Goal: Task Accomplishment & Management: Manage account settings

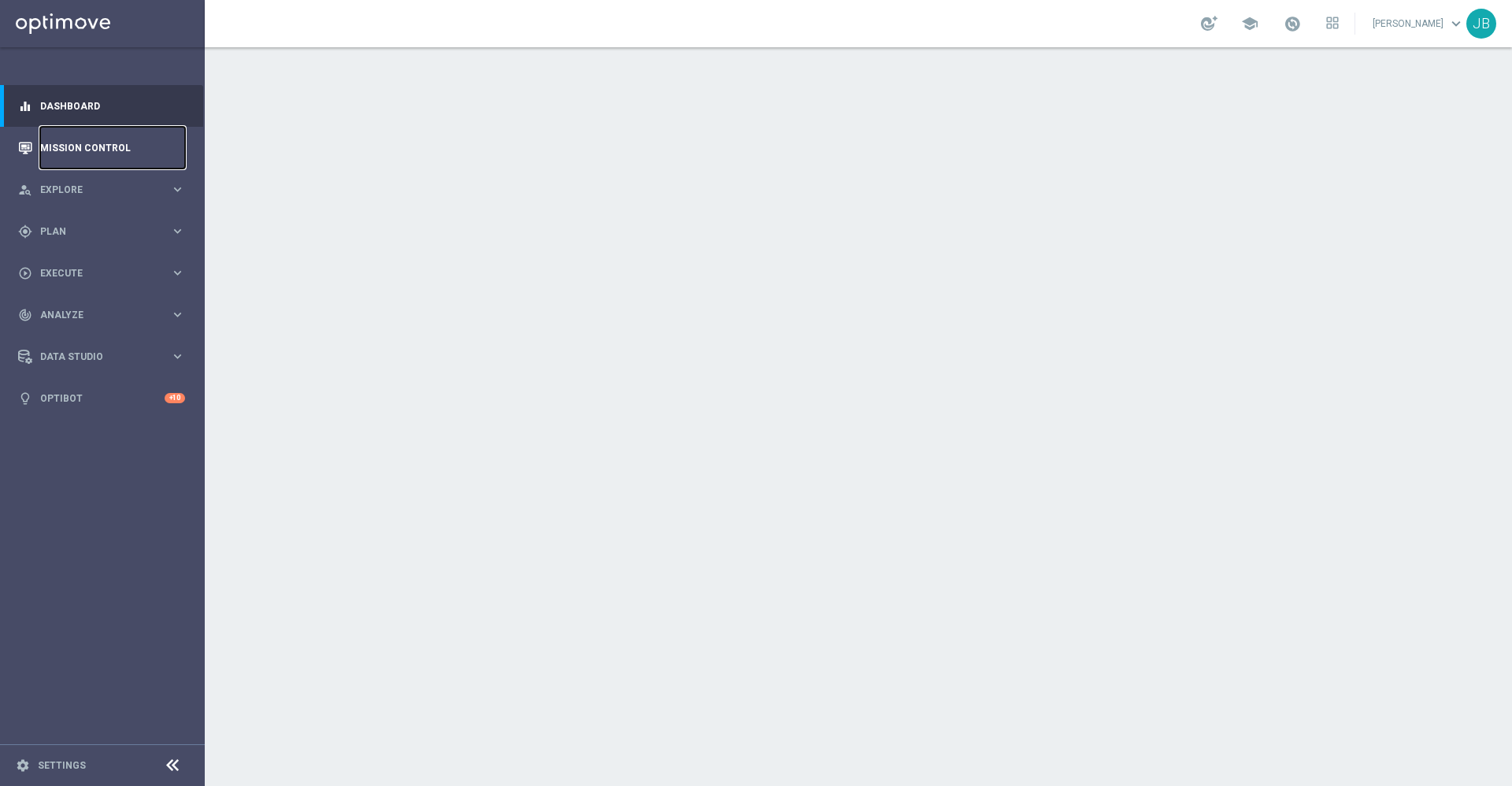
click at [123, 145] on link "Mission Control" at bounding box center [112, 147] width 145 height 42
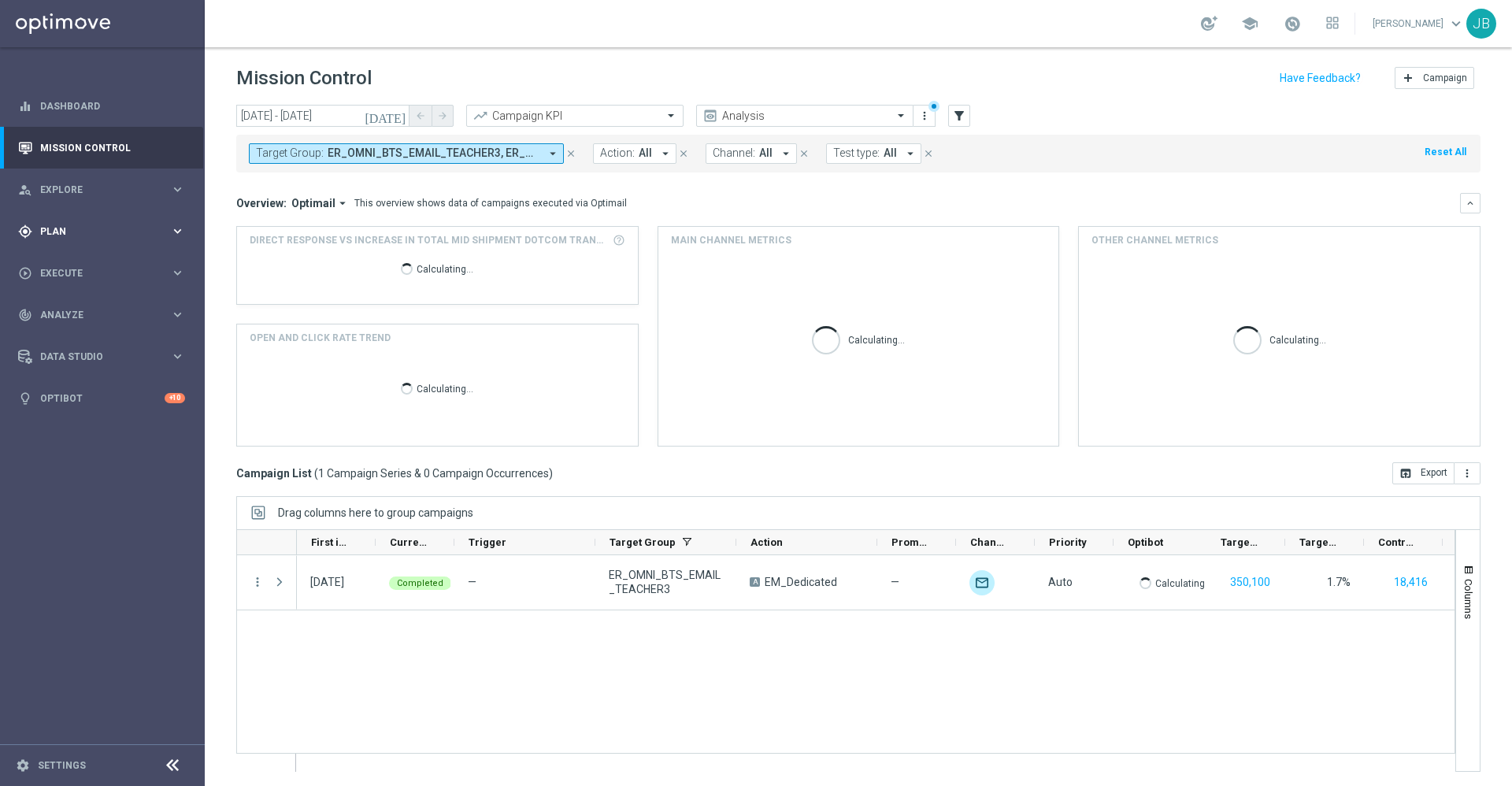
click at [136, 222] on div "gps_fixed Plan keyboard_arrow_right" at bounding box center [101, 231] width 203 height 42
click at [101, 263] on link "Target Groups" at bounding box center [102, 264] width 123 height 13
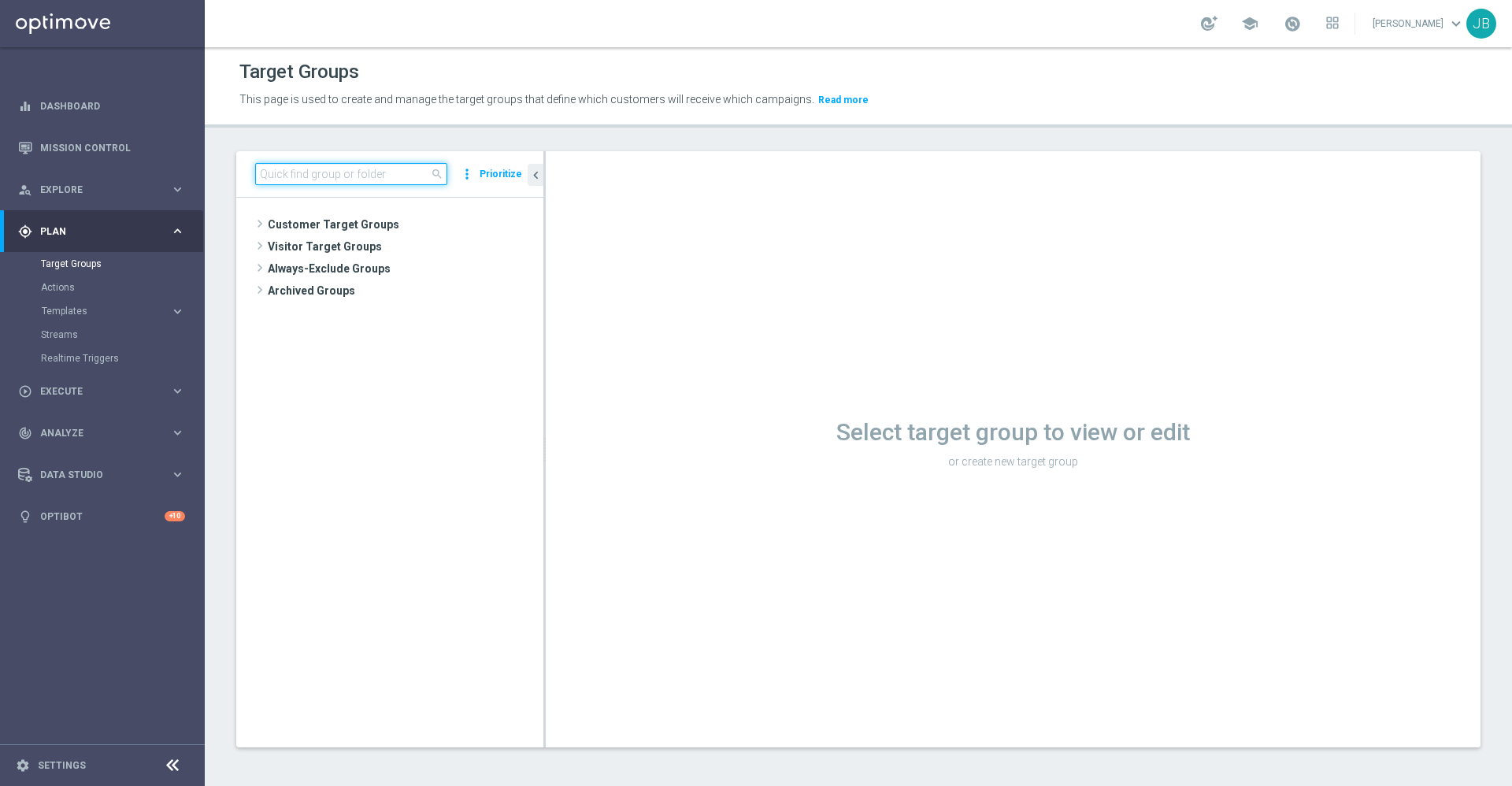
click at [352, 173] on input at bounding box center [351, 174] width 193 height 22
click at [352, 222] on span "Customer Target Groups" at bounding box center [386, 224] width 238 height 22
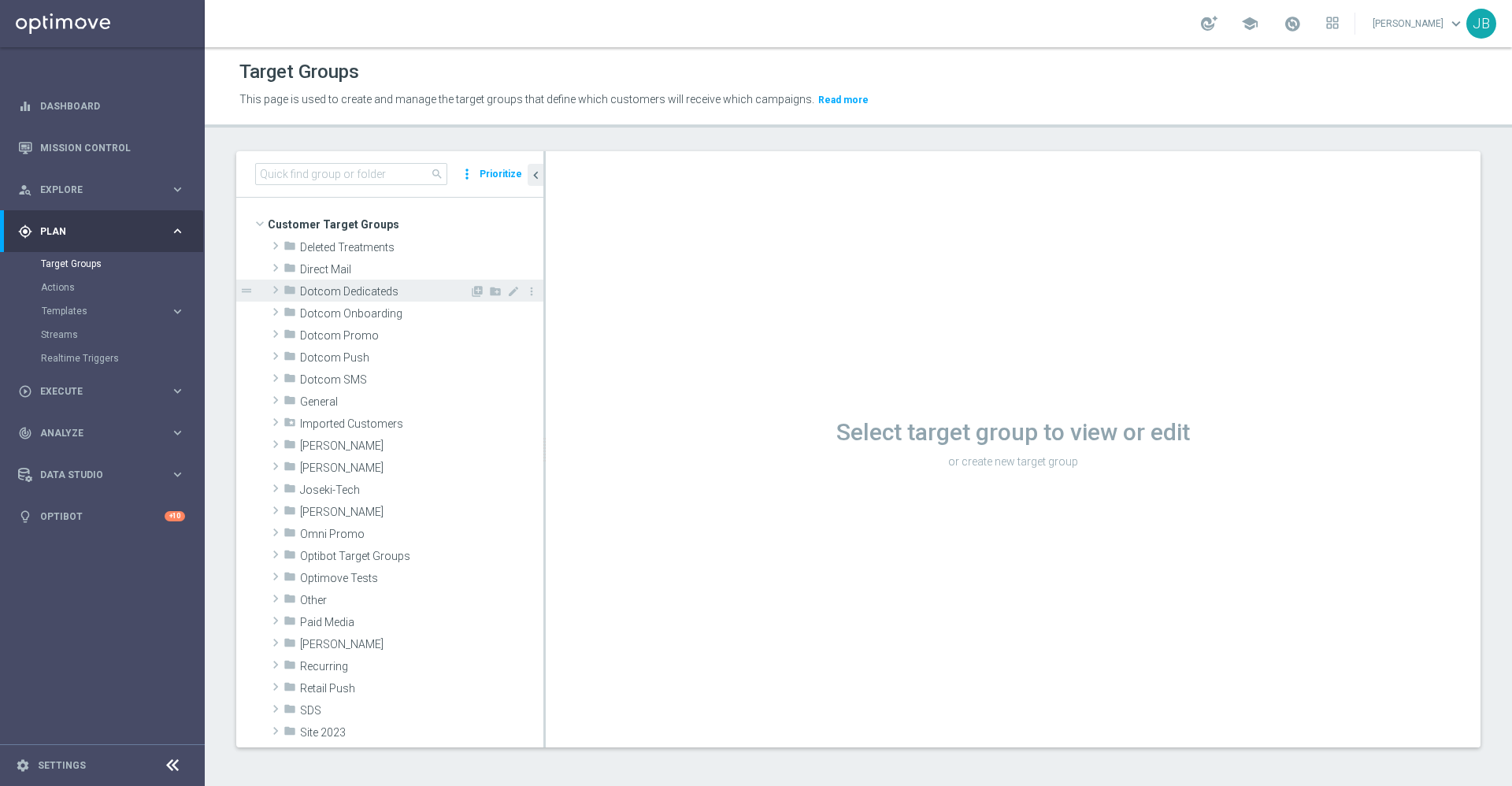
click at [369, 292] on span "Dotcom Dedicateds" at bounding box center [385, 292] width 169 height 14
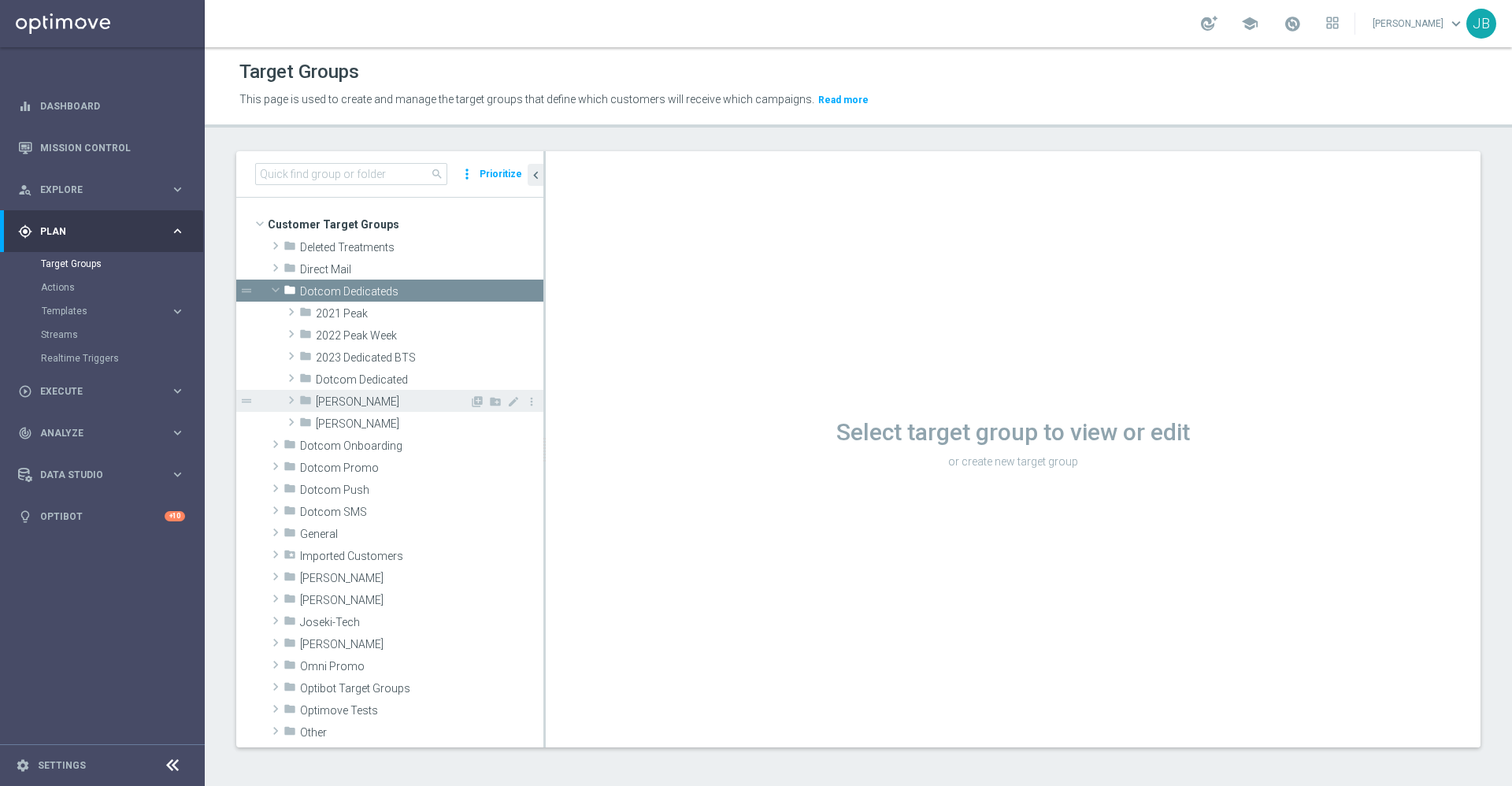
click at [354, 395] on span "[PERSON_NAME]" at bounding box center [393, 402] width 154 height 14
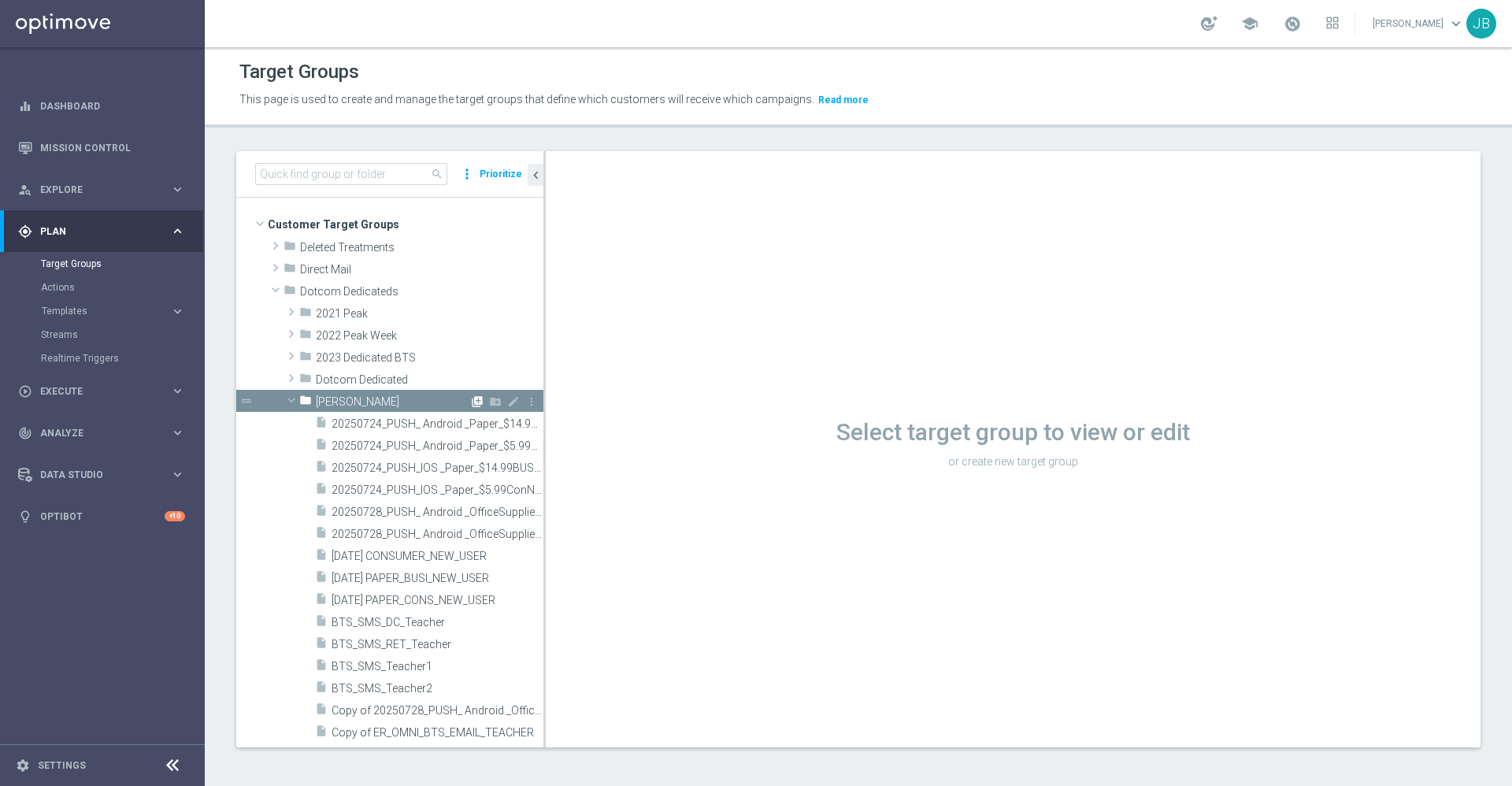
click at [471, 401] on icon "library_add" at bounding box center [476, 401] width 13 height 13
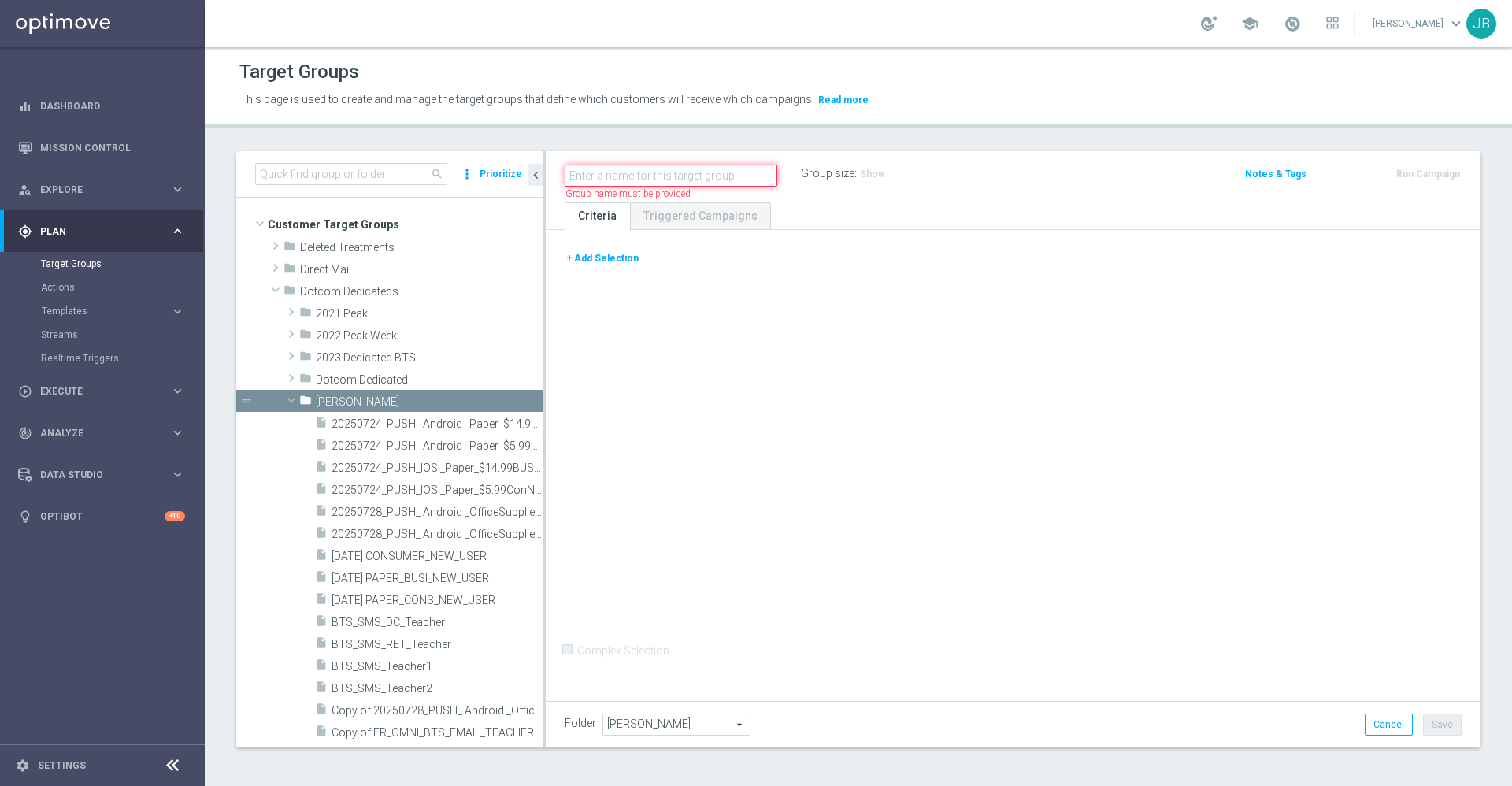
click at [629, 175] on input "text" at bounding box center [671, 175] width 213 height 22
paste input "ED_DC"
type input "ED_DC_090925_"
click at [681, 174] on icon "mode_edit" at bounding box center [680, 173] width 15 height 18
click at [674, 173] on input "ED_DC_090925_" at bounding box center [671, 175] width 213 height 22
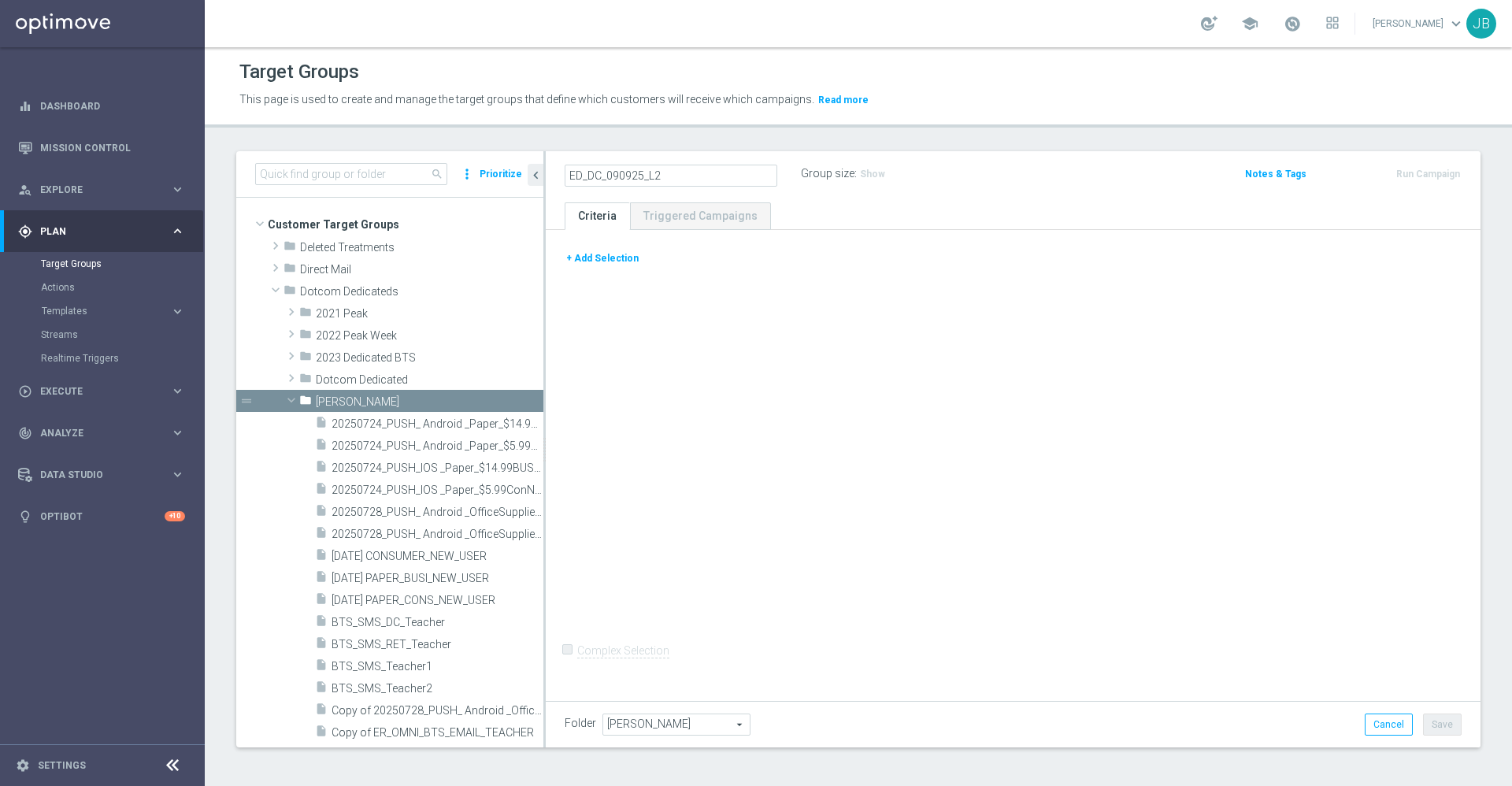
type input "ED_DC_090925_L2"
click at [693, 173] on icon "mode_edit" at bounding box center [696, 173] width 15 height 18
click at [594, 176] on input "ED_DC_090925_L2" at bounding box center [671, 175] width 213 height 22
click at [599, 176] on input "ED_DC_090925_L2" at bounding box center [671, 175] width 213 height 22
click at [679, 177] on input "ED_OMNI_090925_L2" at bounding box center [671, 175] width 213 height 22
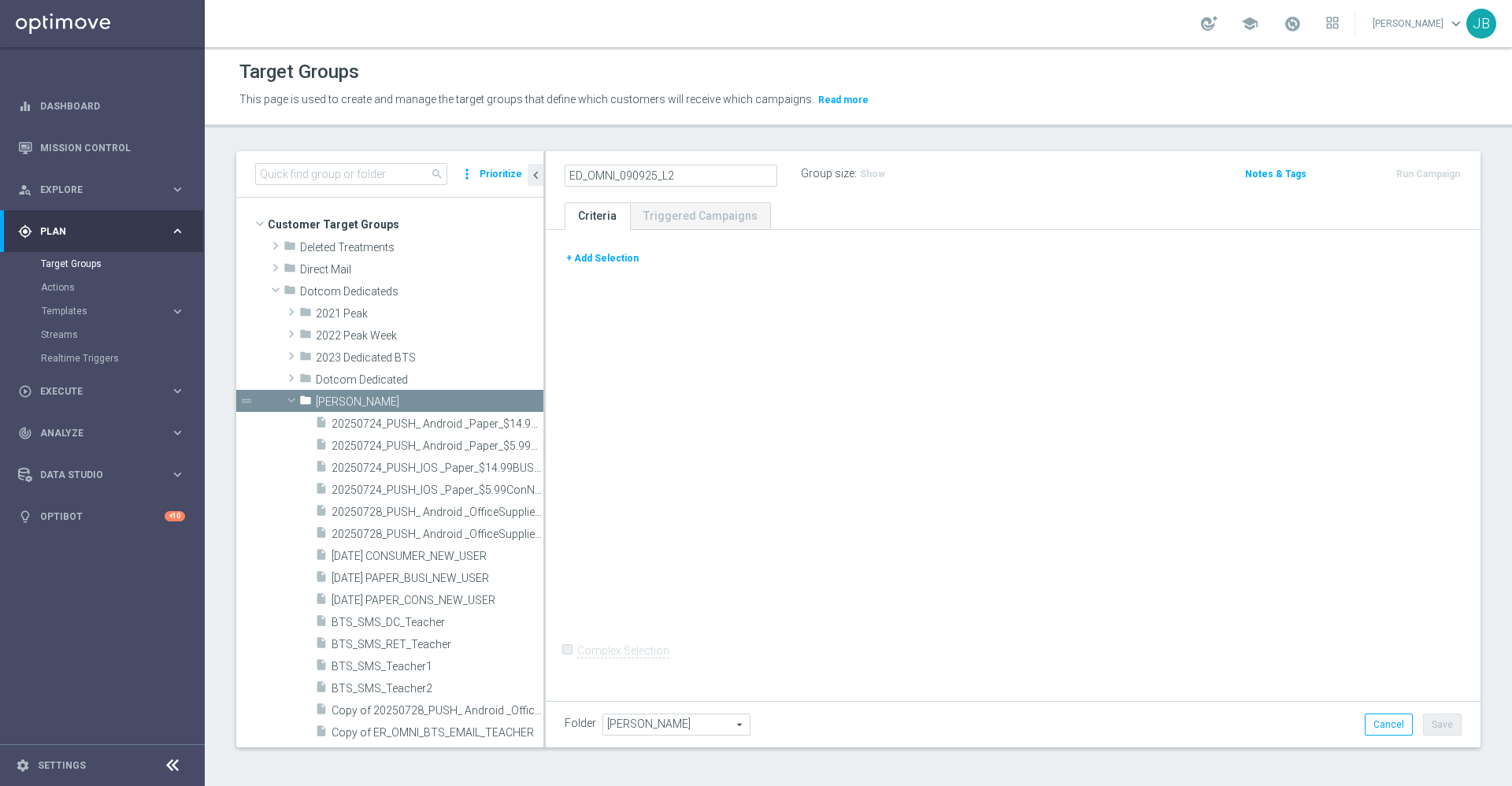
type input "ED_OMNI_090925_L2"
click at [720, 171] on div "ED_OMNI_090925_L2 mode_edit" at bounding box center [655, 174] width 181 height 22
click at [715, 172] on icon "mode_edit" at bounding box center [715, 173] width 15 height 18
click at [704, 174] on input "ED_OMNI_090925_L2" at bounding box center [671, 175] width 213 height 22
click at [677, 176] on input "ED_OMNI_090925_L2HP_TechEvent" at bounding box center [671, 175] width 213 height 22
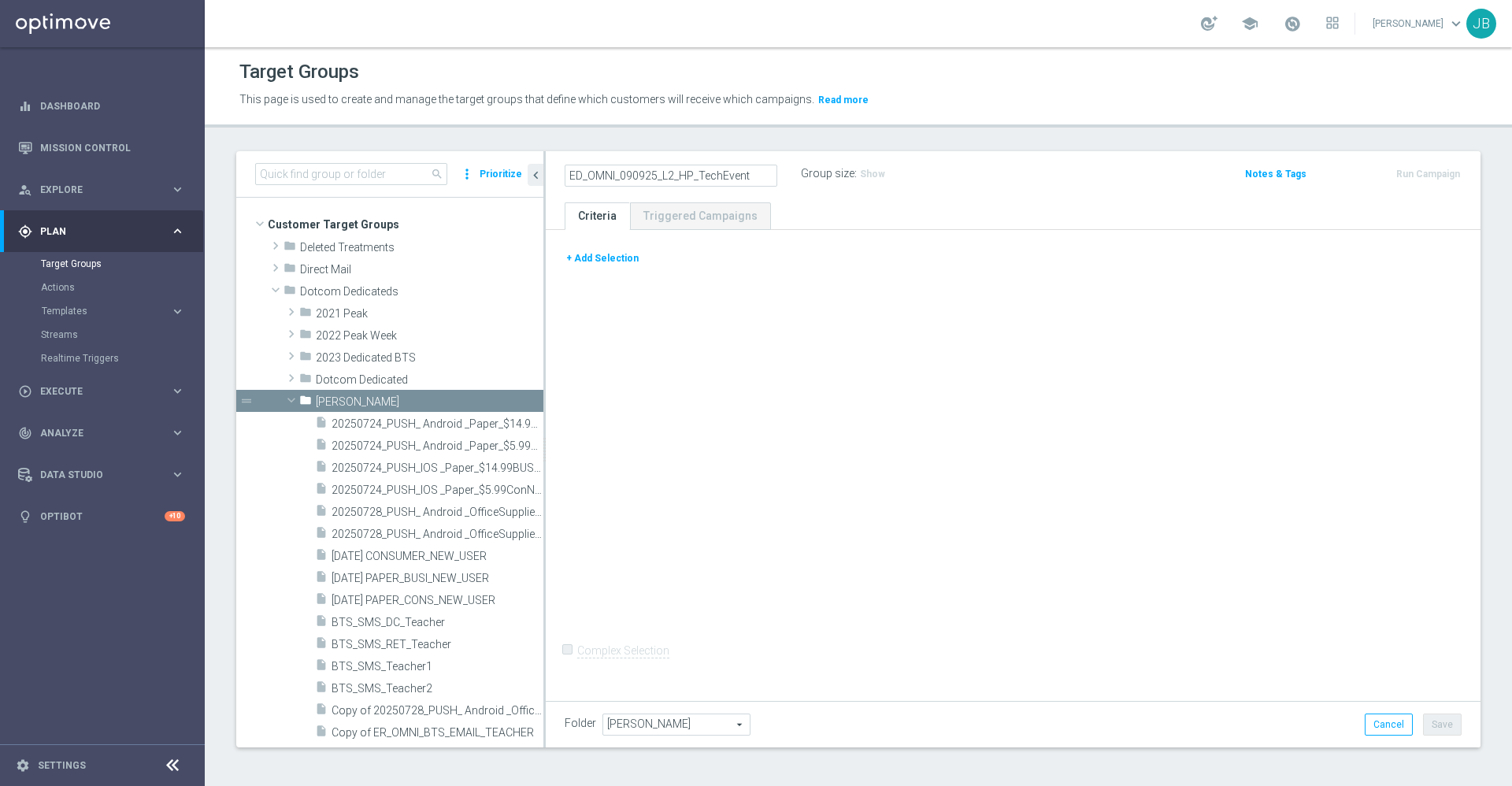
type input "ED_OMNI_090925_L2_HP_TechEvent"
click at [707, 331] on div "+ Add Selection Complex Selection Invalid Expression" at bounding box center [1012, 462] width 934 height 466
click at [606, 258] on button "+ Add Selection" at bounding box center [603, 259] width 76 height 18
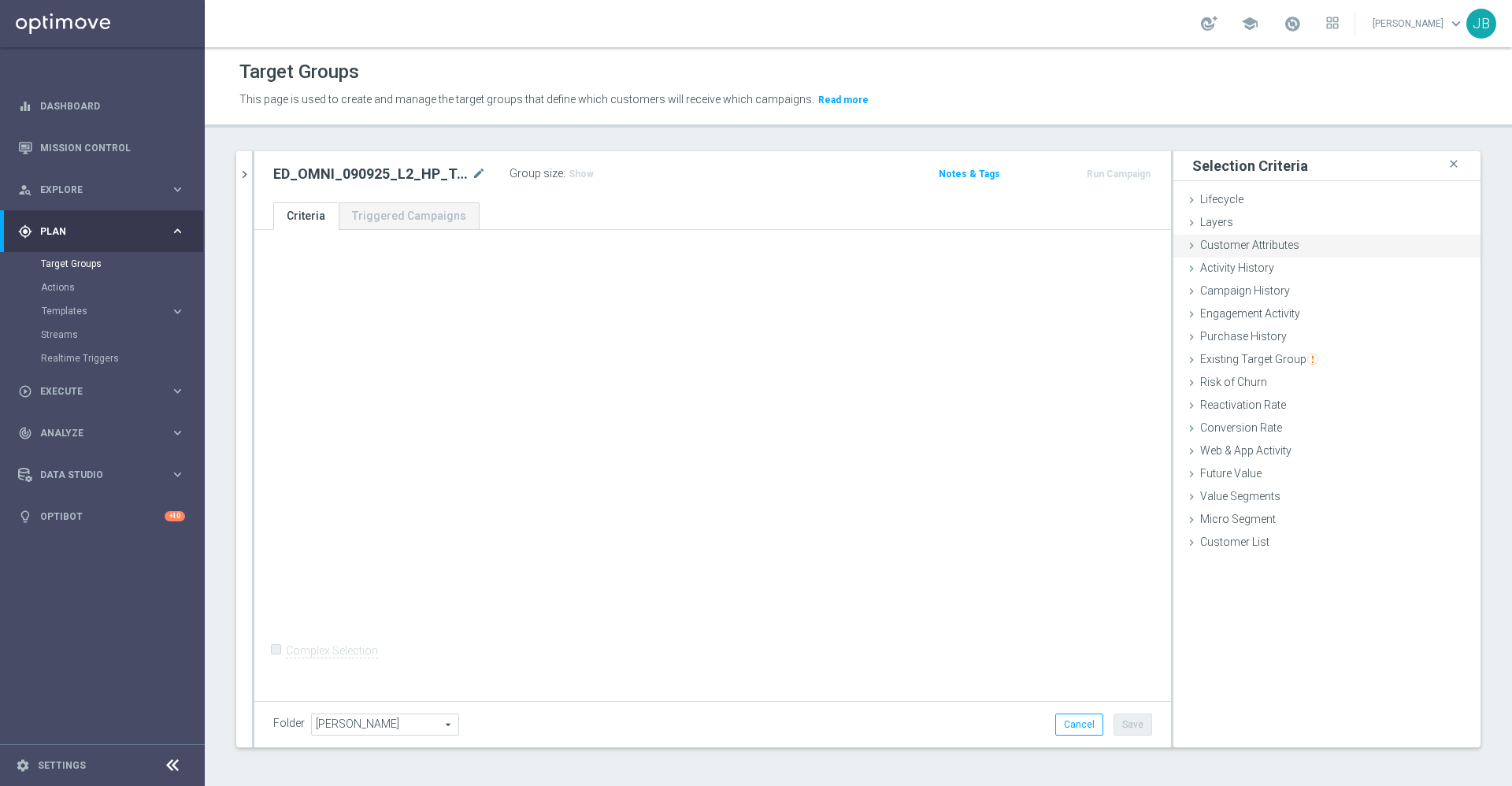
click at [1268, 234] on div "Customer Attributes done" at bounding box center [1326, 246] width 307 height 23
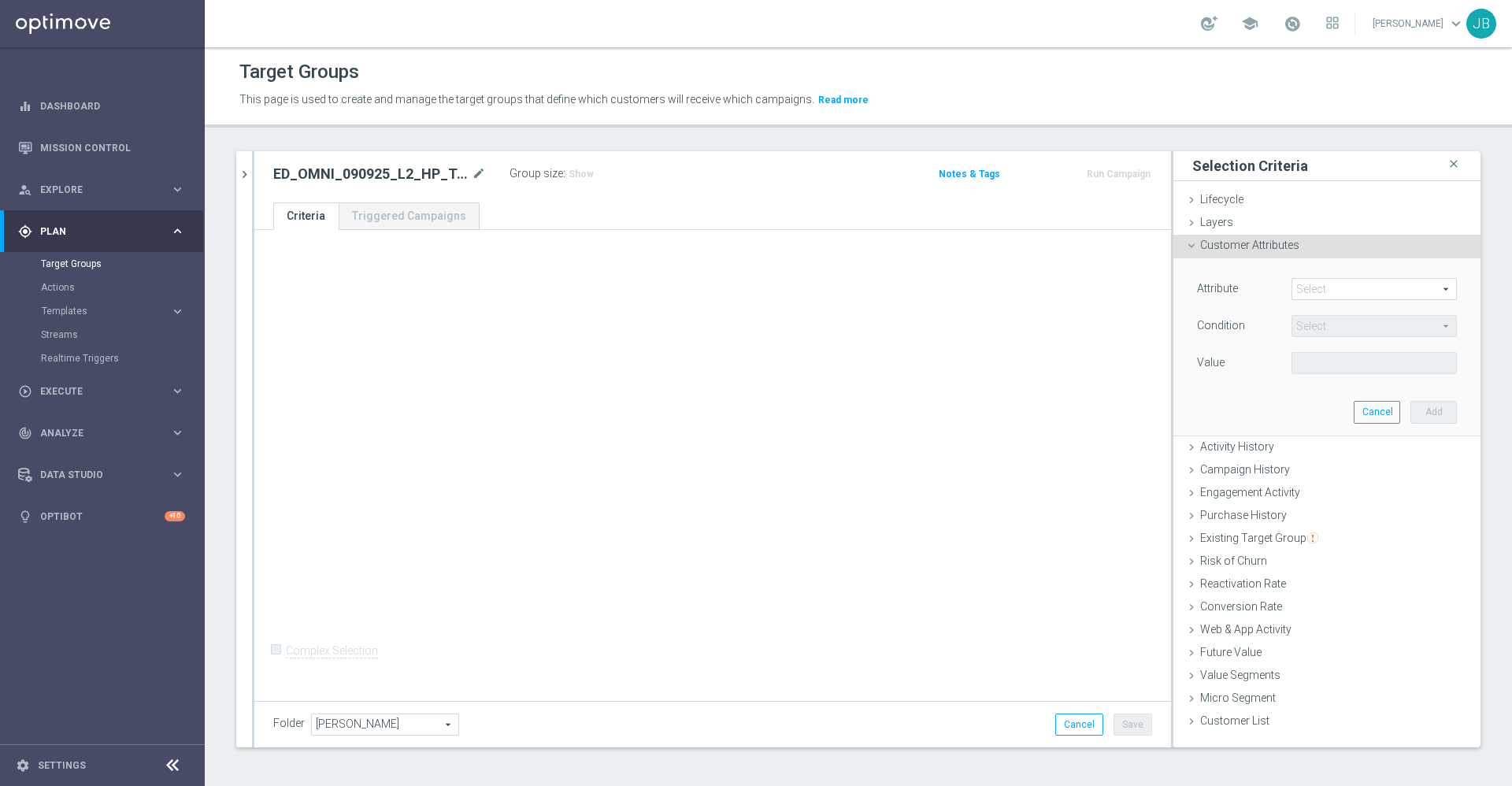
click at [1306, 281] on span at bounding box center [1374, 289] width 163 height 20
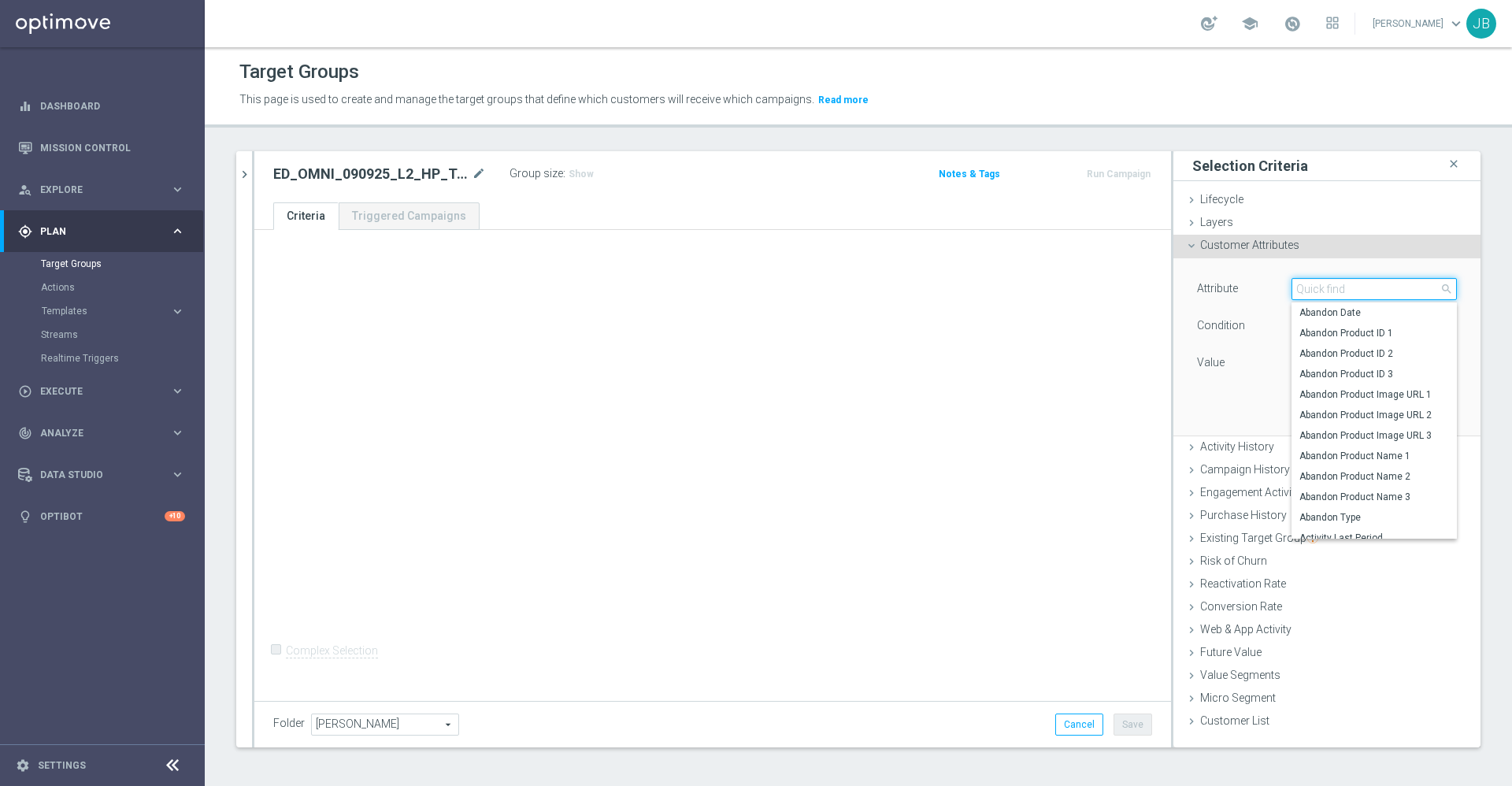
click at [1303, 297] on input "search" at bounding box center [1374, 289] width 165 height 22
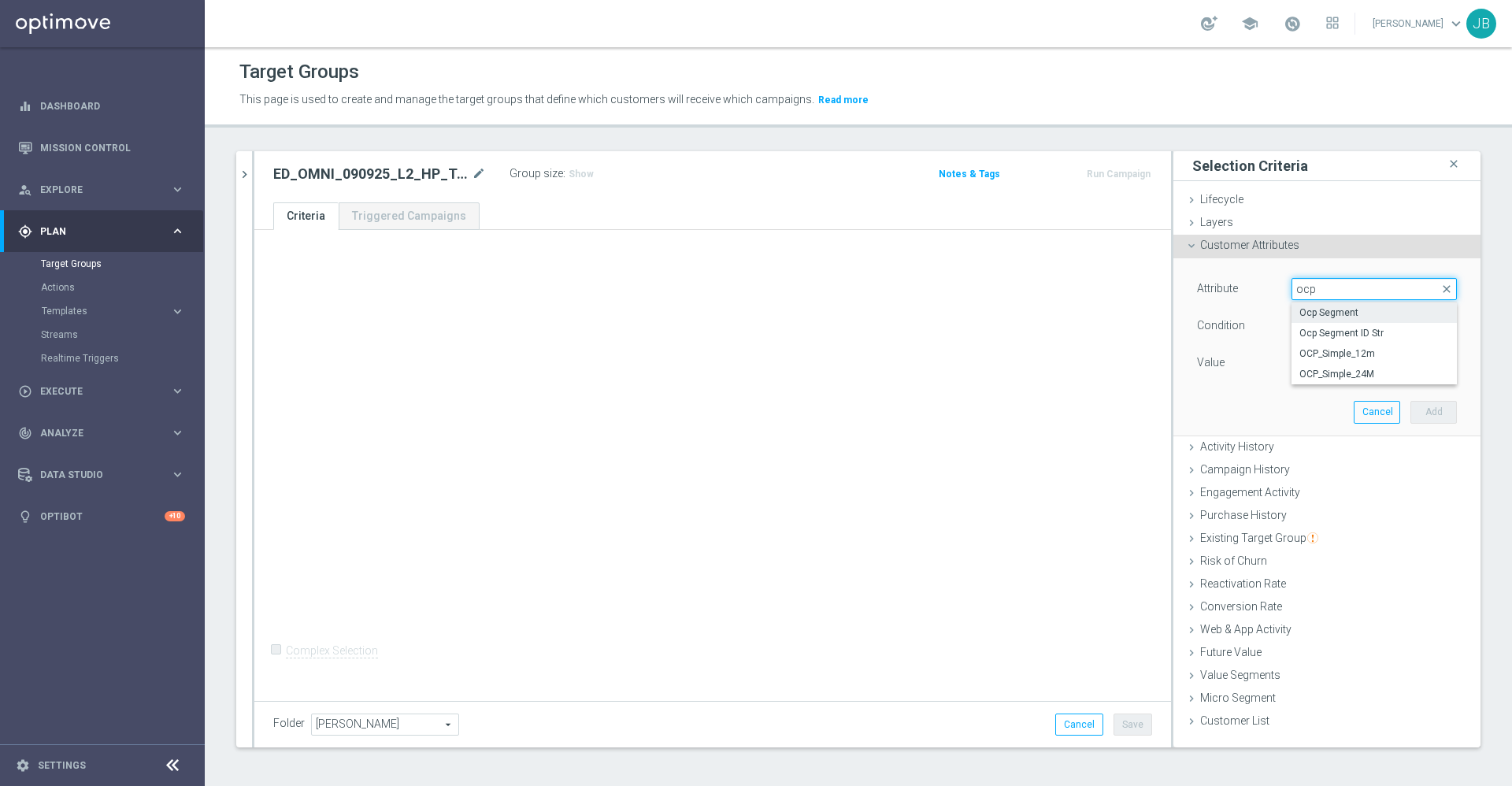
type input "ocp"
click at [1322, 311] on span "Ocp Segment" at bounding box center [1374, 312] width 150 height 13
type input "Ocp Segment"
click at [1312, 322] on span "Equals" at bounding box center [1374, 326] width 163 height 20
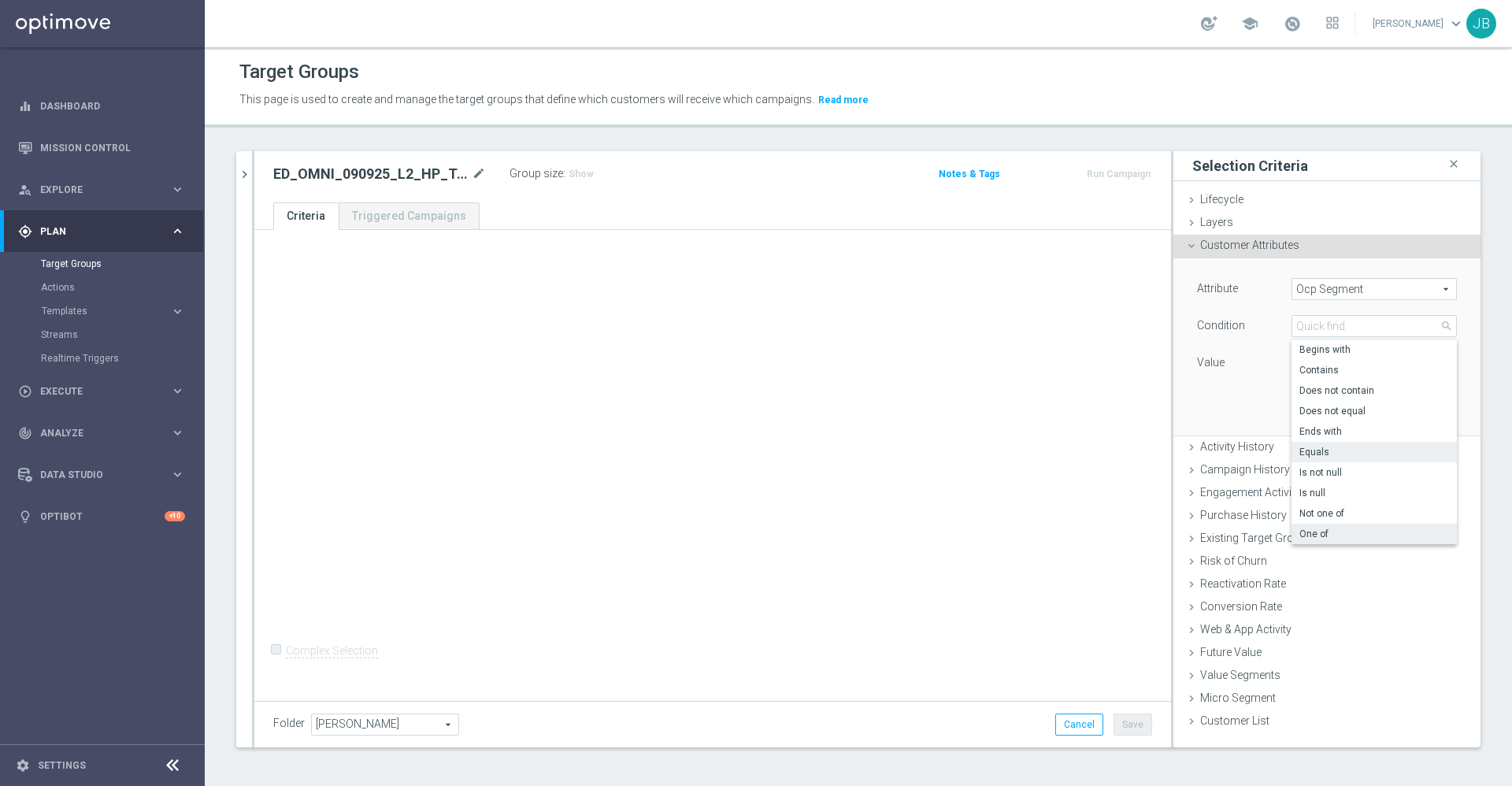
click at [1312, 540] on span "One of" at bounding box center [1374, 534] width 150 height 13
type input "One of"
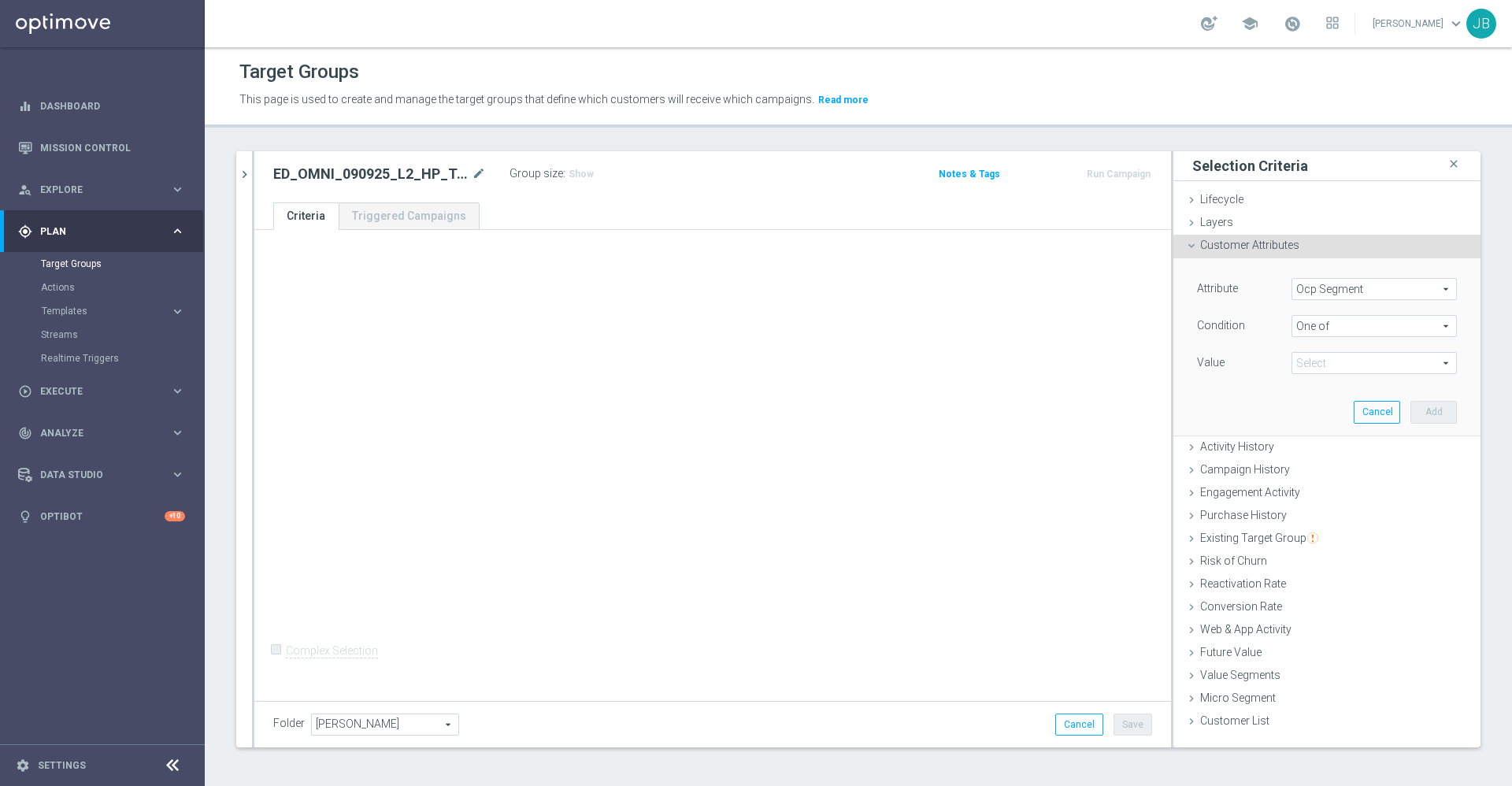
click at [1326, 353] on span at bounding box center [1374, 363] width 163 height 20
click at [1303, 408] on input "DOTCOM" at bounding box center [1308, 408] width 11 height 11
checkbox input "true"
type input "DOTCOM"
click at [1303, 427] on input "OMNI" at bounding box center [1308, 428] width 11 height 11
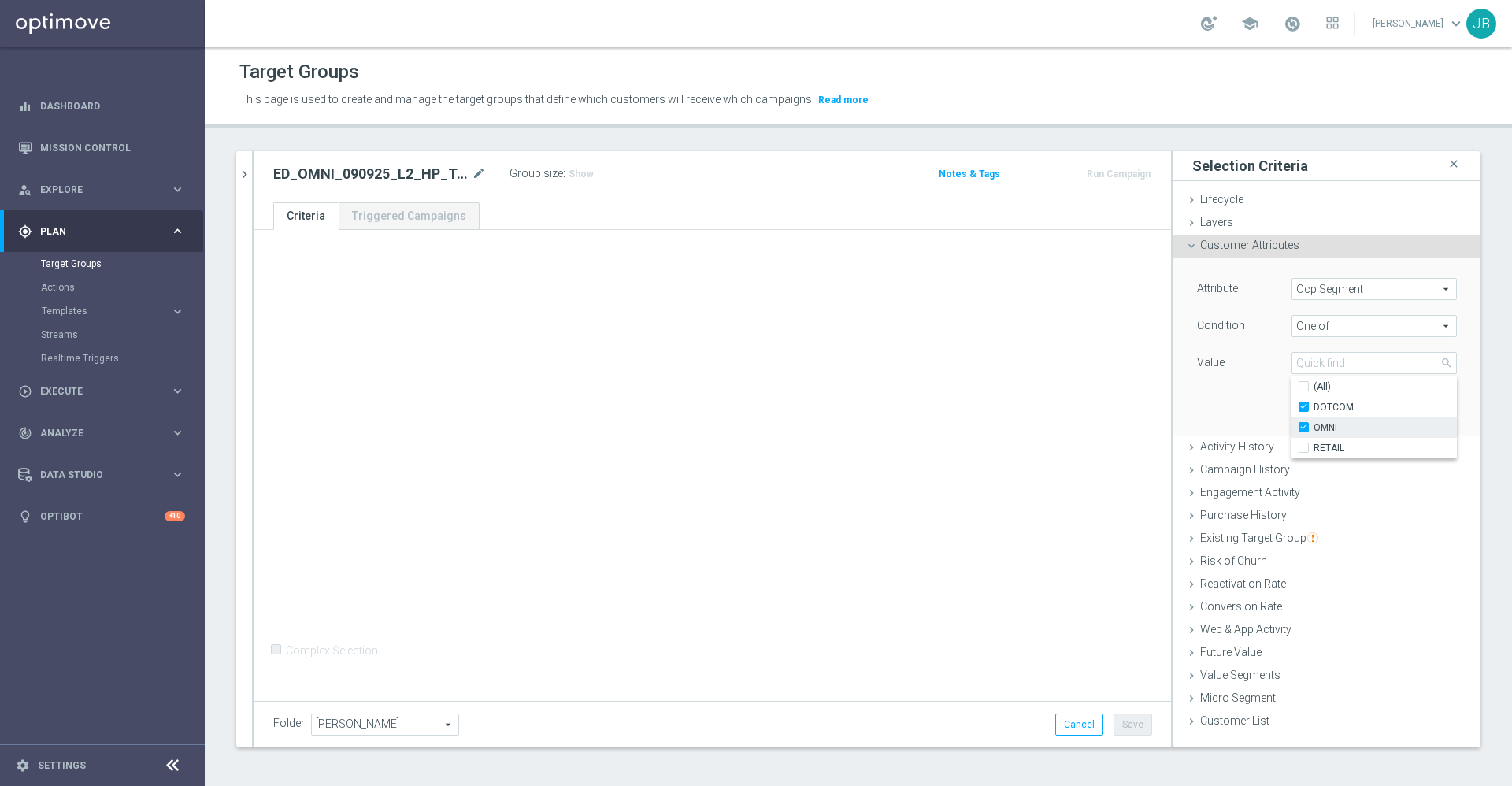
checkbox input "true"
type input "Selected 2 of 3"
click at [1314, 452] on label "RETAIL" at bounding box center [1385, 447] width 143 height 20
click at [1303, 452] on input "RETAIL" at bounding box center [1308, 448] width 11 height 11
checkbox input "true"
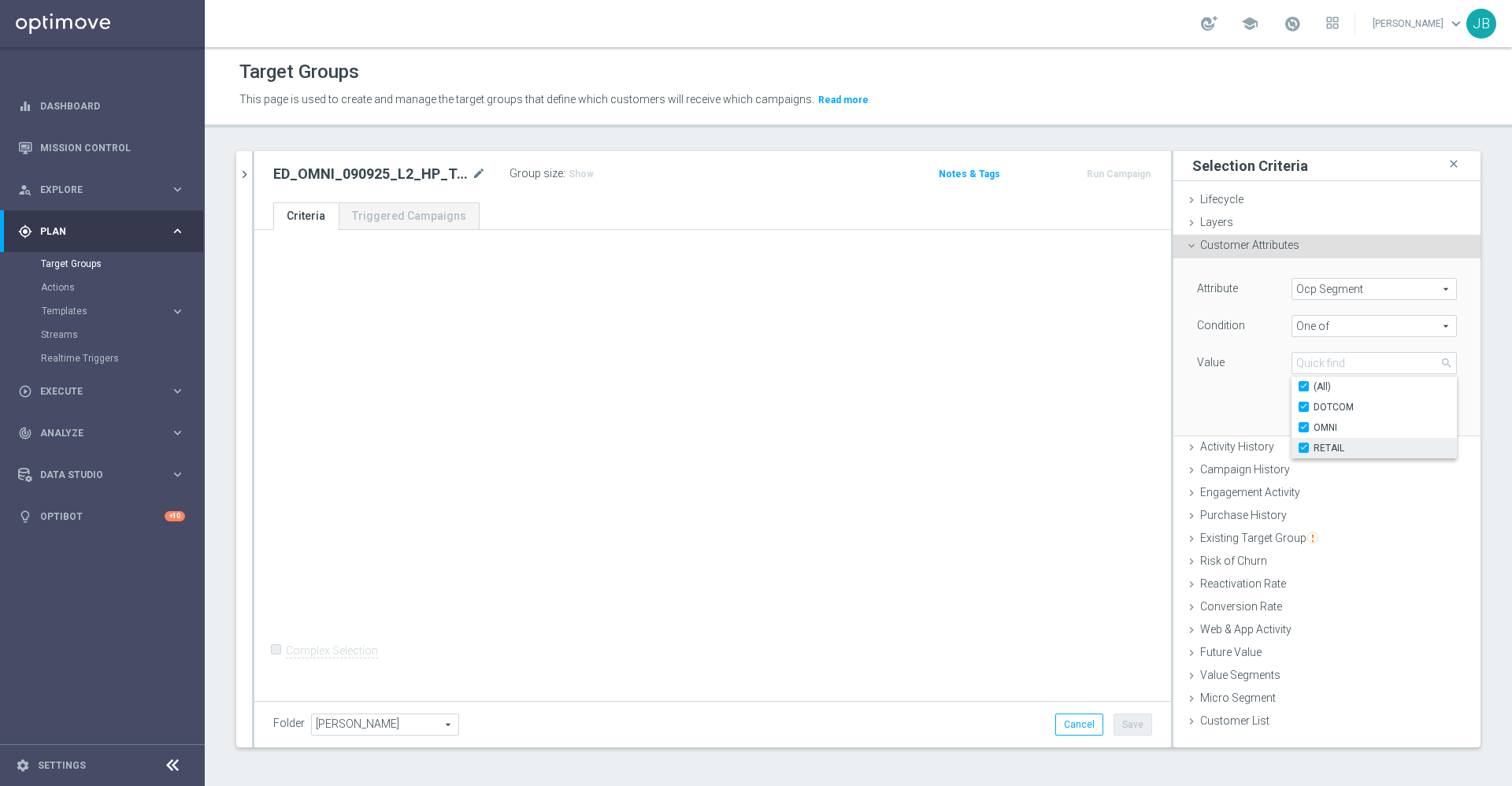
type input "Selected 3 of 3"
checkbox input "true"
click at [1226, 405] on div "Attribute Ocp Segment Ocp Segment arrow_drop_down search Condition One of One o…" at bounding box center [1327, 346] width 284 height 176
click at [1410, 410] on button "Add" at bounding box center [1433, 411] width 47 height 22
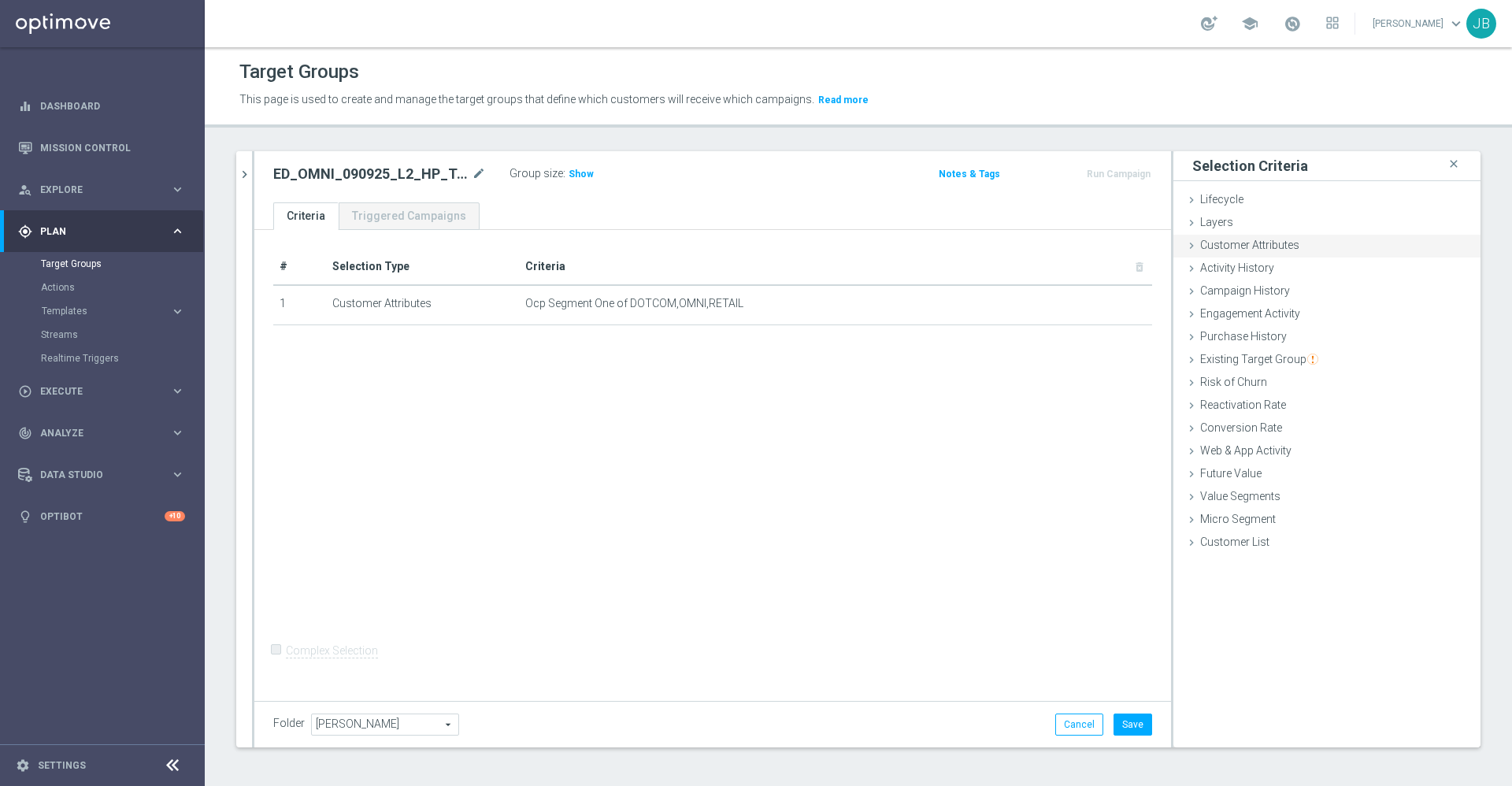
click at [1277, 250] on span "Customer Attributes" at bounding box center [1249, 244] width 99 height 13
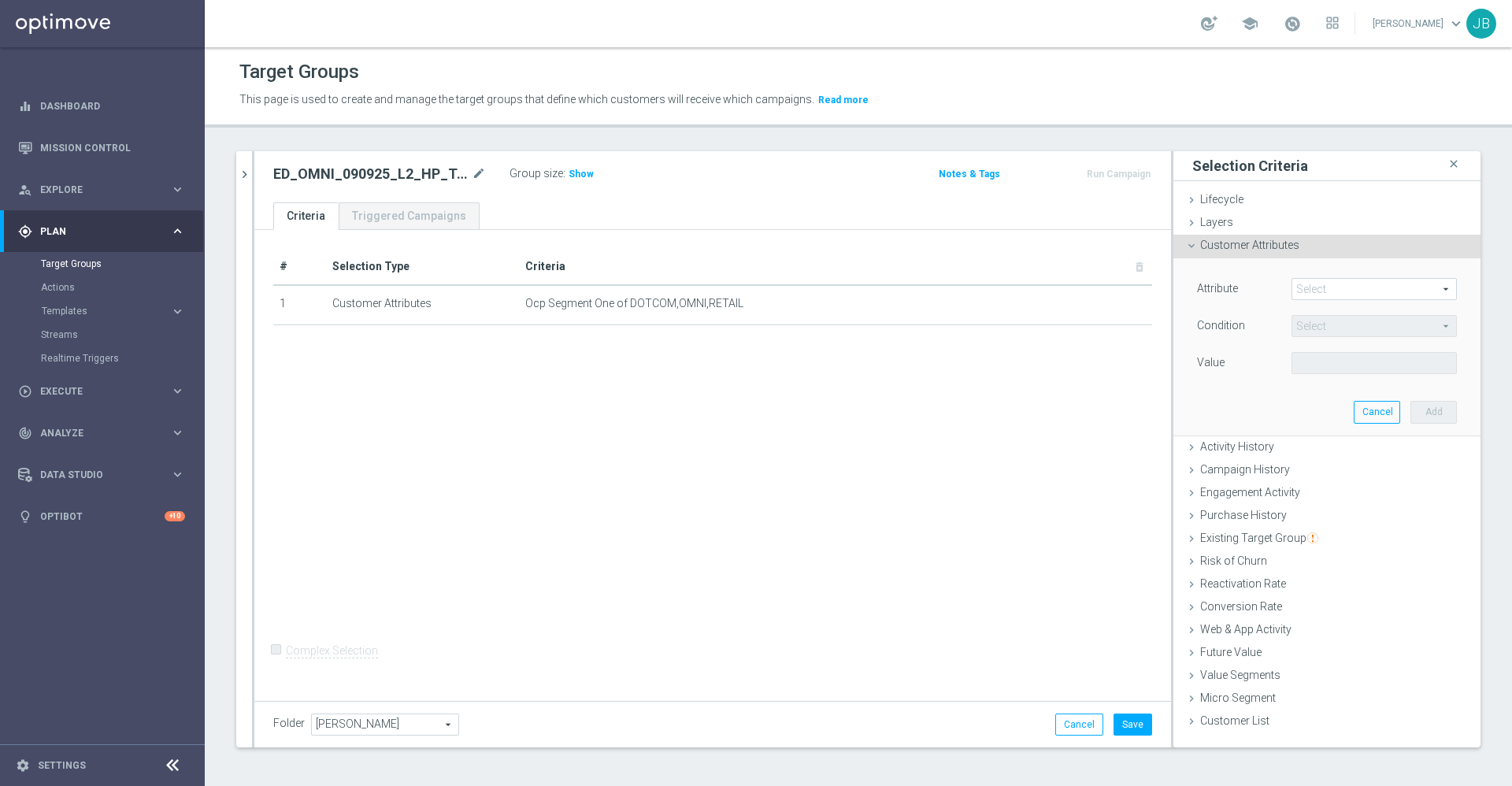
click at [1339, 288] on span at bounding box center [1374, 289] width 163 height 20
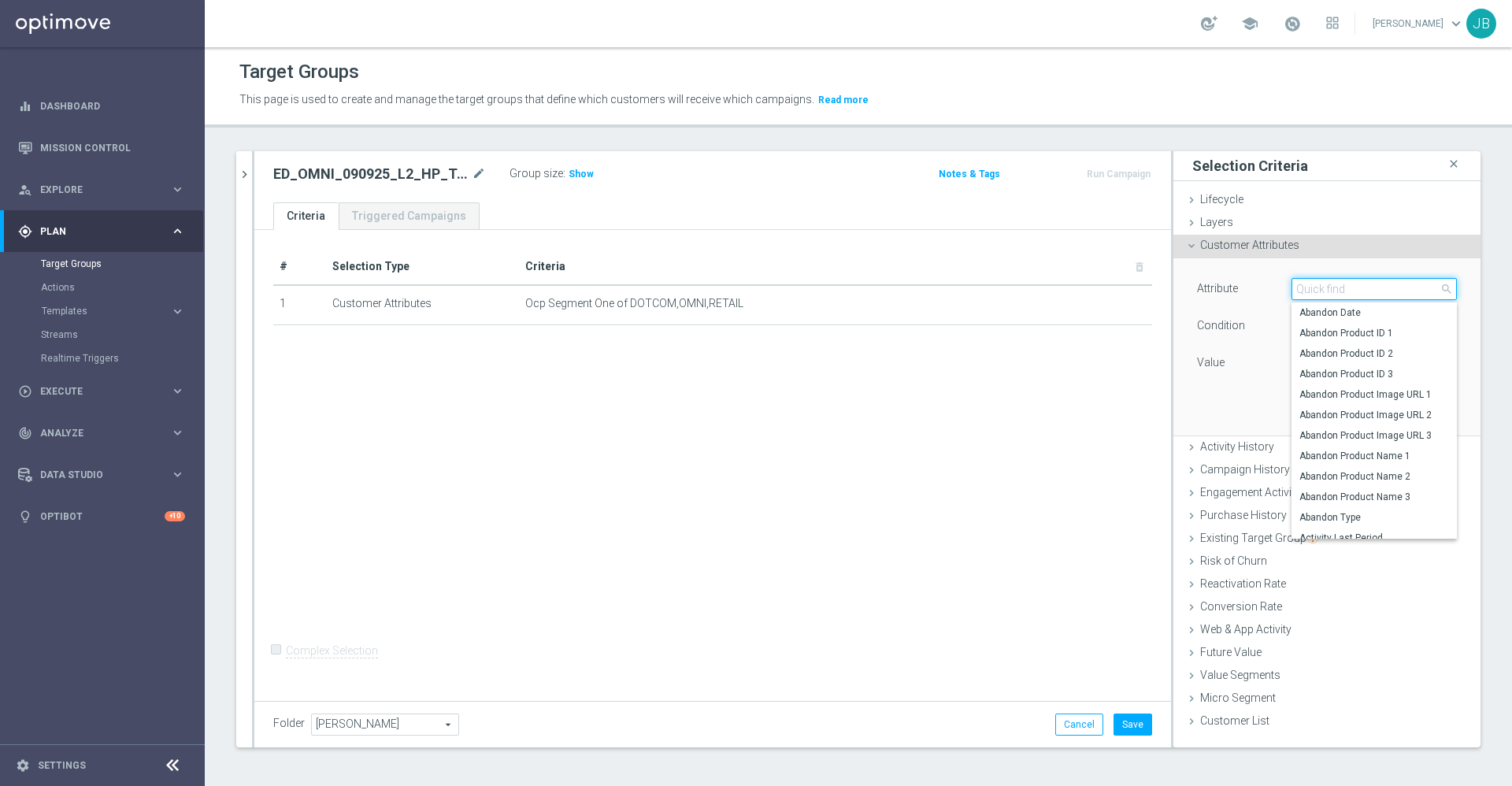
click at [1333, 288] on input "search" at bounding box center [1374, 289] width 165 height 22
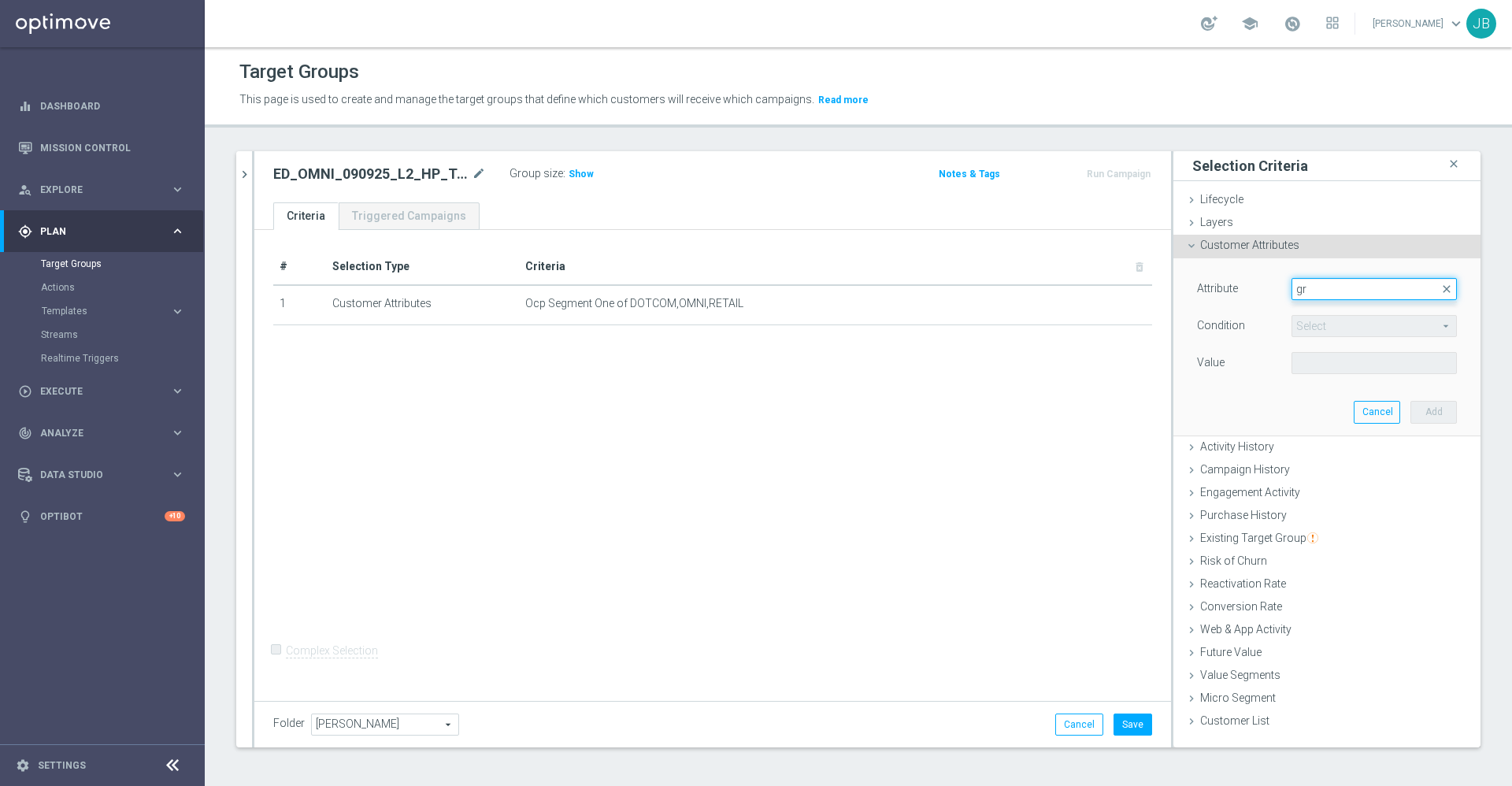
type input "g"
type input "del"
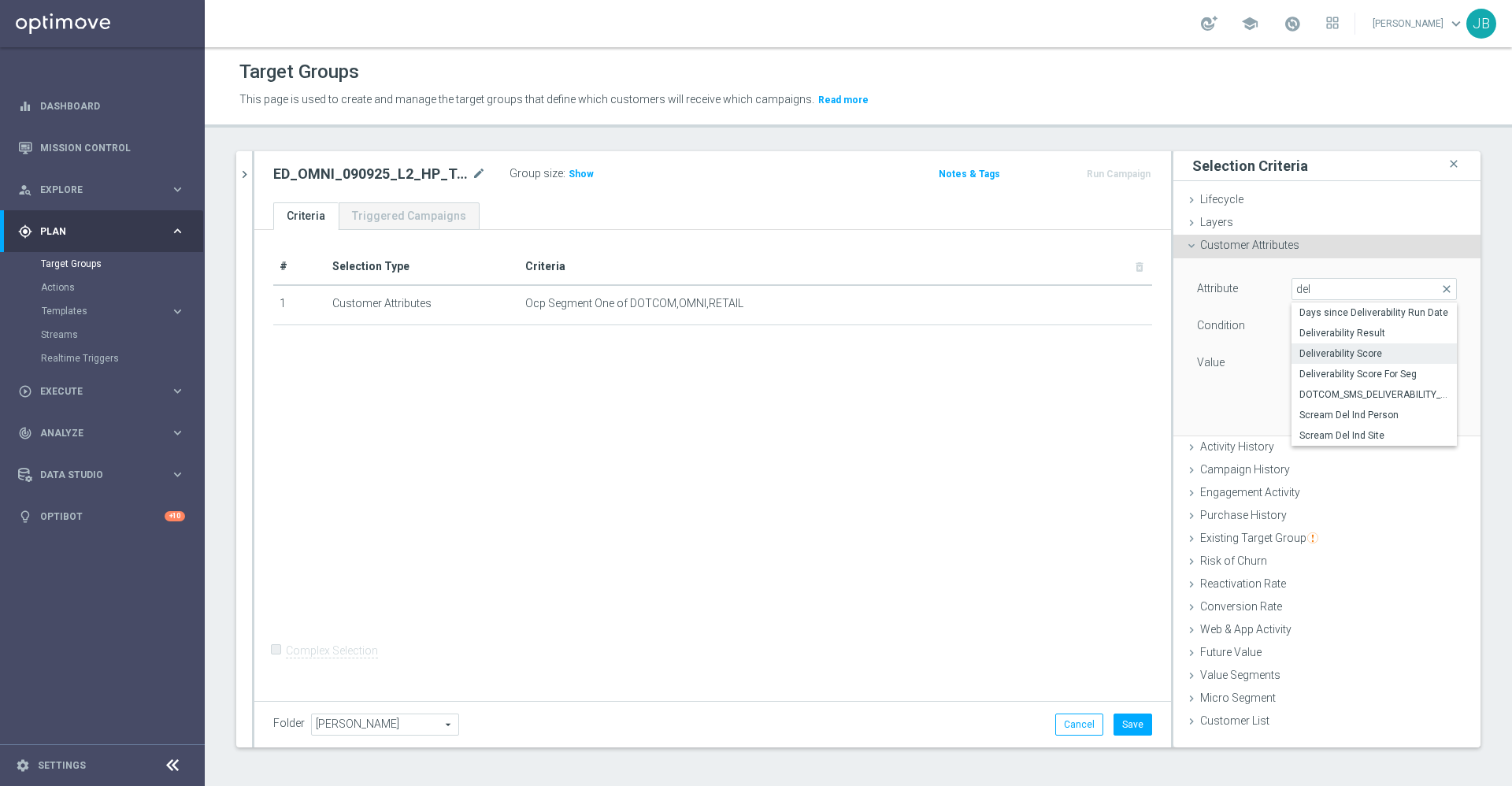
click at [1329, 354] on span "Deliverability Score" at bounding box center [1374, 353] width 150 height 13
type input "Deliverability Score"
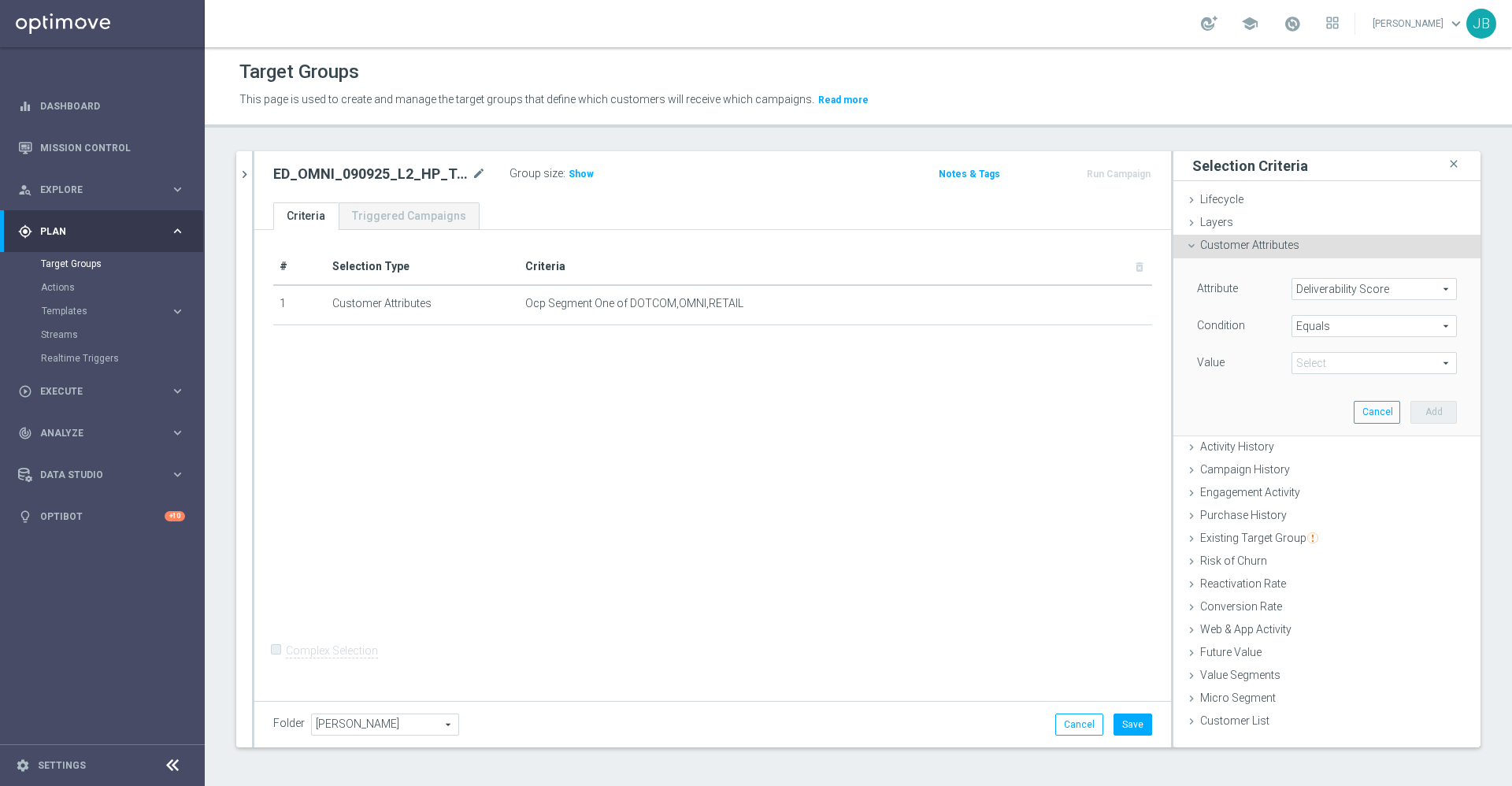
click at [1309, 355] on span at bounding box center [1374, 363] width 163 height 20
click at [1310, 325] on span "Equals" at bounding box center [1374, 326] width 163 height 20
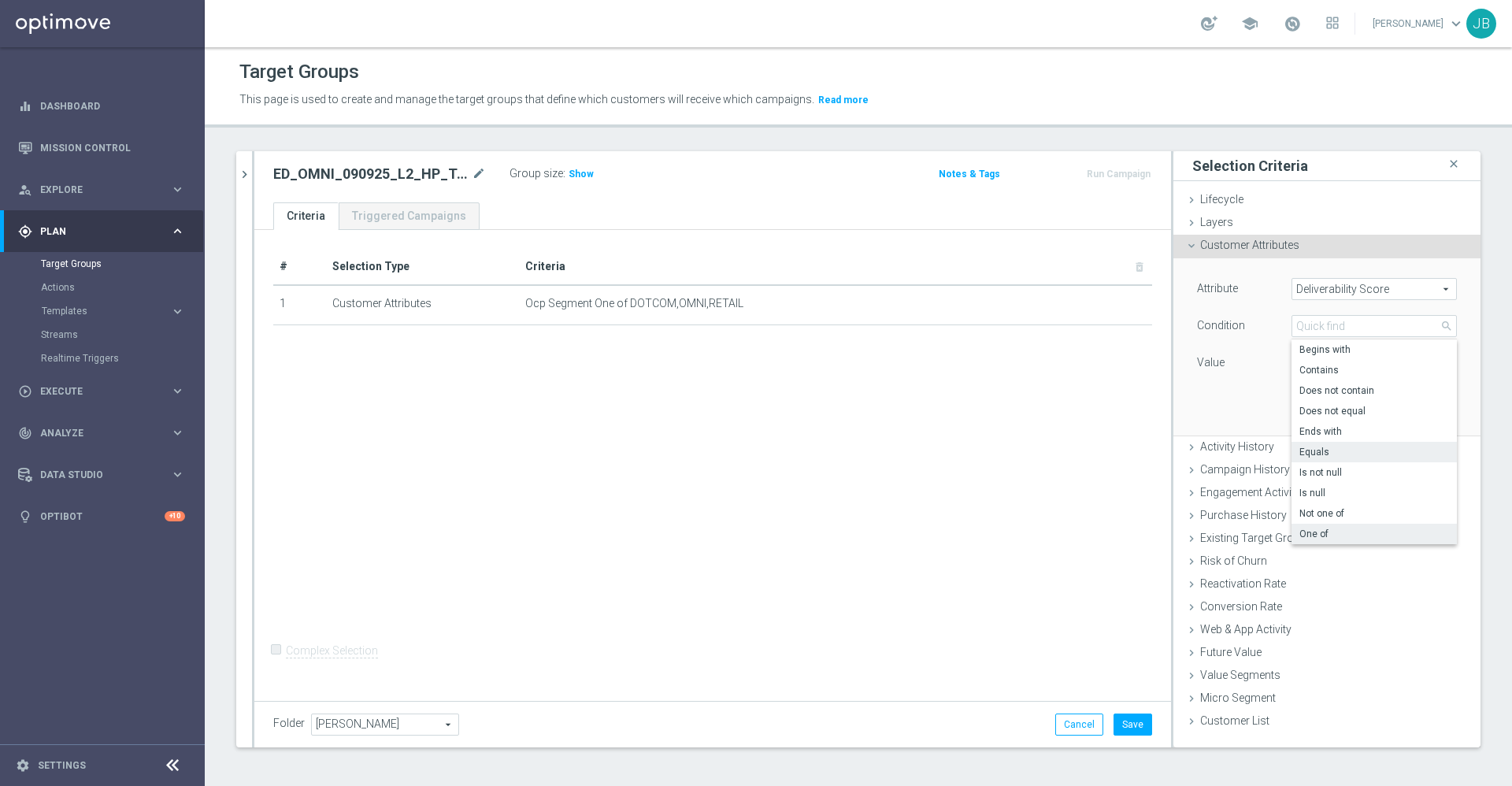
click at [1314, 537] on span "One of" at bounding box center [1374, 534] width 150 height 13
type input "One of"
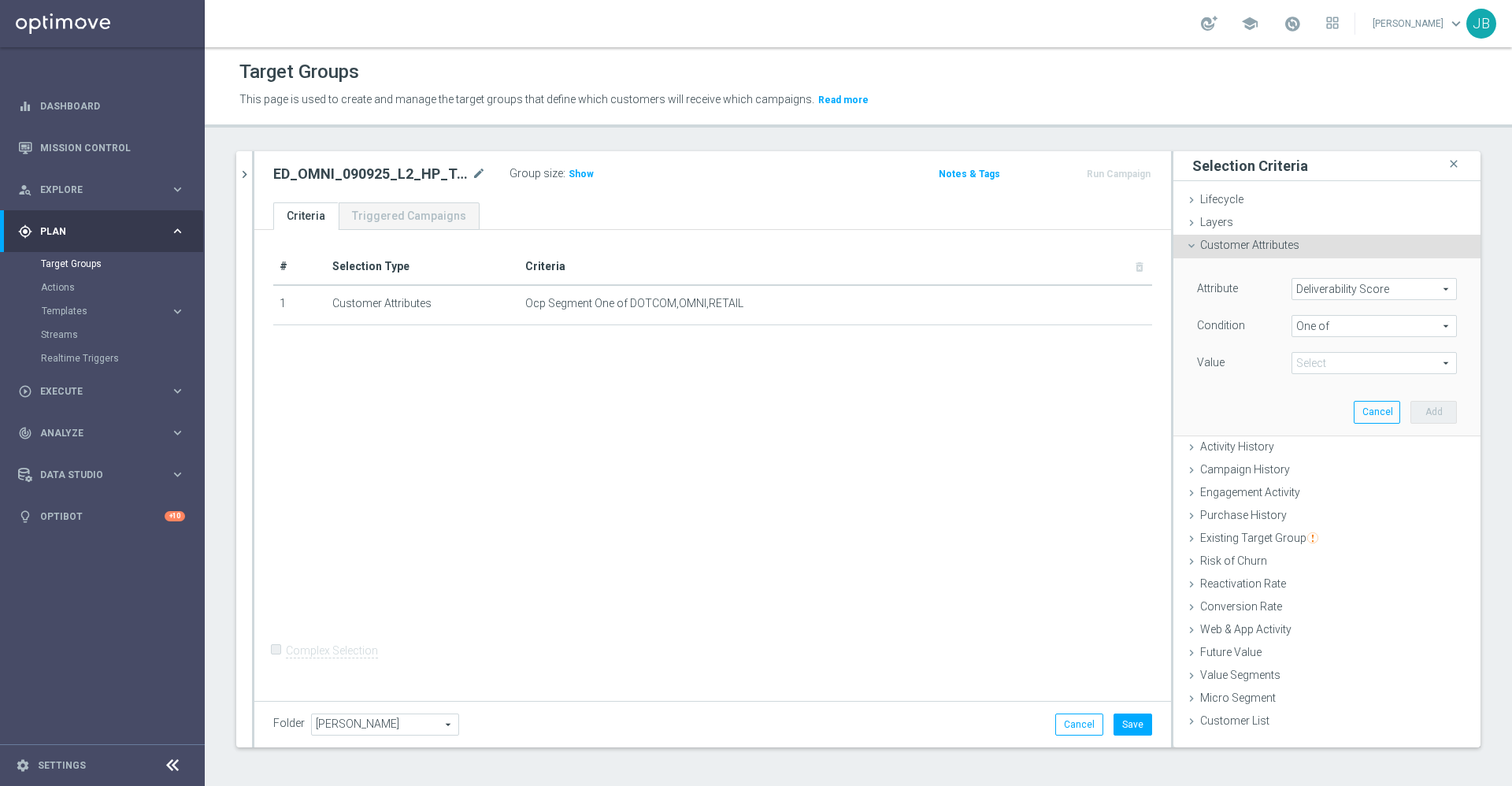
click at [1314, 362] on span at bounding box center [1374, 363] width 163 height 20
click at [1314, 445] on label "GREEN" at bounding box center [1385, 447] width 143 height 20
click at [1303, 445] on input "GREEN" at bounding box center [1308, 448] width 11 height 11
checkbox input "true"
type input "GREEN"
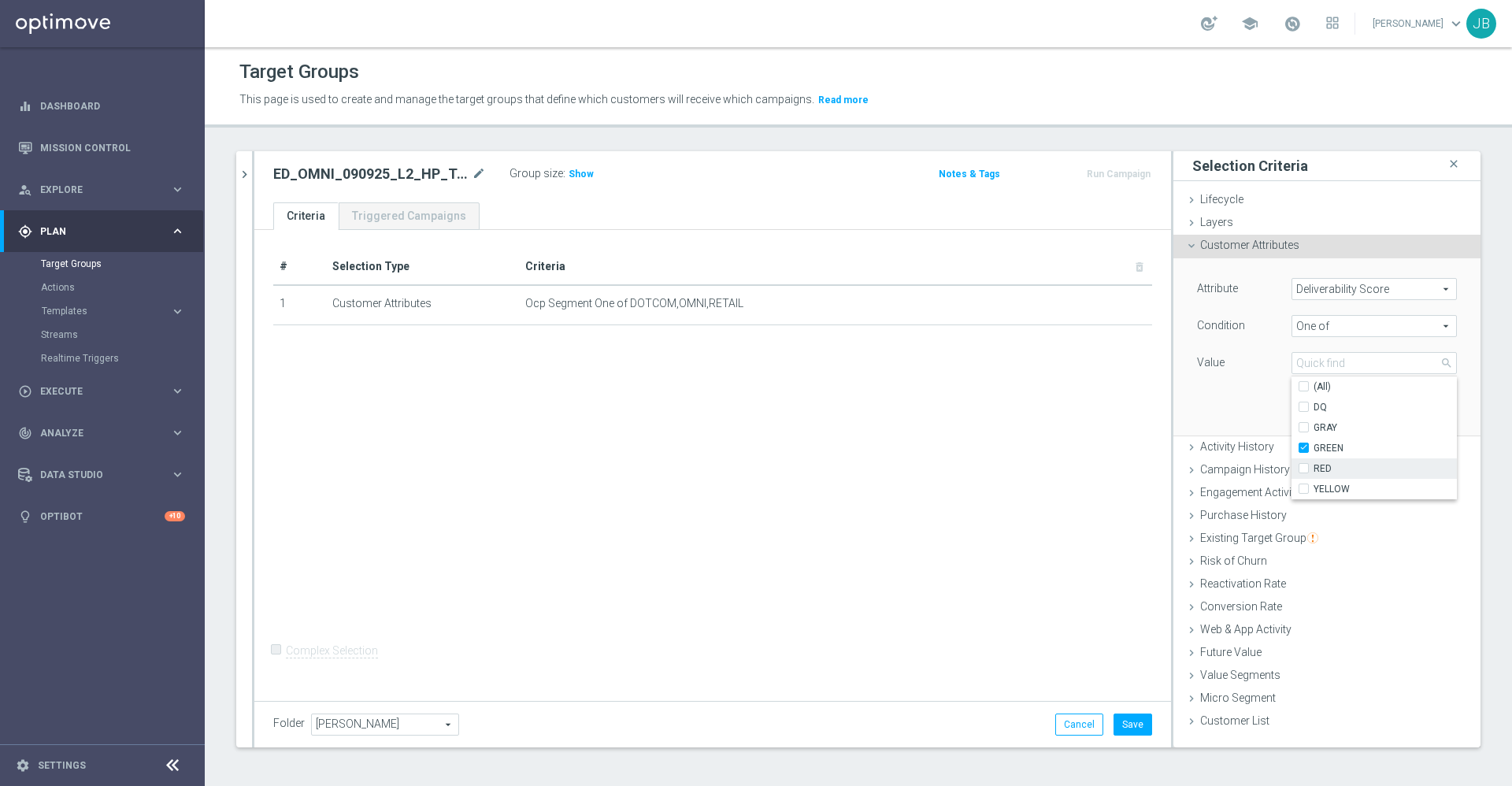
click at [1303, 466] on input "RED" at bounding box center [1308, 469] width 11 height 11
checkbox input "true"
type input "Selected 2 of 5"
click at [1303, 490] on input "YELLOW" at bounding box center [1308, 489] width 11 height 11
checkbox input "true"
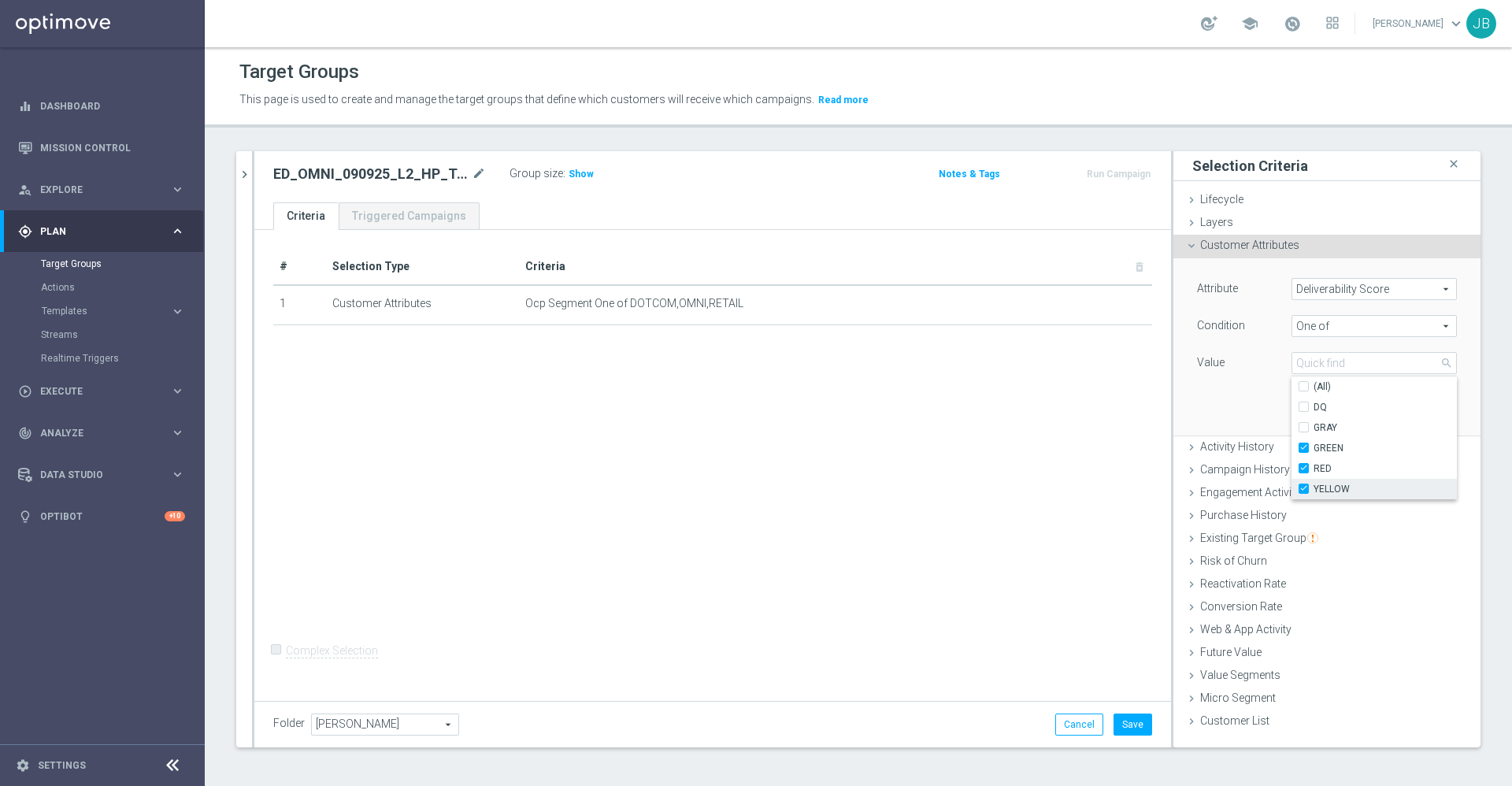
type input "Selected 3 of 5"
click at [1071, 445] on div "# Selection Type Criteria delete_forever 1 Customer Attributes Ocp Segment One …" at bounding box center [713, 462] width 917 height 466
click at [1413, 411] on button "Add" at bounding box center [1433, 411] width 47 height 22
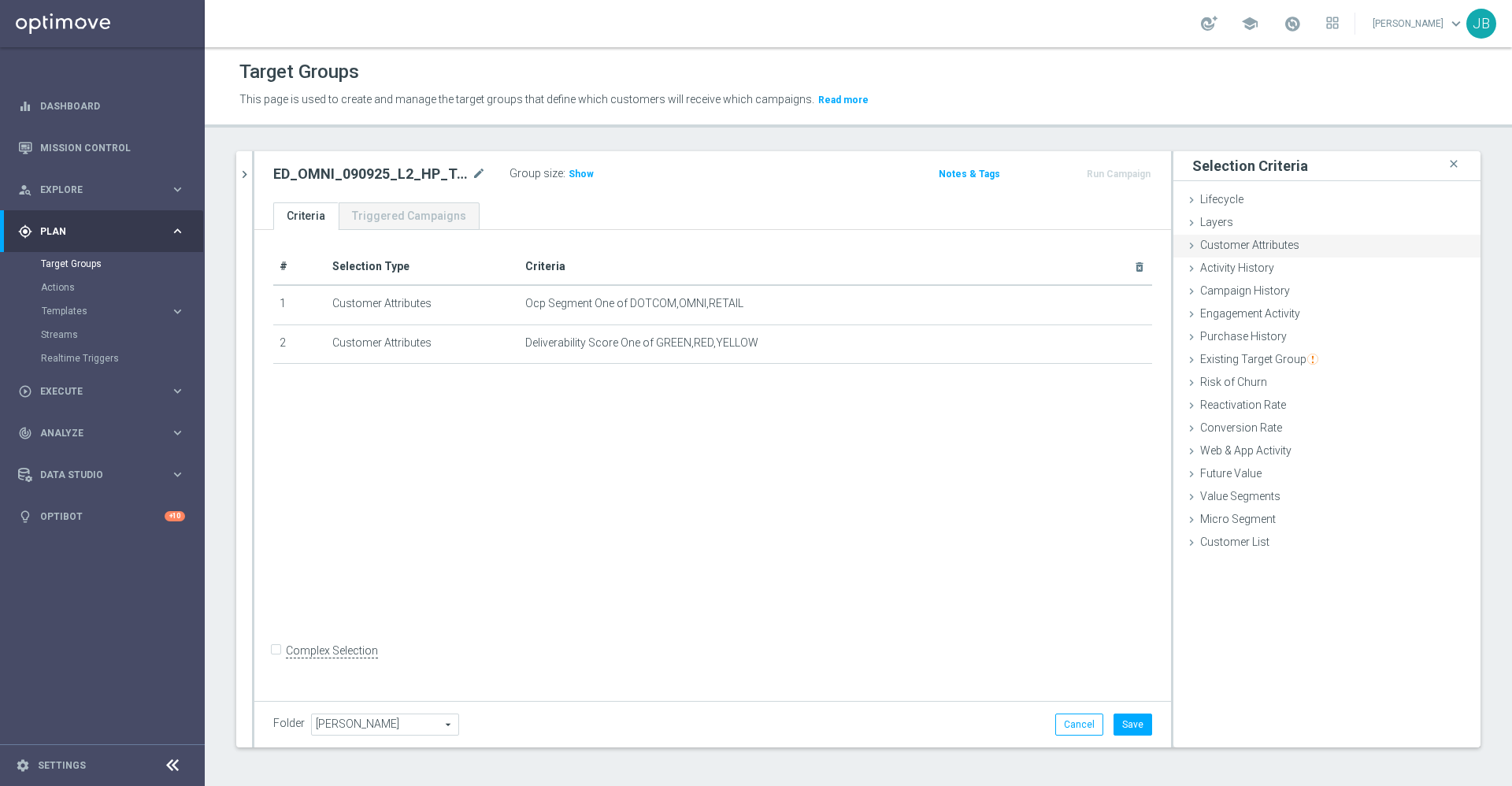
click at [1240, 248] on span "Customer Attributes" at bounding box center [1249, 244] width 99 height 13
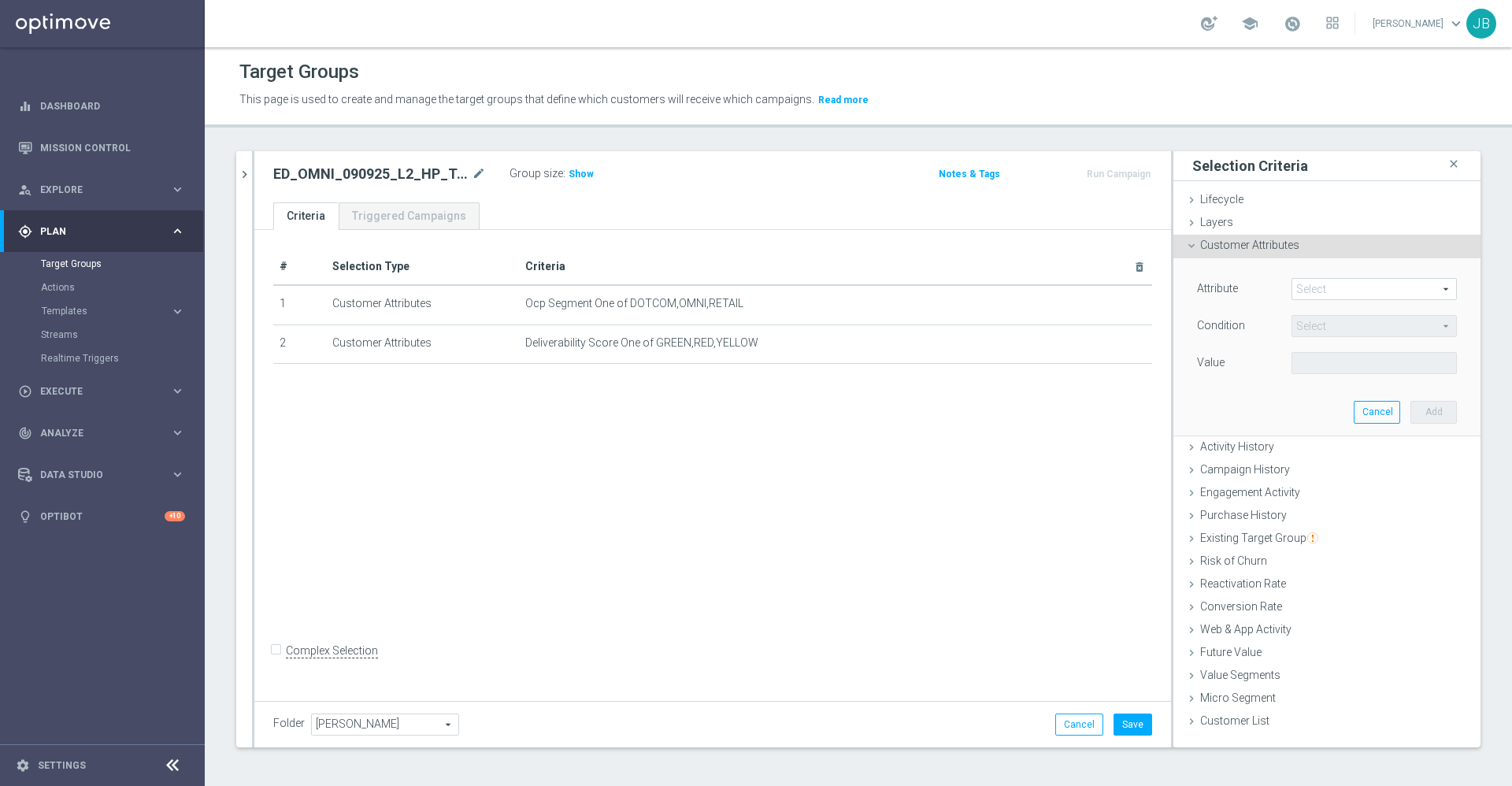
click at [1312, 286] on span at bounding box center [1374, 289] width 163 height 20
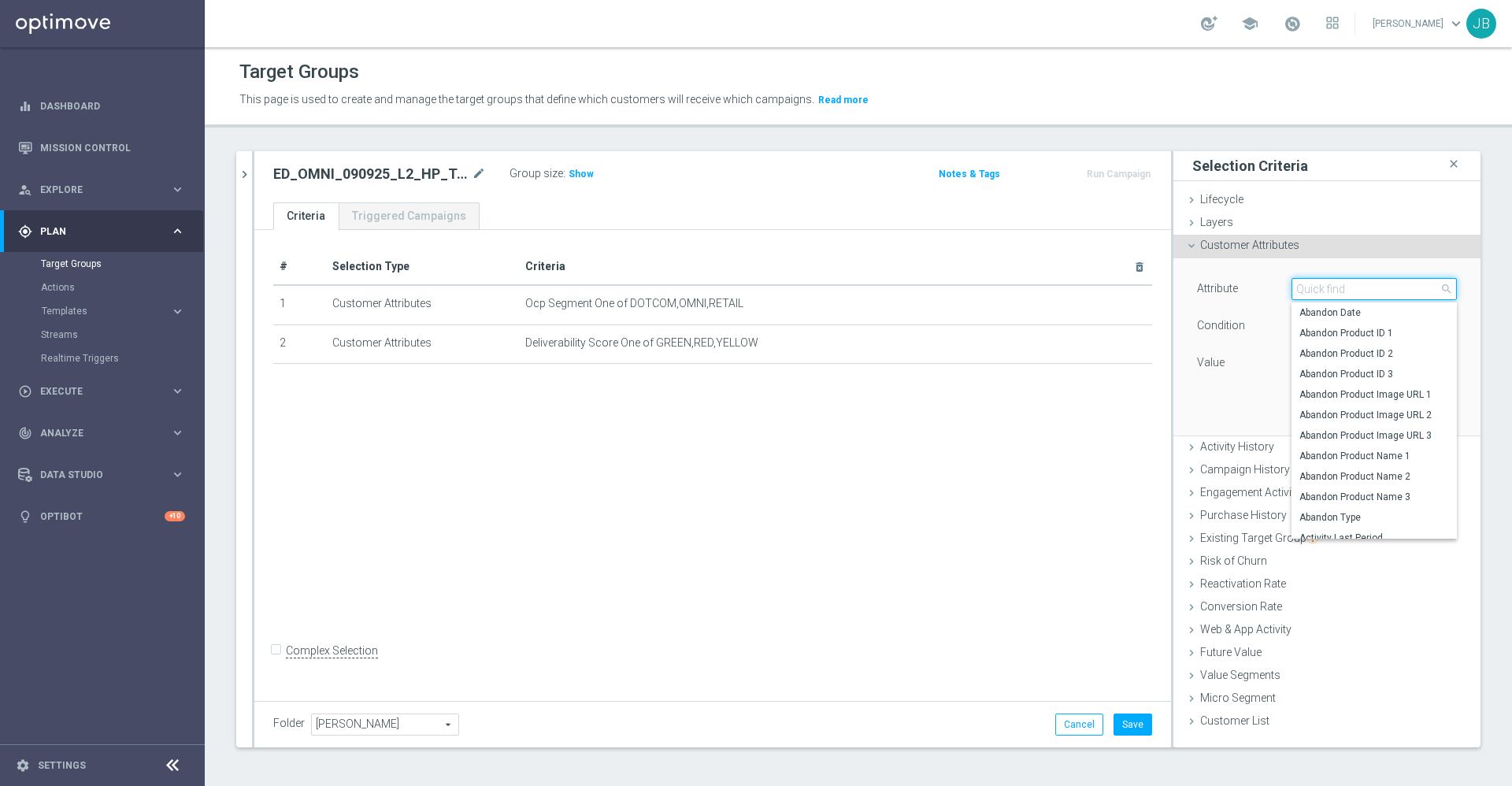
click at [1312, 286] on input "search" at bounding box center [1374, 289] width 165 height 22
type input "business"
click at [1330, 313] on span "Business Consumer Code Person" at bounding box center [1374, 312] width 150 height 13
type input "Business Consumer Code Person"
type input "Equals"
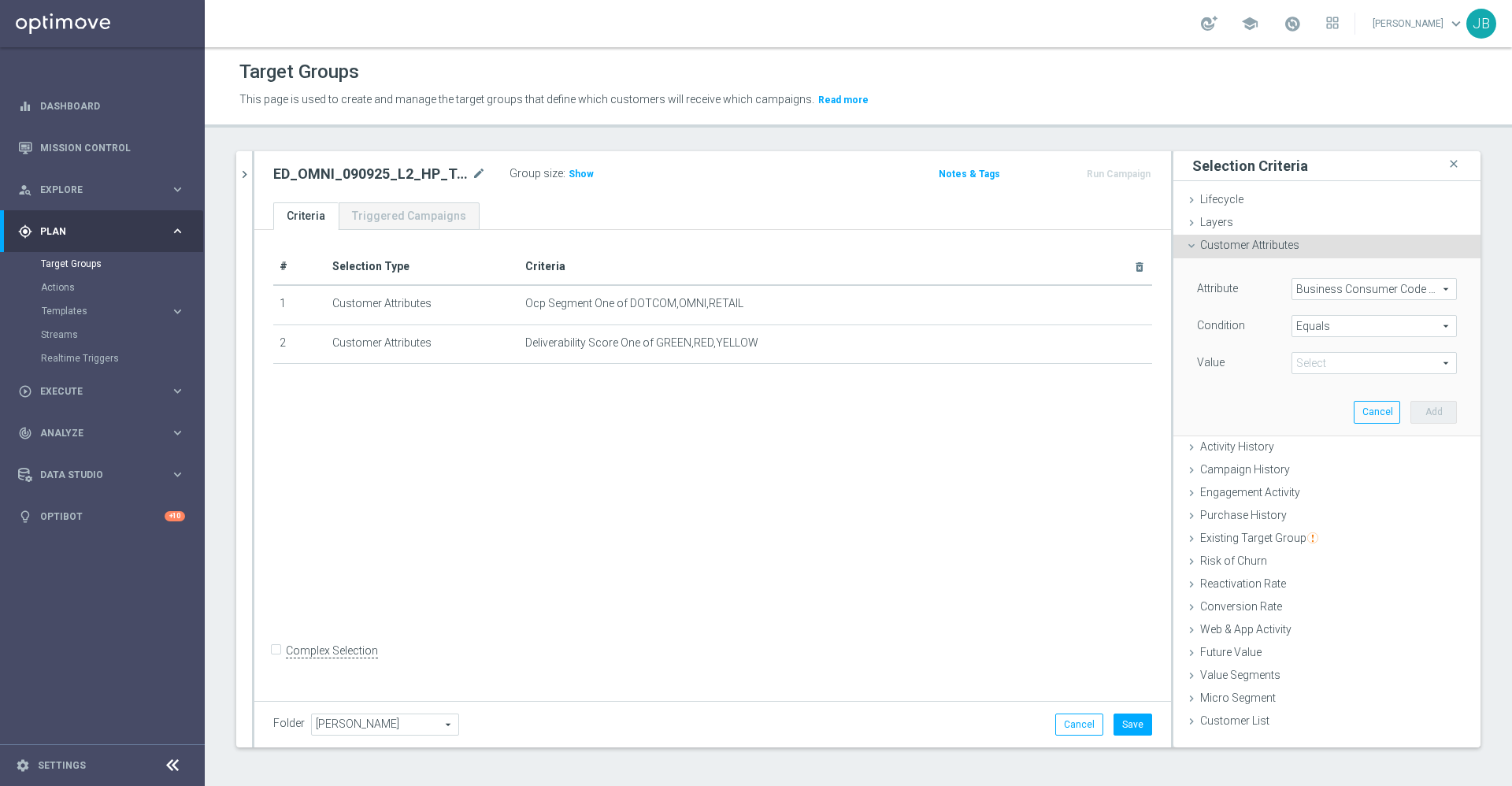
click at [1319, 358] on span at bounding box center [1374, 363] width 163 height 20
click at [1301, 392] on span "B" at bounding box center [1374, 386] width 150 height 13
type input "B"
click at [1429, 408] on button "Add" at bounding box center [1433, 411] width 47 height 22
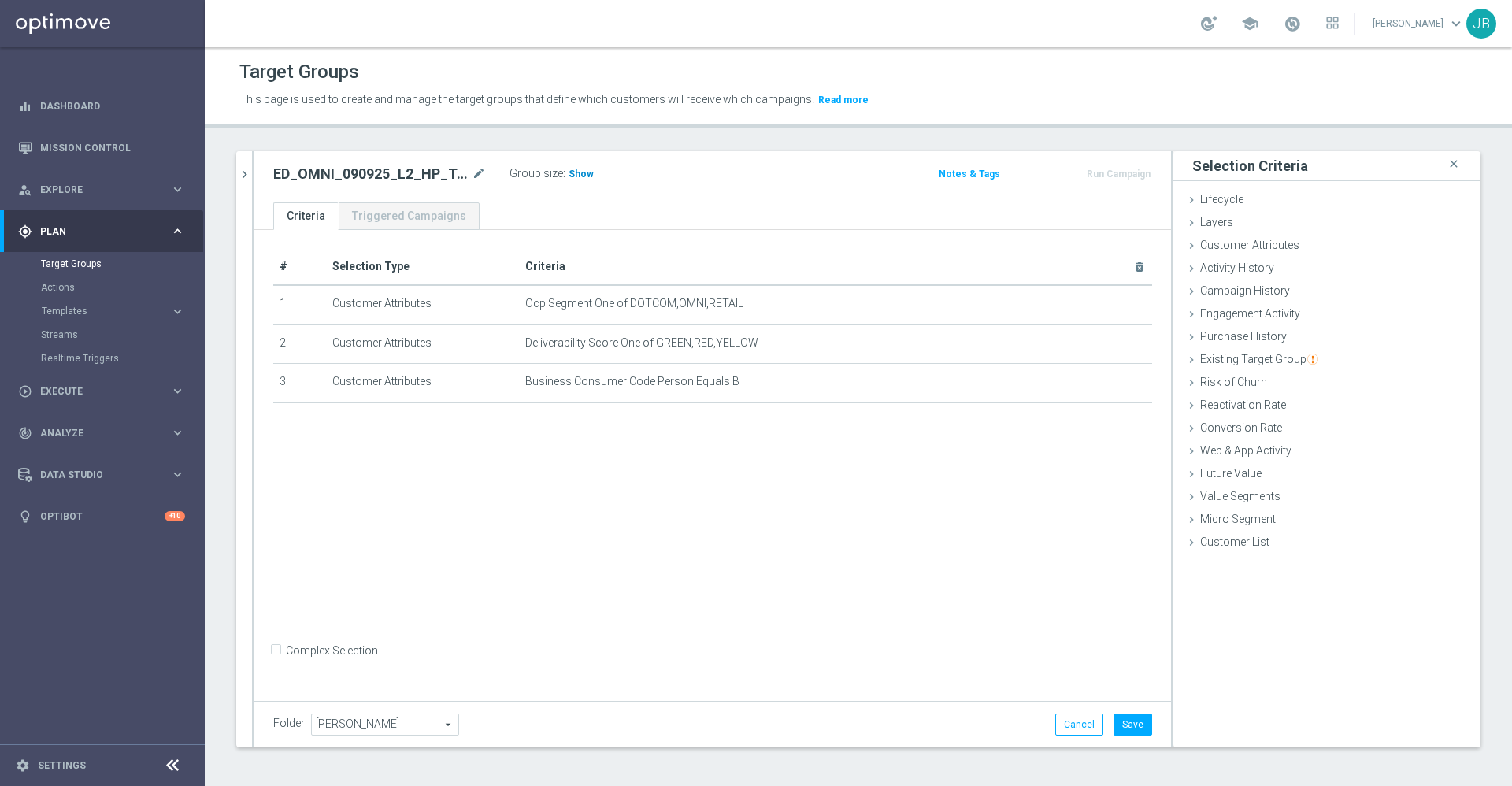
click at [578, 181] on h3 "Show" at bounding box center [580, 174] width 28 height 18
click at [1212, 246] on span "Customer Attributes" at bounding box center [1249, 244] width 99 height 13
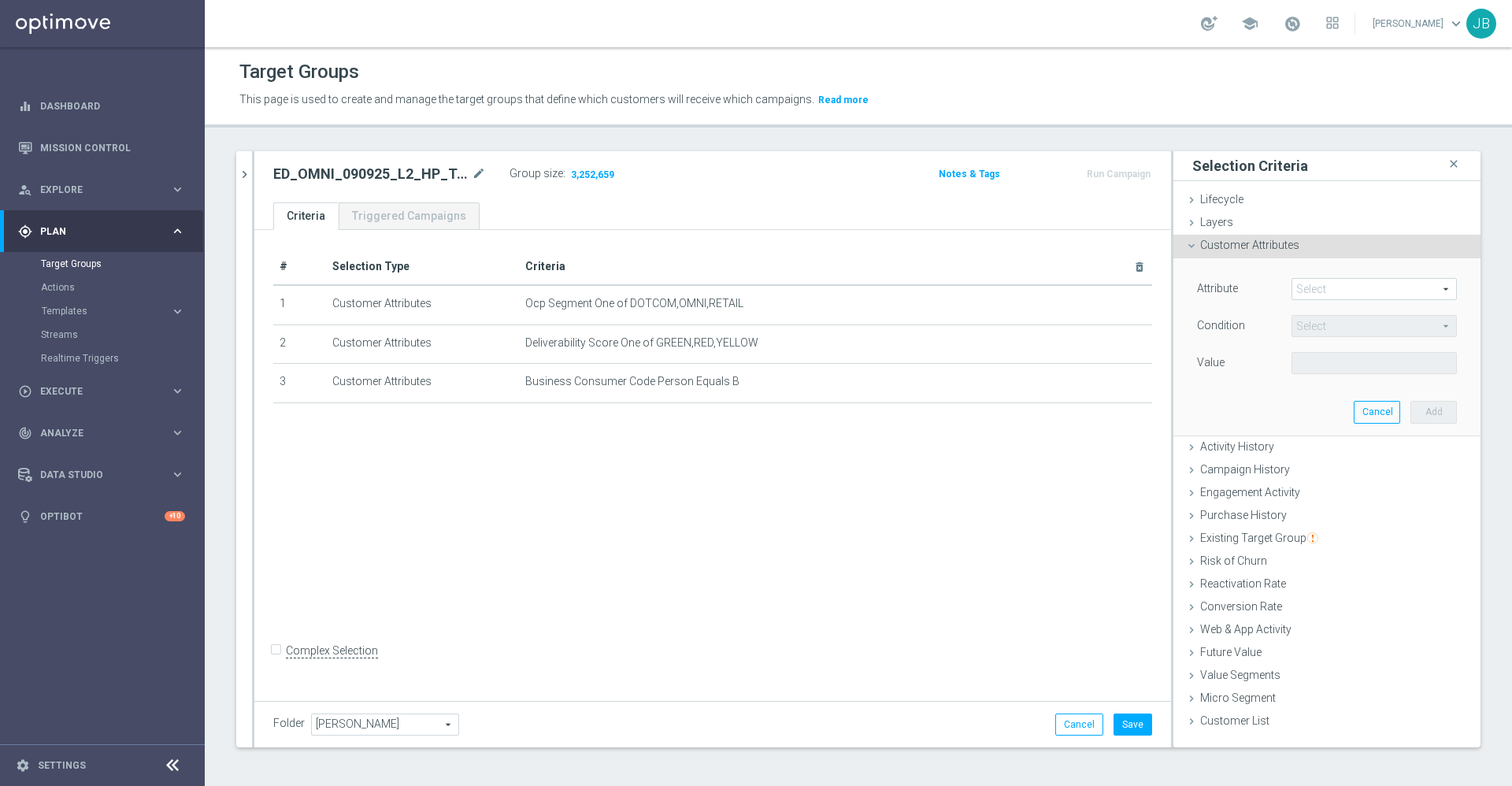
click at [1343, 292] on span at bounding box center [1374, 289] width 163 height 20
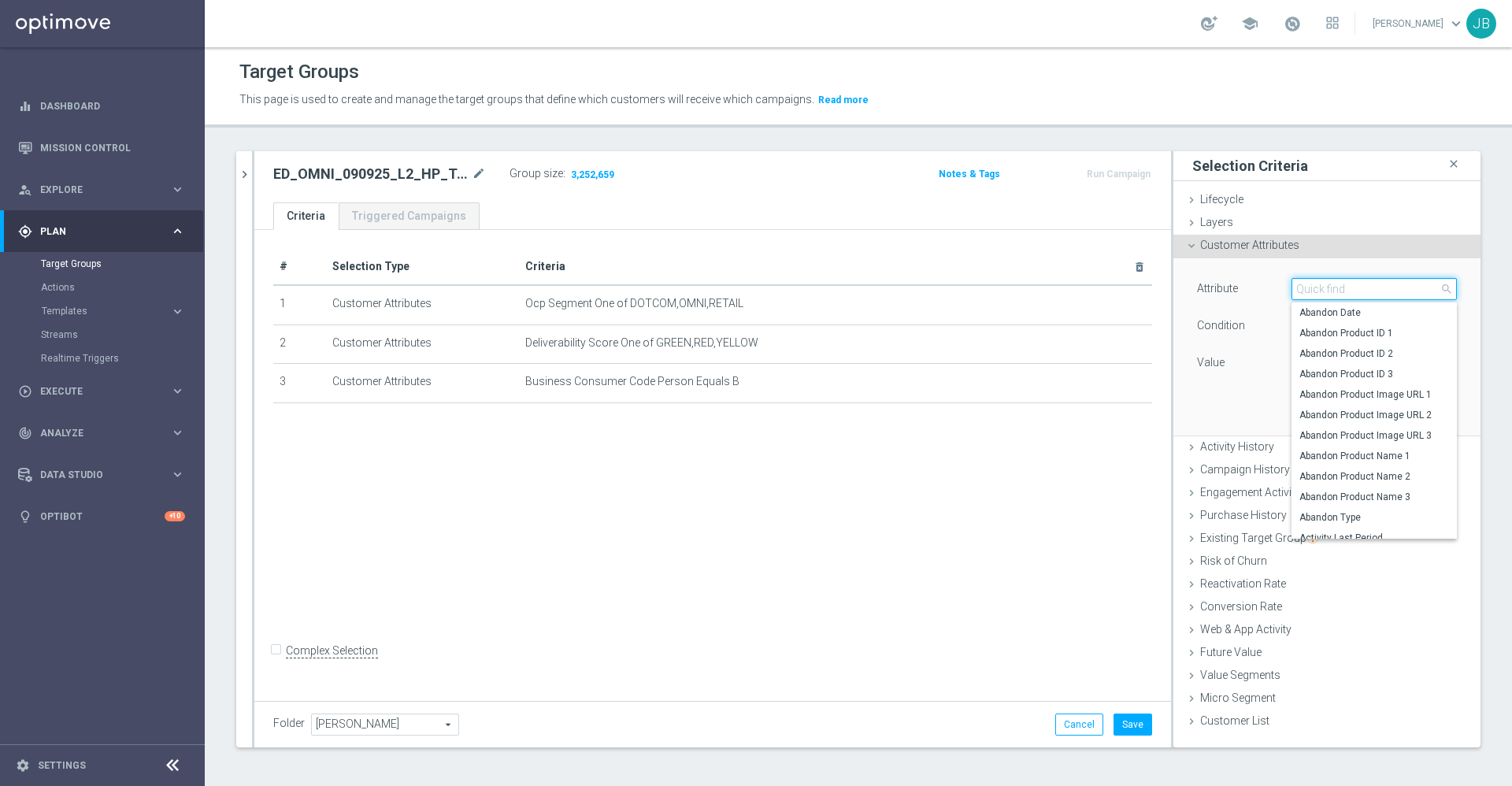
click at [1343, 291] on input "search" at bounding box center [1374, 289] width 165 height 22
click at [855, 482] on div "# Selection Type Criteria delete_forever 1 Customer Attributes Ocp Segment One …" at bounding box center [713, 462] width 917 height 466
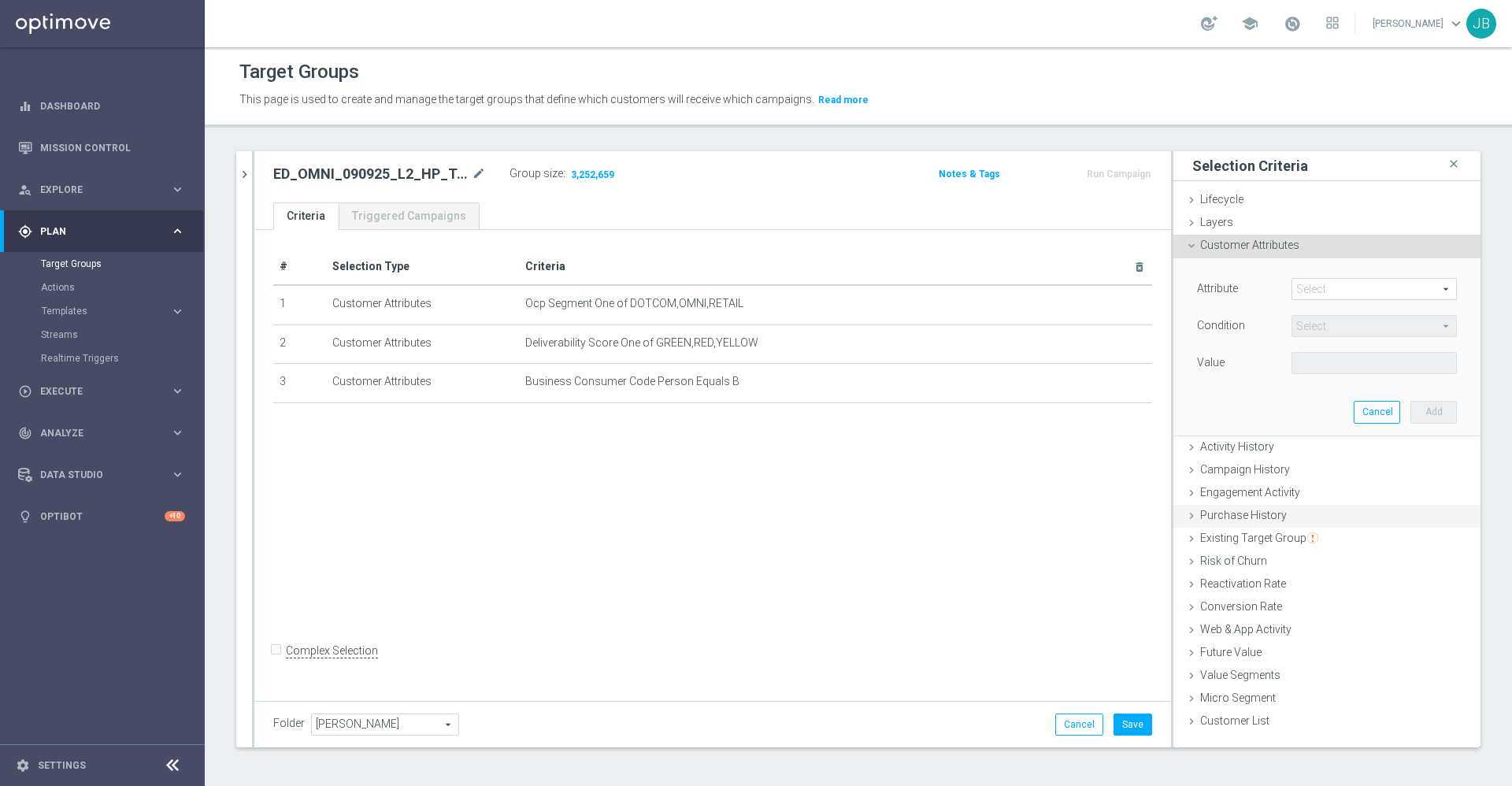
click at [1243, 516] on span "Purchase History" at bounding box center [1243, 515] width 87 height 13
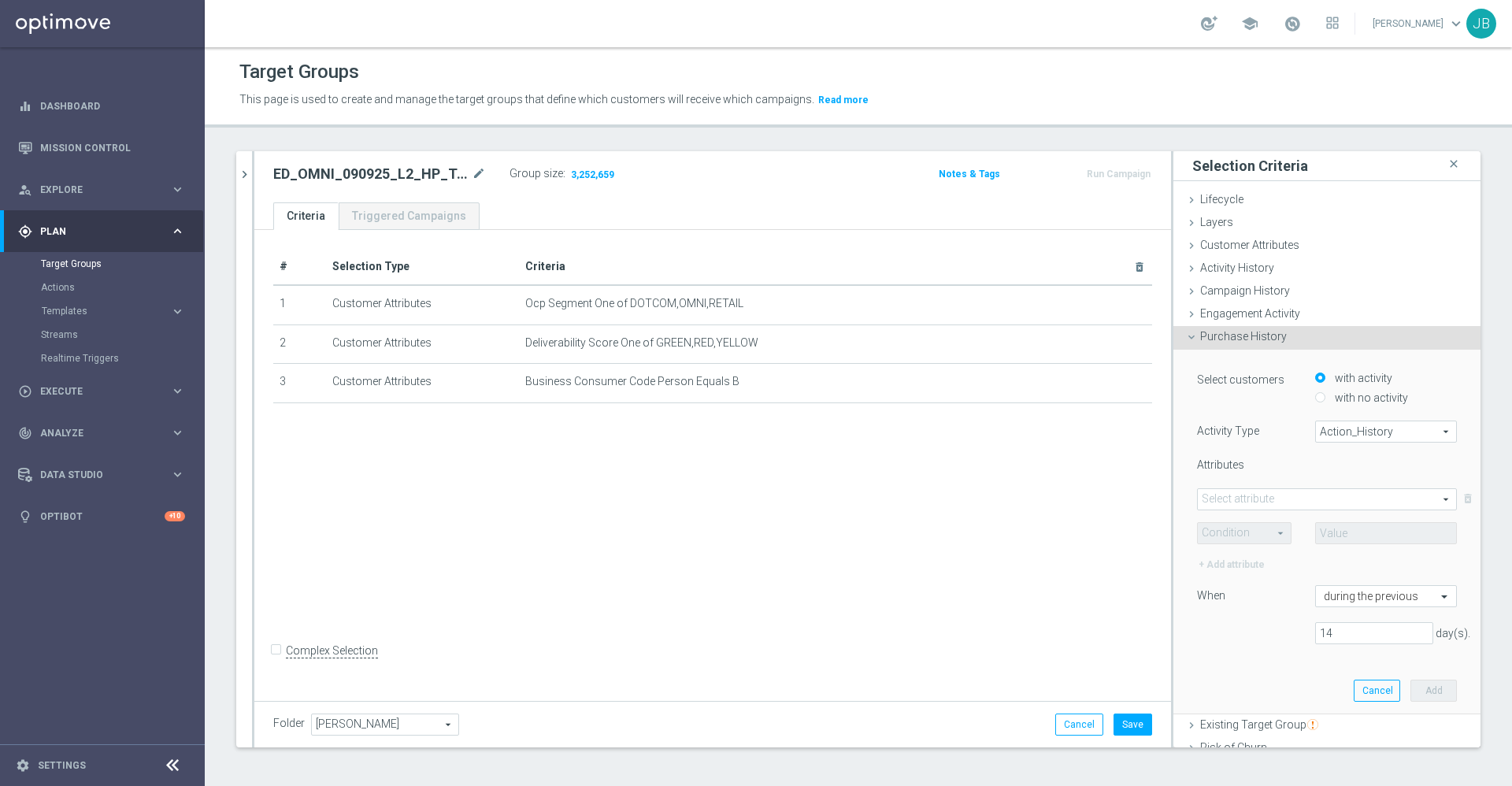
click at [1315, 390] on div "with no activity" at bounding box center [1386, 399] width 142 height 19
click at [1315, 391] on div "with no activity" at bounding box center [1386, 399] width 142 height 19
click at [1315, 395] on input "with no activity" at bounding box center [1319, 397] width 11 height 11
radio input "true"
click at [1316, 422] on span "Action_History" at bounding box center [1386, 431] width 140 height 20
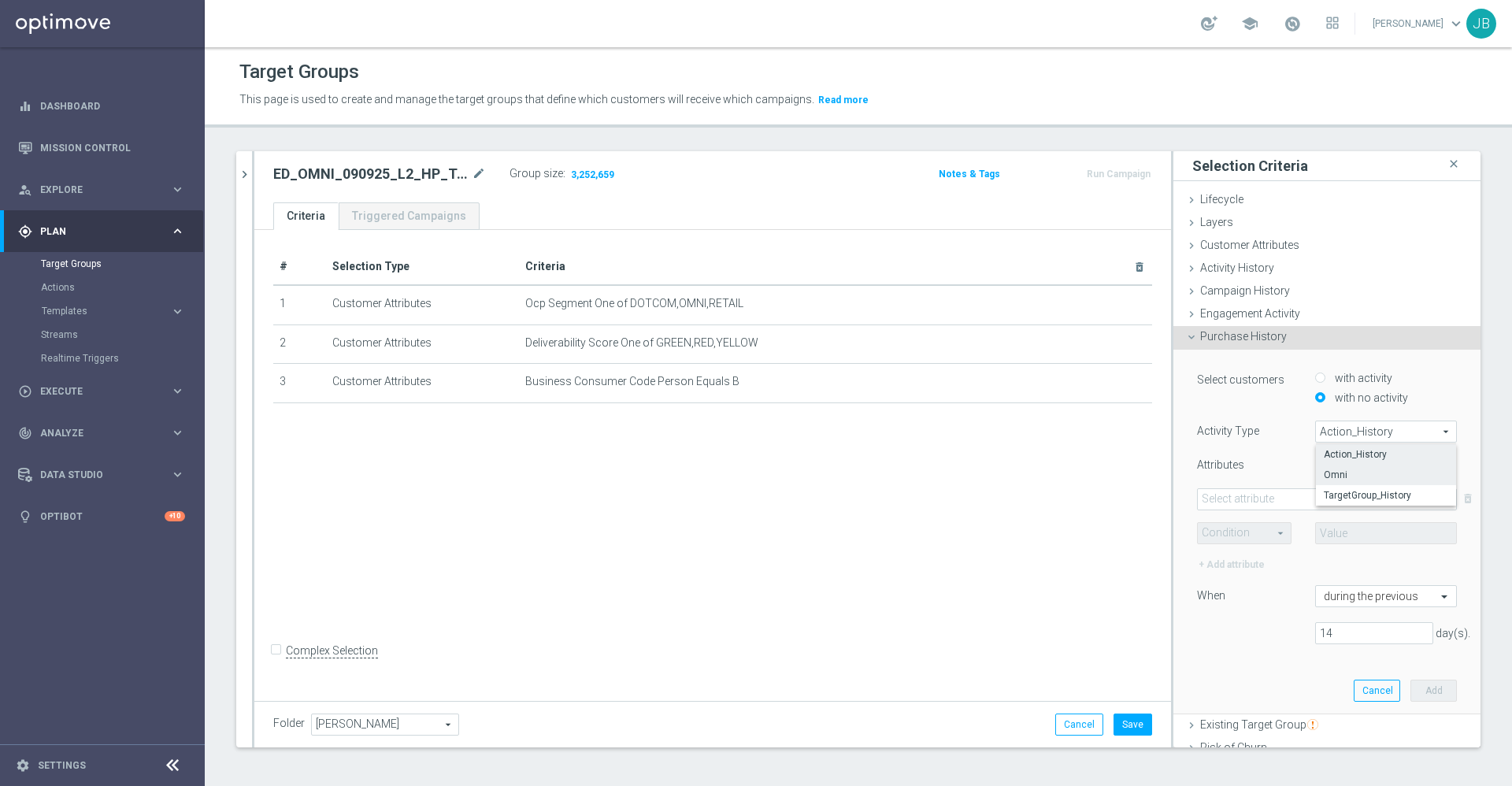
click at [1323, 479] on span "Omni" at bounding box center [1386, 475] width 124 height 13
type input "Omni"
click at [1274, 496] on span at bounding box center [1327, 499] width 259 height 20
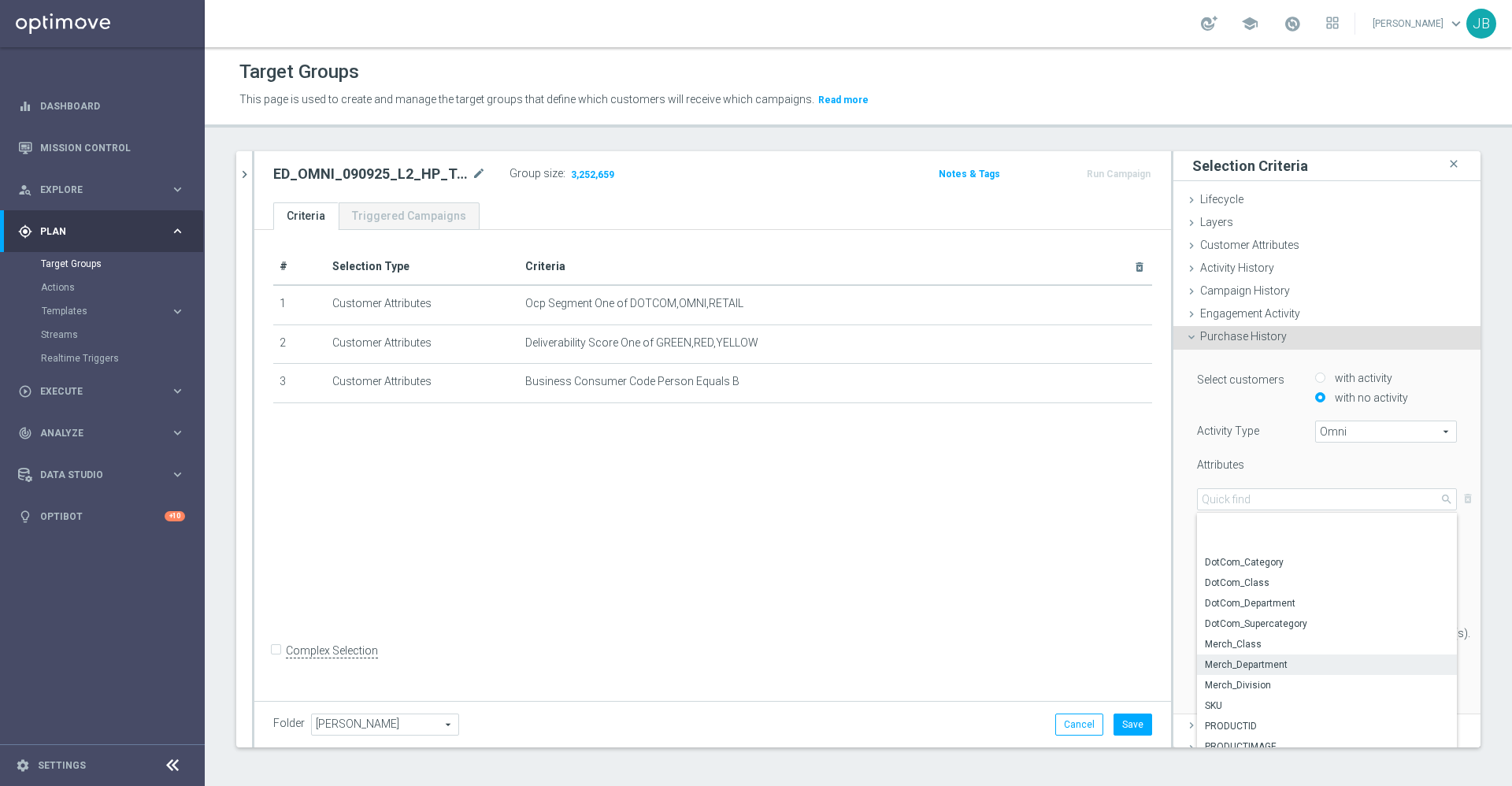
scroll to position [48, 0]
click at [1240, 612] on span "Merch_Department" at bounding box center [1326, 617] width 244 height 13
type input "Merch_Department"
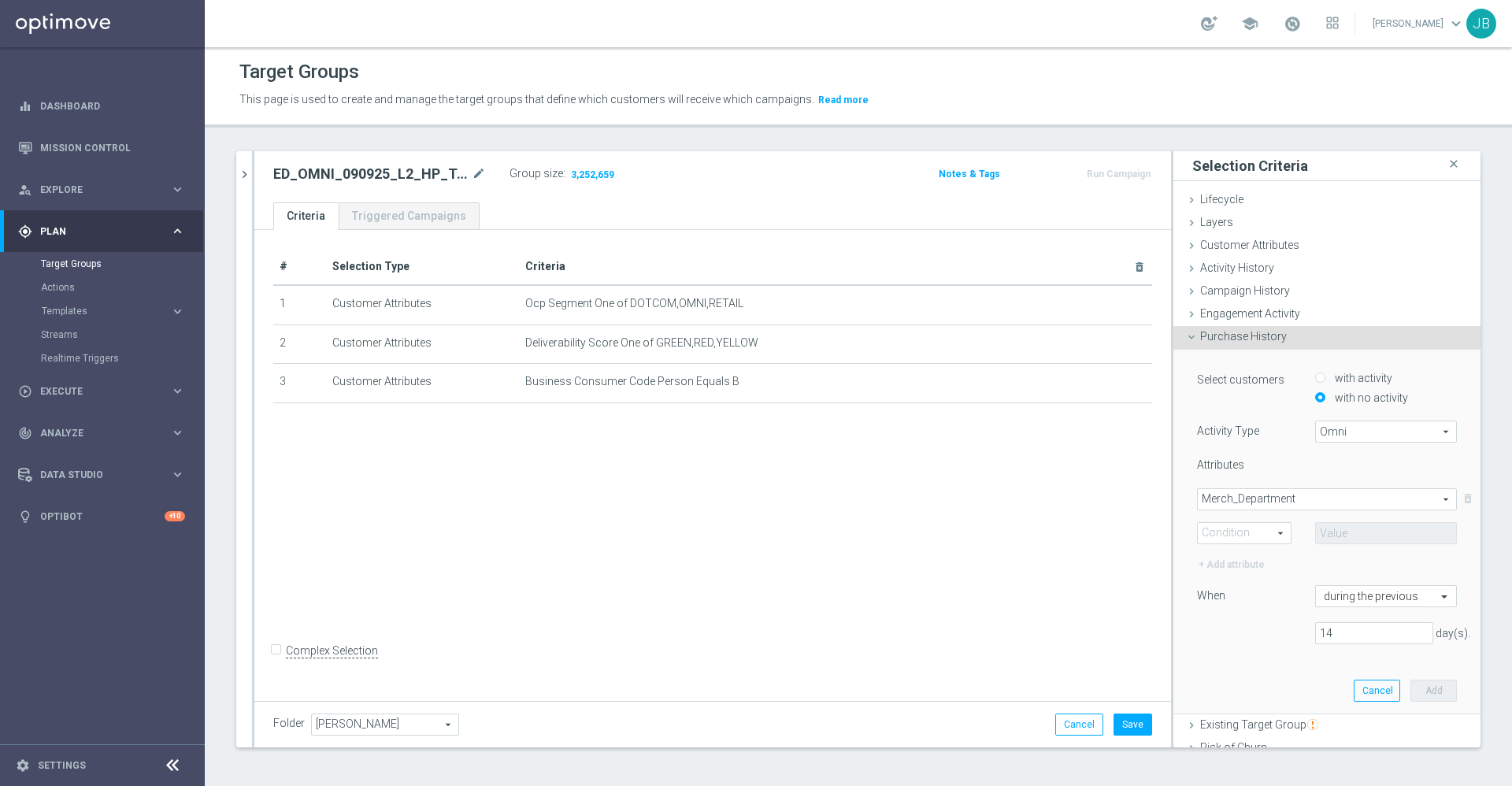
click at [1239, 537] on span at bounding box center [1245, 533] width 93 height 20
click at [1211, 668] on label "One of" at bounding box center [1245, 678] width 93 height 20
type input "One of"
click at [1336, 525] on span at bounding box center [1386, 533] width 140 height 20
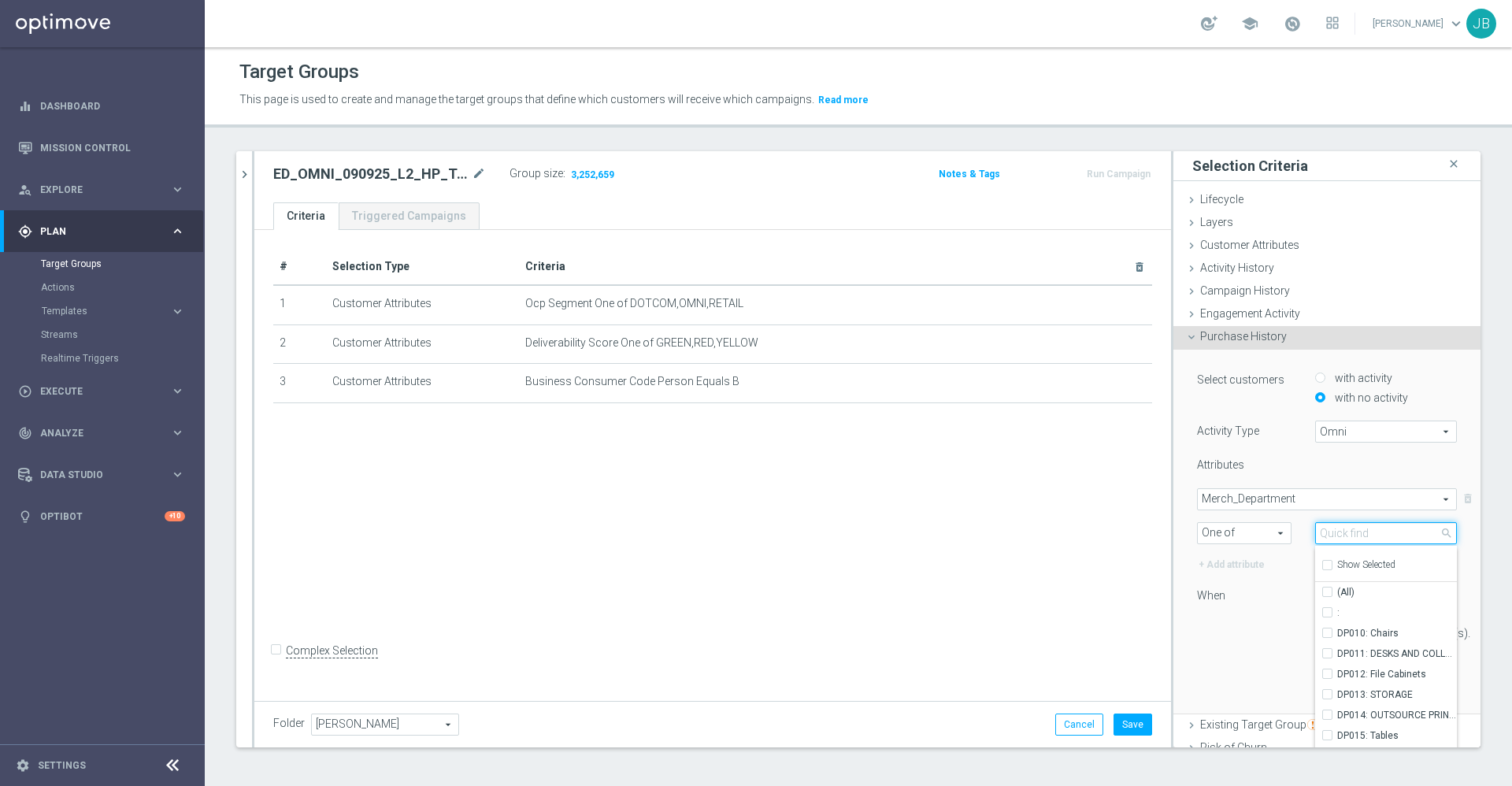
click at [1336, 529] on input "search" at bounding box center [1386, 533] width 142 height 22
type input "com"
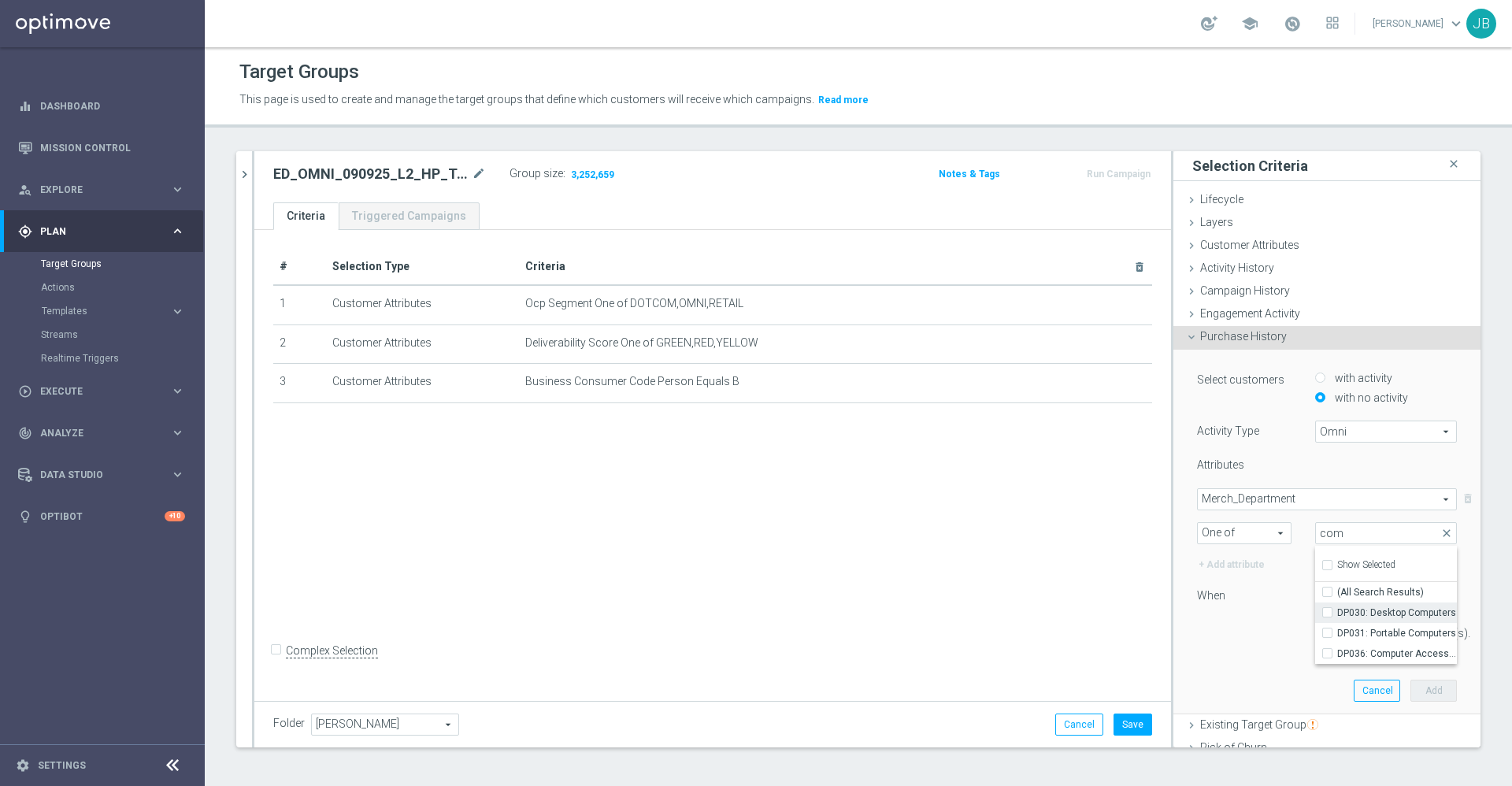
click at [1337, 616] on span "DP030: Desktop Computers" at bounding box center [1396, 612] width 120 height 13
click at [1326, 616] on input "DP030: Desktop Computers" at bounding box center [1331, 612] width 11 height 11
checkbox input "true"
type input "DP030: Desktop Computers"
click at [1337, 635] on span "DP031: Portable Computers" at bounding box center [1396, 633] width 120 height 13
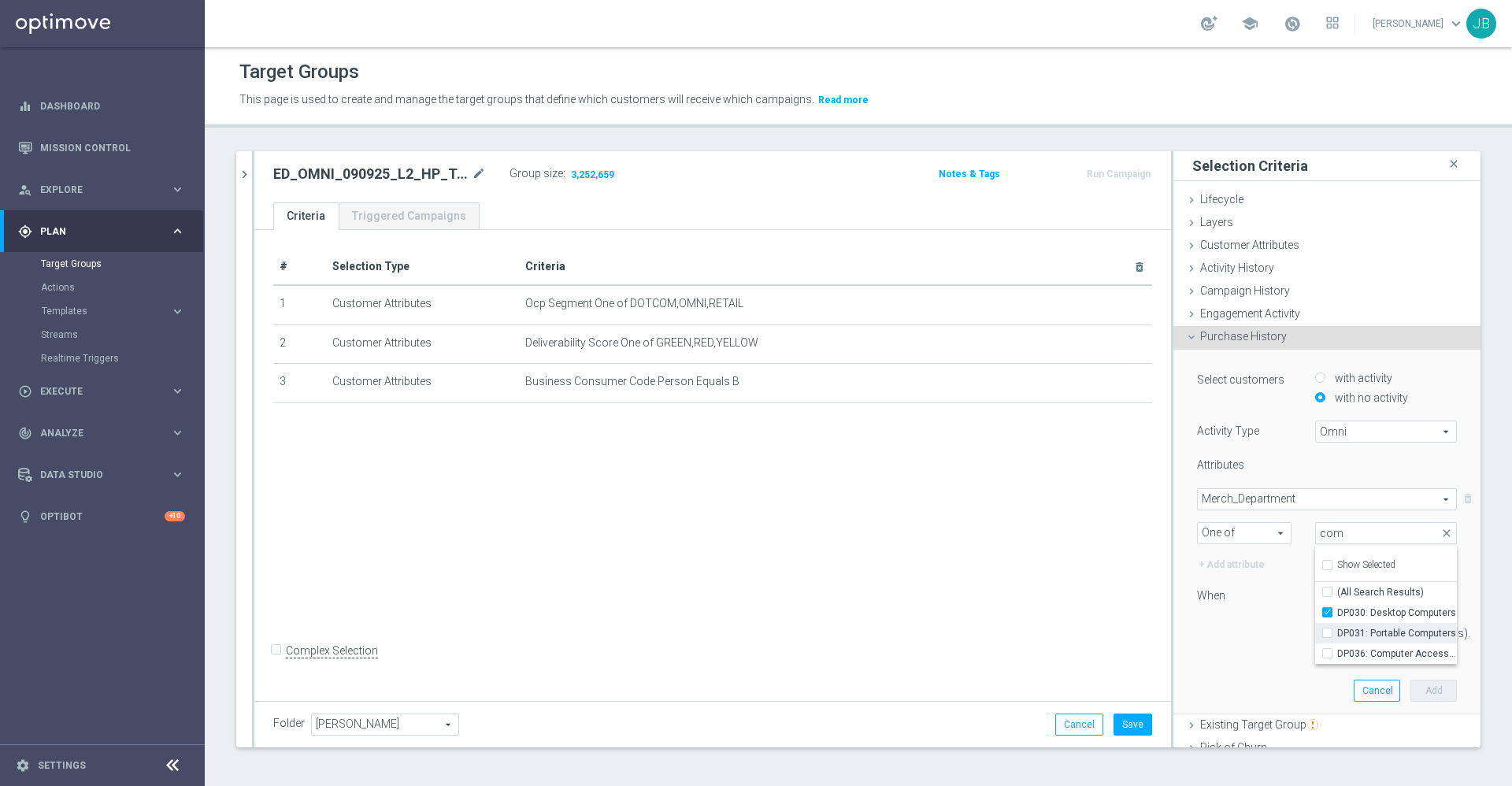
click at [1326, 635] on input "DP031: Portable Computers" at bounding box center [1331, 632] width 11 height 11
checkbox input "true"
type input "Selected 2 of 91"
click at [1211, 609] on div "When" at bounding box center [1244, 598] width 118 height 25
click at [1313, 621] on div "Select customers with activity with no activity Activity Type Omni Omni arrow_d…" at bounding box center [1326, 513] width 260 height 287
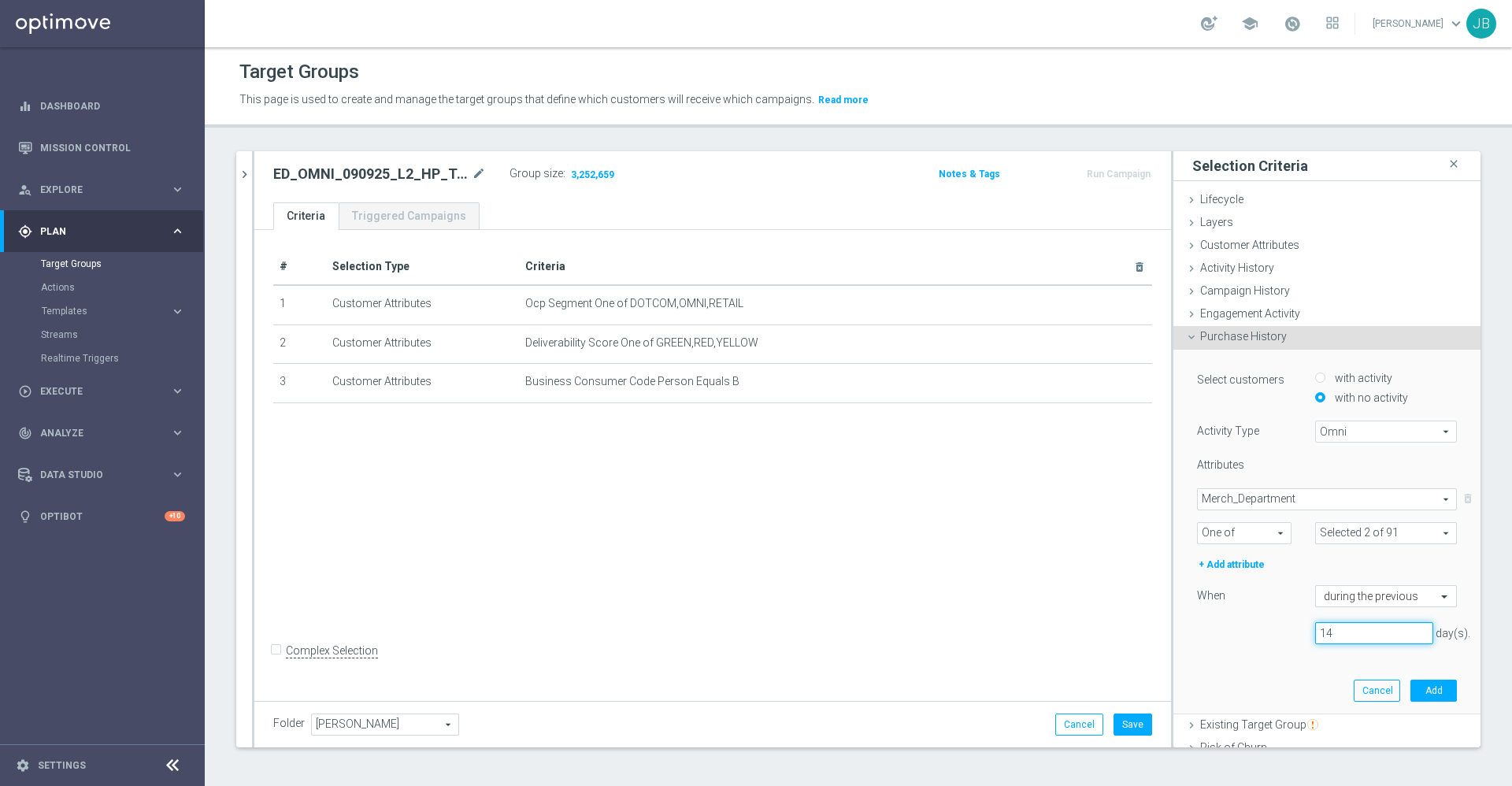
click at [1315, 631] on input "14" at bounding box center [1373, 633] width 118 height 22
type input "1"
type input "365"
click at [1410, 683] on button "Add" at bounding box center [1433, 691] width 47 height 22
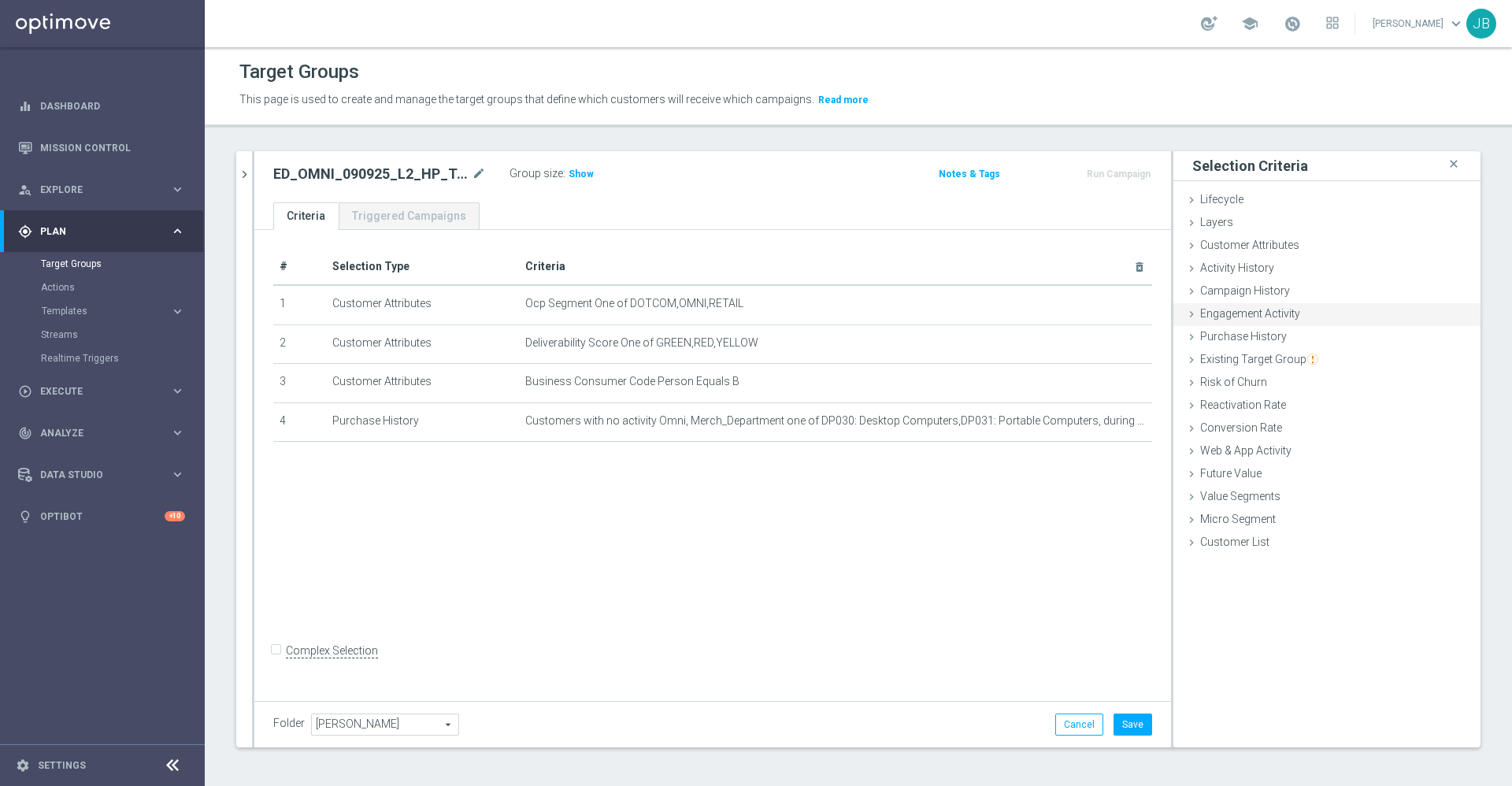
click at [1235, 317] on span "Engagement Activity" at bounding box center [1249, 313] width 100 height 13
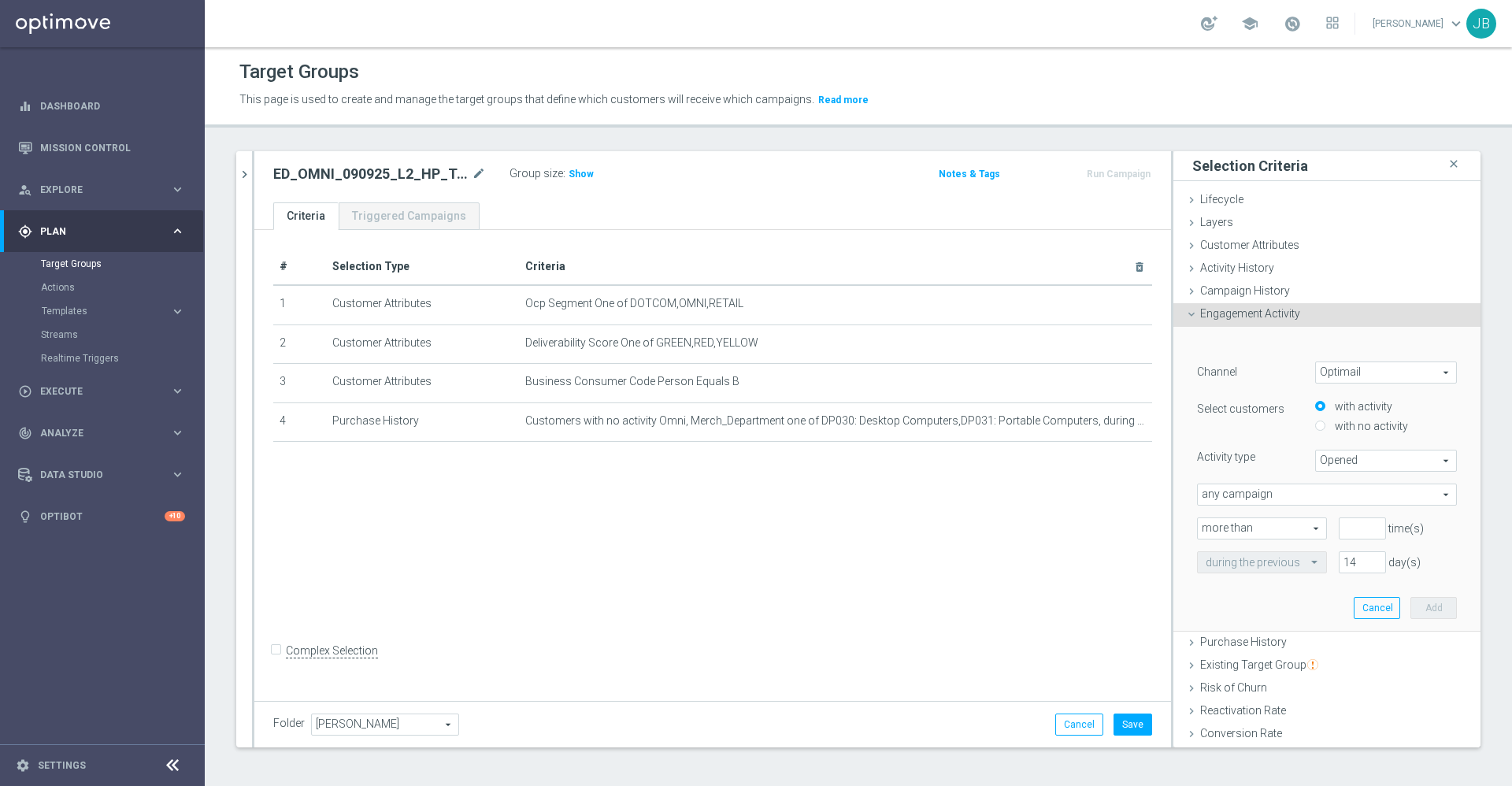
click at [1223, 316] on span "Engagement Activity" at bounding box center [1249, 313] width 100 height 13
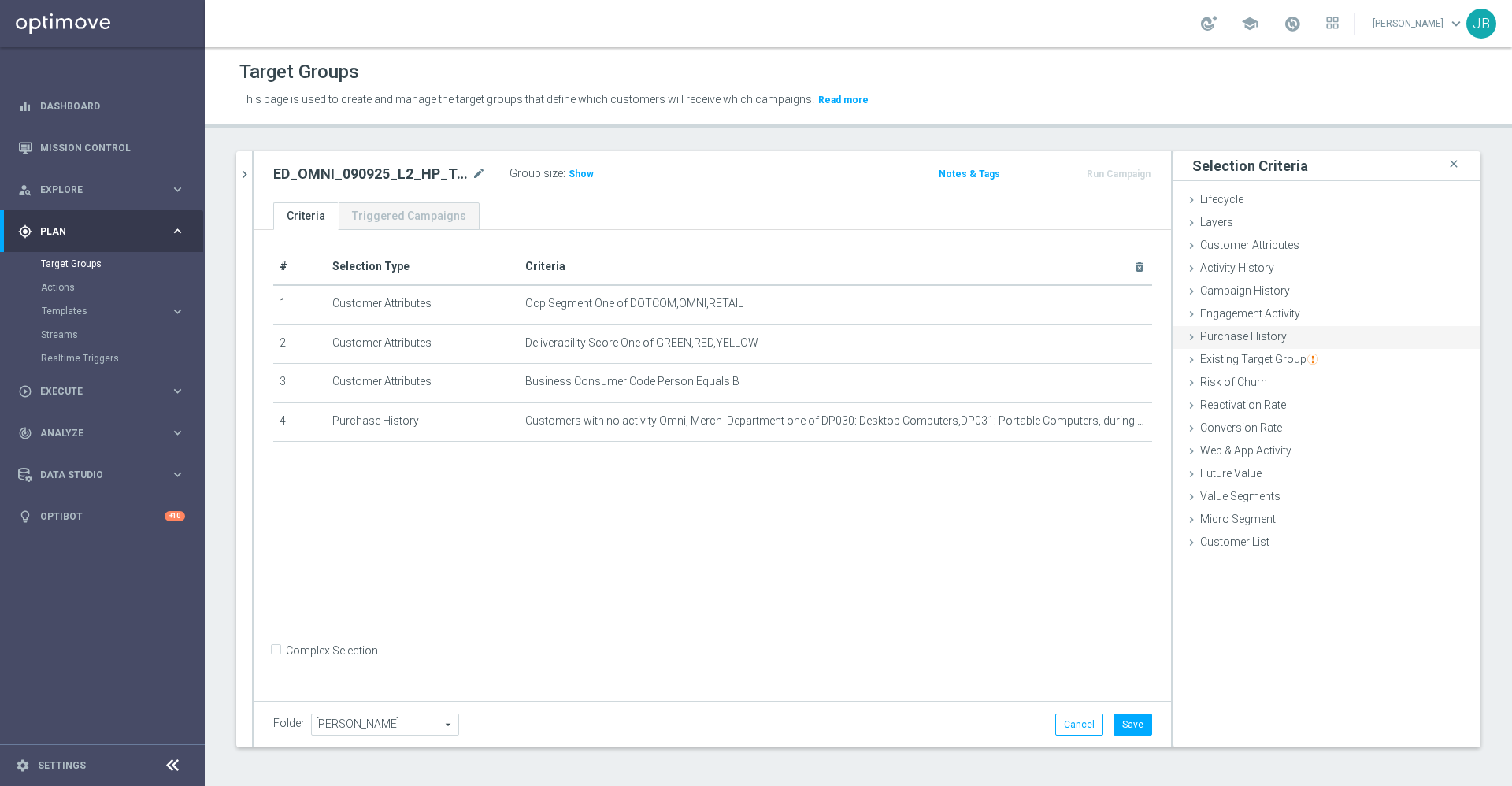
click at [1216, 340] on span "Purchase History" at bounding box center [1243, 336] width 87 height 13
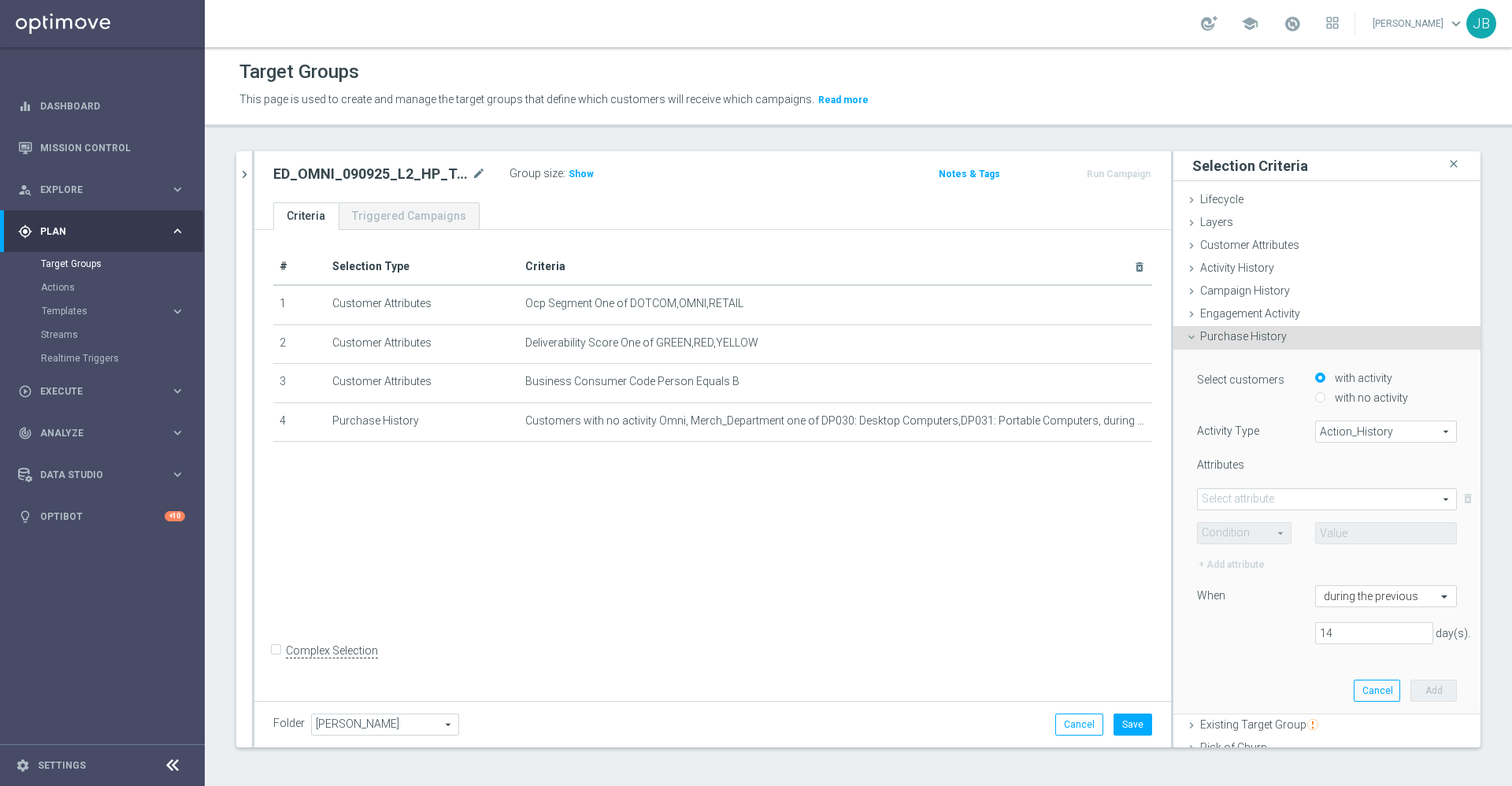
click at [1315, 395] on div "with no activity" at bounding box center [1386, 399] width 142 height 19
click at [1315, 395] on input "with no activity" at bounding box center [1319, 397] width 11 height 11
radio input "true"
click at [1316, 428] on span "Action_History" at bounding box center [1386, 431] width 140 height 20
click at [1316, 482] on label "Omni" at bounding box center [1386, 475] width 140 height 20
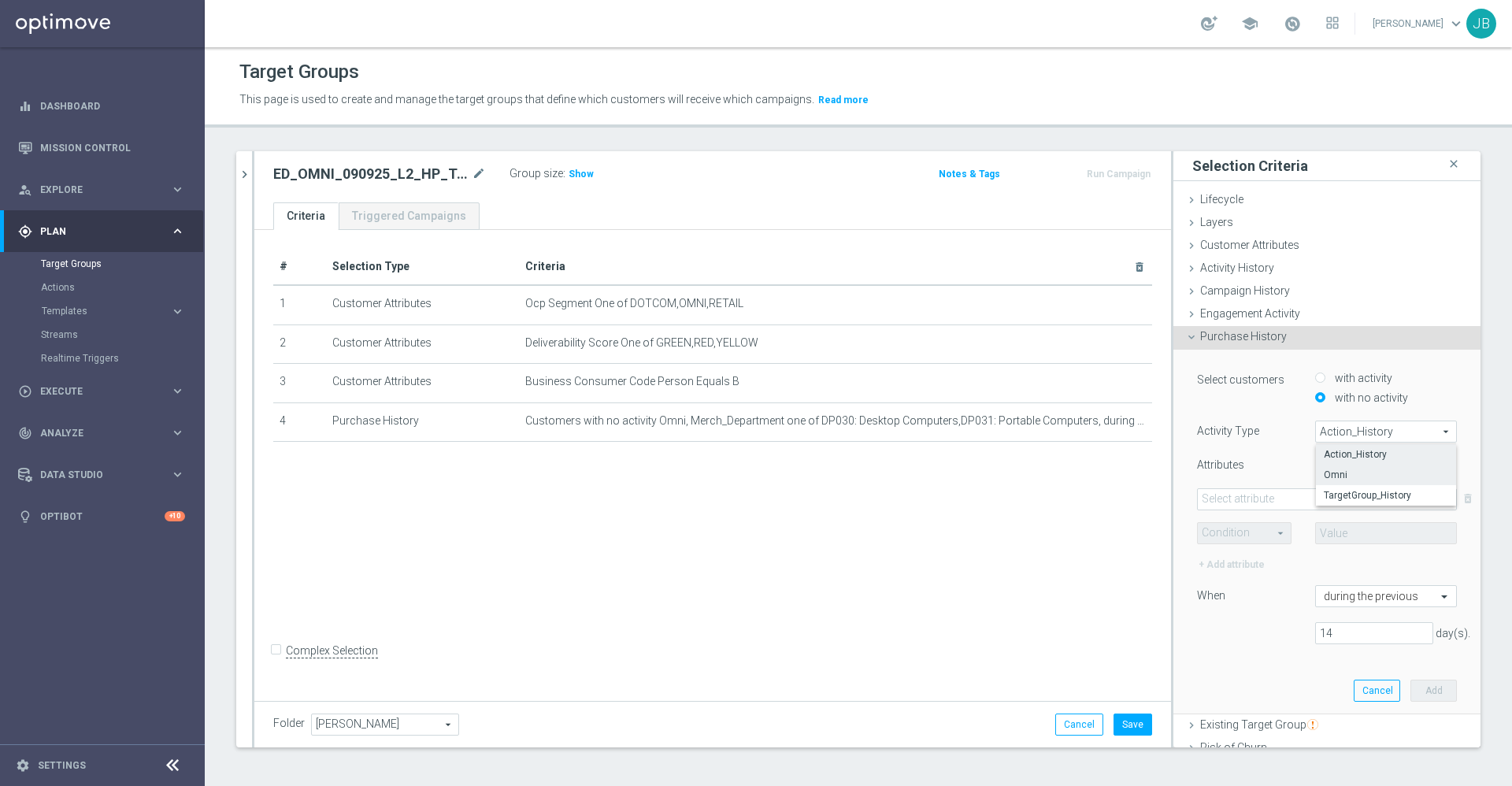
type input "Omni"
click at [1275, 488] on div "Select attribute arrow_drop_down search" at bounding box center [1326, 499] width 260 height 22
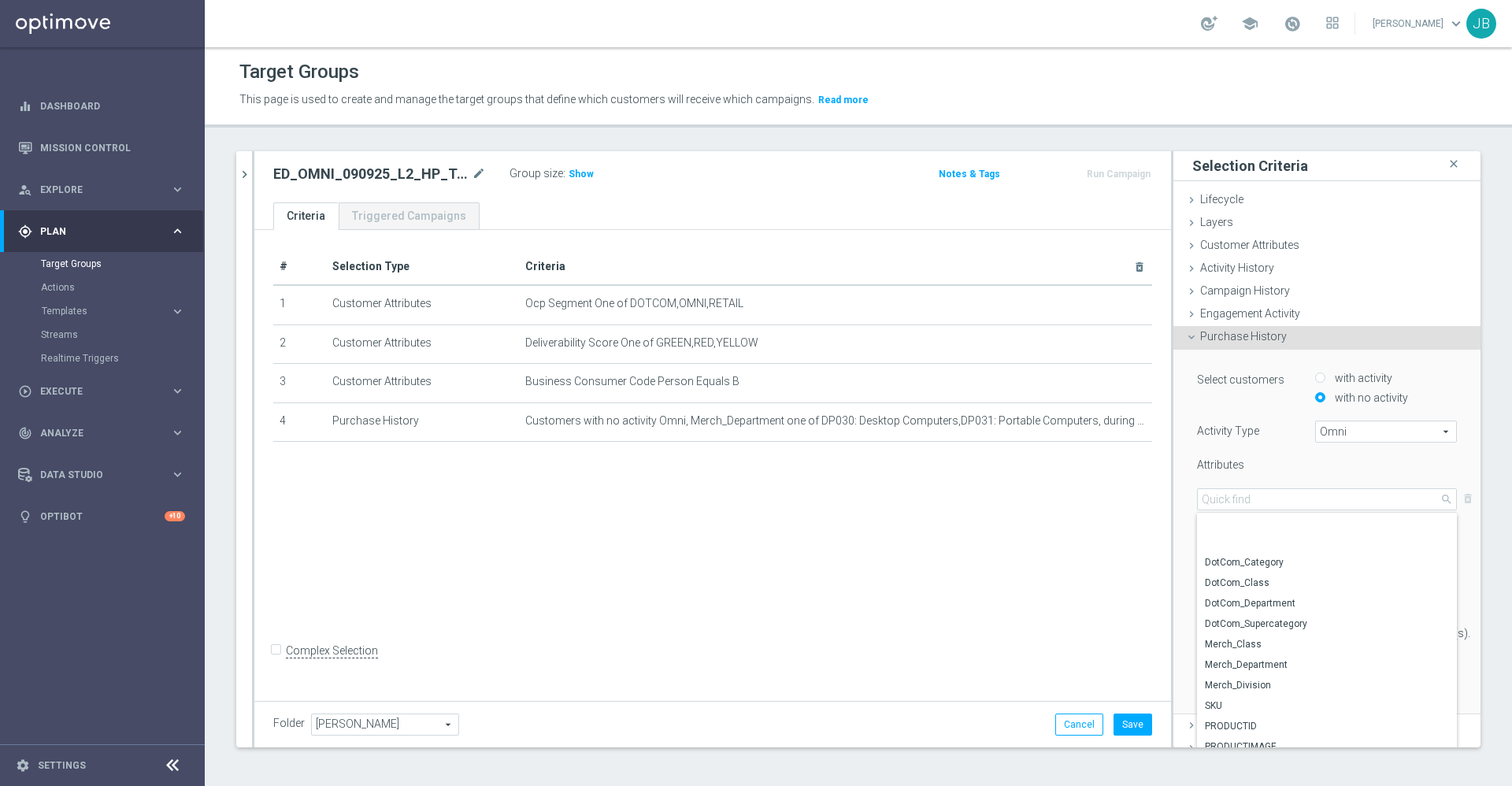
scroll to position [44, 0]
click at [1244, 556] on span "DotCom_Department" at bounding box center [1326, 559] width 244 height 13
type input "DotCom_Department"
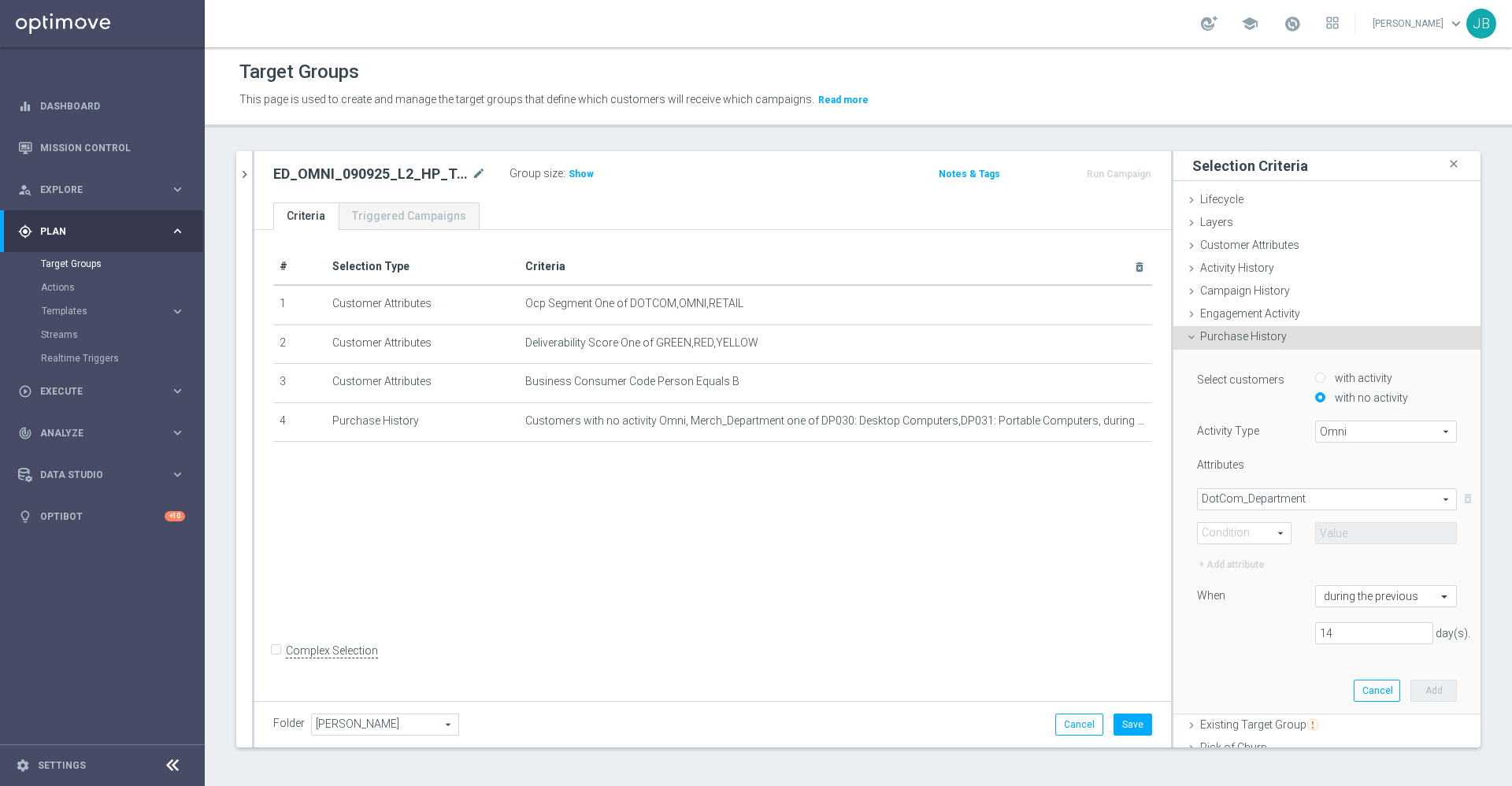
click at [1248, 541] on span at bounding box center [1245, 533] width 93 height 20
click at [1229, 669] on label "One of" at bounding box center [1245, 678] width 93 height 20
type input "One of"
click at [1355, 535] on span at bounding box center [1386, 533] width 140 height 20
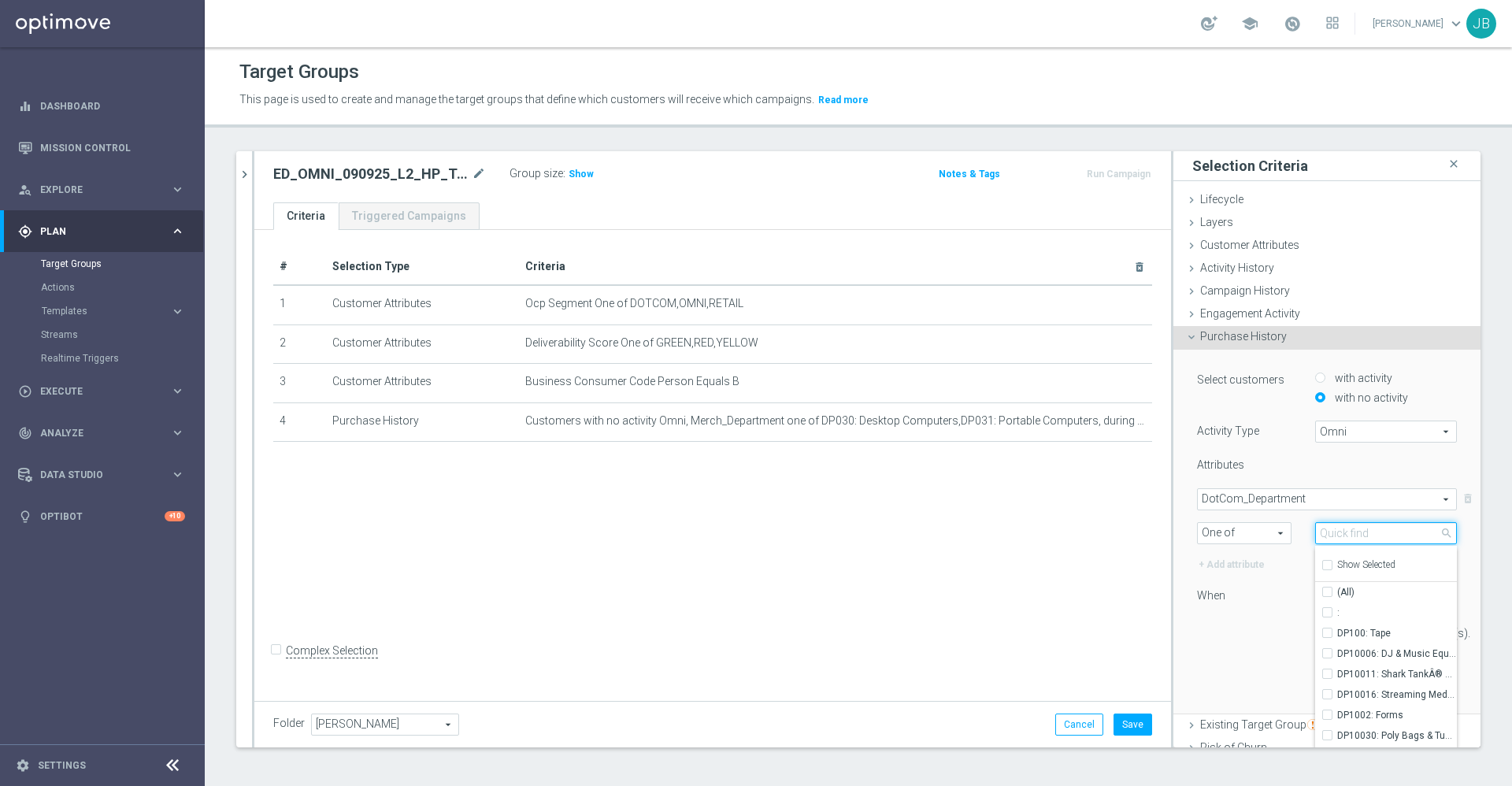
click at [1355, 535] on input "search" at bounding box center [1386, 533] width 142 height 22
type input "computer"
click at [1355, 615] on span "DP10222: Desktop Computers" at bounding box center [1396, 612] width 120 height 13
click at [1337, 615] on input "DP10222: Desktop Computers" at bounding box center [1331, 612] width 11 height 11
checkbox input "true"
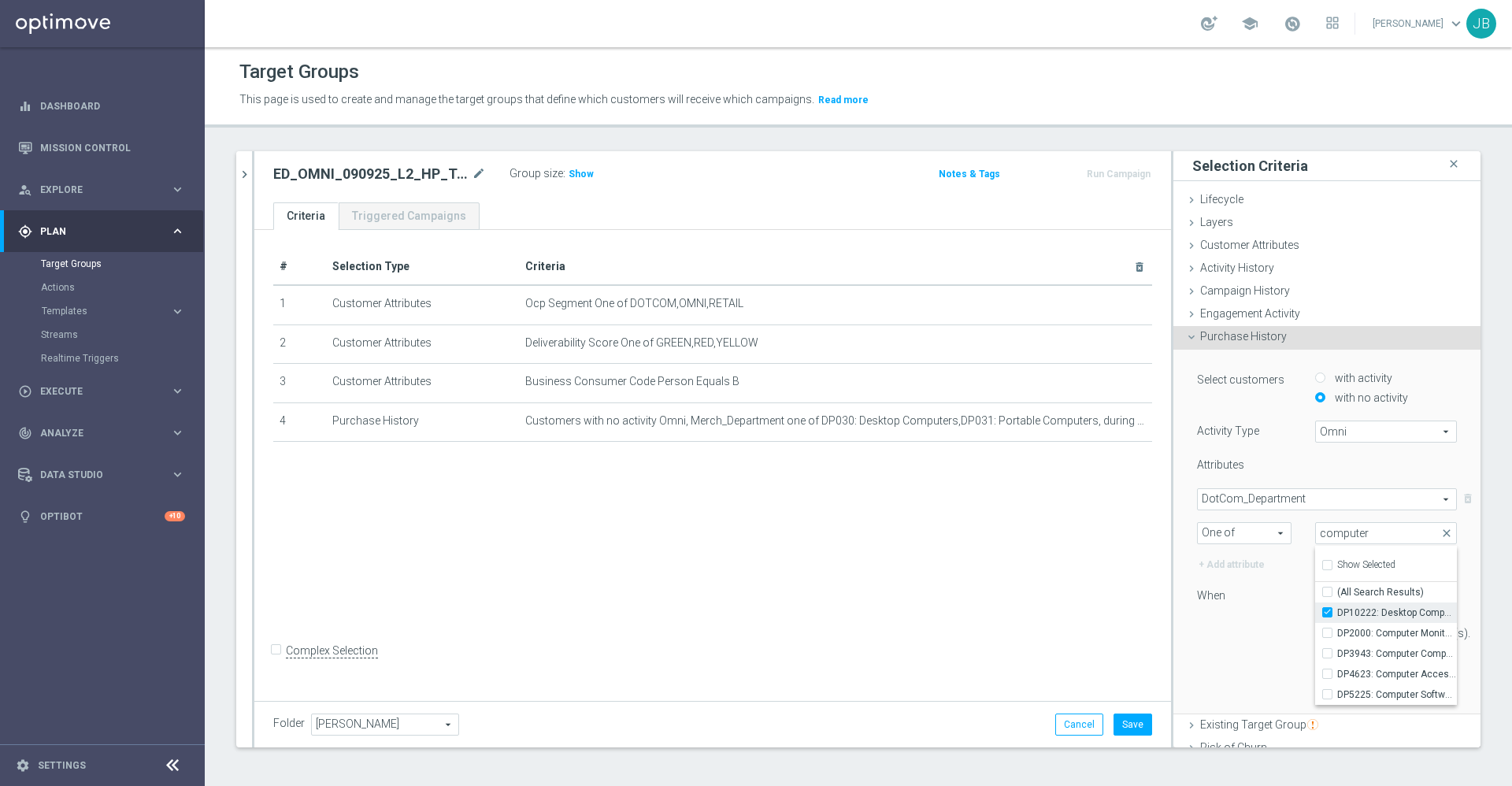
type input "DP10222: Desktop Computers"
click at [1289, 492] on span "DotCom_Department" at bounding box center [1327, 499] width 259 height 20
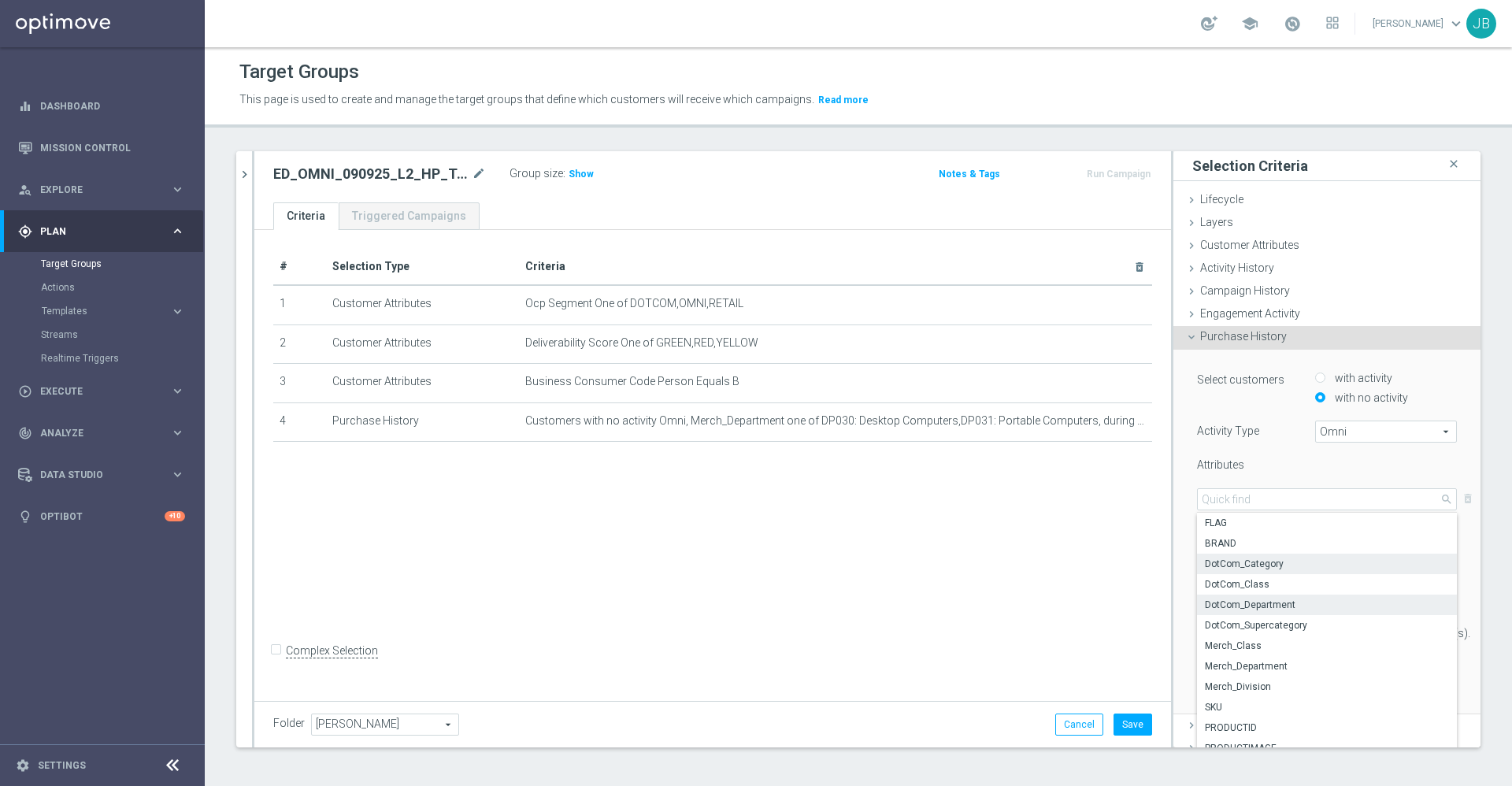
click at [1248, 565] on span "DotCom_Category" at bounding box center [1326, 563] width 244 height 13
type input "DotCom_Category"
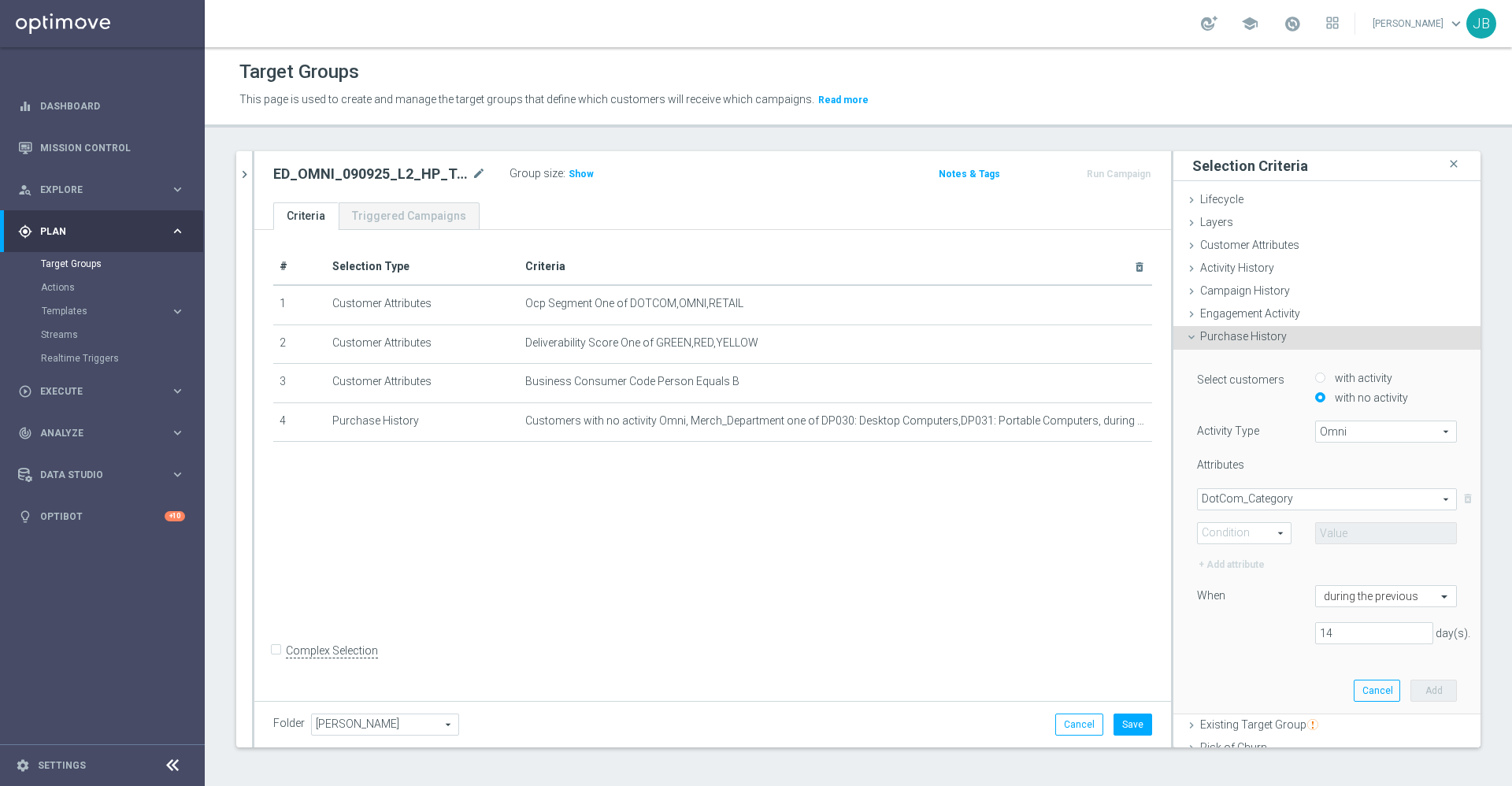
click at [1246, 523] on span "One of" at bounding box center [1245, 533] width 93 height 20
click at [1223, 671] on label "One of" at bounding box center [1245, 678] width 93 height 20
type input "One of"
click at [1347, 532] on span at bounding box center [1386, 533] width 140 height 20
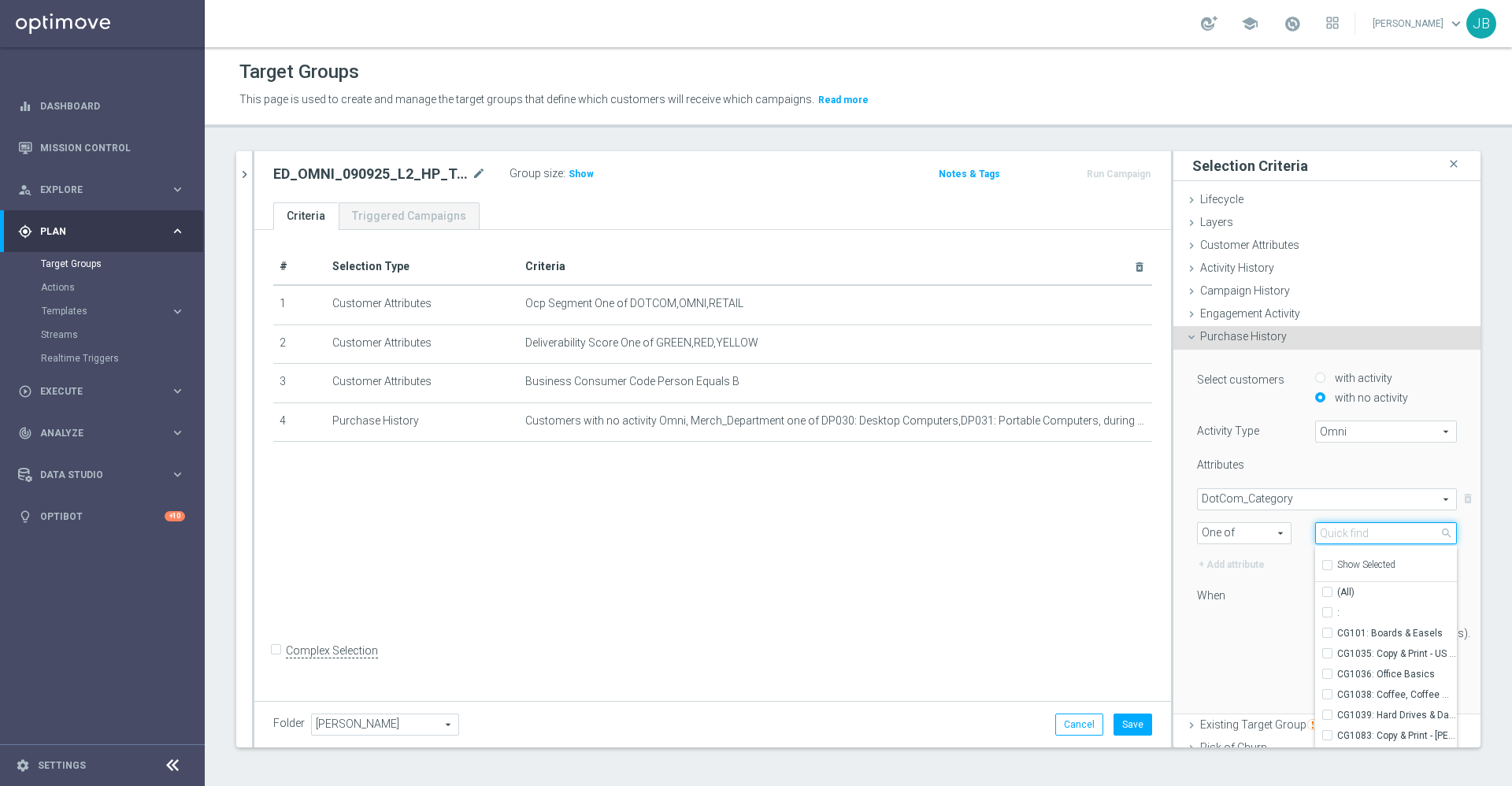
click at [1347, 532] on input "search" at bounding box center [1386, 533] width 142 height 22
type input "computer"
click at [1347, 651] on span "CG3640: Laptop Computers" at bounding box center [1396, 654] width 120 height 13
click at [1337, 651] on input "CG3640: Laptop Computers" at bounding box center [1331, 653] width 11 height 11
checkbox input "true"
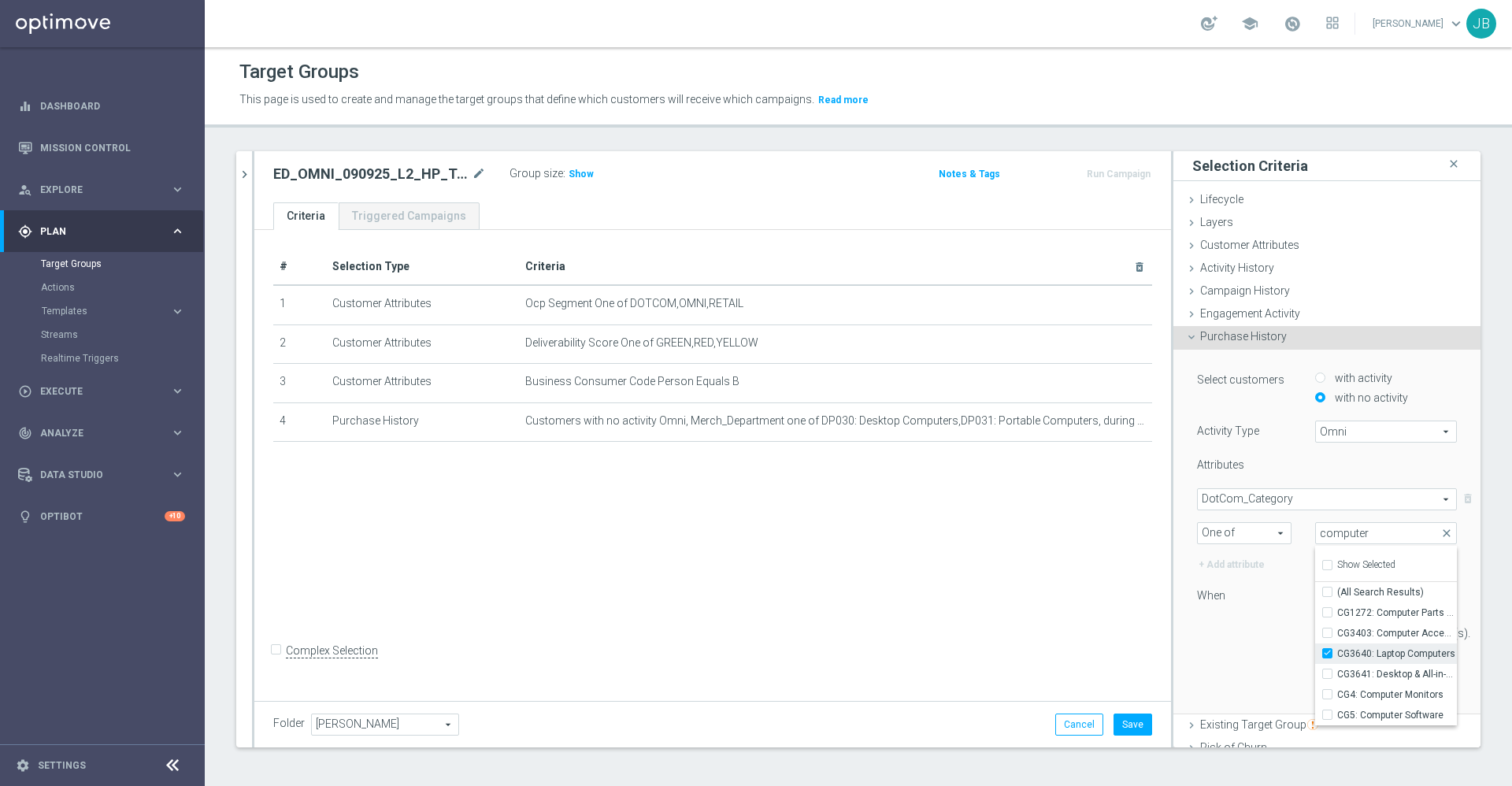
type input "CG3640: Laptop Computers"
click at [1351, 673] on span "CG3641: Desktop & All-in-One Computers" at bounding box center [1396, 674] width 120 height 13
click at [1337, 673] on input "CG3641: Desktop & All-in-One Computers" at bounding box center [1331, 673] width 11 height 11
checkbox input "true"
type input "Selected 2 of 225"
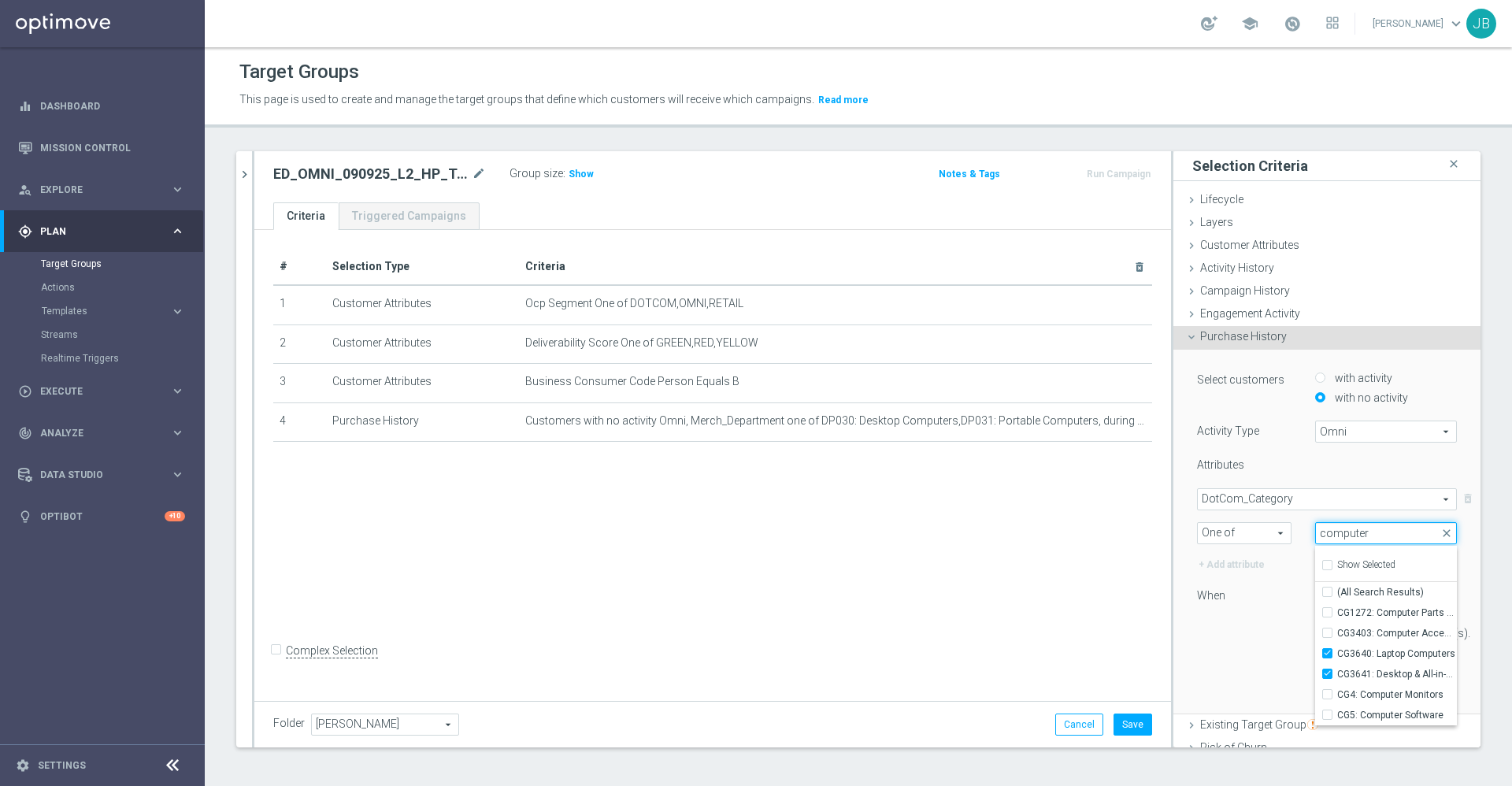
click at [1357, 530] on input "computer" at bounding box center [1386, 533] width 142 height 22
type input "c"
type input "printer"
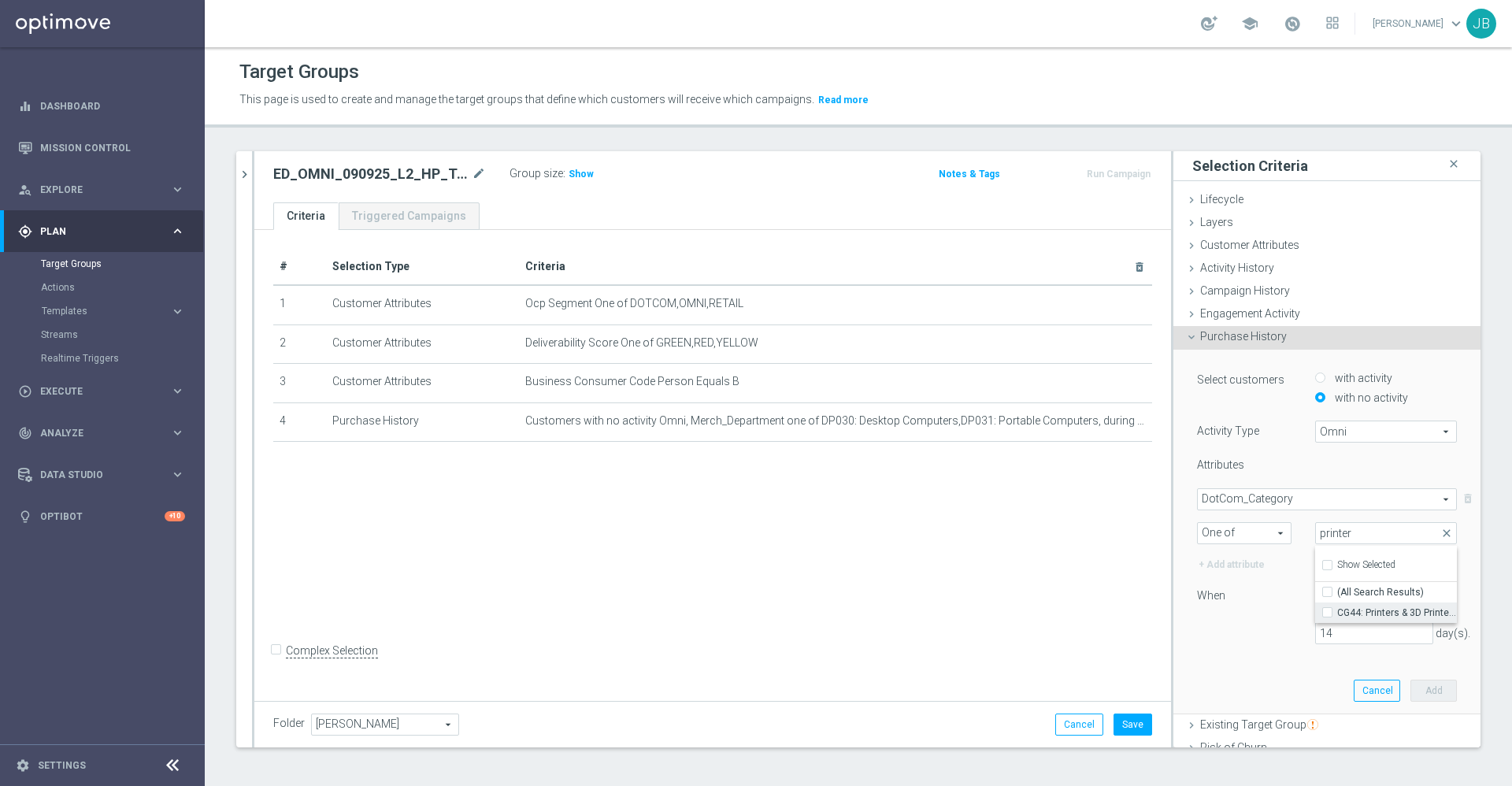
click at [1364, 609] on span "CG44: Printers & 3D Printers" at bounding box center [1396, 612] width 120 height 13
click at [1337, 609] on input "CG44: Printers & 3D Printers" at bounding box center [1331, 612] width 11 height 11
checkbox input "true"
type input "Selected 3 of 225"
click at [1226, 637] on div "14 day(s)." at bounding box center [1327, 633] width 284 height 22
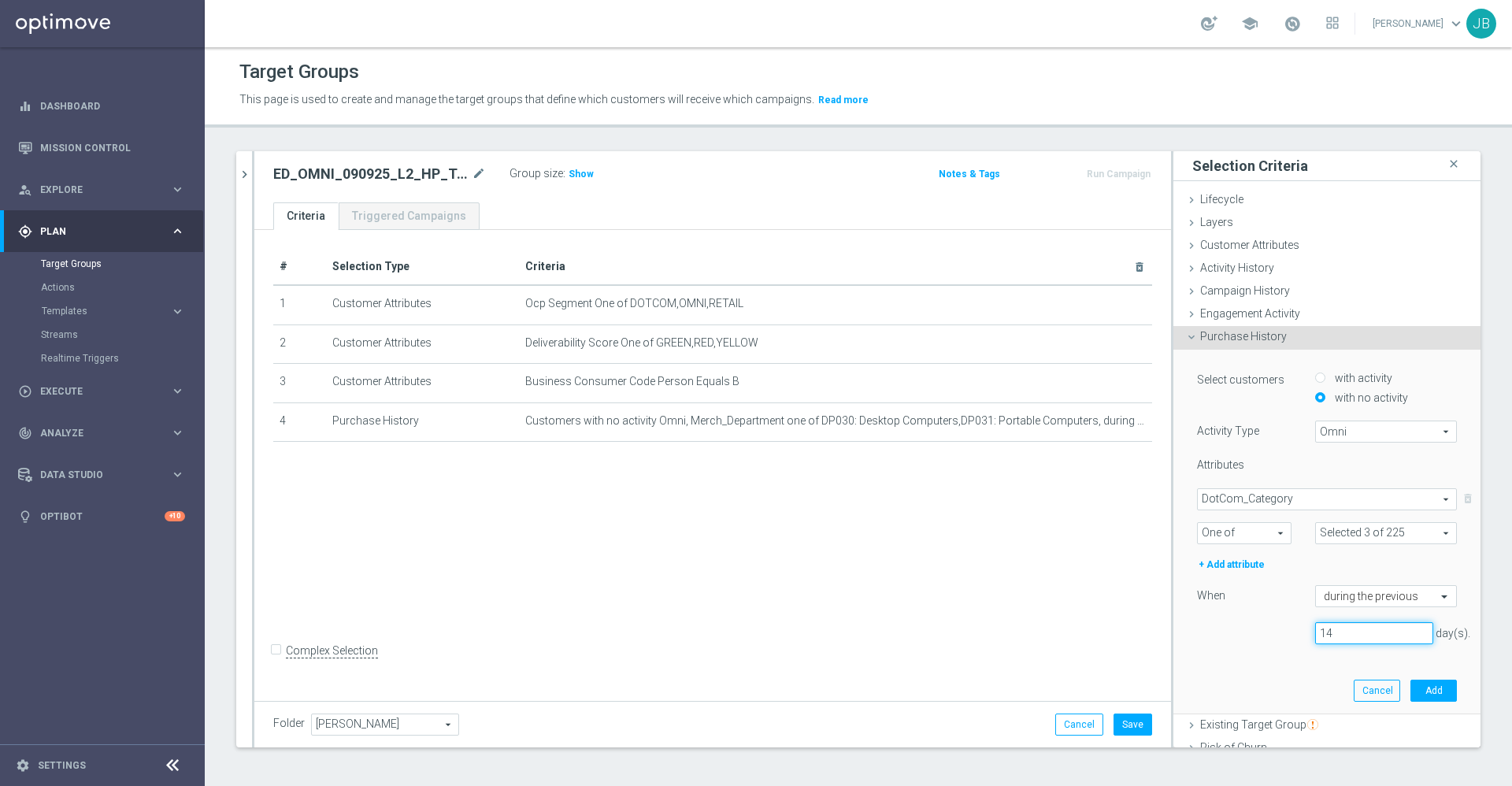
click at [1315, 637] on input "14" at bounding box center [1373, 633] width 118 height 22
click at [1315, 631] on input "14" at bounding box center [1373, 633] width 118 height 22
type input "1"
type input "4"
type input "365"
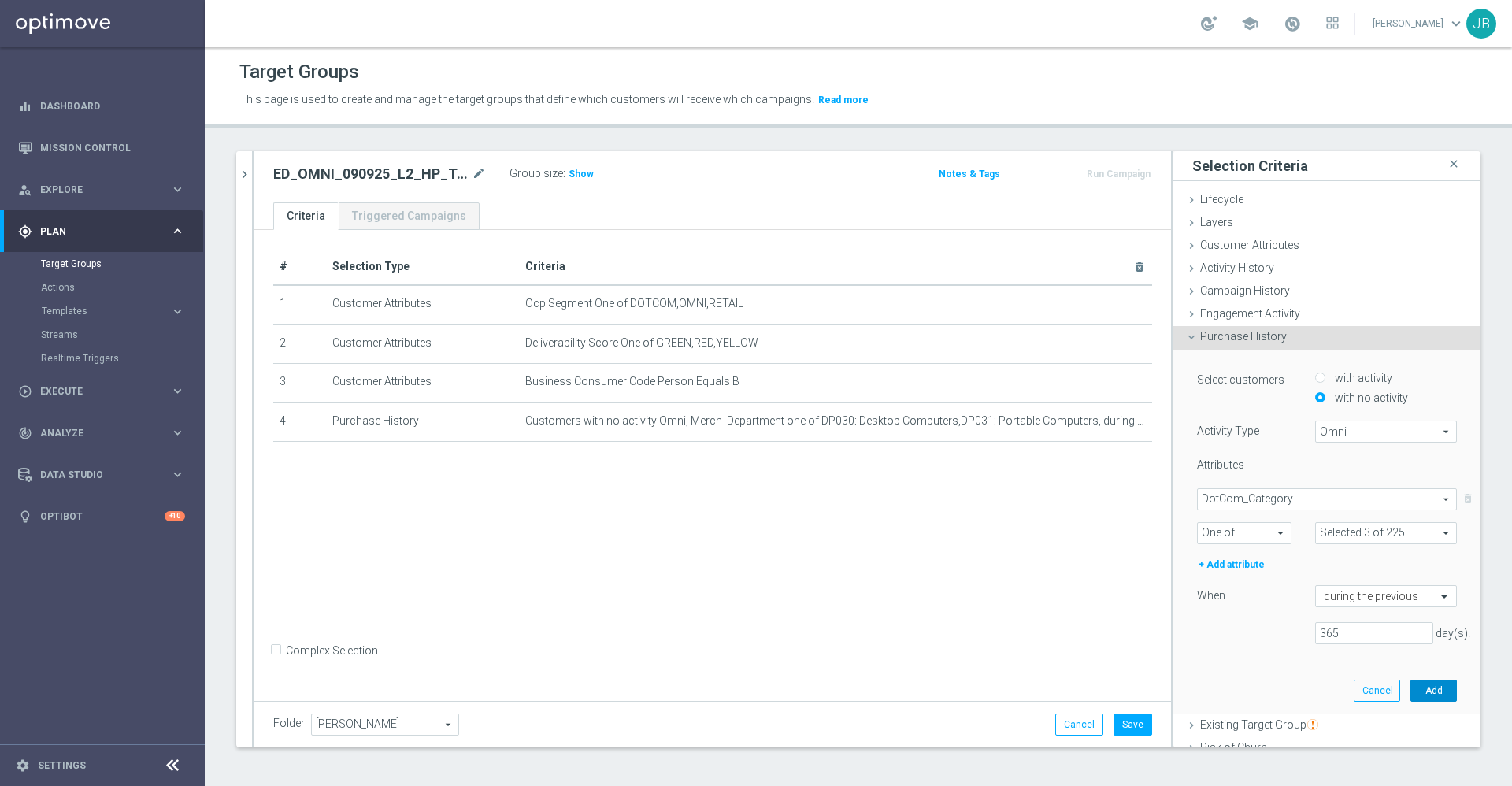
click at [1410, 688] on button "Add" at bounding box center [1433, 691] width 47 height 22
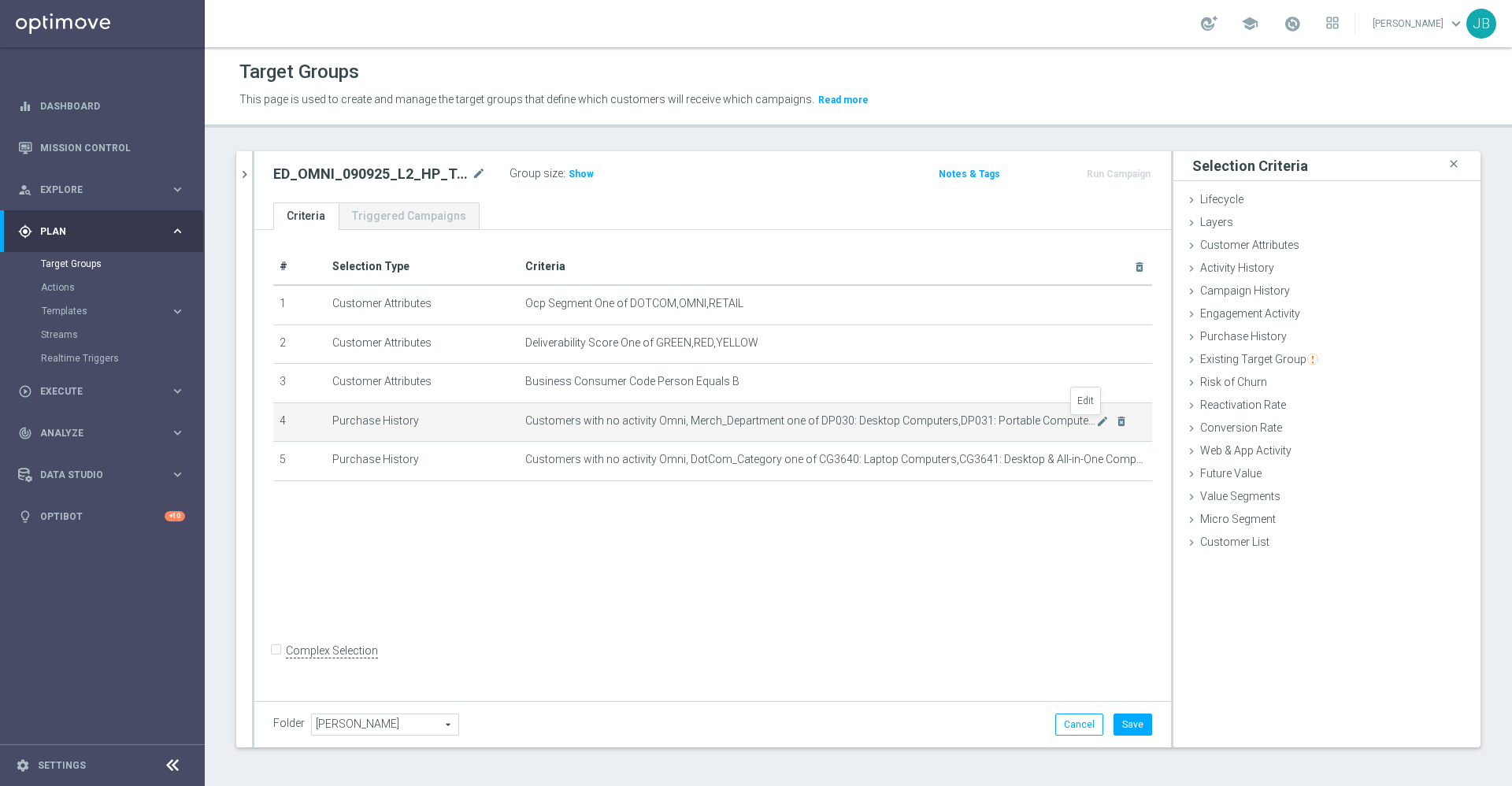
click at [1096, 422] on icon "mode_edit" at bounding box center [1102, 421] width 13 height 13
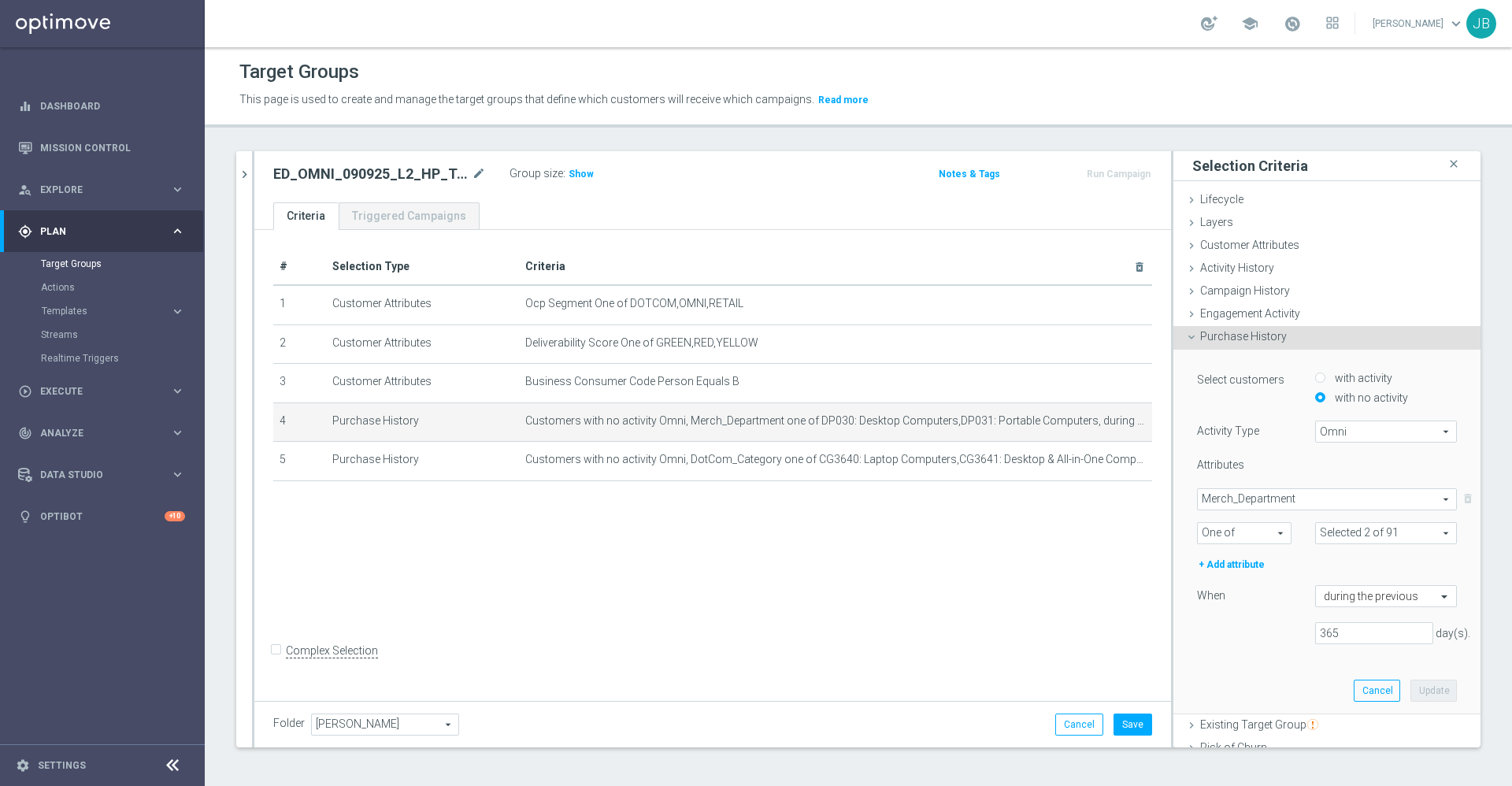
click at [1334, 529] on span at bounding box center [1386, 533] width 140 height 20
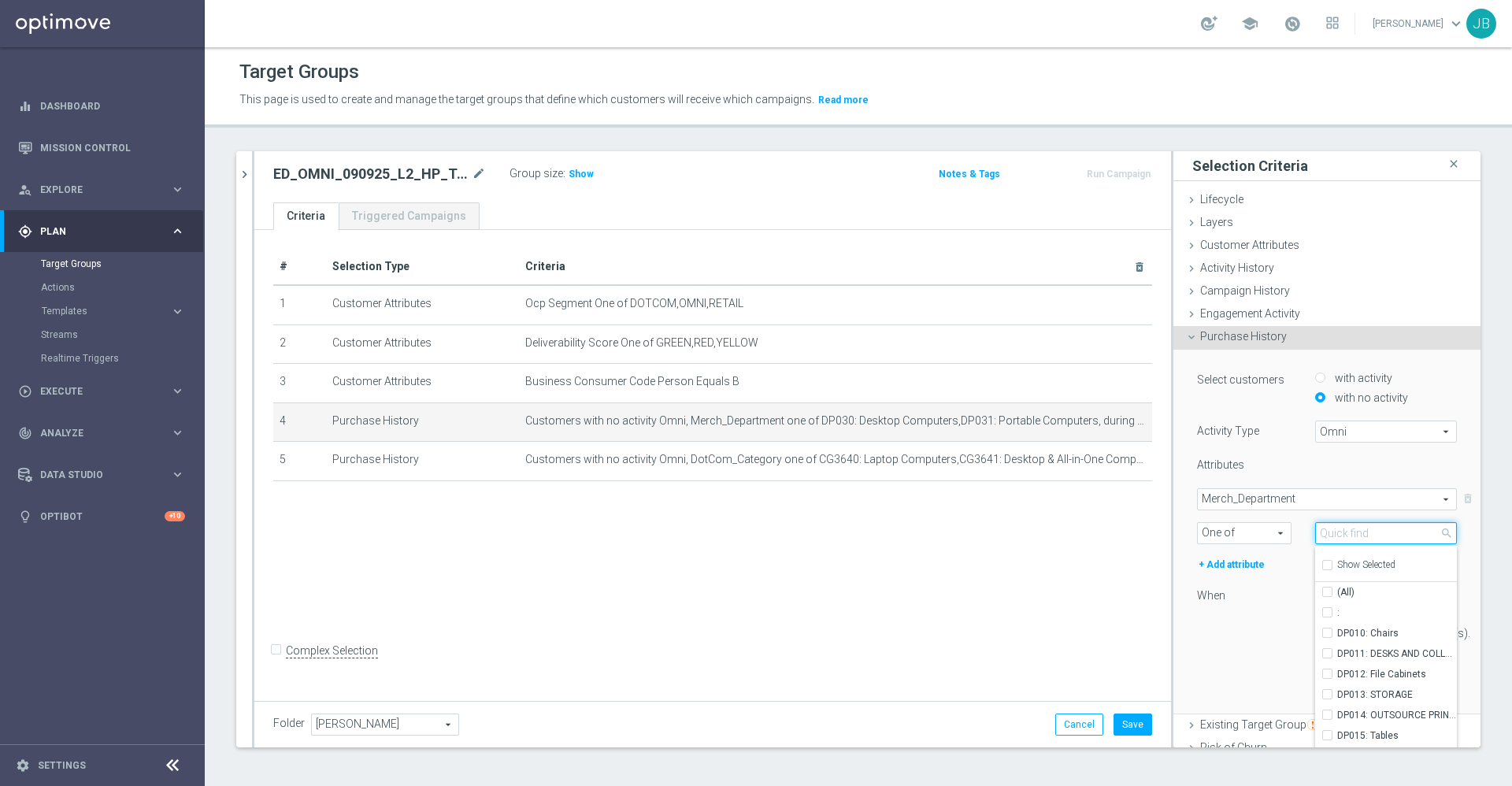
click at [1334, 529] on input "search" at bounding box center [1386, 533] width 142 height 22
type input "printer"
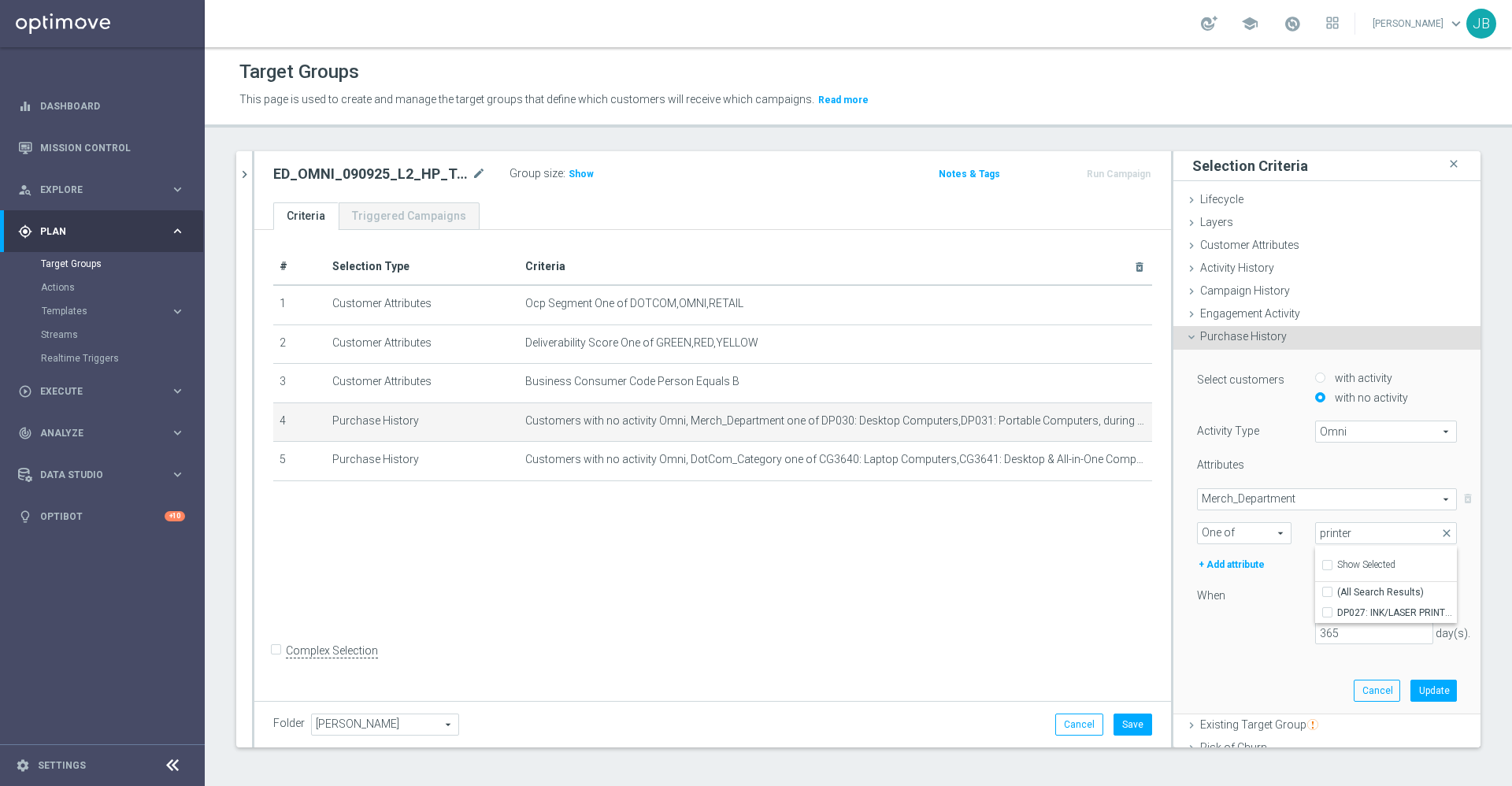
click at [1225, 613] on div "Select customers with activity with no activity Activity Type Omni Omni arrow_d…" at bounding box center [1326, 513] width 260 height 287
click at [1255, 496] on span "Merch_Department" at bounding box center [1327, 499] width 259 height 20
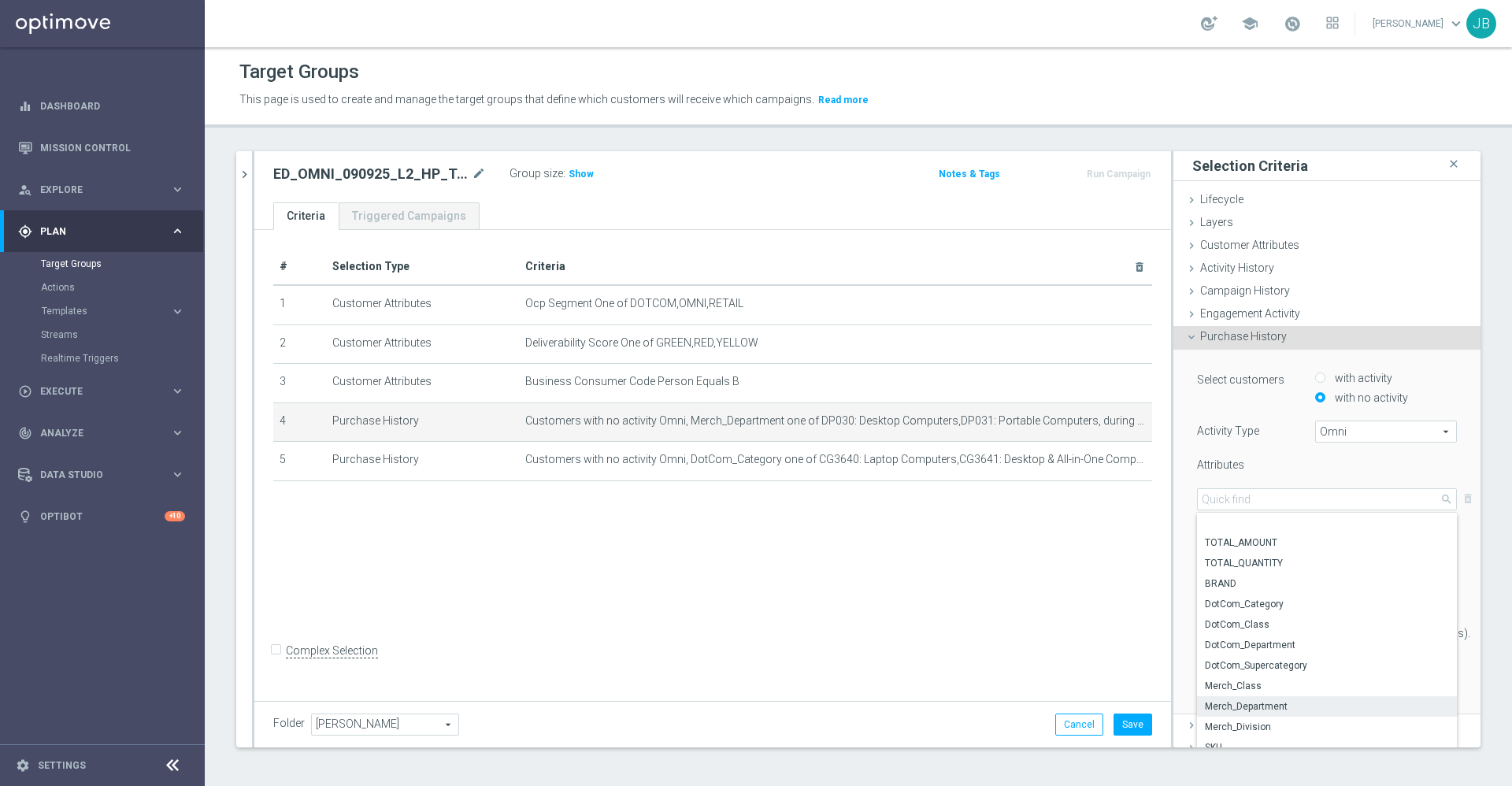
scroll to position [43, 0]
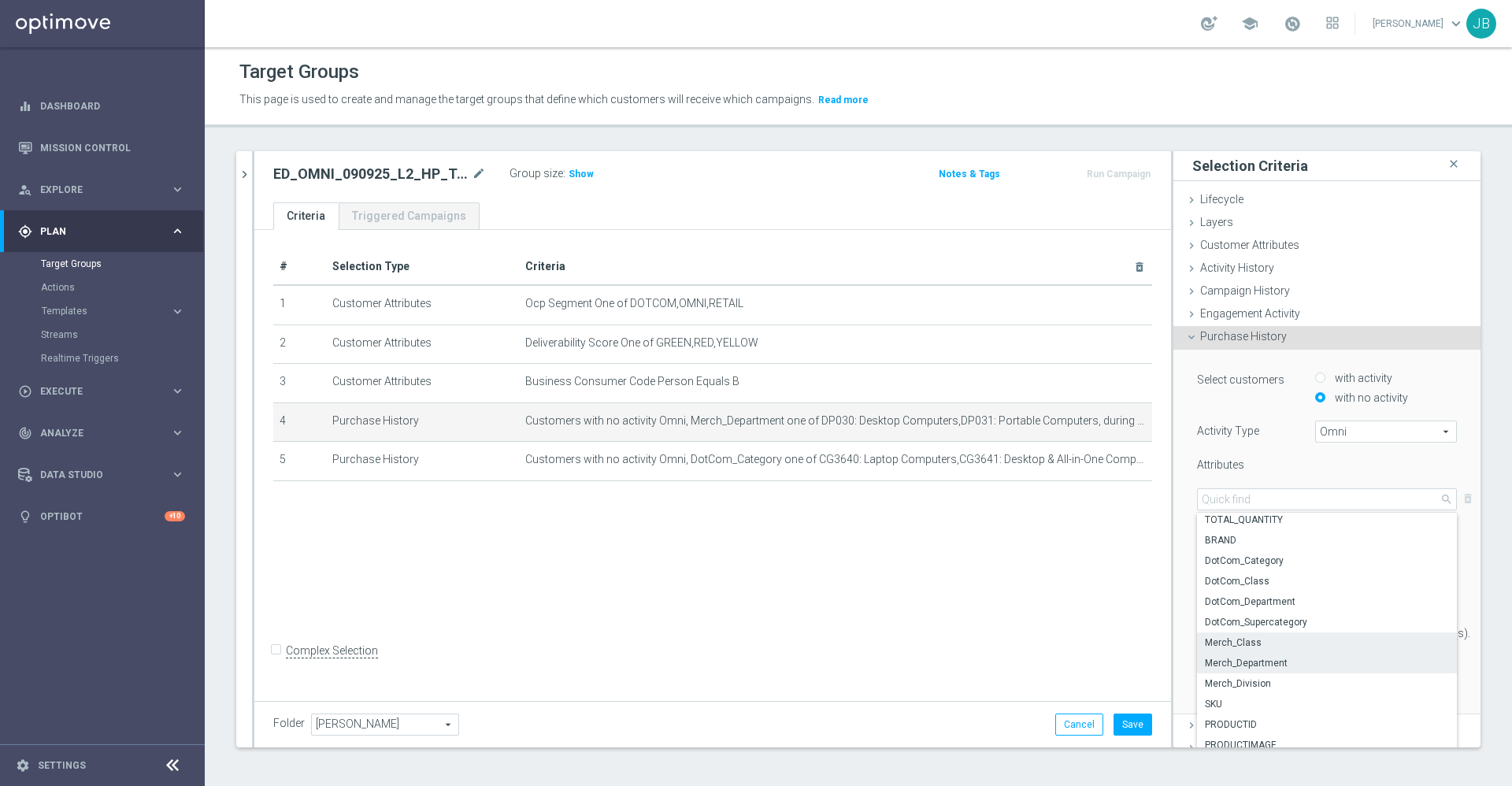
click at [1235, 644] on span "Merch_Class" at bounding box center [1326, 642] width 244 height 13
type input "Merch_Class"
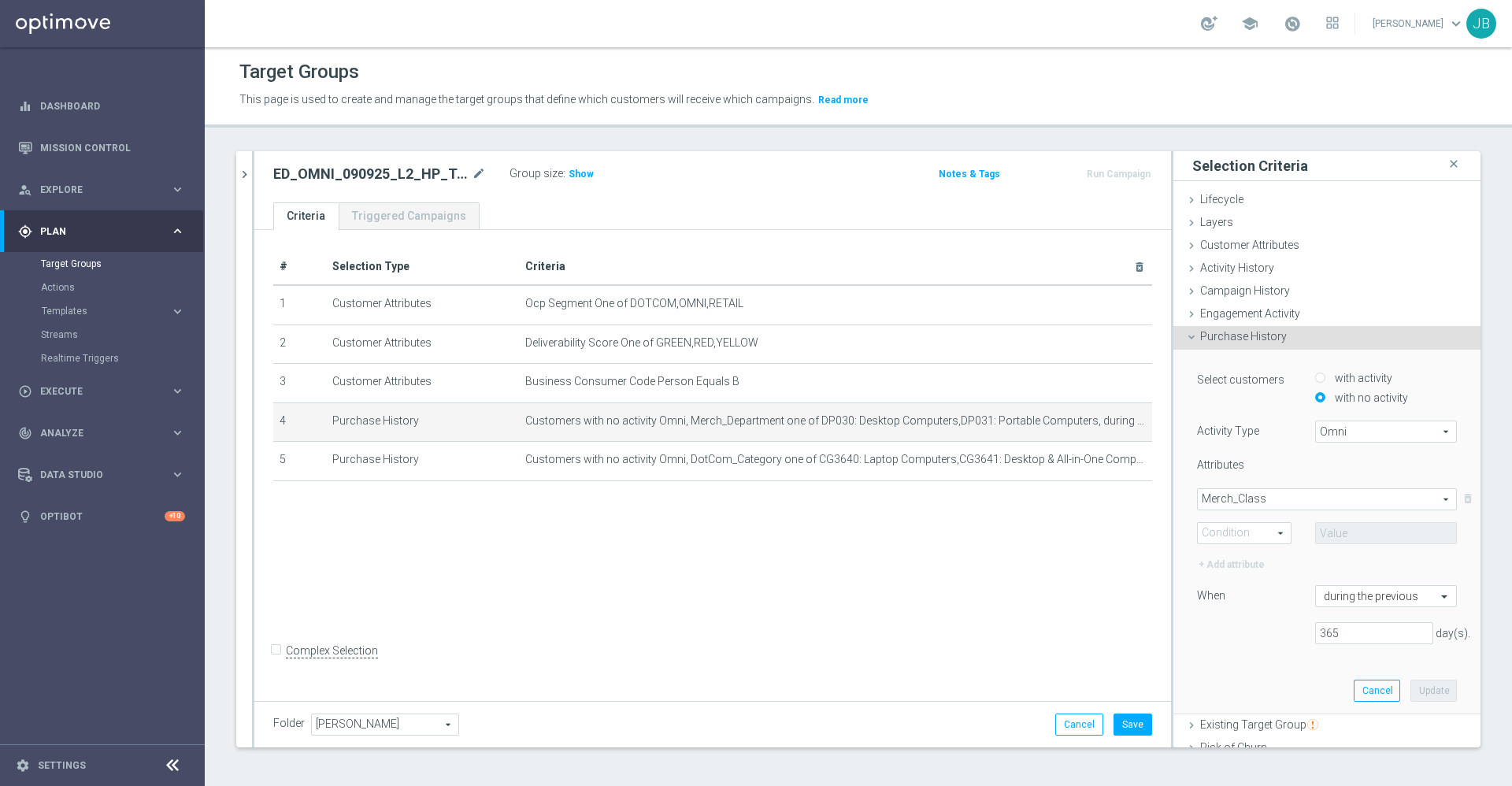
click at [1252, 533] on span "One of" at bounding box center [1245, 533] width 93 height 20
click at [1218, 680] on span "One of" at bounding box center [1244, 679] width 77 height 13
type input "One of"
click at [1318, 542] on span at bounding box center [1386, 533] width 140 height 20
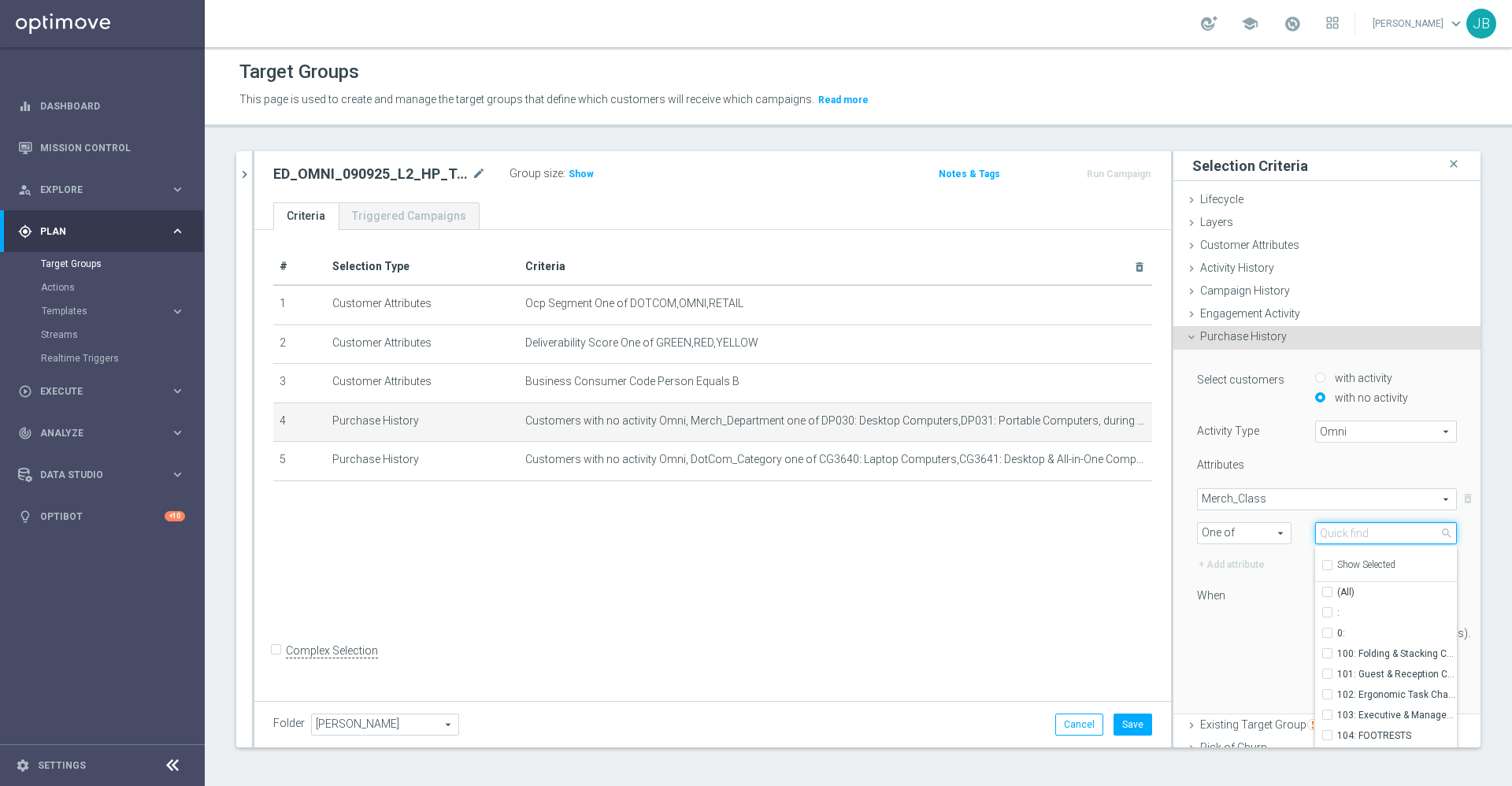
click at [1318, 538] on input "search" at bounding box center [1386, 533] width 142 height 22
type input "printer"
click at [1321, 564] on input "Show Selected" at bounding box center [1326, 567] width 11 height 11
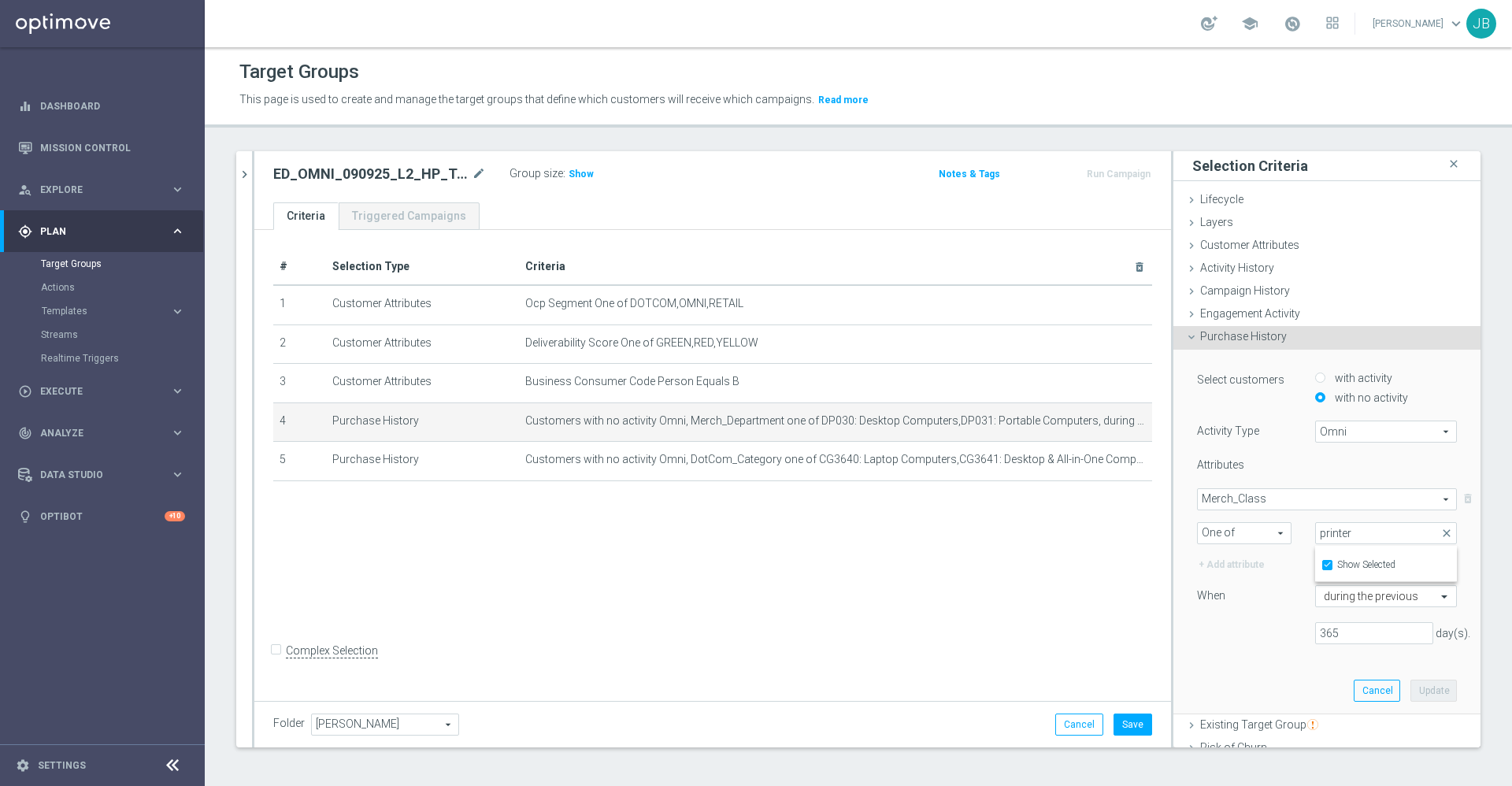
click at [1321, 564] on input "Show Selected" at bounding box center [1326, 567] width 11 height 11
checkbox input "false"
click at [1326, 594] on input "(All Search Results)" at bounding box center [1331, 591] width 11 height 11
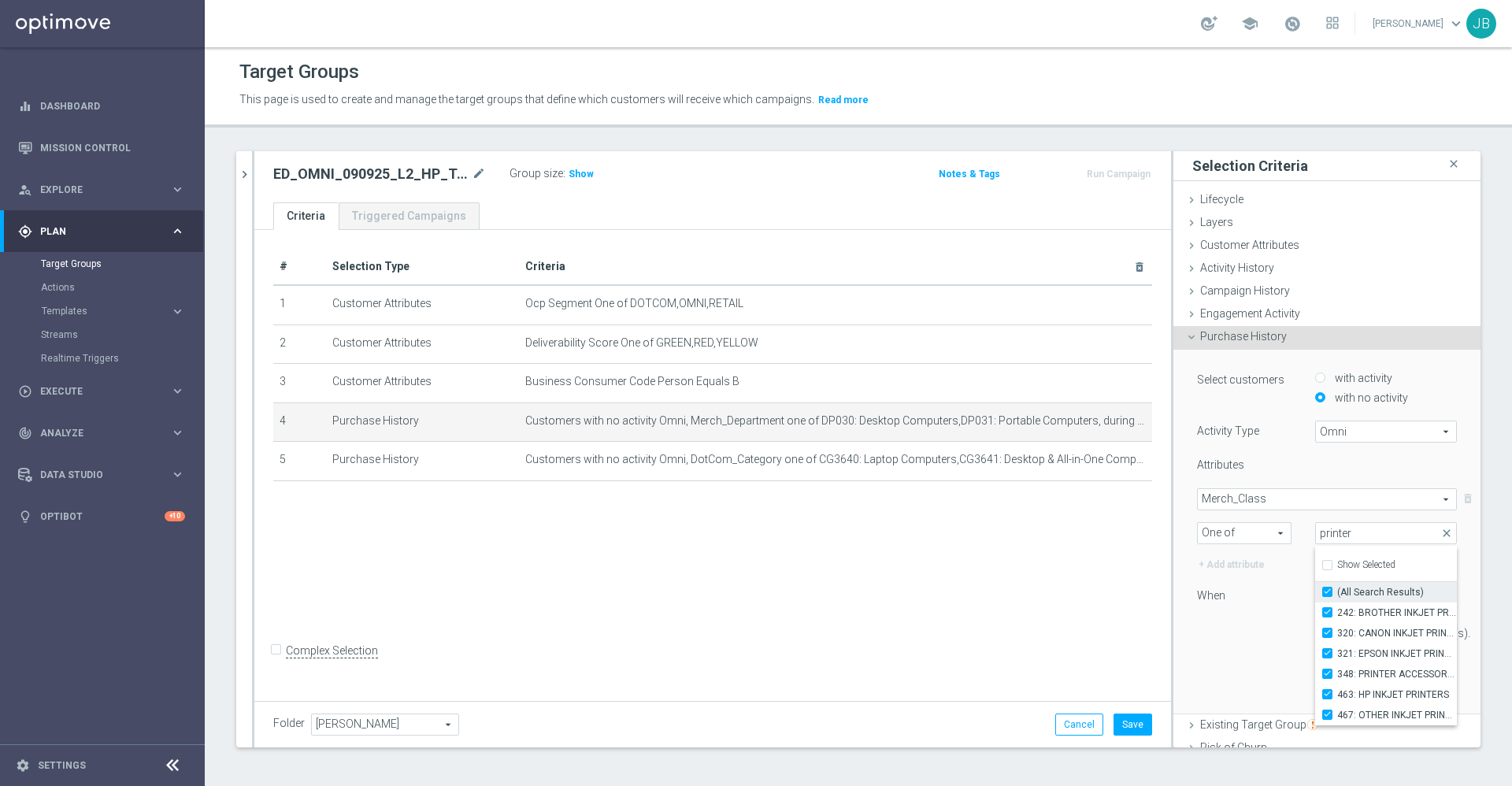
checkbox input "true"
type input "Selected 6 of 883"
checkbox input "true"
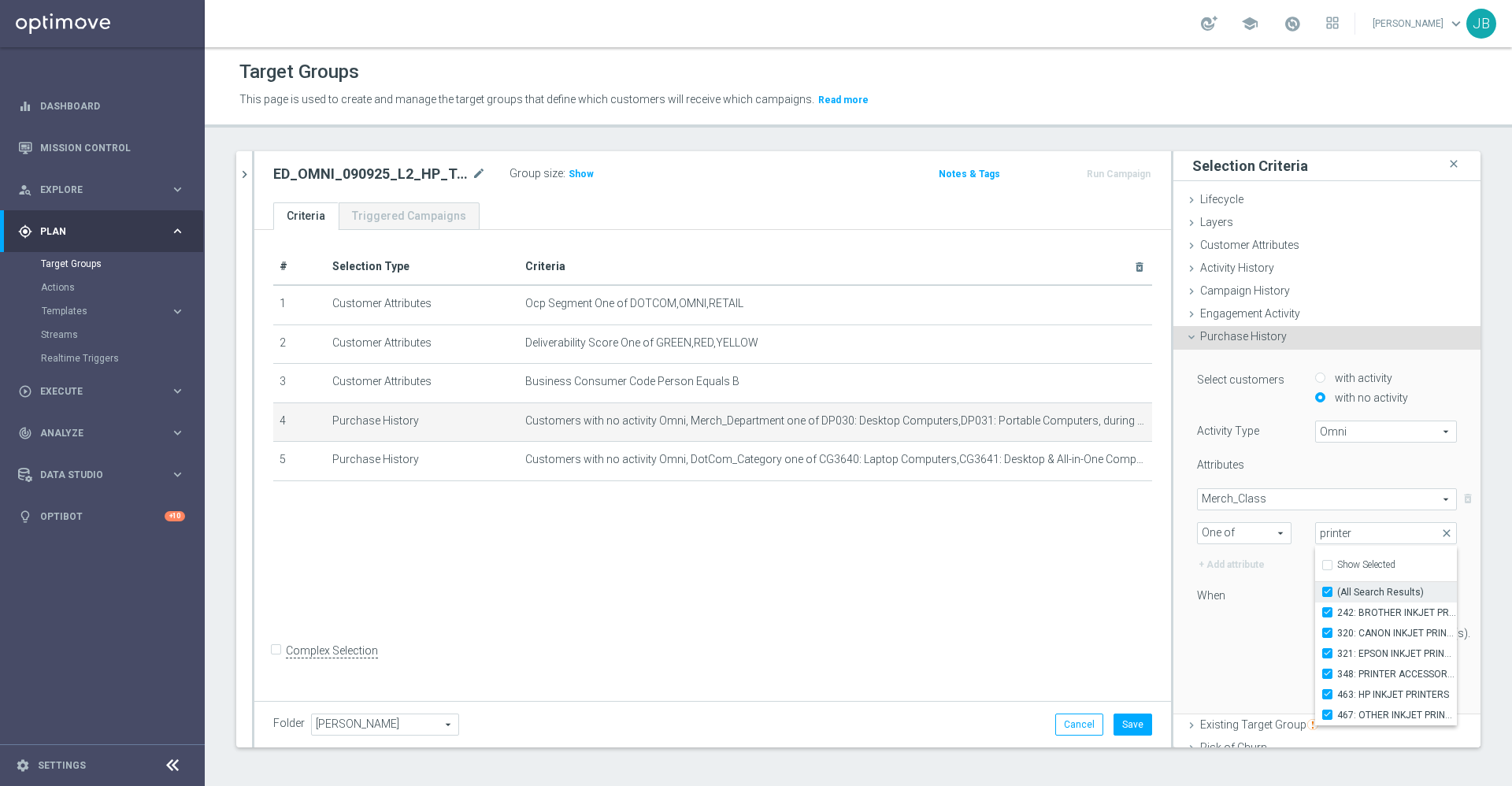
checkbox input "true"
click at [1342, 532] on input "printer" at bounding box center [1386, 533] width 142 height 22
type input "p"
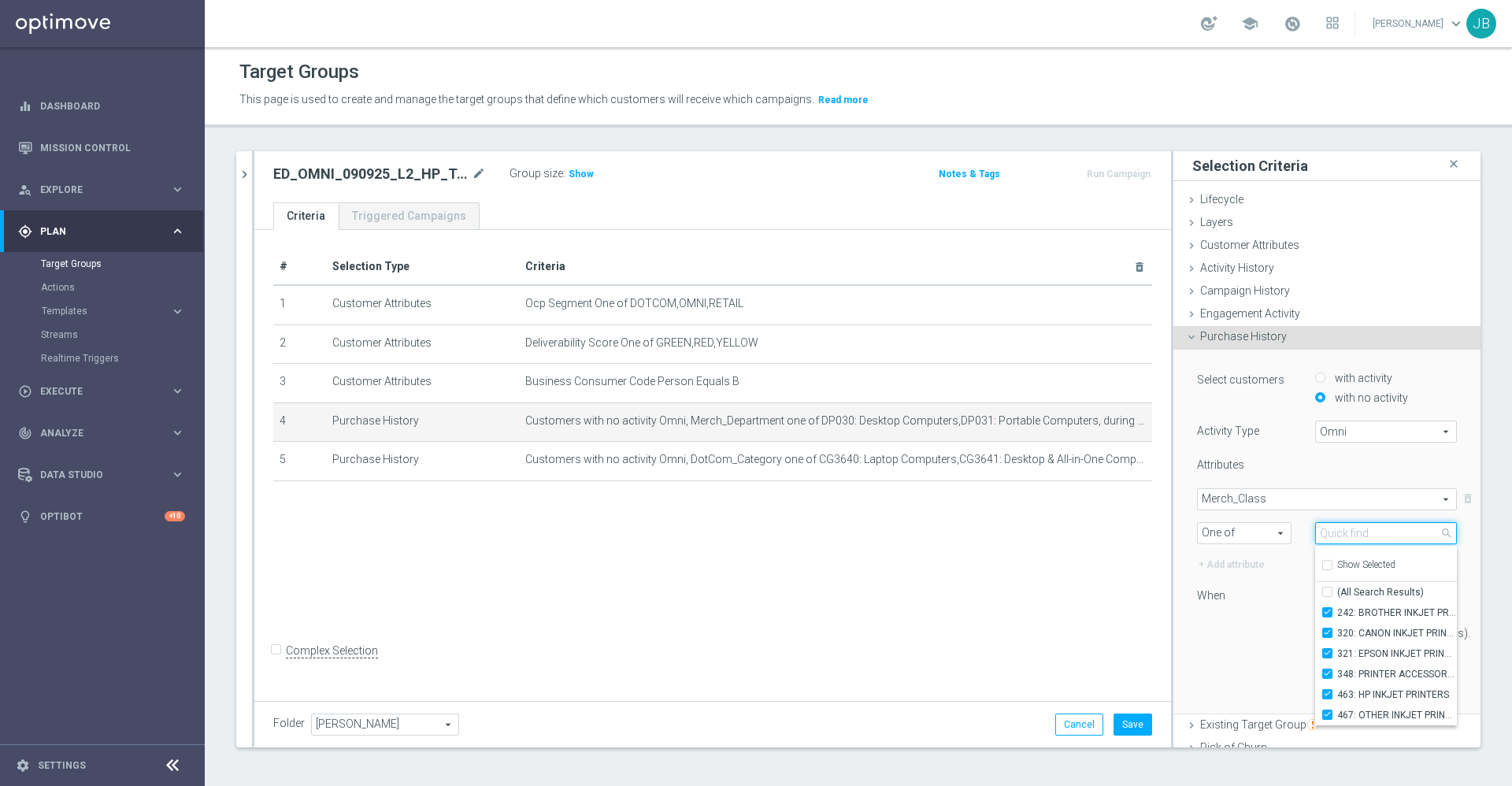
type input "c"
checkbox input "false"
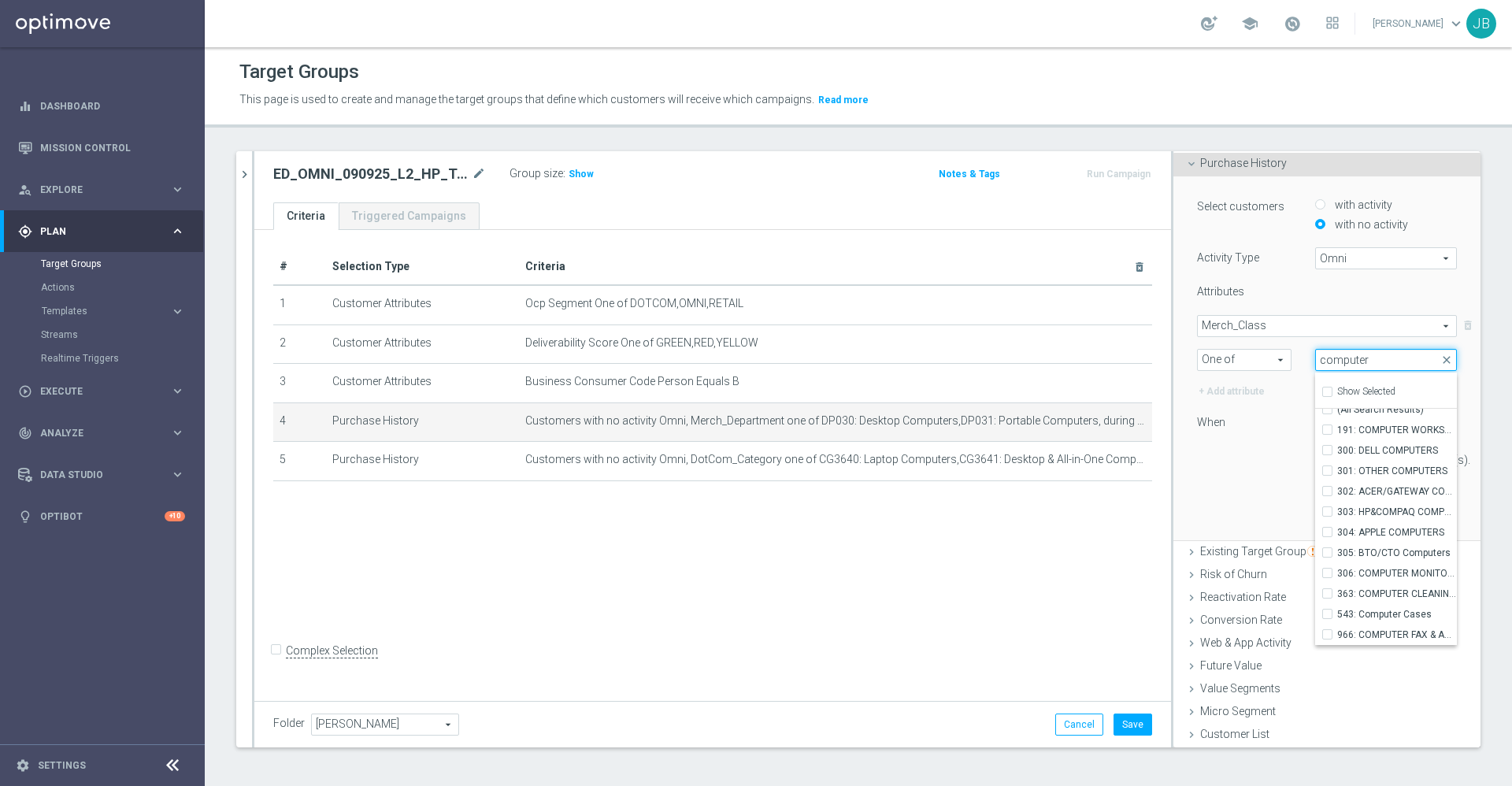
type input "computer"
click at [1244, 498] on div "Select customers with activity with no activity Activity Type Omni Omni arrow_d…" at bounding box center [1327, 358] width 284 height 364
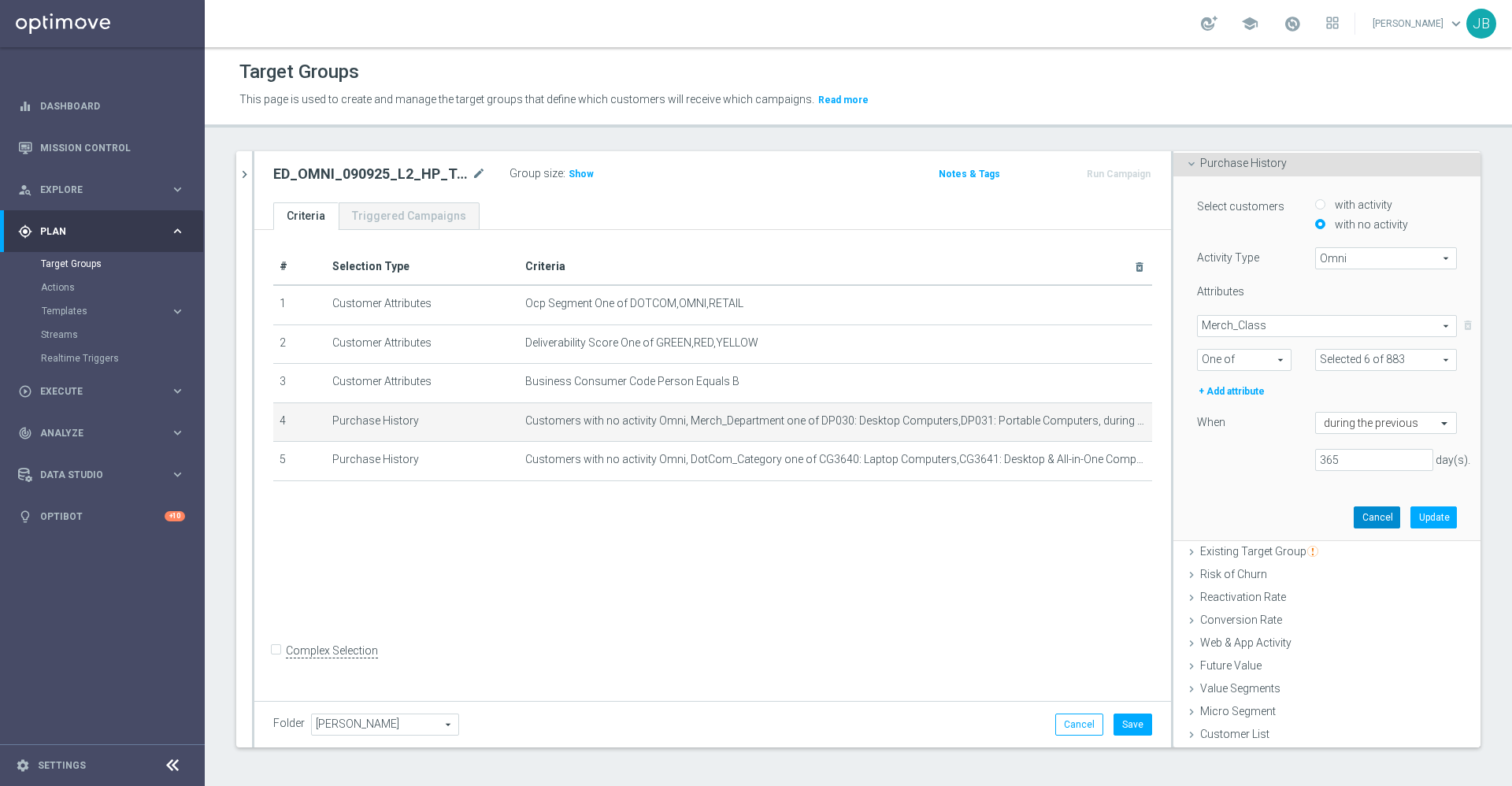
click at [1354, 515] on button "Cancel" at bounding box center [1377, 518] width 47 height 22
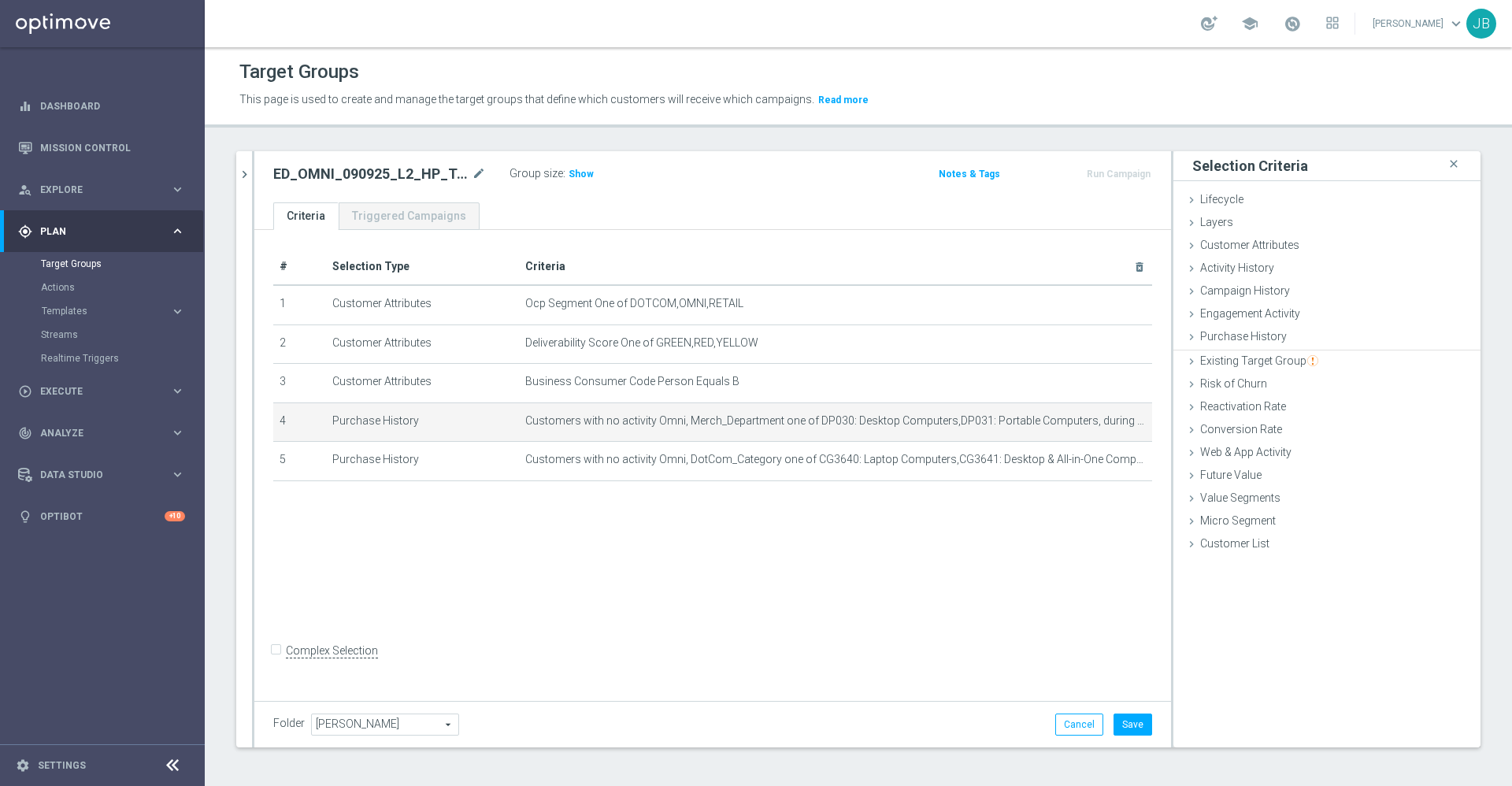
scroll to position [0, 0]
click at [978, 556] on div "# Selection Type Criteria delete_forever 1 Customer Attributes Ocp Segment One …" at bounding box center [713, 462] width 917 height 466
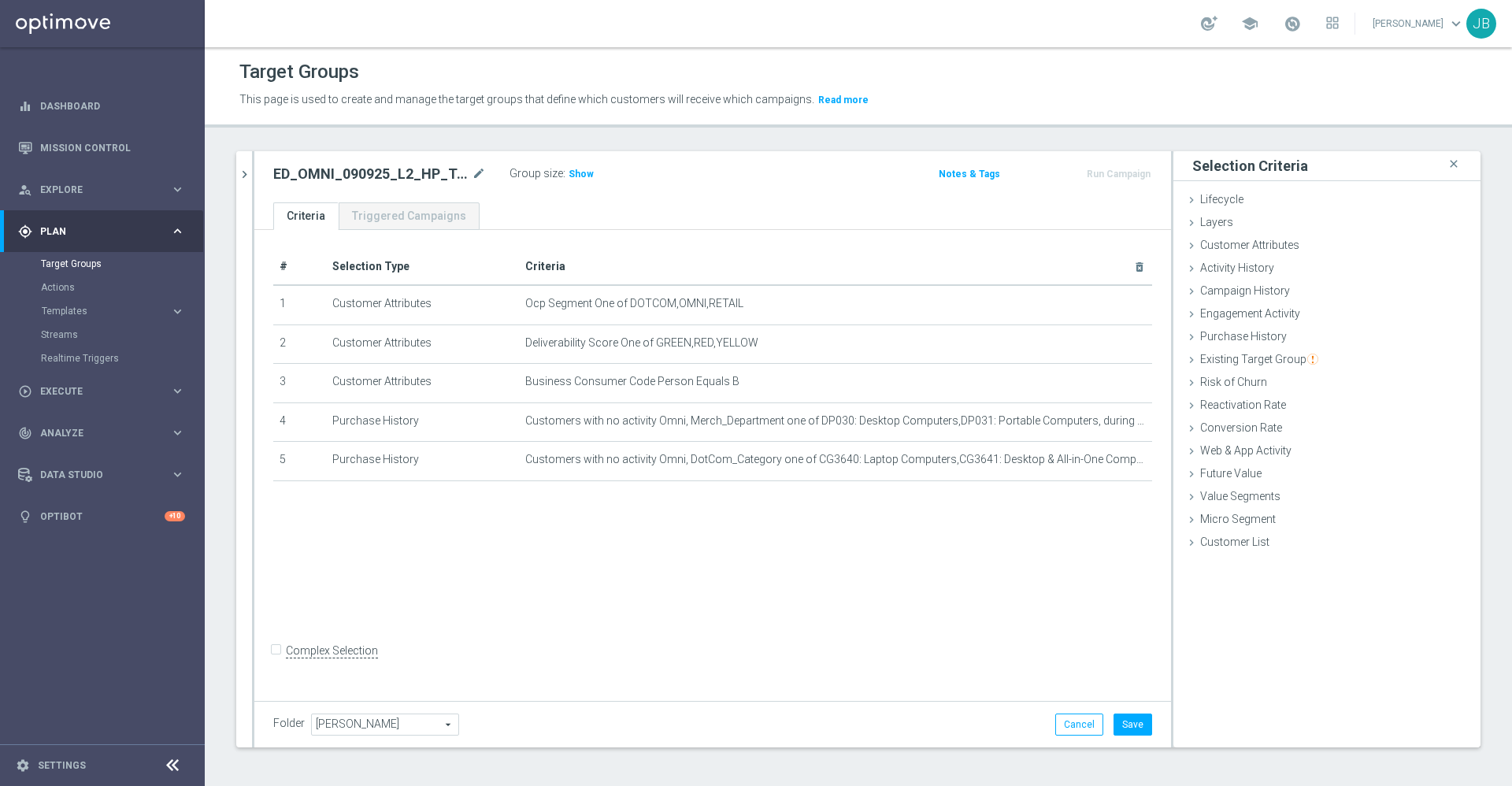
click at [1008, 581] on div "# Selection Type Criteria delete_forever 1 Customer Attributes Ocp Segment One …" at bounding box center [713, 462] width 917 height 466
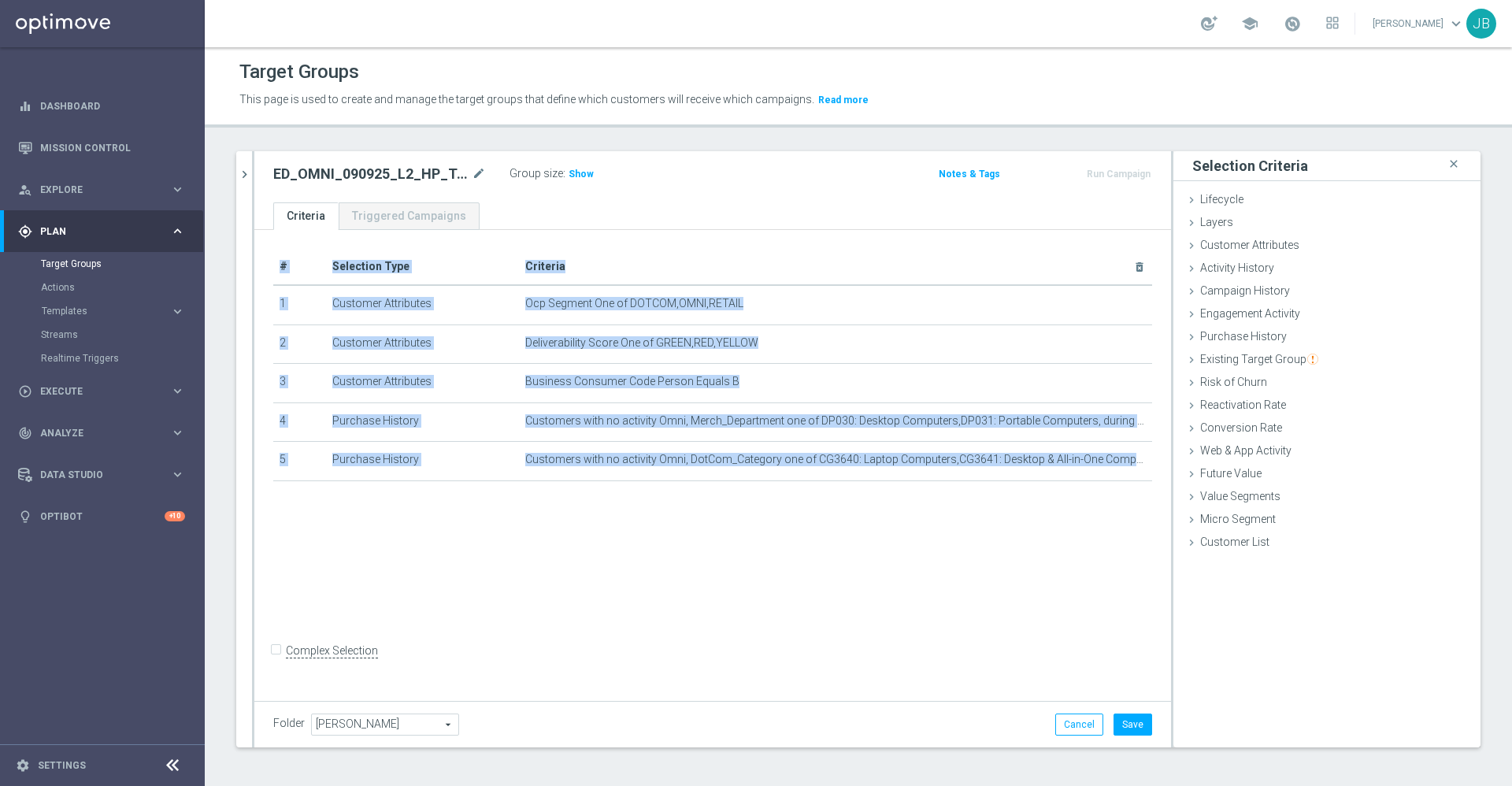
click at [1008, 581] on div "# Selection Type Criteria delete_forever 1 Customer Attributes Ocp Segment One …" at bounding box center [713, 462] width 917 height 466
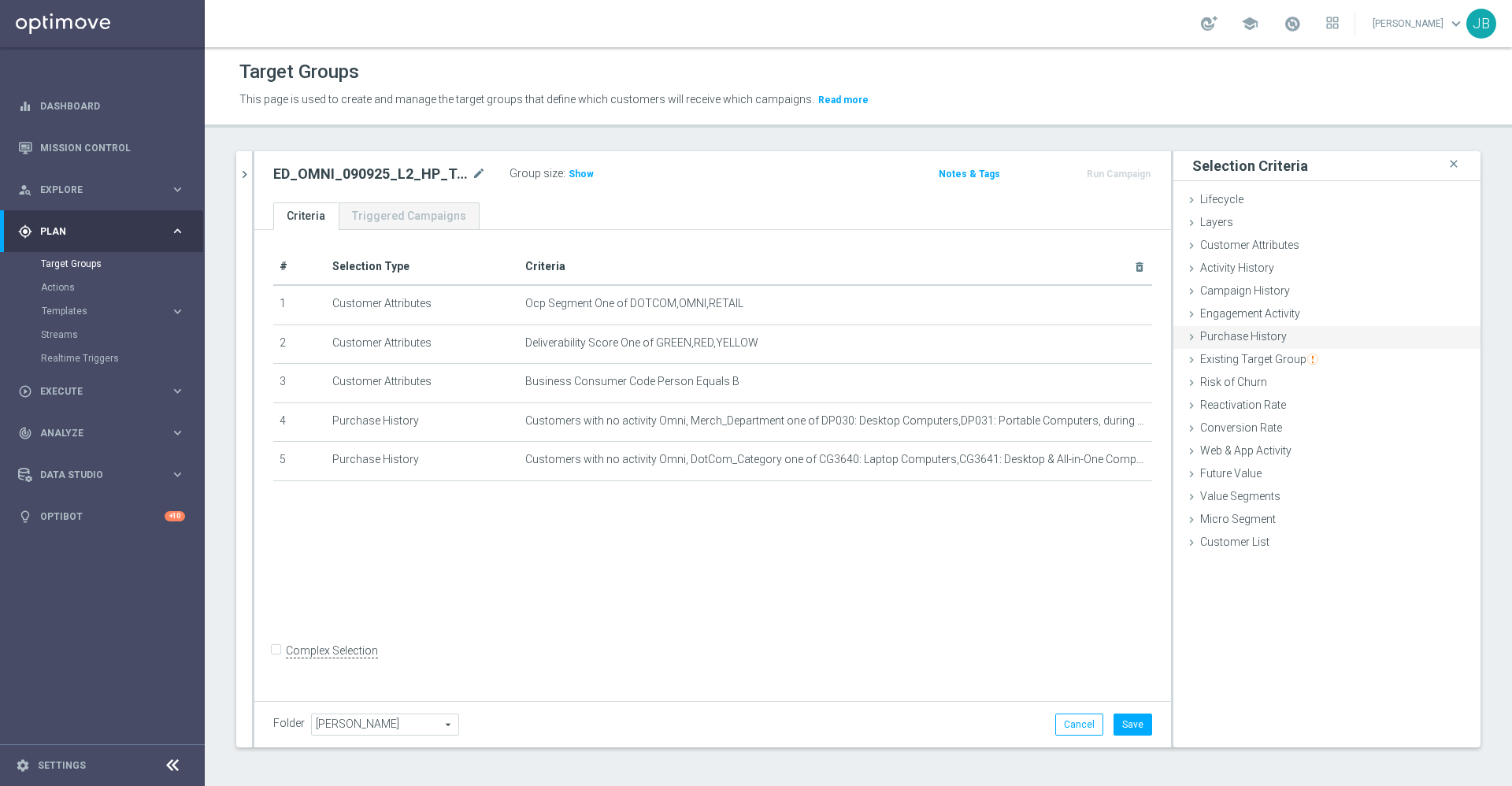
click at [1248, 343] on div "Purchase History done selection saved" at bounding box center [1326, 338] width 307 height 23
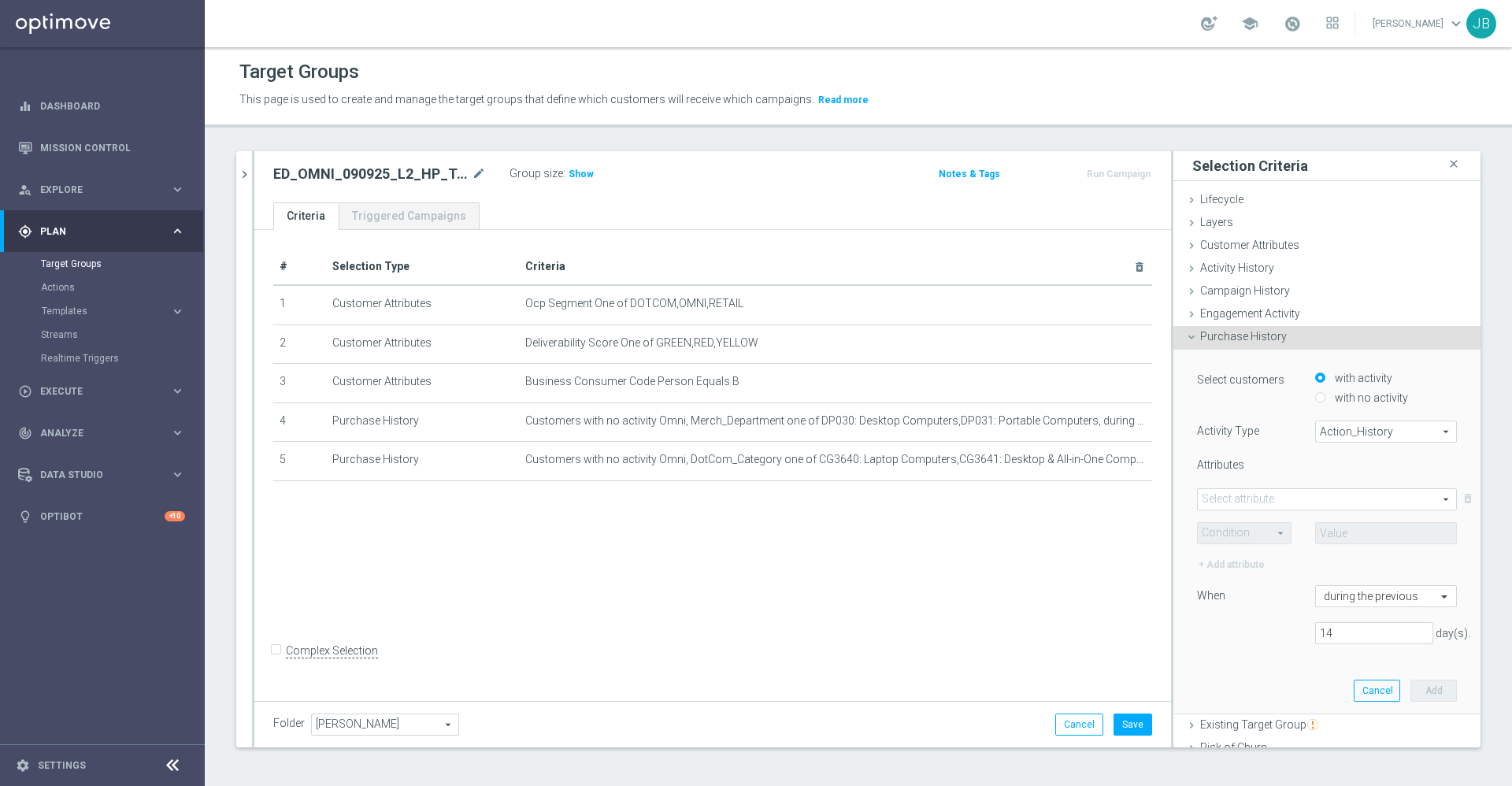
click at [1315, 395] on input "with no activity" at bounding box center [1319, 397] width 11 height 11
radio input "true"
click at [1331, 434] on span "Action_History" at bounding box center [1386, 431] width 140 height 20
click at [1330, 474] on span "Omni" at bounding box center [1386, 475] width 124 height 13
type input "Omni"
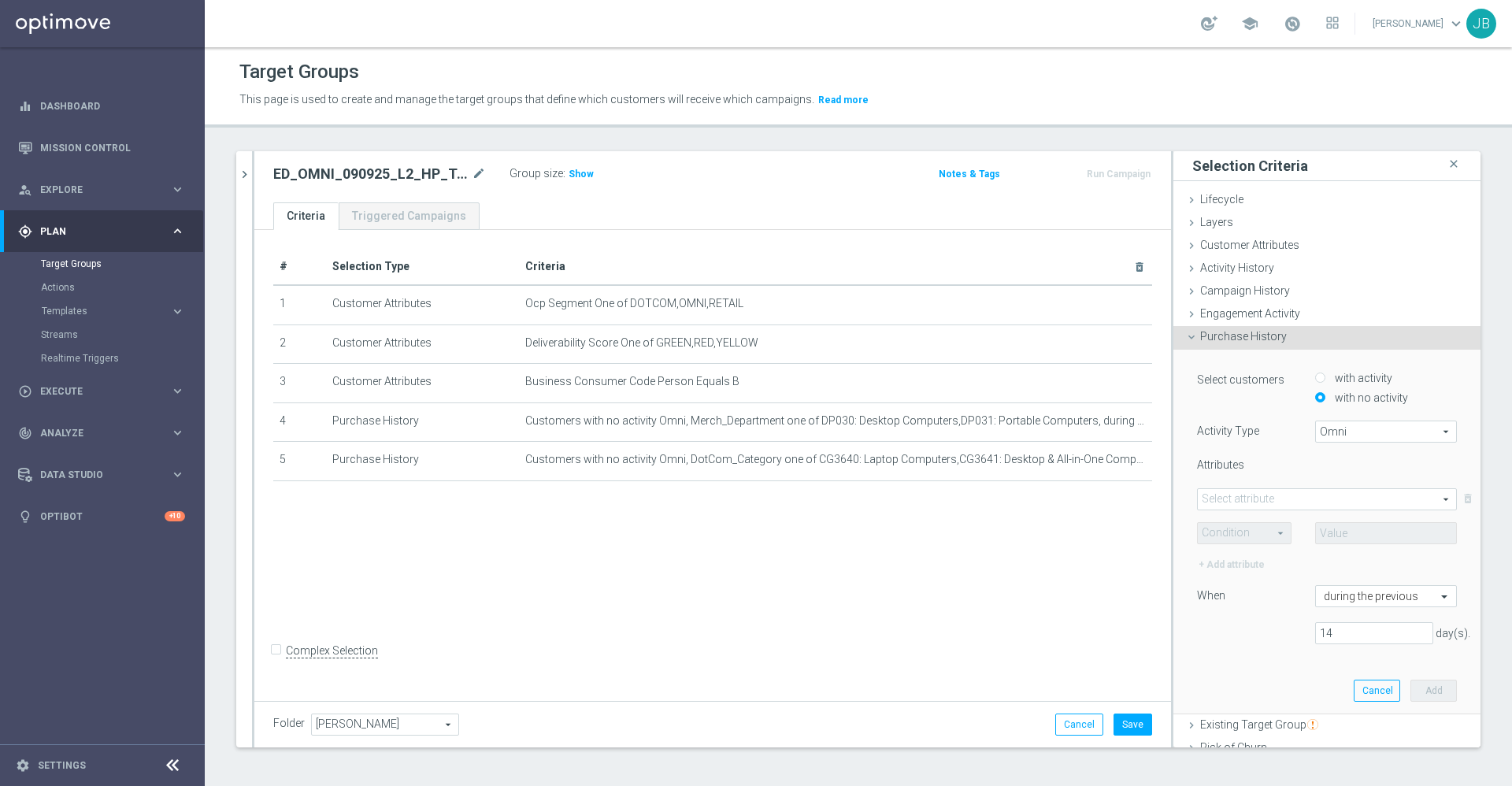
click at [1314, 499] on span at bounding box center [1327, 499] width 259 height 20
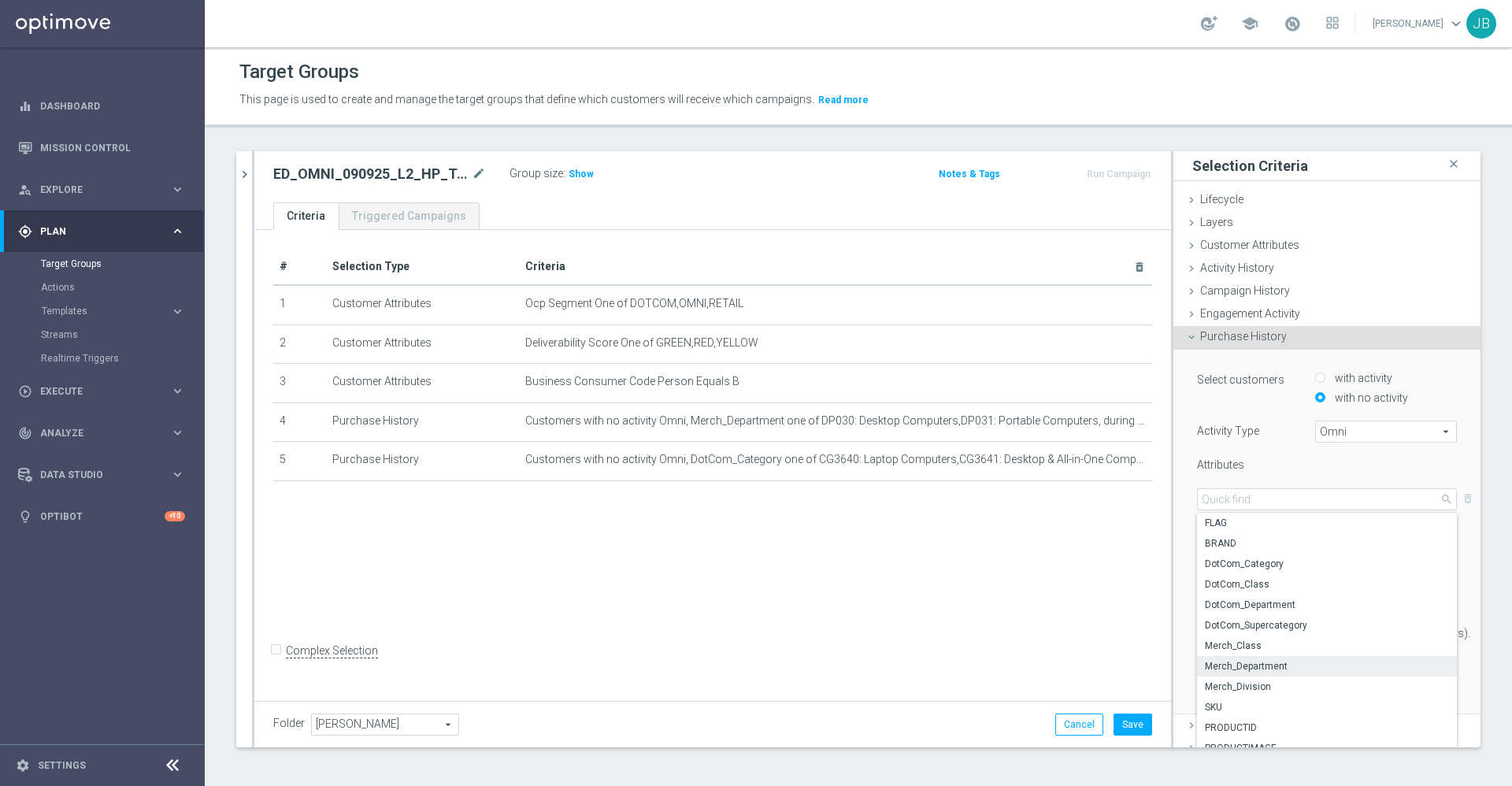
click at [1250, 661] on span "Merch_Department" at bounding box center [1326, 666] width 244 height 13
type input "Merch_Department"
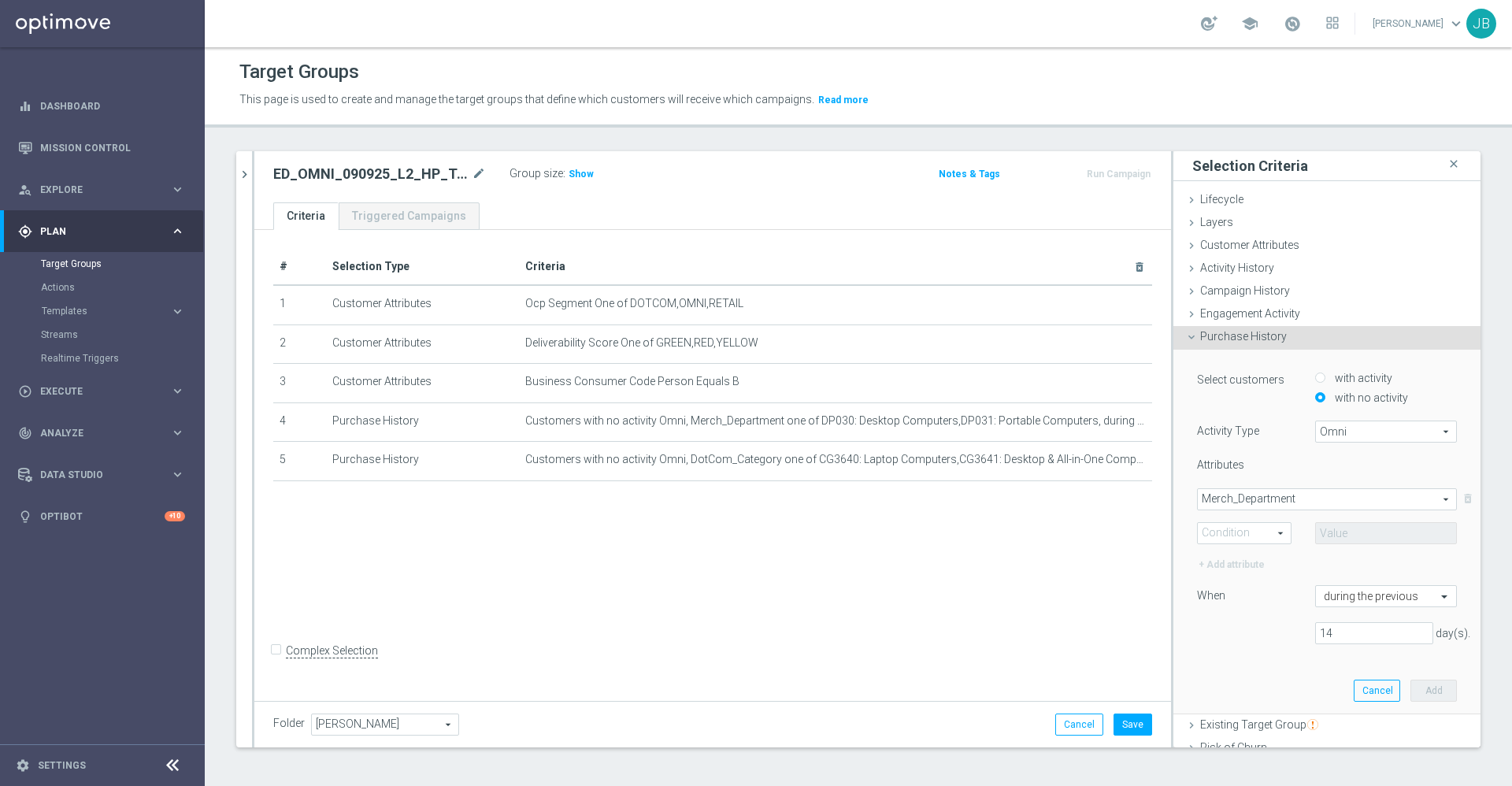
click at [1247, 536] on span at bounding box center [1245, 533] width 93 height 20
click at [1230, 678] on span "One of" at bounding box center [1244, 679] width 77 height 13
type input "One of"
click at [1348, 527] on span at bounding box center [1386, 533] width 140 height 20
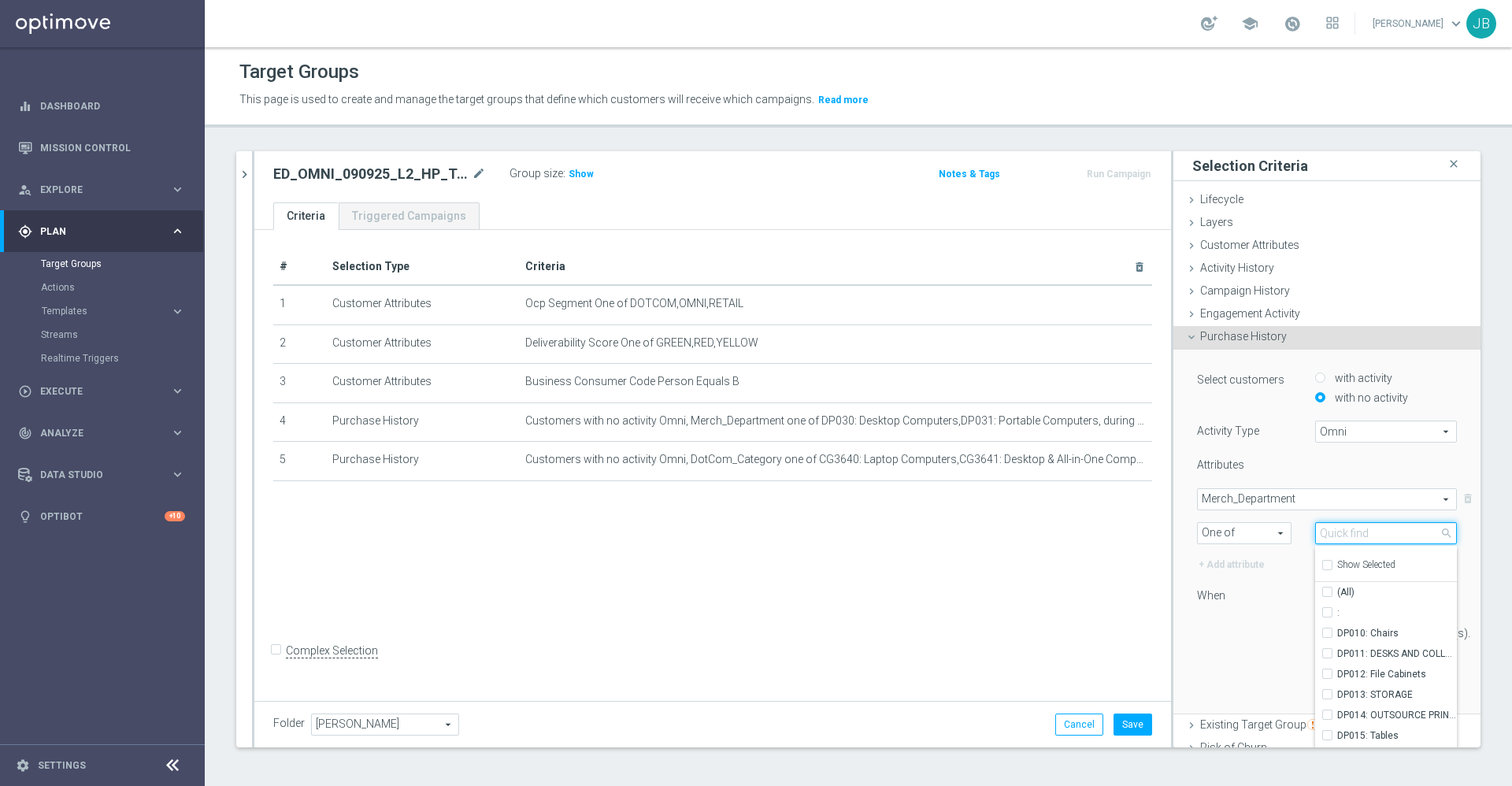
click at [1331, 536] on input "search" at bounding box center [1386, 533] width 142 height 22
type input "c"
type input "printer"
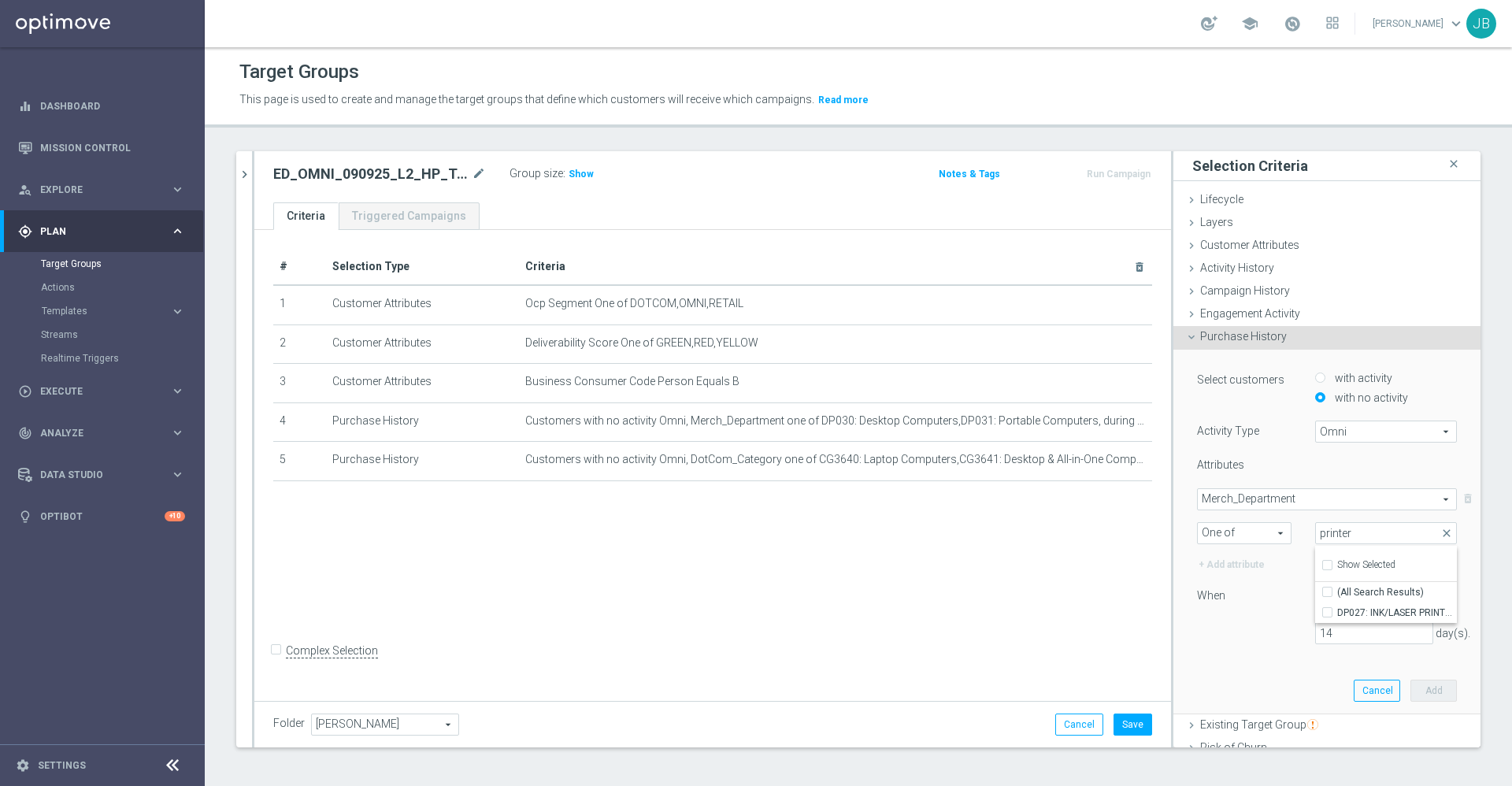
click at [1272, 489] on span "Merch_Department" at bounding box center [1327, 499] width 259 height 20
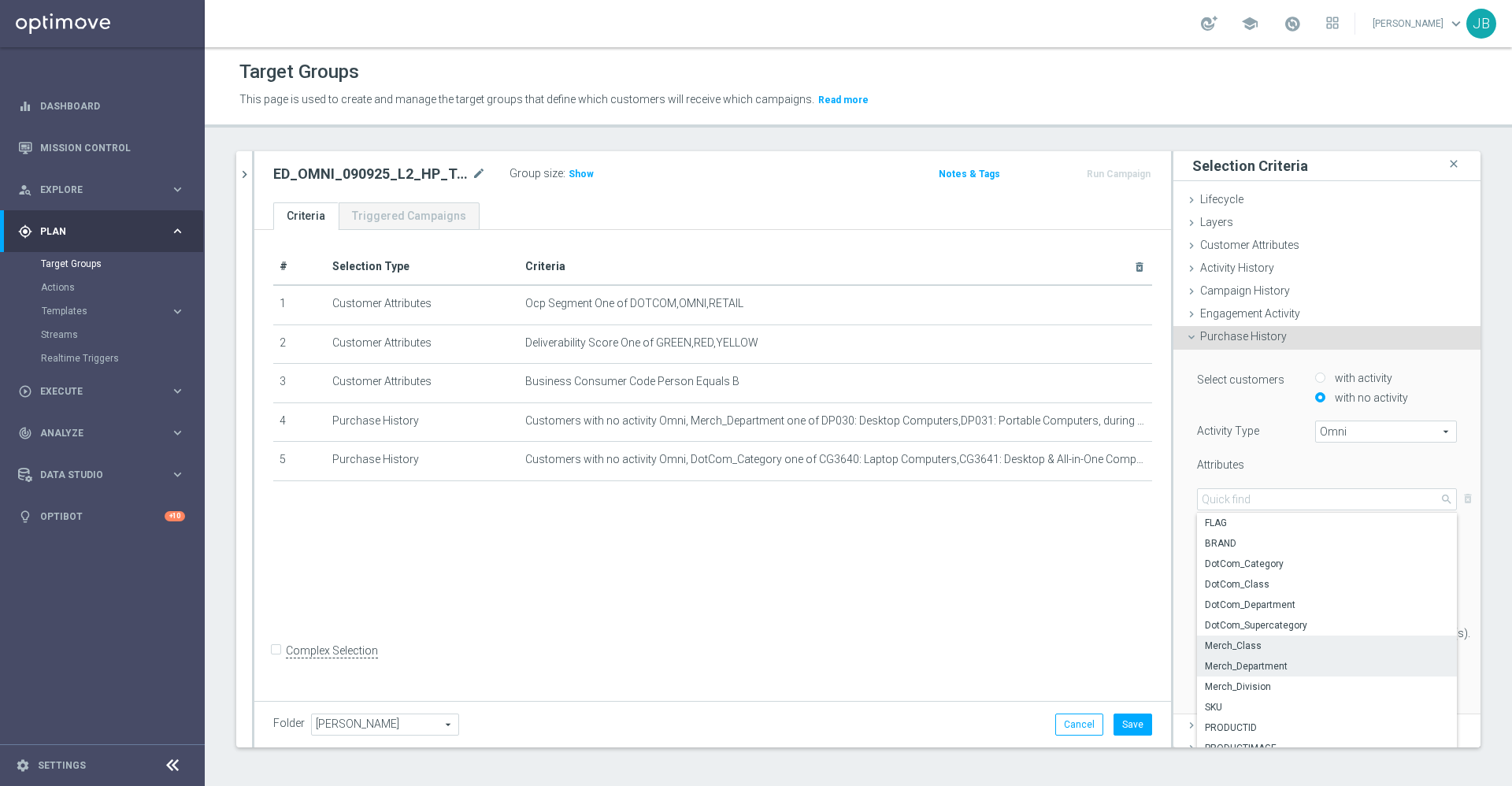
click at [1226, 649] on span "Merch_Class" at bounding box center [1326, 645] width 244 height 13
type input "Merch_Class"
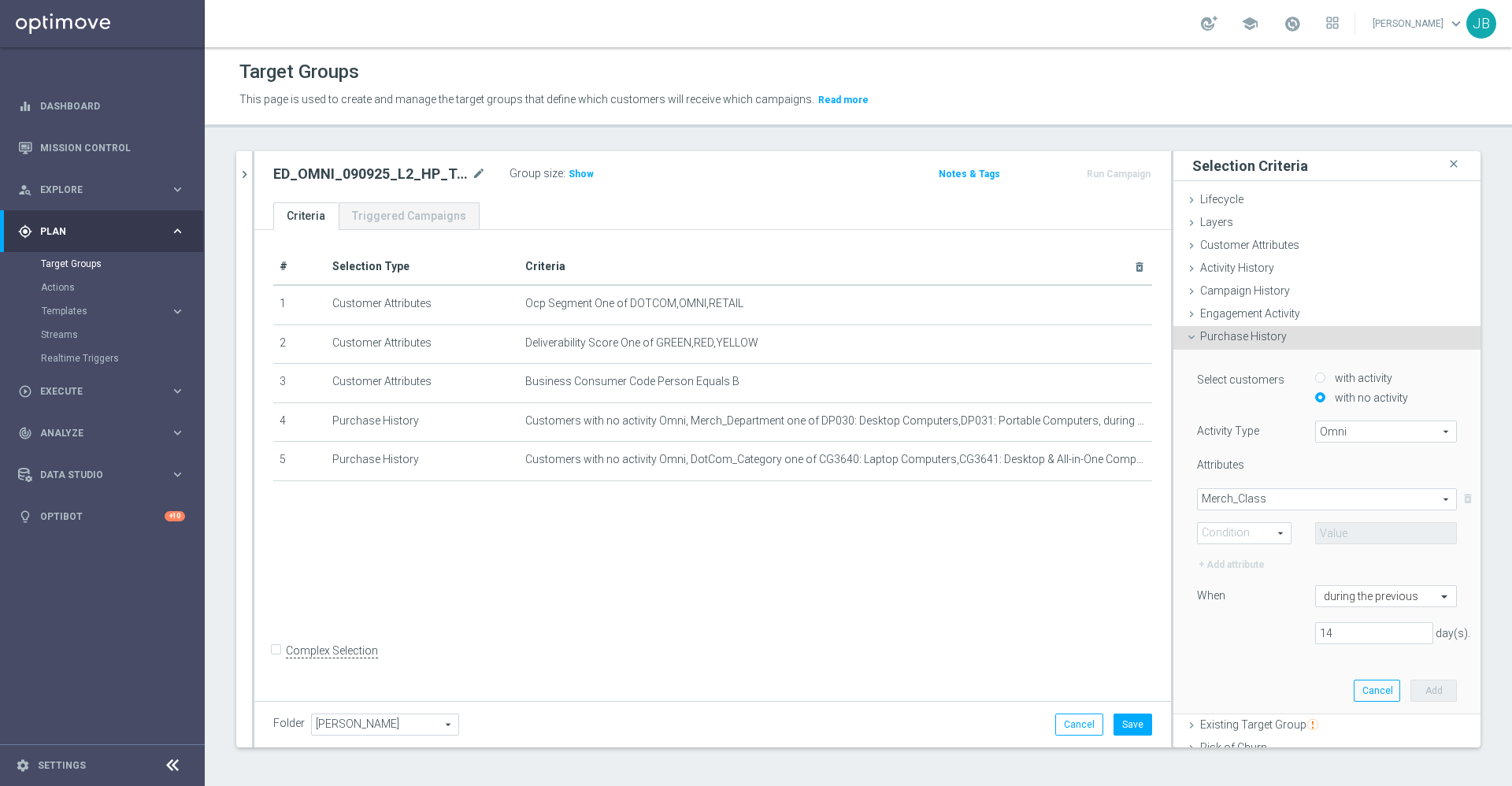
click at [1248, 535] on span "One of" at bounding box center [1245, 533] width 93 height 20
click at [1212, 670] on label "One of" at bounding box center [1245, 678] width 93 height 20
type input "One of"
click at [1320, 535] on span at bounding box center [1386, 533] width 140 height 20
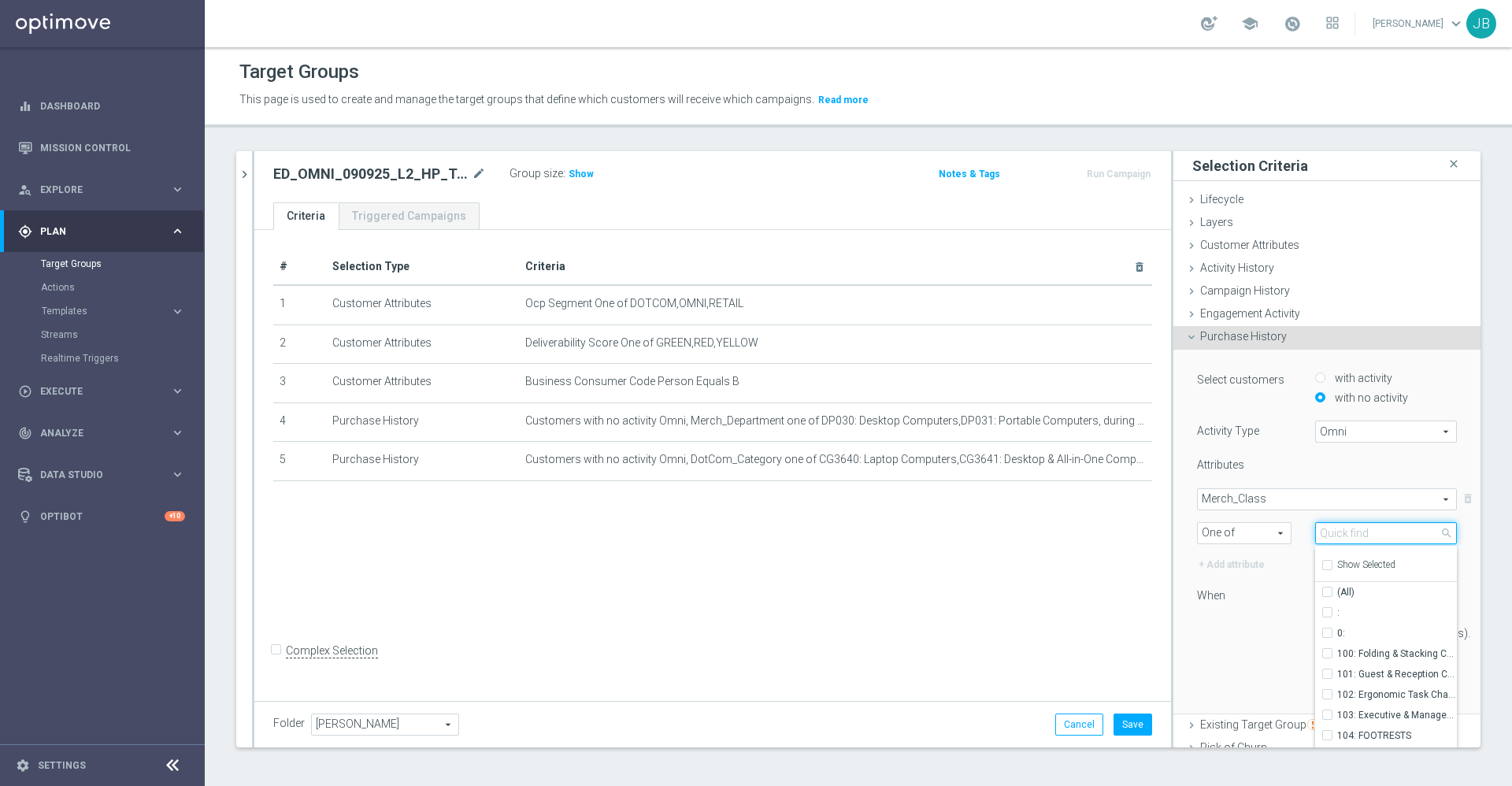
click at [1320, 535] on input "search" at bounding box center [1386, 533] width 142 height 22
type input "printer"
click at [1321, 566] on input "Show Selected" at bounding box center [1326, 567] width 11 height 11
checkbox input "true"
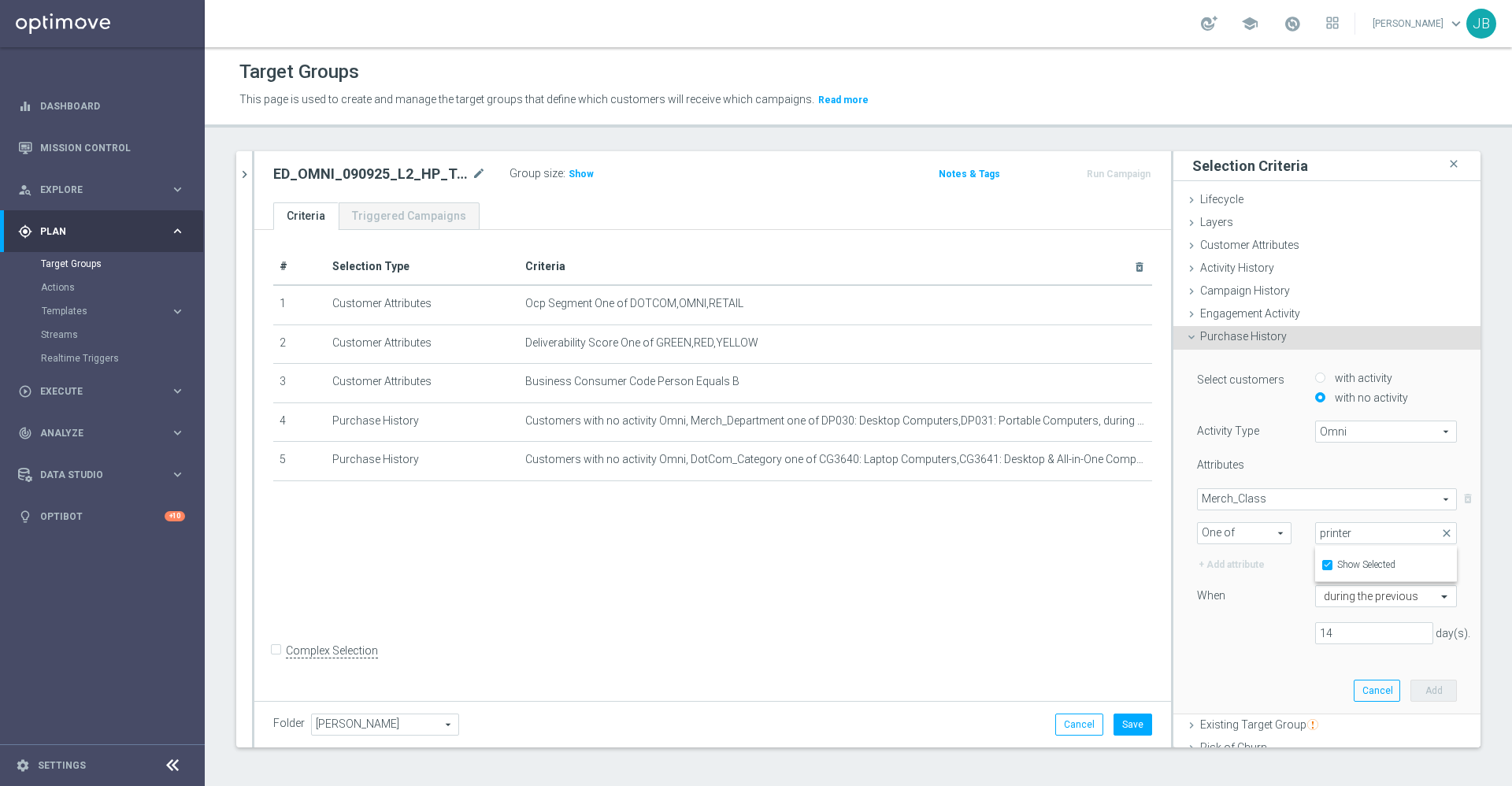
click at [1225, 653] on div "Select customers with activity with no activity Activity Type Omni Omni arrow_d…" at bounding box center [1326, 513] width 260 height 287
click at [1316, 533] on span at bounding box center [1386, 533] width 140 height 20
click at [1321, 566] on input "Show Selected" at bounding box center [1326, 567] width 11 height 11
checkbox input "false"
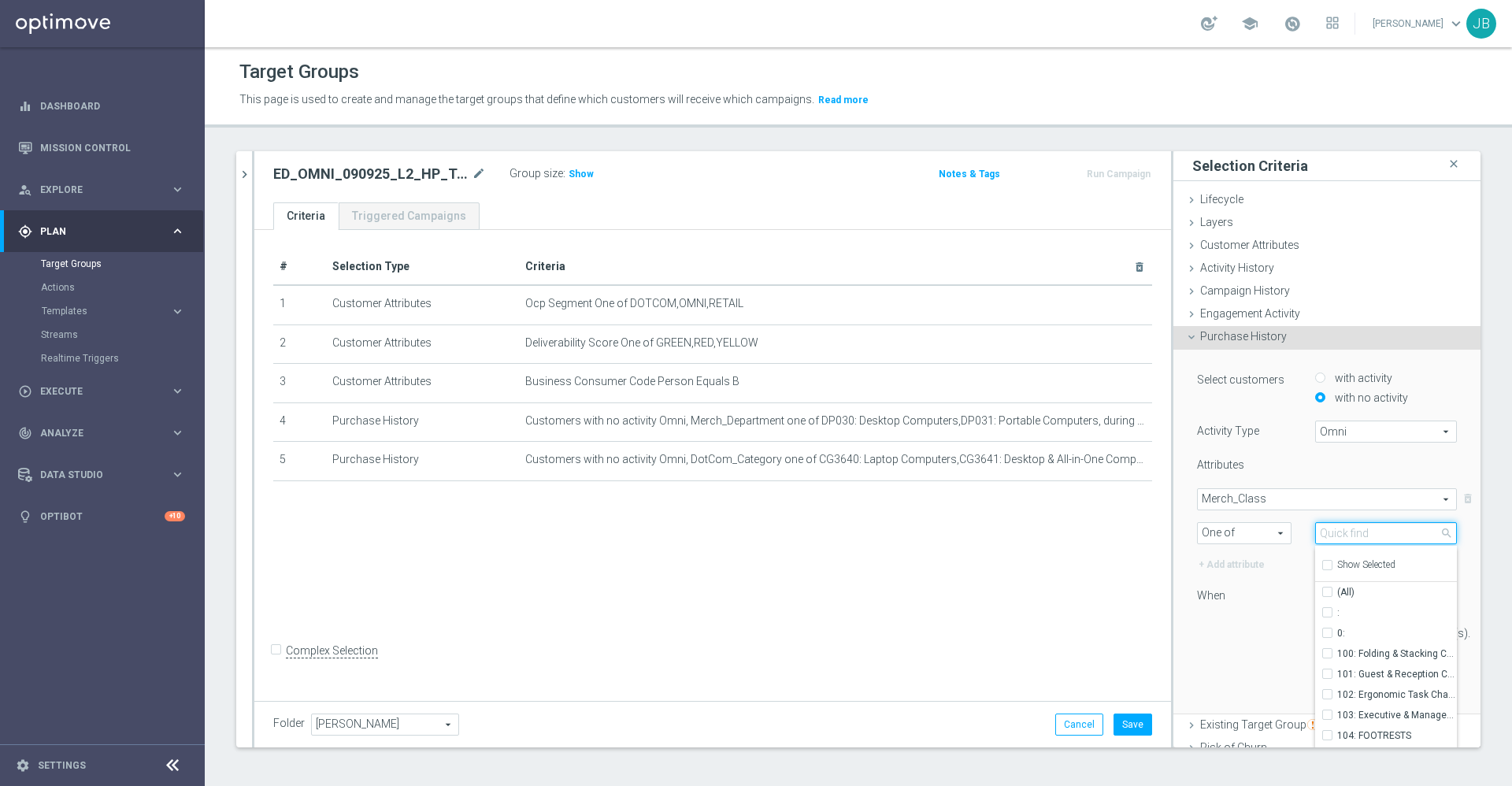
click at [1326, 532] on input "search" at bounding box center [1386, 533] width 142 height 22
type input "printer"
click at [1326, 590] on input "(All Search Results)" at bounding box center [1331, 591] width 11 height 11
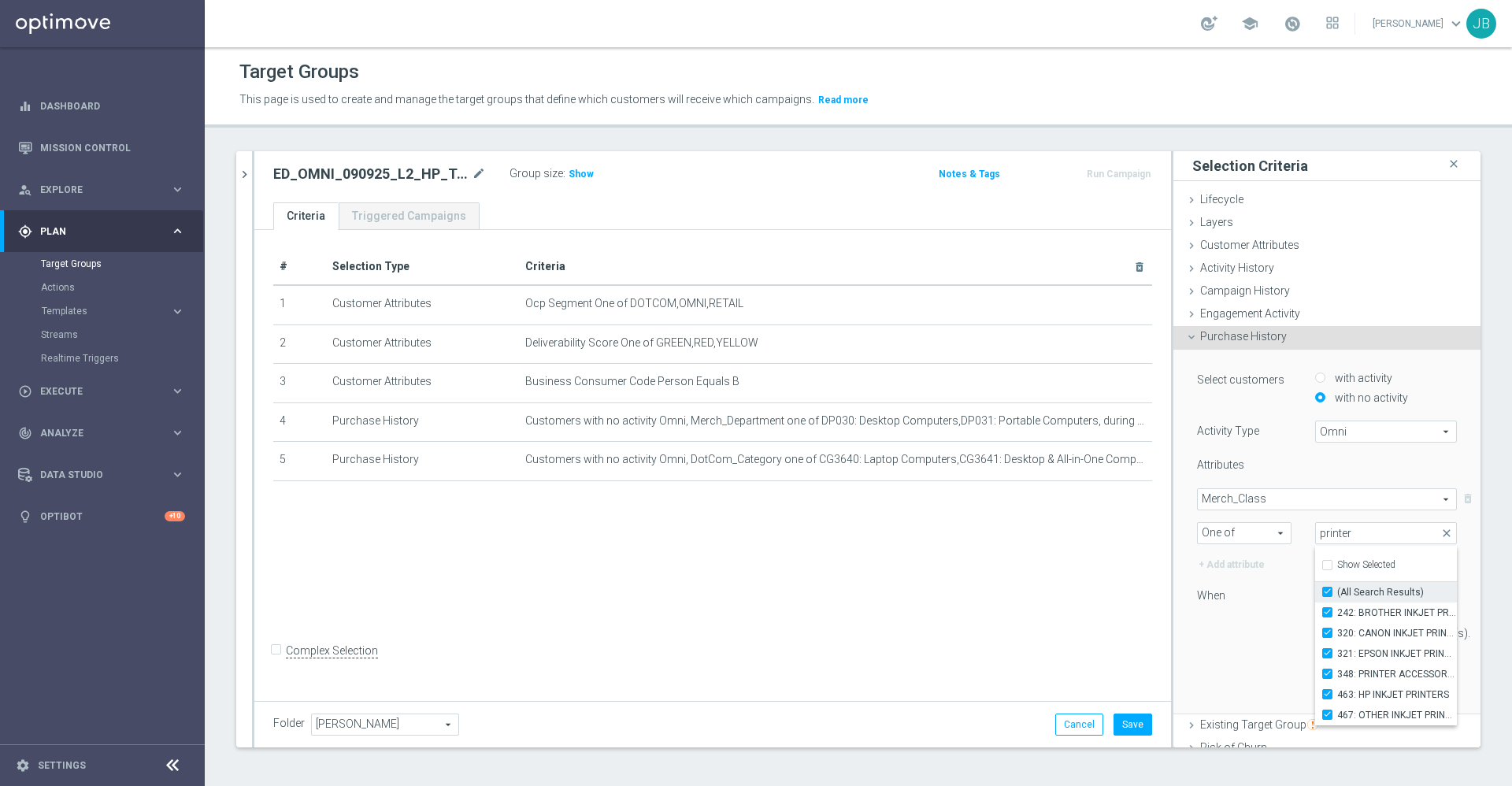
checkbox input "true"
type input "Selected 6 of 883"
checkbox input "true"
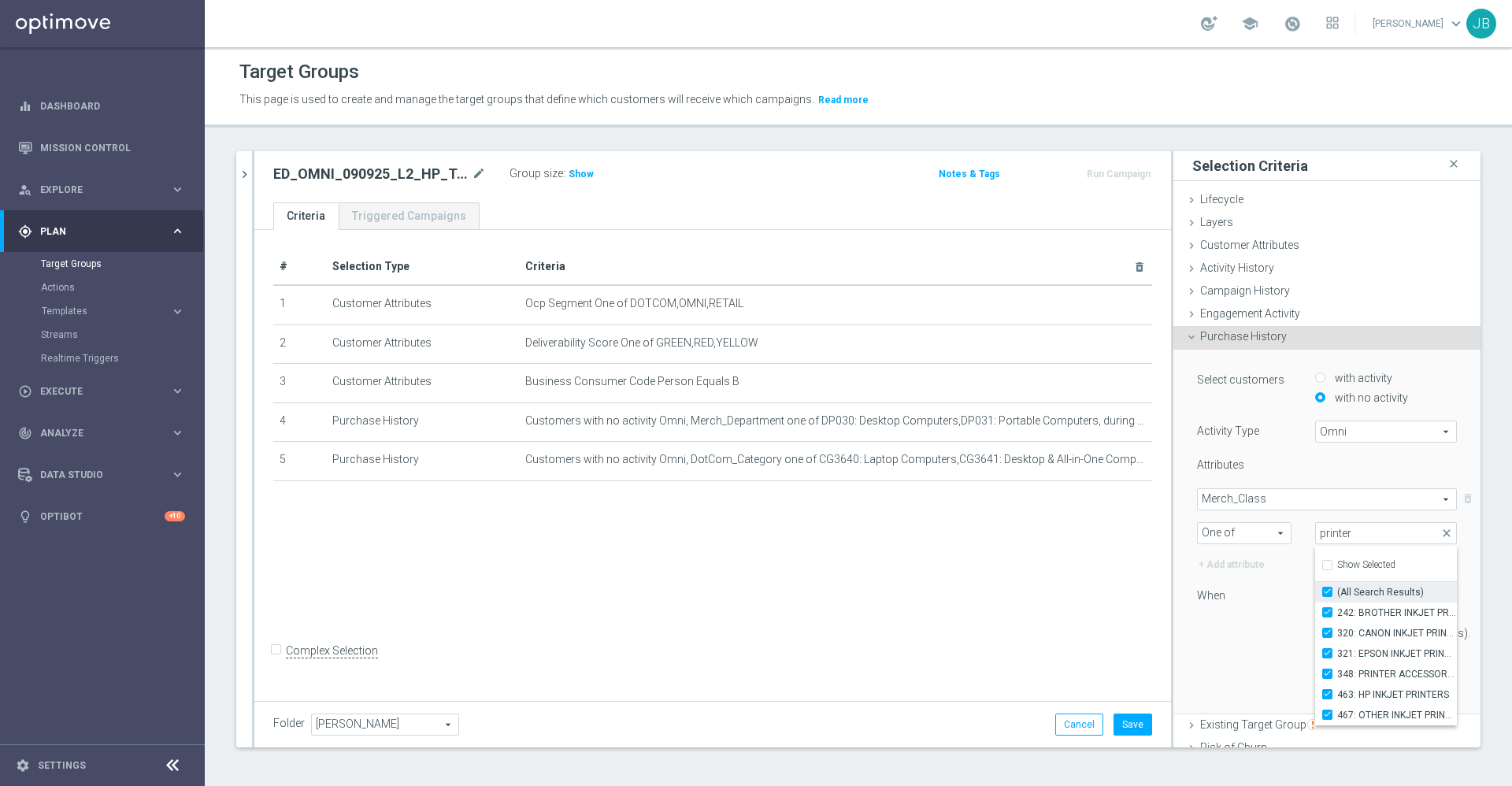
checkbox input "true"
click at [1197, 645] on div "Select customers with activity with no activity Activity Type Omni Omni arrow_d…" at bounding box center [1326, 513] width 260 height 287
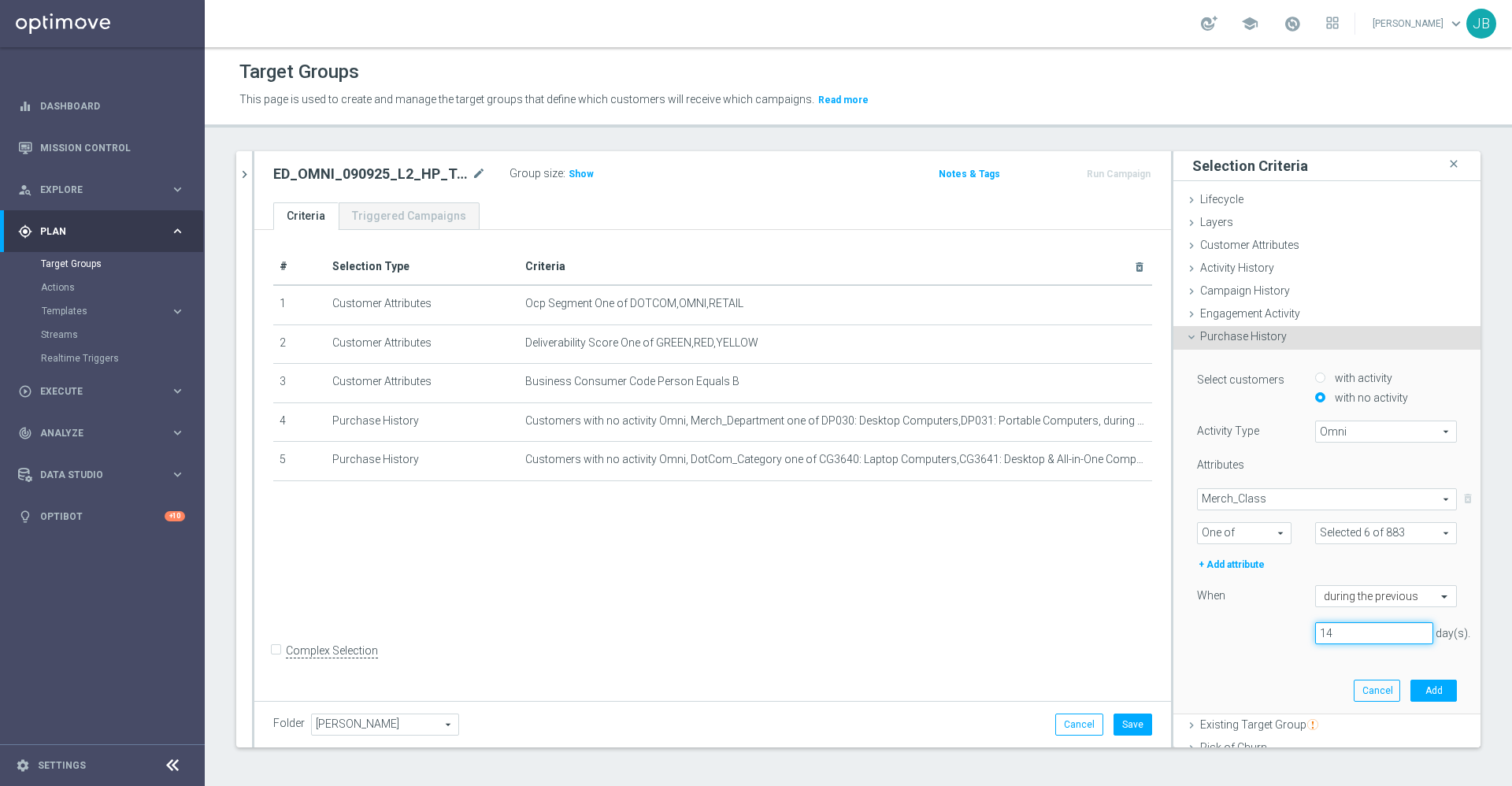
click at [1319, 631] on input "14" at bounding box center [1373, 633] width 118 height 22
type input "1"
type input "365"
click at [1410, 687] on button "Add" at bounding box center [1433, 691] width 47 height 22
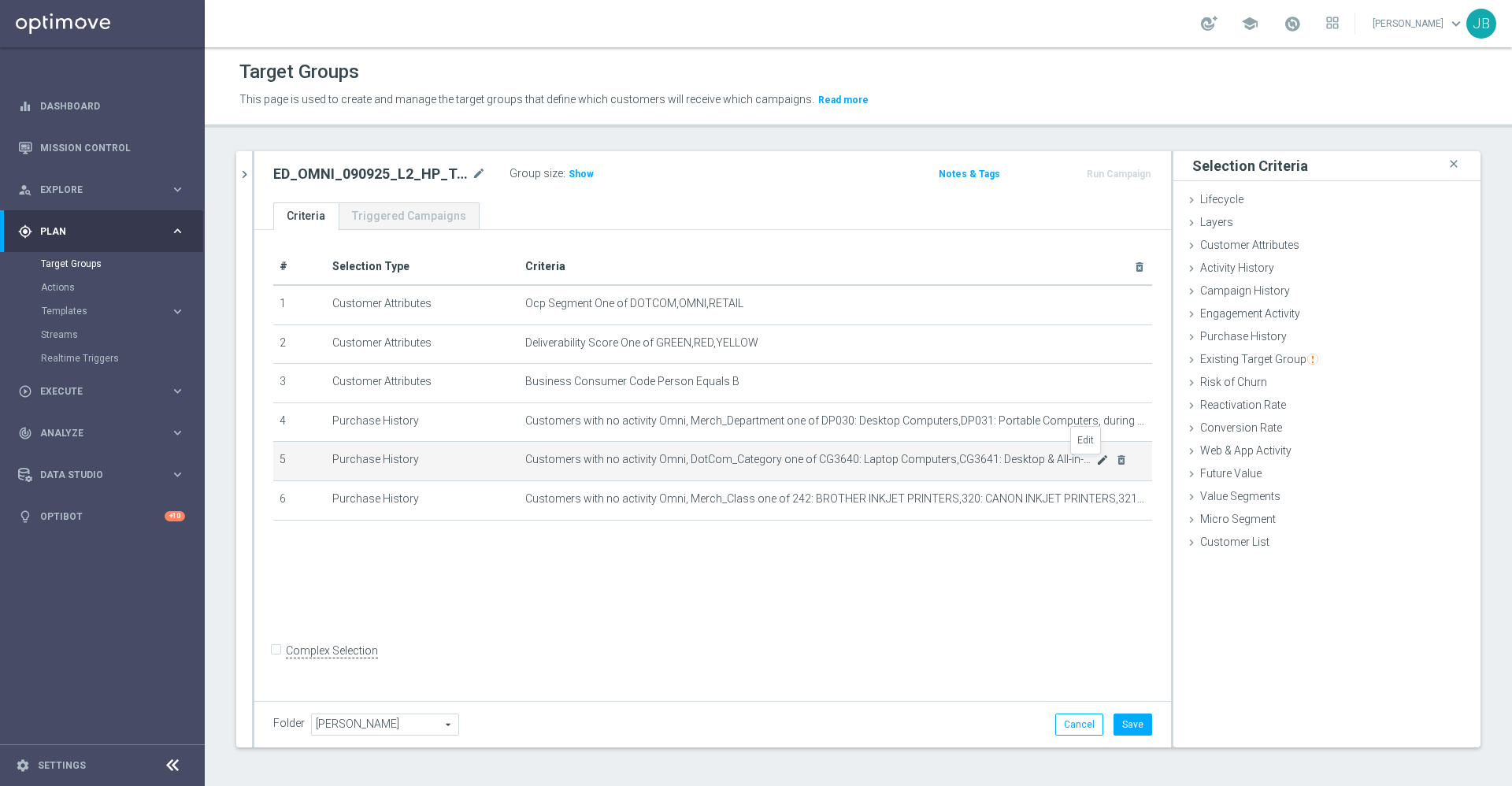
click at [1096, 461] on icon "mode_edit" at bounding box center [1102, 459] width 13 height 13
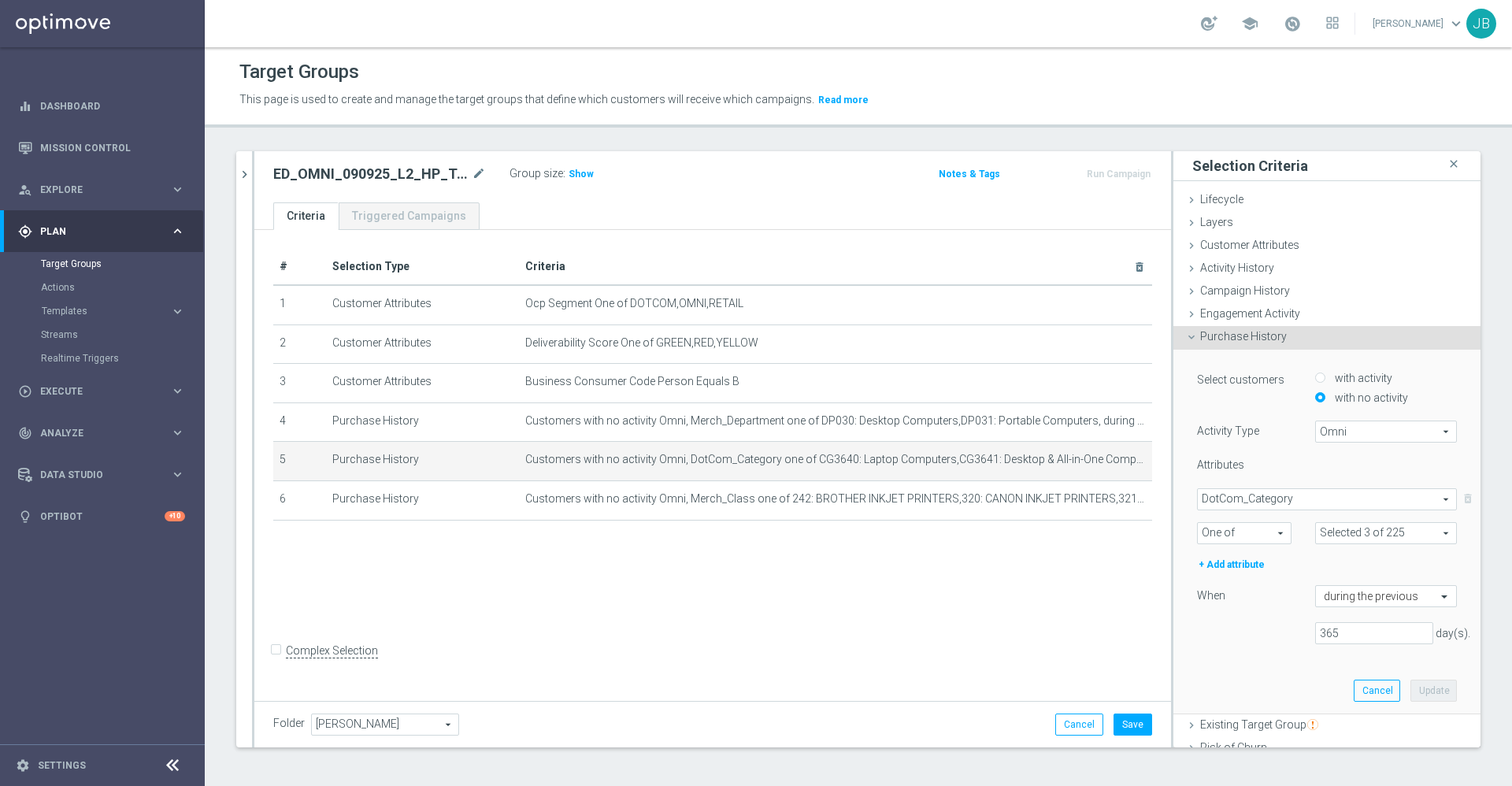
click at [1354, 534] on span at bounding box center [1386, 533] width 140 height 20
click at [1321, 566] on input "Show Selected" at bounding box center [1326, 567] width 11 height 11
checkbox input "true"
click at [1203, 626] on div "365 day(s)." at bounding box center [1327, 633] width 284 height 22
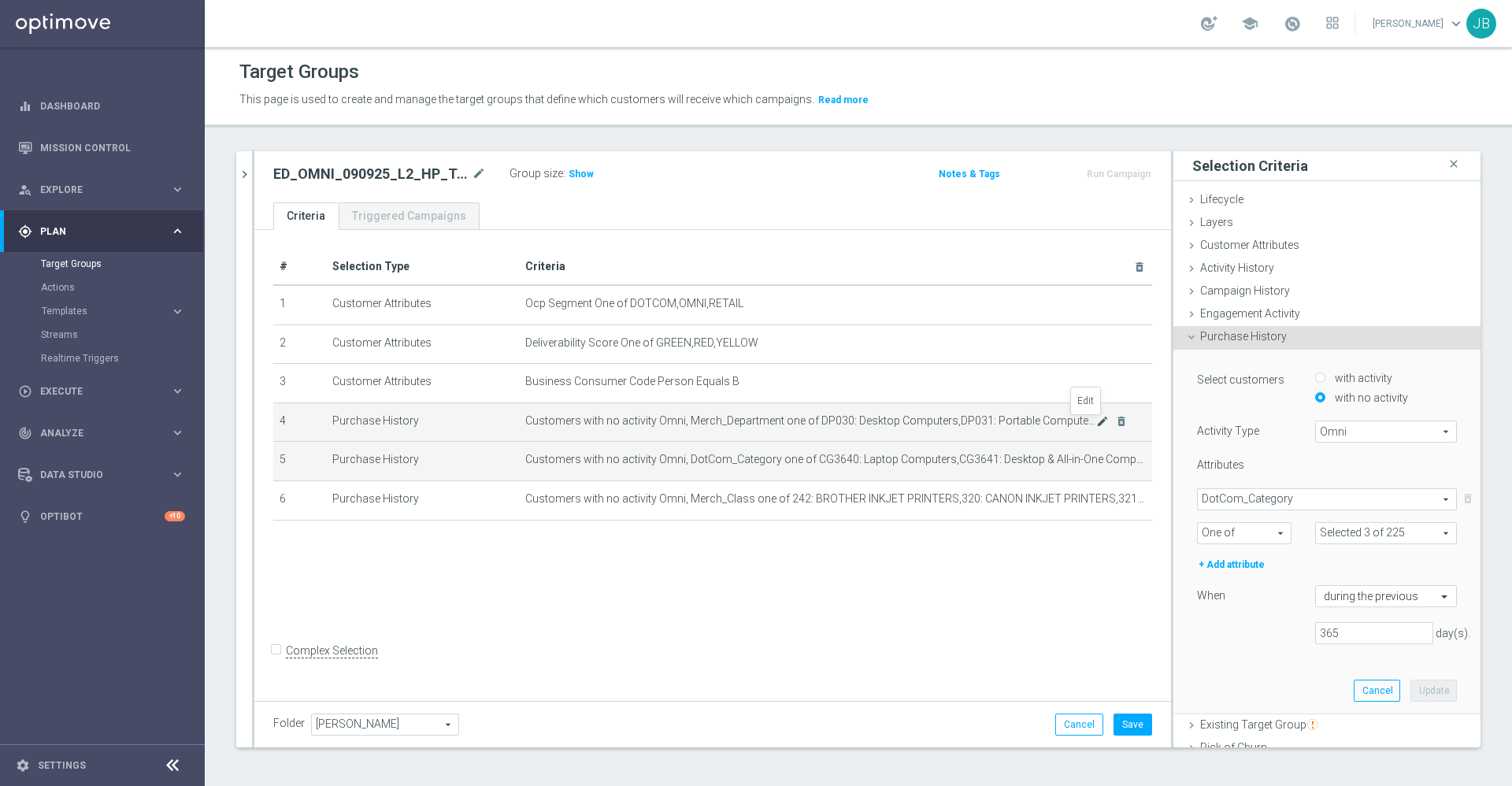
click at [1096, 425] on icon "mode_edit" at bounding box center [1102, 421] width 13 height 13
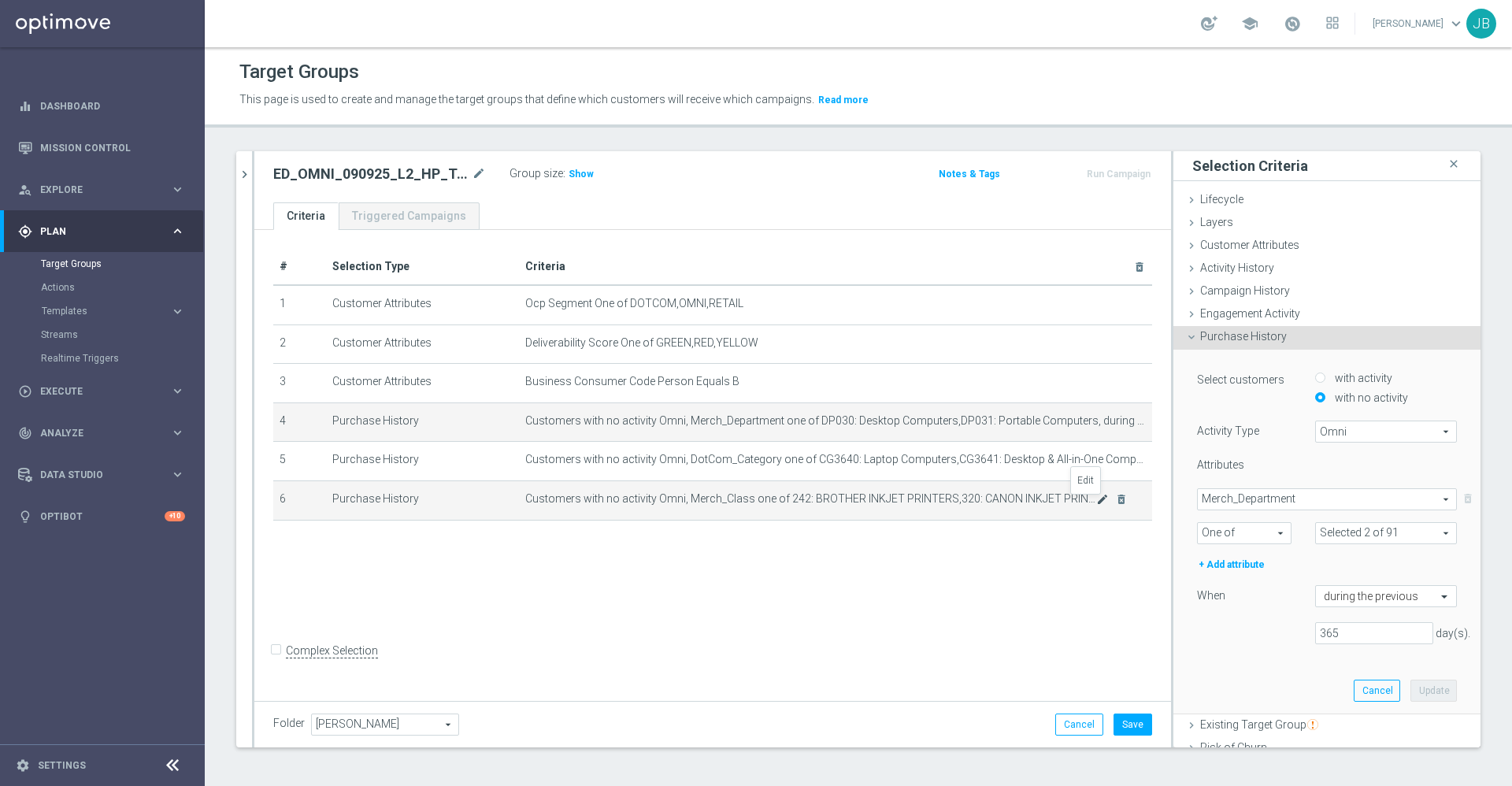
click at [1096, 504] on icon "mode_edit" at bounding box center [1102, 499] width 13 height 13
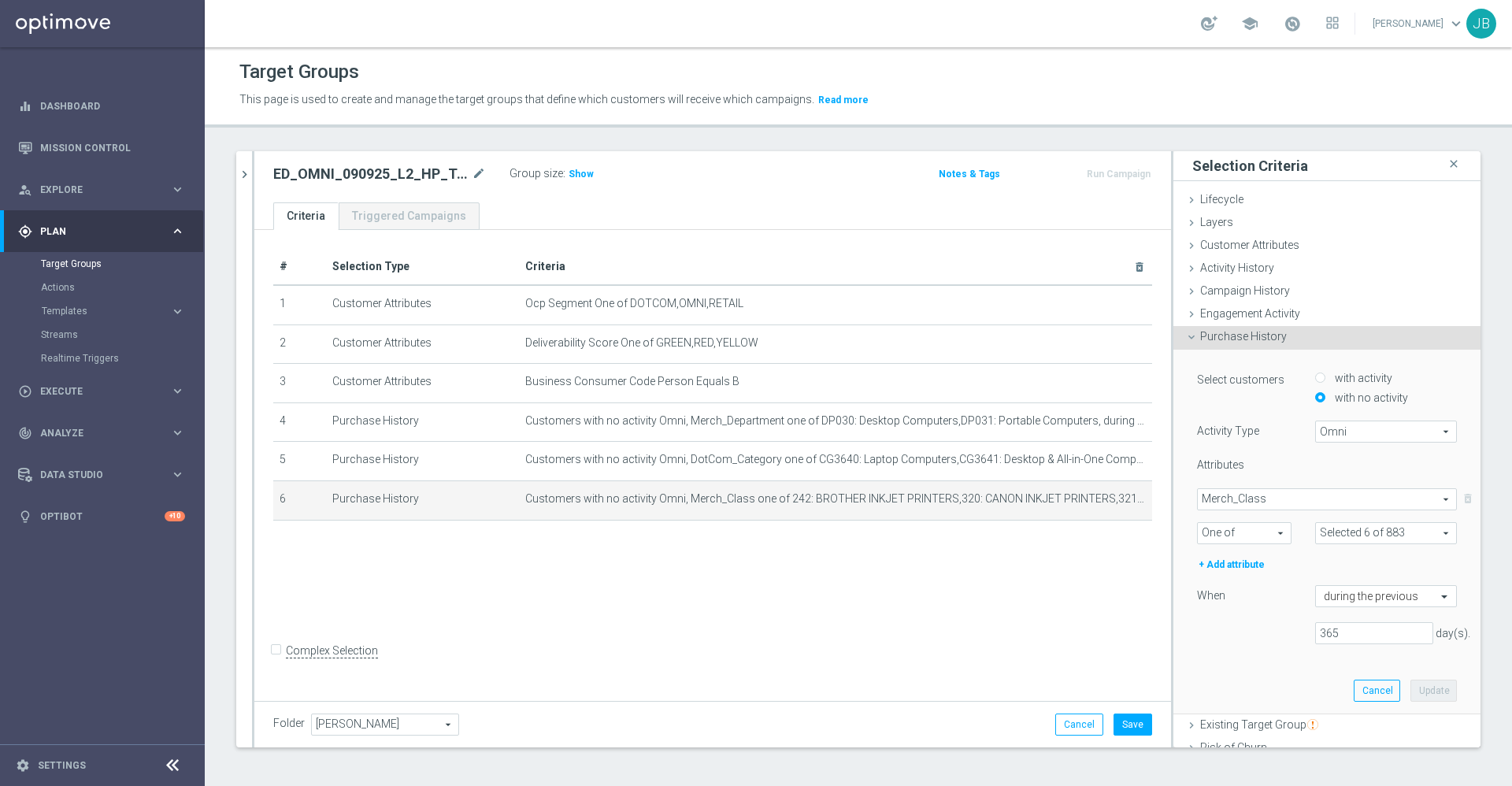
click at [1083, 627] on div "# Selection Type Criteria delete_forever 1 Customer Attributes Ocp Segment One …" at bounding box center [713, 462] width 917 height 466
click at [1115, 714] on button "Save" at bounding box center [1133, 725] width 39 height 22
click at [580, 174] on span "Show" at bounding box center [581, 173] width 25 height 11
click at [481, 175] on icon "mode_edit" at bounding box center [478, 173] width 15 height 18
click at [474, 171] on icon "mode_edit" at bounding box center [478, 173] width 15 height 18
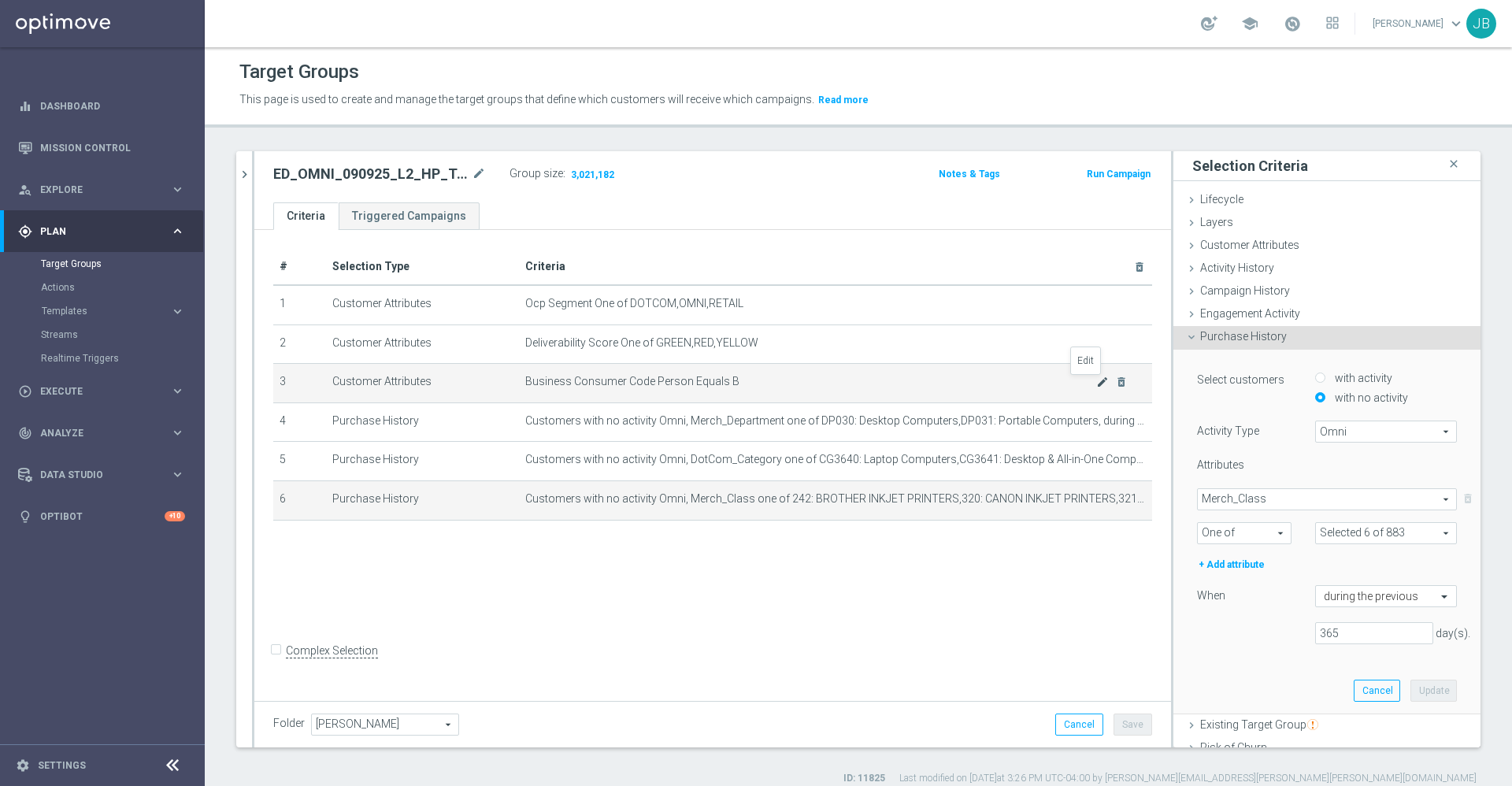
click at [1096, 386] on icon "mode_edit" at bounding box center [1102, 381] width 13 height 13
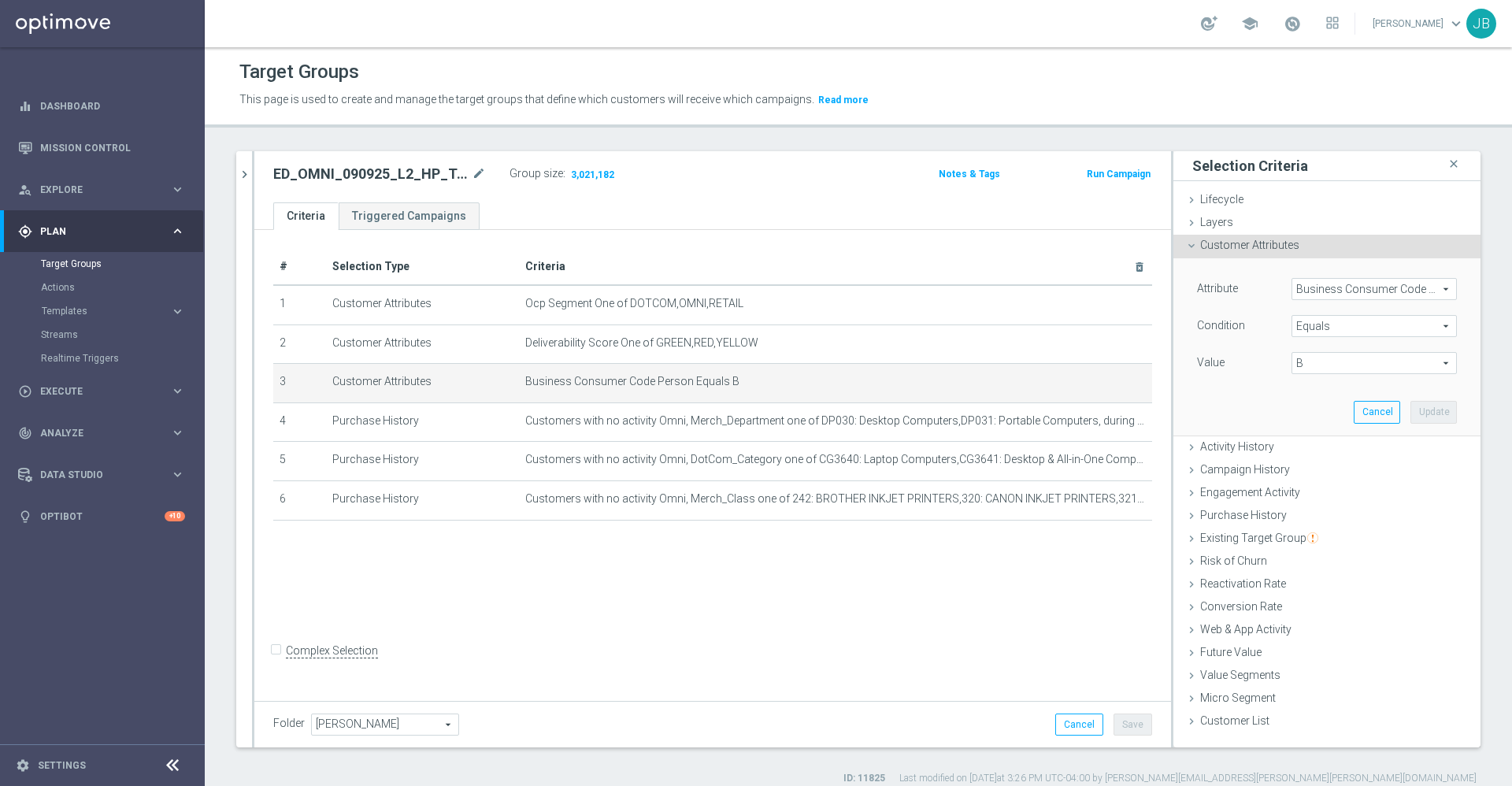
click at [1335, 367] on span "B" at bounding box center [1374, 363] width 163 height 20
click at [1475, 386] on div "search more_vert Prioritize Customer Target Groups library_add create_new_folder" at bounding box center [859, 468] width 1307 height 634
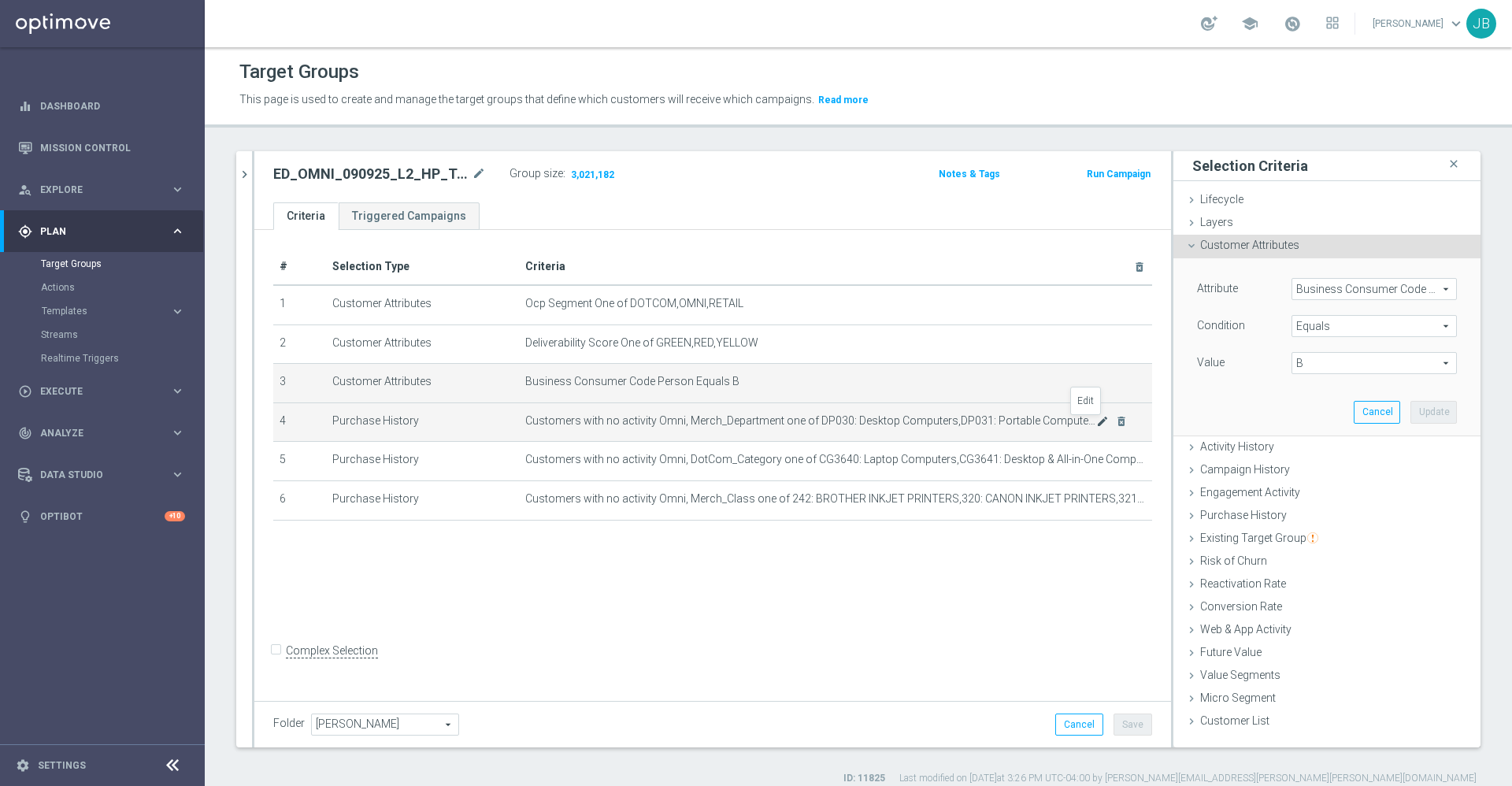
click at [1096, 427] on icon "mode_edit" at bounding box center [1102, 421] width 13 height 13
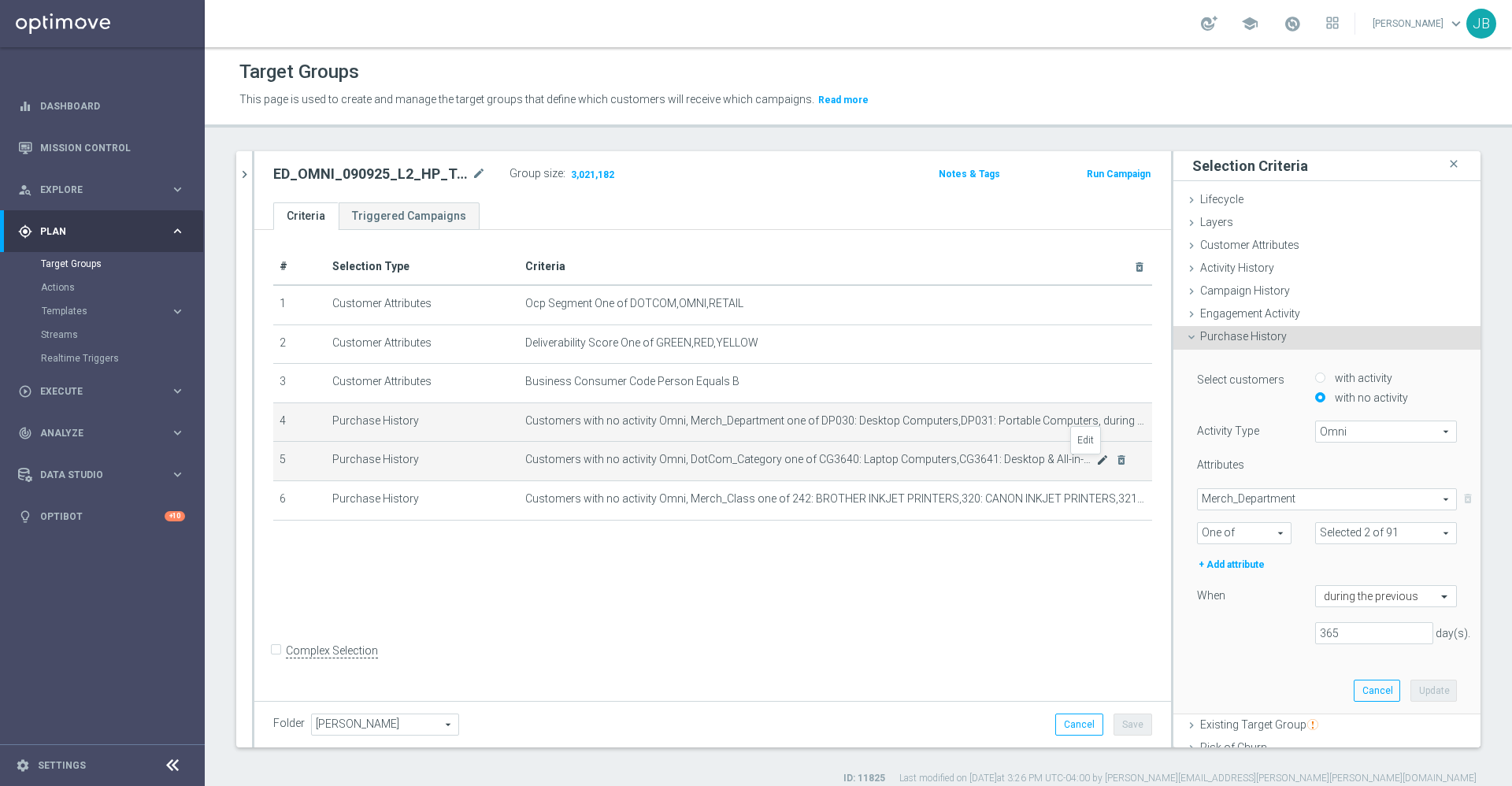
click at [1096, 459] on icon "mode_edit" at bounding box center [1102, 459] width 13 height 13
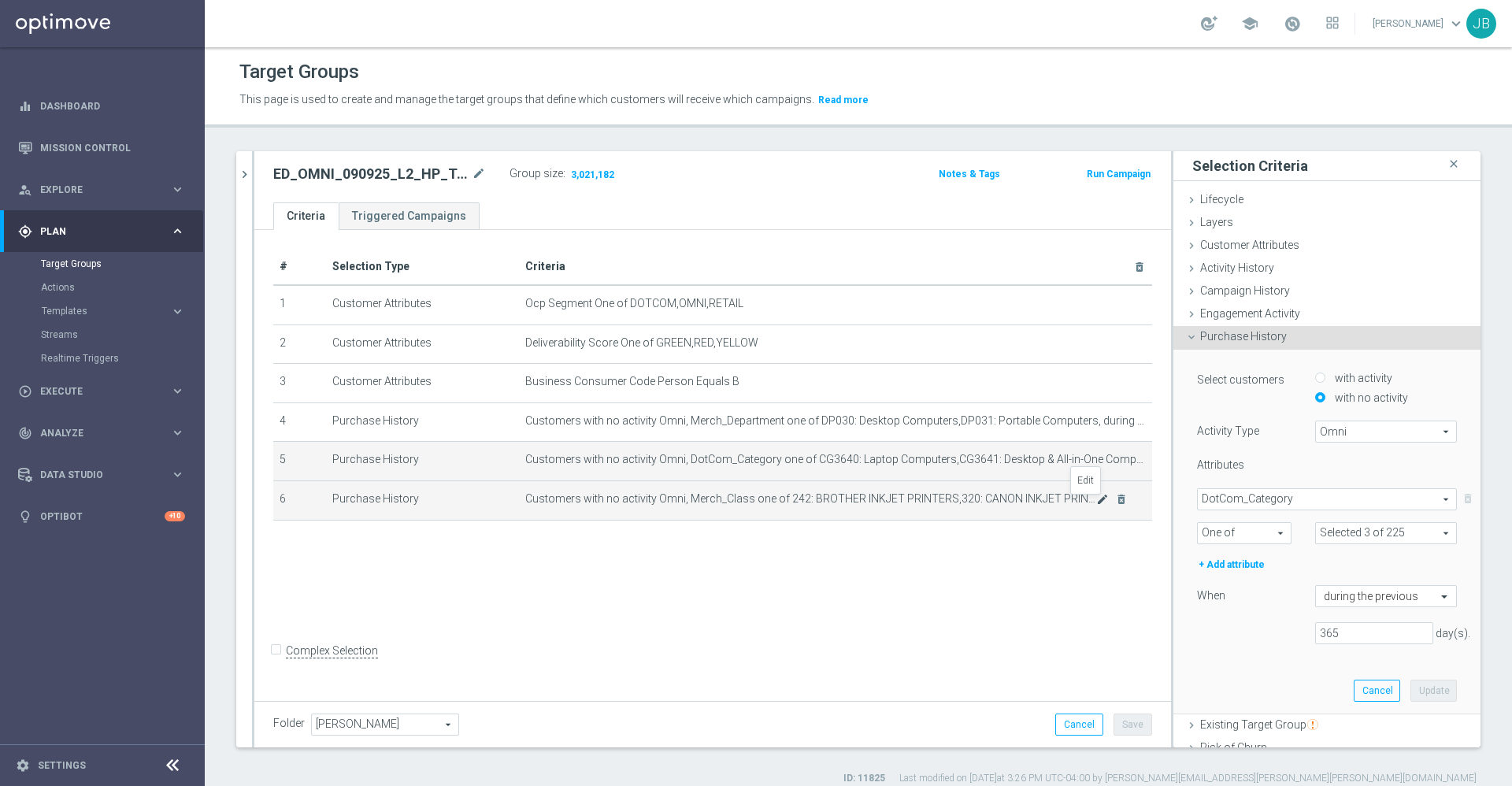
click at [1096, 500] on icon "mode_edit" at bounding box center [1102, 499] width 13 height 13
click at [1096, 466] on icon "mode_edit" at bounding box center [1102, 459] width 13 height 13
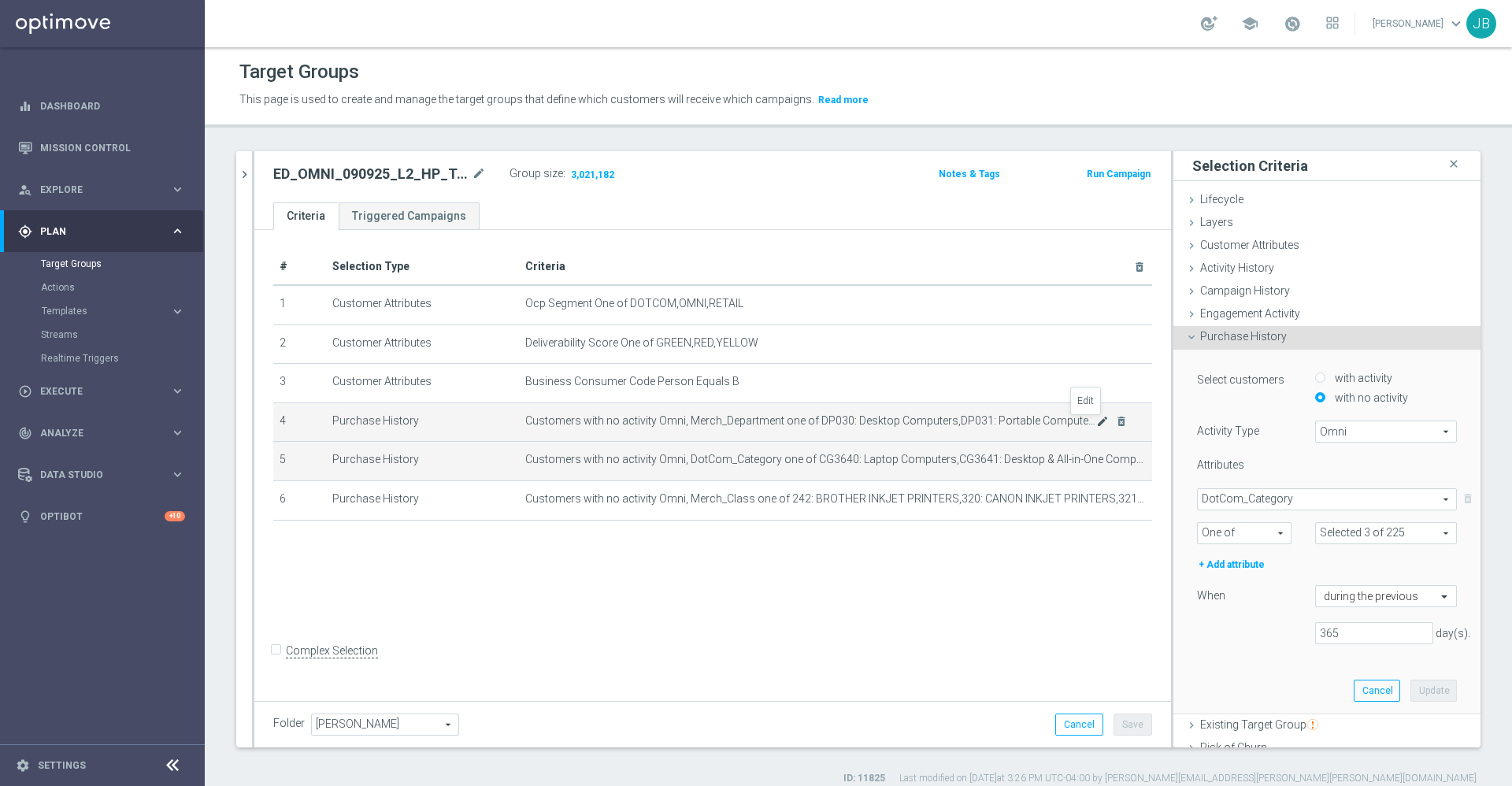
click at [1096, 423] on icon "mode_edit" at bounding box center [1102, 421] width 13 height 13
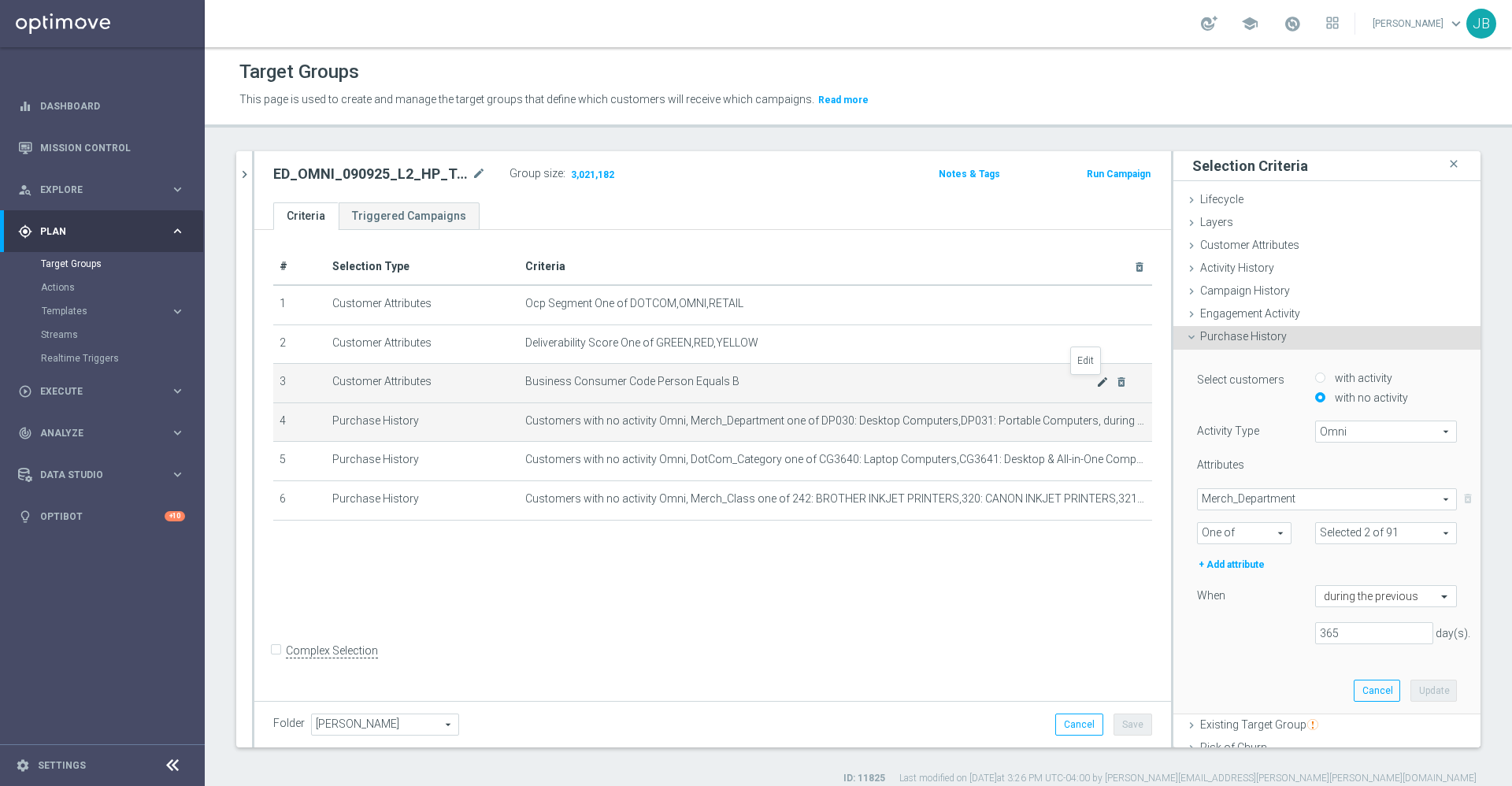
click at [1096, 386] on icon "mode_edit" at bounding box center [1102, 381] width 13 height 13
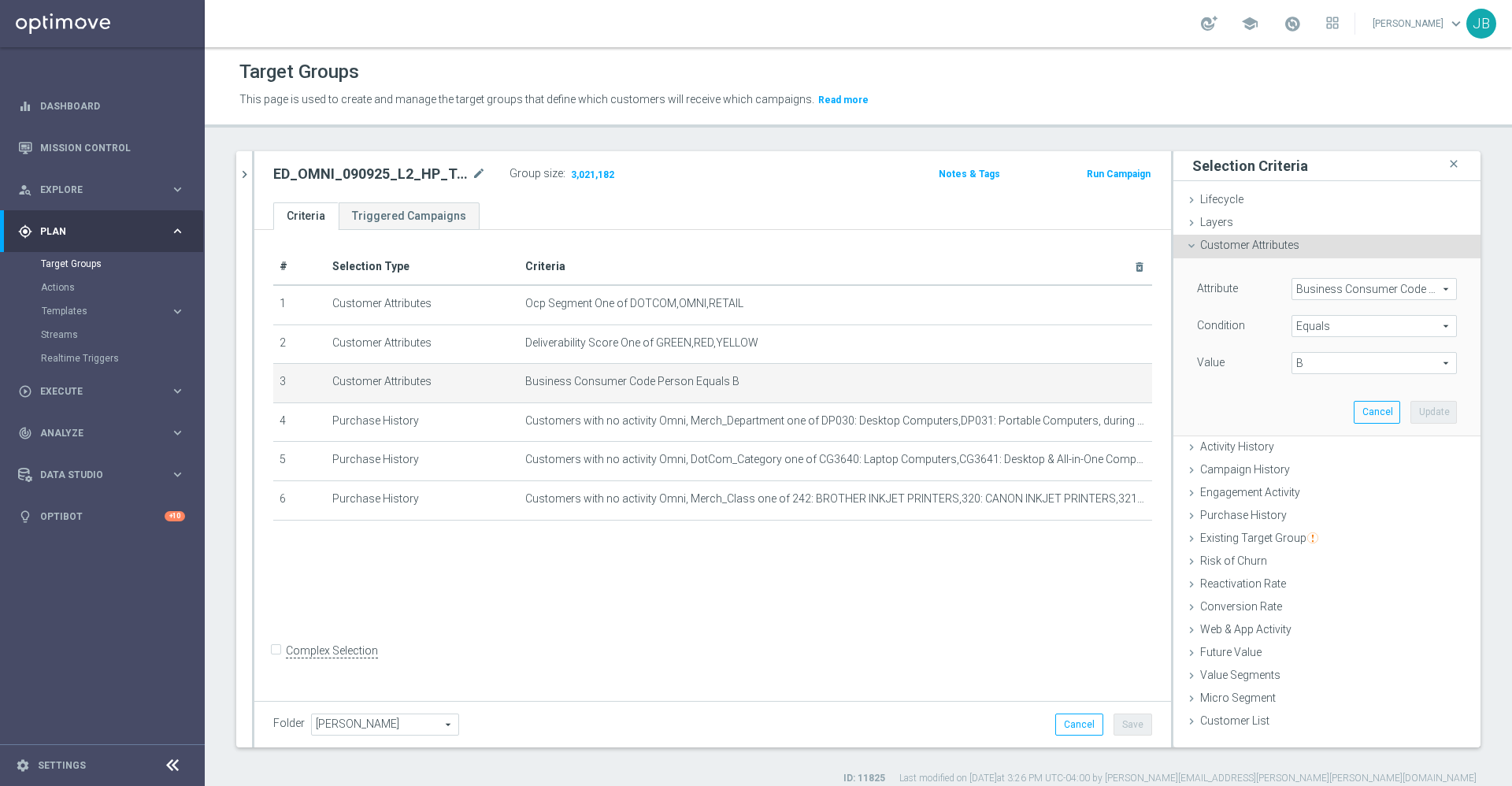
click at [1303, 281] on span "Business Consumer Code Person" at bounding box center [1374, 289] width 163 height 20
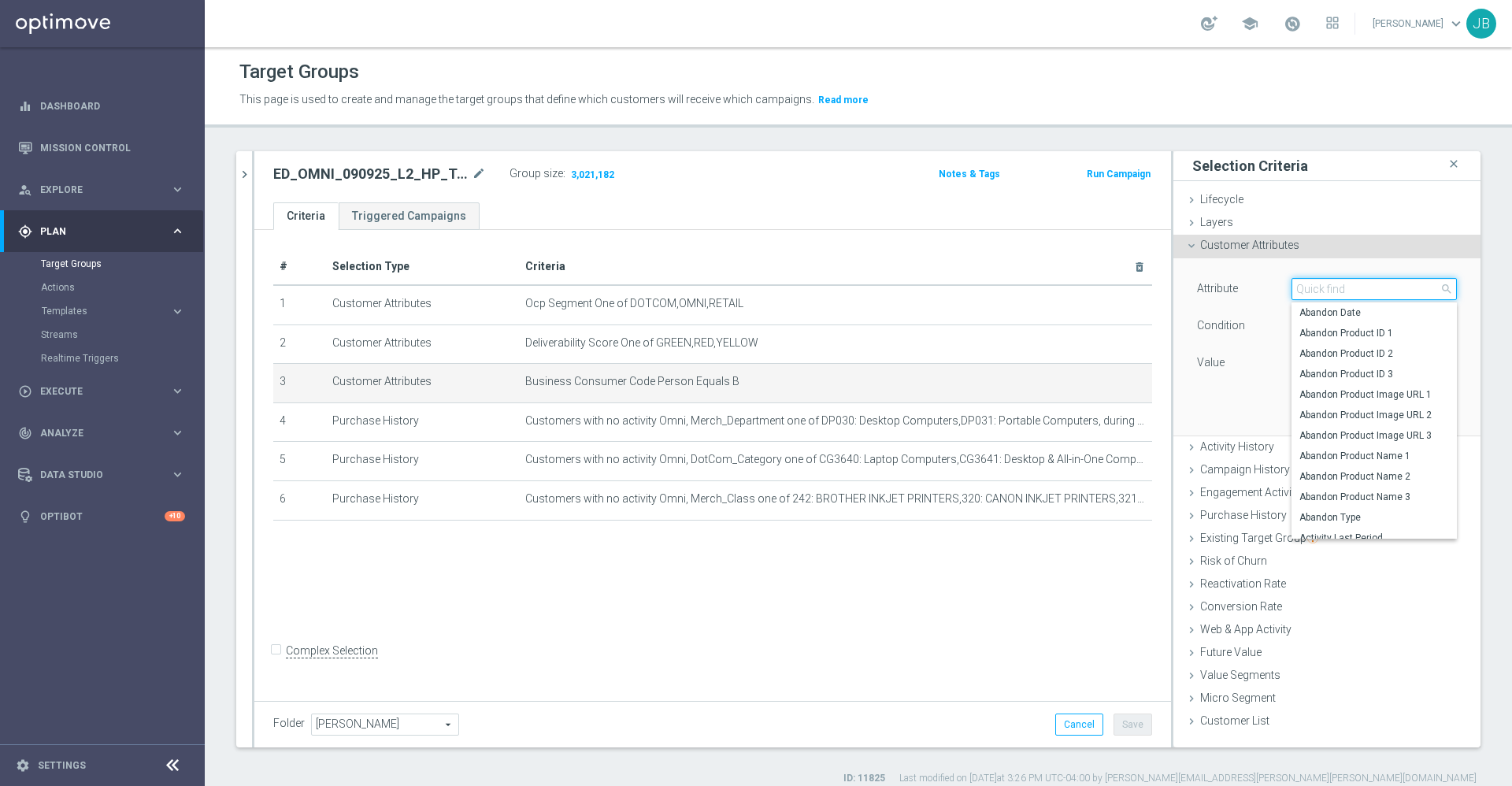
click at [1307, 288] on input "search" at bounding box center [1374, 289] width 165 height 22
type input "business"
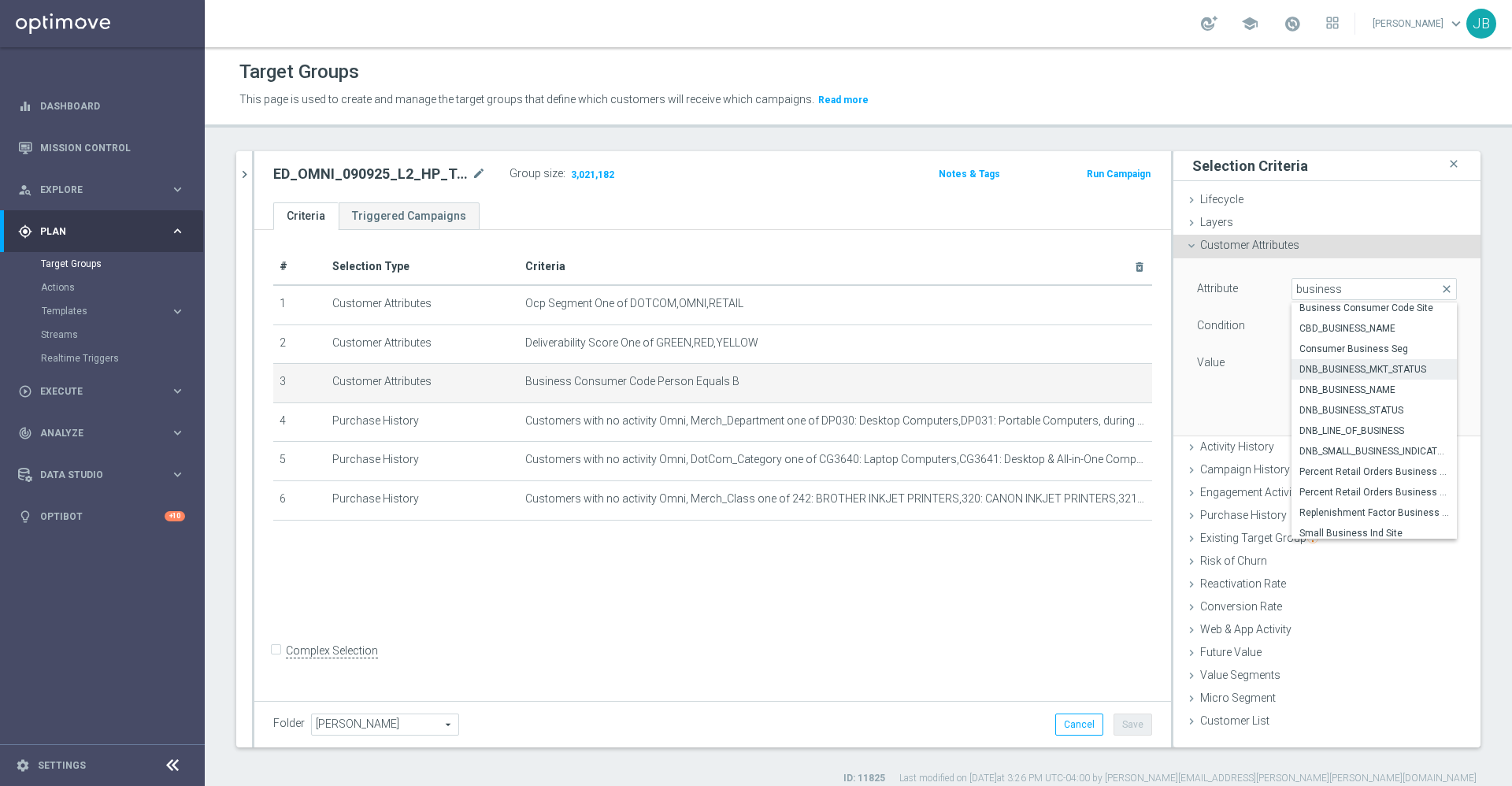
click at [1330, 369] on span "DNB_BUSINESS_MKT_STATUS" at bounding box center [1374, 369] width 150 height 13
type input "DNB_BUSINESS_MKT_STATUS"
type input "Select"
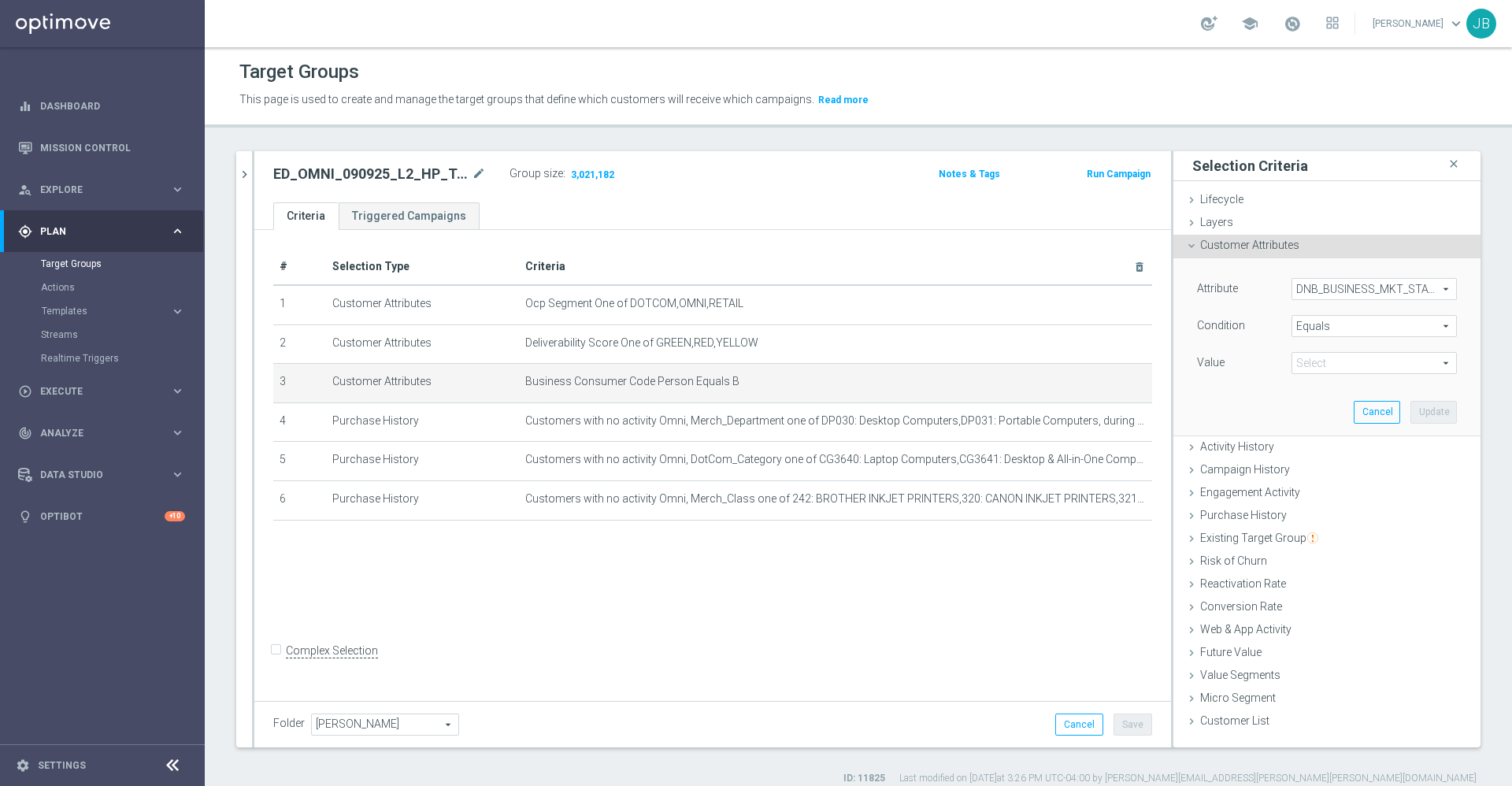
click at [1328, 364] on span "B" at bounding box center [1374, 363] width 163 height 20
click at [1334, 290] on span "DNB_BUSINESS_MKT_STATUS" at bounding box center [1374, 289] width 163 height 20
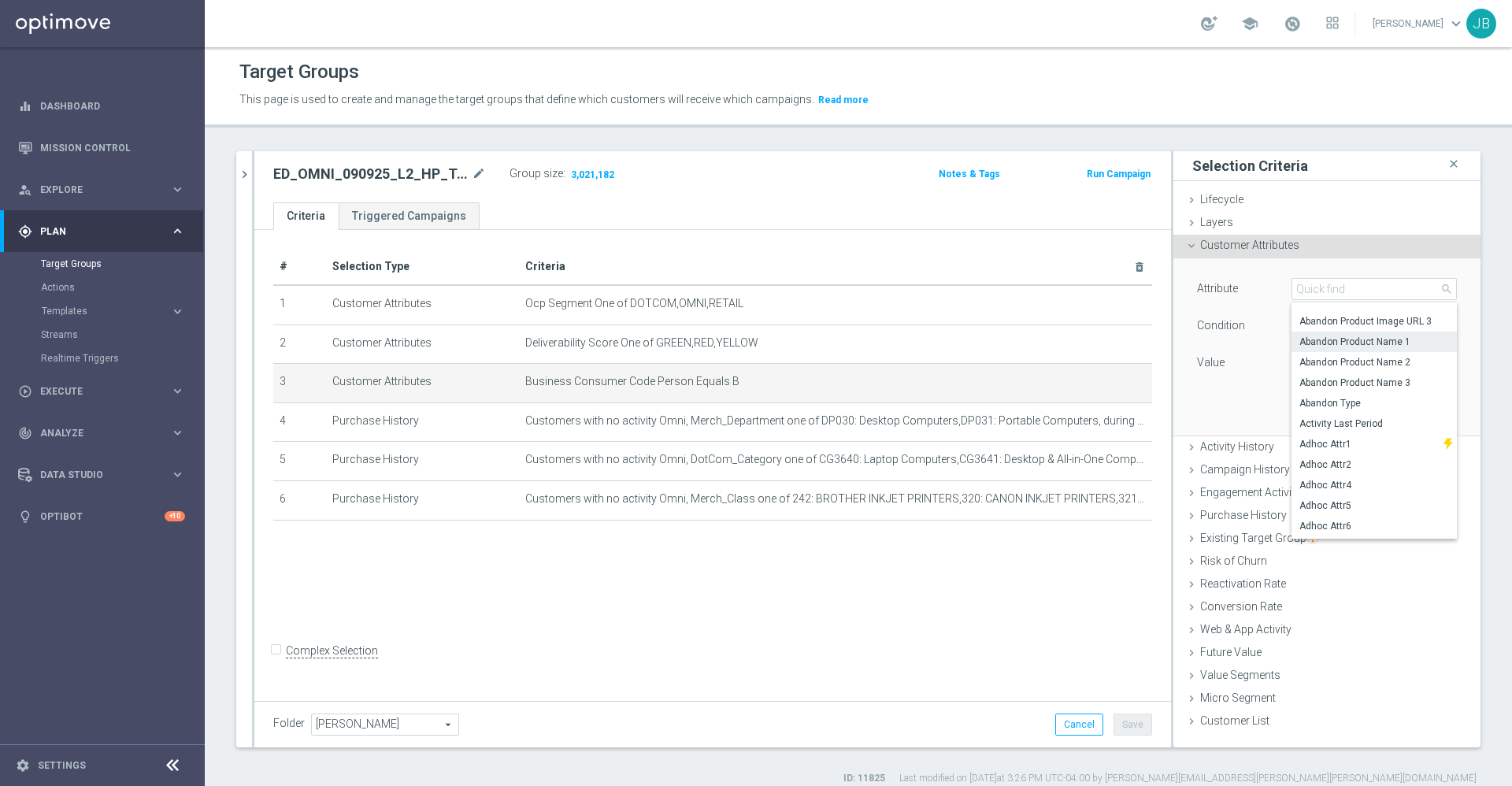
scroll to position [132, 0]
click at [1309, 285] on input "search" at bounding box center [1374, 289] width 165 height 22
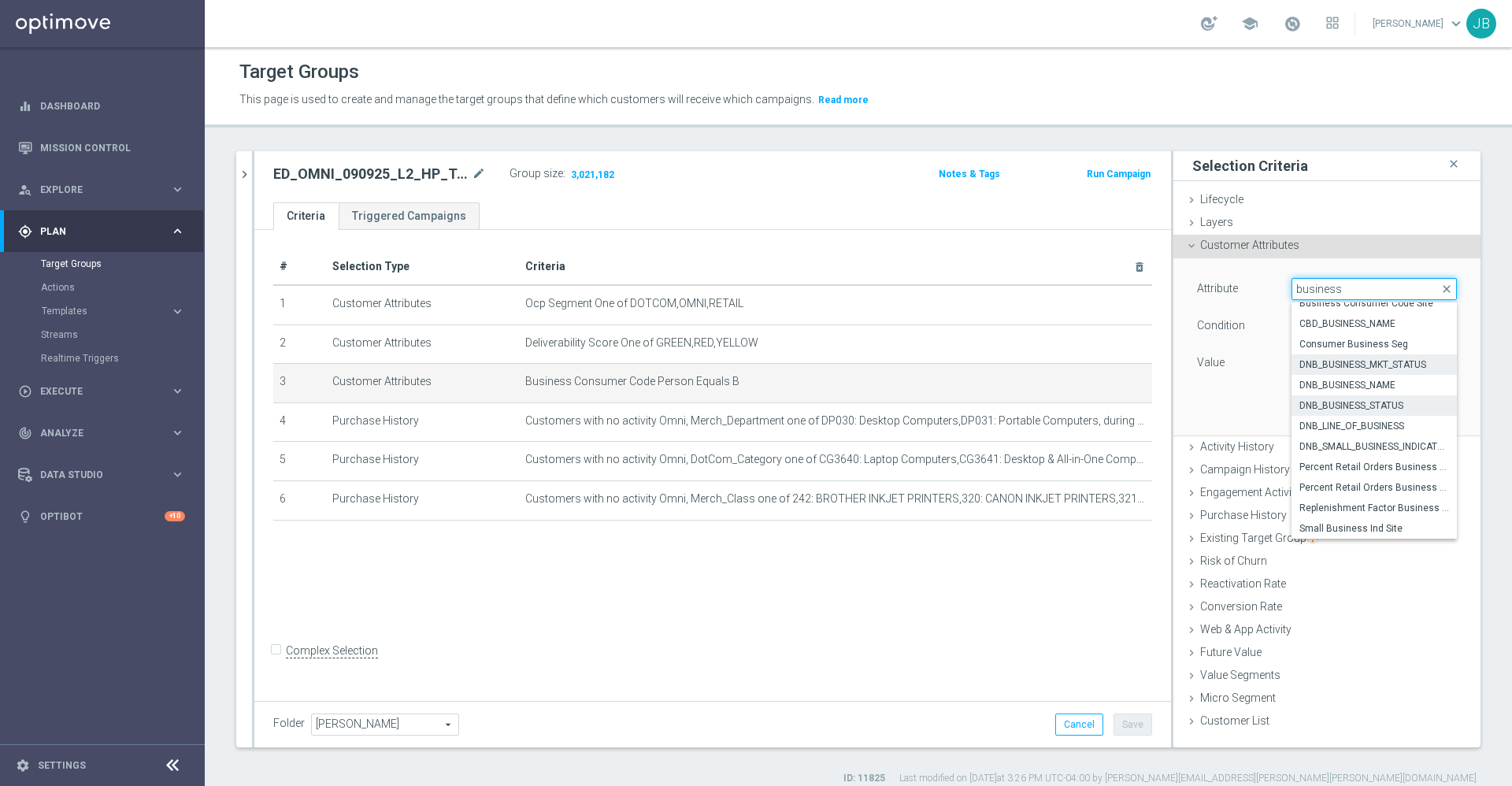
scroll to position [15, 0]
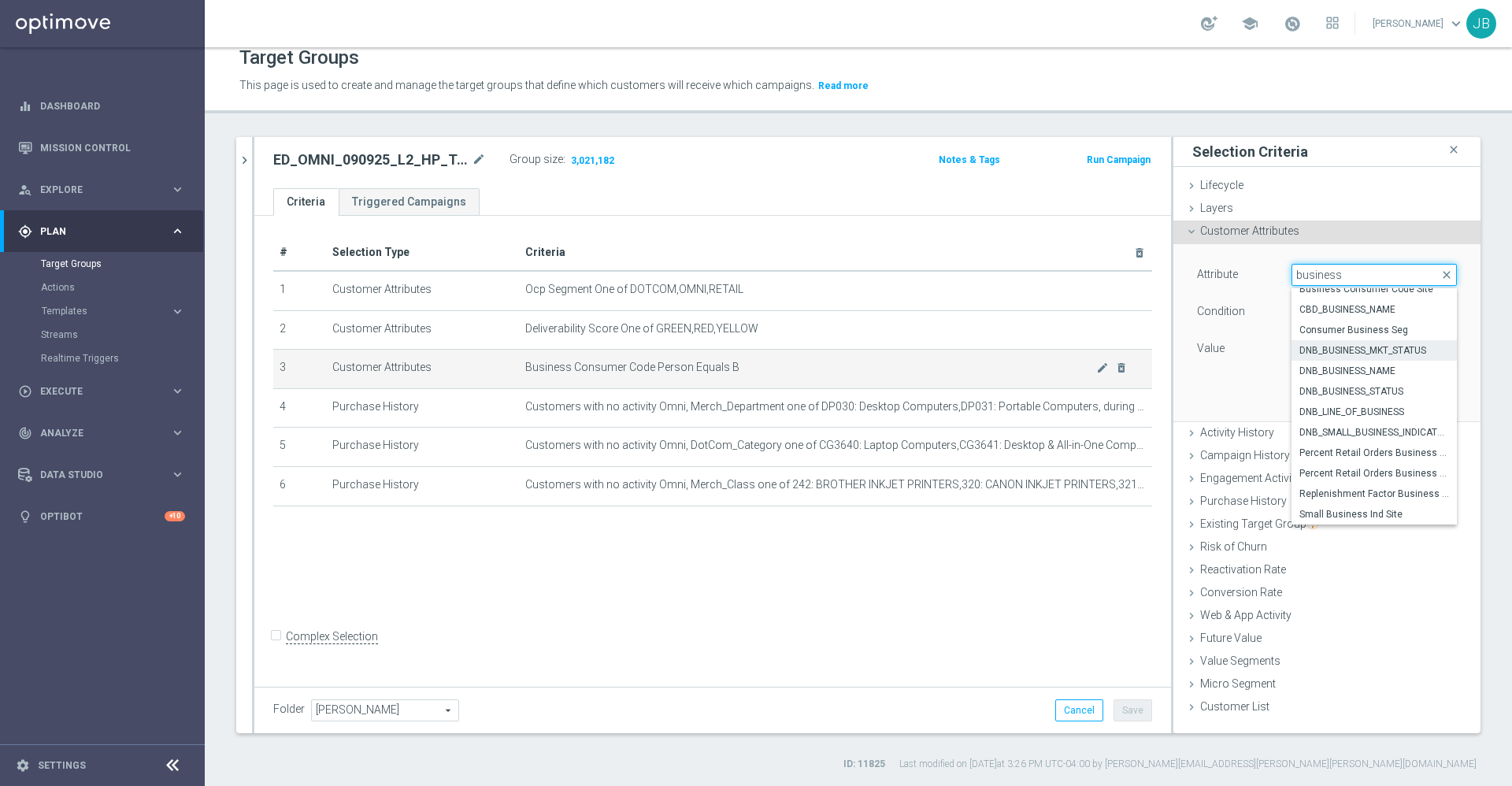
type input "business"
click at [683, 367] on span "Business Consumer Code Person Equals B" at bounding box center [810, 368] width 571 height 14
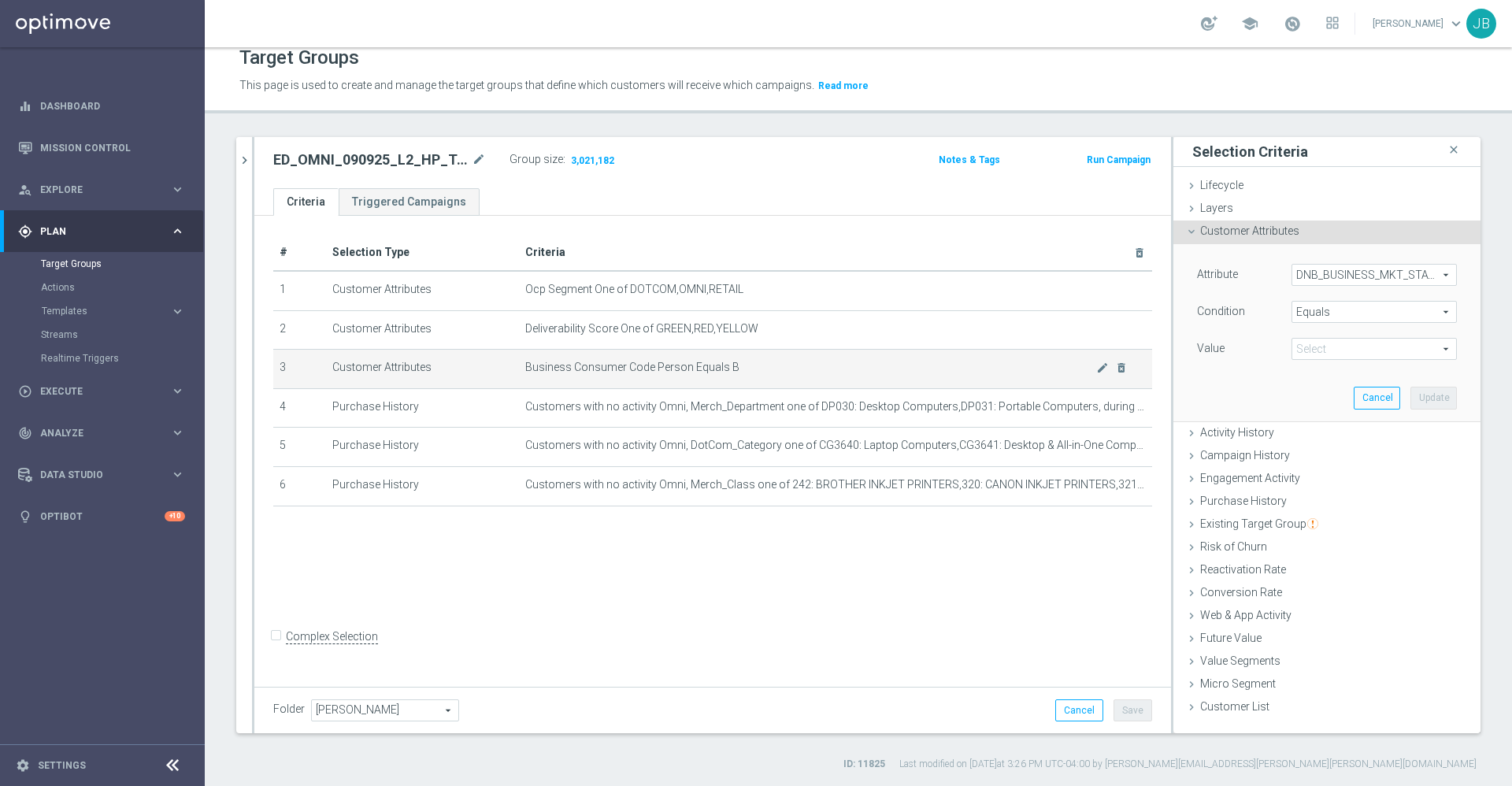
drag, startPoint x: 642, startPoint y: 367, endPoint x: 512, endPoint y: 370, distance: 130.0
click at [512, 370] on tr "3 Customer Attributes Business Consumer Code Person Equals B mode_edit delete_f…" at bounding box center [713, 370] width 879 height 39
click at [698, 371] on span "Business Consumer Code Person Equals B" at bounding box center [810, 368] width 571 height 14
drag, startPoint x: 729, startPoint y: 364, endPoint x: 499, endPoint y: 377, distance: 230.4
click at [499, 377] on tr "3 Customer Attributes Business Consumer Code Person Equals B mode_edit delete_f…" at bounding box center [713, 370] width 879 height 39
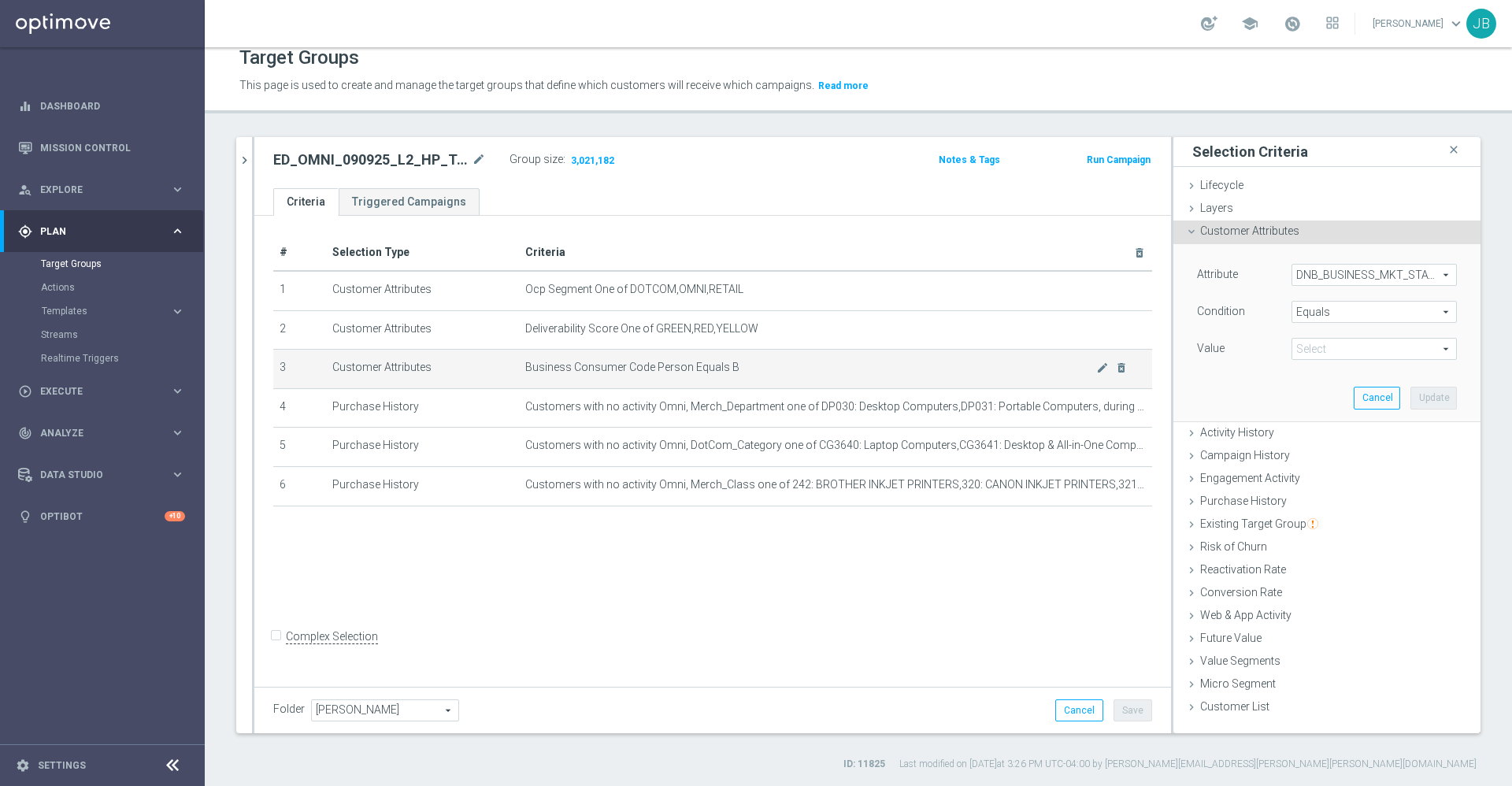
copy tr "Business Consumer Code Person Equals B"
click at [683, 569] on div "# Selection Type Criteria delete_forever 1 Customer Attributes Ocp Segment One …" at bounding box center [713, 448] width 917 height 466
click at [110, 143] on link "Mission Control" at bounding box center [112, 147] width 145 height 42
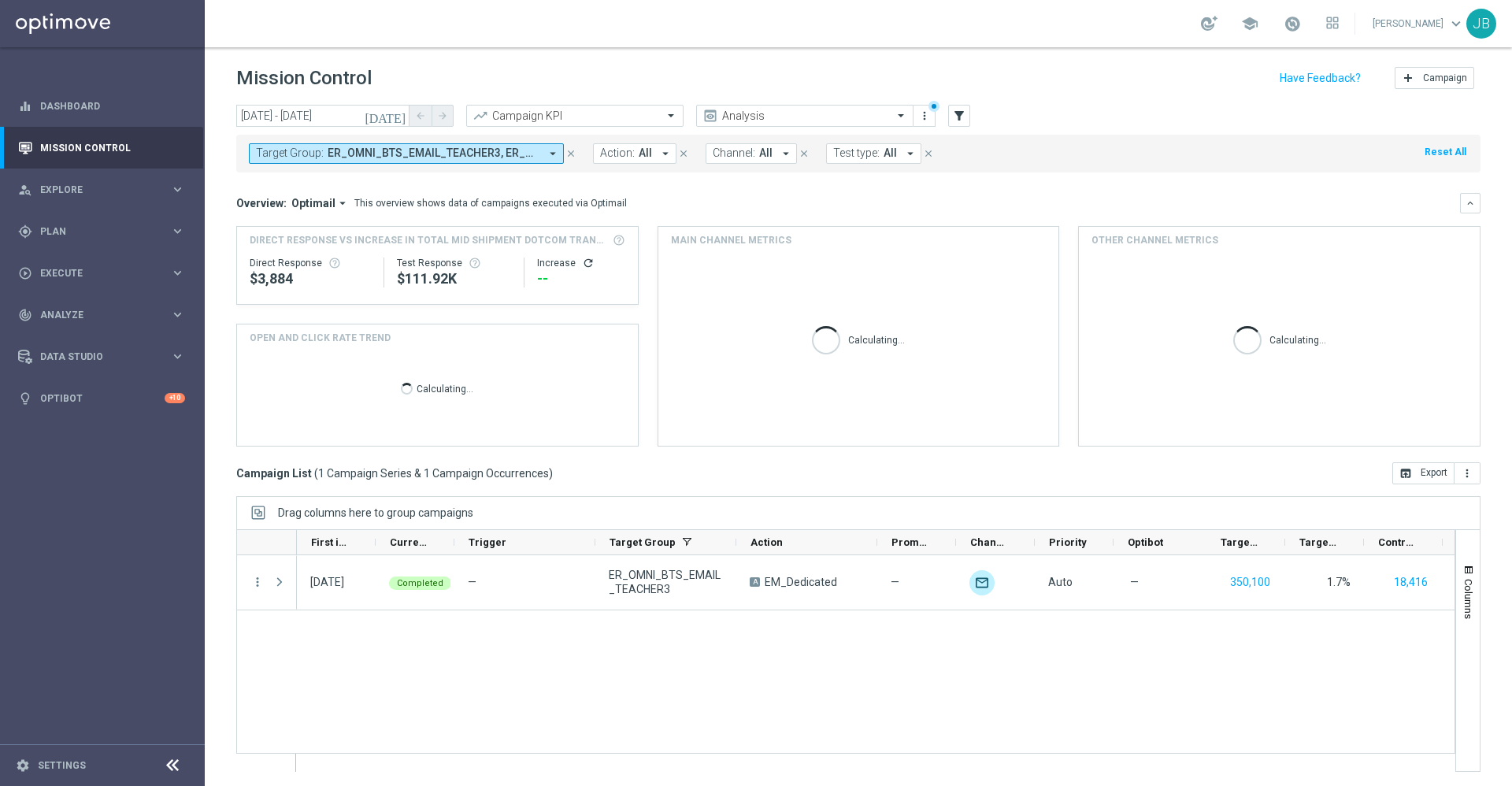
click at [377, 155] on span "ER_OMNI_BTS_EMAIL_TEACHER3, ER_OMNI_BTS_EMAIL_TEACHER3_RESEND" at bounding box center [434, 154] width 212 height 14
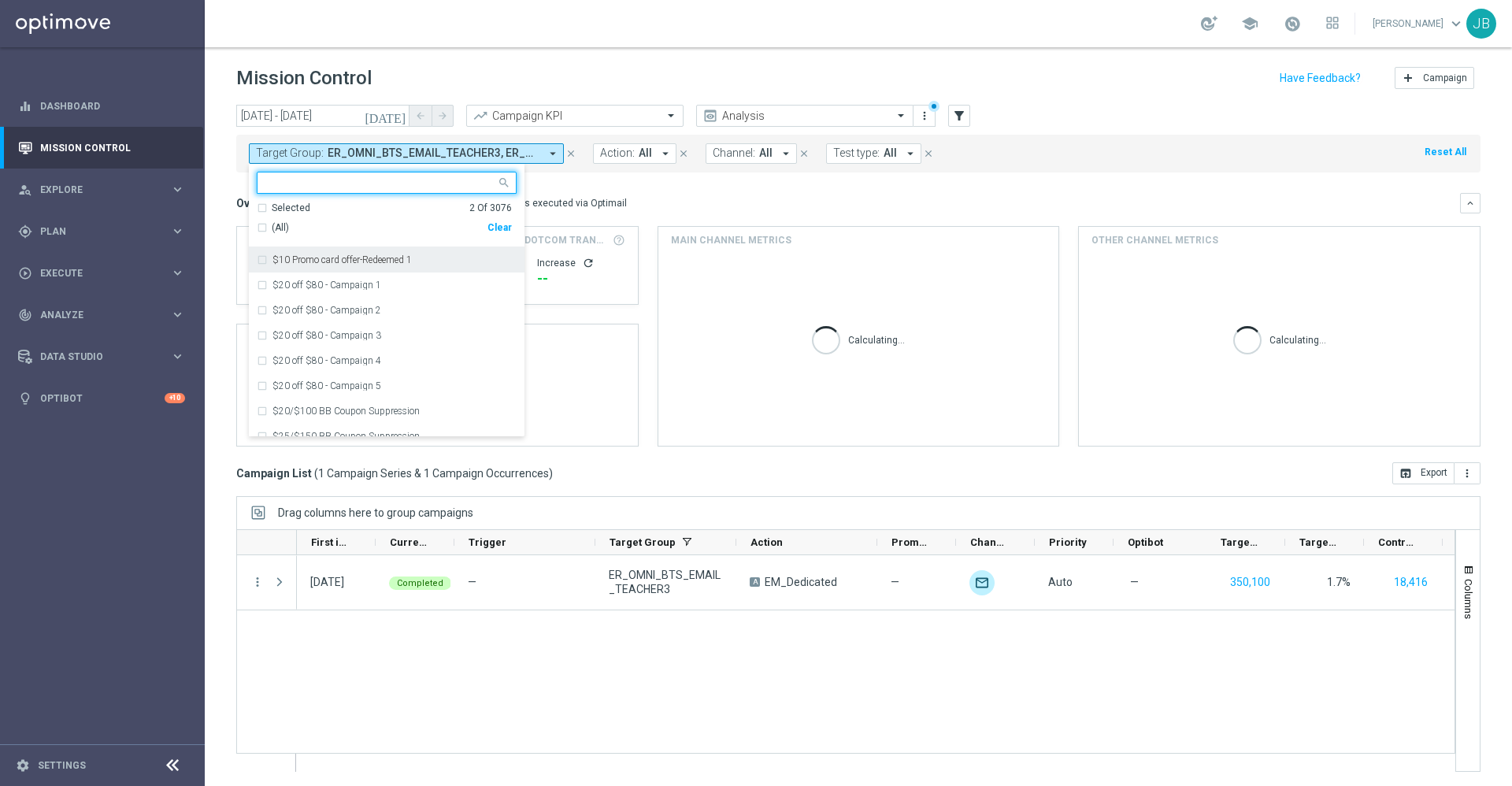
click at [499, 235] on div "(All) Clear" at bounding box center [384, 228] width 255 height 26
click at [0, 0] on div "Clear" at bounding box center [0, 0] width 0 height 0
click at [402, 172] on div at bounding box center [386, 183] width 260 height 22
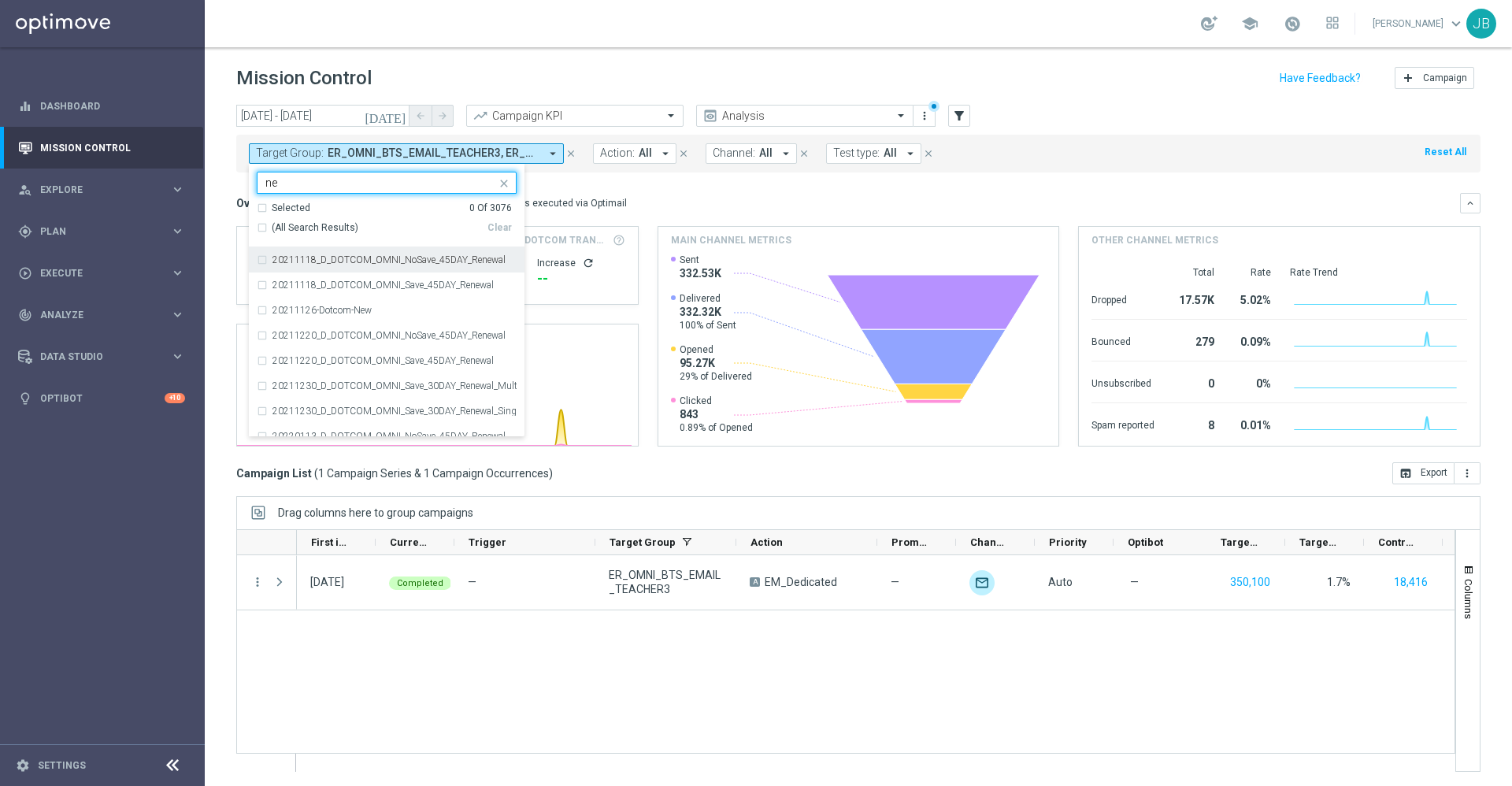
type input "n"
click at [262, 209] on div "Selected 0 Of 3076" at bounding box center [384, 208] width 255 height 14
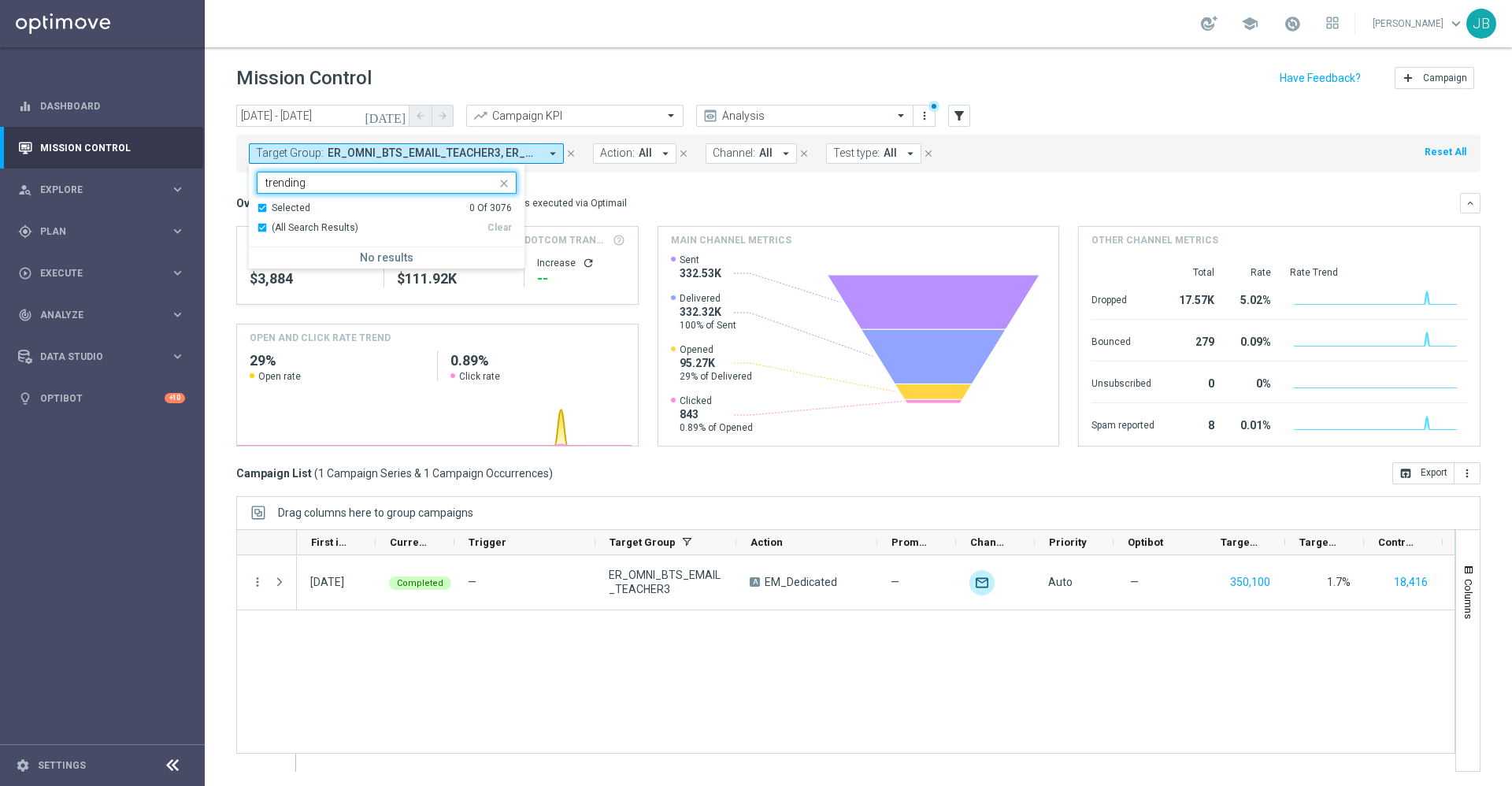
type input "trending"
click at [645, 193] on div "Overview: Optimail arrow_drop_down This overview shows data of campaigns execut…" at bounding box center [858, 202] width 1244 height 20
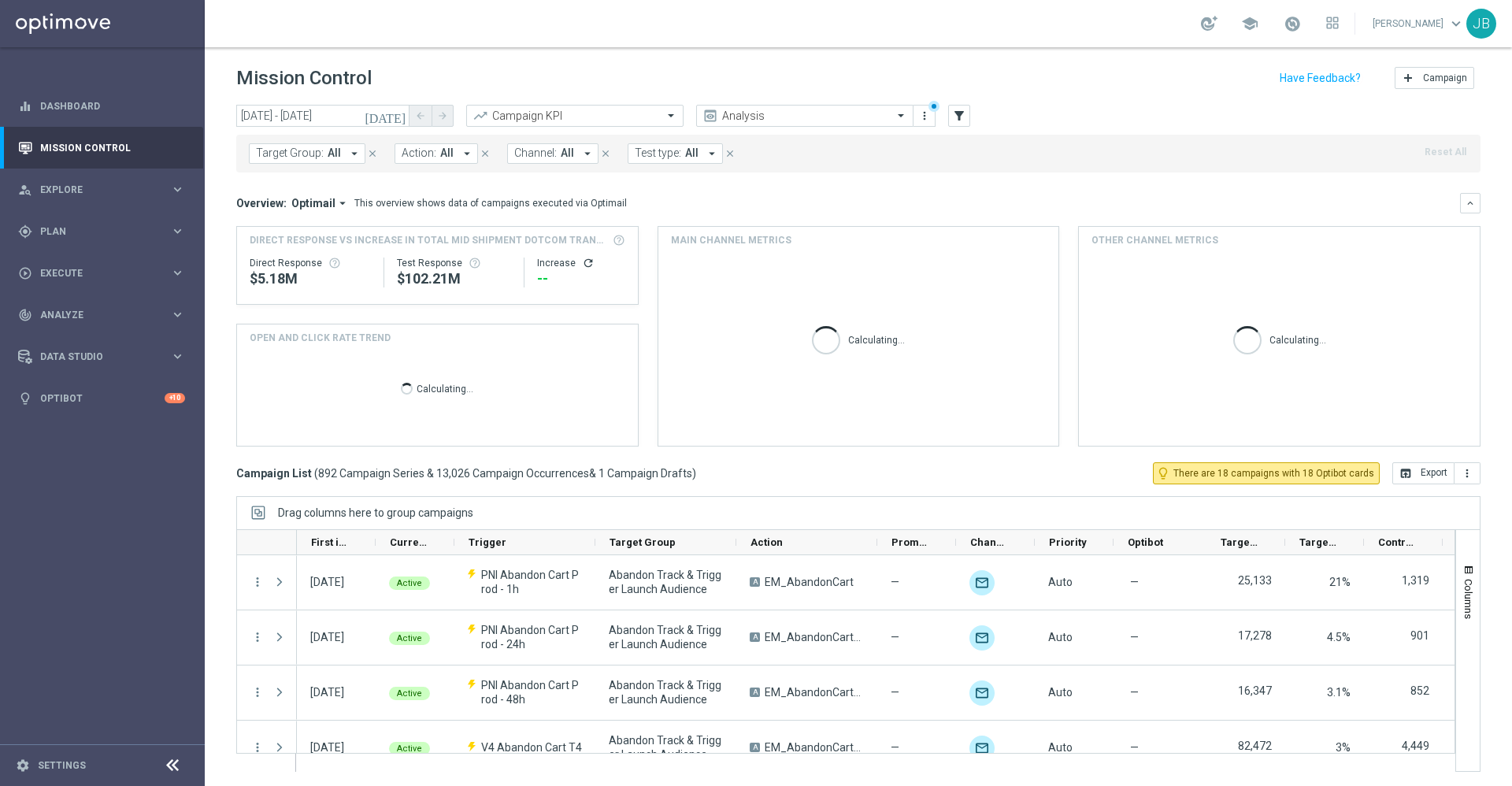
click at [350, 158] on icon "arrow_drop_down" at bounding box center [354, 154] width 15 height 15
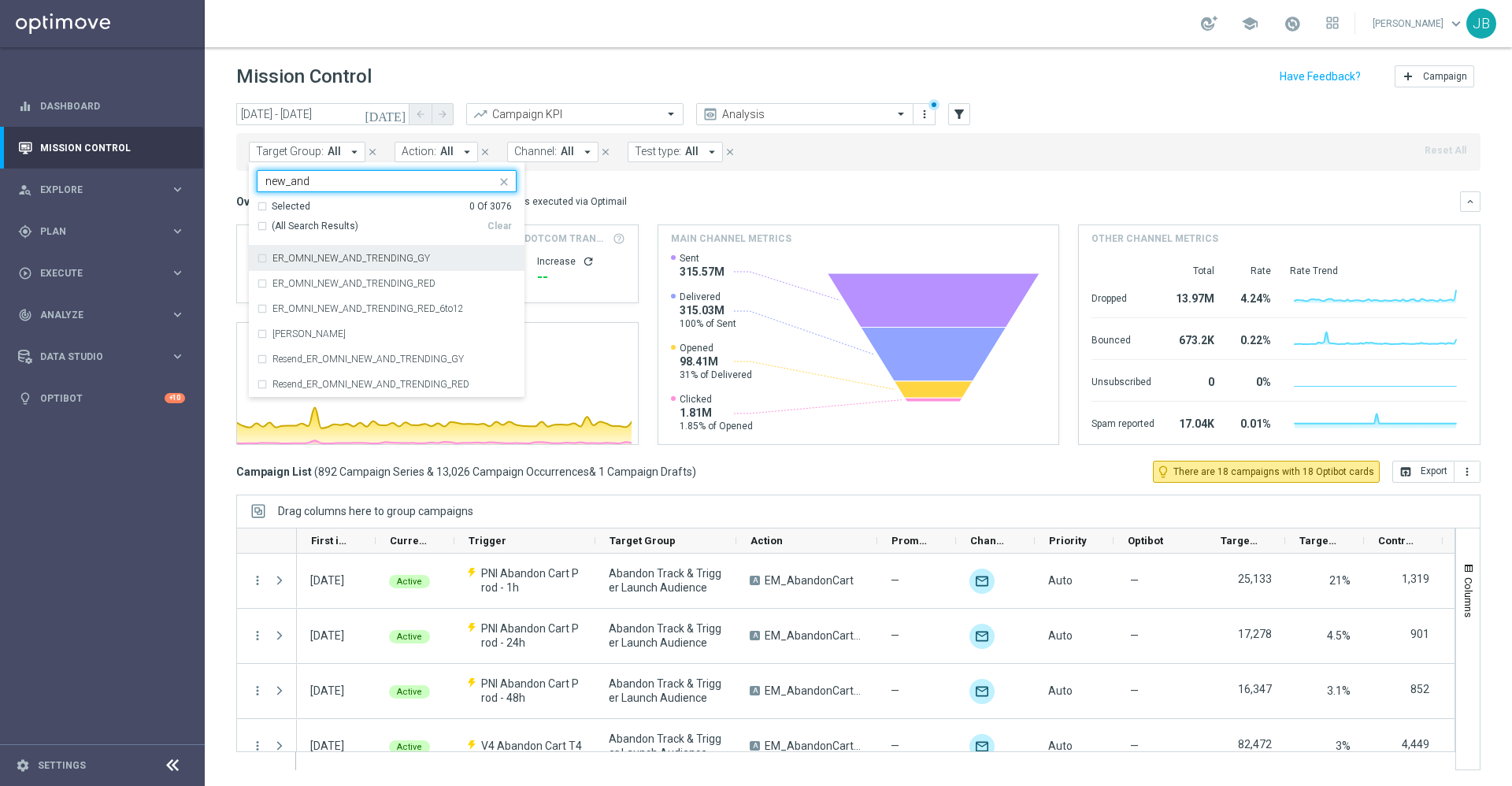
click at [260, 226] on div "(All Search Results)" at bounding box center [371, 227] width 230 height 14
type input "new_and"
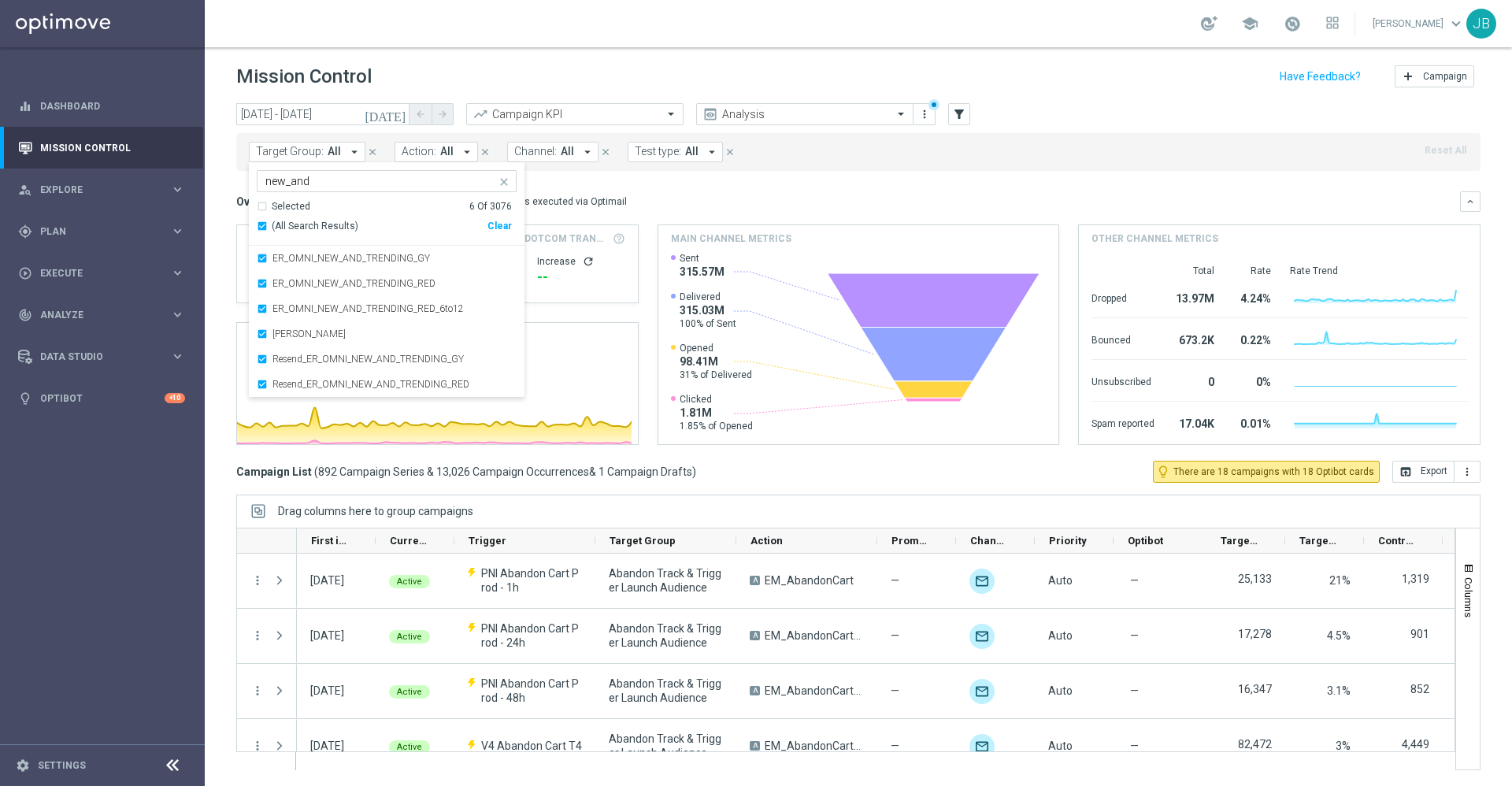
click at [700, 204] on div "Overview: Optimail arrow_drop_down This overview shows data of campaigns execut…" at bounding box center [848, 201] width 1223 height 15
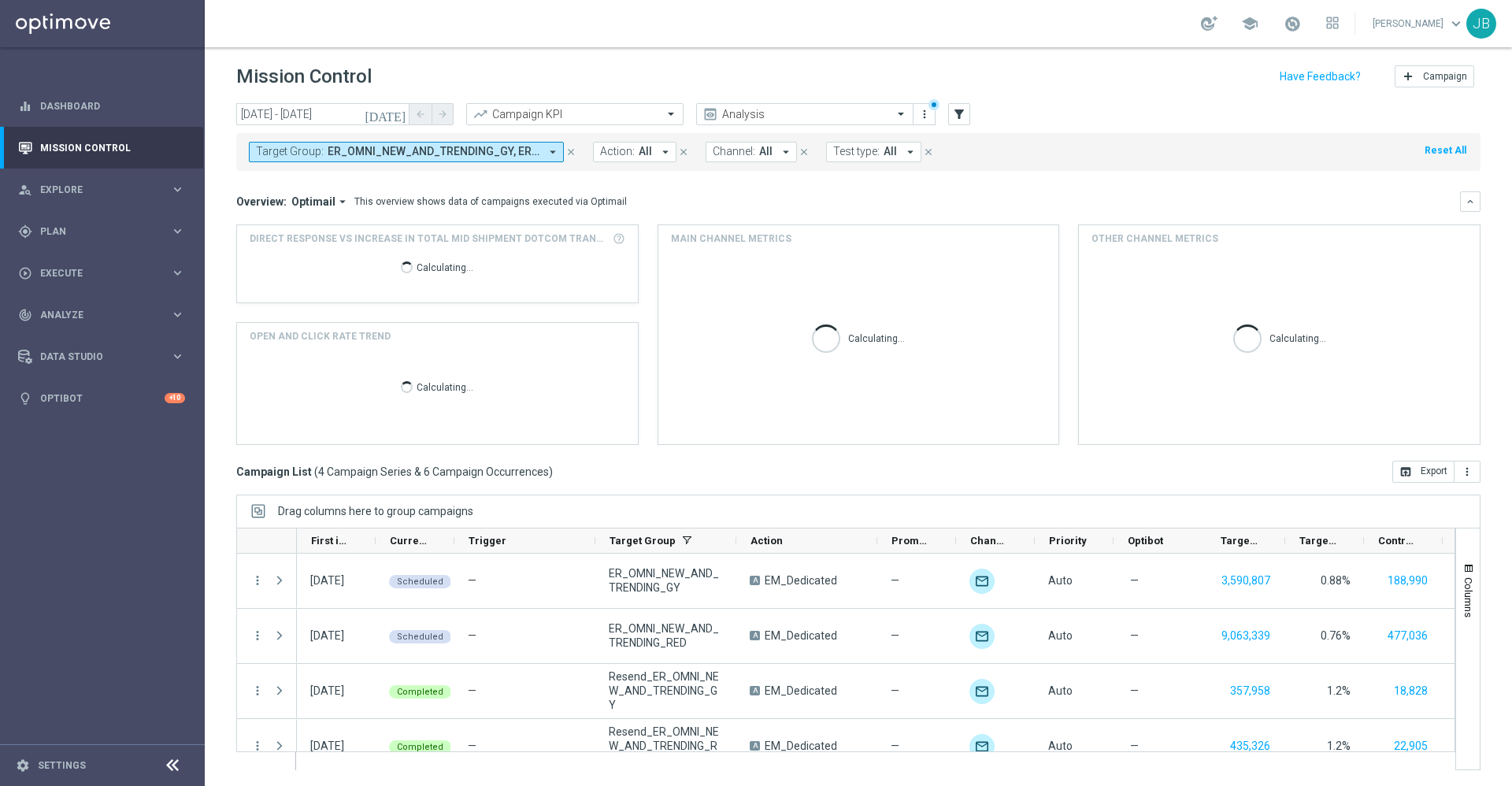
click at [400, 117] on icon "[DATE]" at bounding box center [386, 114] width 43 height 15
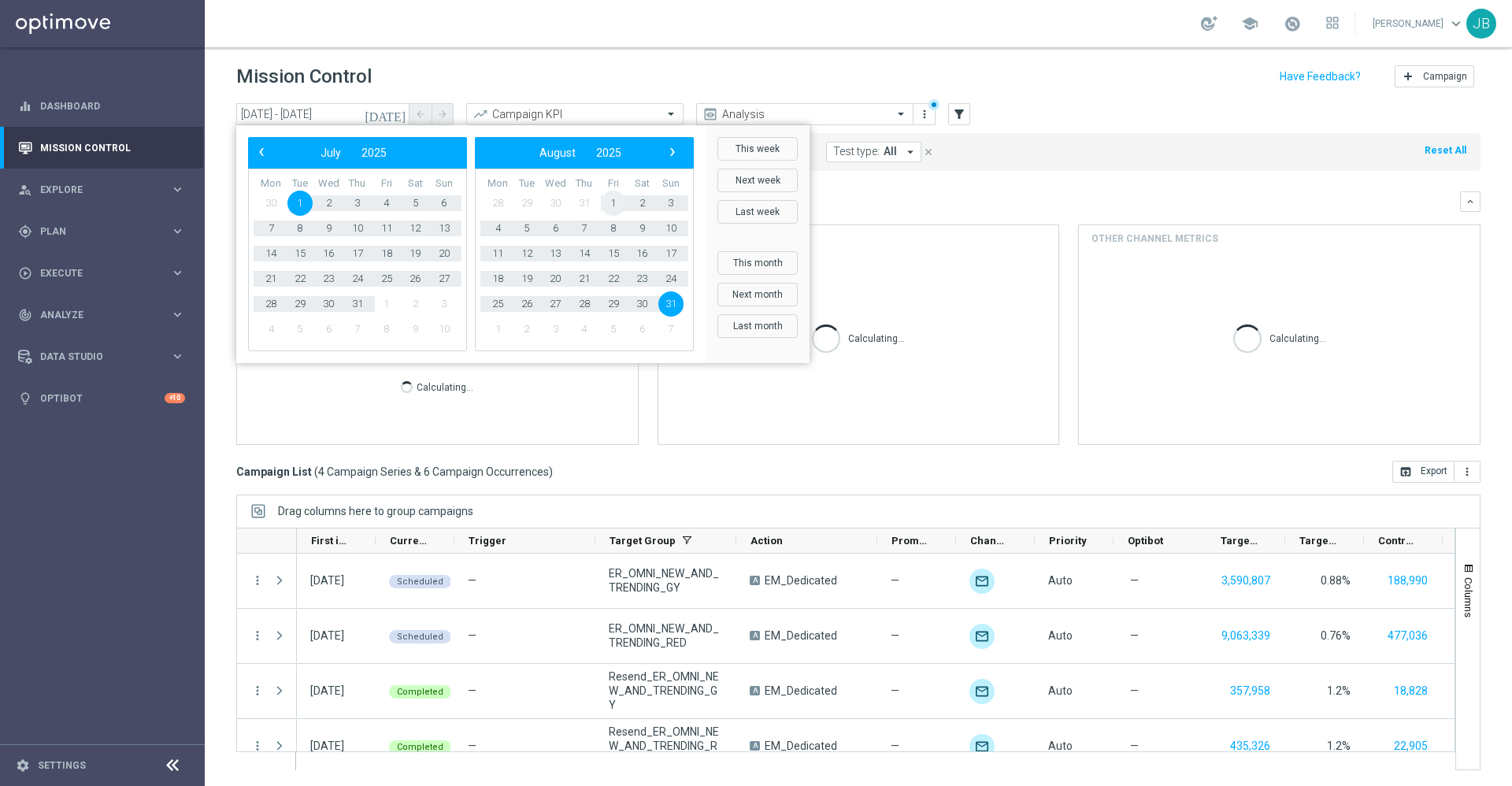
click at [606, 202] on span "1" at bounding box center [614, 203] width 25 height 25
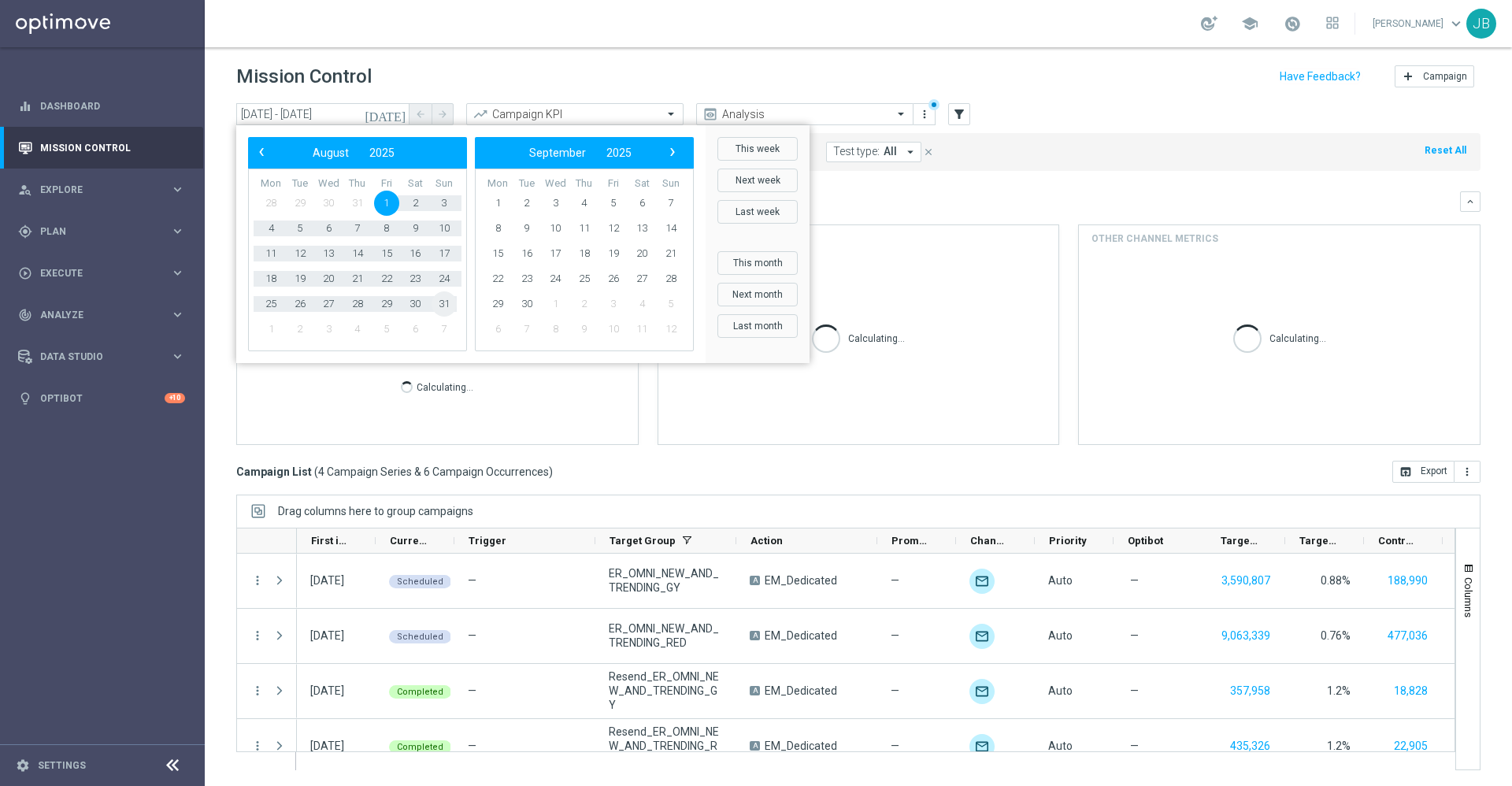
click at [445, 303] on span "31" at bounding box center [444, 304] width 25 height 25
type input "01 Aug 2025 - 31 Aug 2025"
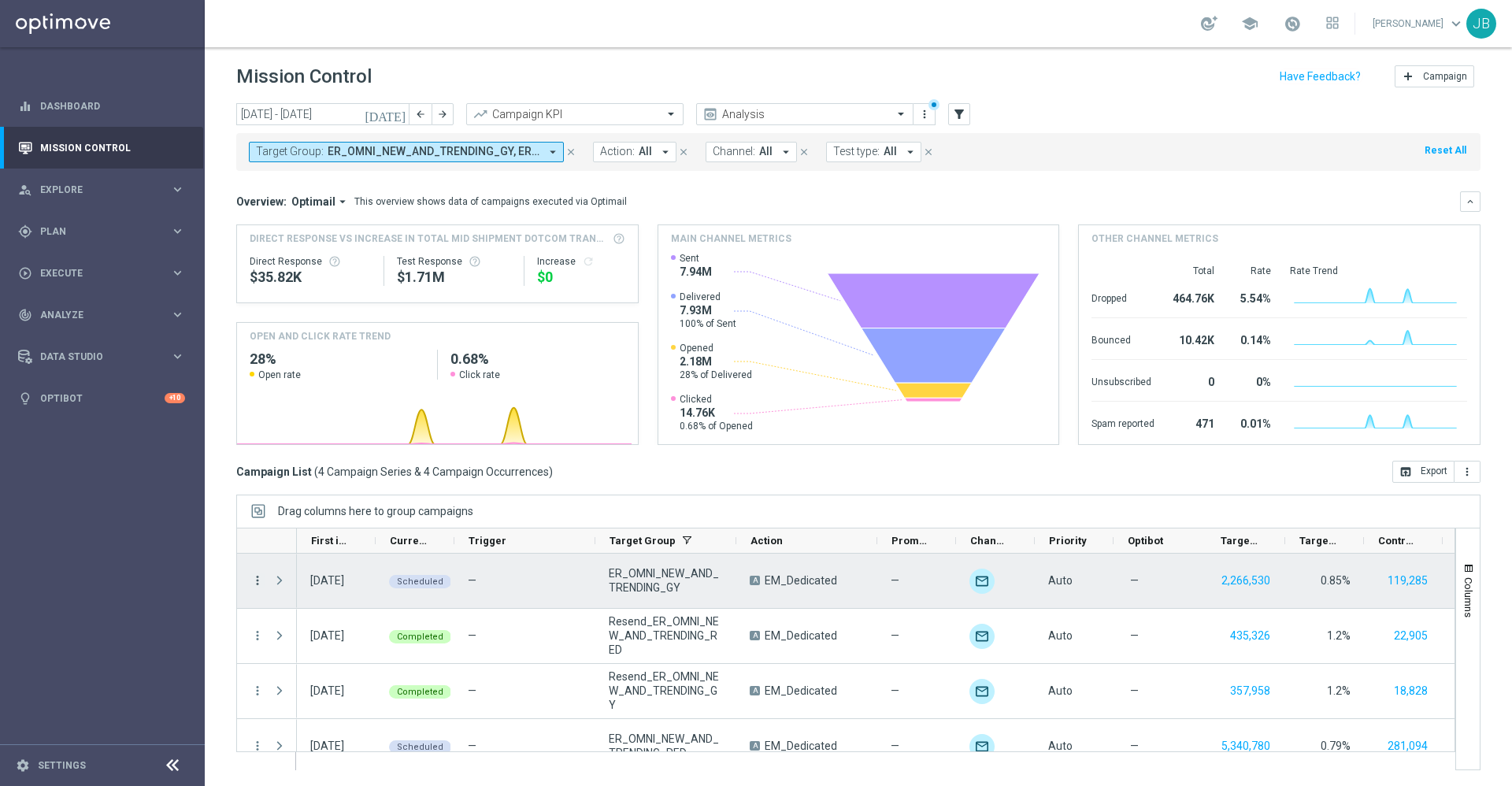
click at [260, 579] on icon "more_vert" at bounding box center [257, 580] width 15 height 15
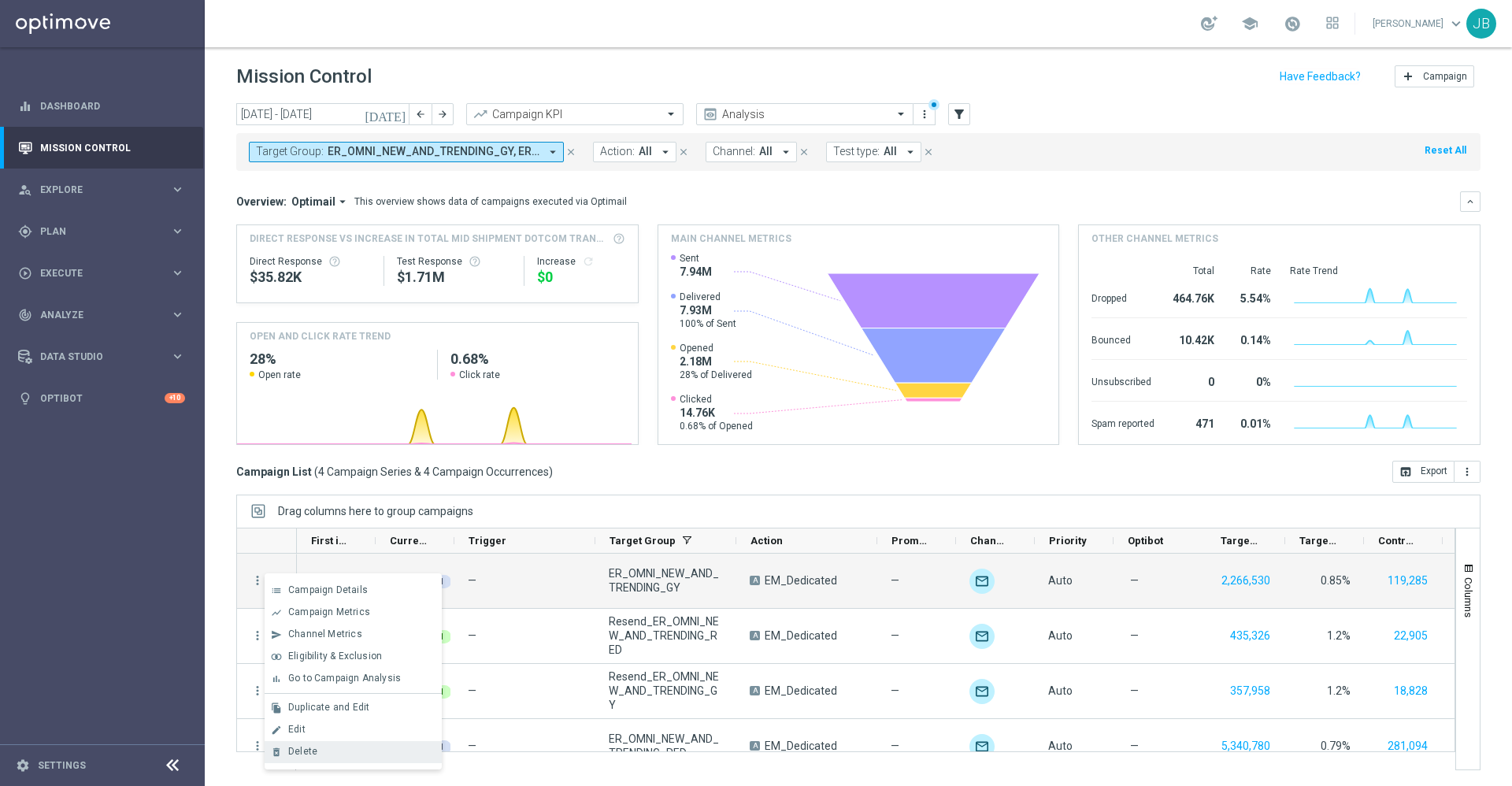
click at [304, 748] on span "Delete" at bounding box center [302, 751] width 29 height 11
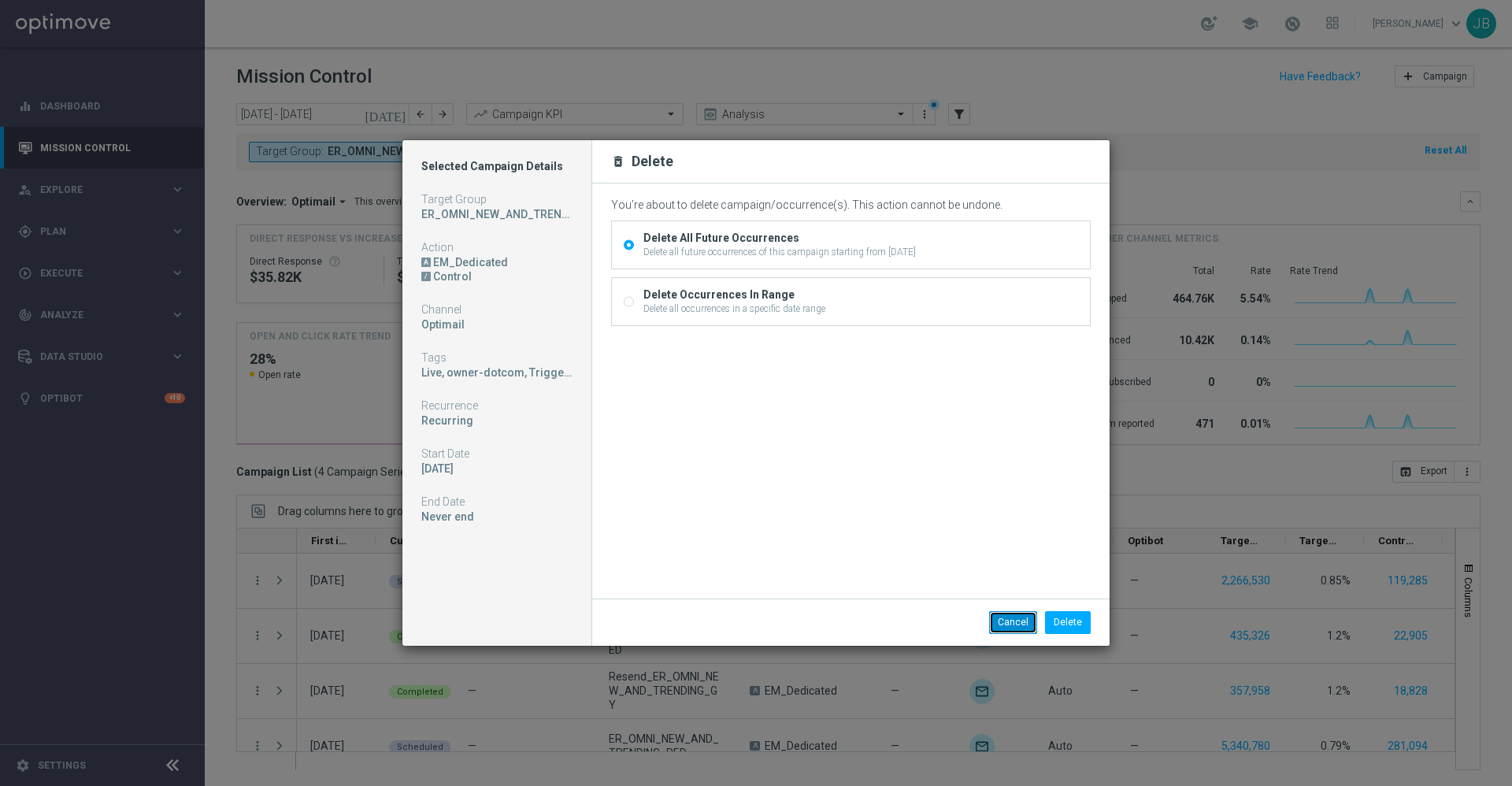
click at [997, 617] on button "Cancel" at bounding box center [1012, 622] width 48 height 22
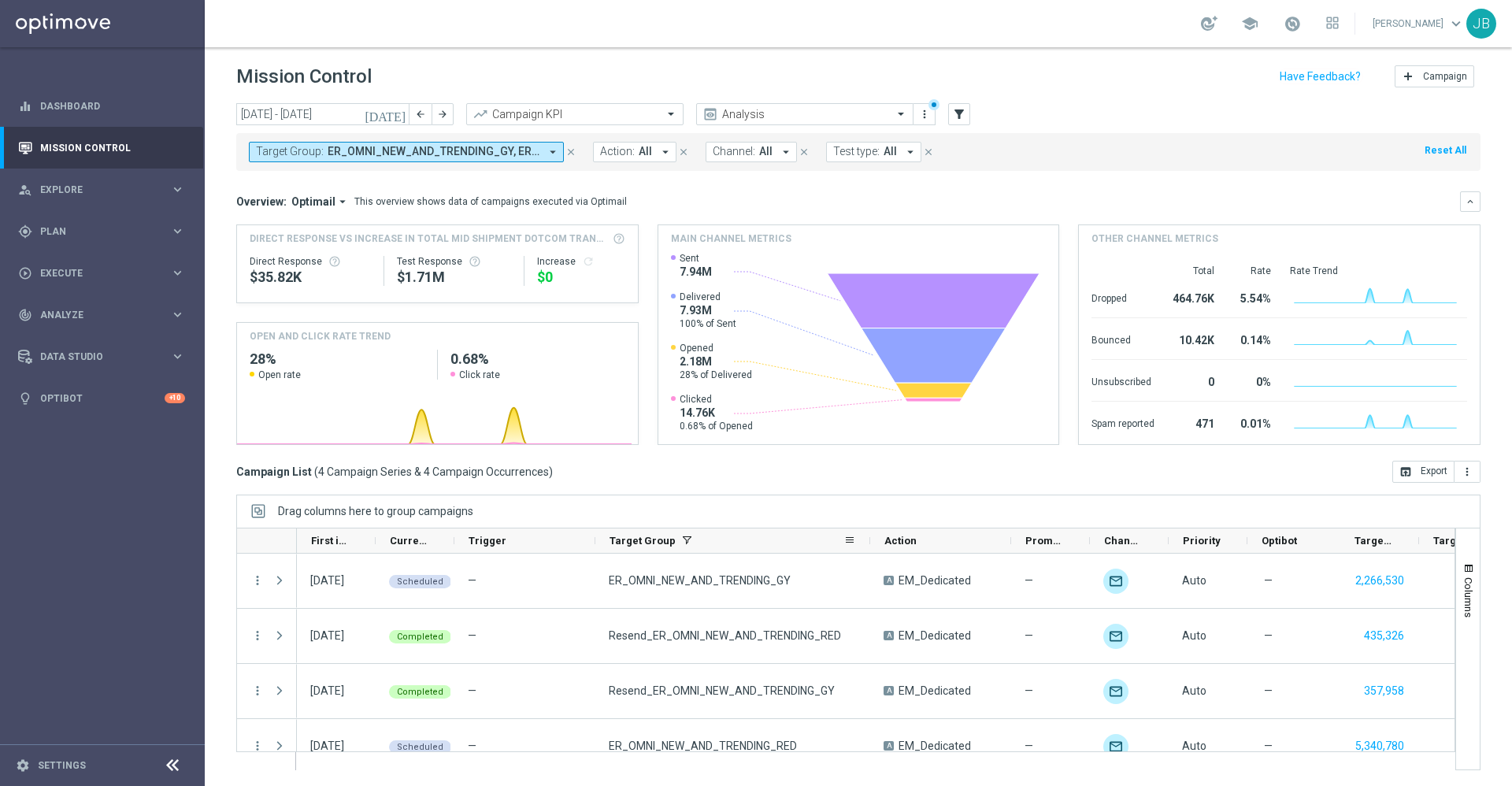
drag, startPoint x: 734, startPoint y: 539, endPoint x: 867, endPoint y: 540, distance: 133.0
click at [867, 540] on div at bounding box center [870, 540] width 6 height 24
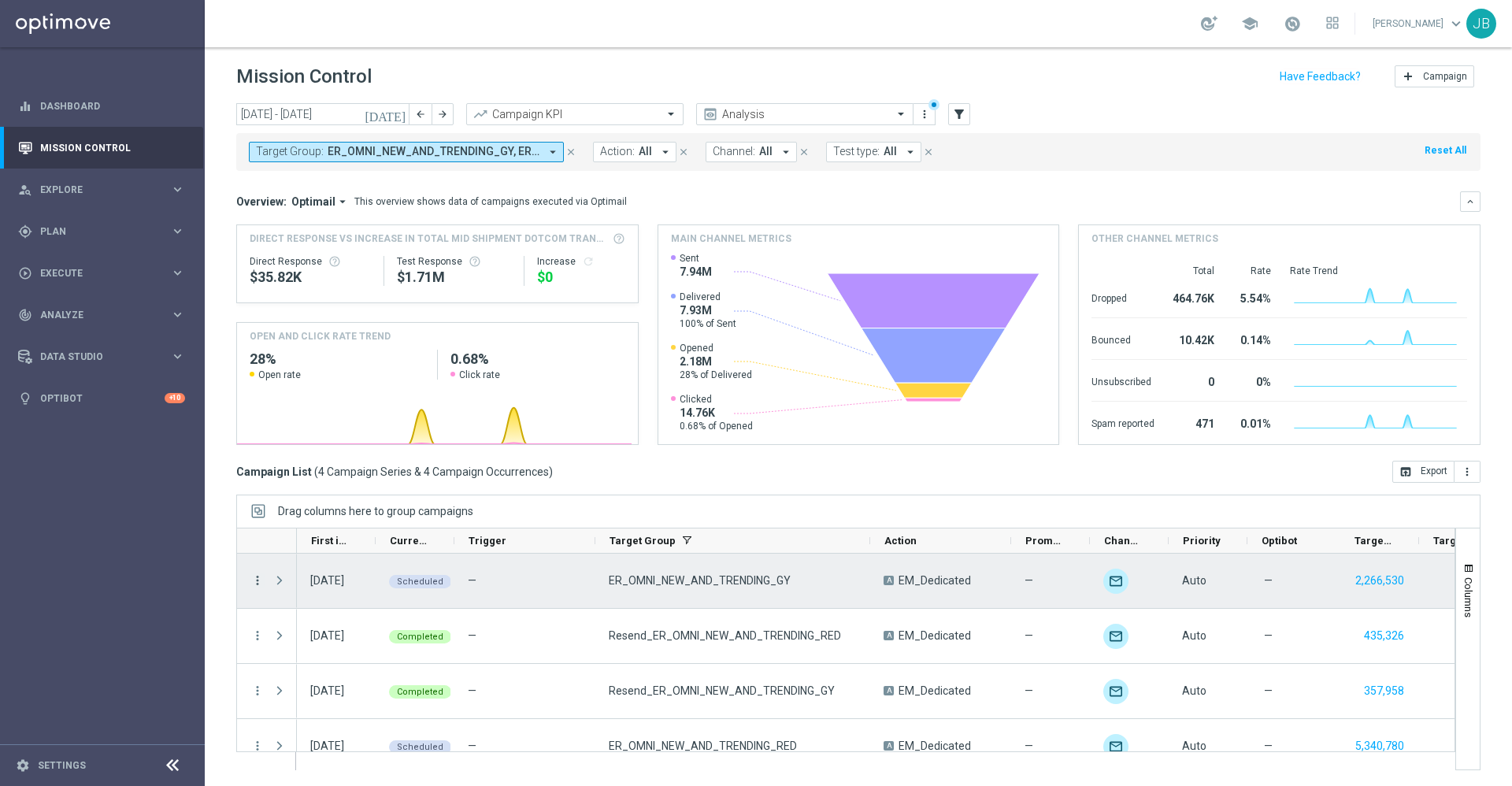
click at [261, 579] on icon "more_vert" at bounding box center [257, 580] width 15 height 15
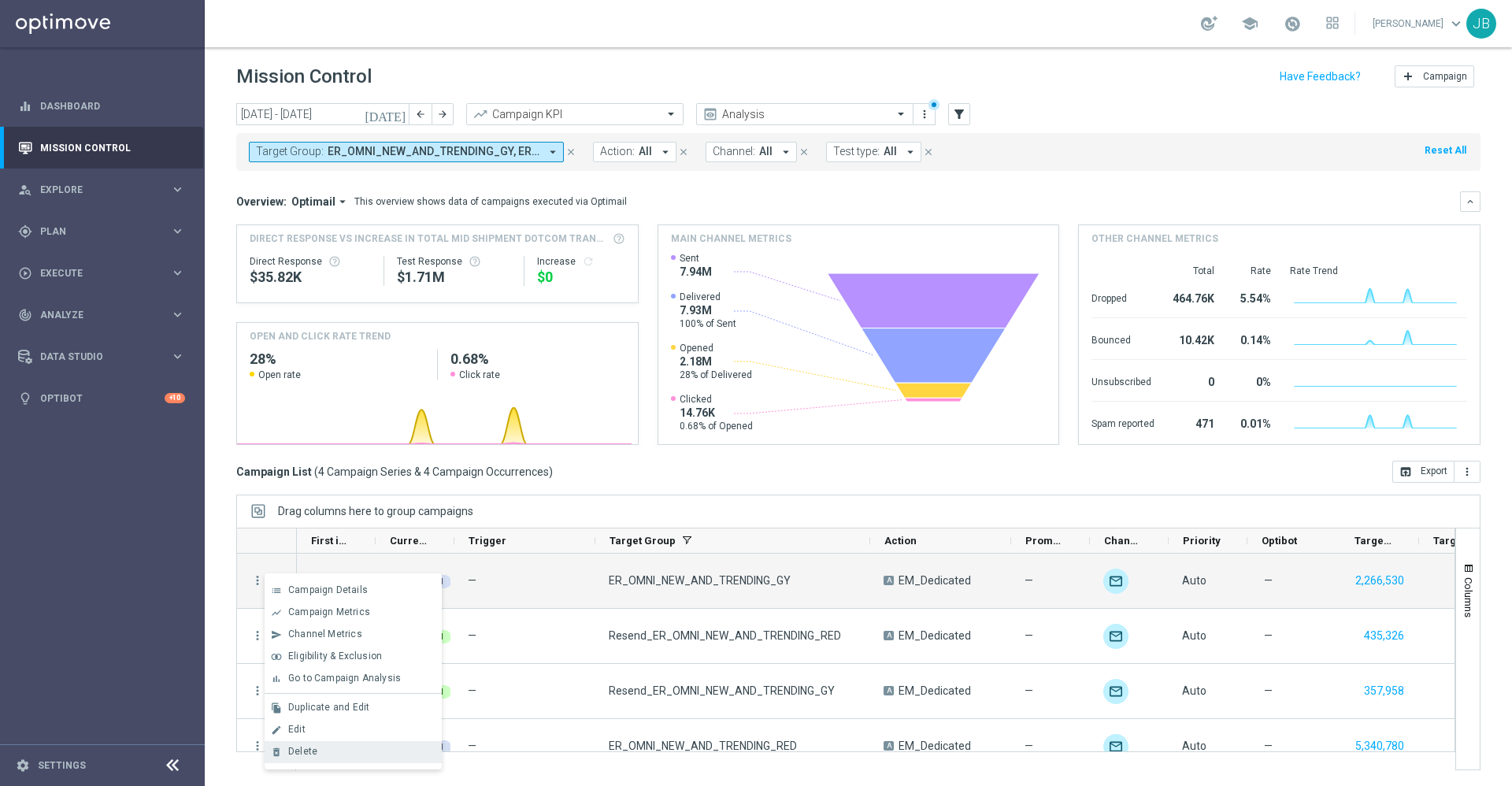
click at [305, 751] on span "Delete" at bounding box center [302, 751] width 29 height 11
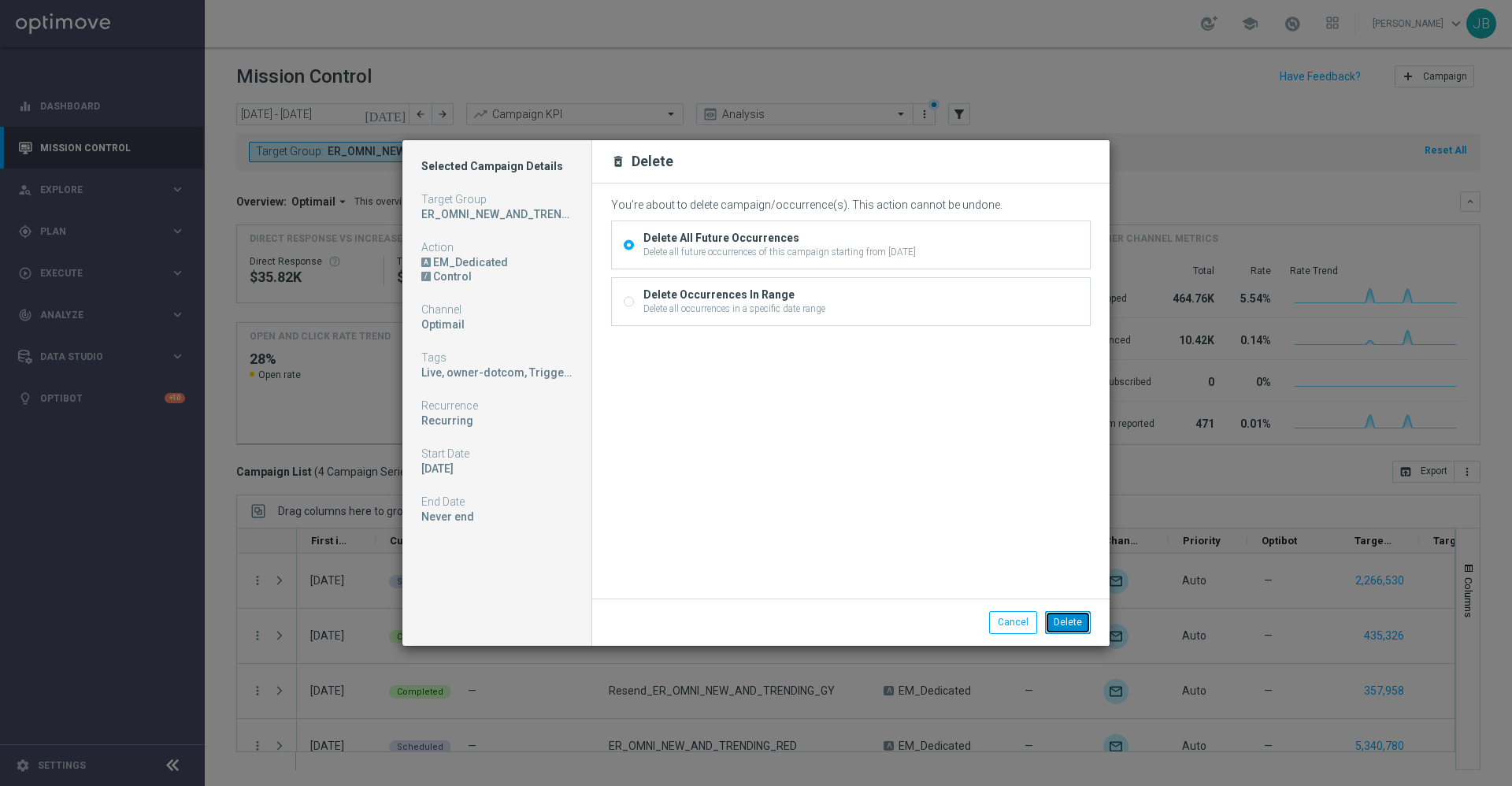
click at [1068, 628] on button "Delete" at bounding box center [1068, 622] width 46 height 22
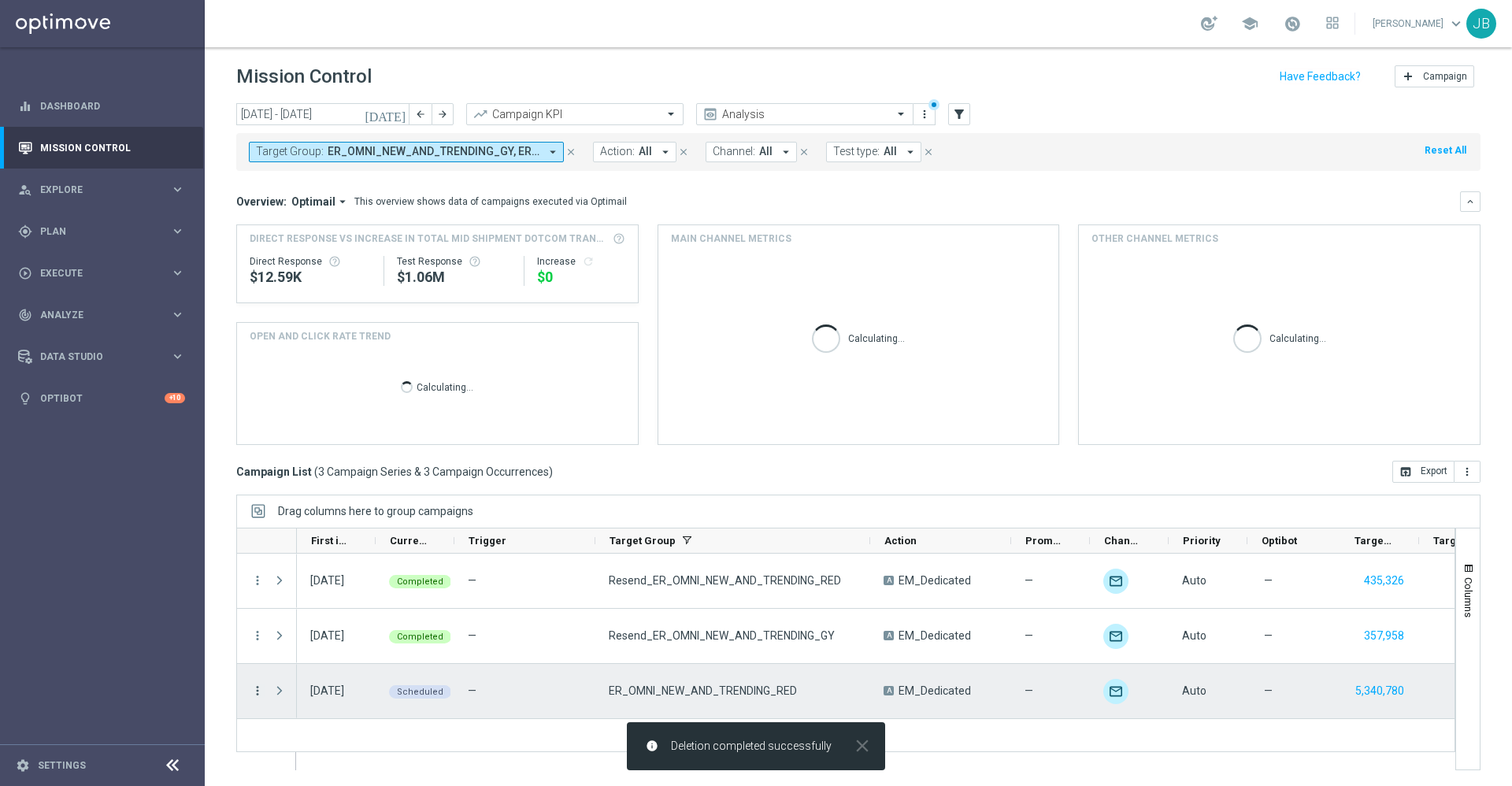
click at [259, 694] on icon "more_vert" at bounding box center [257, 691] width 15 height 15
click at [318, 665] on div "Delete" at bounding box center [361, 665] width 147 height 11
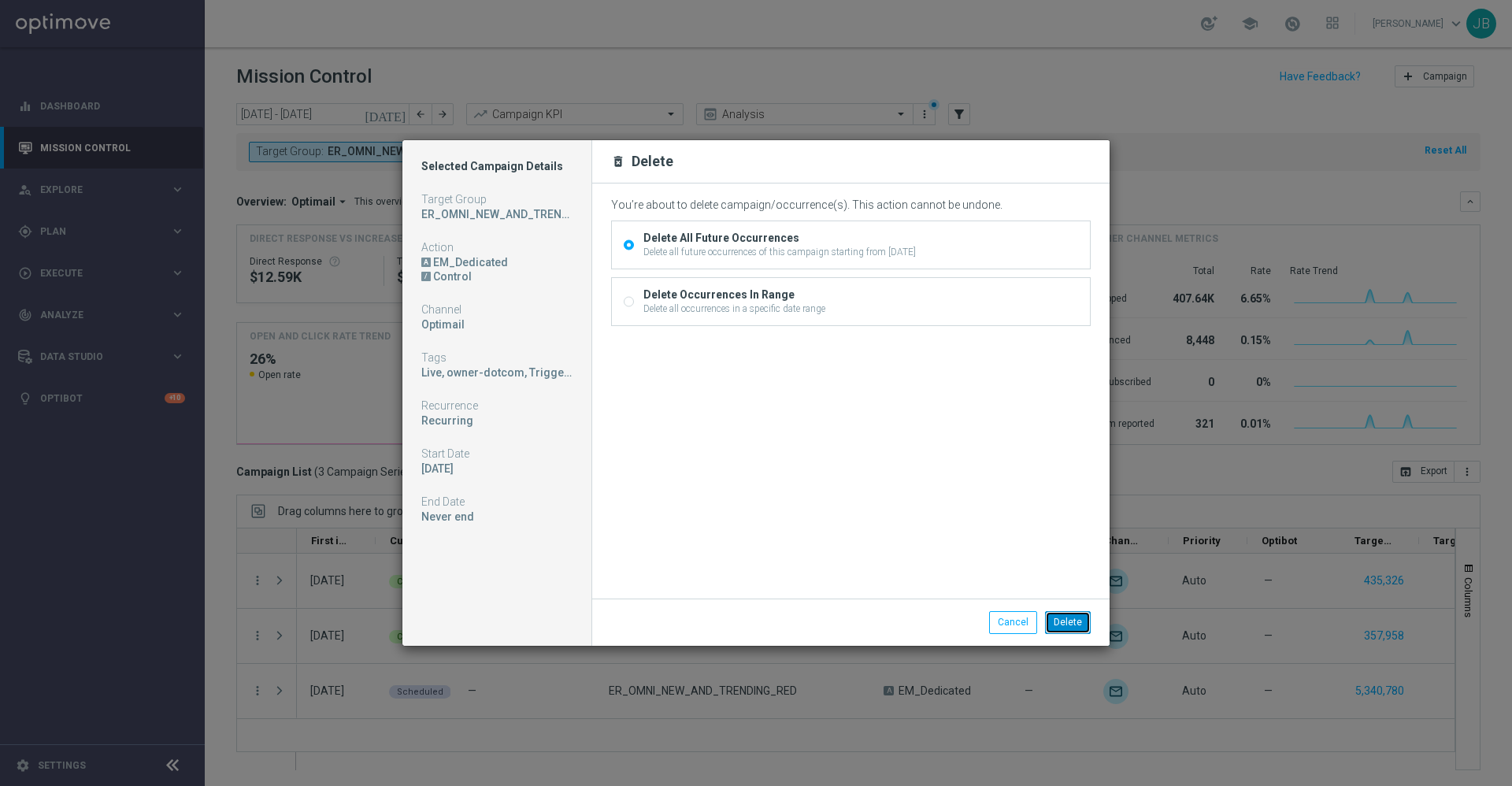
click at [1070, 627] on button "Delete" at bounding box center [1068, 622] width 46 height 22
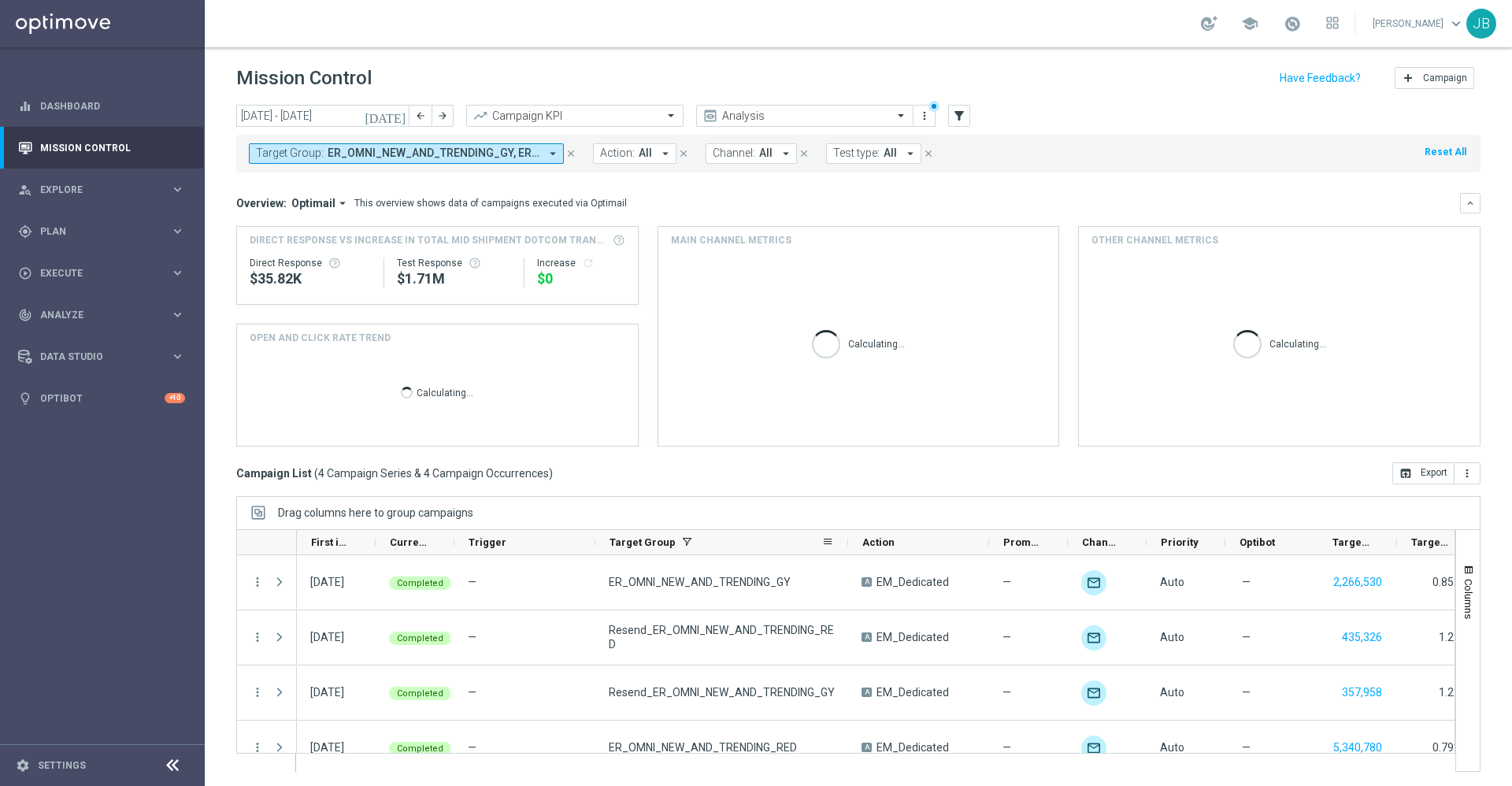
drag, startPoint x: 734, startPoint y: 542, endPoint x: 846, endPoint y: 530, distance: 112.6
click at [846, 530] on div at bounding box center [848, 542] width 6 height 24
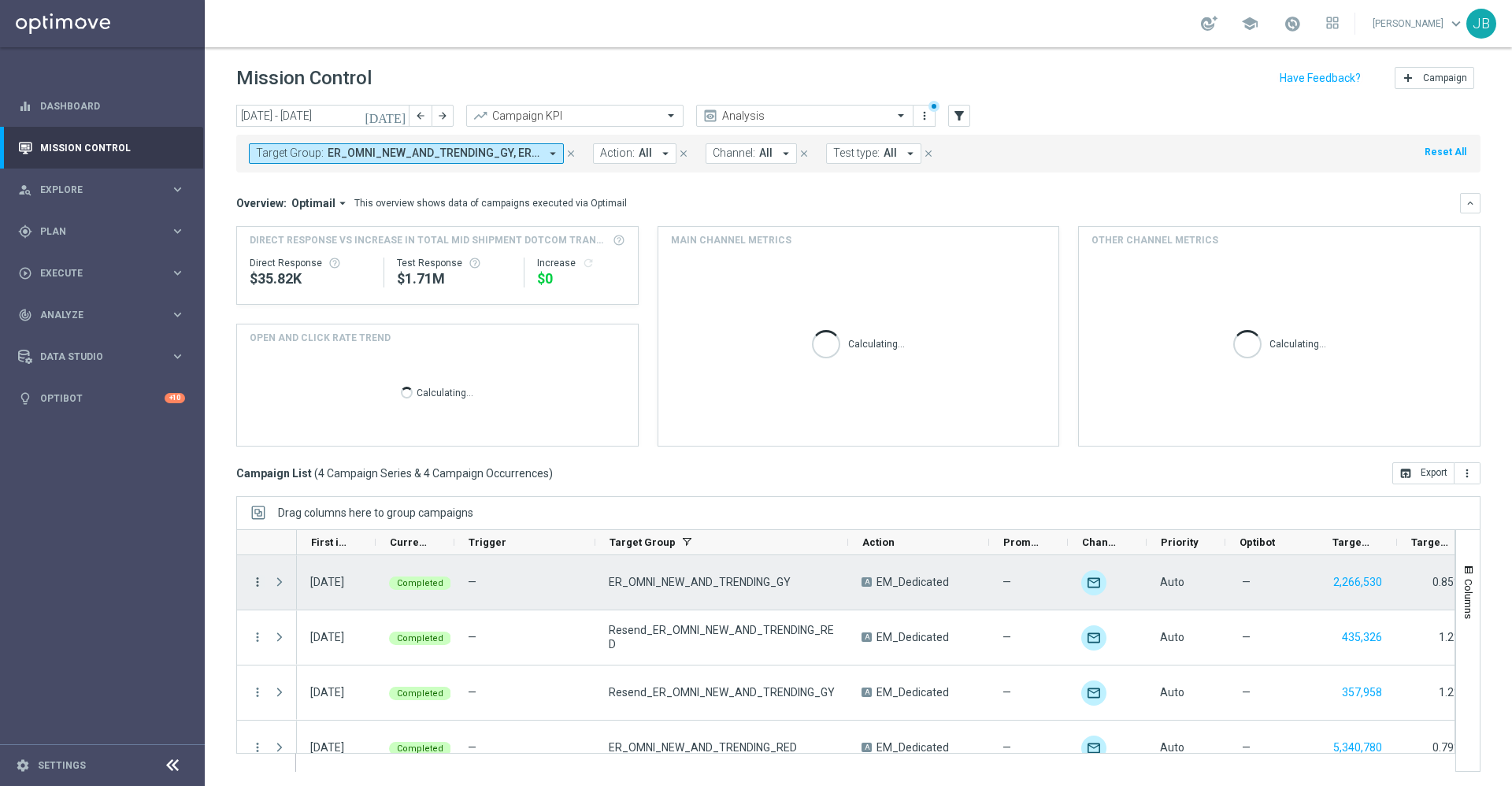
click at [257, 584] on icon "more_vert" at bounding box center [257, 582] width 15 height 15
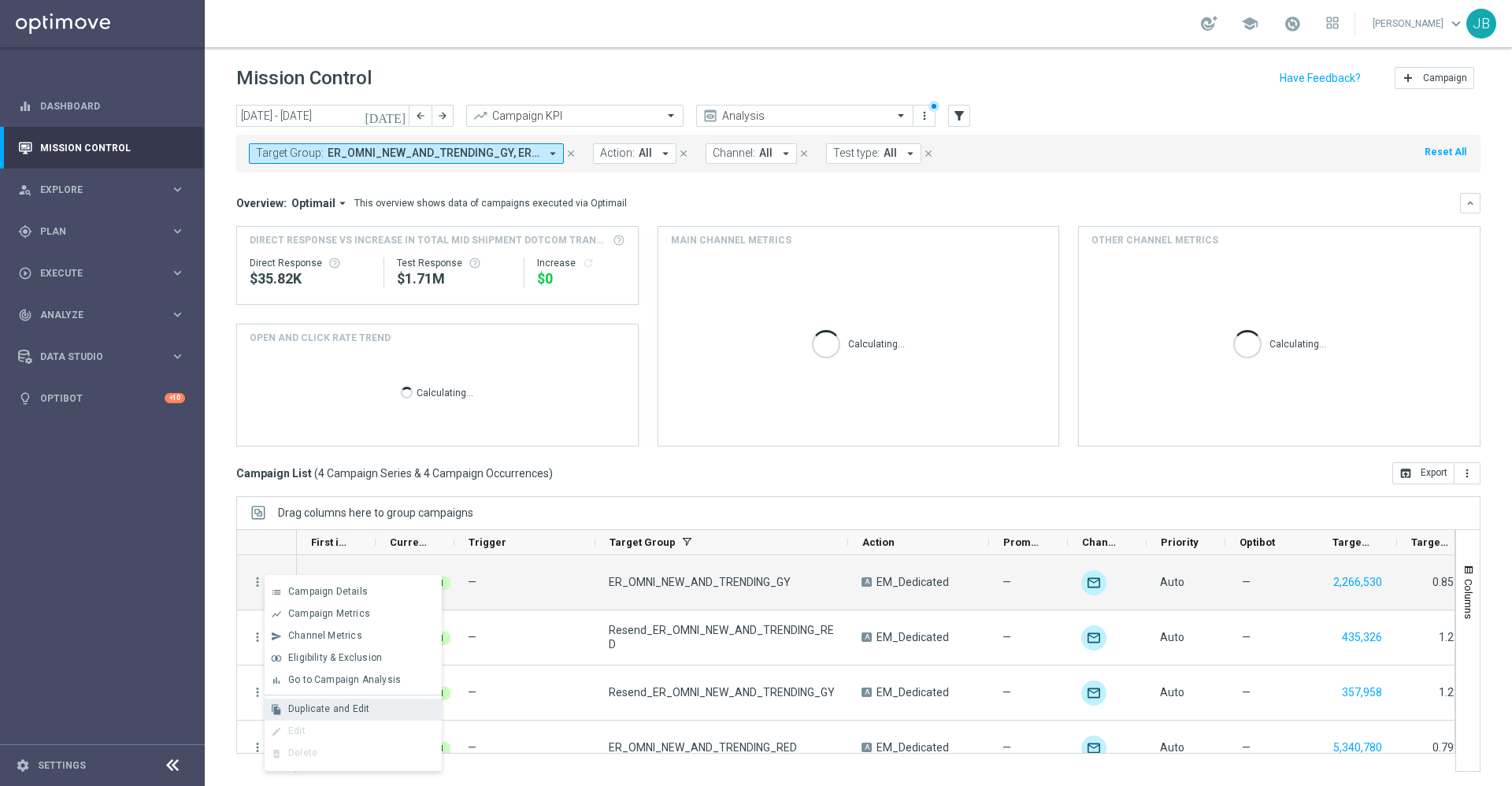
click at [312, 710] on span "Duplicate and Edit" at bounding box center [328, 708] width 81 height 11
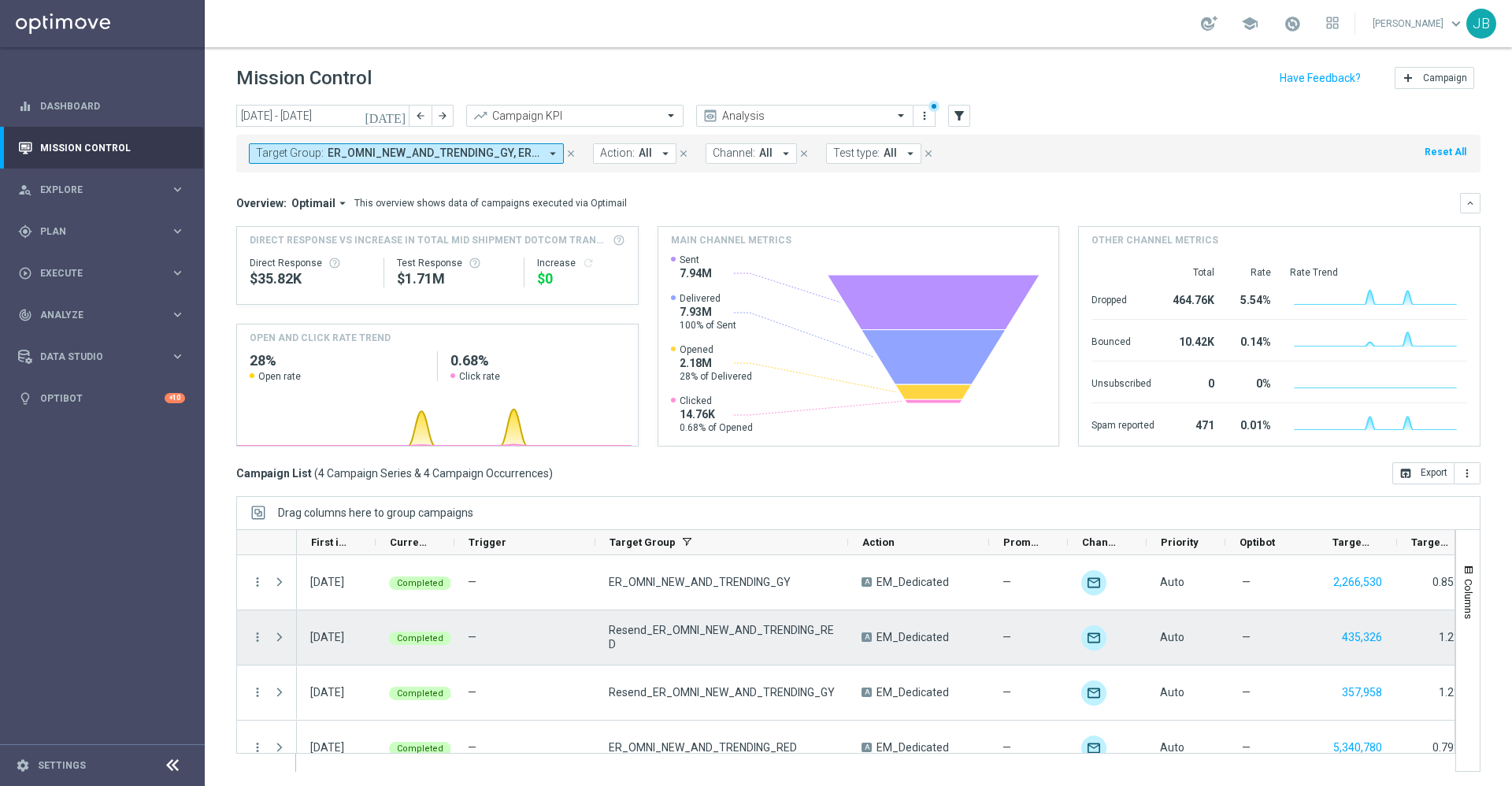
scroll to position [22, 0]
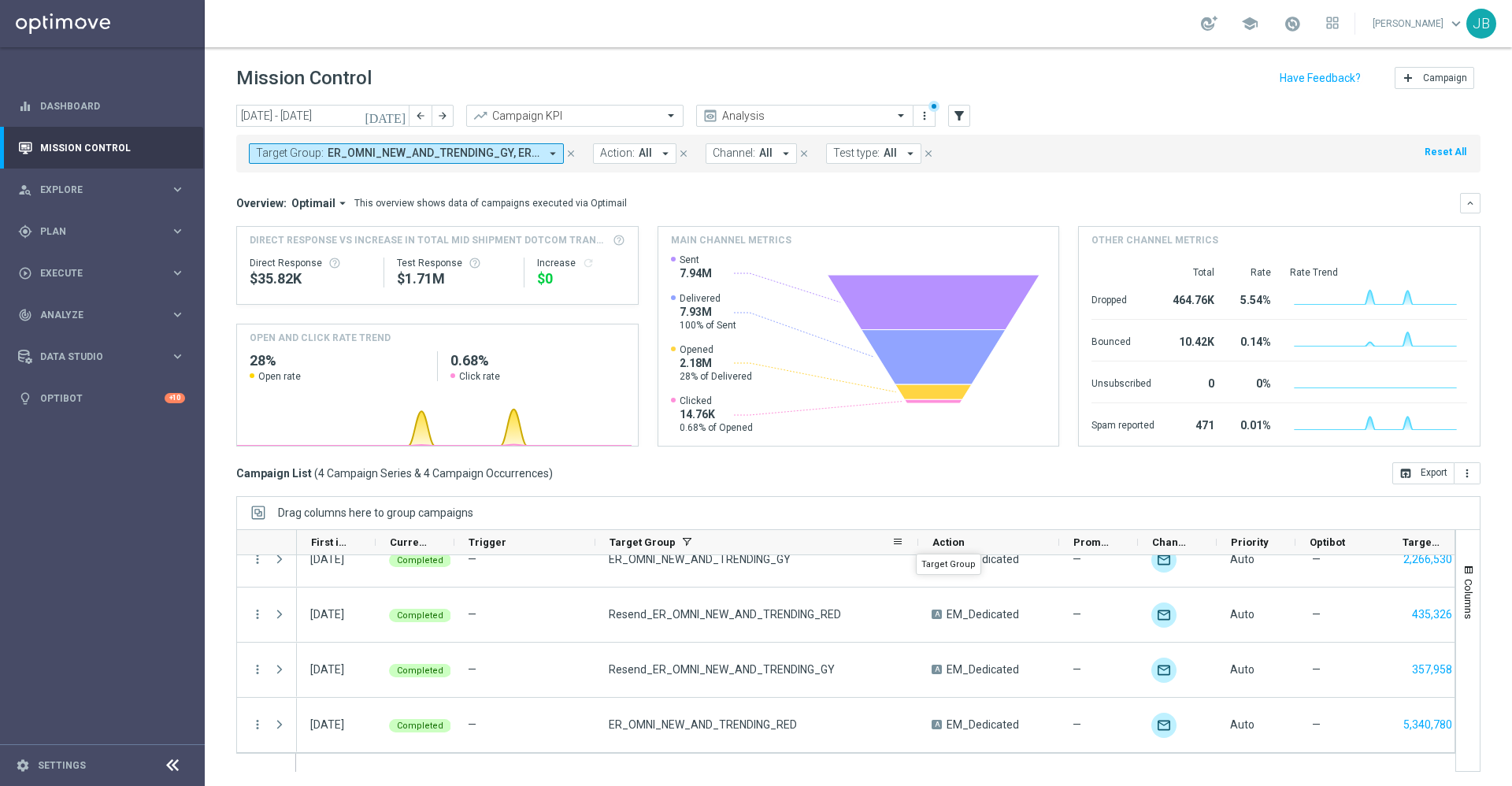
drag, startPoint x: 846, startPoint y: 541, endPoint x: 916, endPoint y: 540, distance: 70.0
click at [916, 540] on div at bounding box center [918, 542] width 6 height 24
click at [503, 160] on button "Target Group: ER_OMNI_NEW_AND_TRENDING_GY, ER_OMNI_NEW_AND_TRENDING_RED, ER_OMN…" at bounding box center [406, 153] width 315 height 20
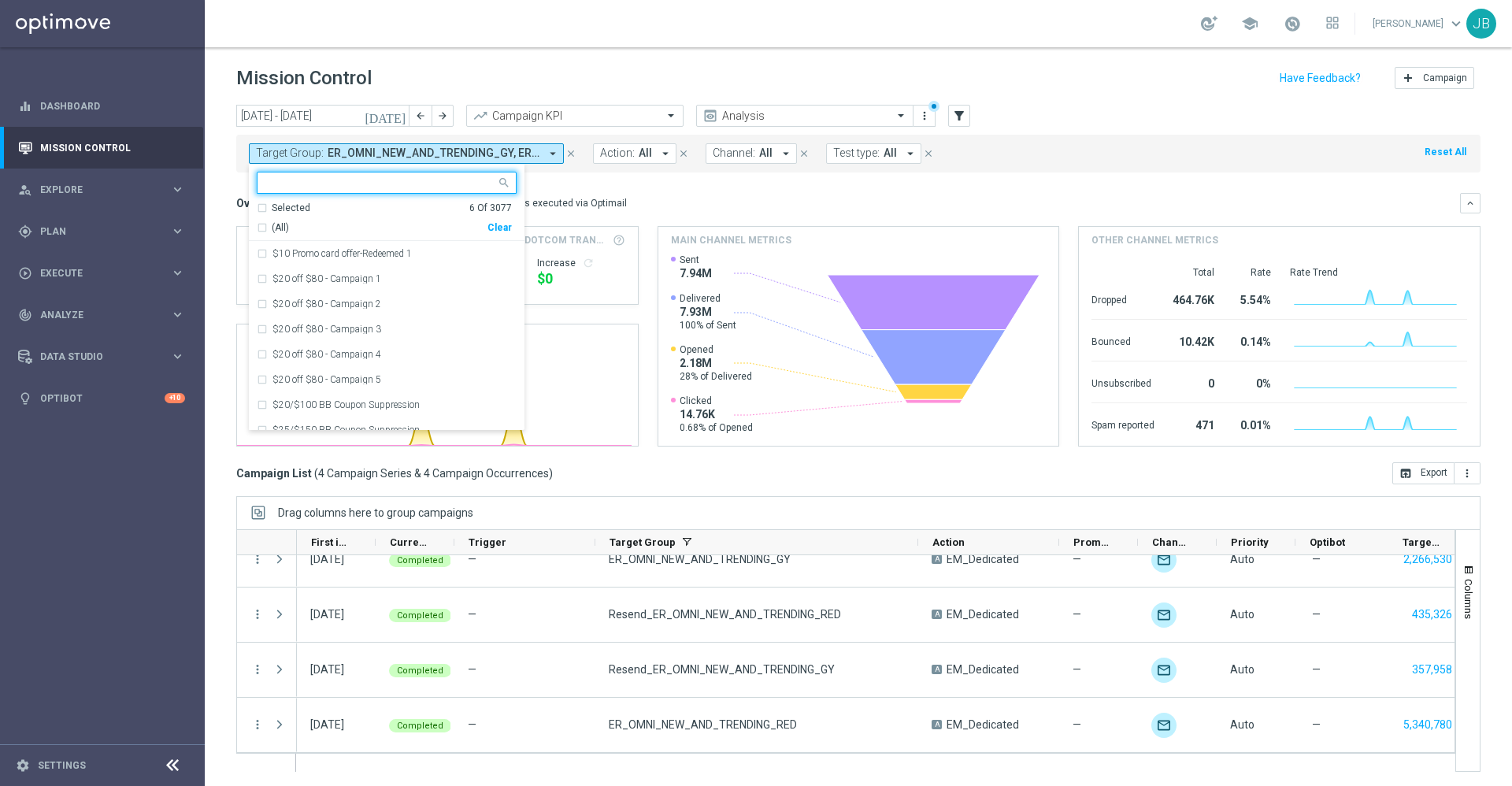
click at [673, 196] on div "Overview: Optimail arrow_drop_down This overview shows data of campaigns execut…" at bounding box center [848, 203] width 1223 height 15
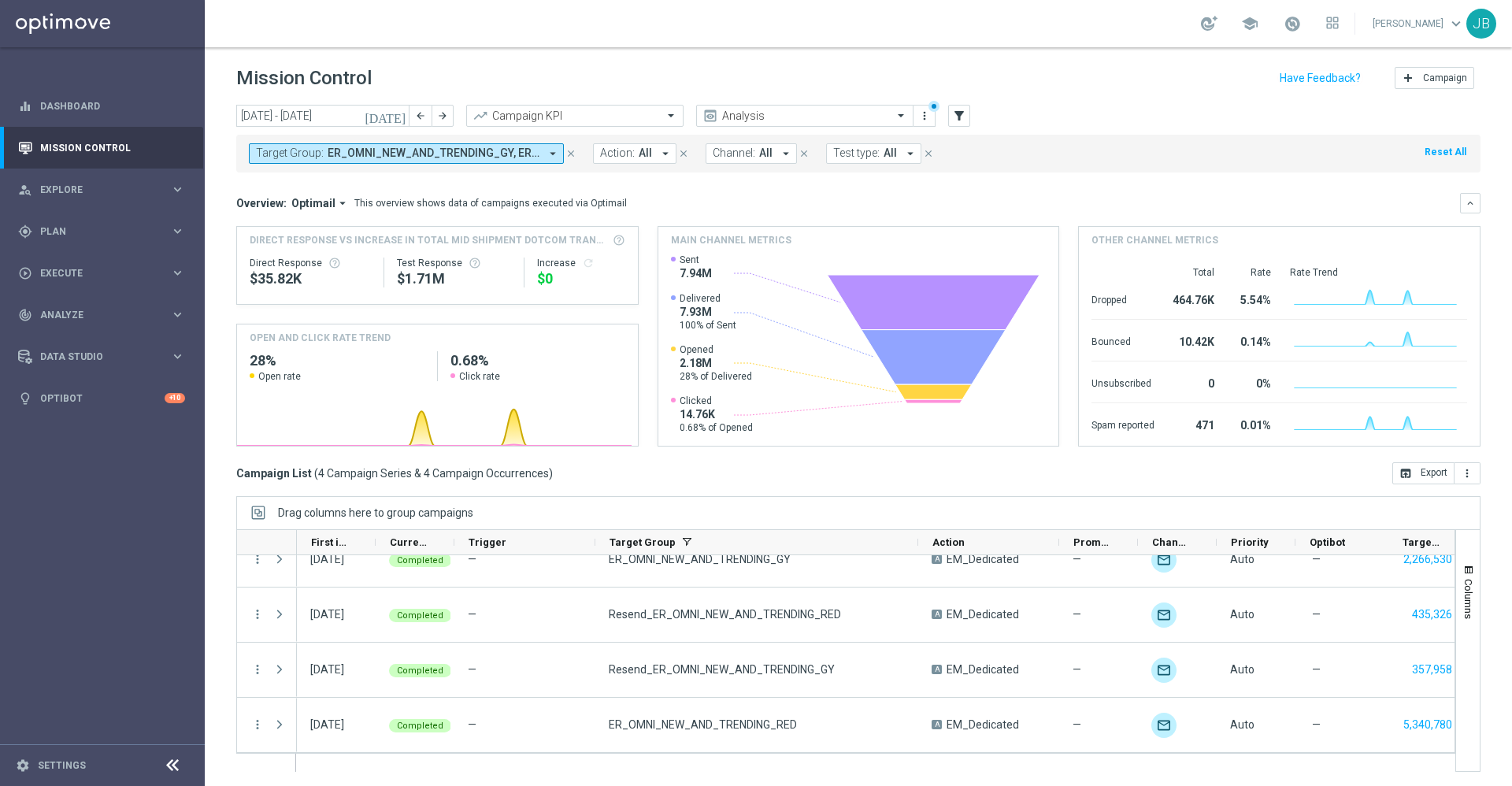
click at [400, 122] on icon "[DATE]" at bounding box center [386, 116] width 43 height 15
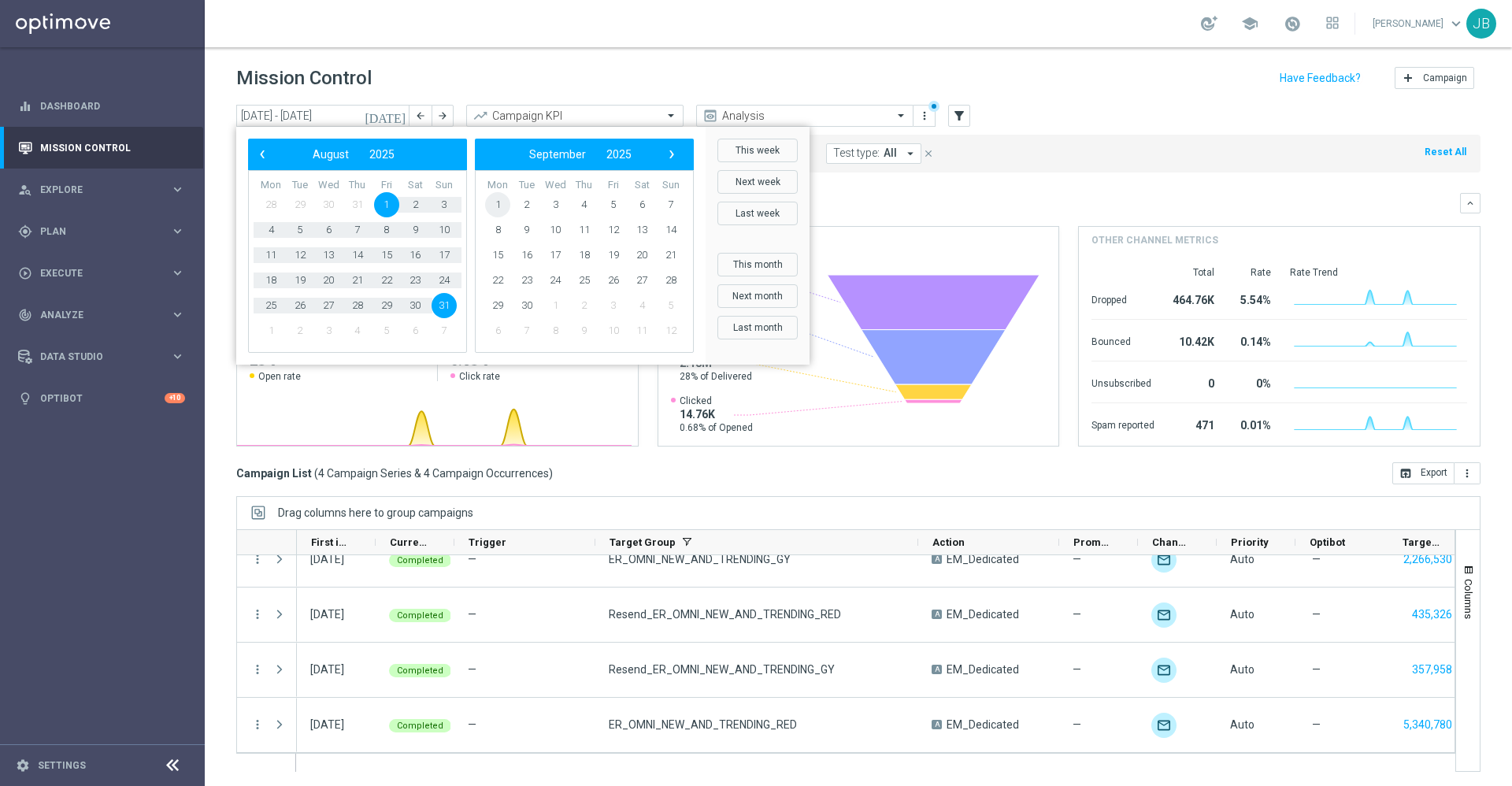
click at [499, 197] on span "1" at bounding box center [498, 205] width 25 height 25
click at [303, 302] on span "30" at bounding box center [300, 305] width 25 height 25
type input "01 Sep 2025 - 30 Sep 2025"
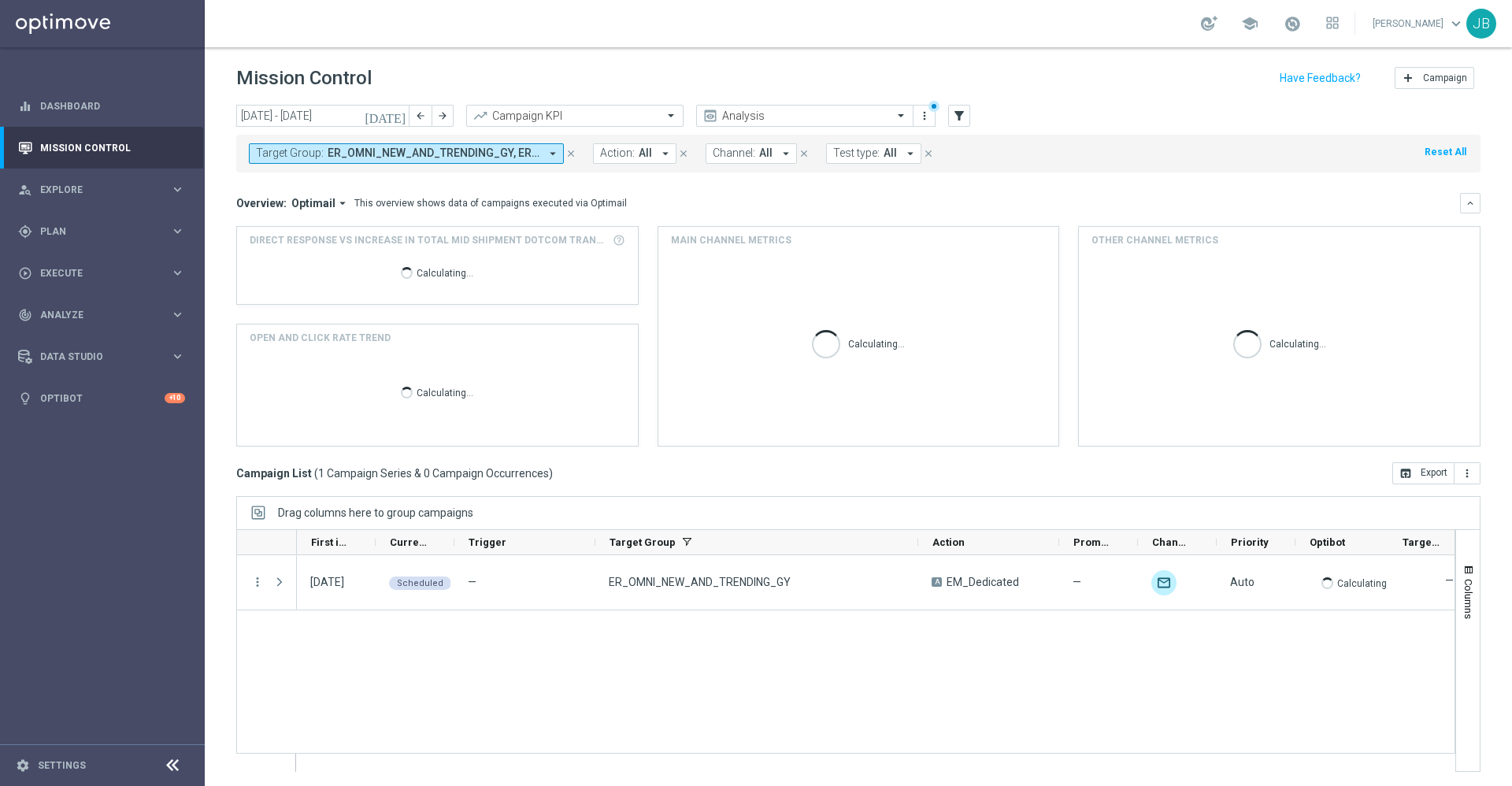
scroll to position [0, 0]
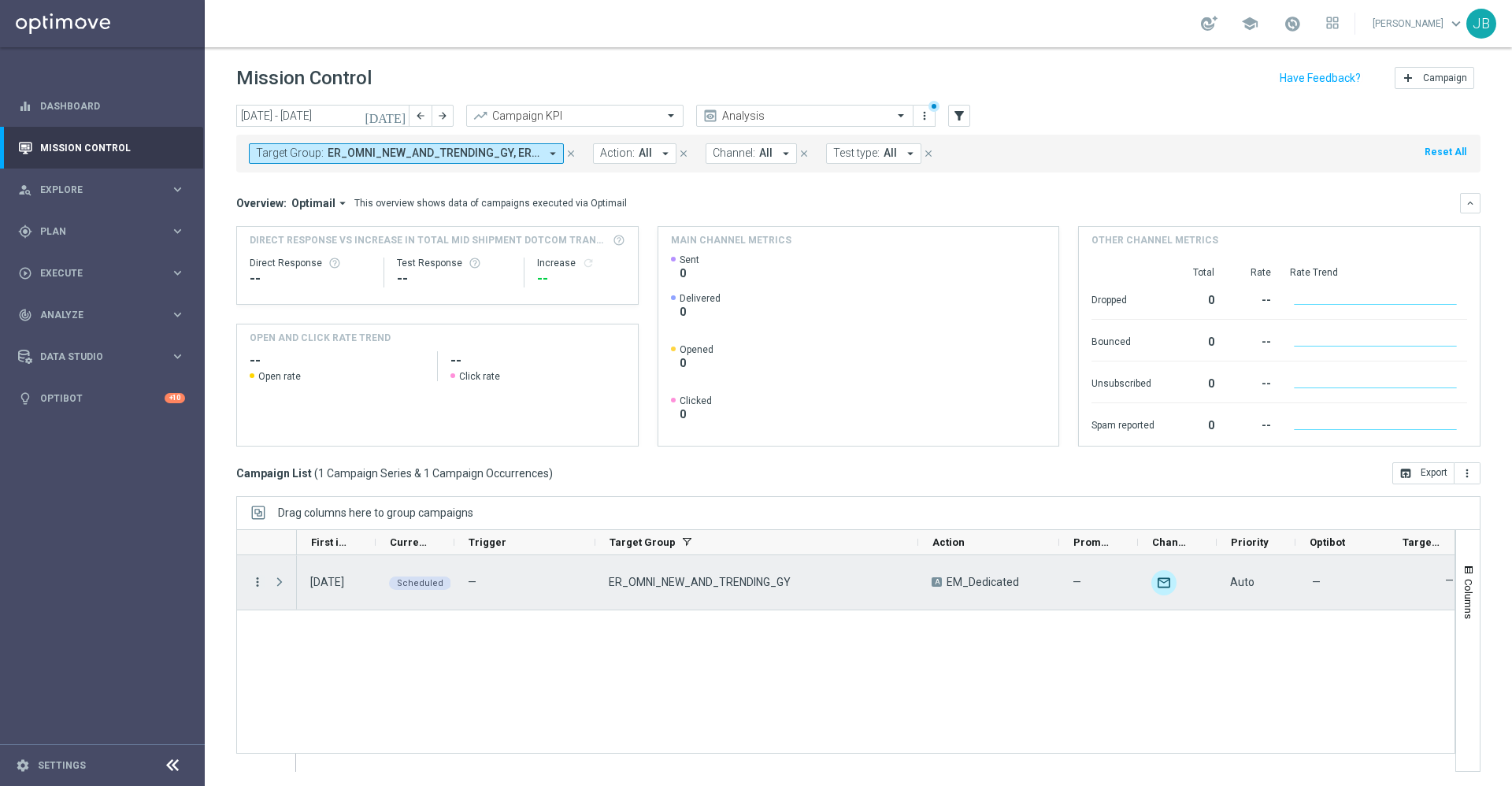
click at [250, 583] on icon "more_vert" at bounding box center [257, 582] width 15 height 15
click at [315, 587] on span "Campaign Details" at bounding box center [328, 590] width 80 height 11
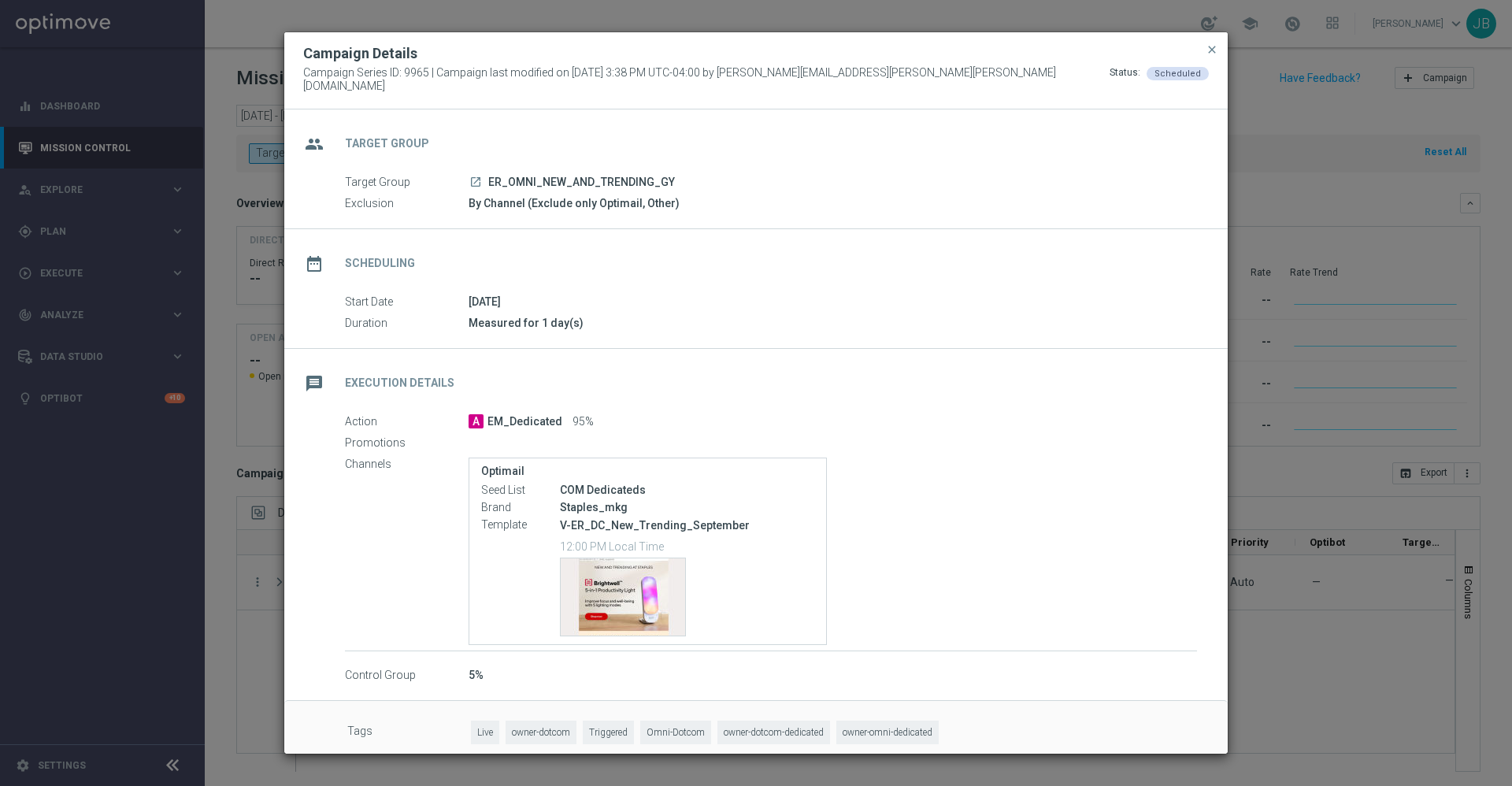
scroll to position [15, 0]
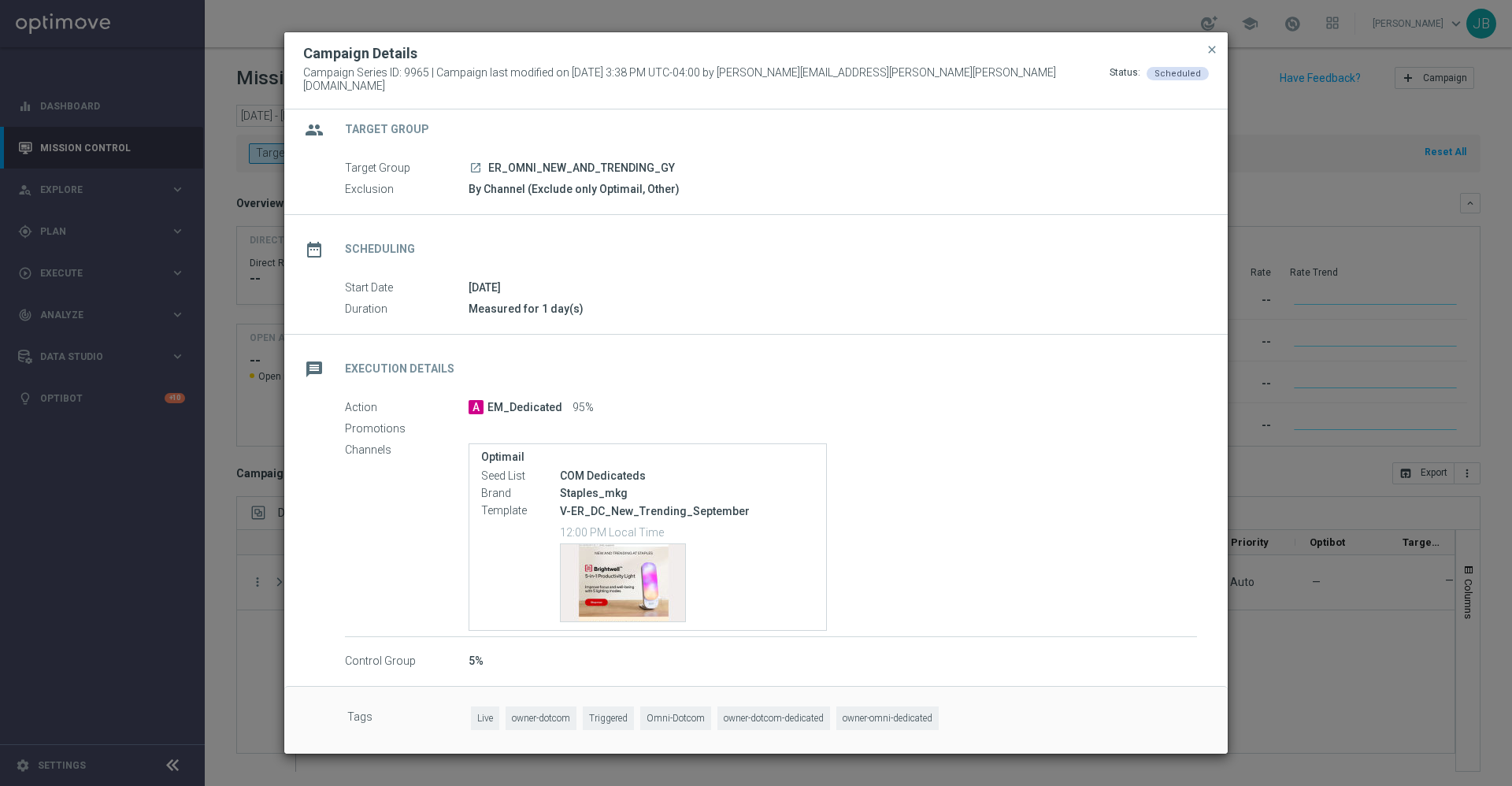
click at [1312, 375] on modal-container "Campaign Details Campaign Series ID: 9965 | Campaign last modified on 3 Sep 202…" at bounding box center [756, 393] width 1512 height 786
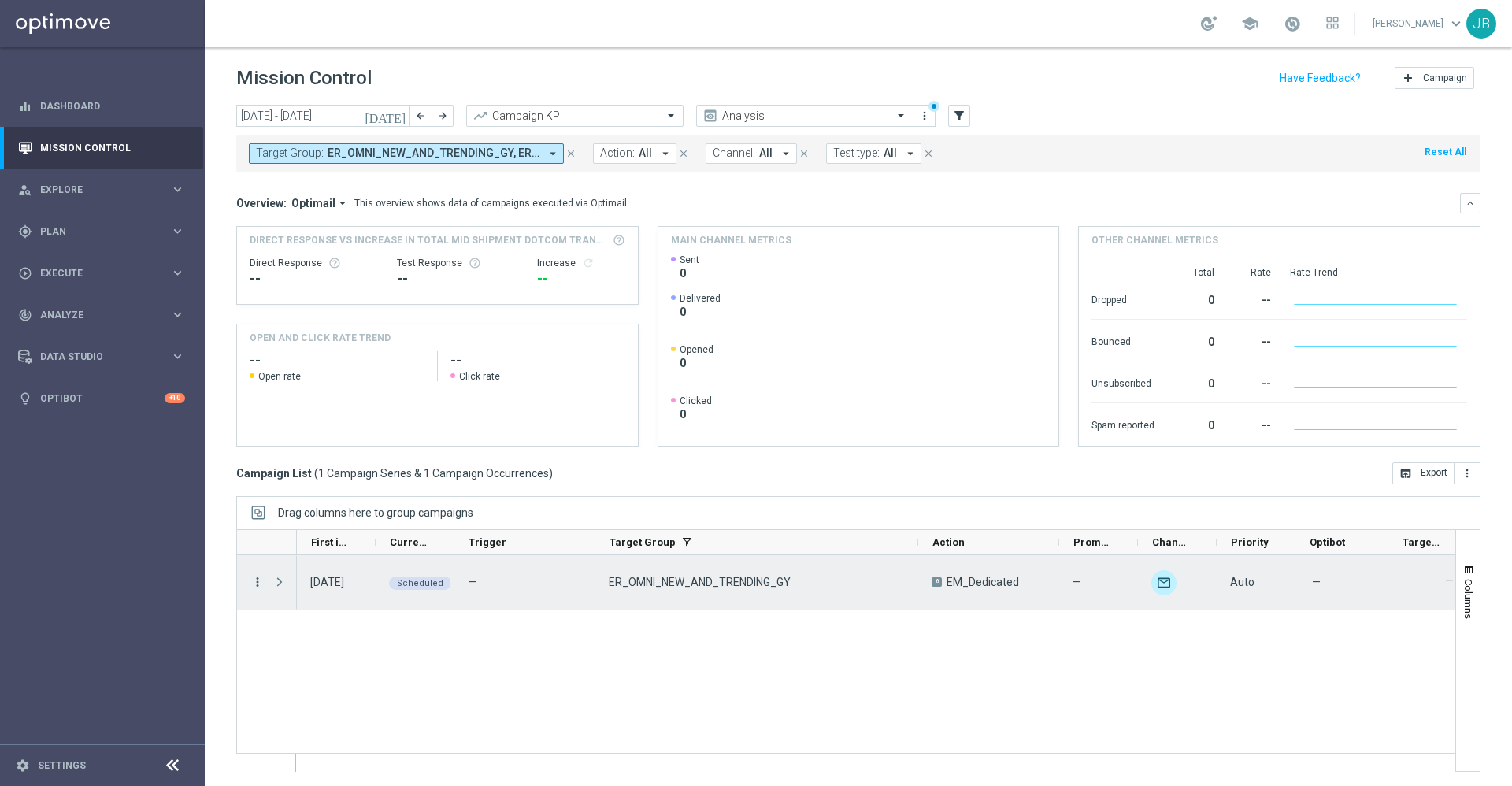
click at [255, 582] on icon "more_vert" at bounding box center [257, 582] width 15 height 15
click at [303, 694] on div "file_copy Duplicate and Edit" at bounding box center [353, 688] width 177 height 22
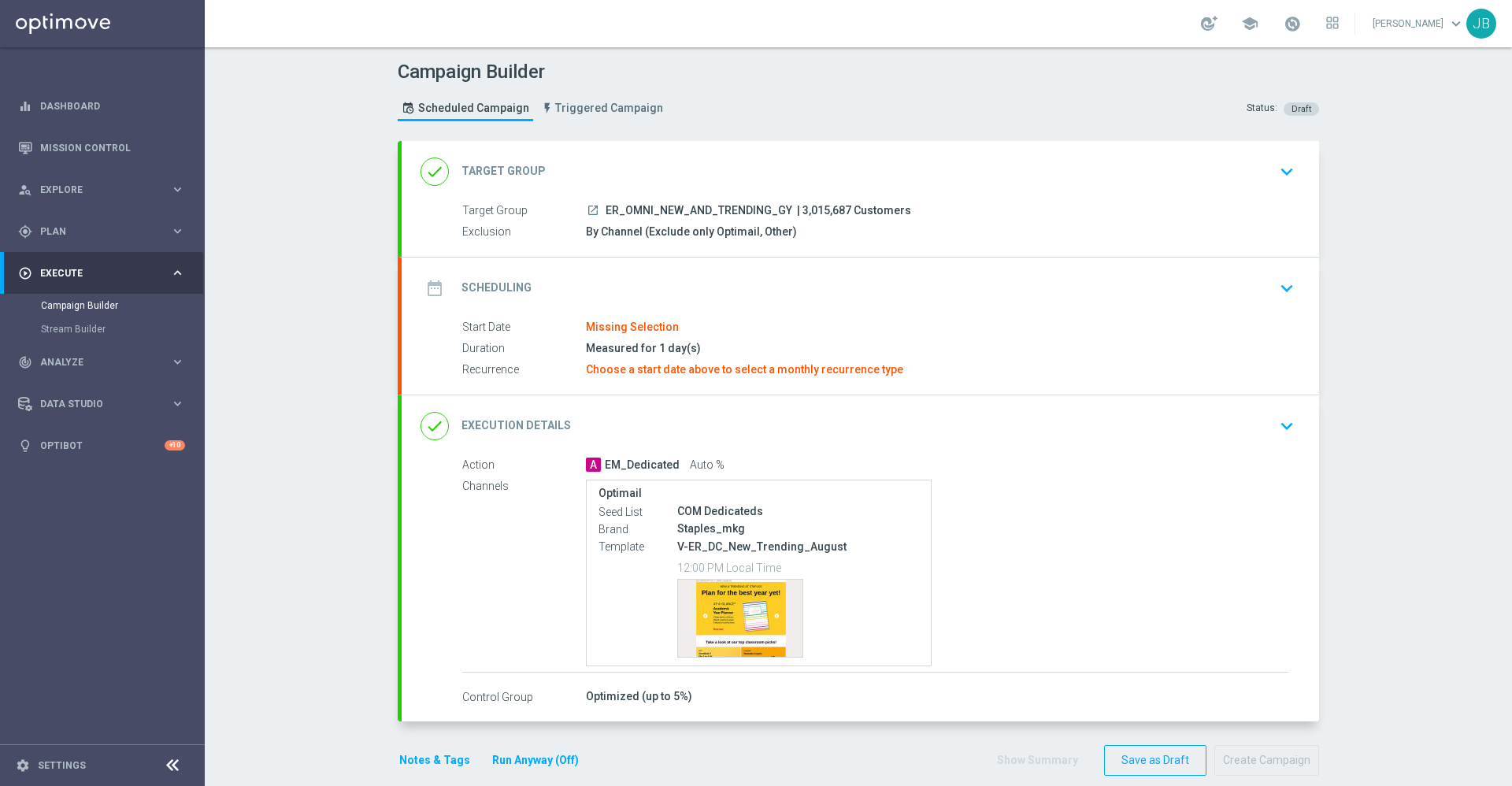
click at [518, 174] on h2 "Target Group" at bounding box center [503, 170] width 85 height 15
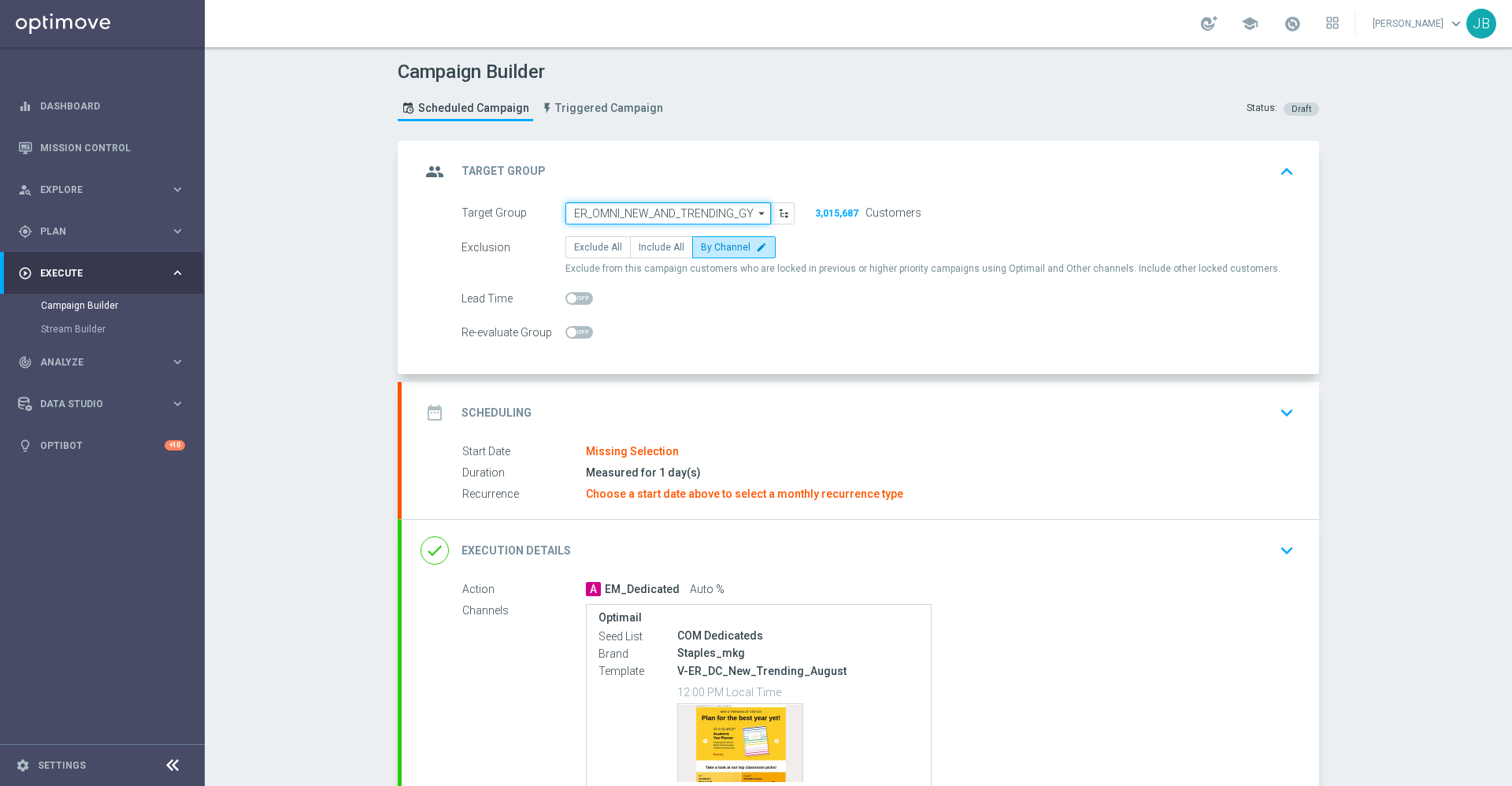
click at [626, 216] on input "ER_OMNI_NEW_AND_TRENDING_GY" at bounding box center [667, 213] width 205 height 22
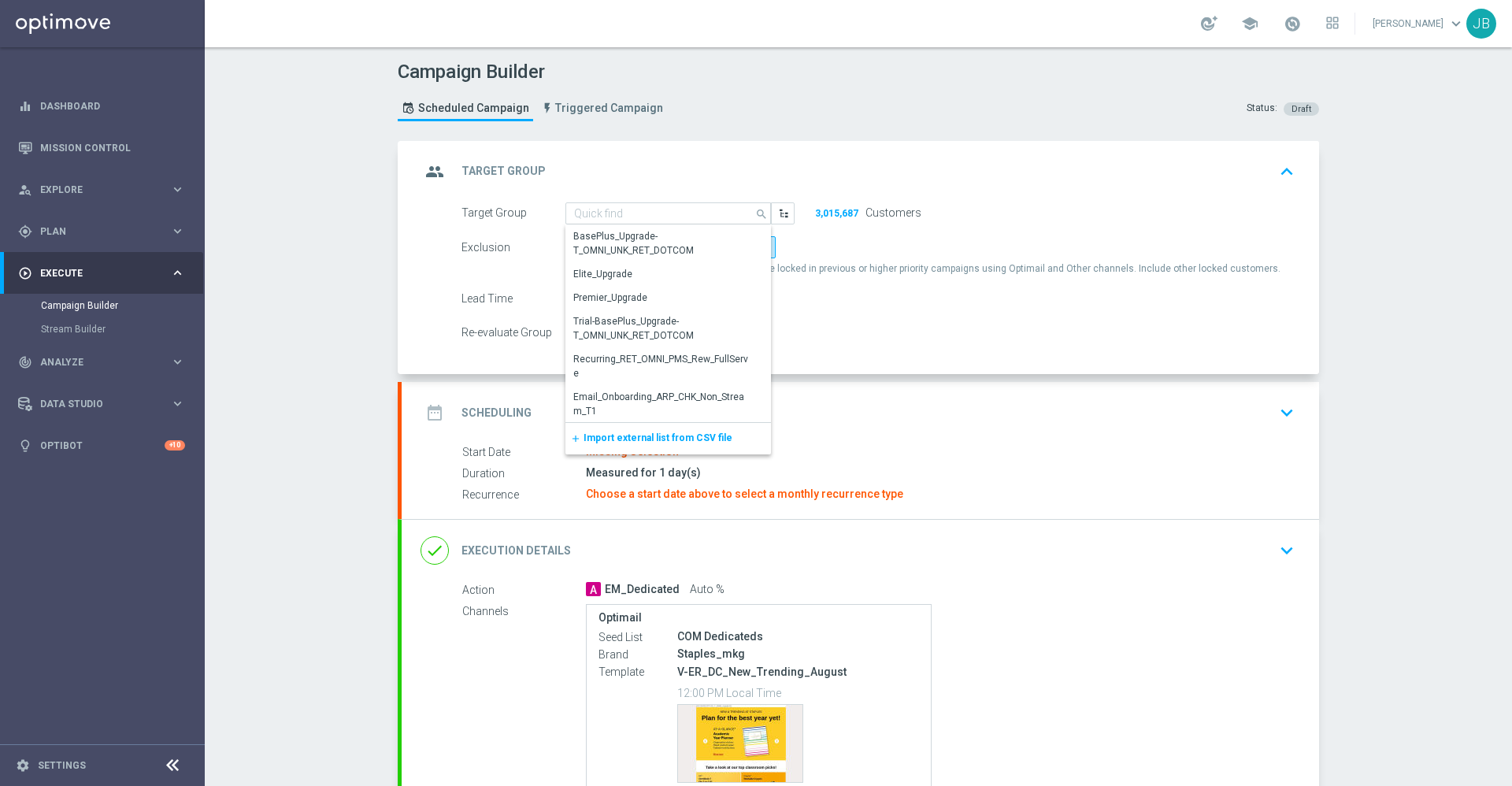
click at [978, 276] on form "Target Group ER_OMNI_NEW_AND_TRENDING_GY search Show Selected 0 of NaN BasePlus…" at bounding box center [877, 273] width 833 height 142
type input "ER_OMNI_NEW_AND_TRENDING_GY"
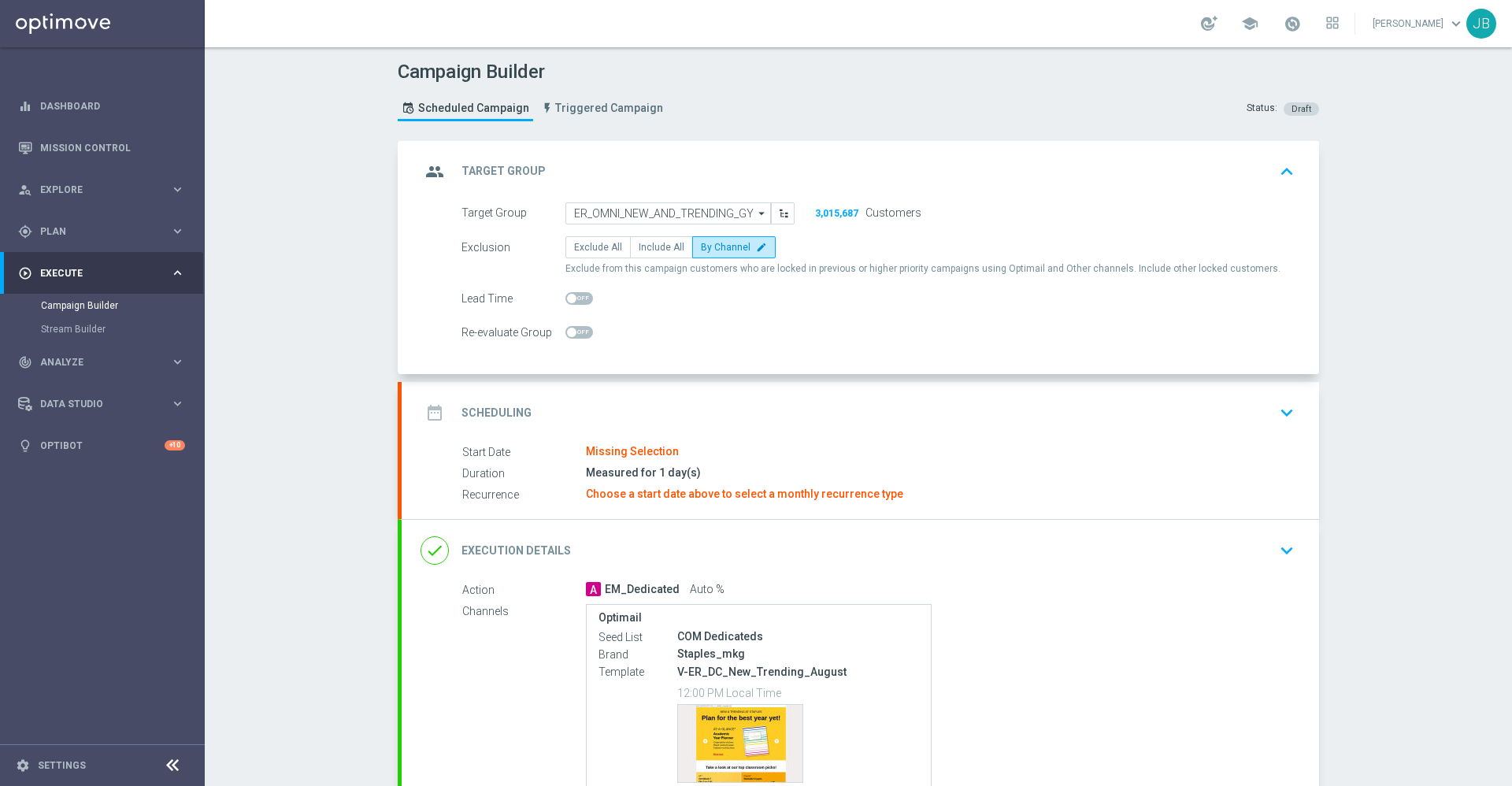
click at [506, 408] on h2 "Scheduling" at bounding box center [496, 412] width 70 height 15
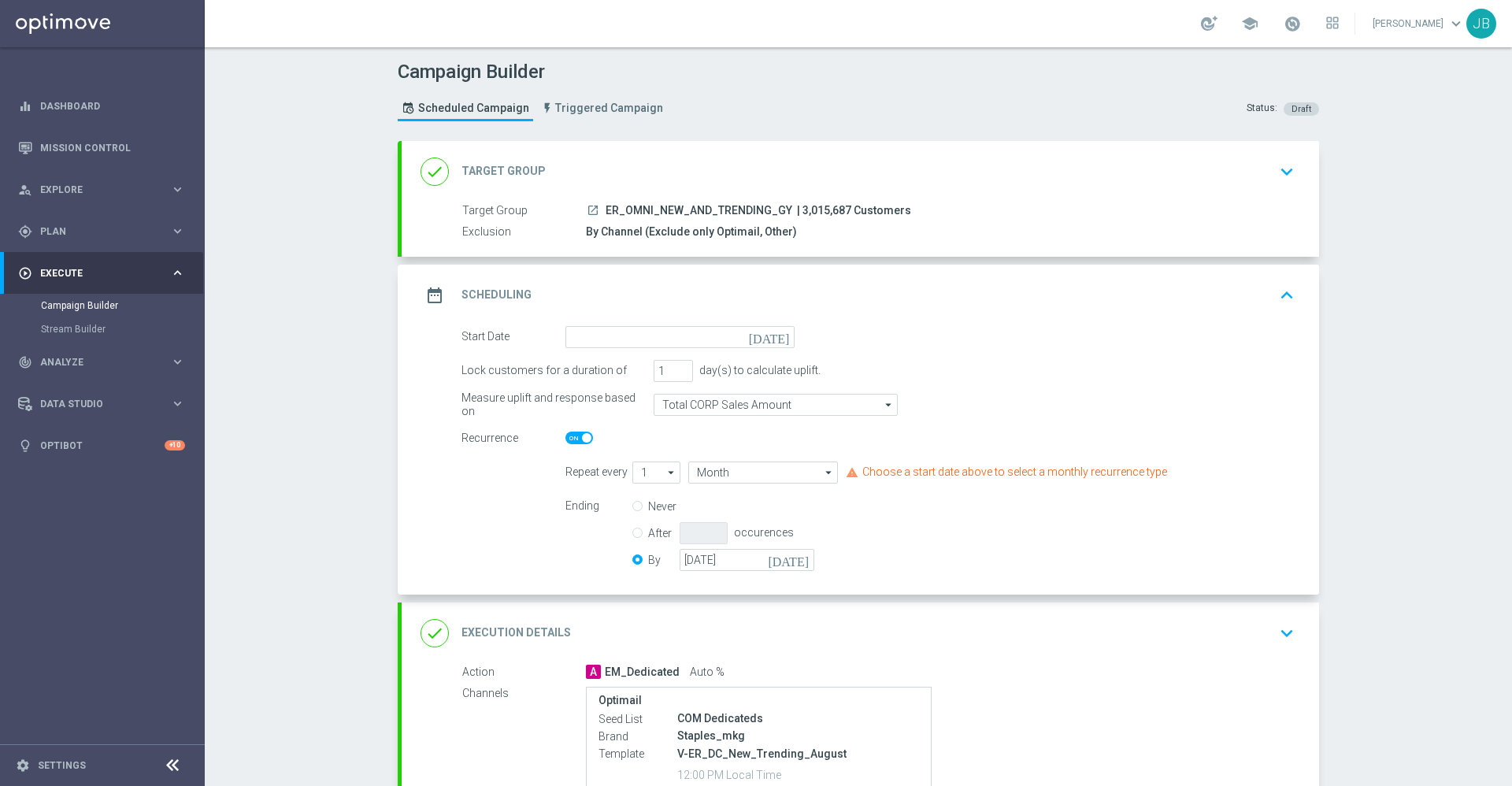
click at [772, 334] on icon "[DATE]" at bounding box center [772, 335] width 47 height 18
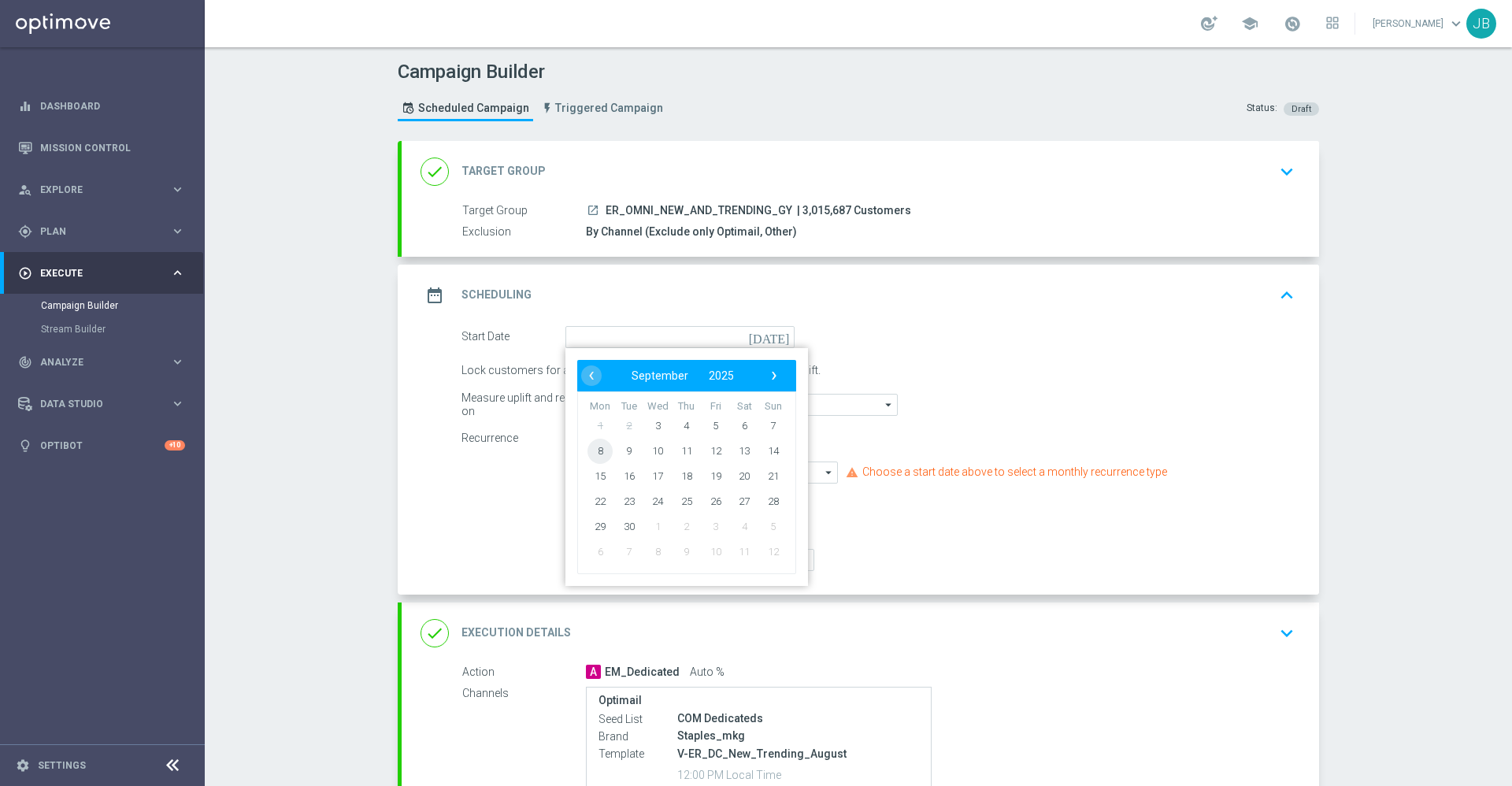
click at [595, 452] on span "8" at bounding box center [600, 450] width 25 height 25
type input "08 Sep 2025"
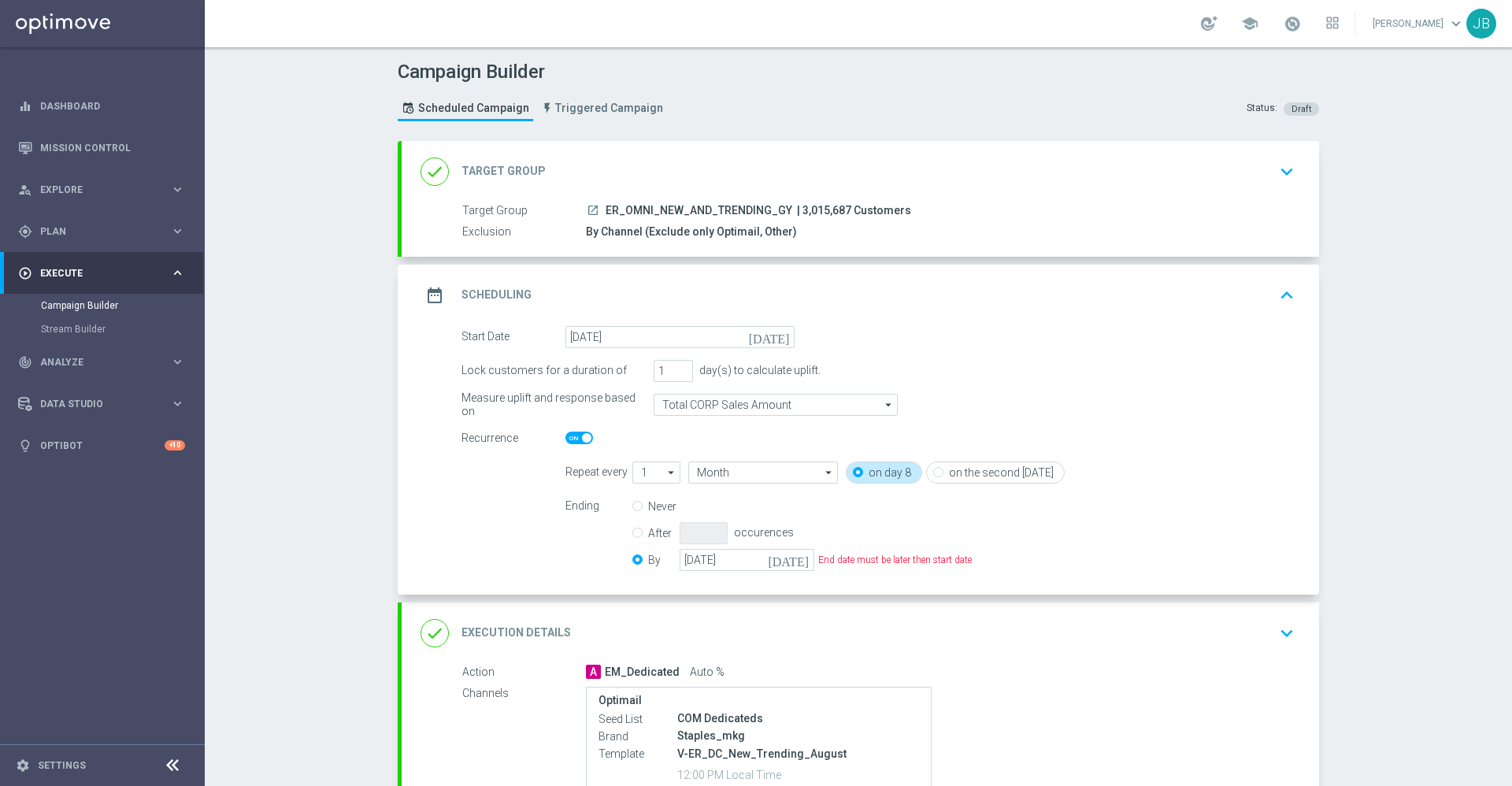
click at [581, 441] on span at bounding box center [586, 438] width 10 height 10
click at [577, 441] on input "checkbox" at bounding box center [579, 438] width 27 height 13
checkbox input "false"
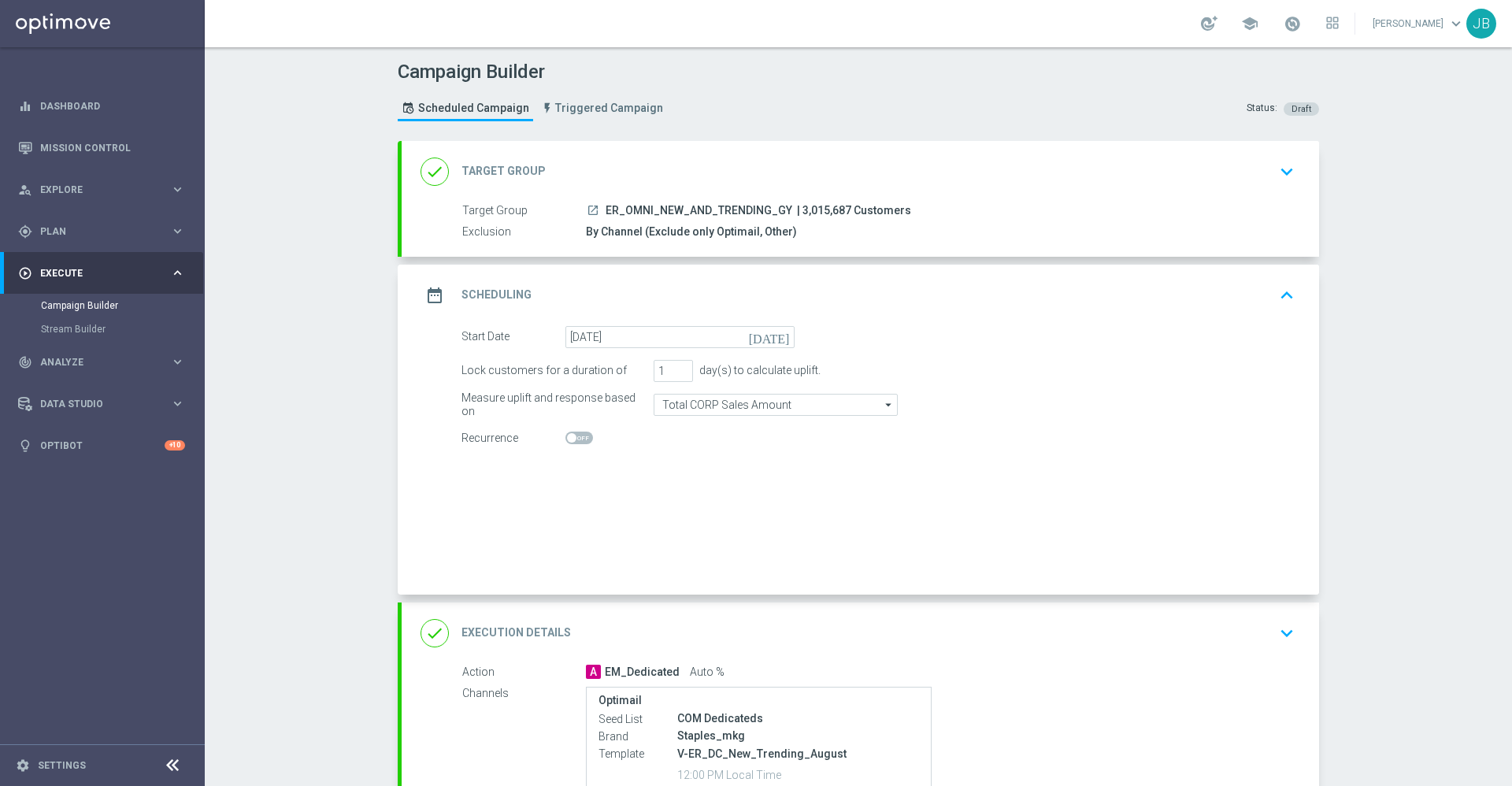
radio input "true"
radio input "false"
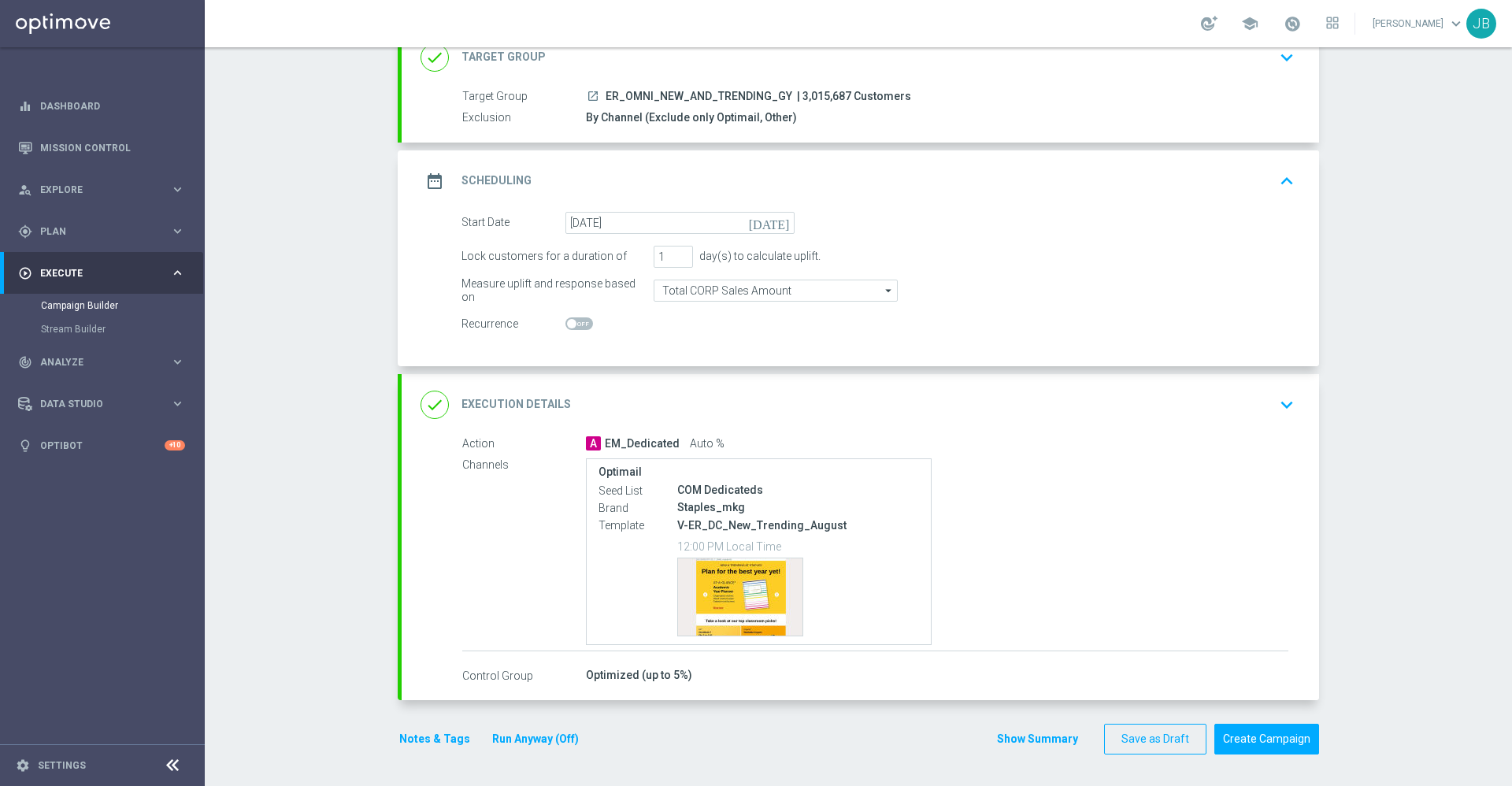
click at [525, 409] on h2 "Execution Details" at bounding box center [515, 404] width 110 height 15
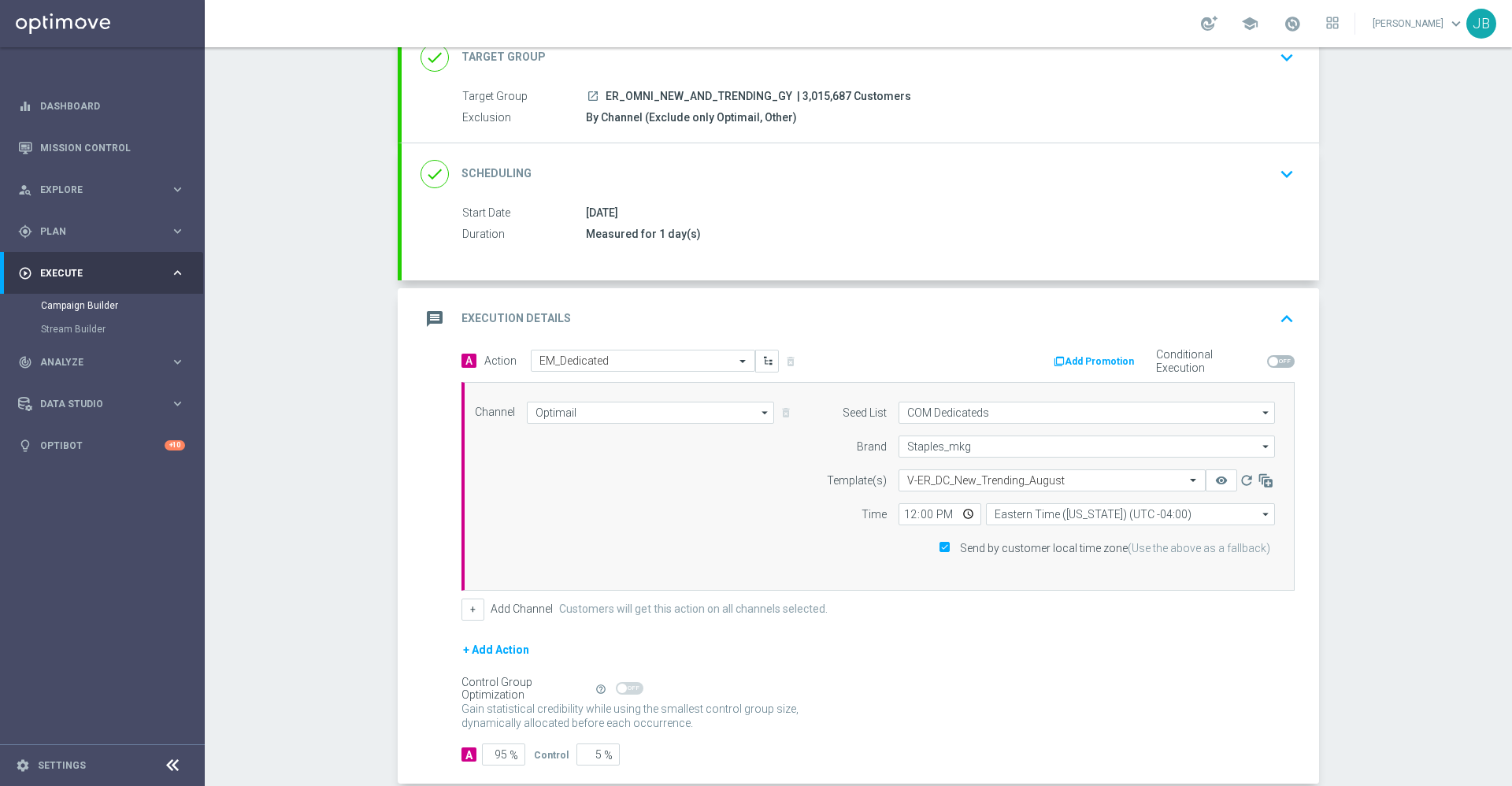
scroll to position [114, 0]
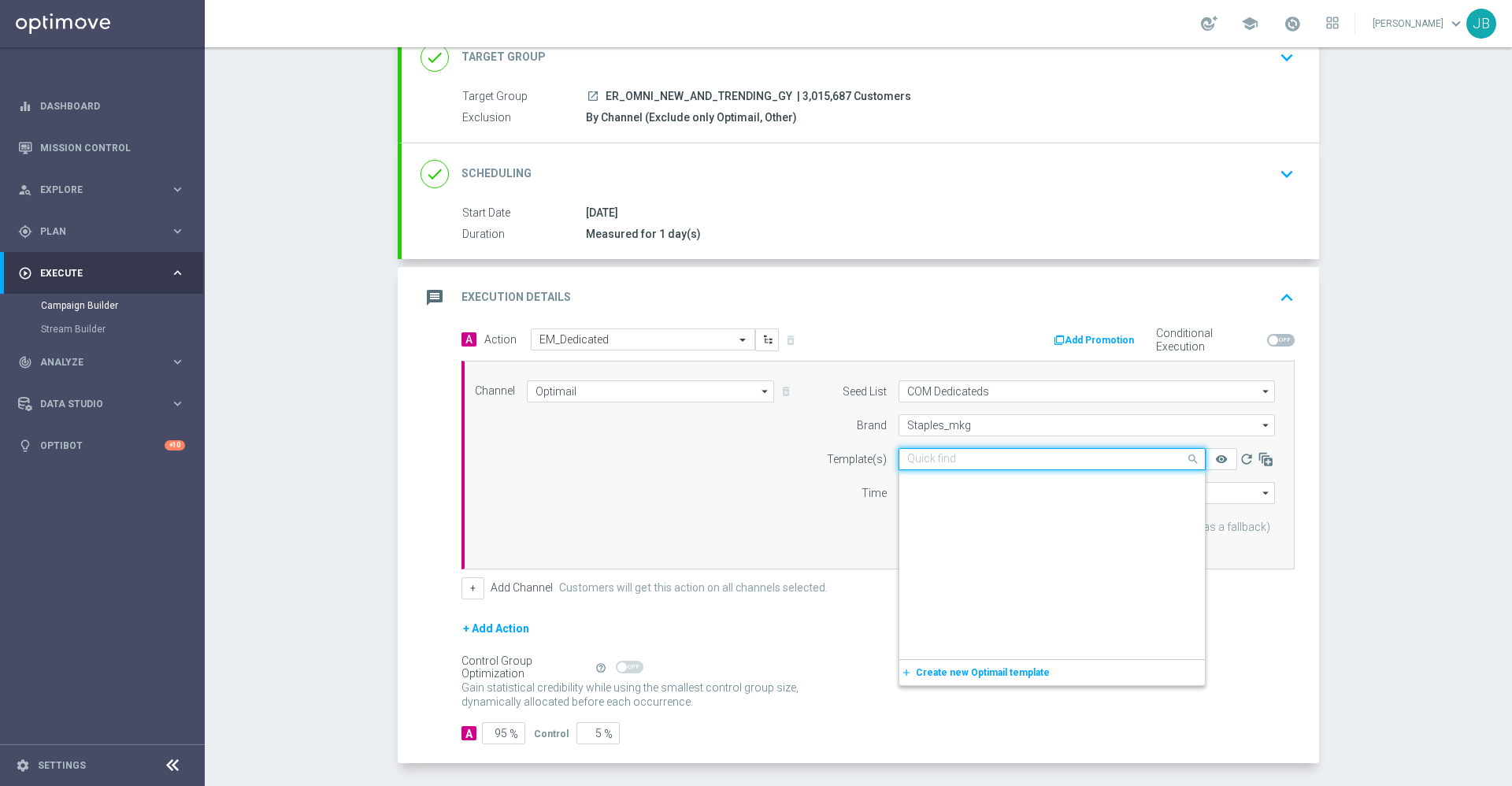
click at [1012, 457] on input "text" at bounding box center [1037, 460] width 259 height 14
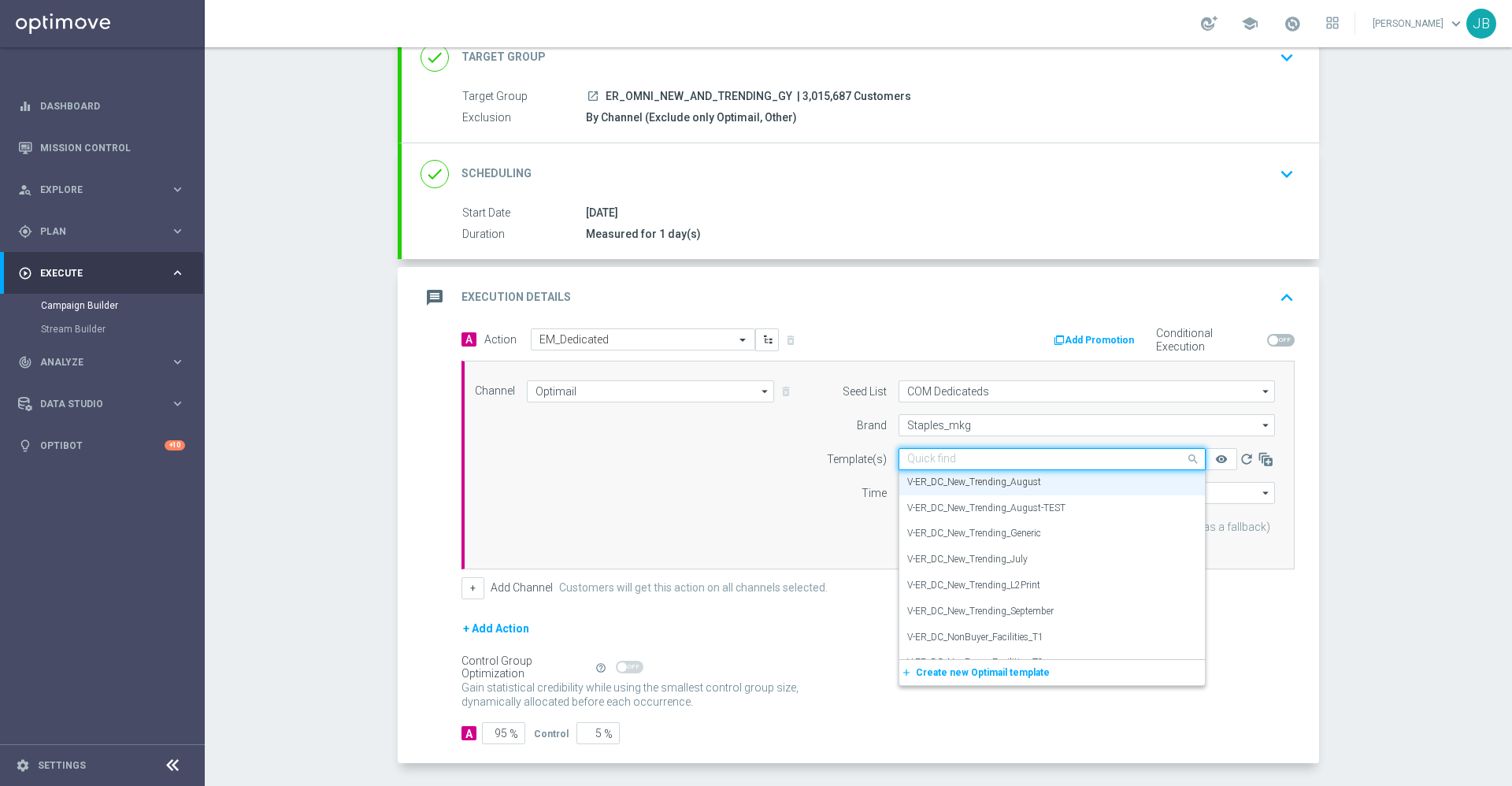
paste input "V-ER_DC_New_Trending_September"
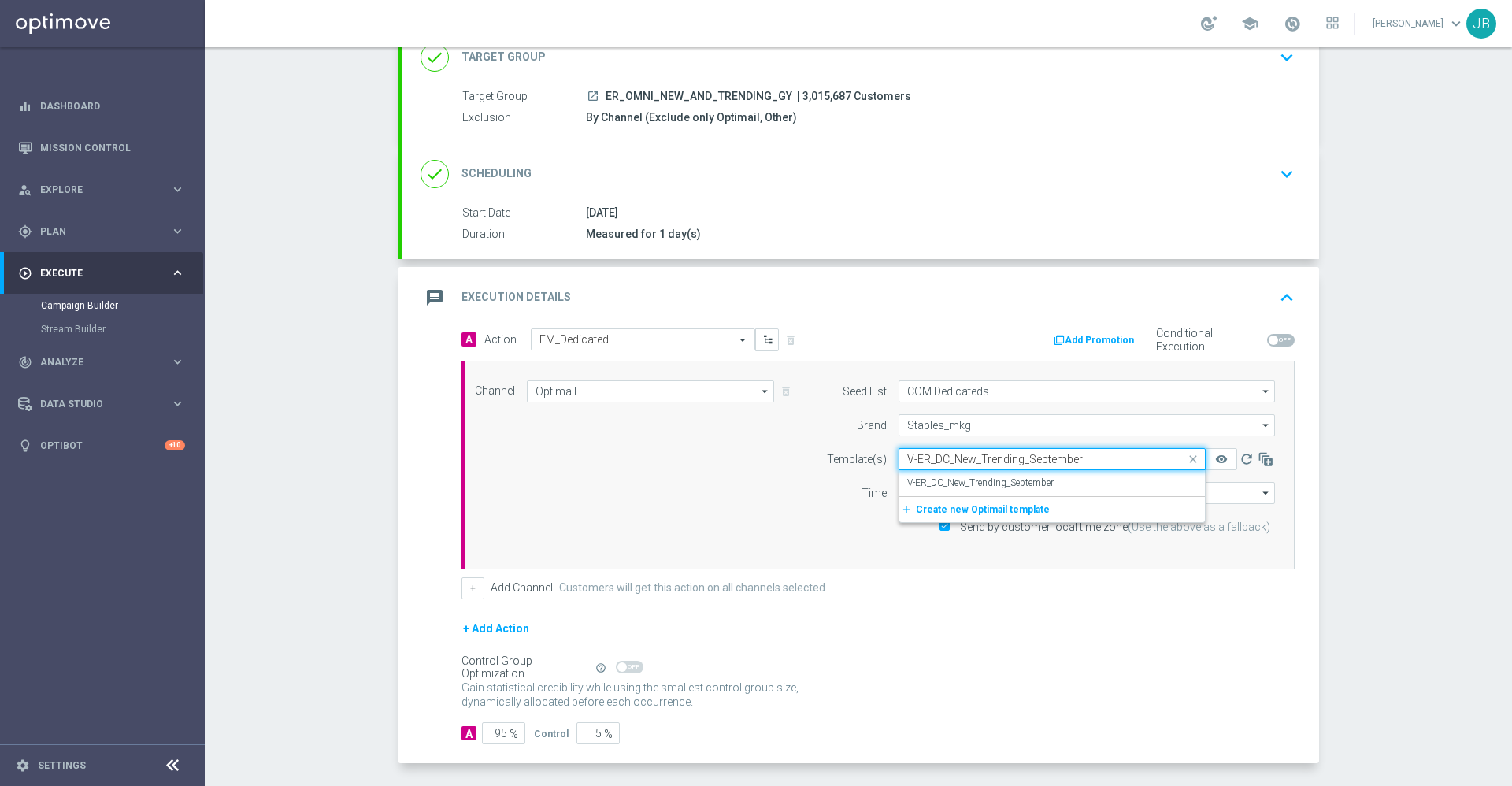
scroll to position [0, 0]
click at [1018, 480] on label "V-ER_DC_New_Trending_September" at bounding box center [980, 483] width 147 height 14
type input "V-ER_DC_New_Trending_September"
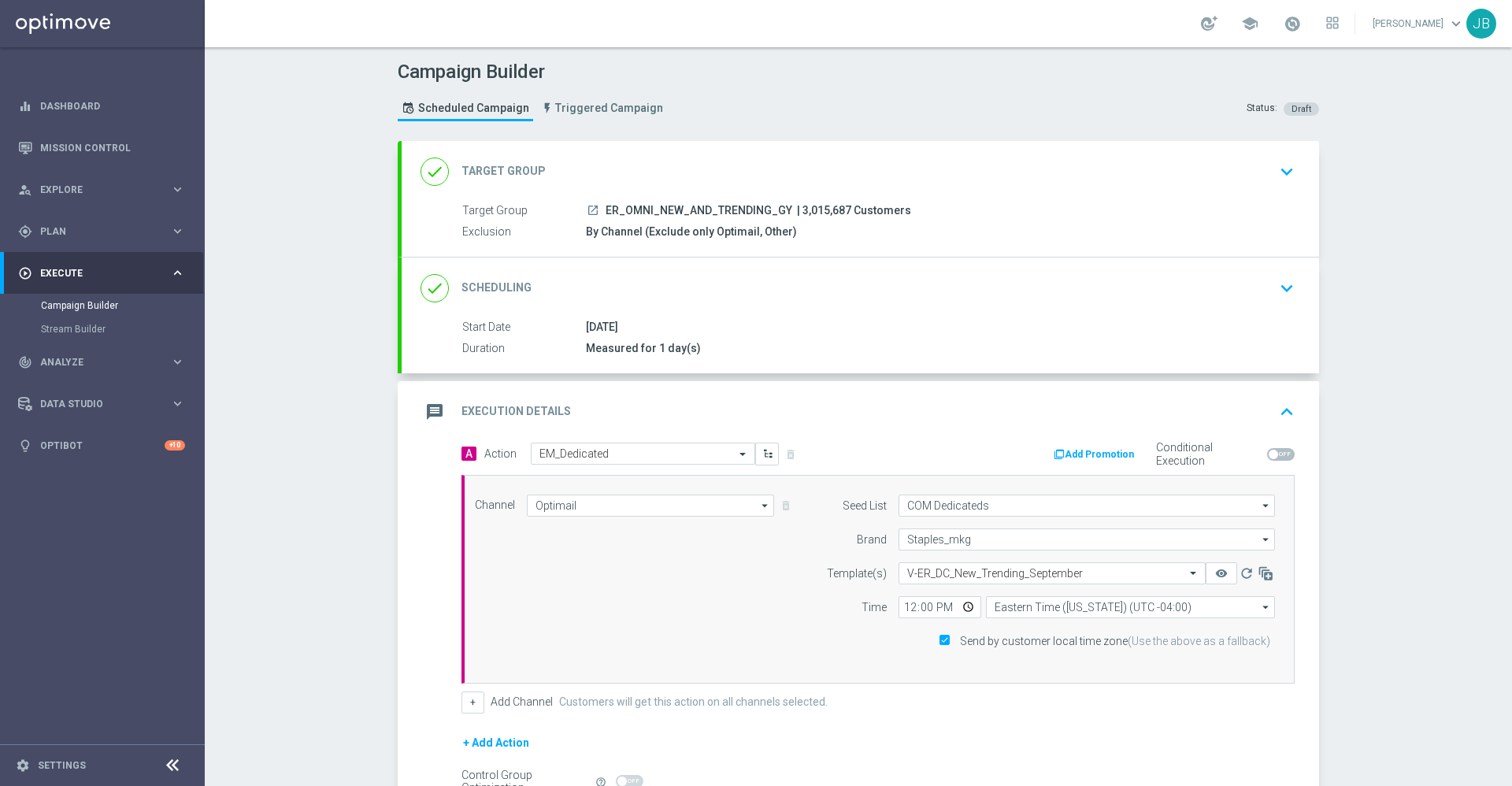
click at [522, 161] on div "done Target Group" at bounding box center [482, 171] width 125 height 28
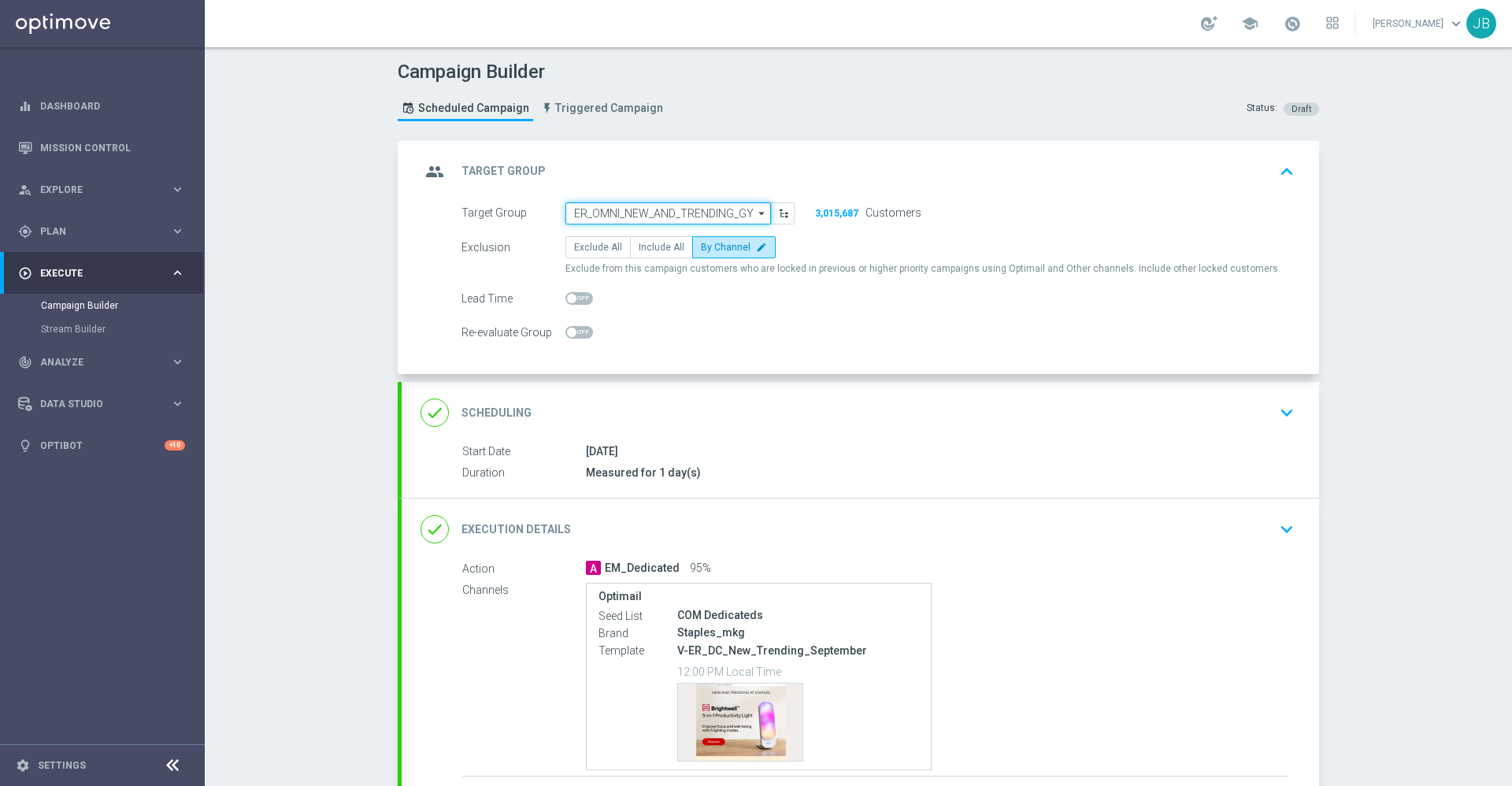
click at [646, 213] on input "ER_OMNI_NEW_AND_TRENDING_GY" at bounding box center [667, 213] width 205 height 22
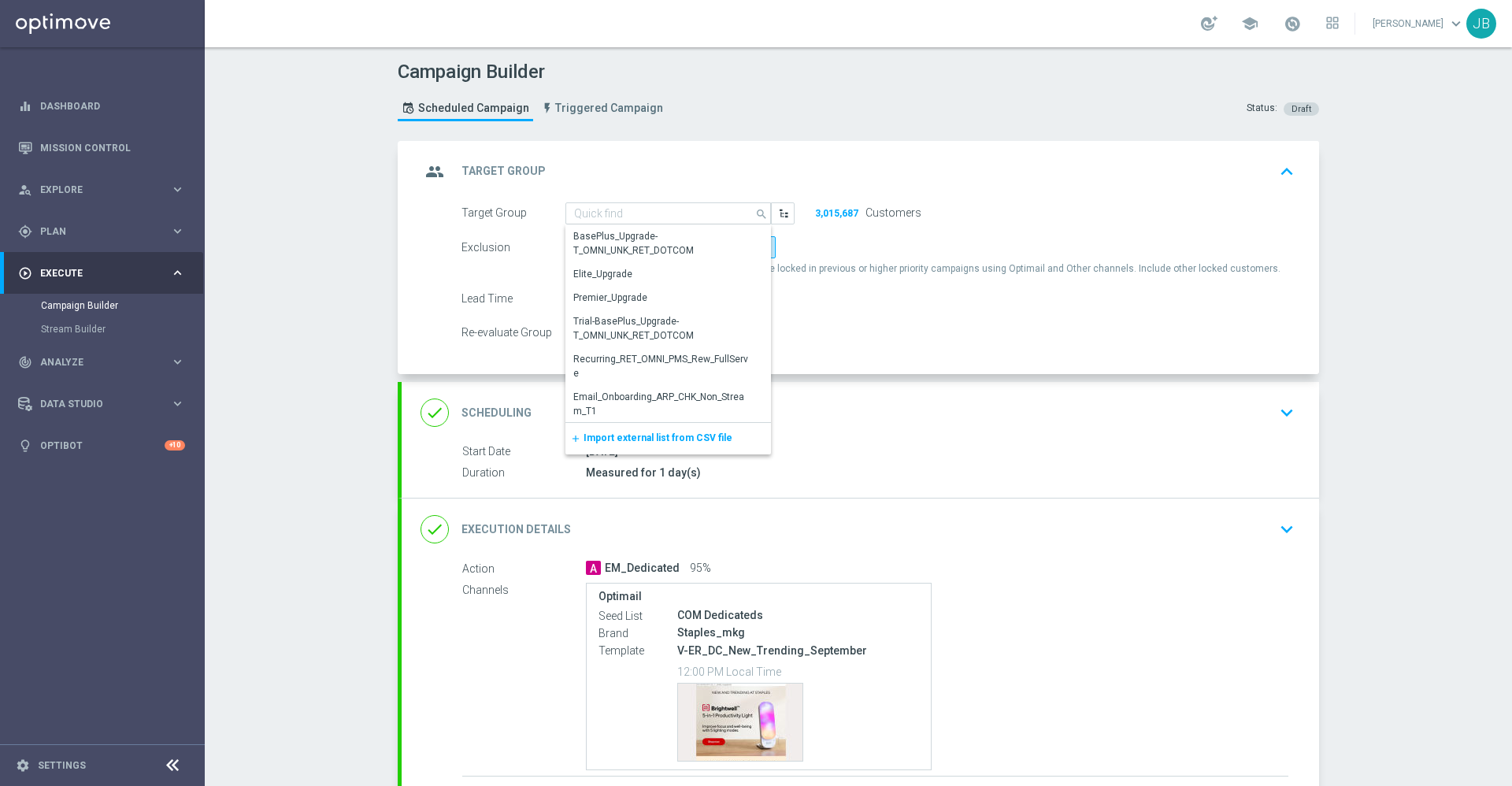
click at [946, 307] on div "Lead Time" at bounding box center [877, 299] width 857 height 22
type input "ER_OMNI_NEW_AND_TRENDING_GY"
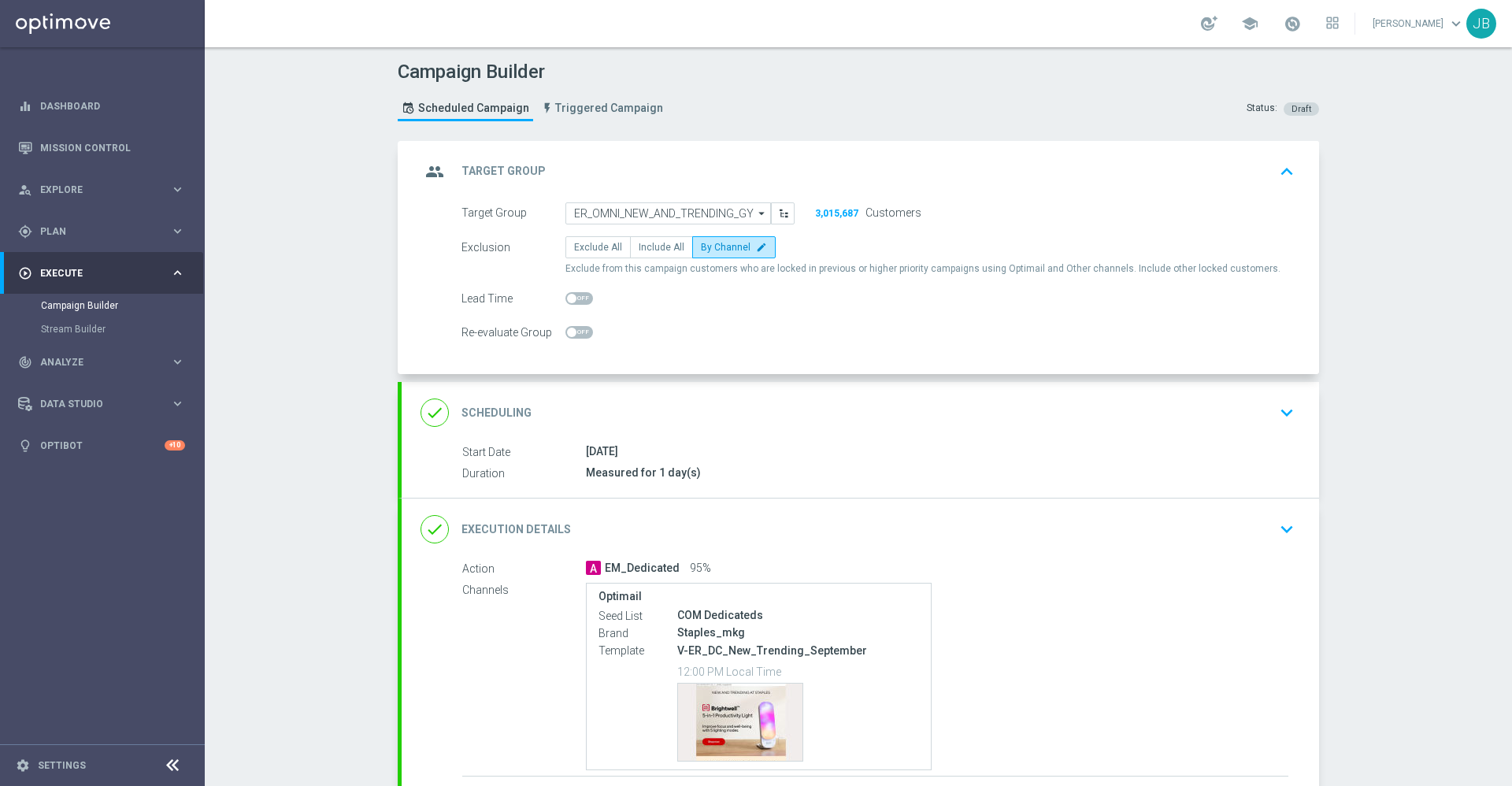
click at [492, 407] on h2 "Scheduling" at bounding box center [496, 412] width 70 height 15
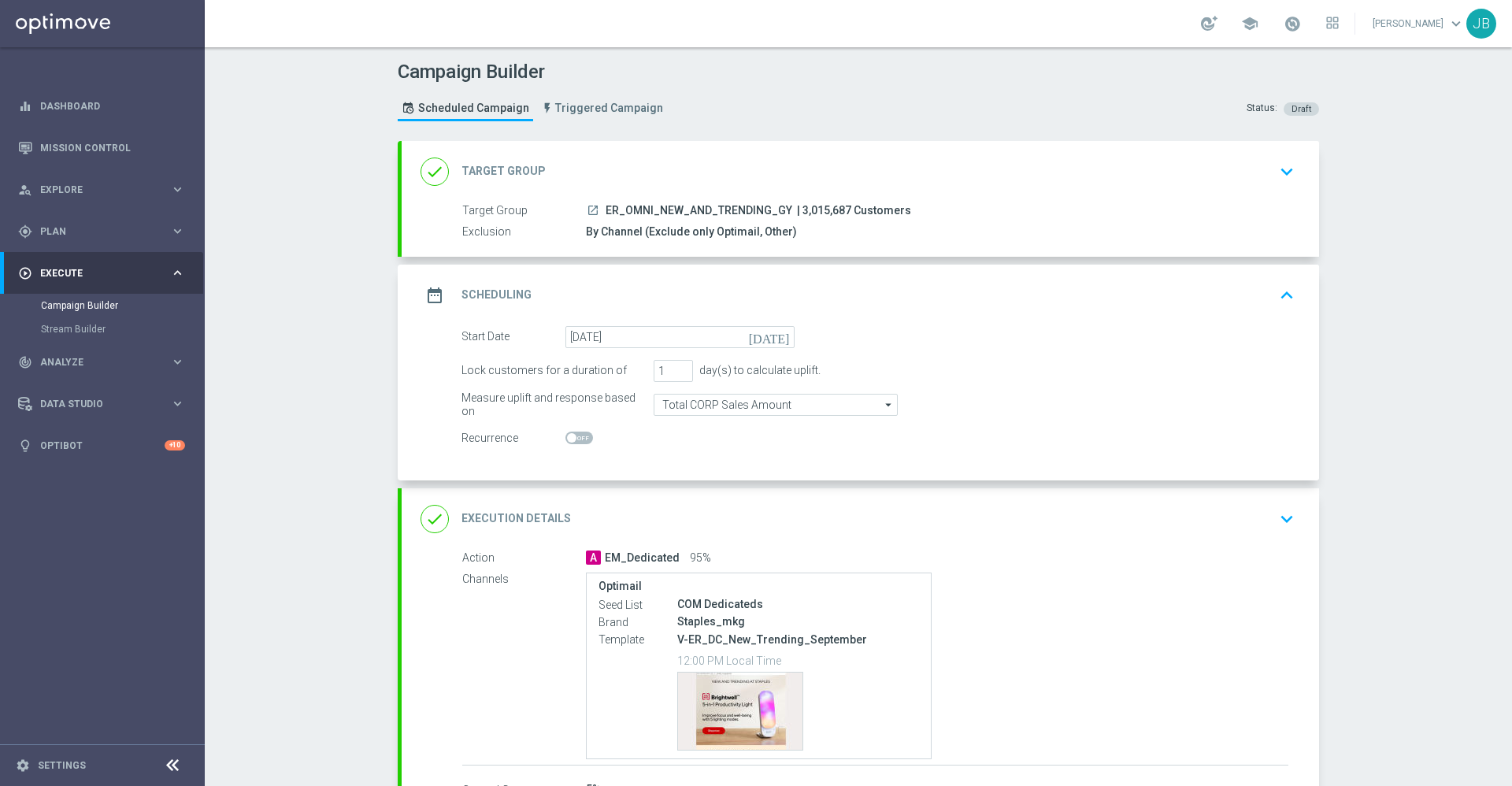
scroll to position [99, 0]
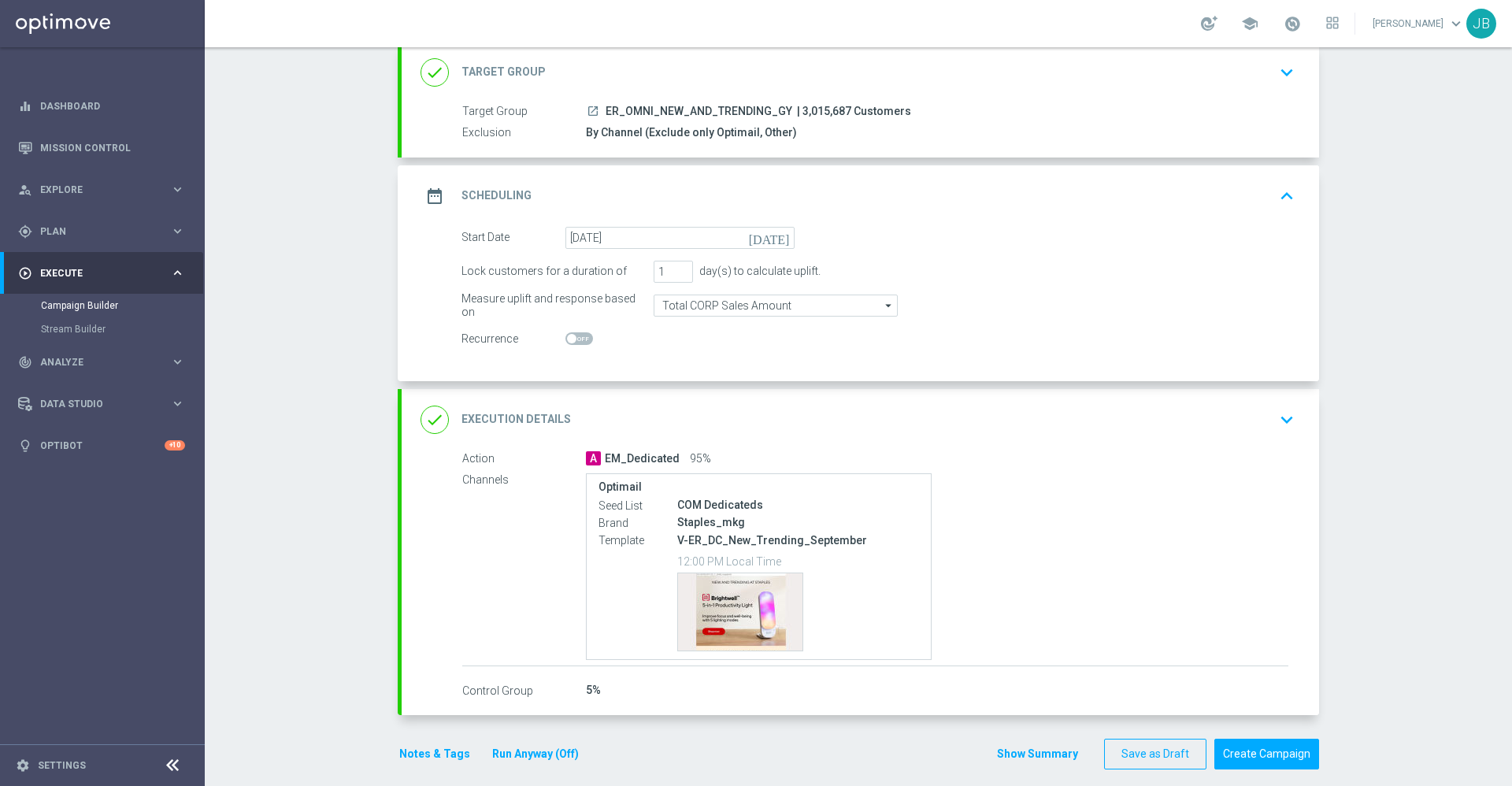
click at [543, 411] on h2 "Execution Details" at bounding box center [515, 418] width 110 height 15
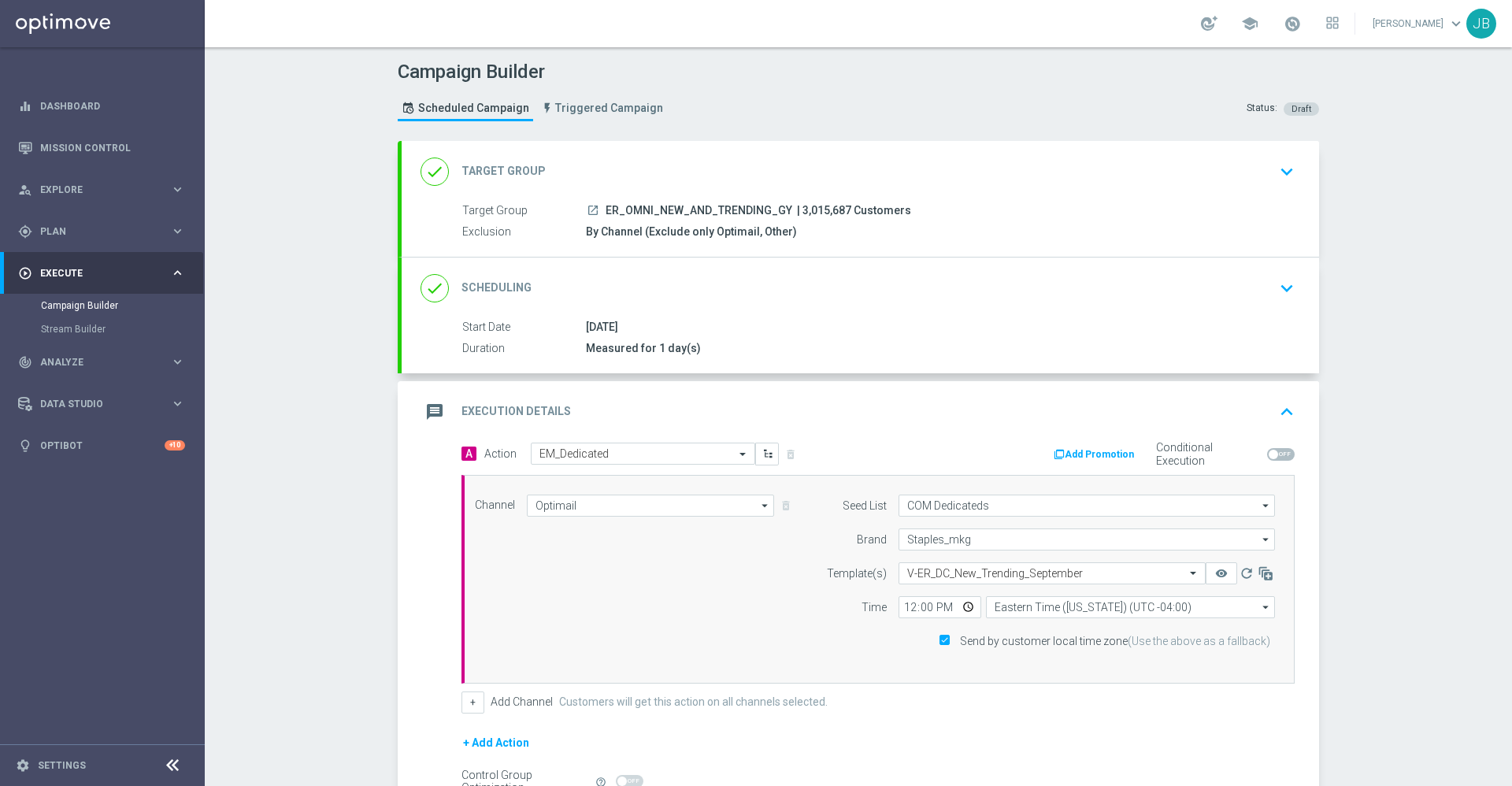
scroll to position [176, 0]
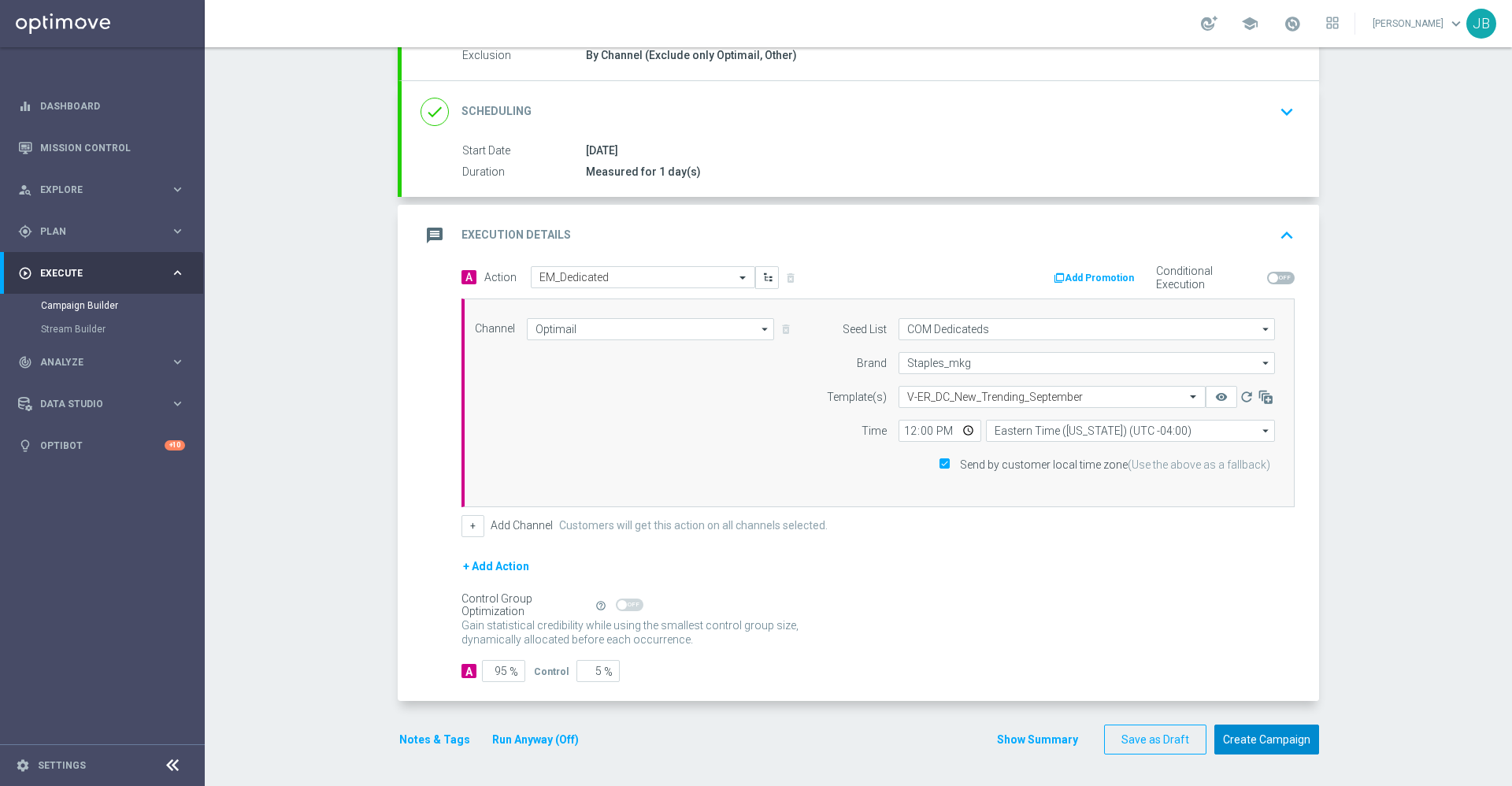
click at [1239, 746] on button "Create Campaign" at bounding box center [1267, 740] width 105 height 31
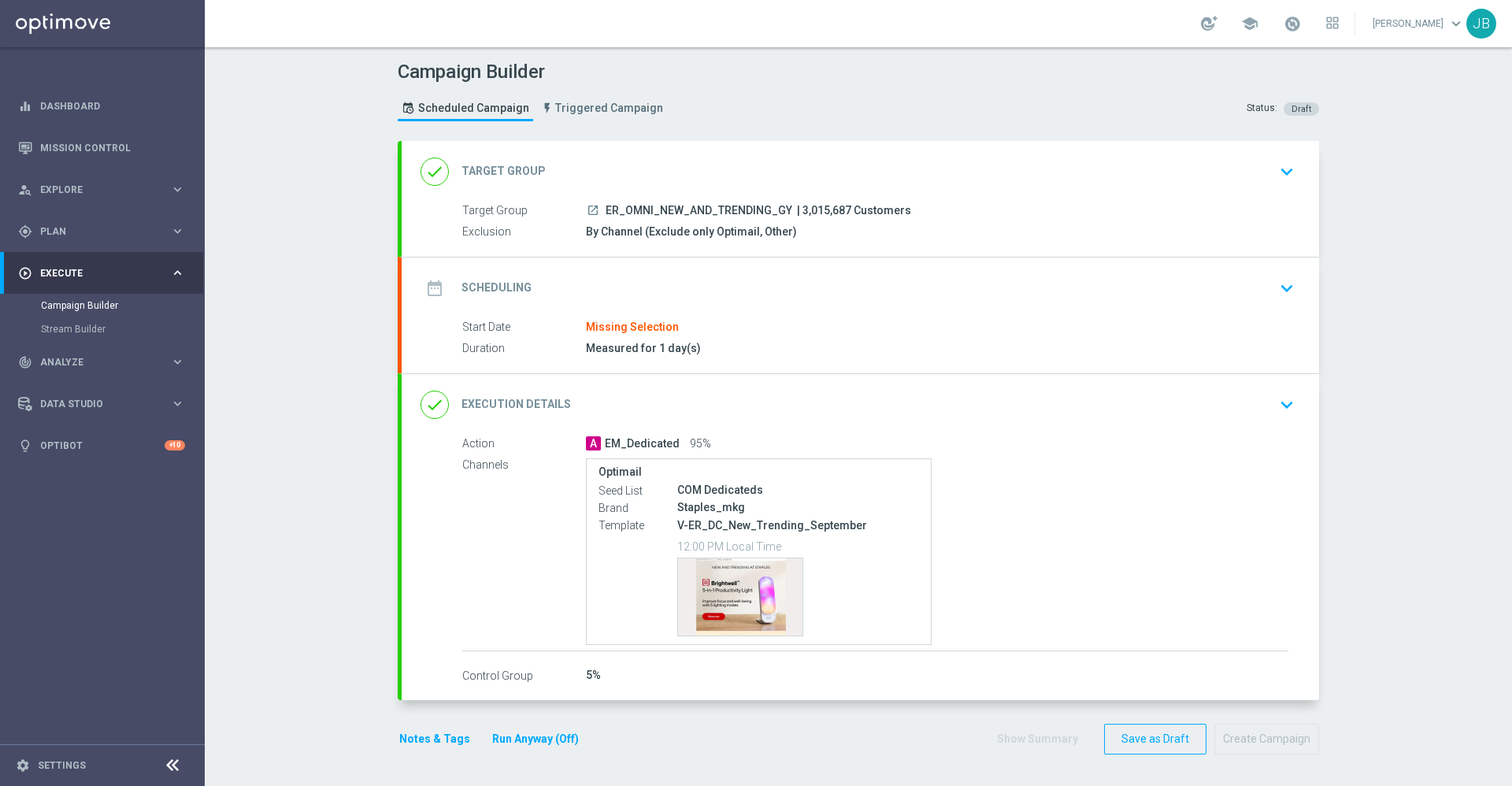
click at [499, 166] on h2 "Target Group" at bounding box center [503, 170] width 85 height 15
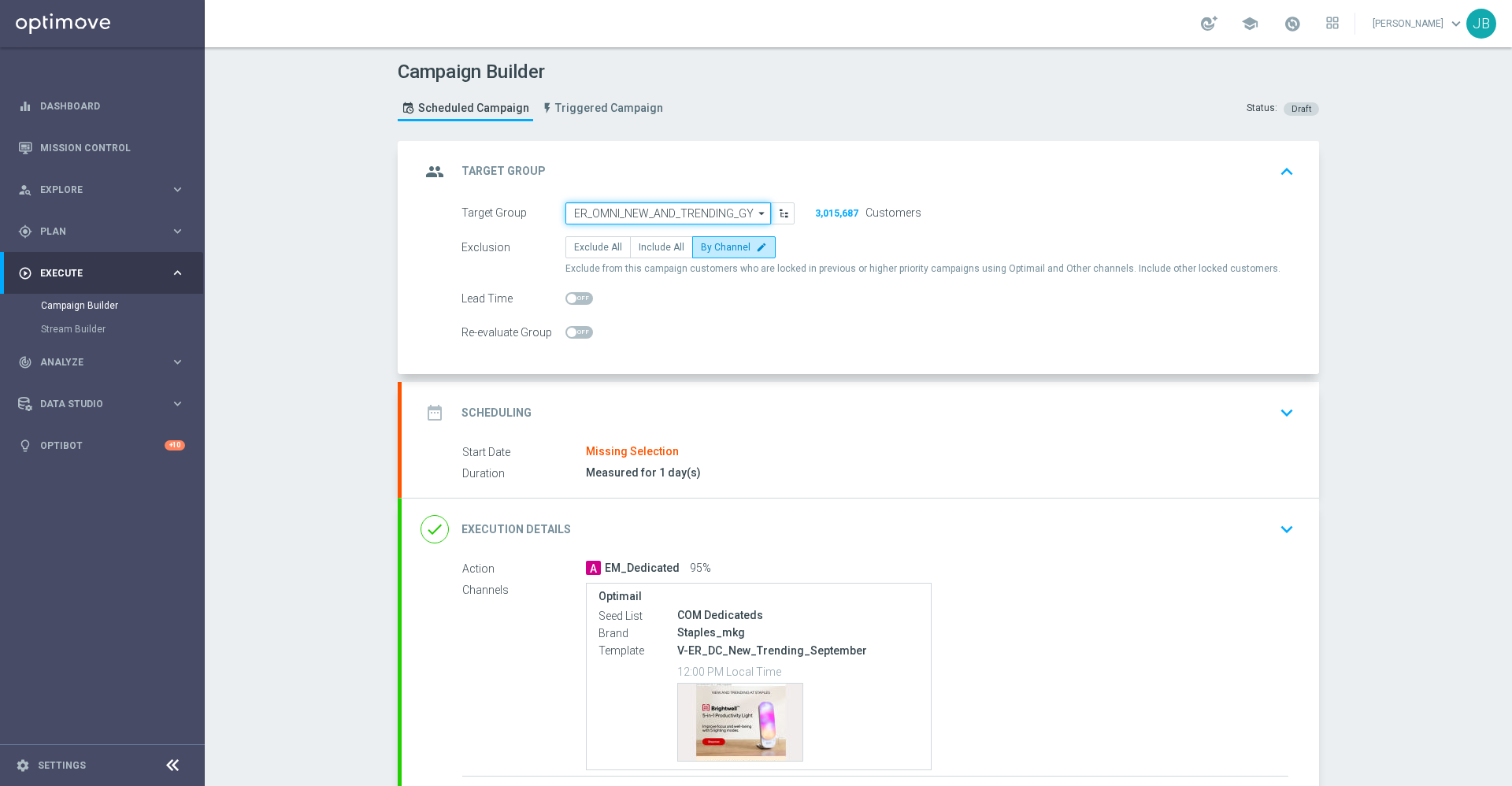
click at [690, 215] on input "ER_OMNI_NEW_AND_TRENDING_GY" at bounding box center [667, 213] width 205 height 22
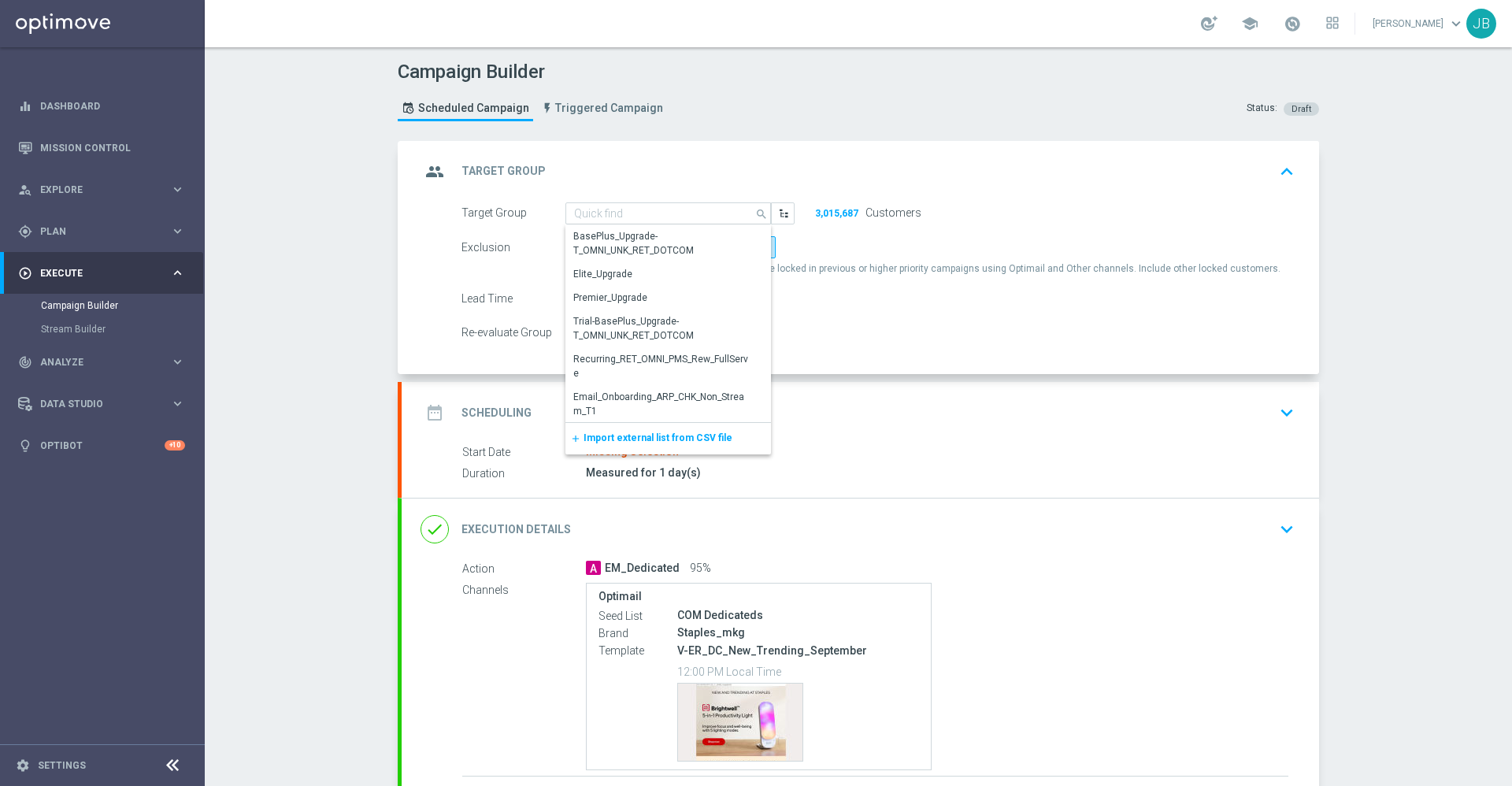
click at [892, 284] on form "Target Group ER_OMNI_NEW_AND_TRENDING_GY search Show Selected 0 of NaN BasePlus…" at bounding box center [877, 273] width 833 height 142
type input "ER_OMNI_NEW_AND_TRENDING_GY"
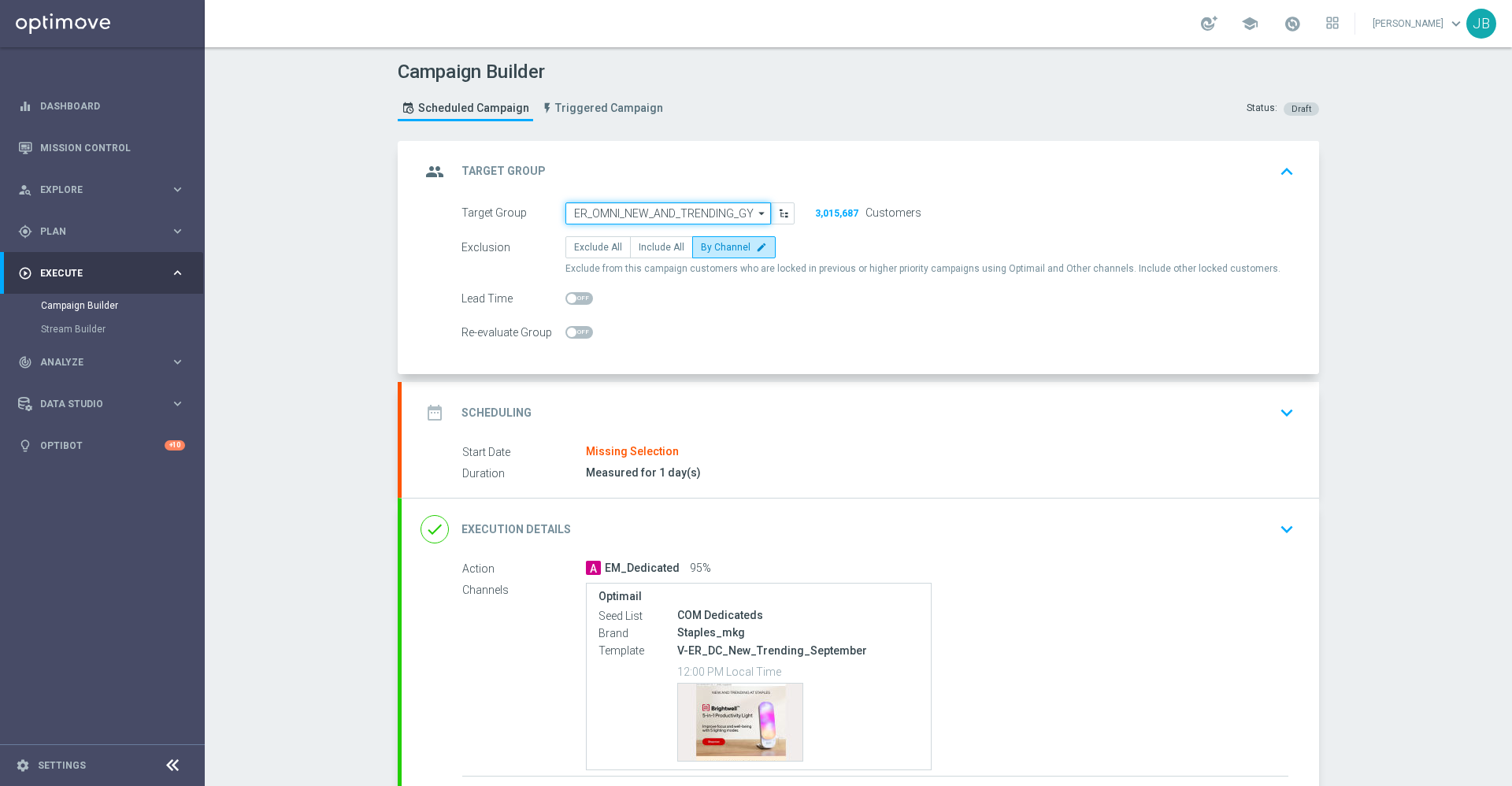
click at [701, 210] on input "ER_OMNI_NEW_AND_TRENDING_GY" at bounding box center [667, 213] width 205 height 22
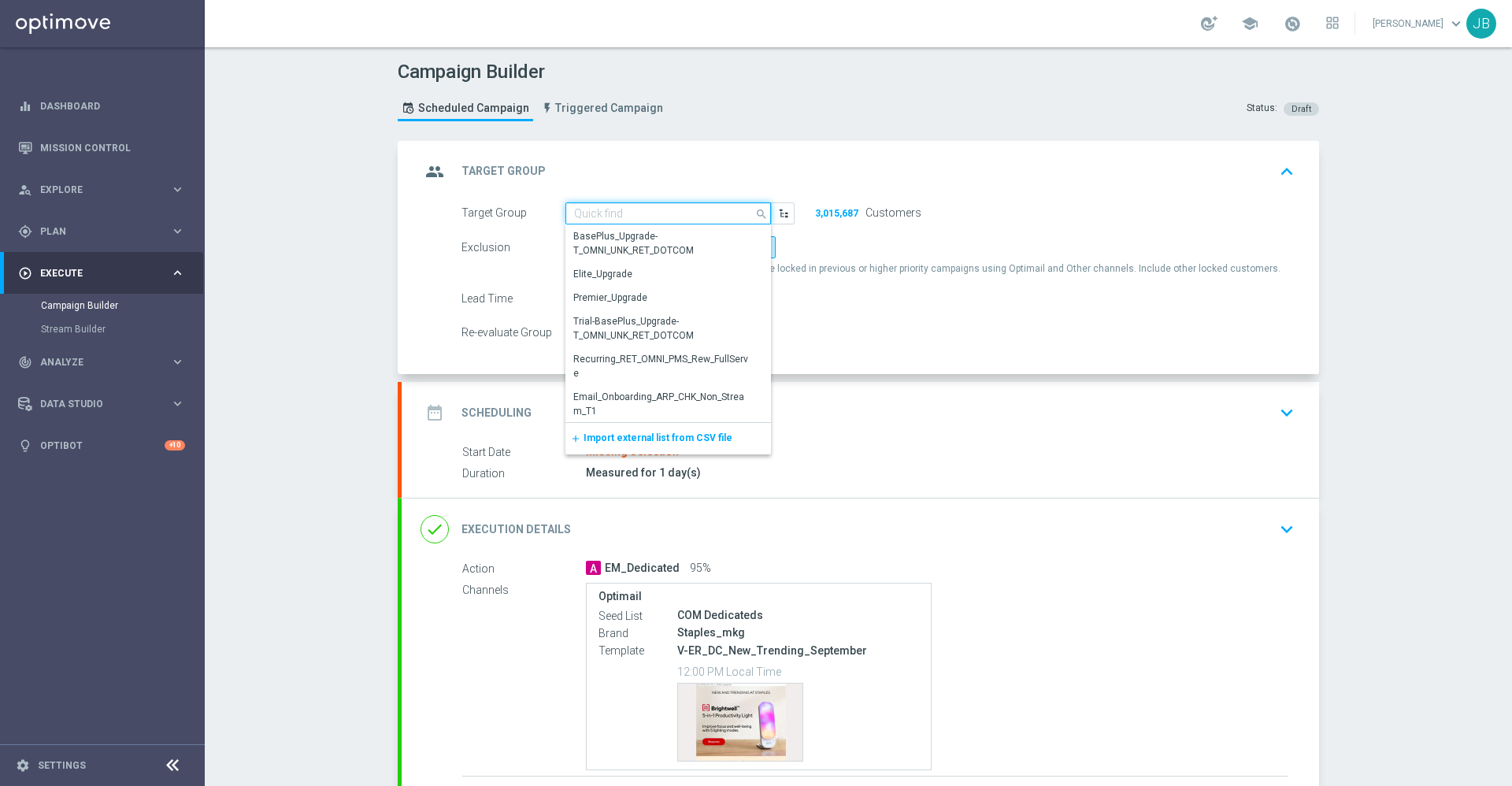
click at [676, 209] on input at bounding box center [667, 213] width 205 height 22
paste input "V-ER_DC_New_Trending_September"
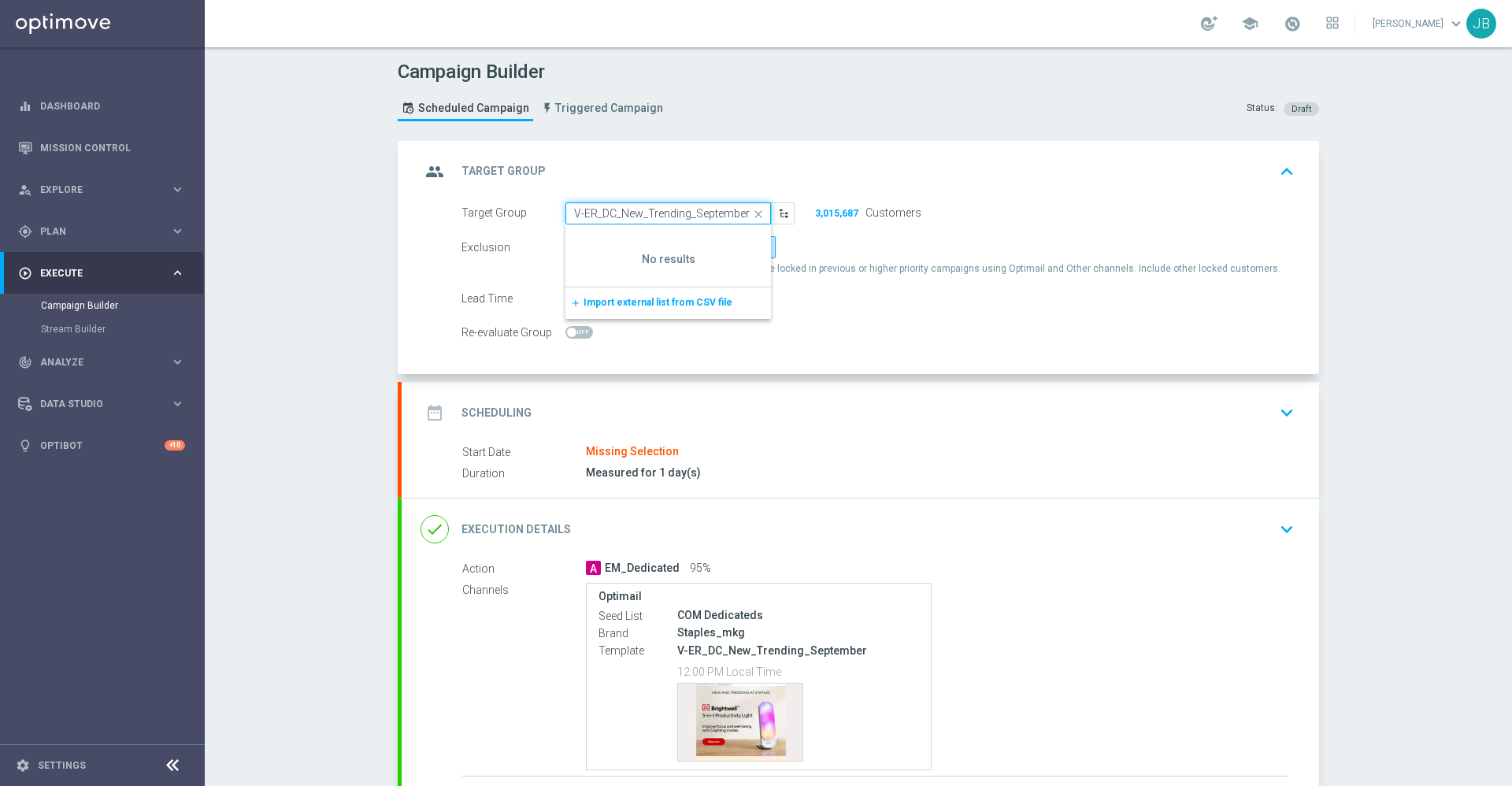
type input "V-ER_DC_New_Trending_September"
click at [752, 211] on icon "close" at bounding box center [758, 214] width 23 height 22
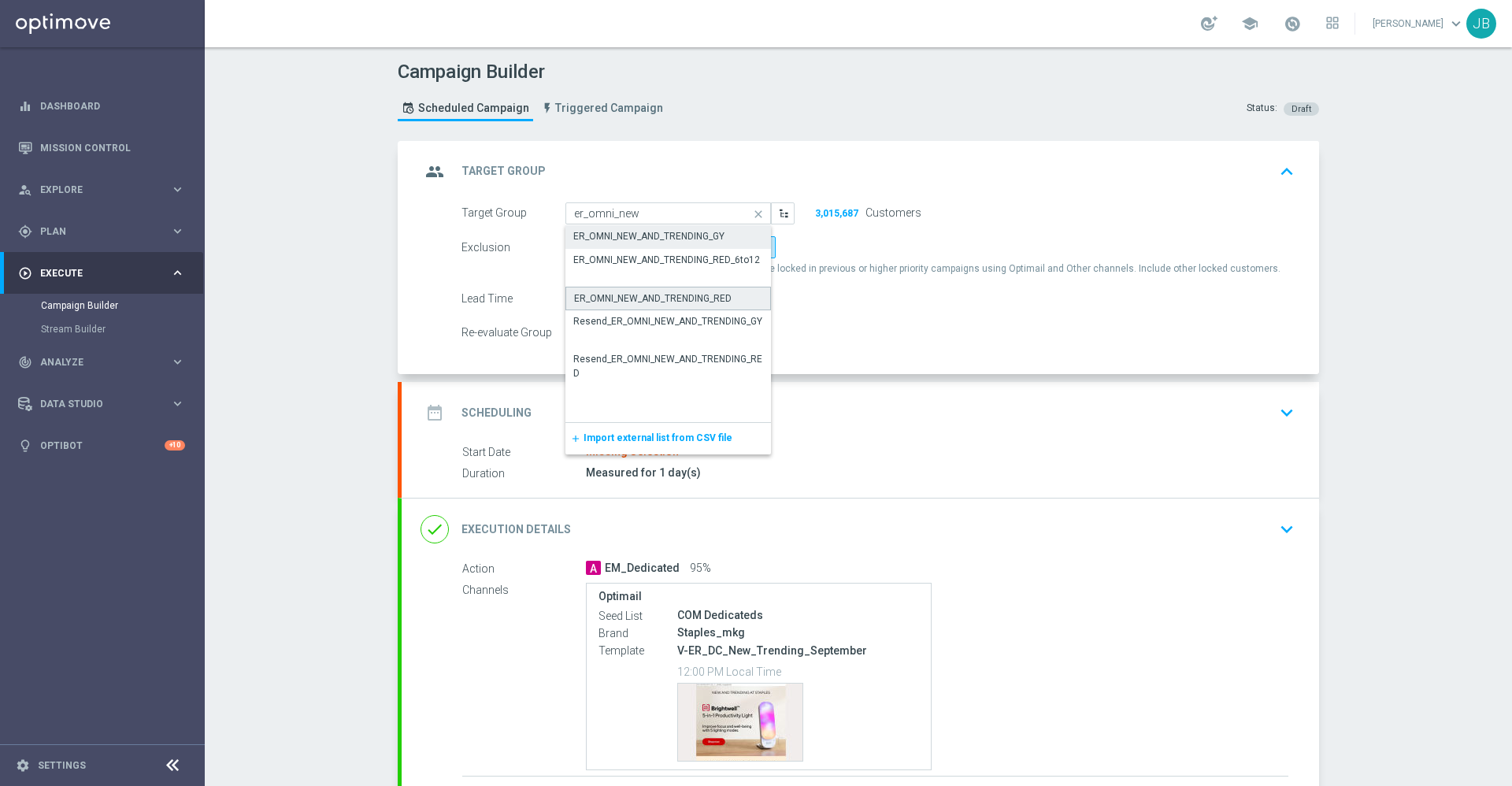
click at [668, 301] on div "ER_OMNI_NEW_AND_TRENDING_RED" at bounding box center [652, 299] width 158 height 15
type input "ER_OMNI_NEW_AND_TRENDING_RED"
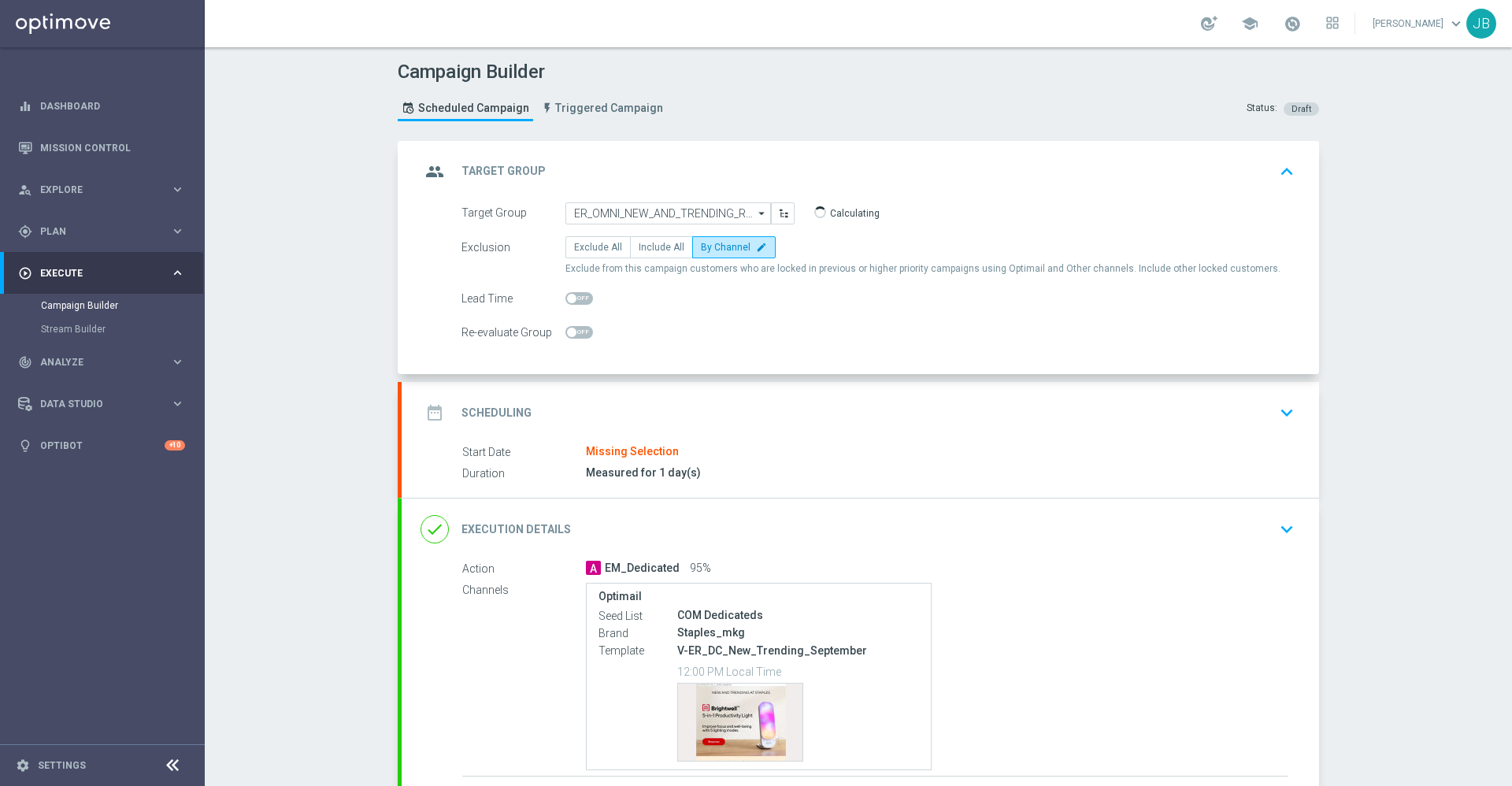
click at [494, 411] on h2 "Scheduling" at bounding box center [496, 412] width 70 height 15
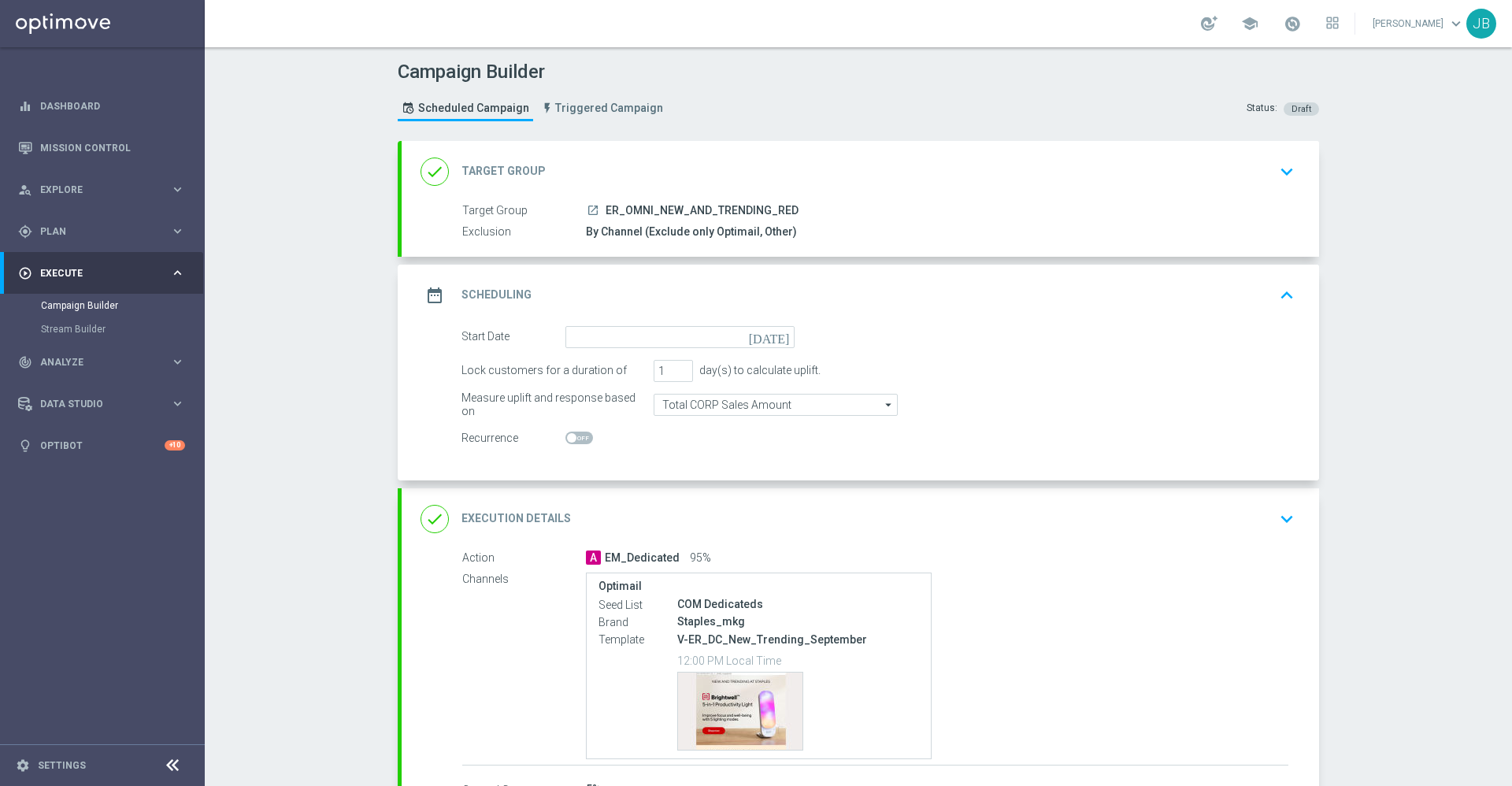
click at [773, 338] on icon "[DATE]" at bounding box center [772, 335] width 47 height 18
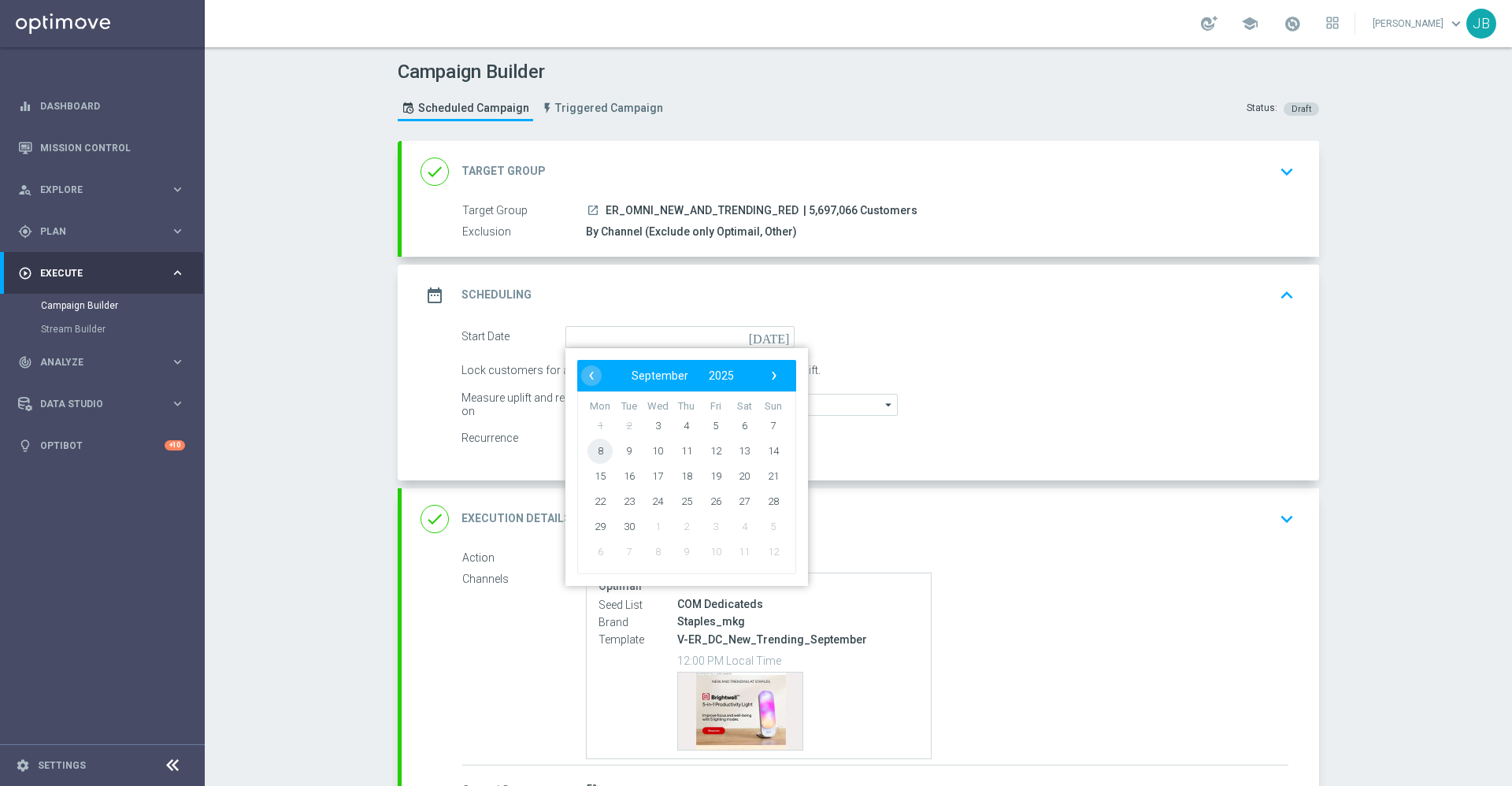
click at [593, 455] on span "8" at bounding box center [600, 450] width 25 height 25
type input "08 Sep 2025"
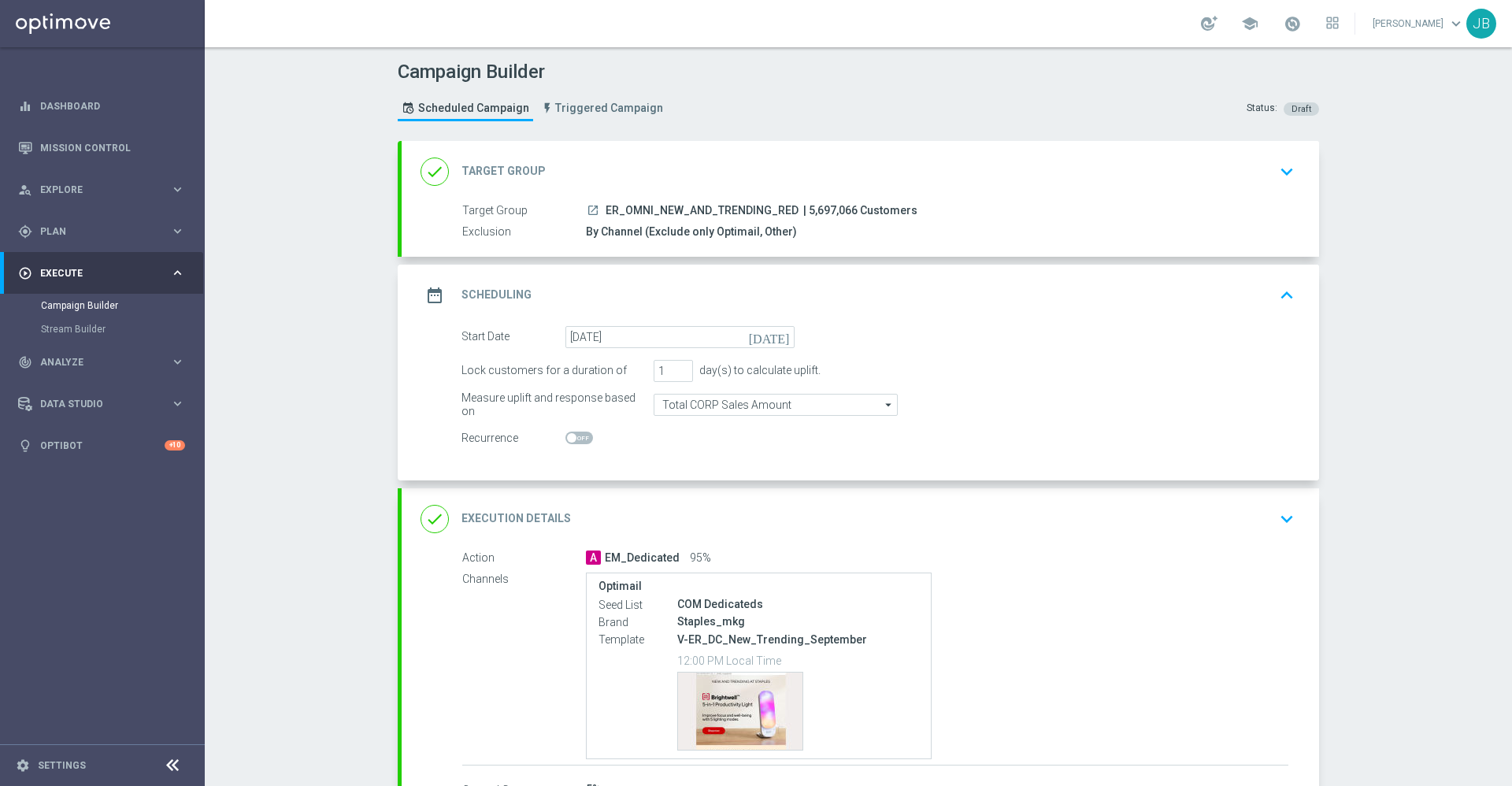
scroll to position [109, 0]
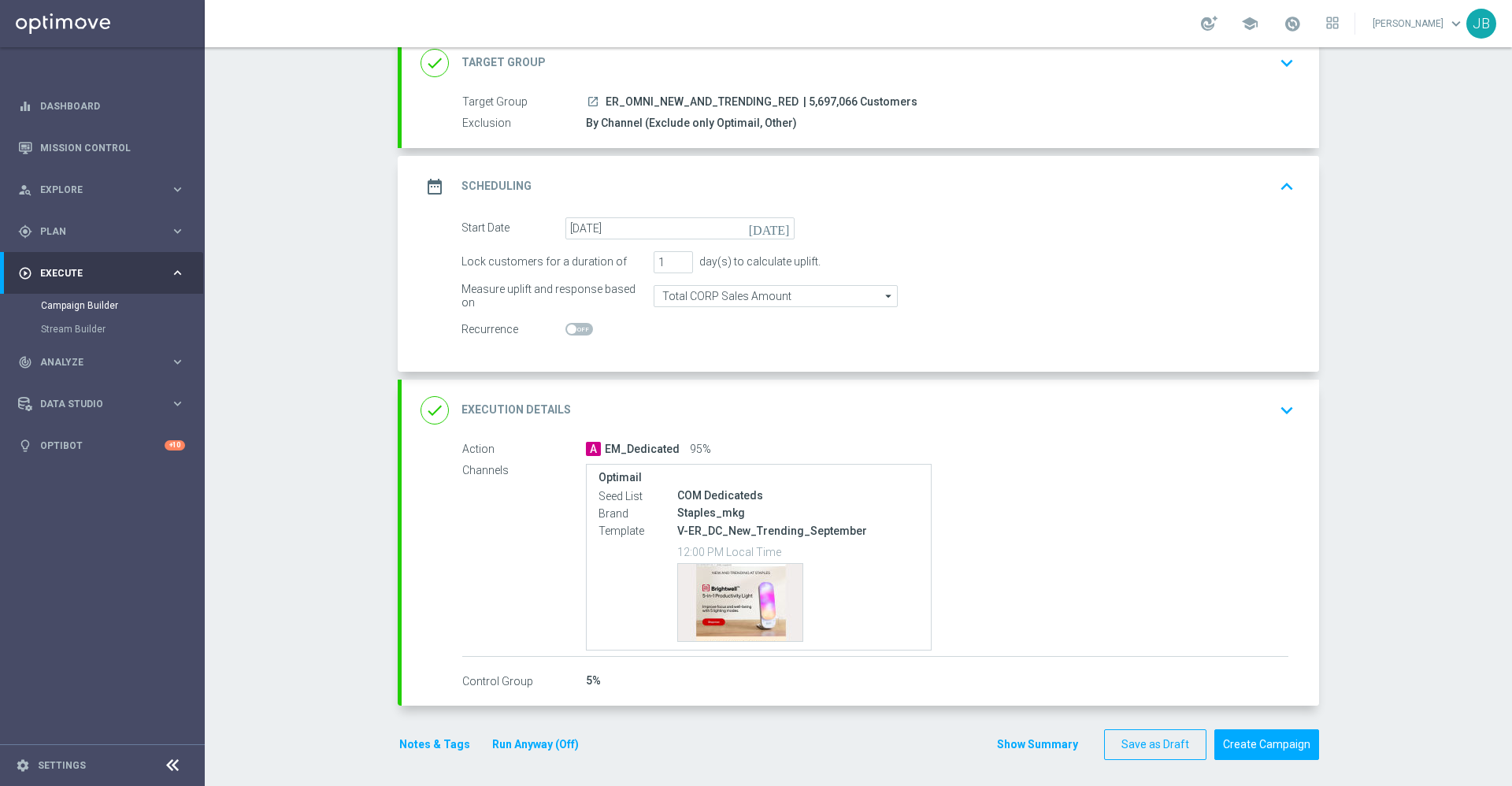
click at [508, 412] on h2 "Execution Details" at bounding box center [515, 410] width 110 height 15
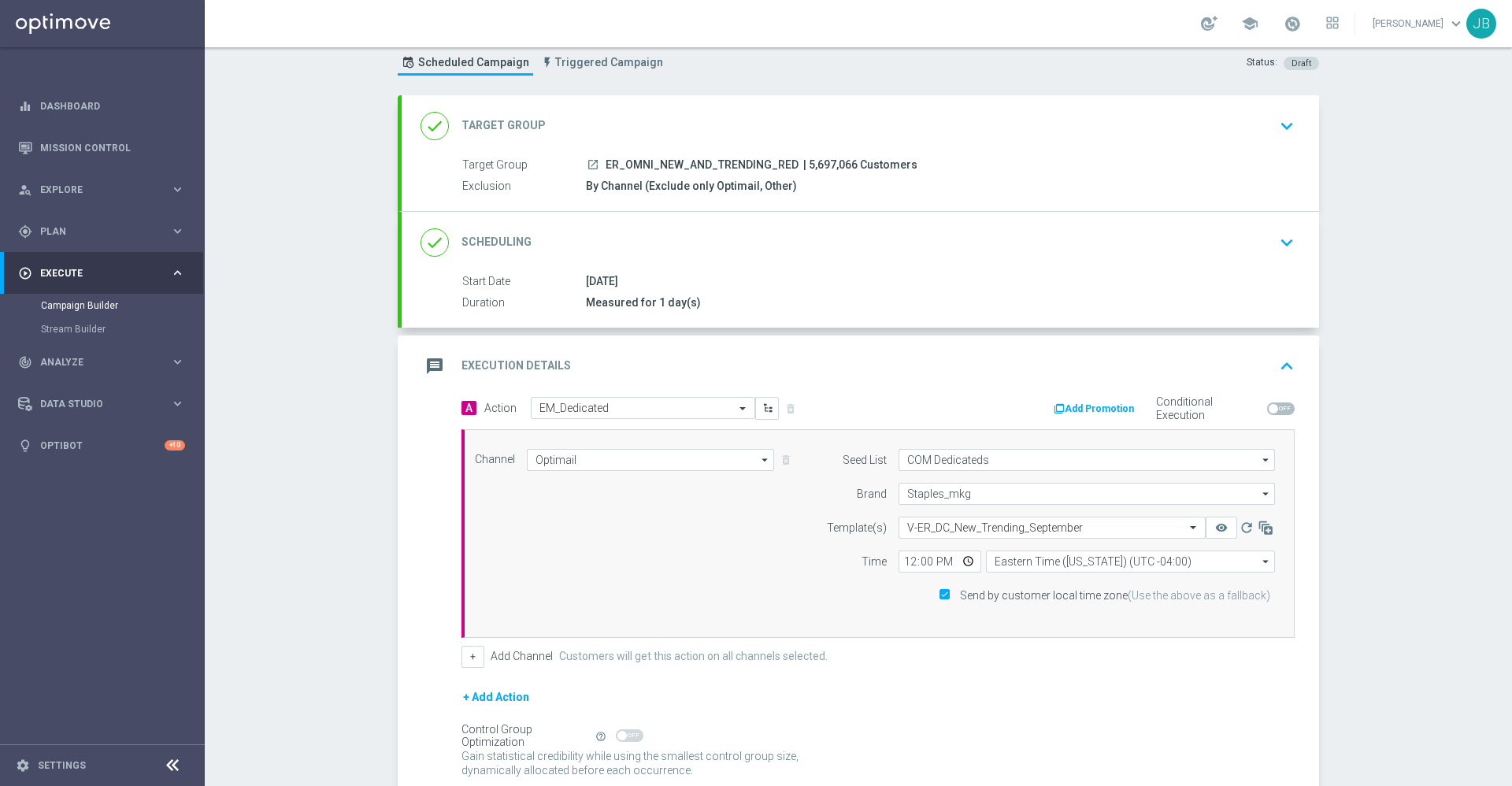
scroll to position [0, 0]
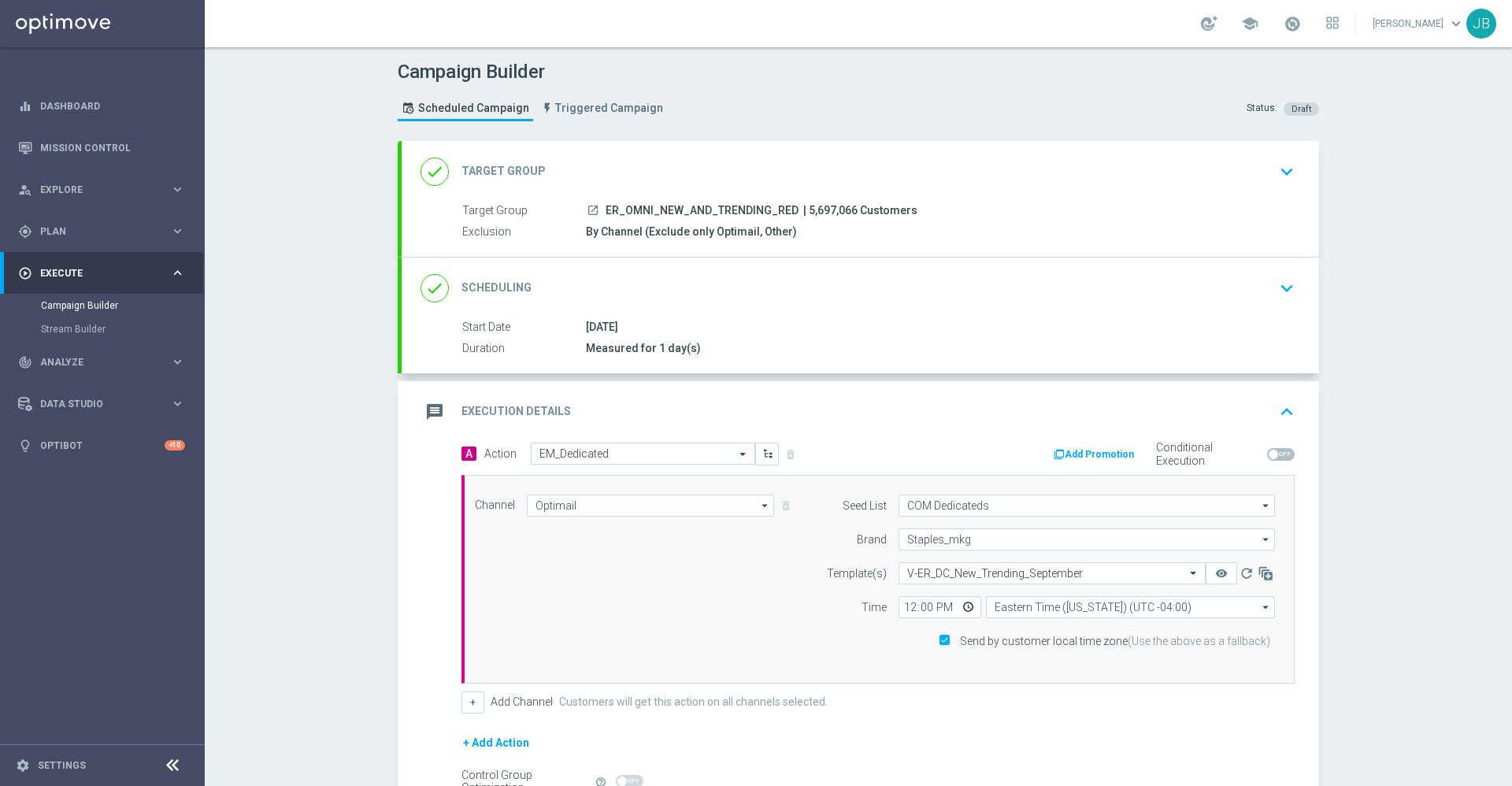
click at [520, 174] on h2 "Target Group" at bounding box center [503, 170] width 85 height 15
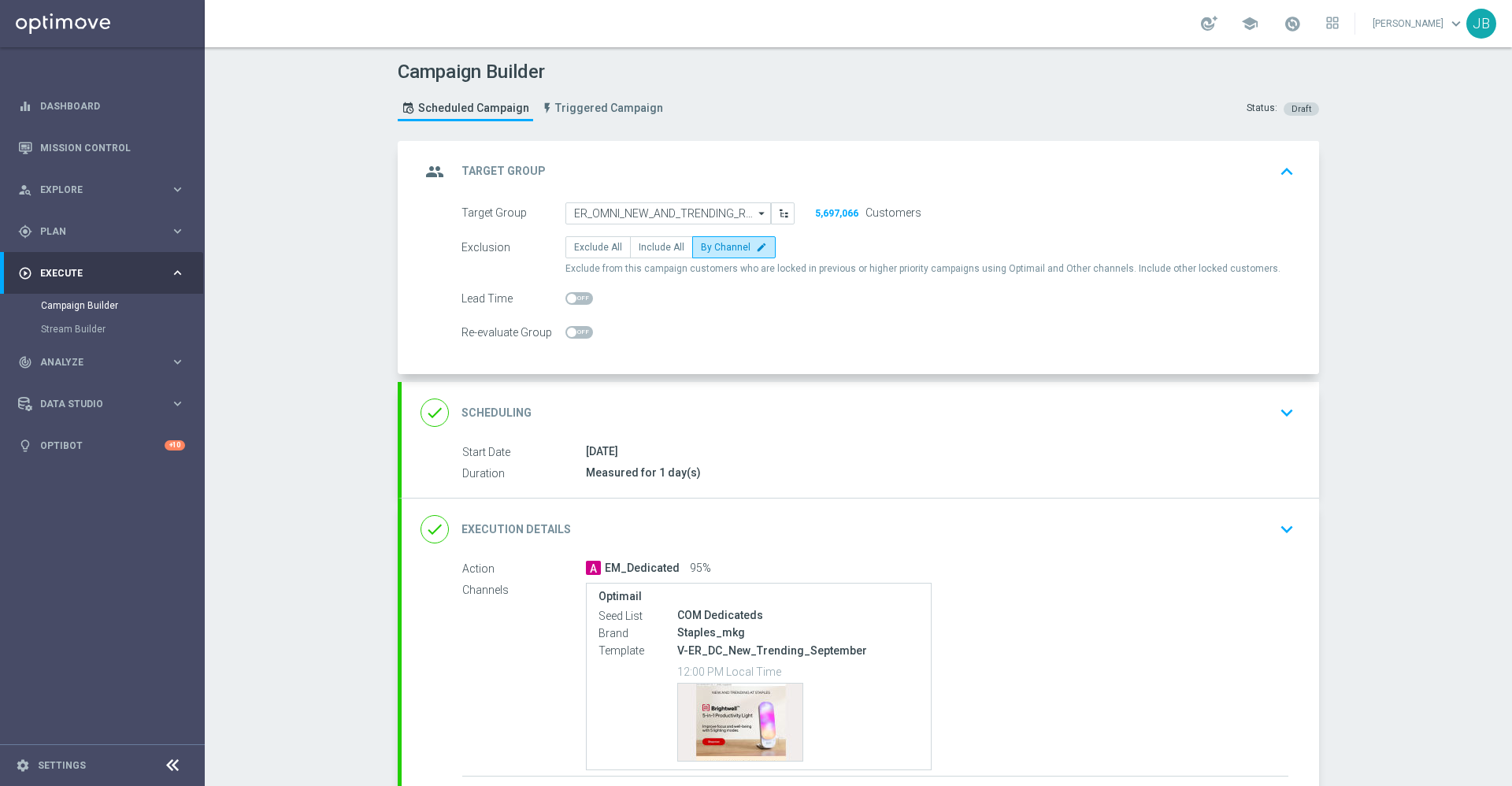
click at [520, 174] on h2 "Target Group" at bounding box center [503, 170] width 85 height 15
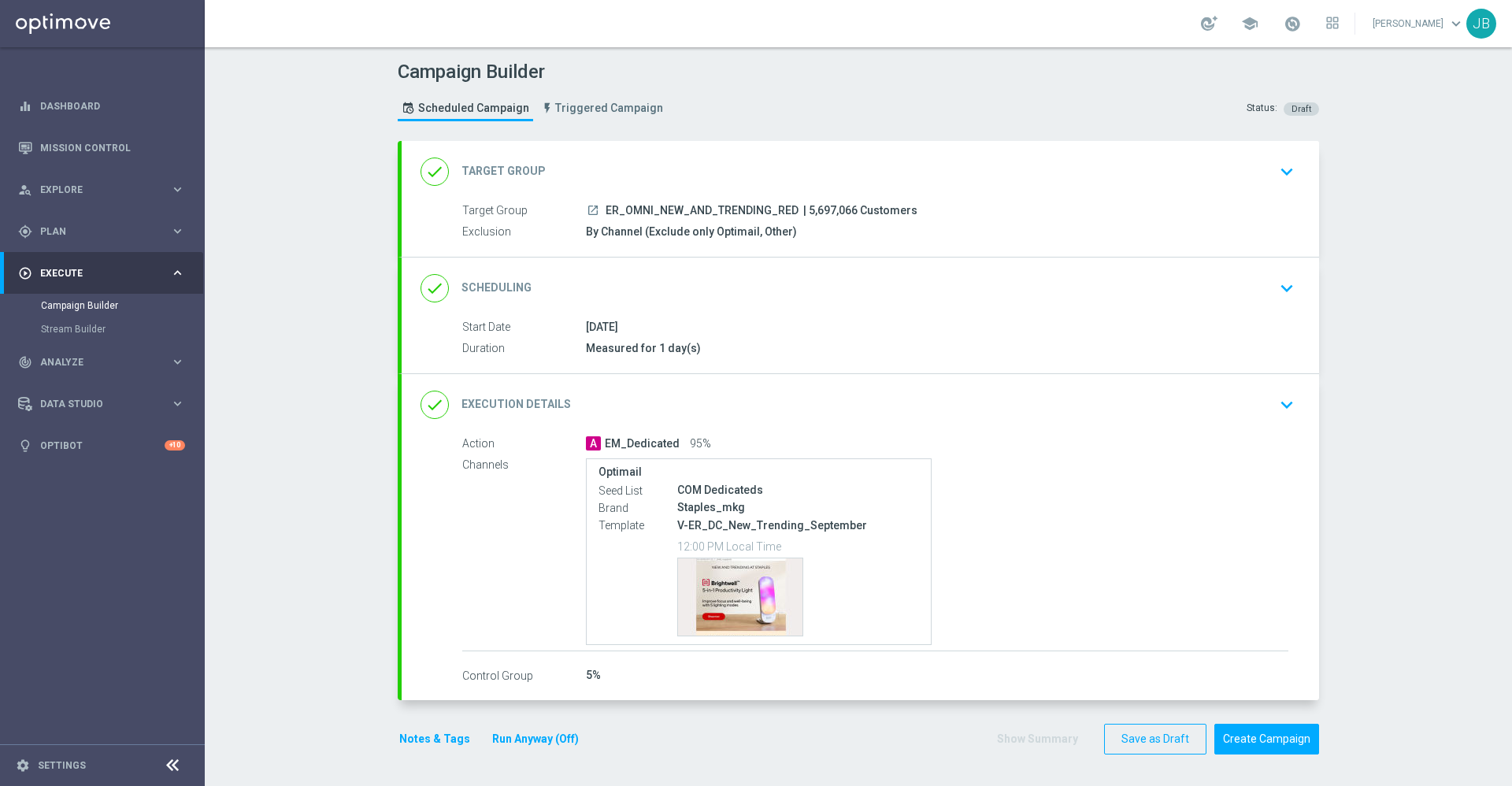
click at [502, 289] on h2 "Scheduling" at bounding box center [496, 287] width 70 height 15
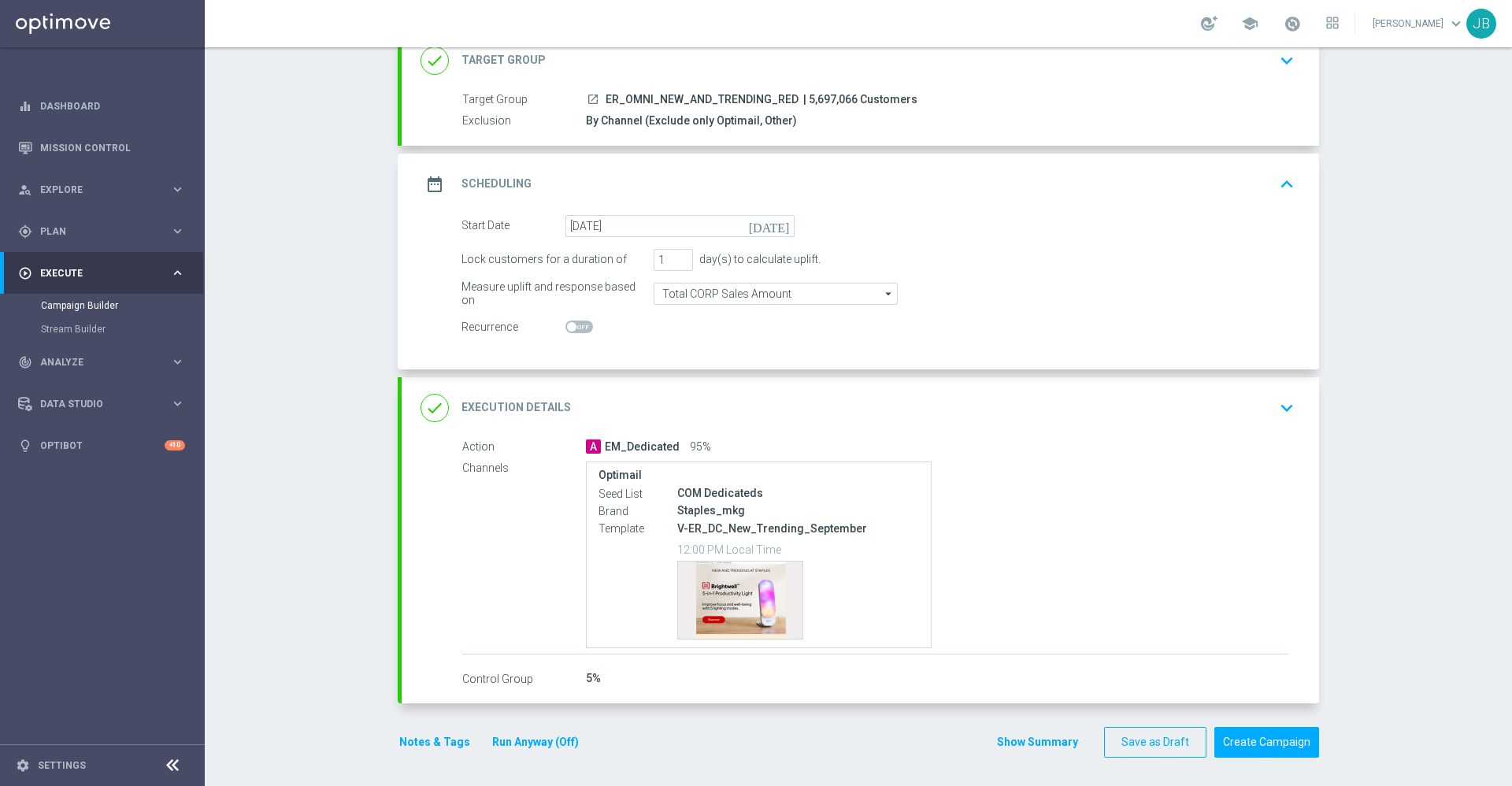
scroll to position [114, 0]
click at [483, 393] on div "done Execution Details" at bounding box center [495, 405] width 151 height 28
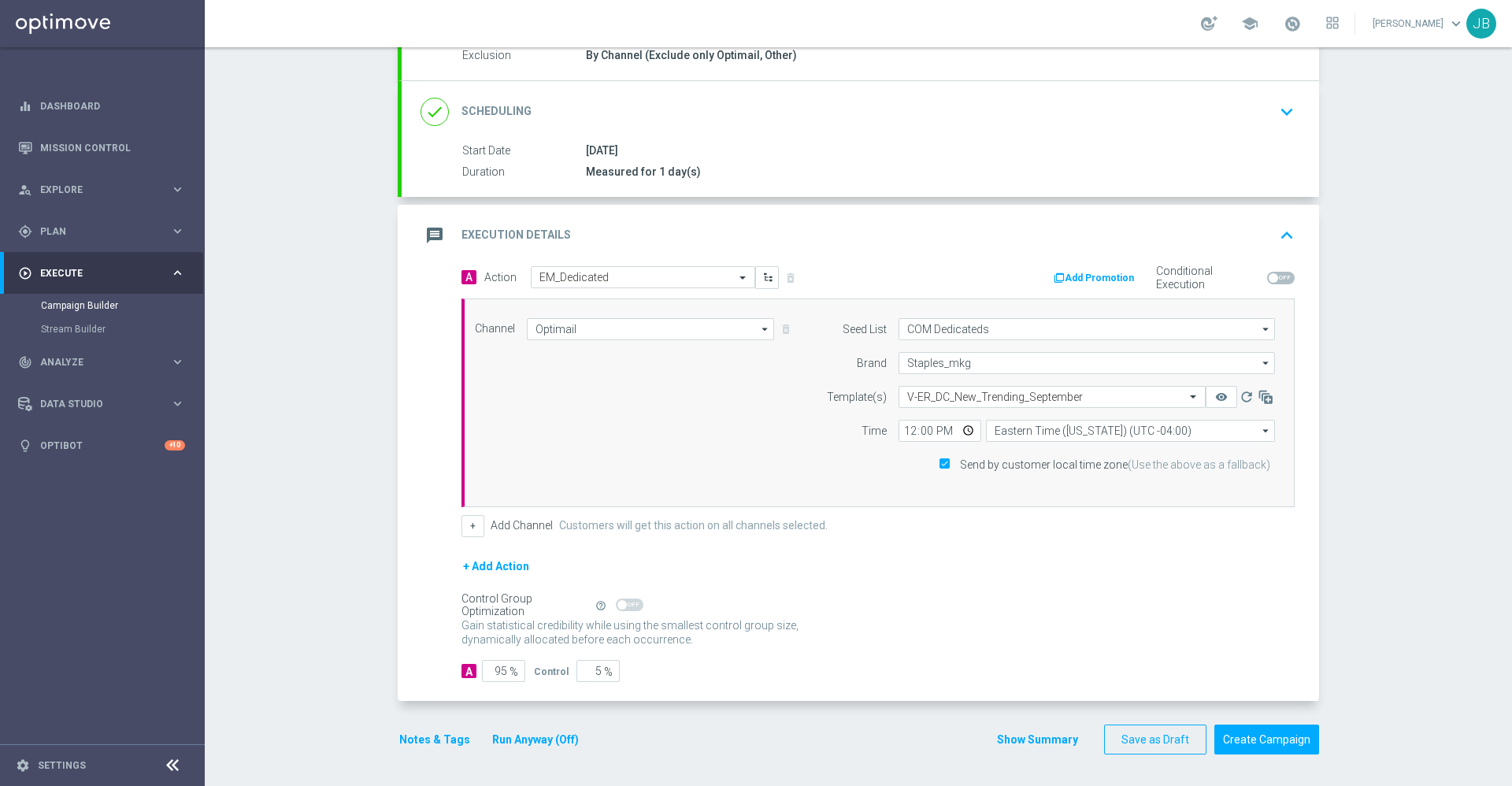
scroll to position [0, 0]
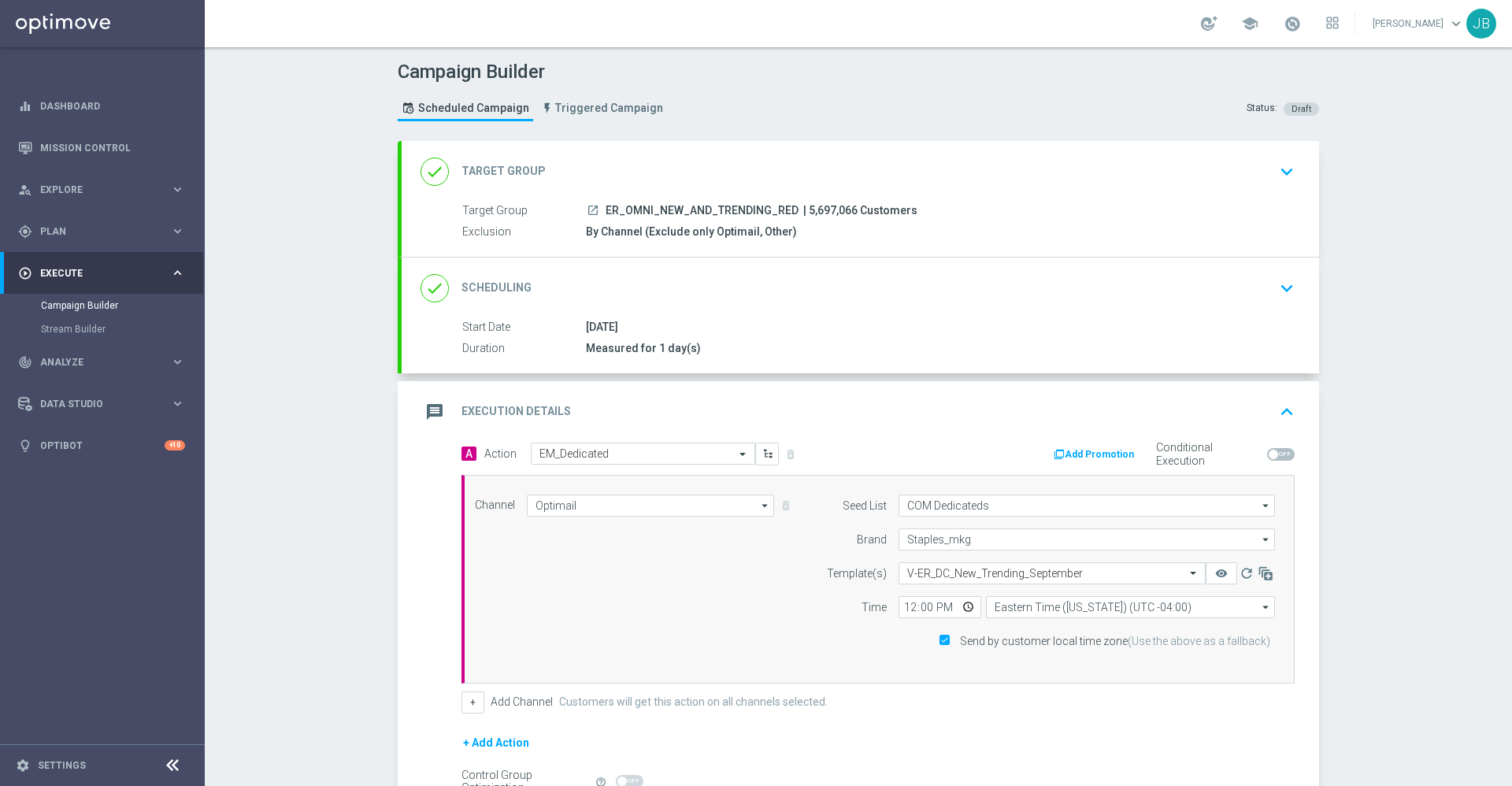
click at [498, 172] on h2 "Target Group" at bounding box center [503, 170] width 85 height 15
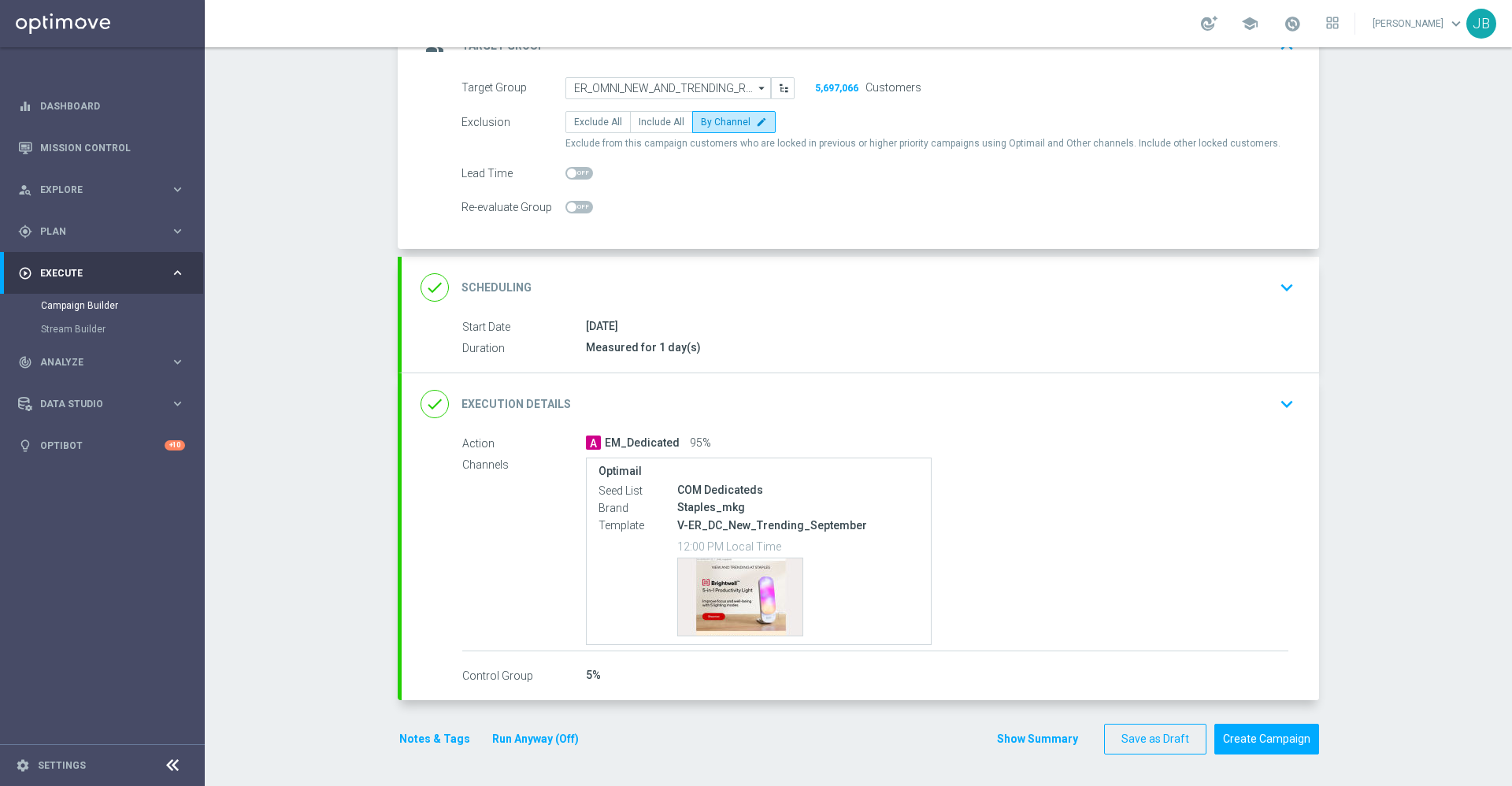
click at [511, 276] on div "done Scheduling" at bounding box center [475, 287] width 111 height 28
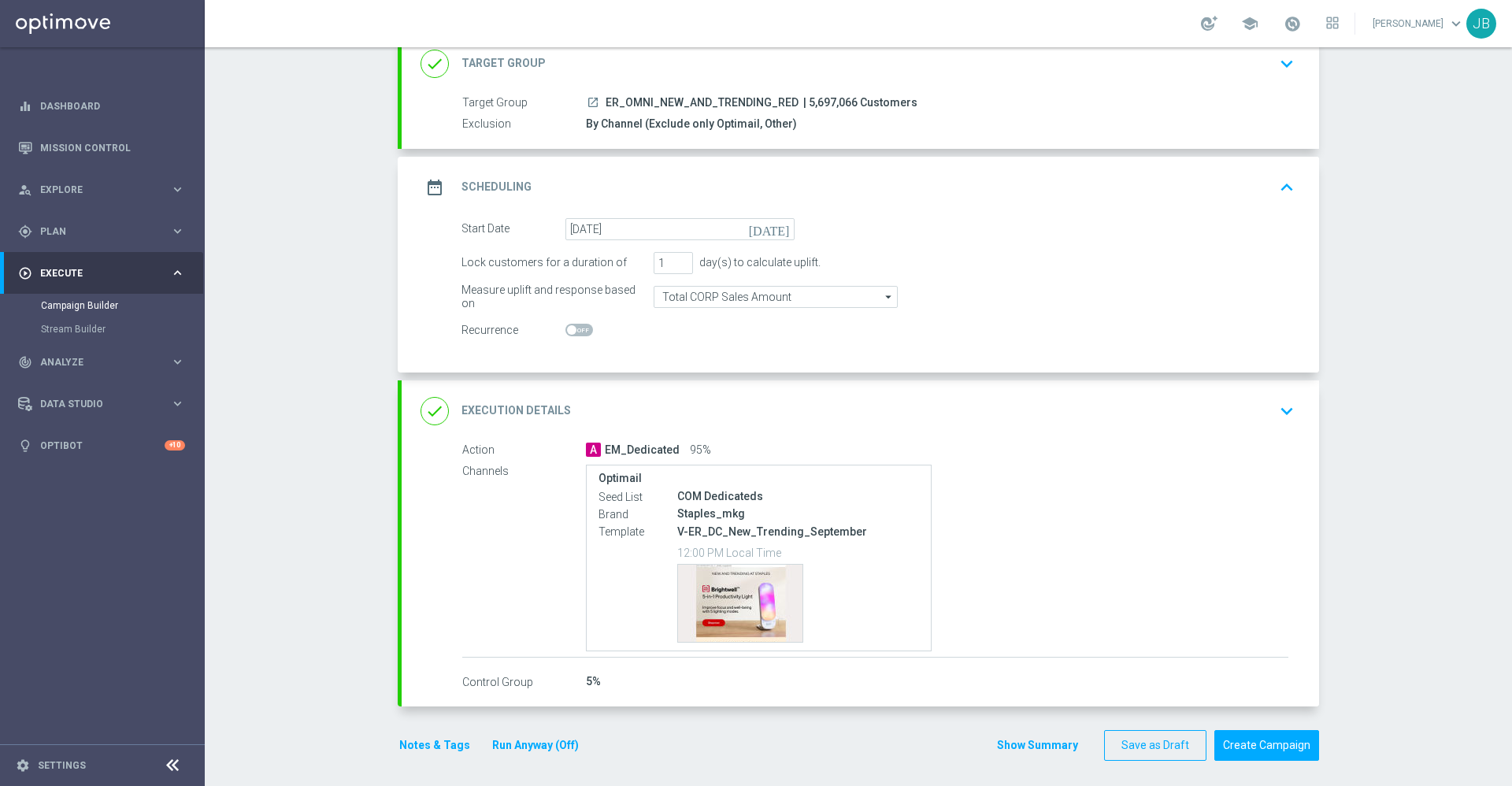
scroll to position [114, 0]
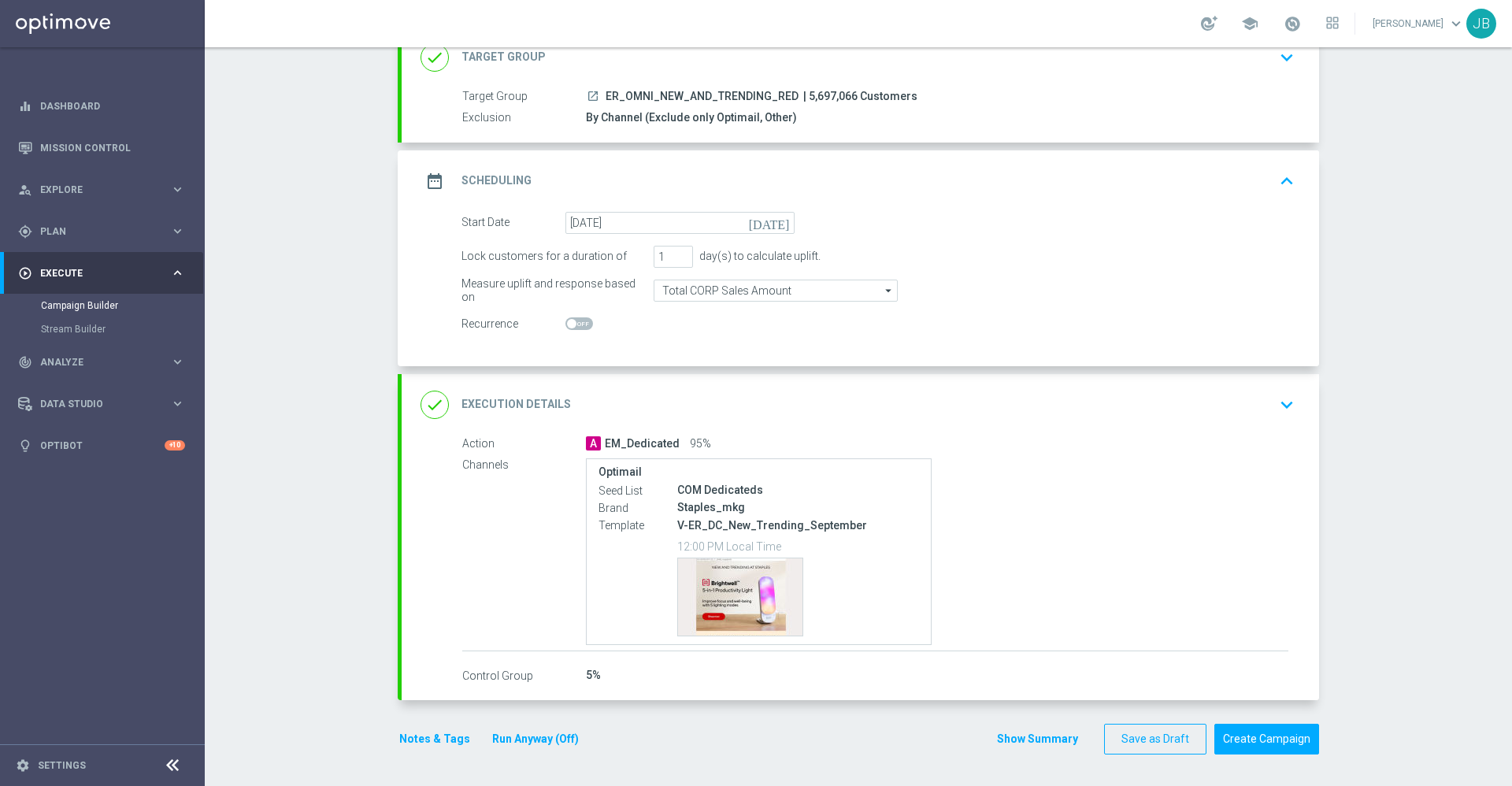
click at [525, 404] on h2 "Execution Details" at bounding box center [515, 404] width 110 height 15
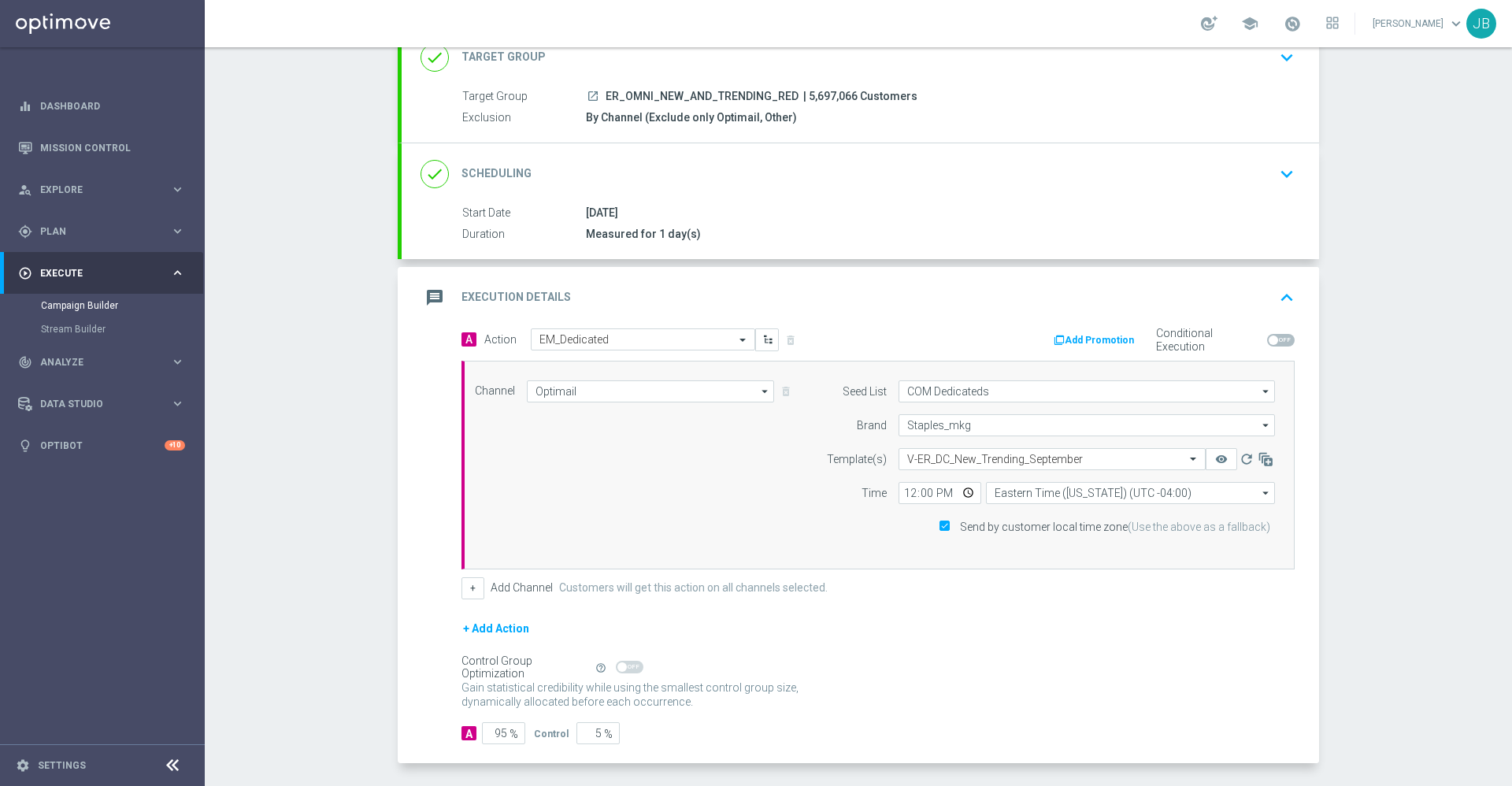
scroll to position [176, 0]
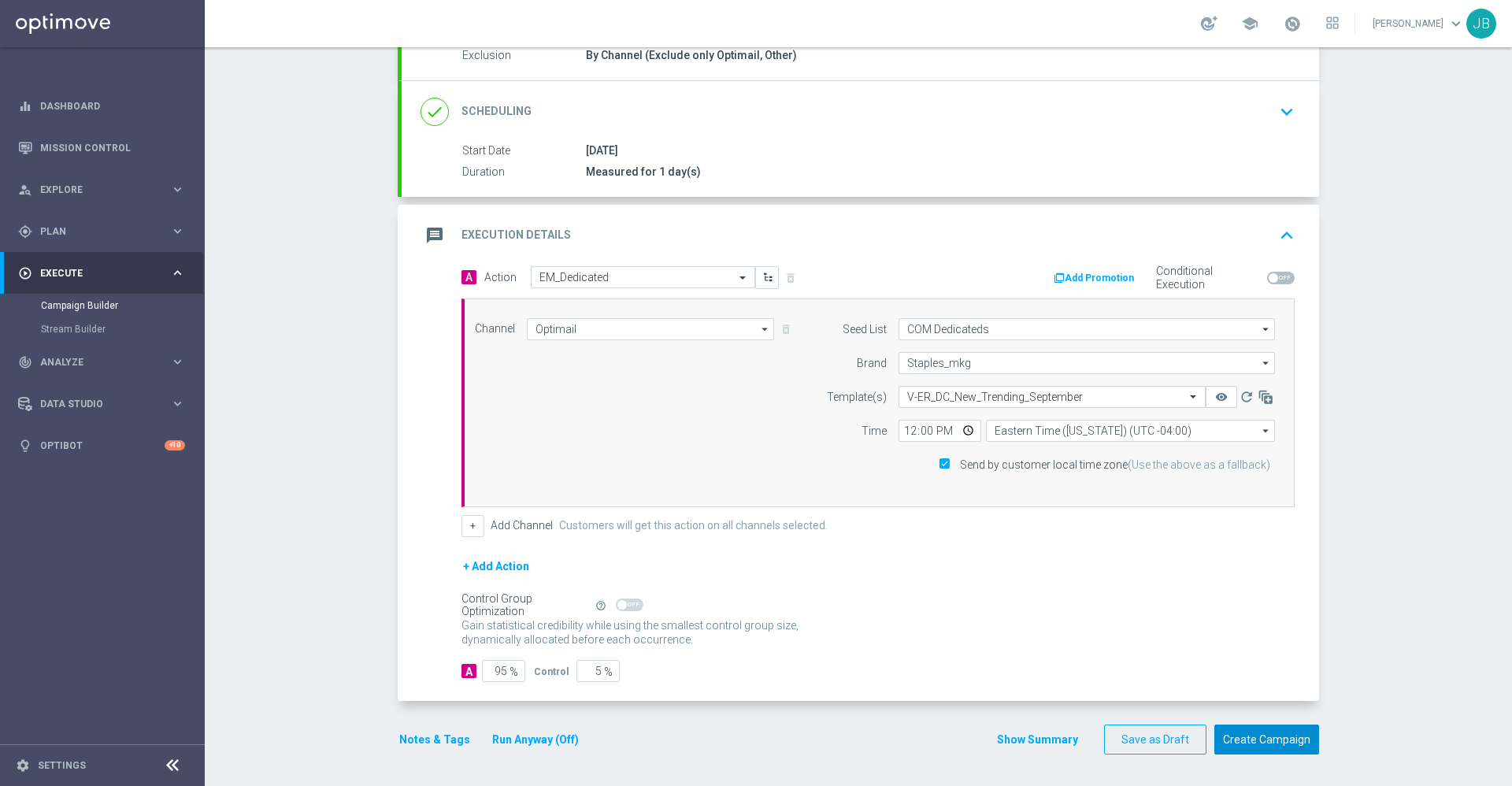
drag, startPoint x: 1265, startPoint y: 738, endPoint x: 1203, endPoint y: 599, distance: 152.2
click at [1203, 599] on form "done Target Group keyboard_arrow_down Target Group launch ER_OMNI_NEW_AND_TREND…" at bounding box center [858, 360] width 921 height 791
click at [1281, 730] on button "Create Campaign" at bounding box center [1267, 740] width 105 height 31
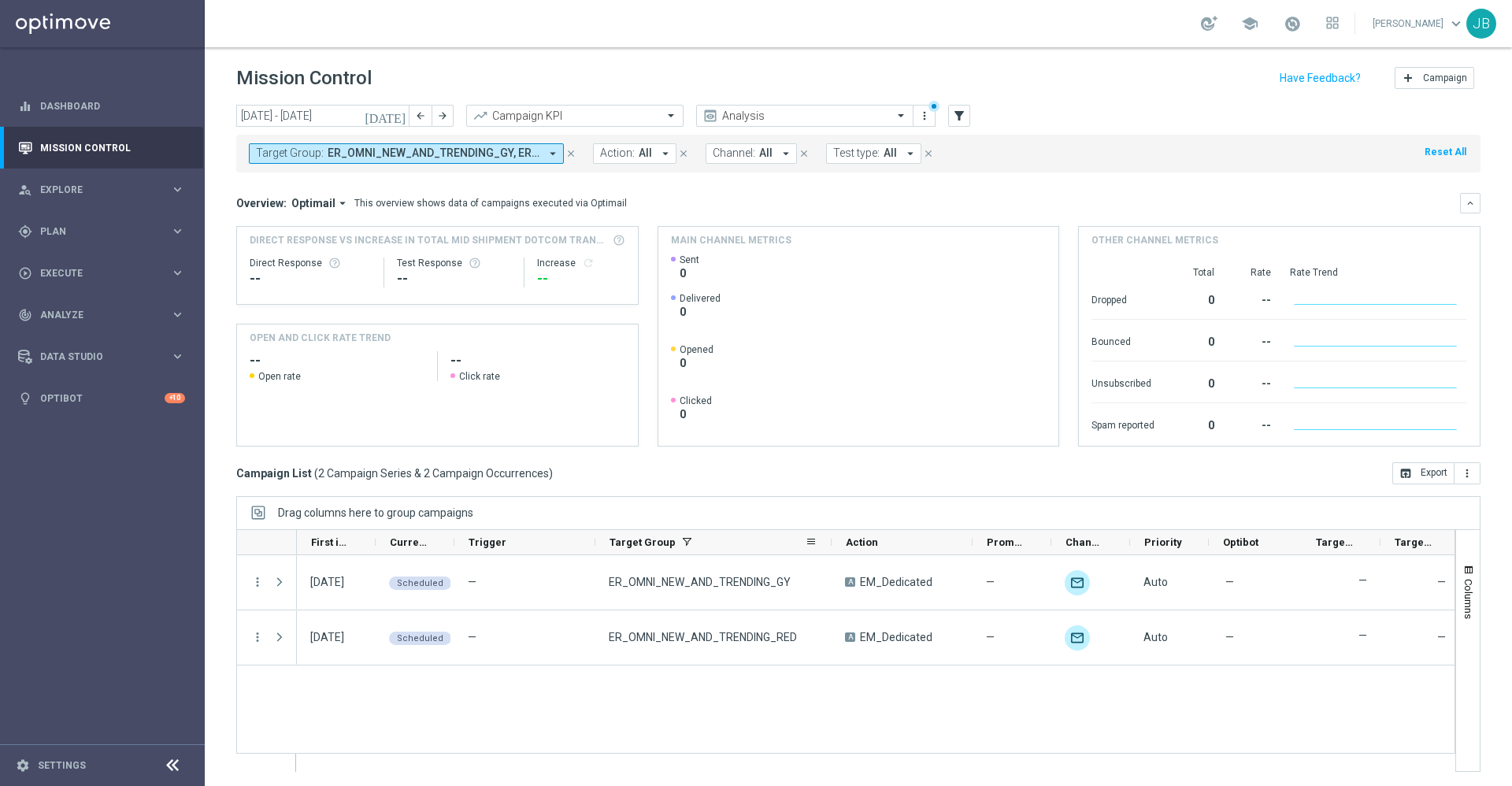
drag, startPoint x: 734, startPoint y: 542, endPoint x: 844, endPoint y: 536, distance: 110.2
click at [834, 536] on div at bounding box center [831, 542] width 6 height 24
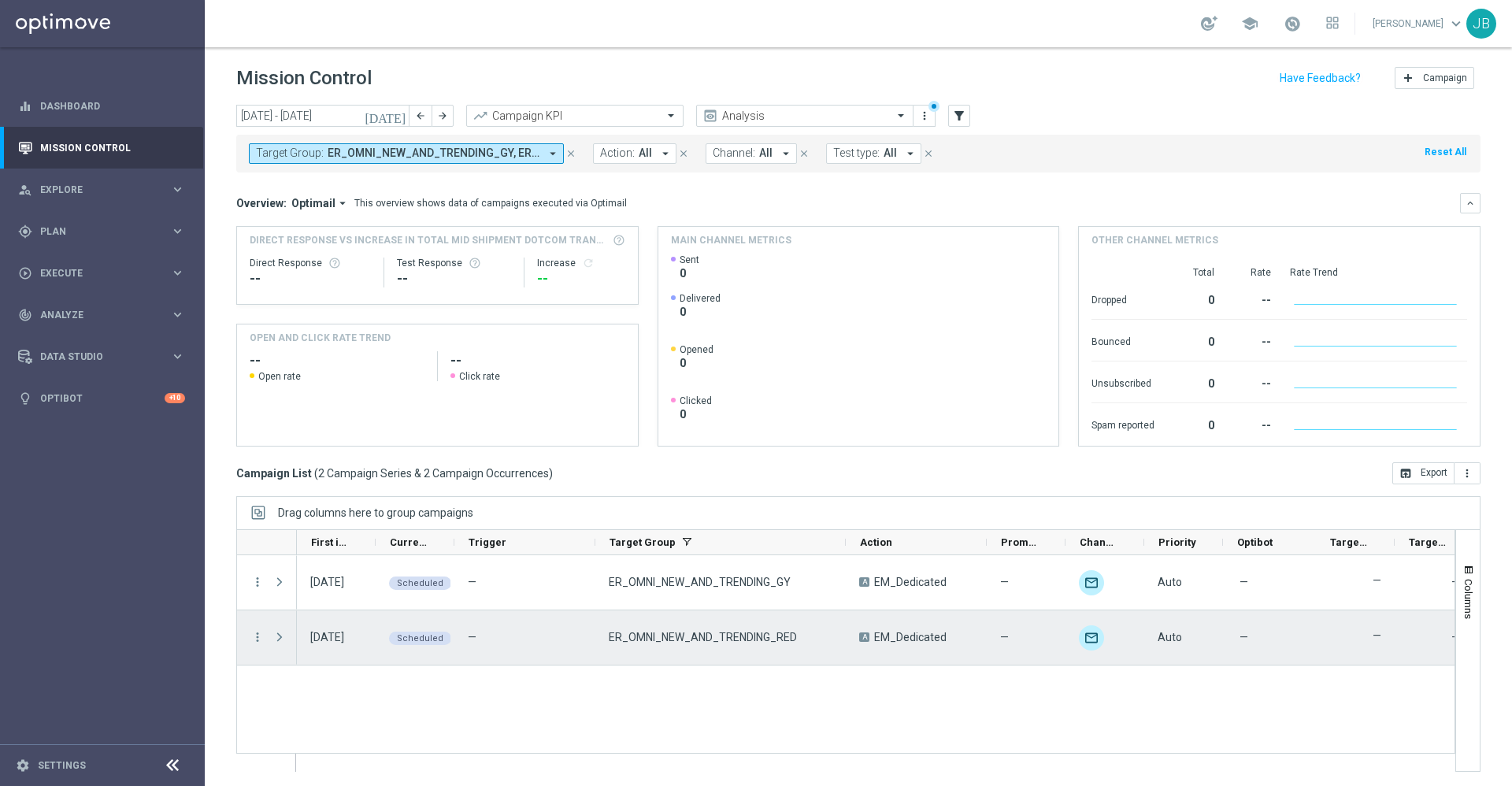
click at [248, 639] on div "more_vert" at bounding box center [251, 638] width 28 height 54
click at [257, 635] on icon "more_vert" at bounding box center [257, 637] width 15 height 15
click at [302, 571] on span "Duplicate and Edit" at bounding box center [328, 567] width 81 height 11
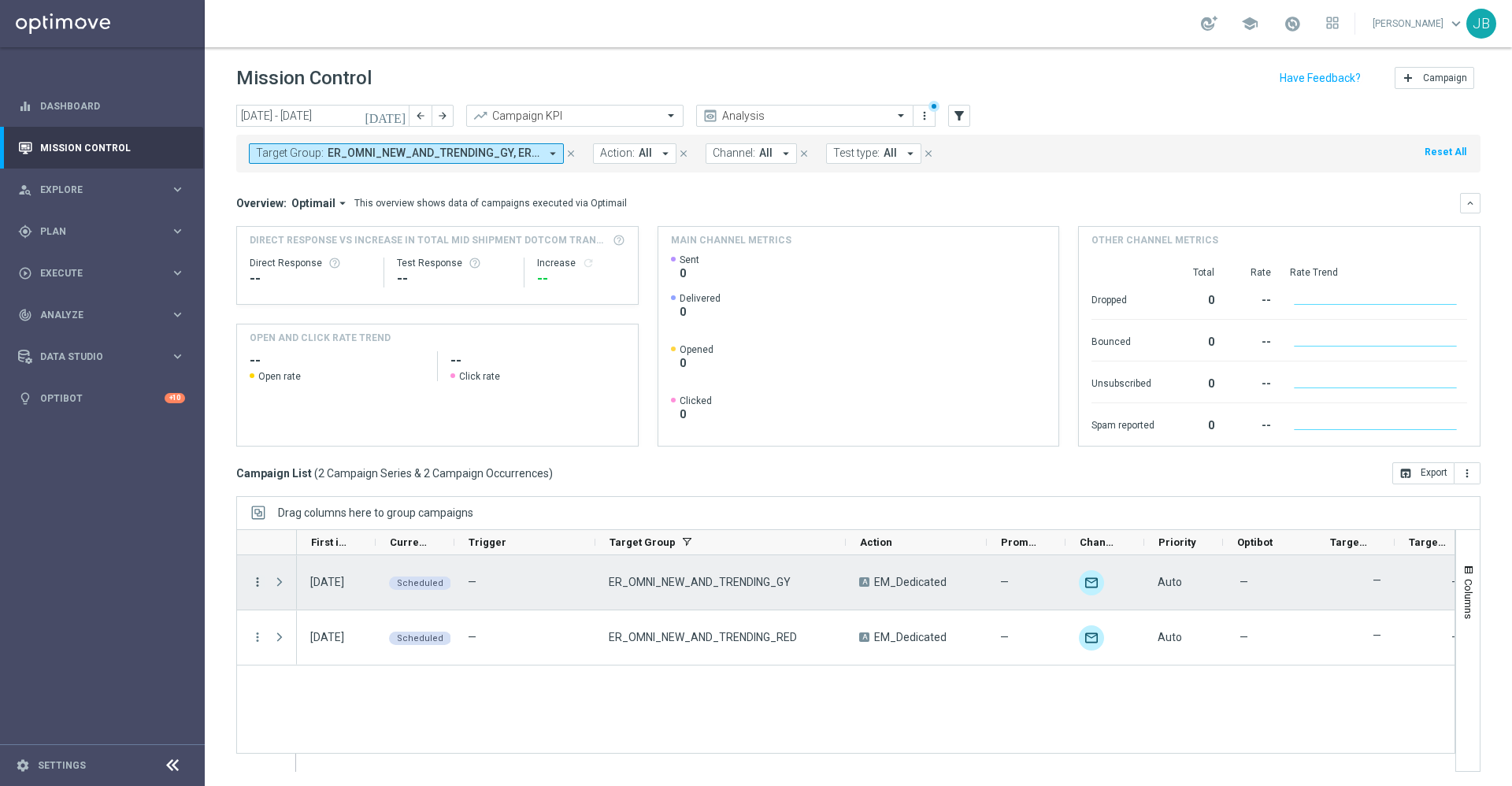
click at [260, 581] on icon "more_vert" at bounding box center [257, 582] width 15 height 15
click at [325, 689] on span "Duplicate and Edit" at bounding box center [328, 686] width 81 height 11
click at [258, 581] on icon "more_vert" at bounding box center [257, 582] width 15 height 15
click at [304, 685] on span "Duplicate and Edit" at bounding box center [328, 686] width 81 height 11
drag, startPoint x: 761, startPoint y: 579, endPoint x: 606, endPoint y: 578, distance: 155.0
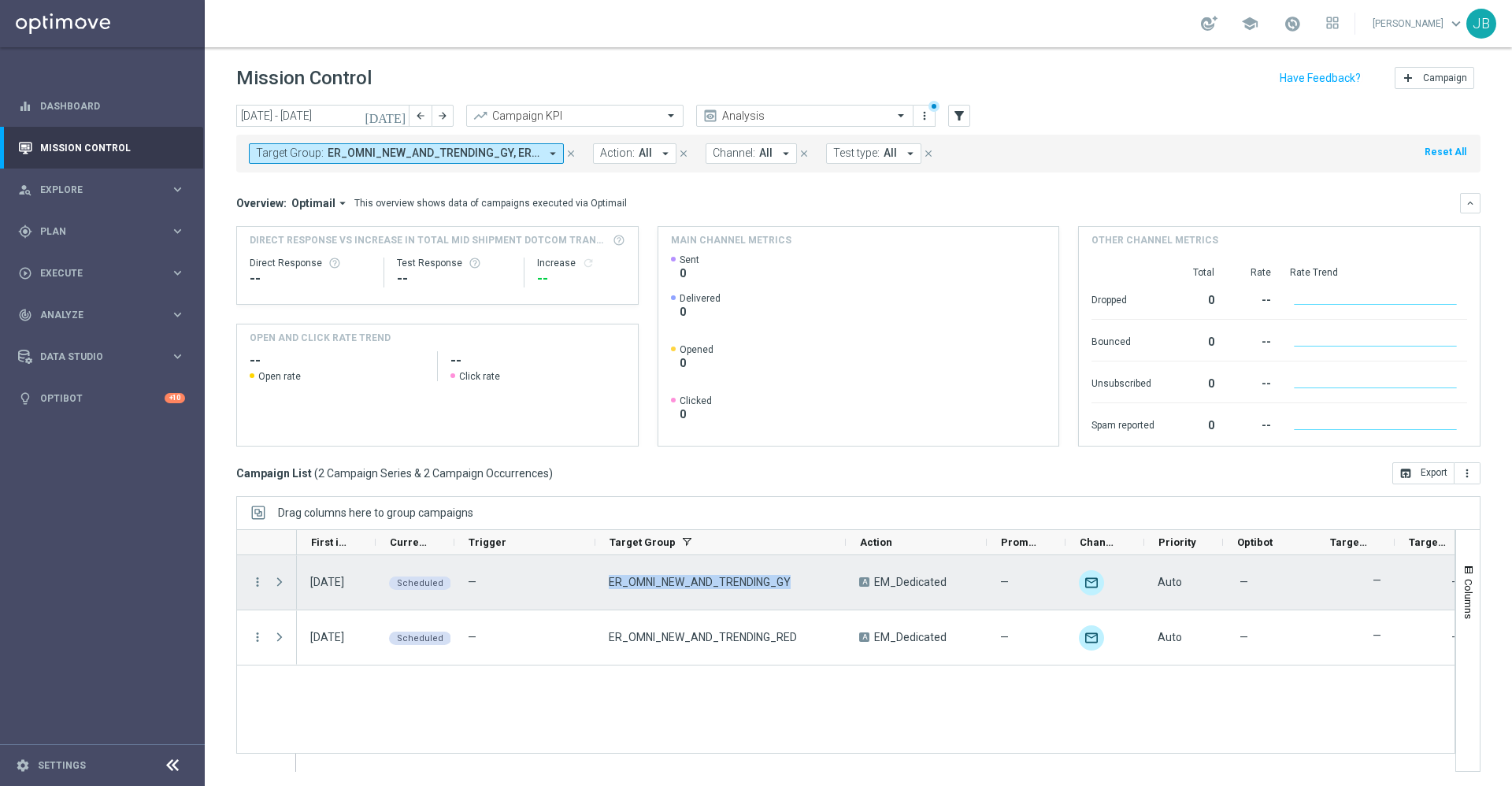
click at [606, 578] on div "ER_OMNI_NEW_AND_TRENDING_GY" at bounding box center [720, 583] width 250 height 54
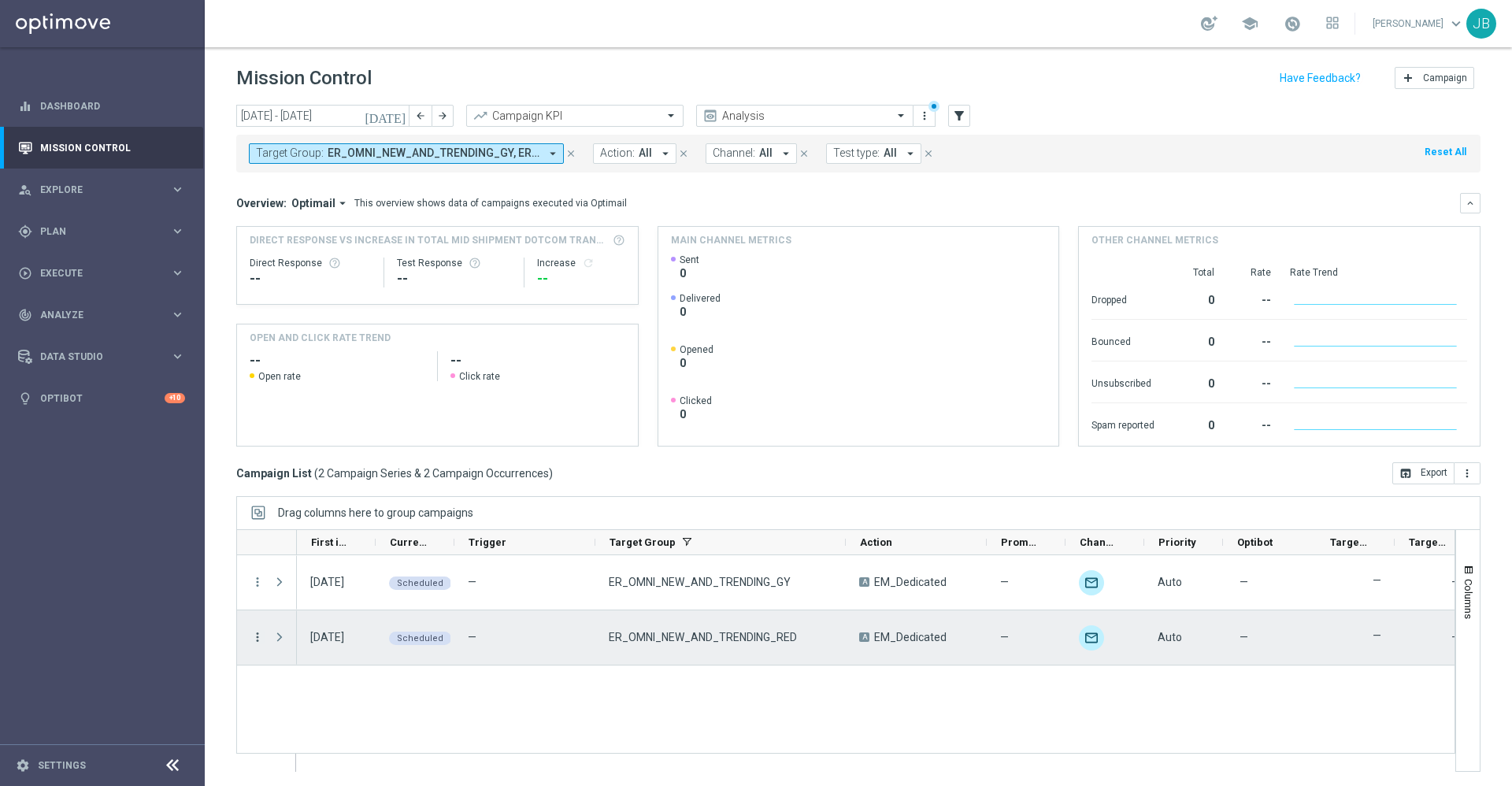
click at [255, 633] on icon "more_vert" at bounding box center [257, 637] width 15 height 15
click at [319, 576] on div "file_copy Duplicate and Edit" at bounding box center [353, 568] width 177 height 22
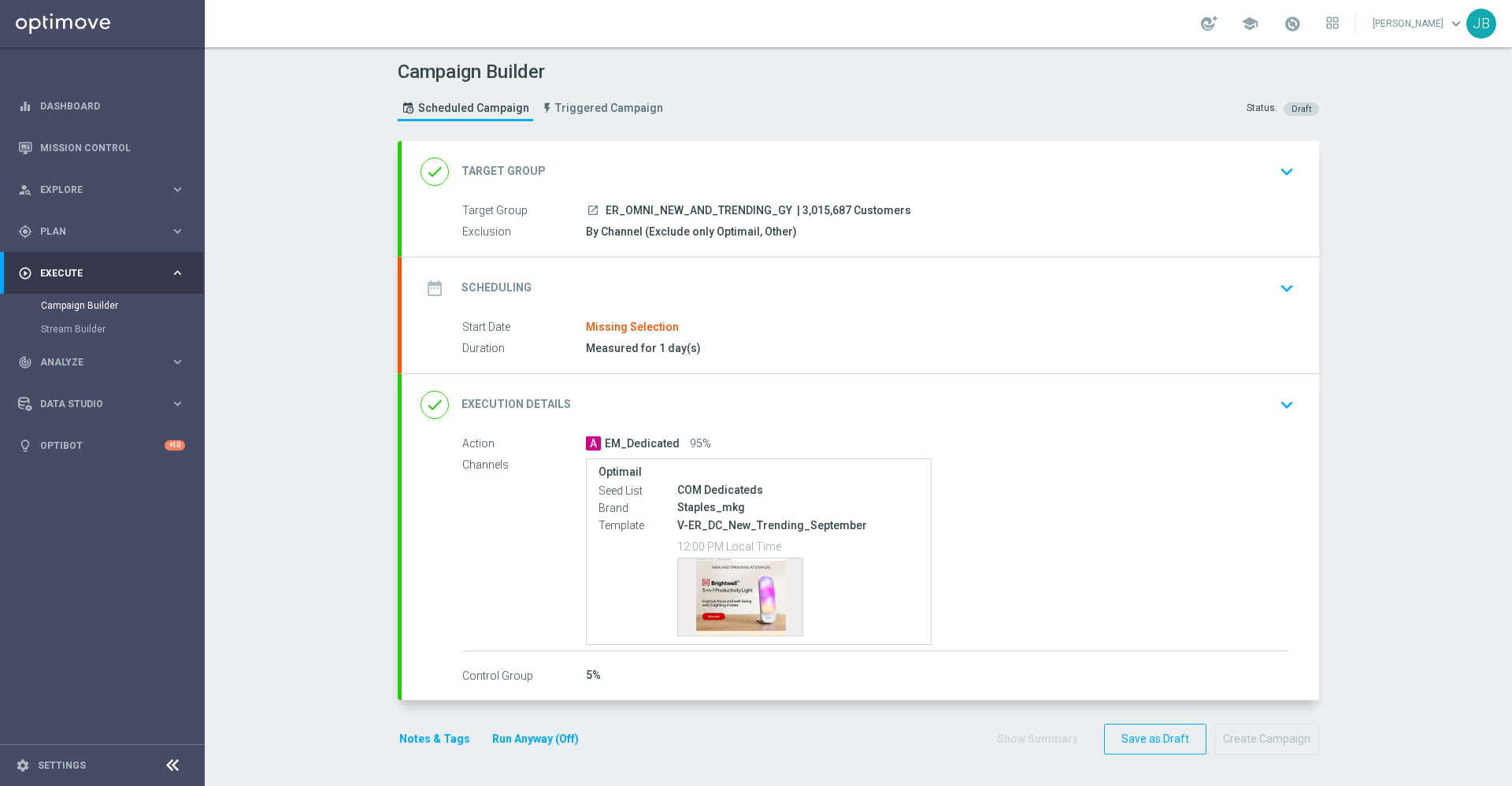
click at [514, 173] on h2 "Target Group" at bounding box center [503, 170] width 85 height 15
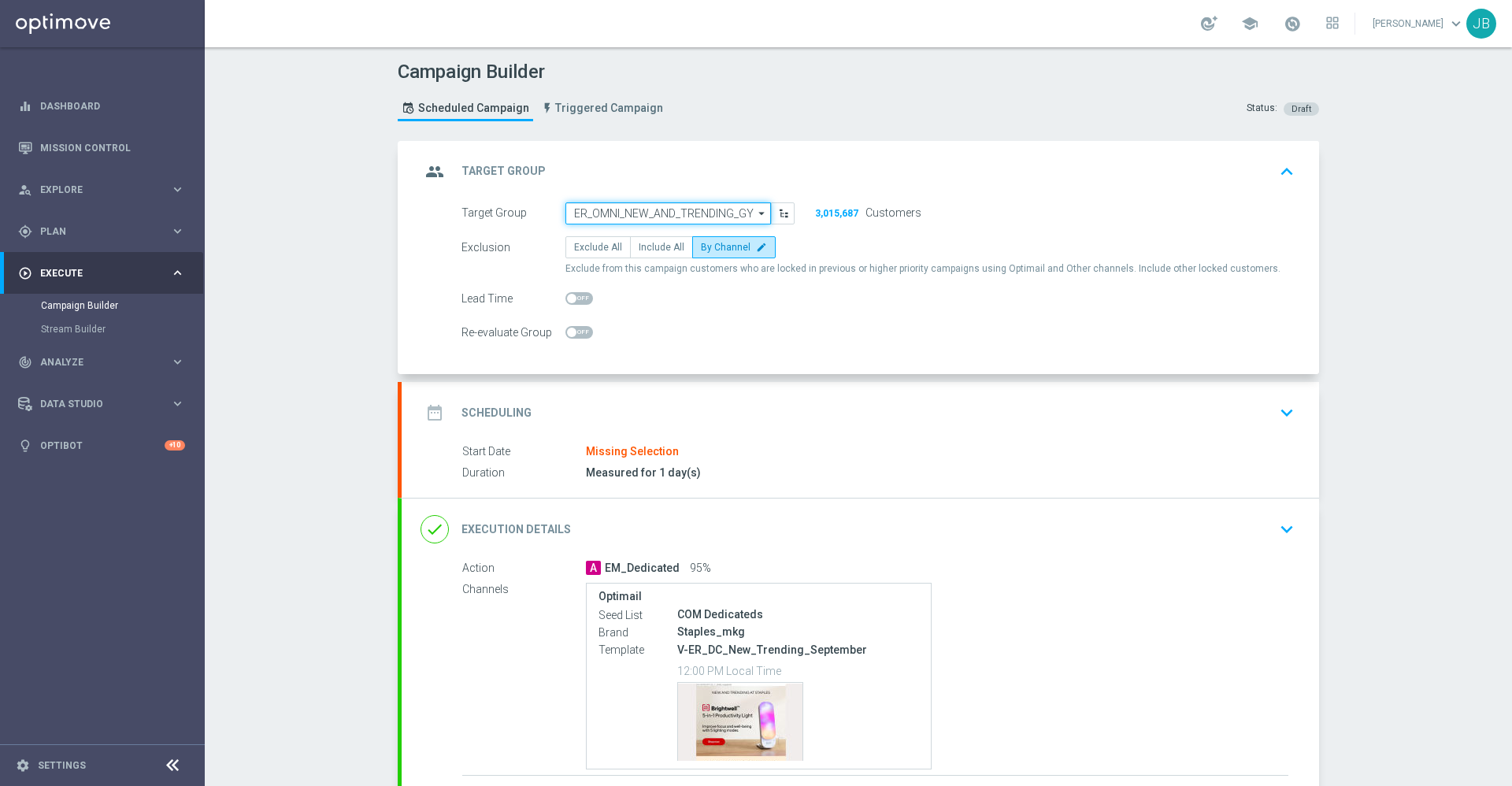
click at [602, 209] on input "ER_OMNI_NEW_AND_TRENDING_GY" at bounding box center [667, 213] width 205 height 22
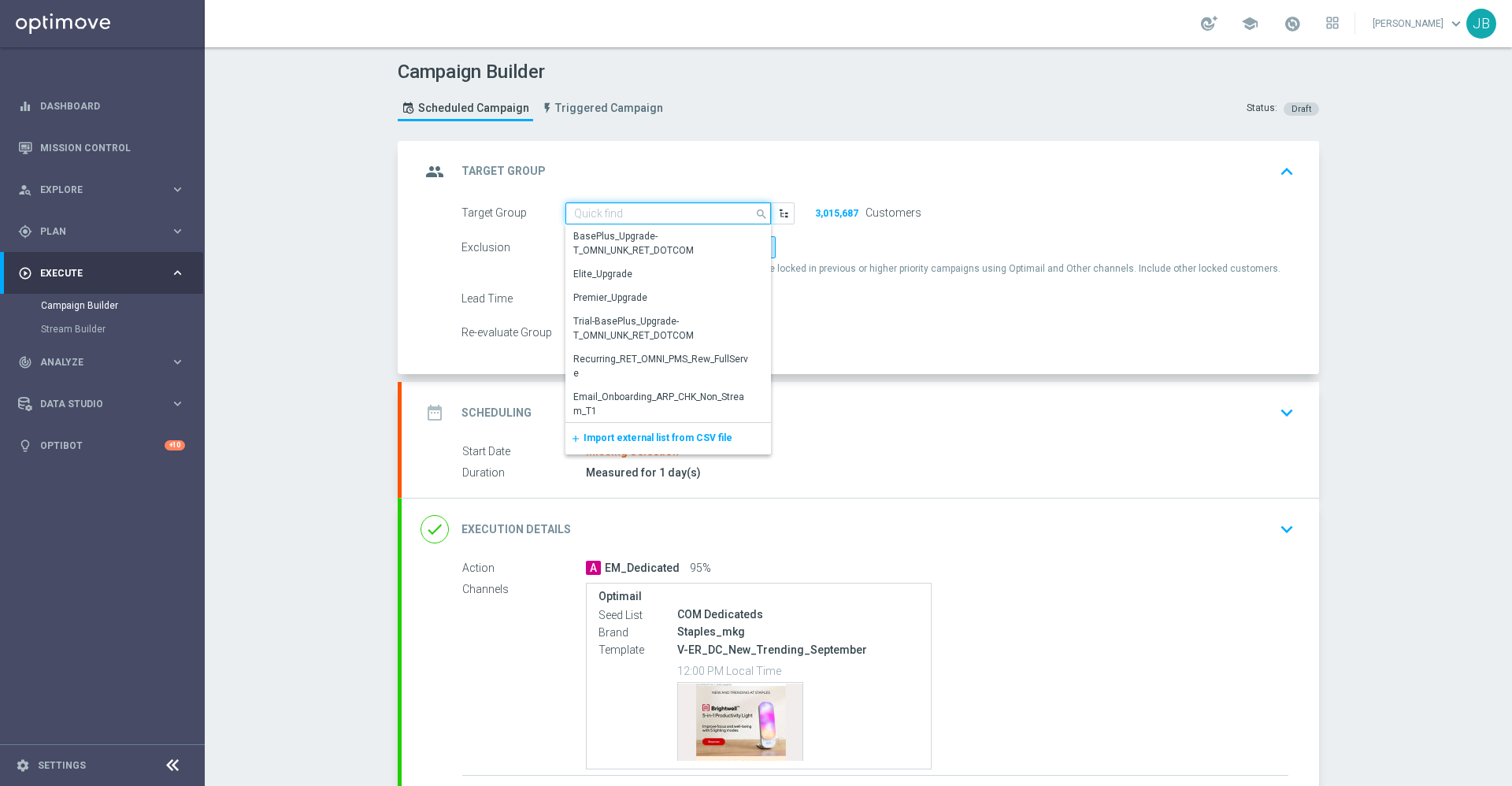
click at [602, 209] on input at bounding box center [667, 213] width 205 height 22
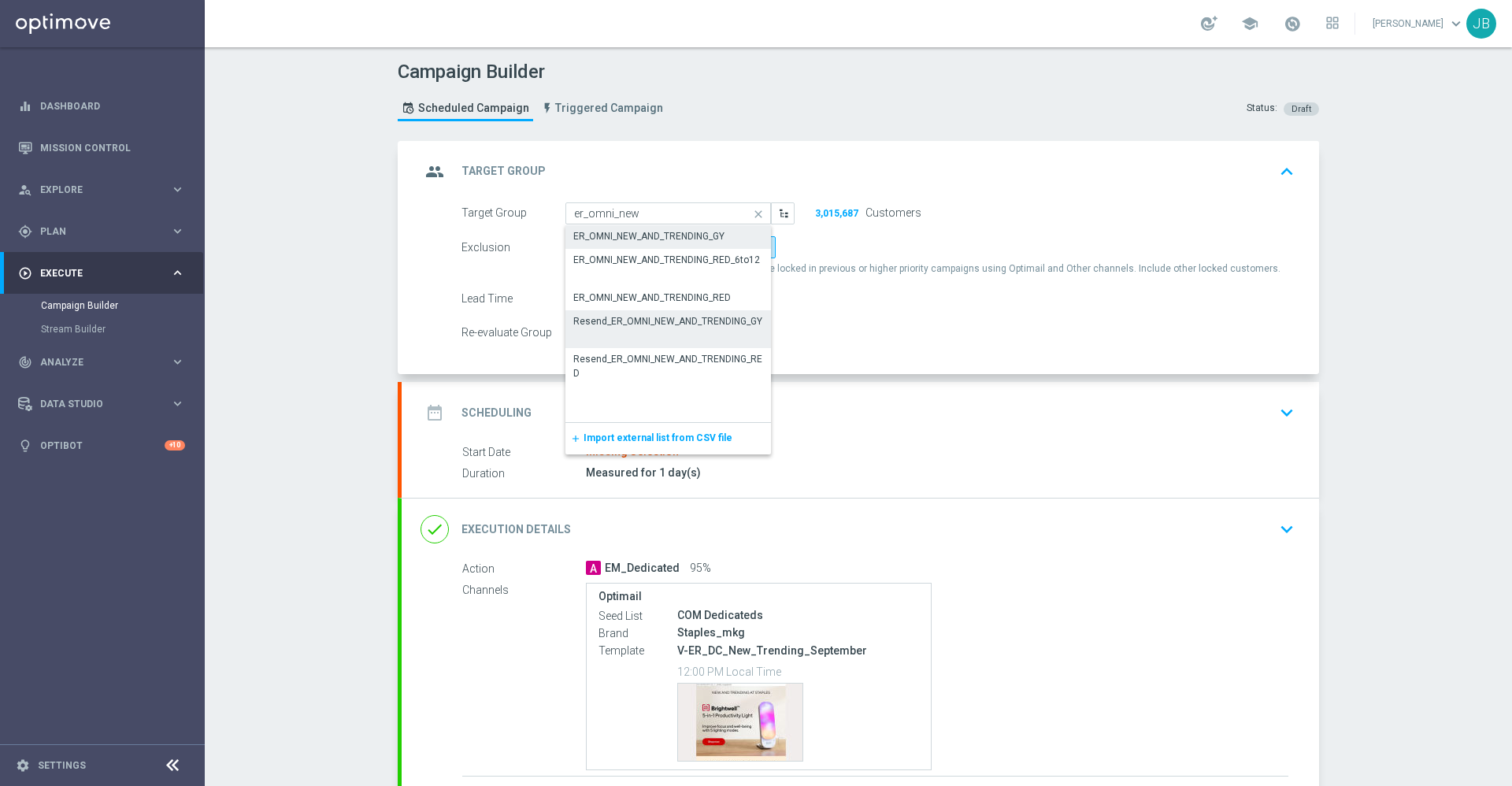
click at [691, 332] on div "Resend_ER_OMNI_NEW_AND_TRENDING_GY" at bounding box center [667, 321] width 205 height 22
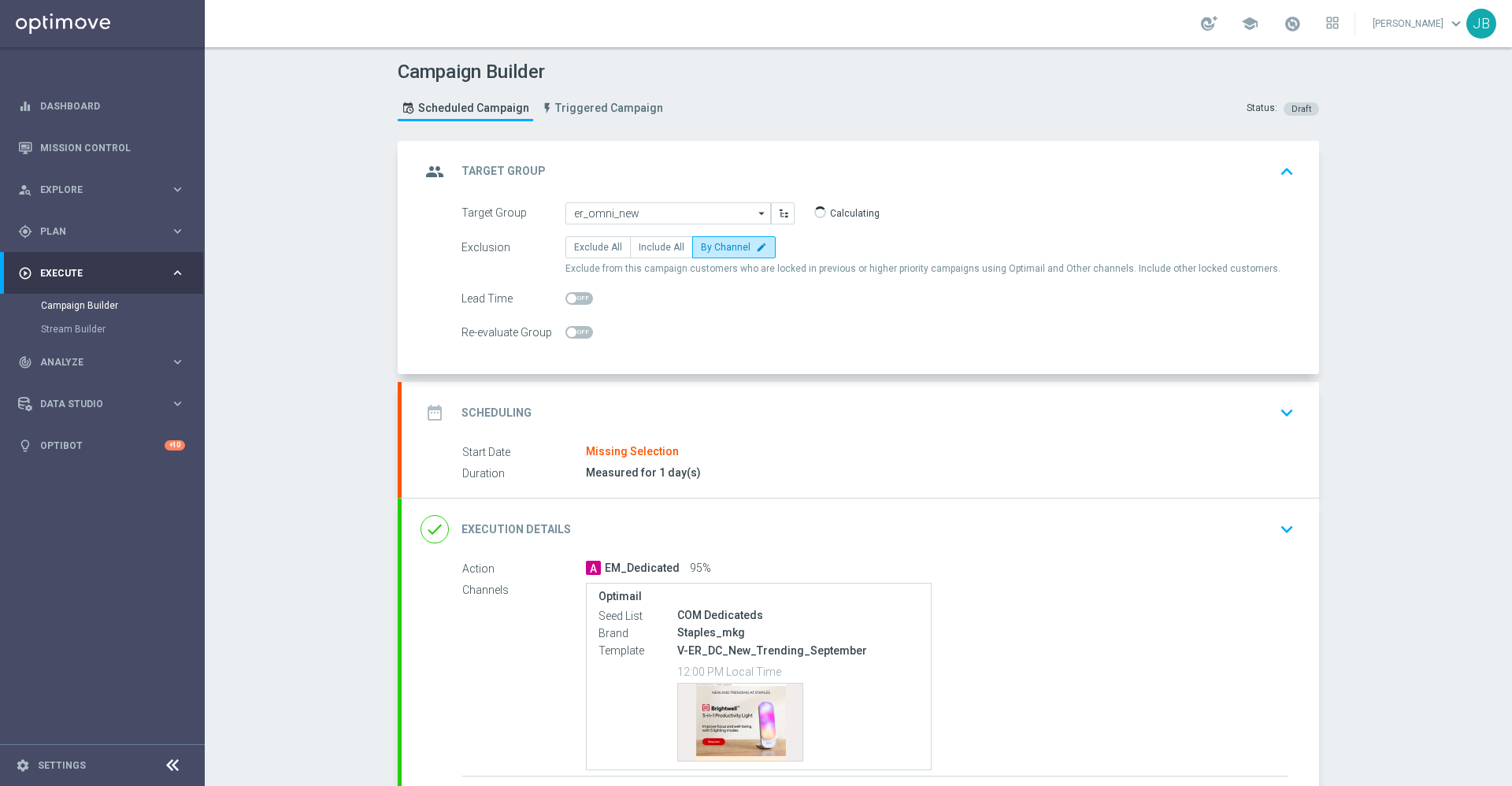
type input "Resend_ER_OMNI_NEW_AND_TRENDING_GY"
click at [829, 210] on button "3,015,687" at bounding box center [836, 213] width 45 height 13
click at [821, 209] on button "3,015,687" at bounding box center [836, 213] width 45 height 13
click at [511, 171] on h2 "Target Group" at bounding box center [503, 170] width 85 height 15
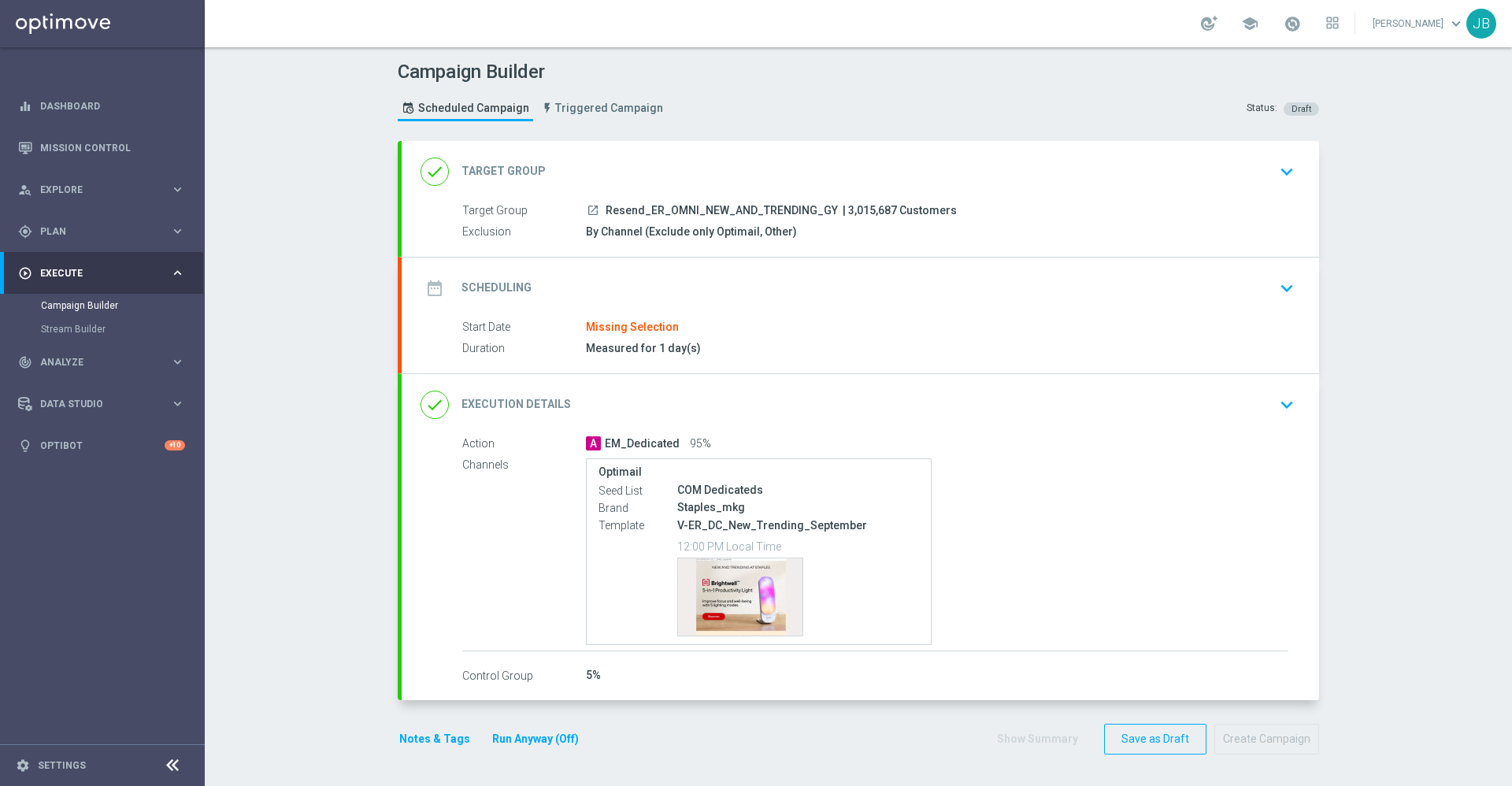
click at [586, 209] on icon "launch" at bounding box center [592, 210] width 13 height 13
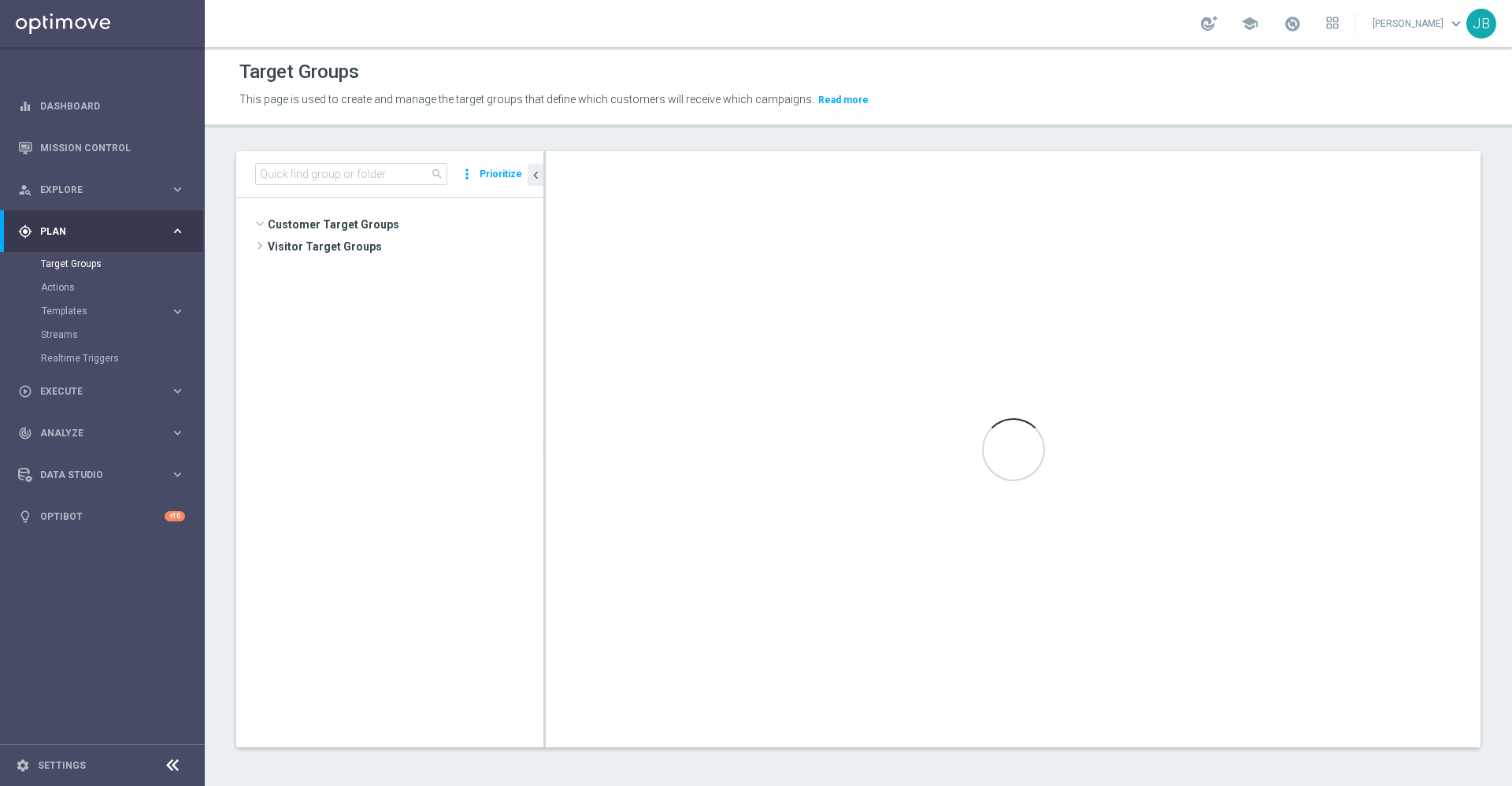
scroll to position [2757, 0]
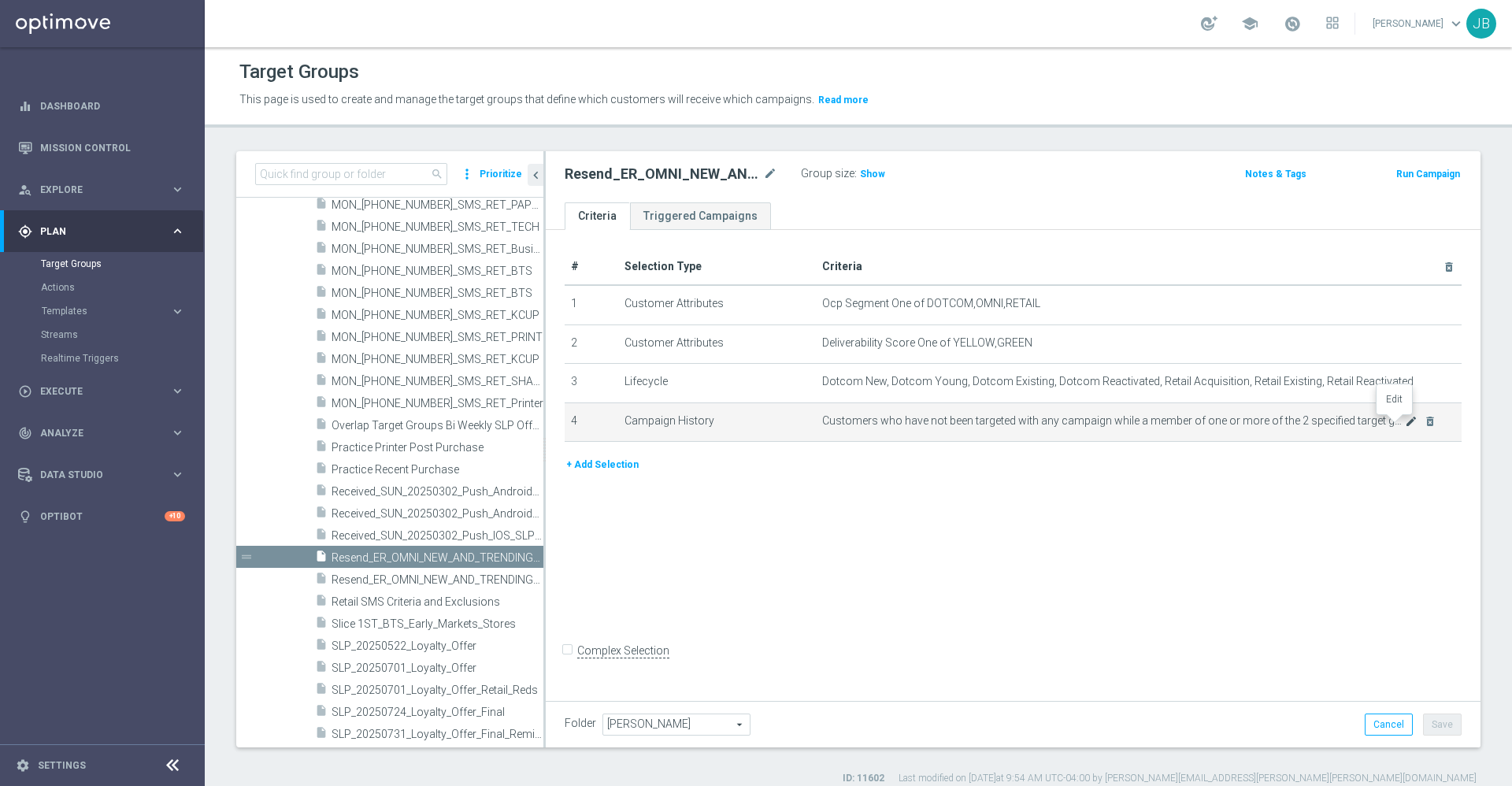
click at [1405, 427] on icon "mode_edit" at bounding box center [1411, 421] width 13 height 13
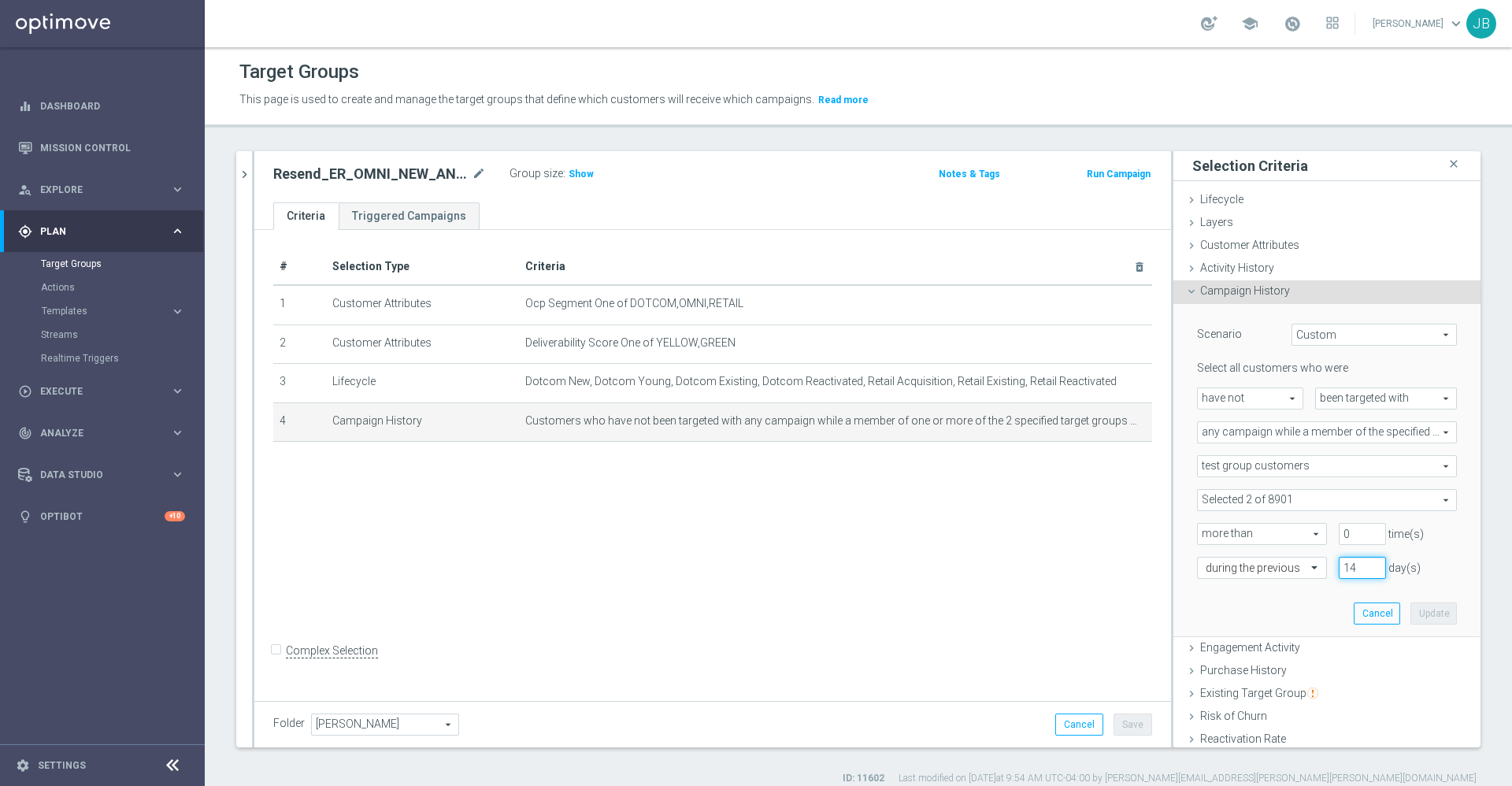
click at [1339, 572] on input "14" at bounding box center [1362, 567] width 48 height 22
type input "1"
type input "21"
click at [1410, 612] on button "Update" at bounding box center [1433, 613] width 47 height 22
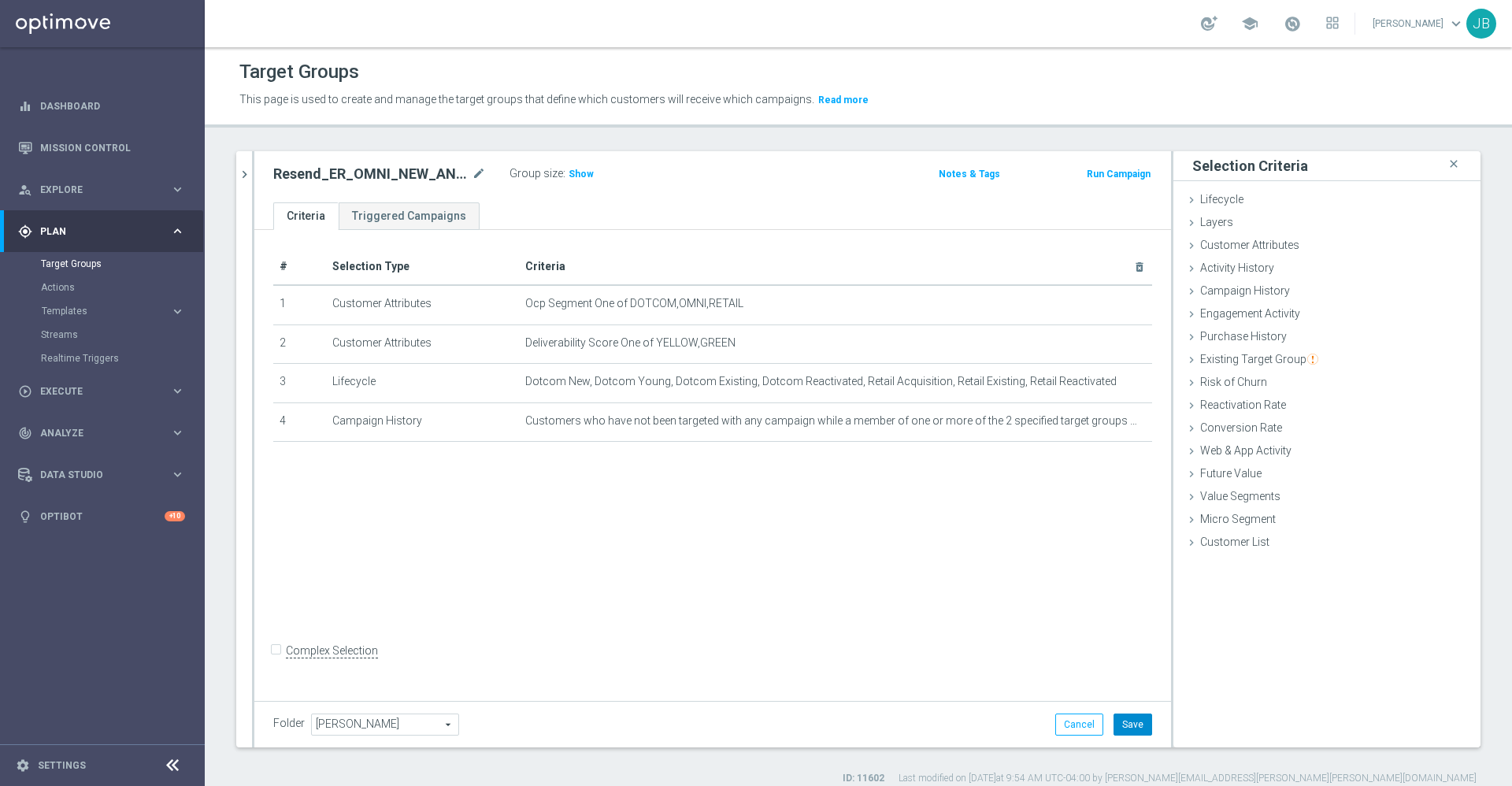
click at [1125, 722] on button "Save" at bounding box center [1133, 725] width 39 height 22
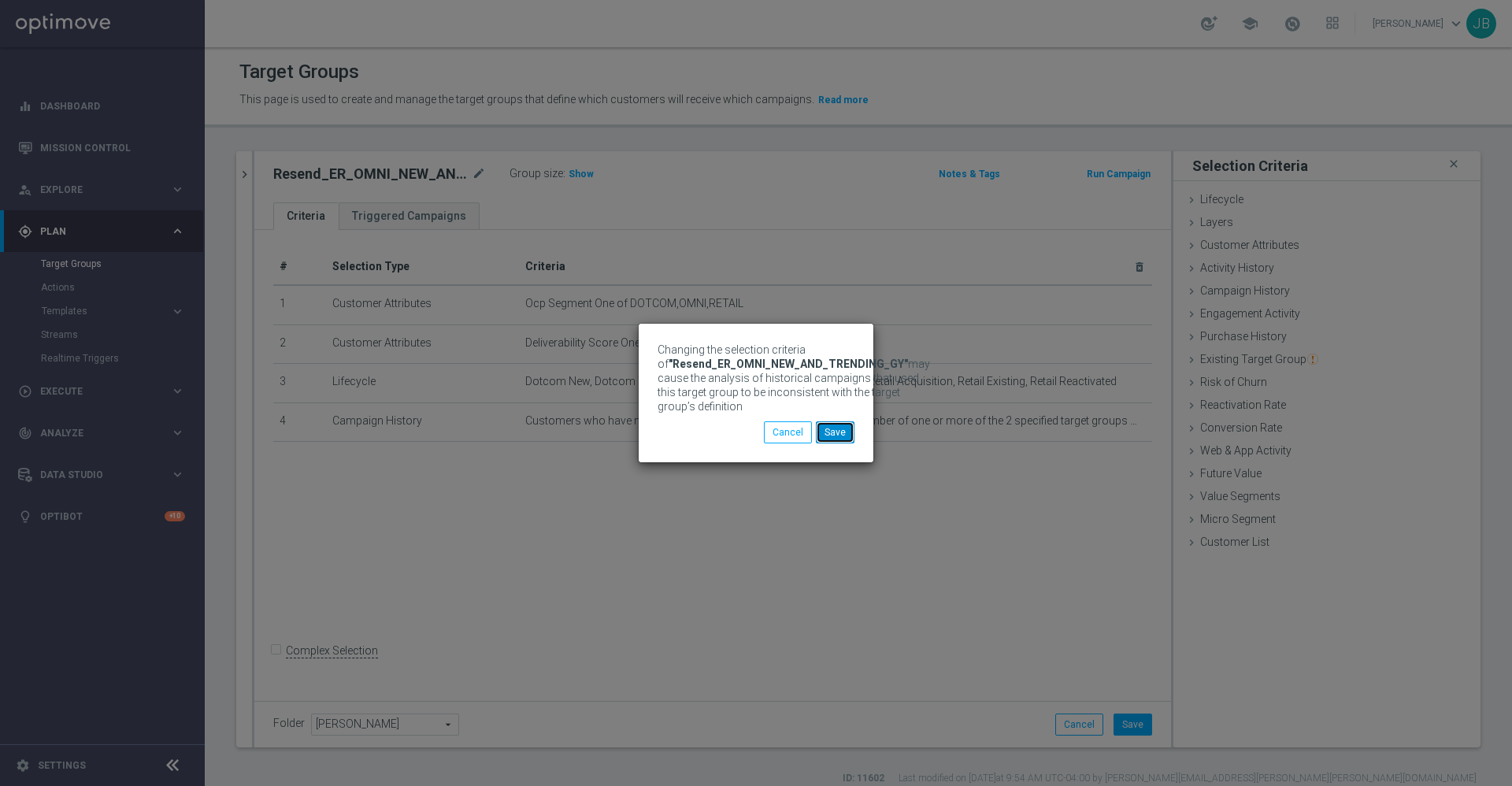
click at [843, 429] on button "Save" at bounding box center [835, 432] width 39 height 22
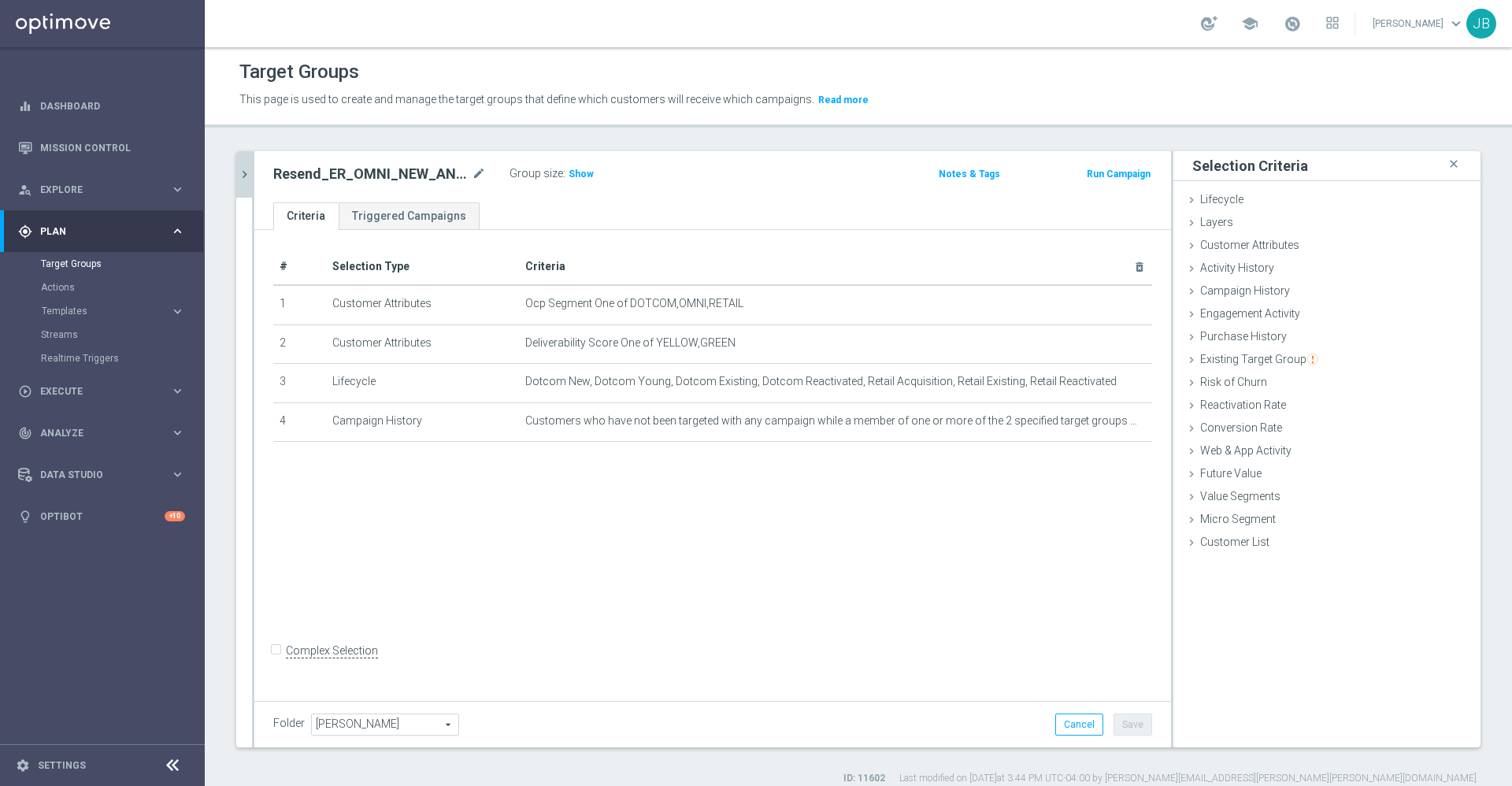
click at [239, 172] on icon "chevron_right" at bounding box center [244, 174] width 15 height 15
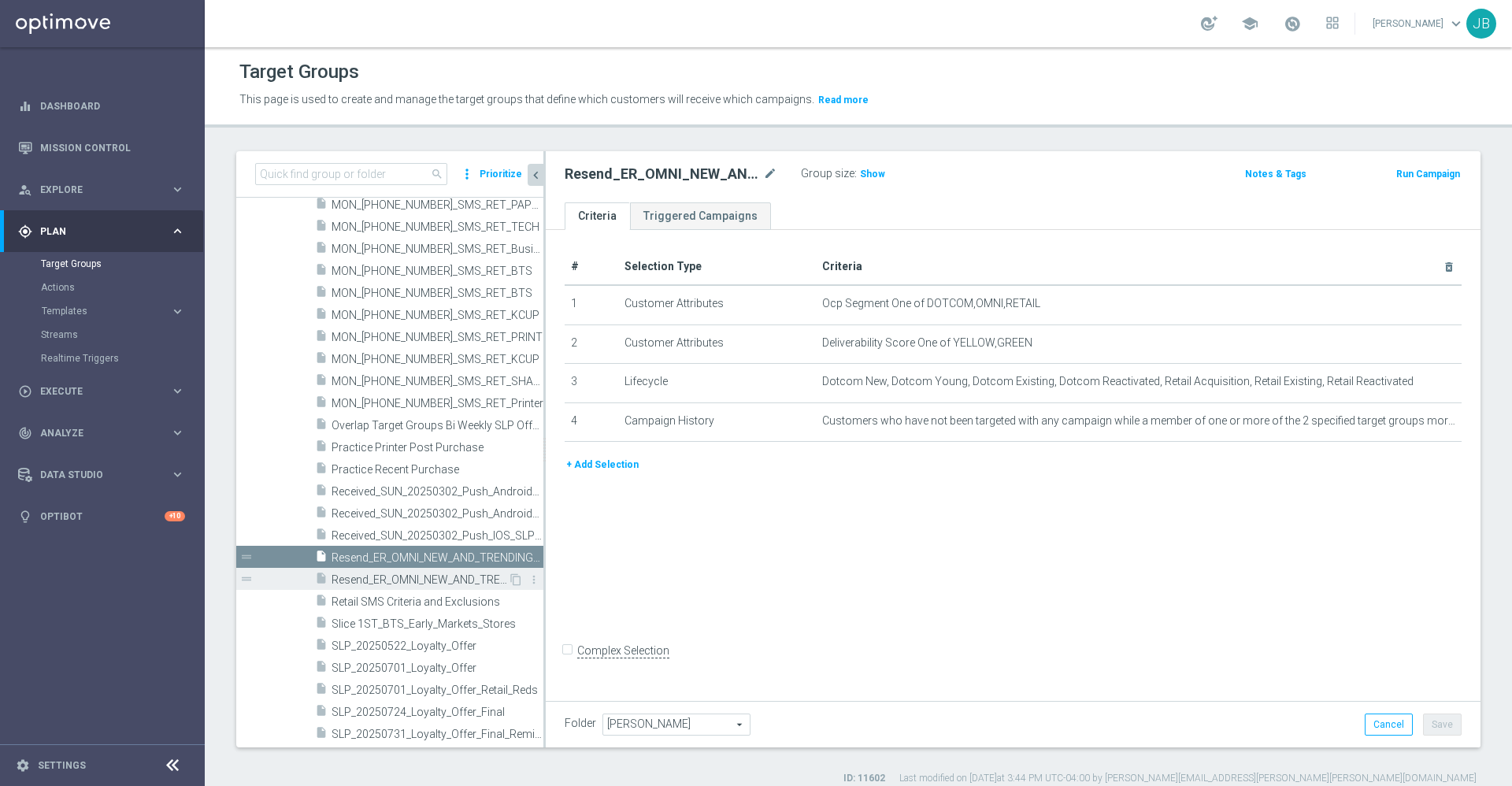
click at [430, 577] on span "Resend_ER_OMNI_NEW_AND_TRENDING_RED" at bounding box center [419, 580] width 176 height 14
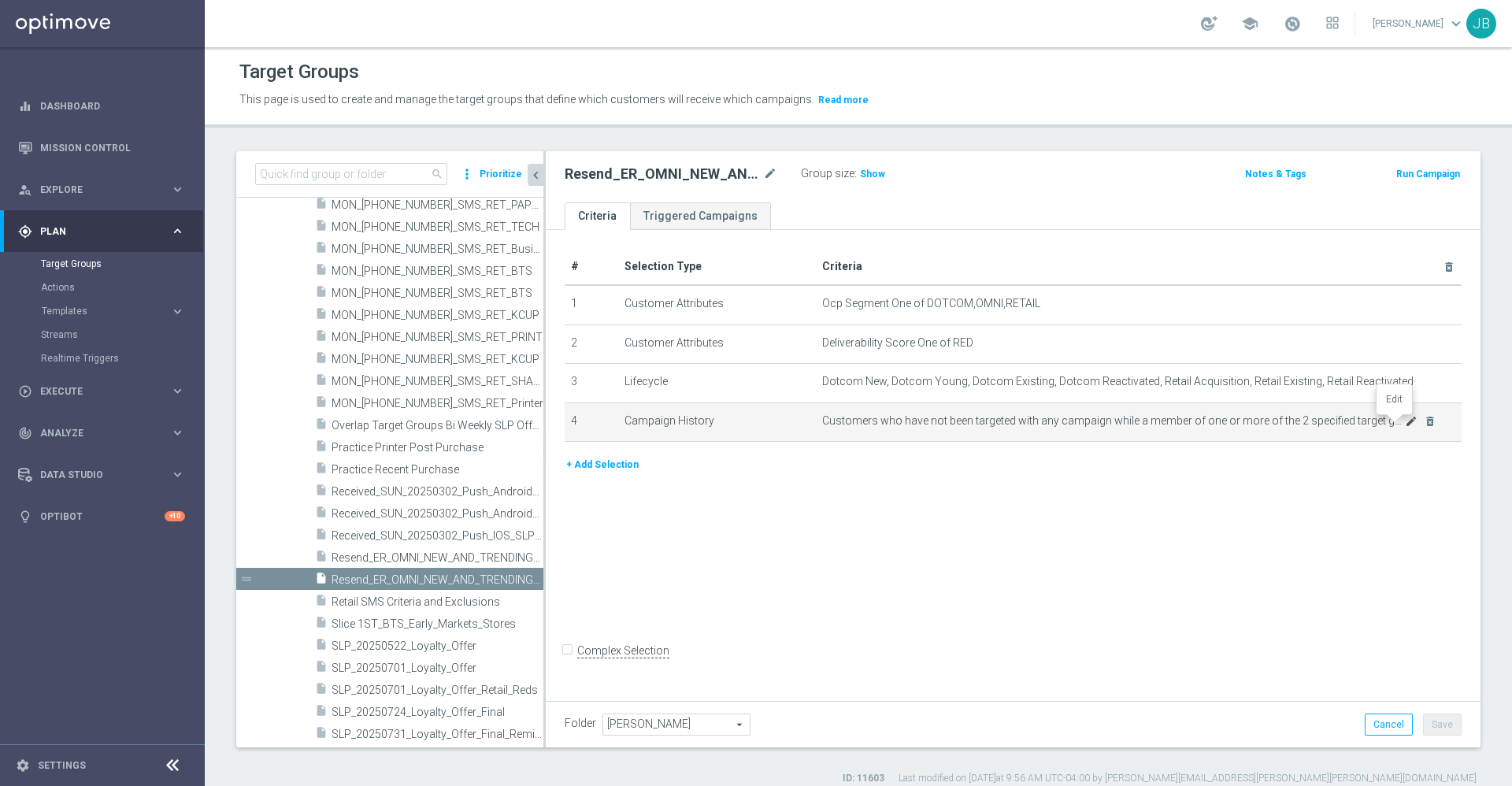
click at [1405, 428] on icon "mode_edit" at bounding box center [1411, 421] width 13 height 13
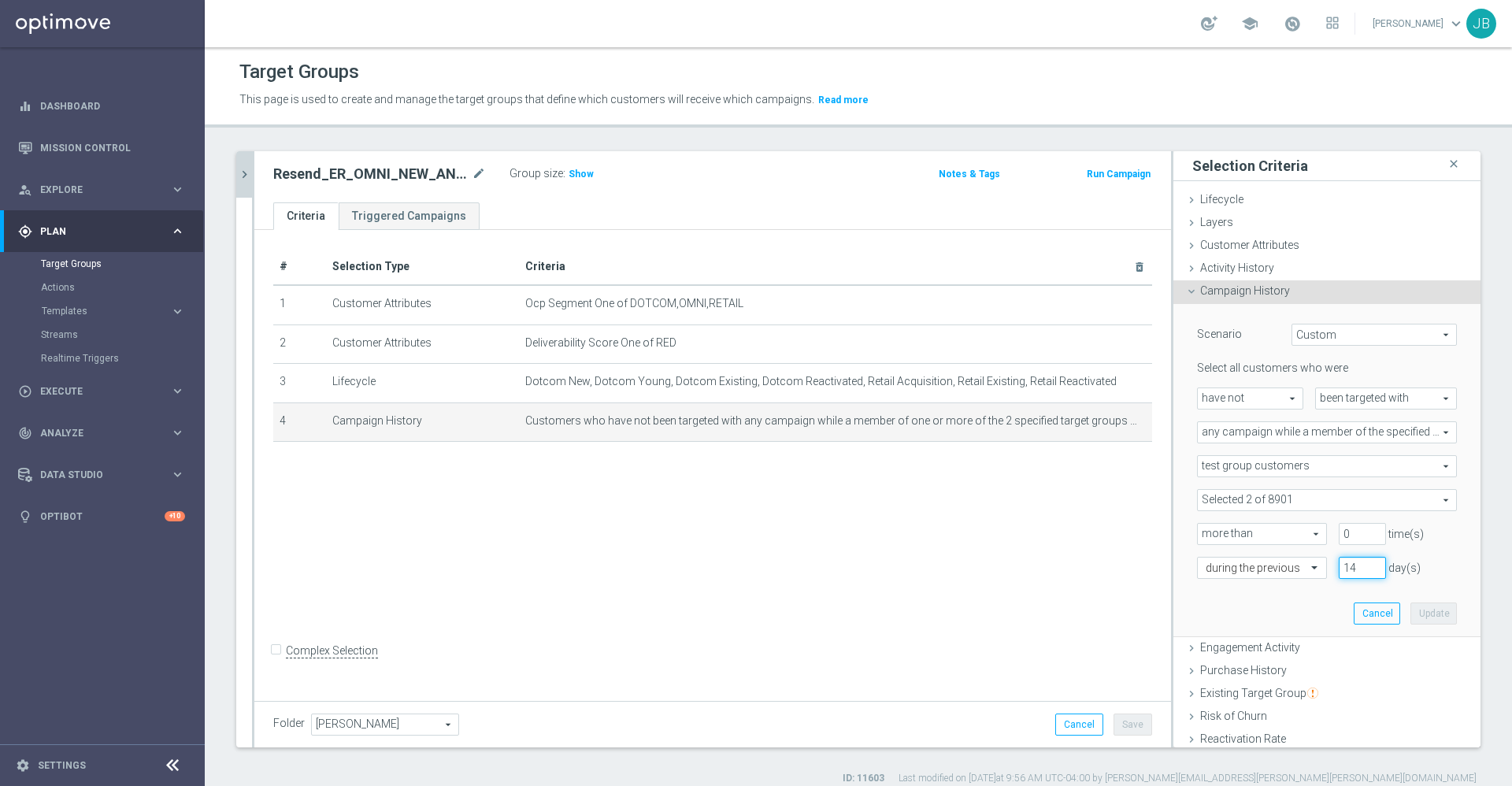
click at [1339, 574] on input "14" at bounding box center [1362, 567] width 48 height 22
type input "1"
type input "21"
click at [1410, 607] on button "Update" at bounding box center [1433, 613] width 47 height 22
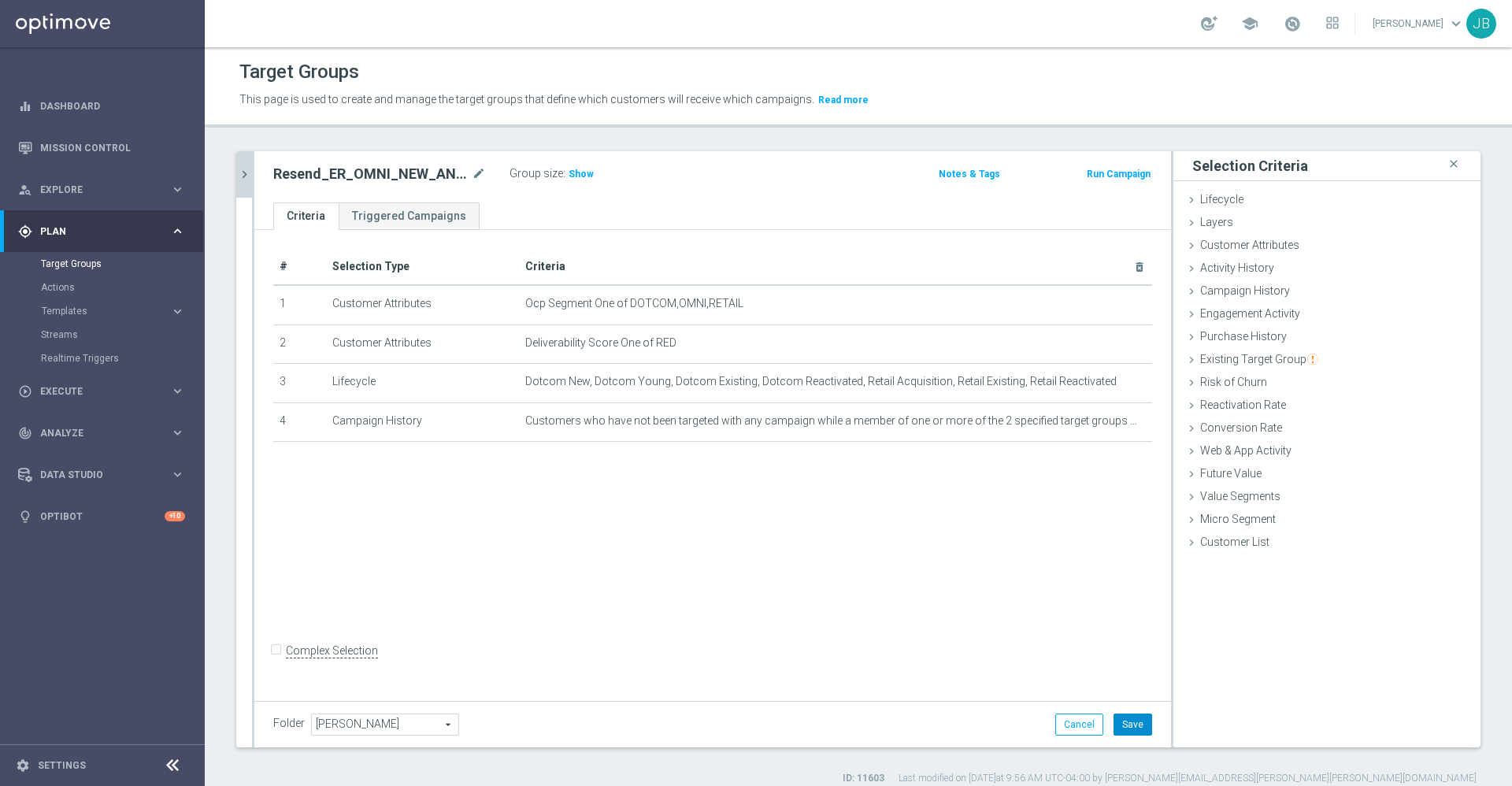
click at [1114, 722] on button "Save" at bounding box center [1133, 725] width 39 height 22
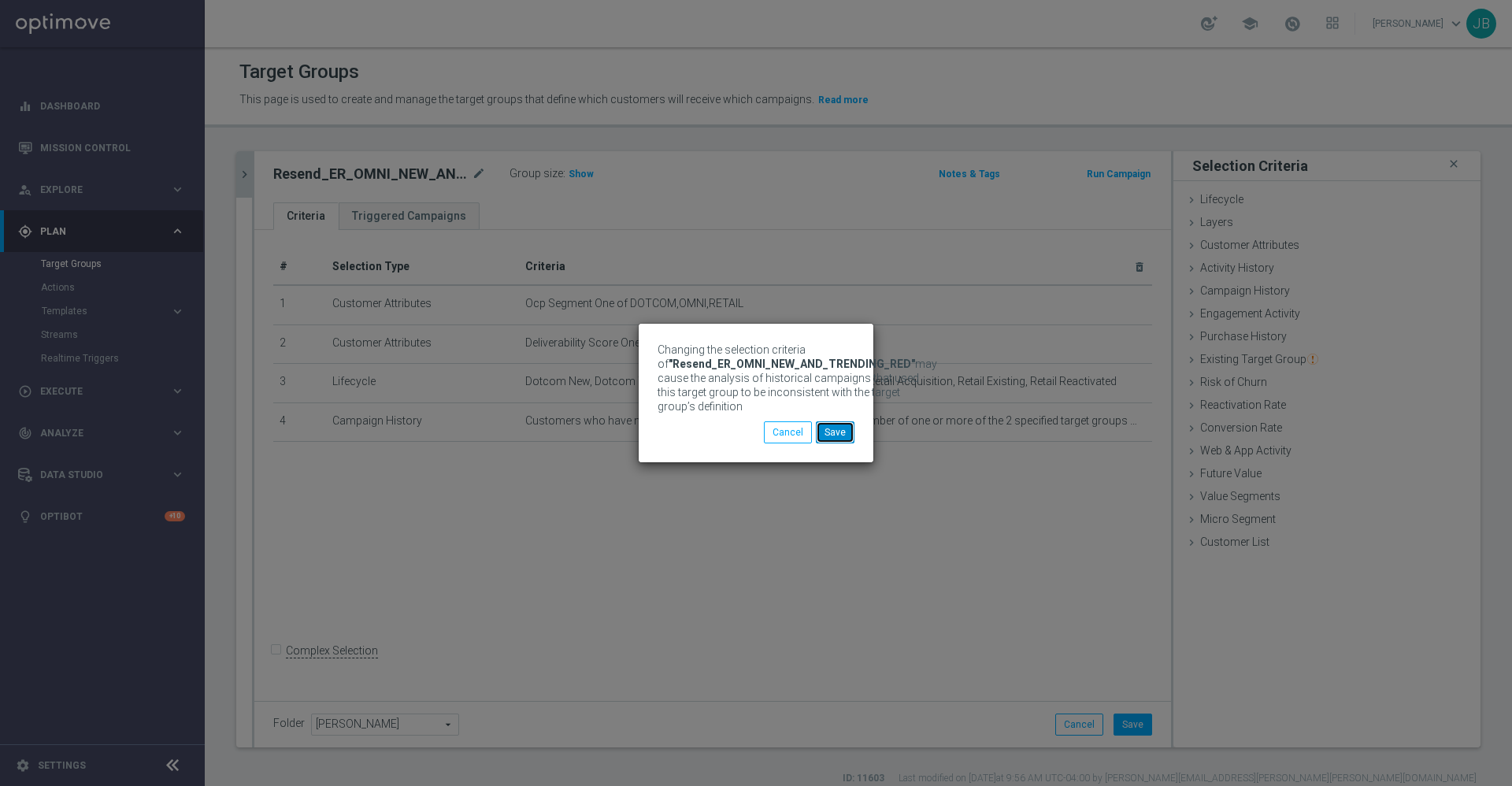
click at [833, 440] on button "Save" at bounding box center [835, 432] width 39 height 22
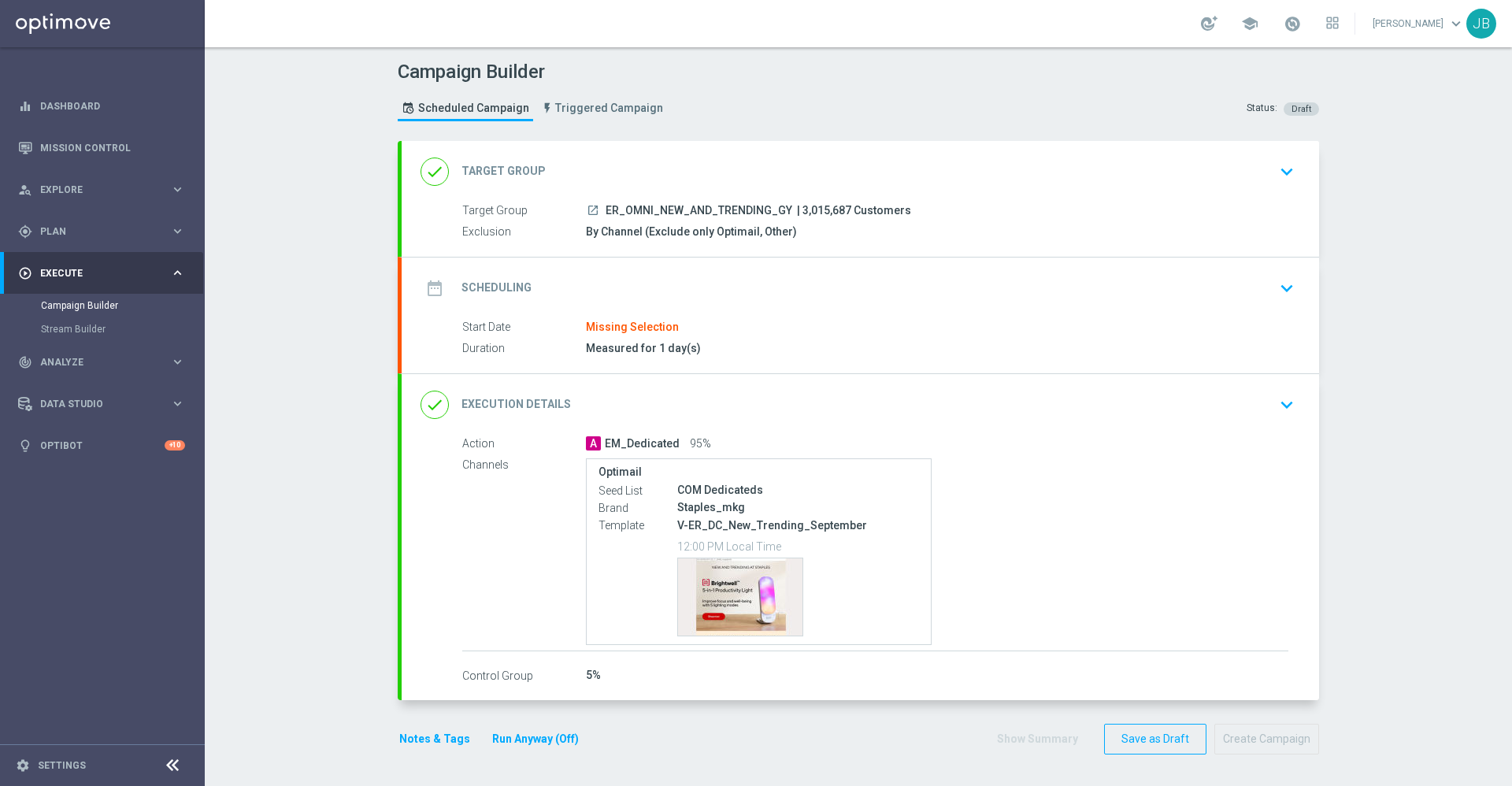
click at [509, 178] on h2 "Target Group" at bounding box center [503, 170] width 85 height 15
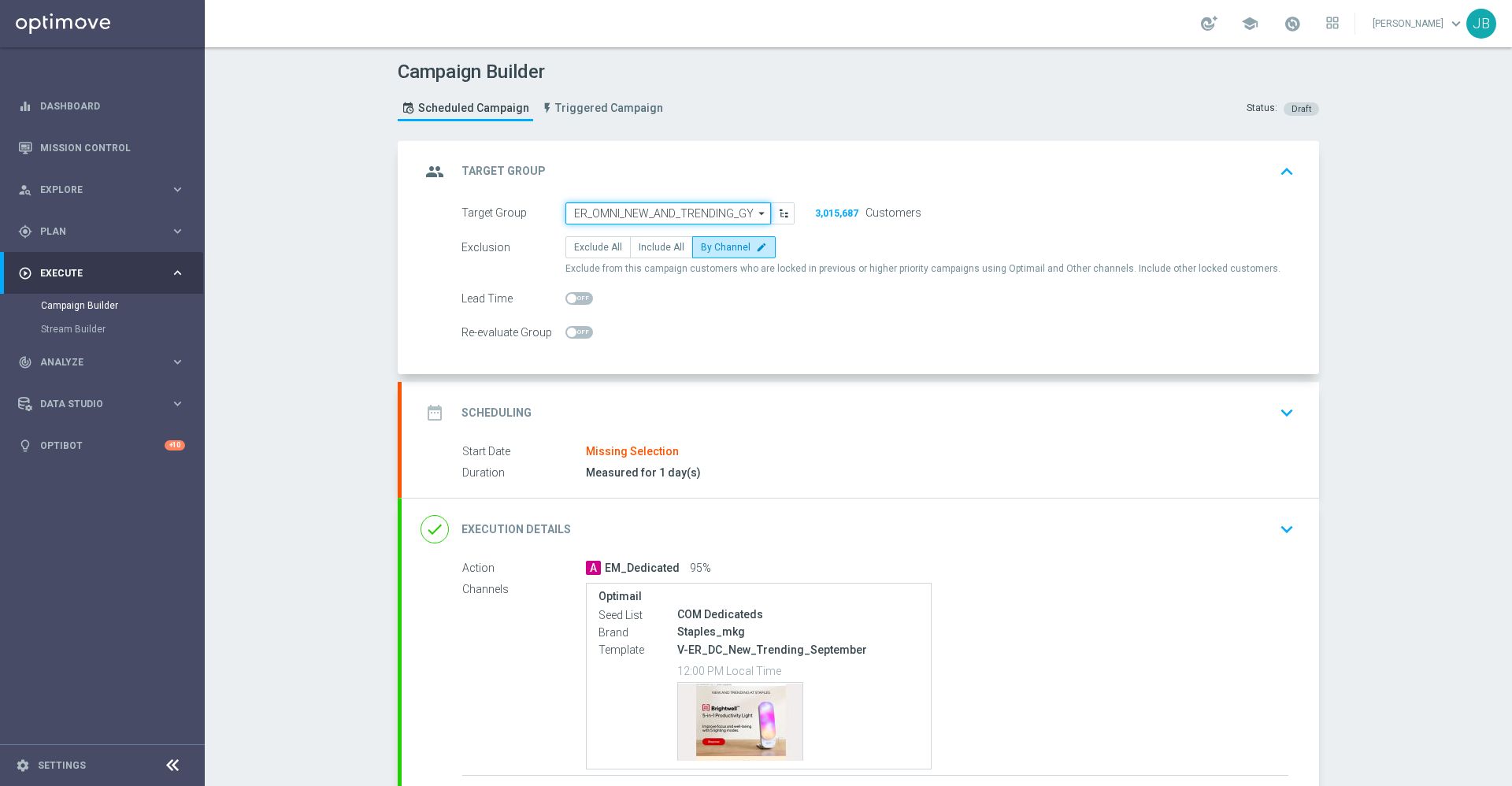
click at [627, 217] on input "ER_OMNI_NEW_AND_TRENDING_GY" at bounding box center [667, 213] width 205 height 22
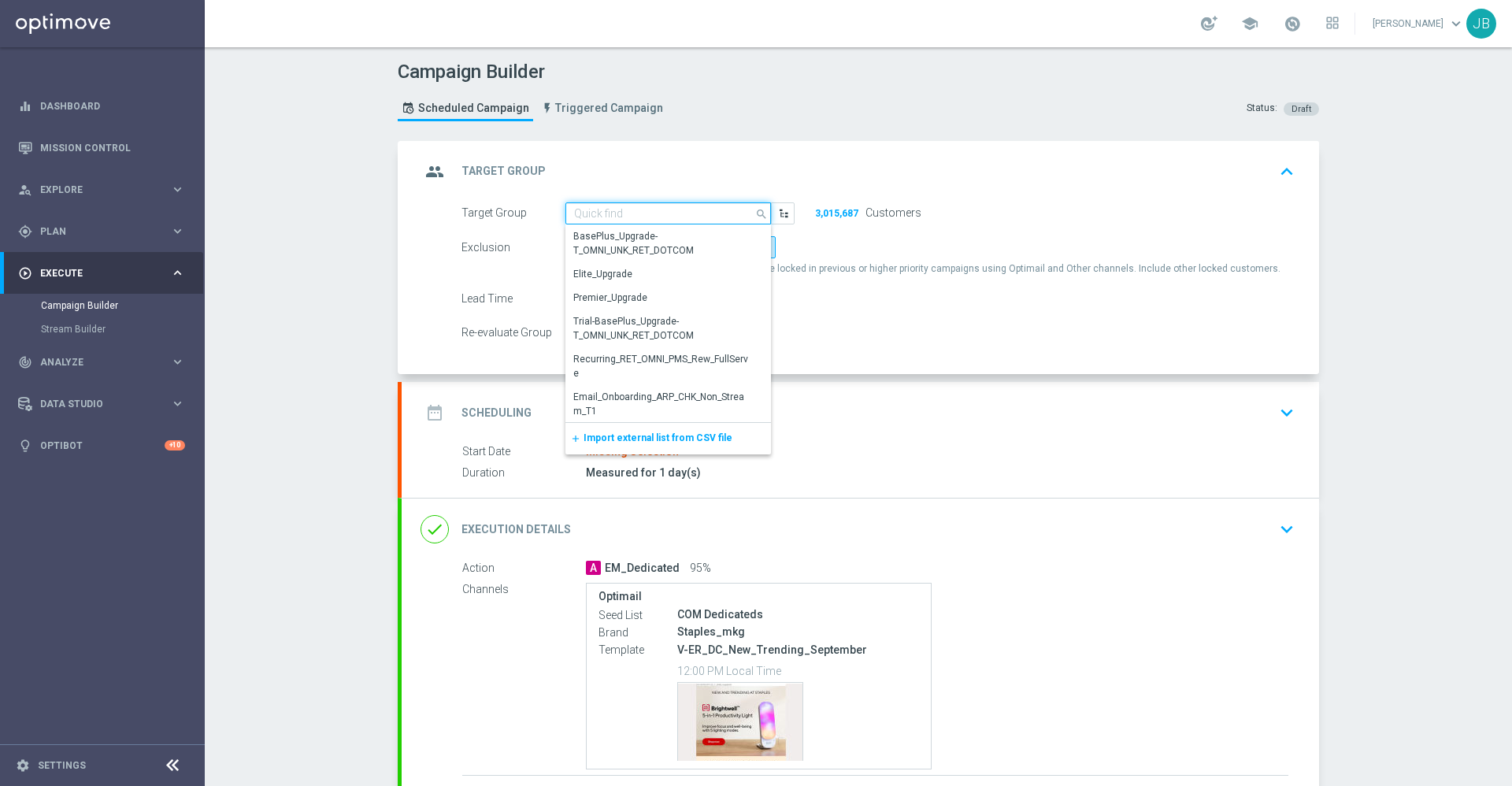
paste input "ER_OMNI_NEW_AND_TRENDING_GY"
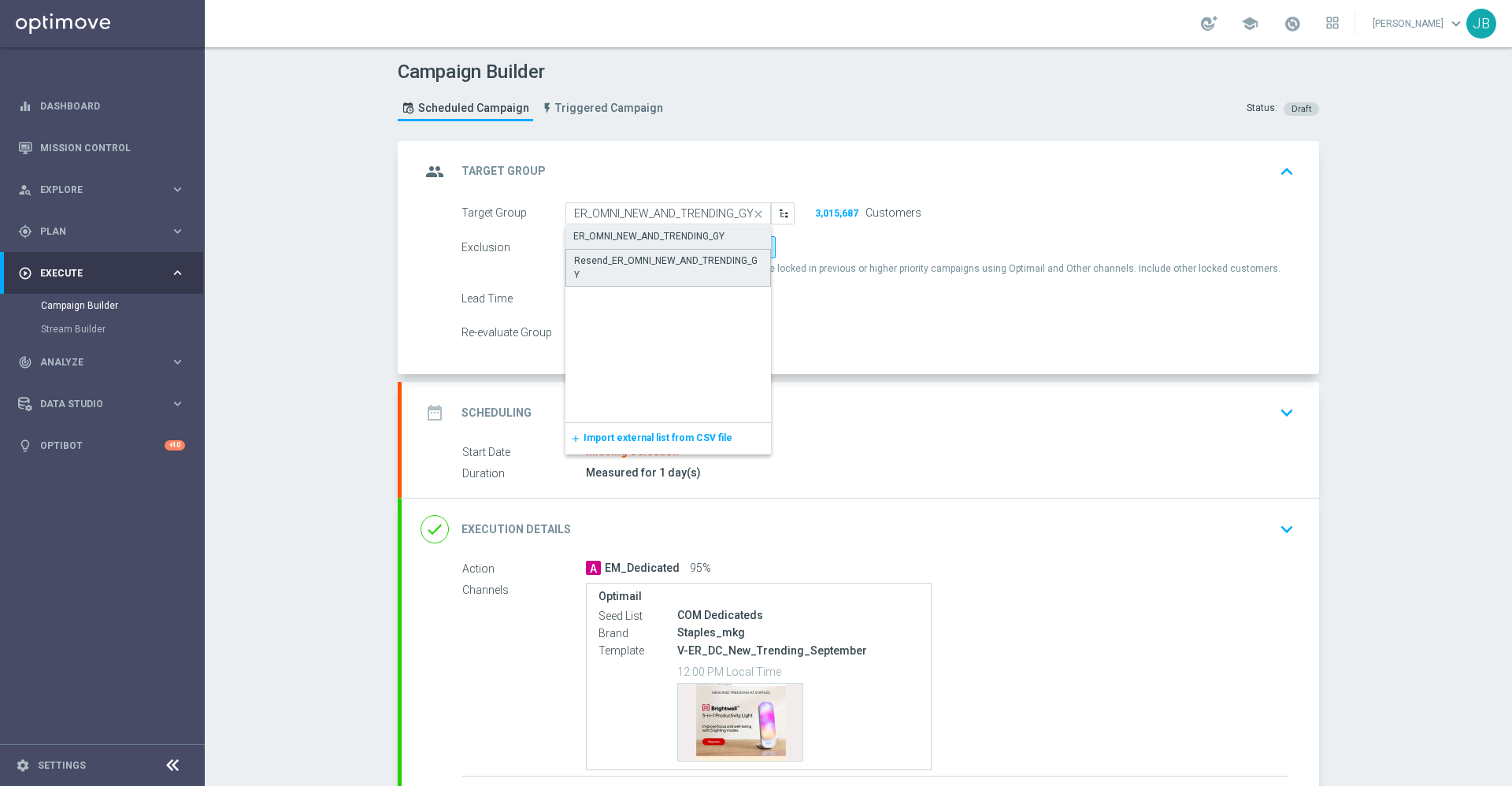
click at [645, 259] on div "Resend_ER_OMNI_NEW_AND_TRENDING_GY" at bounding box center [668, 268] width 189 height 28
type input "Resend_ER_OMNI_NEW_AND_TRENDING_GY"
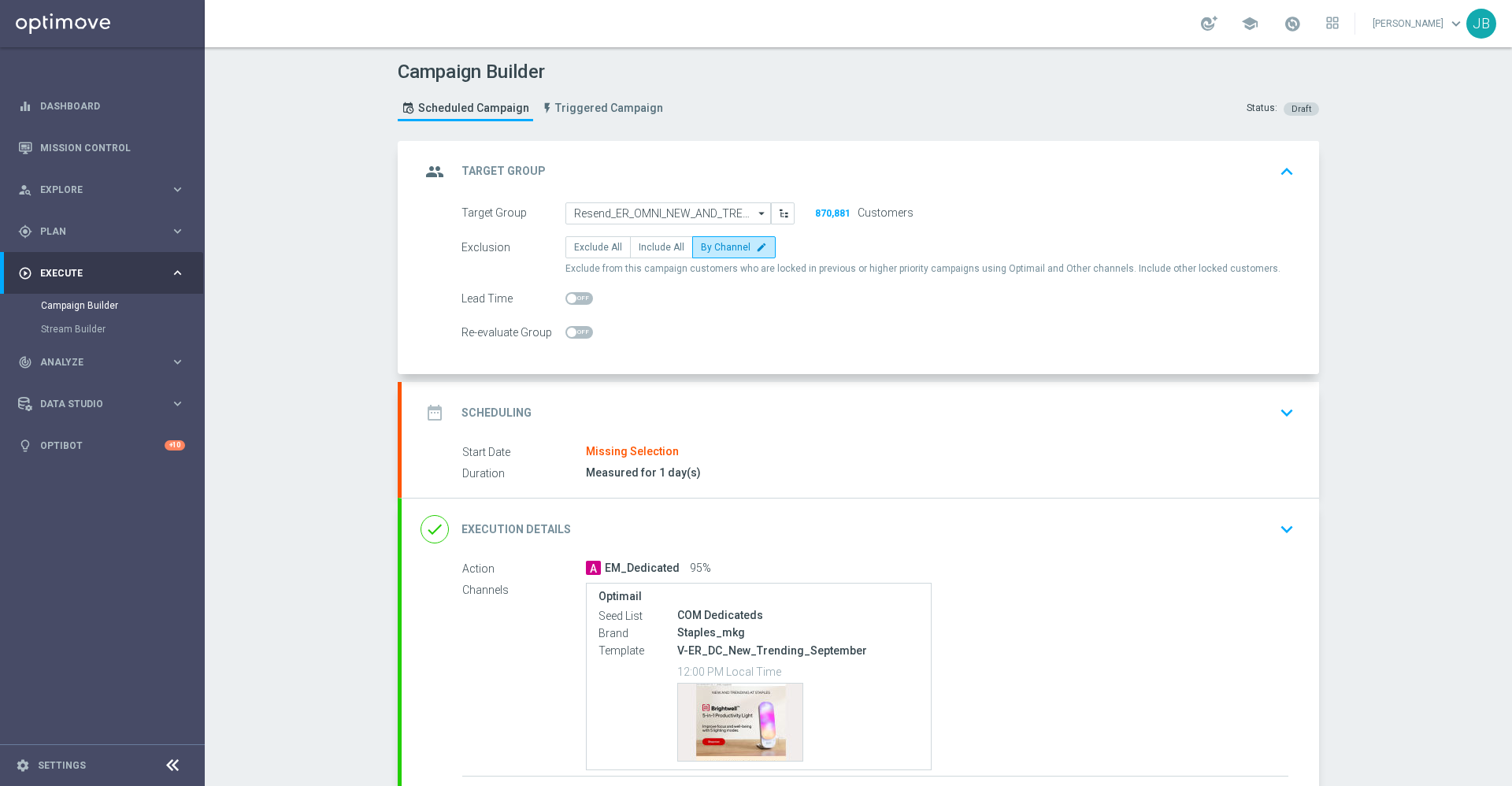
click at [499, 171] on h2 "Target Group" at bounding box center [503, 170] width 85 height 15
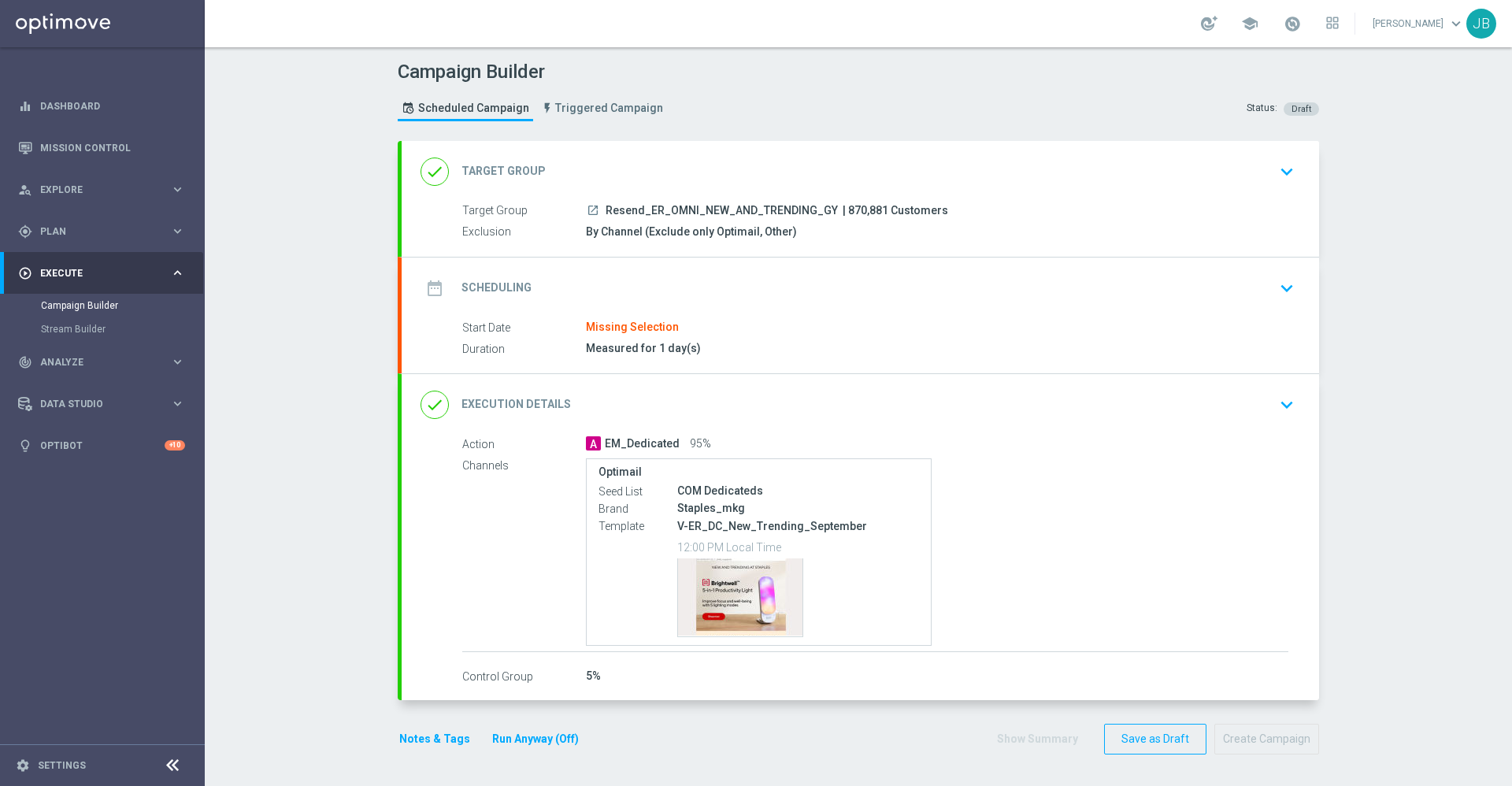
click at [586, 210] on icon "launch" at bounding box center [592, 210] width 13 height 13
click at [499, 288] on h2 "Scheduling" at bounding box center [496, 287] width 70 height 15
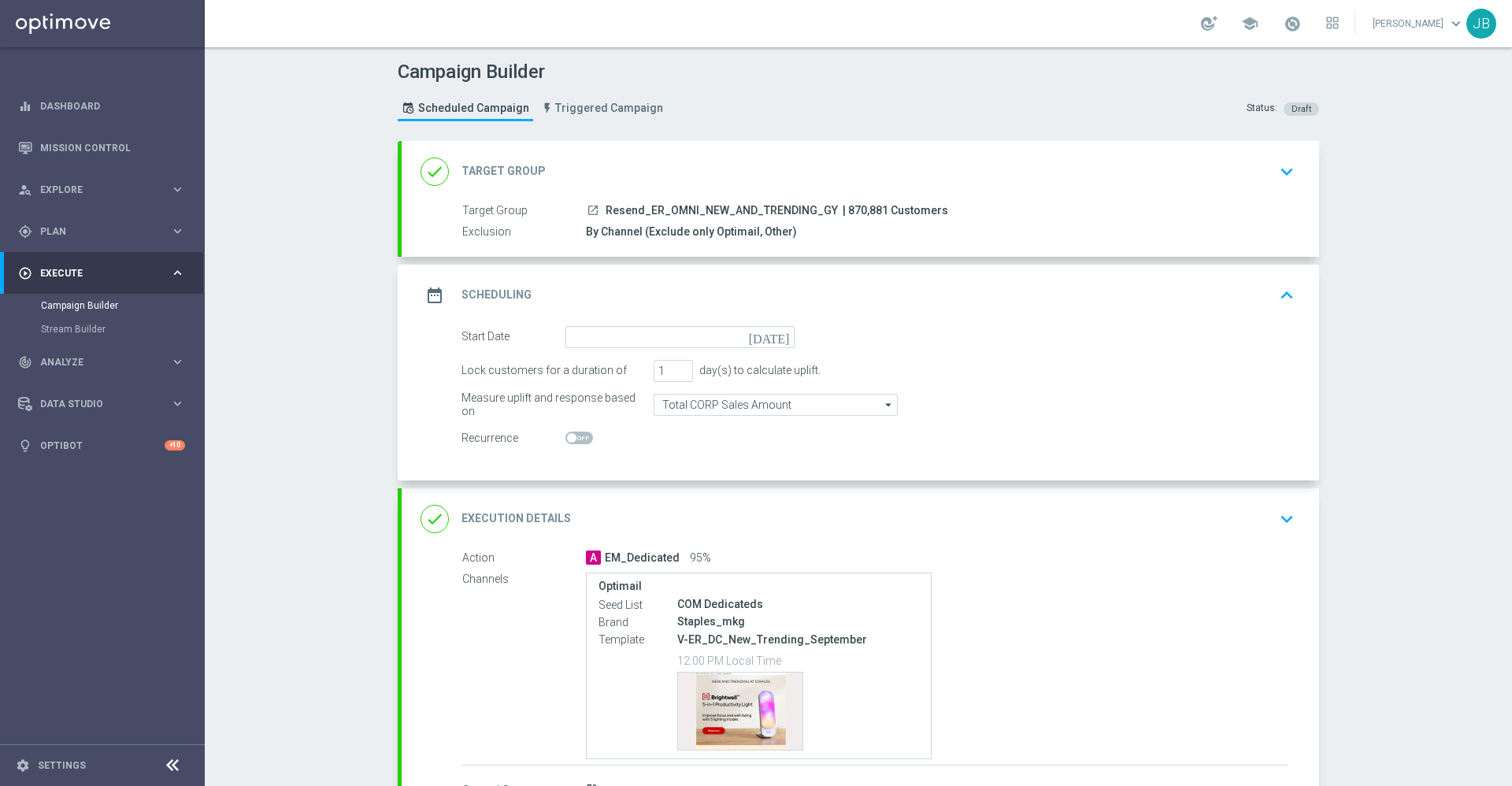
click at [775, 335] on icon "[DATE]" at bounding box center [772, 335] width 47 height 18
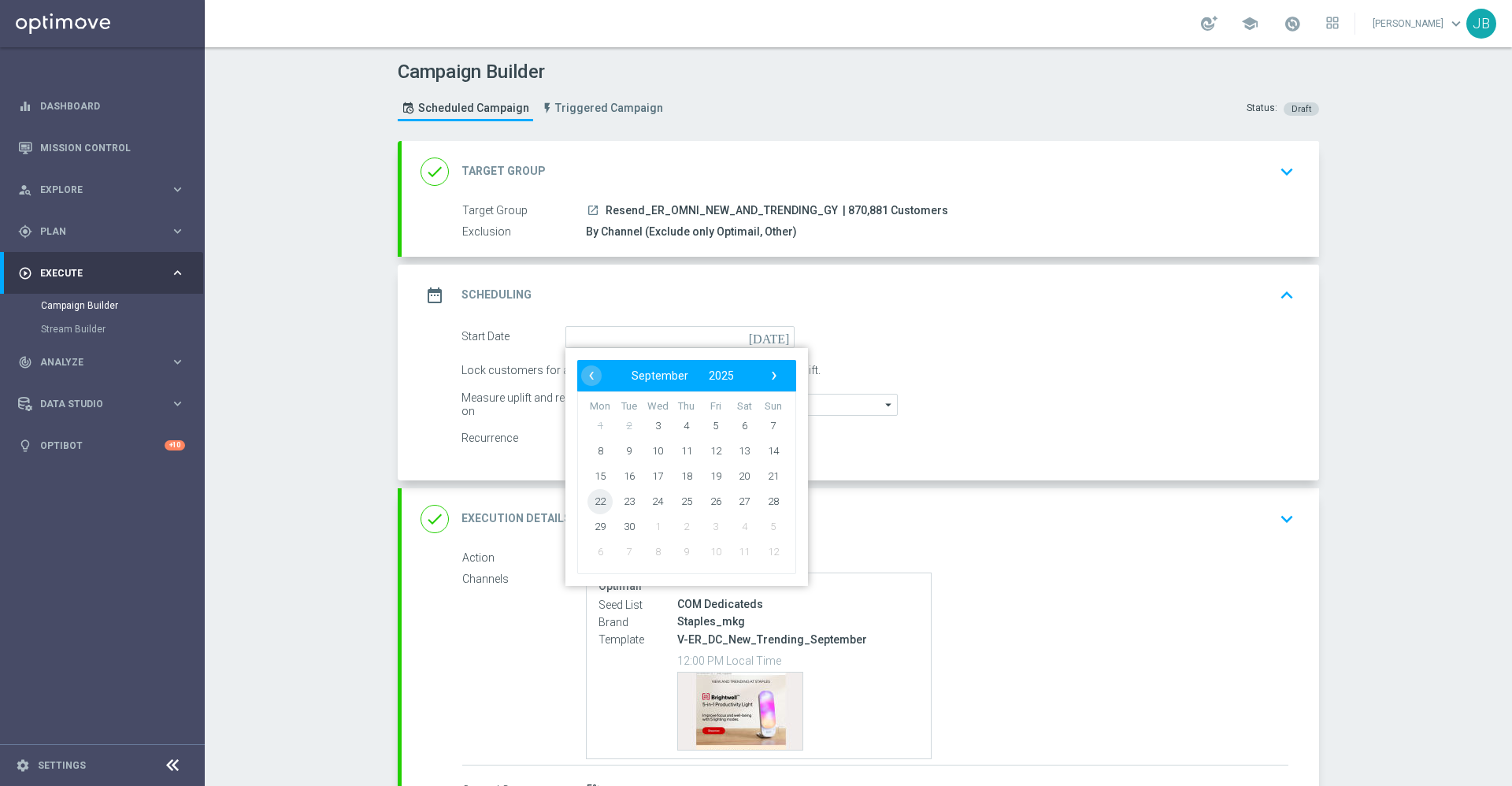
click at [595, 502] on span "22" at bounding box center [600, 501] width 25 height 25
type input "[DATE]"
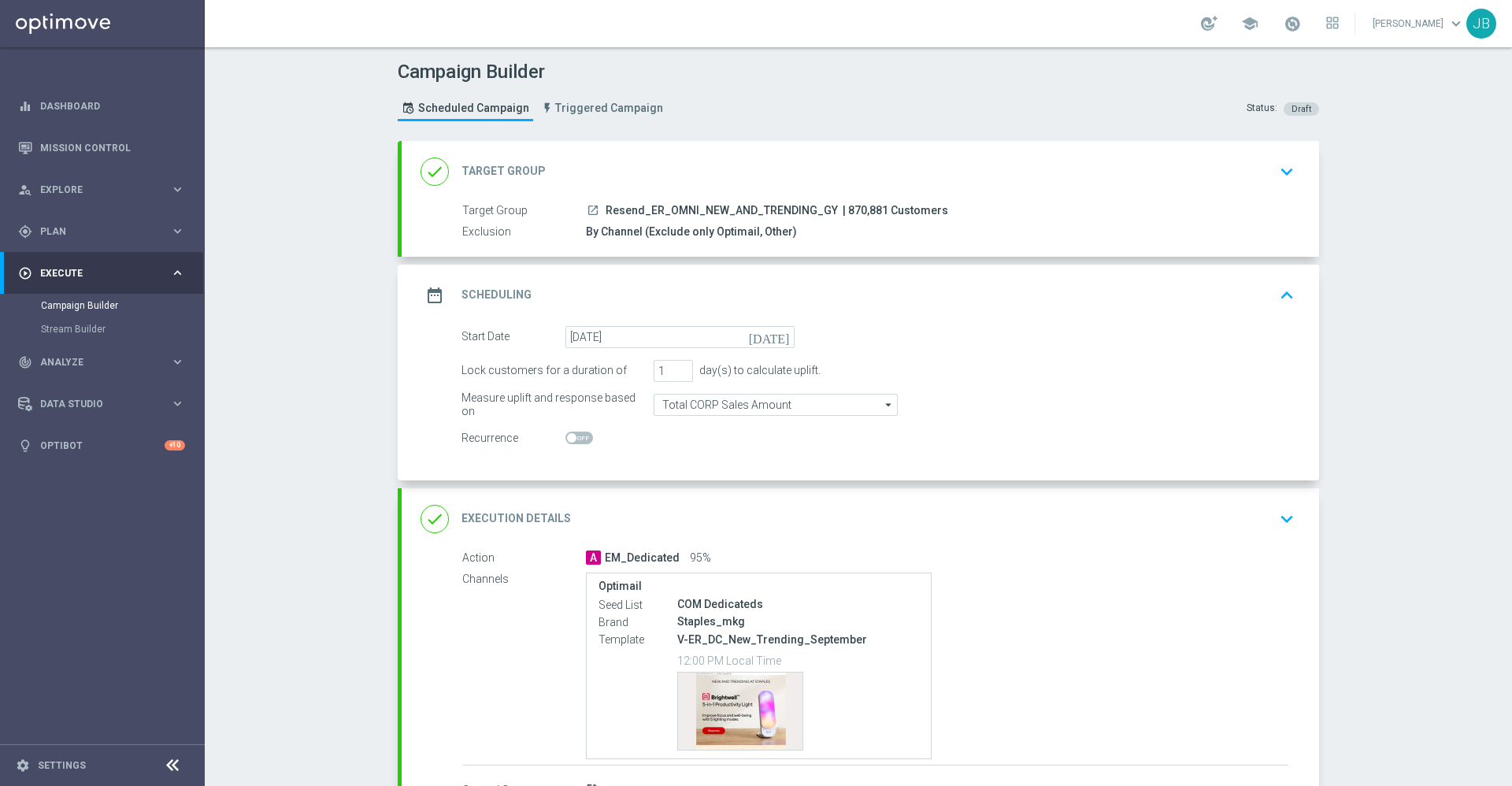
click at [494, 174] on h2 "Target Group" at bounding box center [503, 170] width 85 height 15
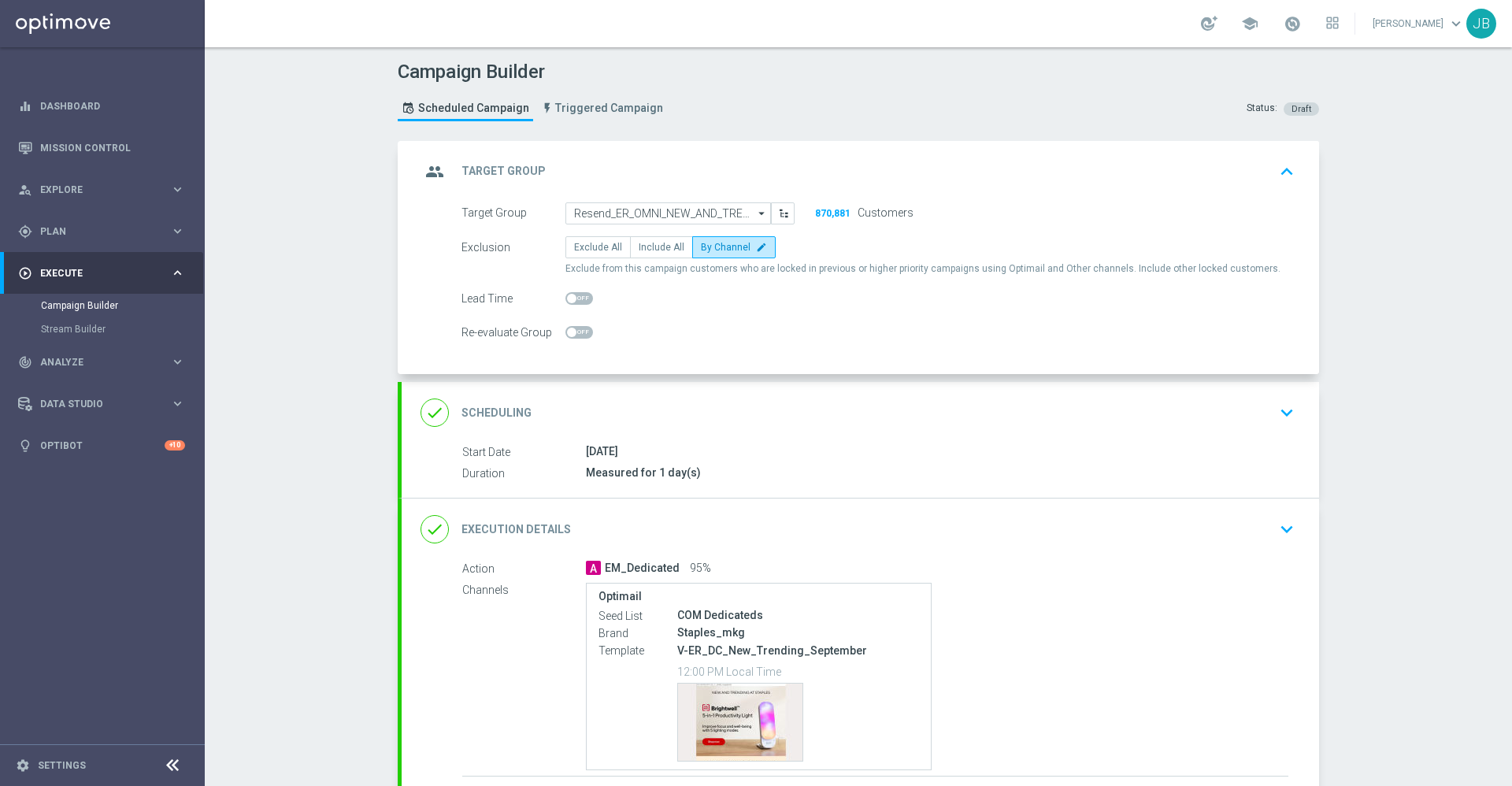
click at [499, 169] on h2 "Target Group" at bounding box center [503, 170] width 85 height 15
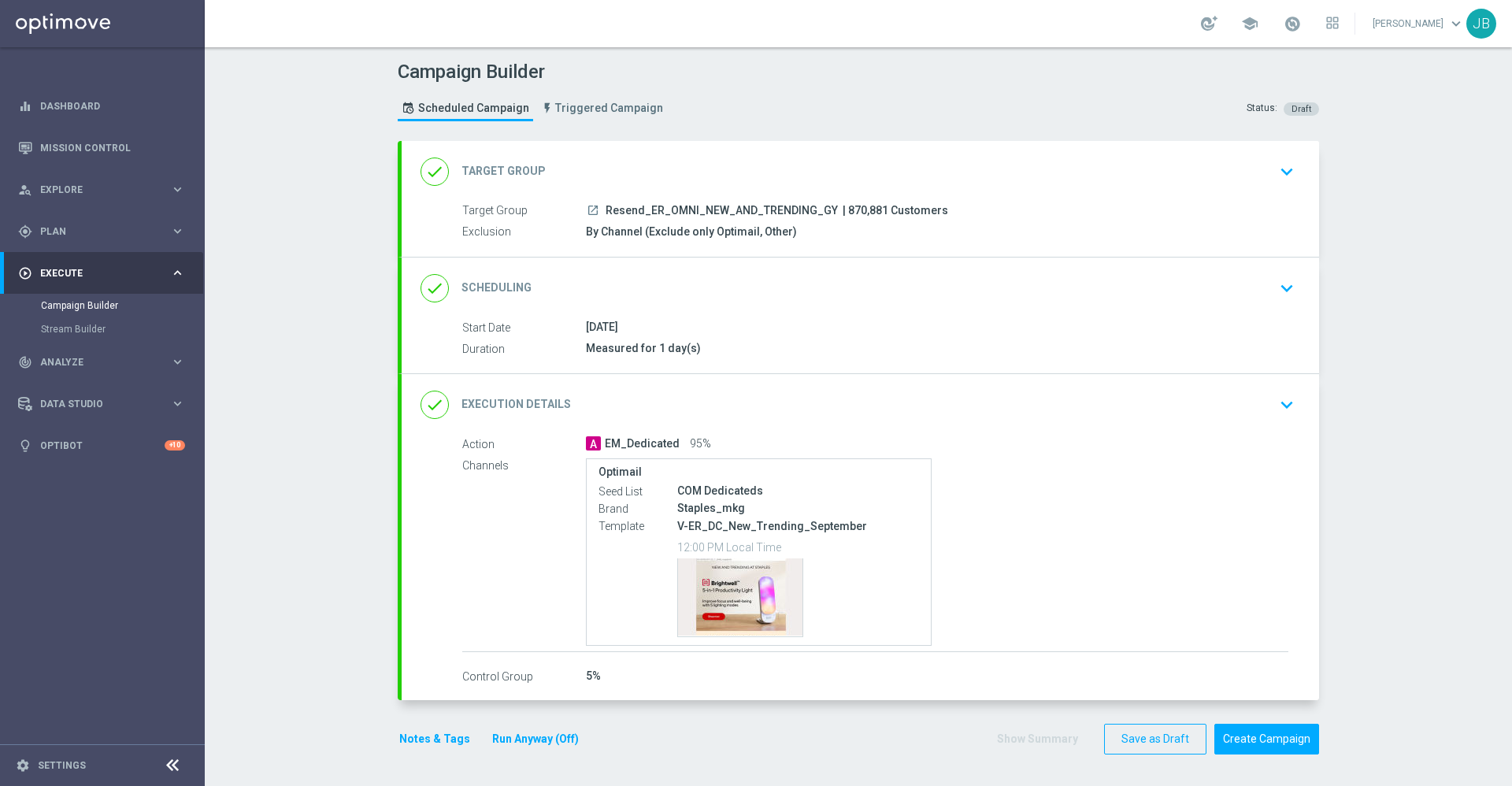
click at [512, 279] on div "done Scheduling" at bounding box center [475, 288] width 111 height 28
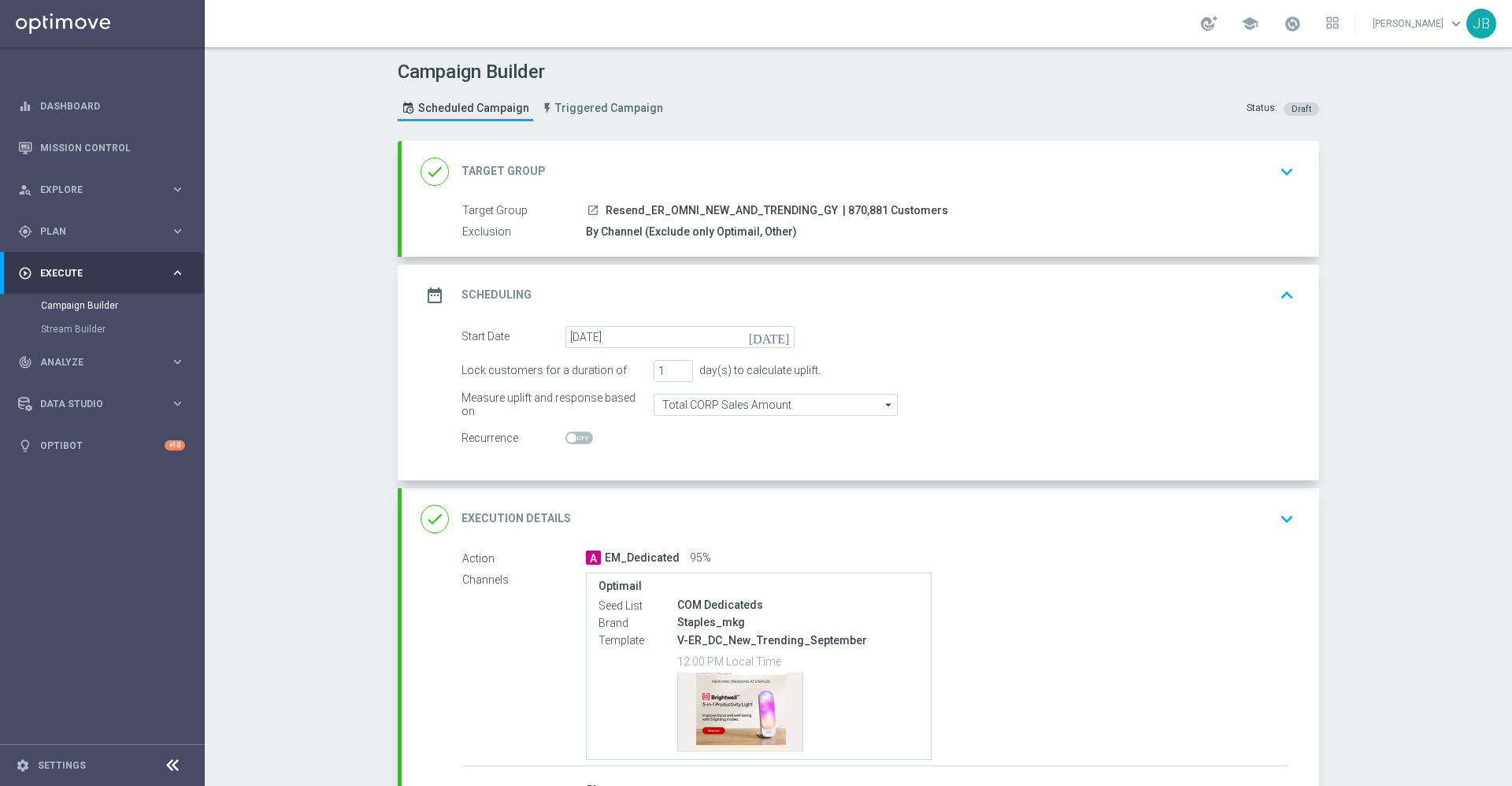
scroll to position [114, 0]
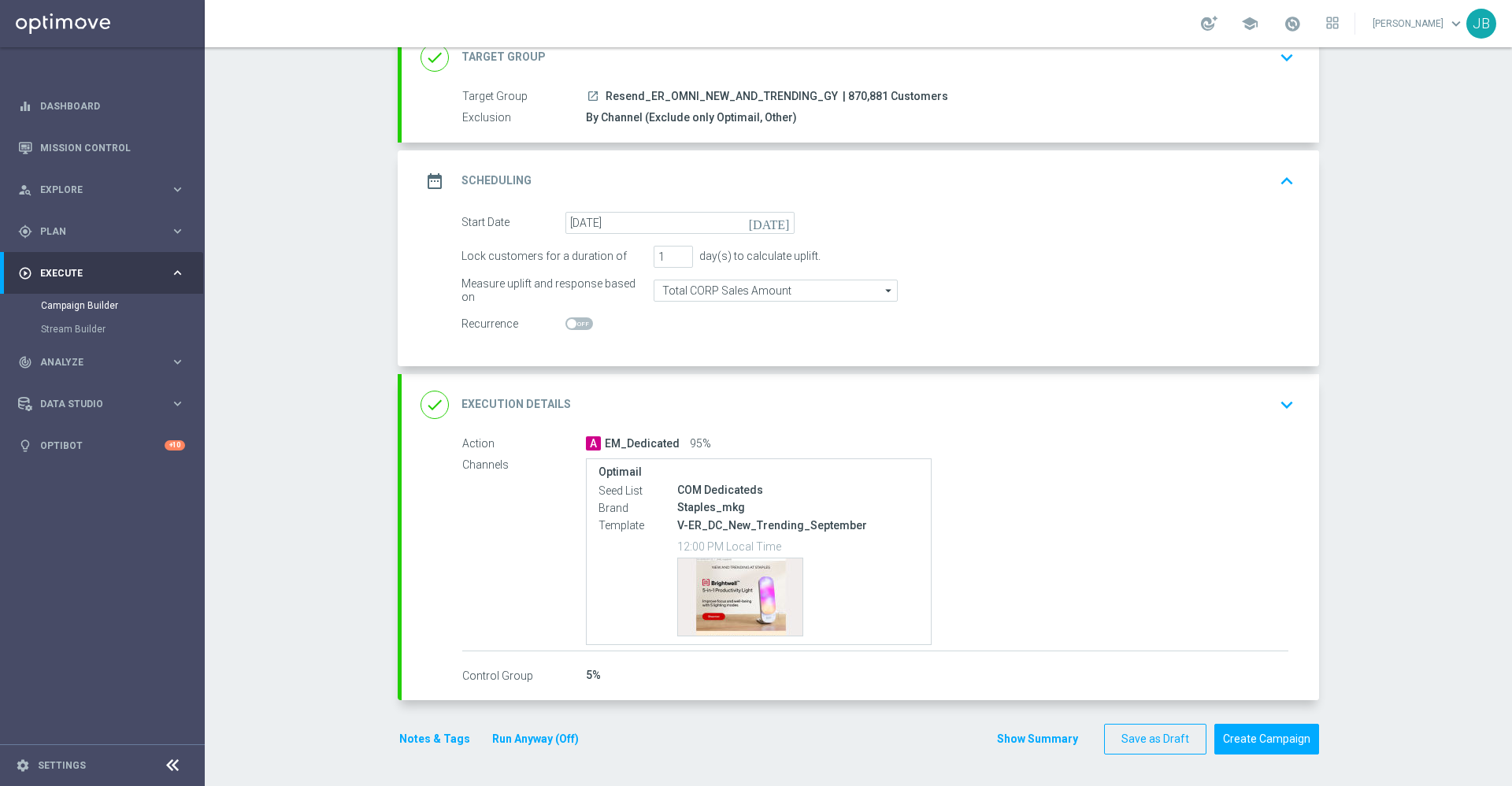
click at [523, 398] on h2 "Execution Details" at bounding box center [515, 404] width 110 height 15
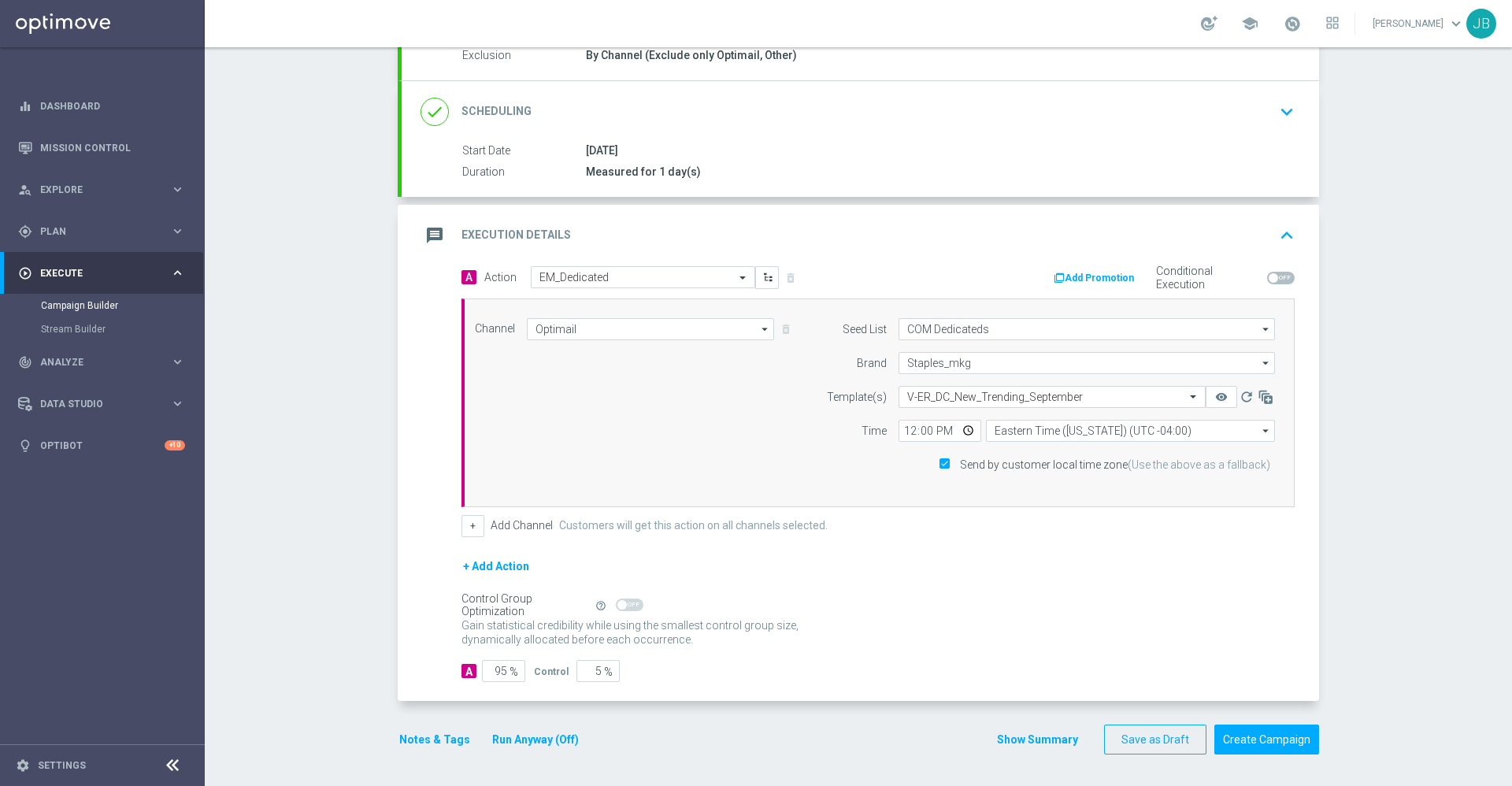
scroll to position [77, 0]
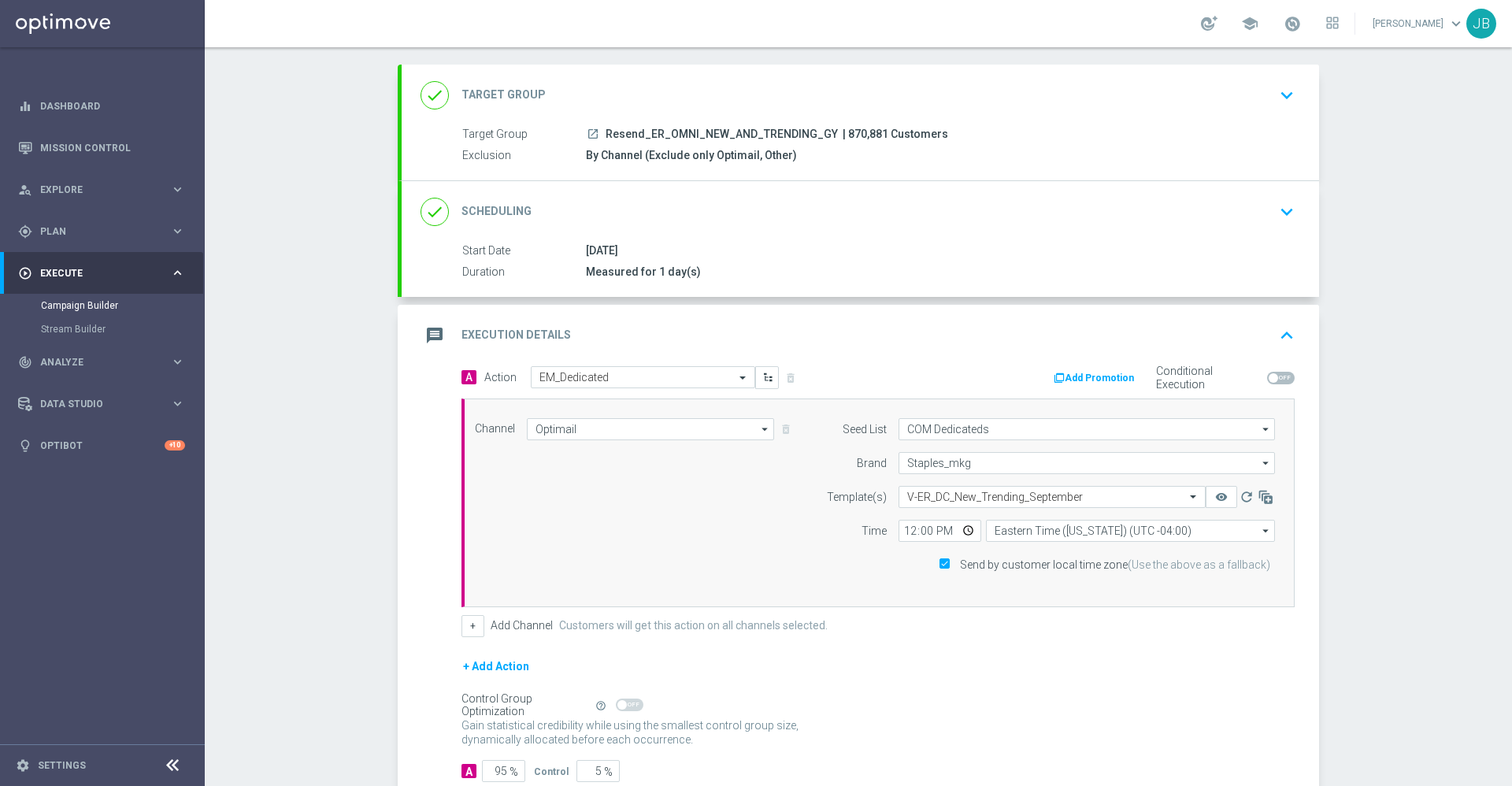
click at [500, 208] on h2 "Scheduling" at bounding box center [496, 211] width 70 height 15
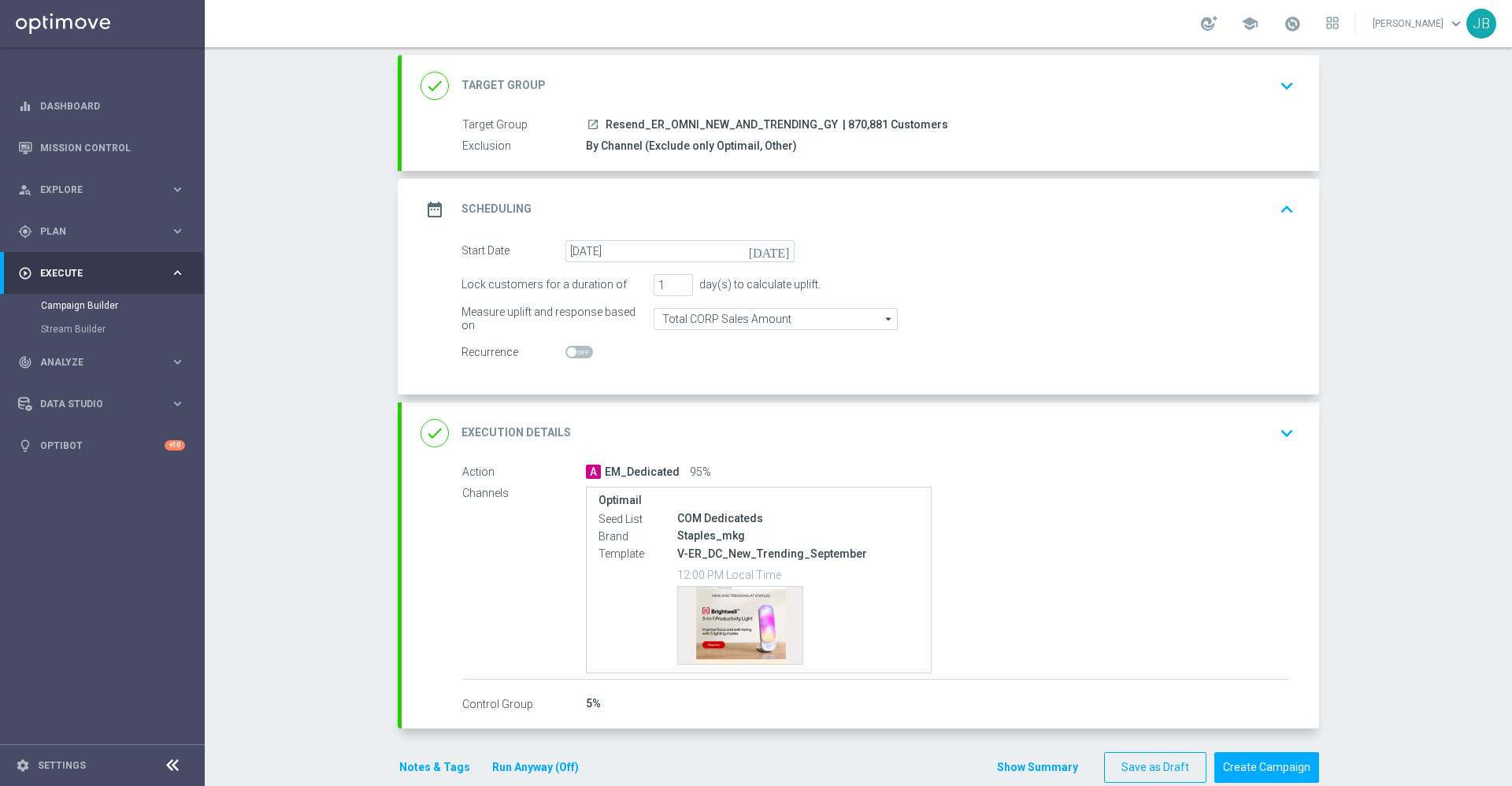
scroll to position [114, 0]
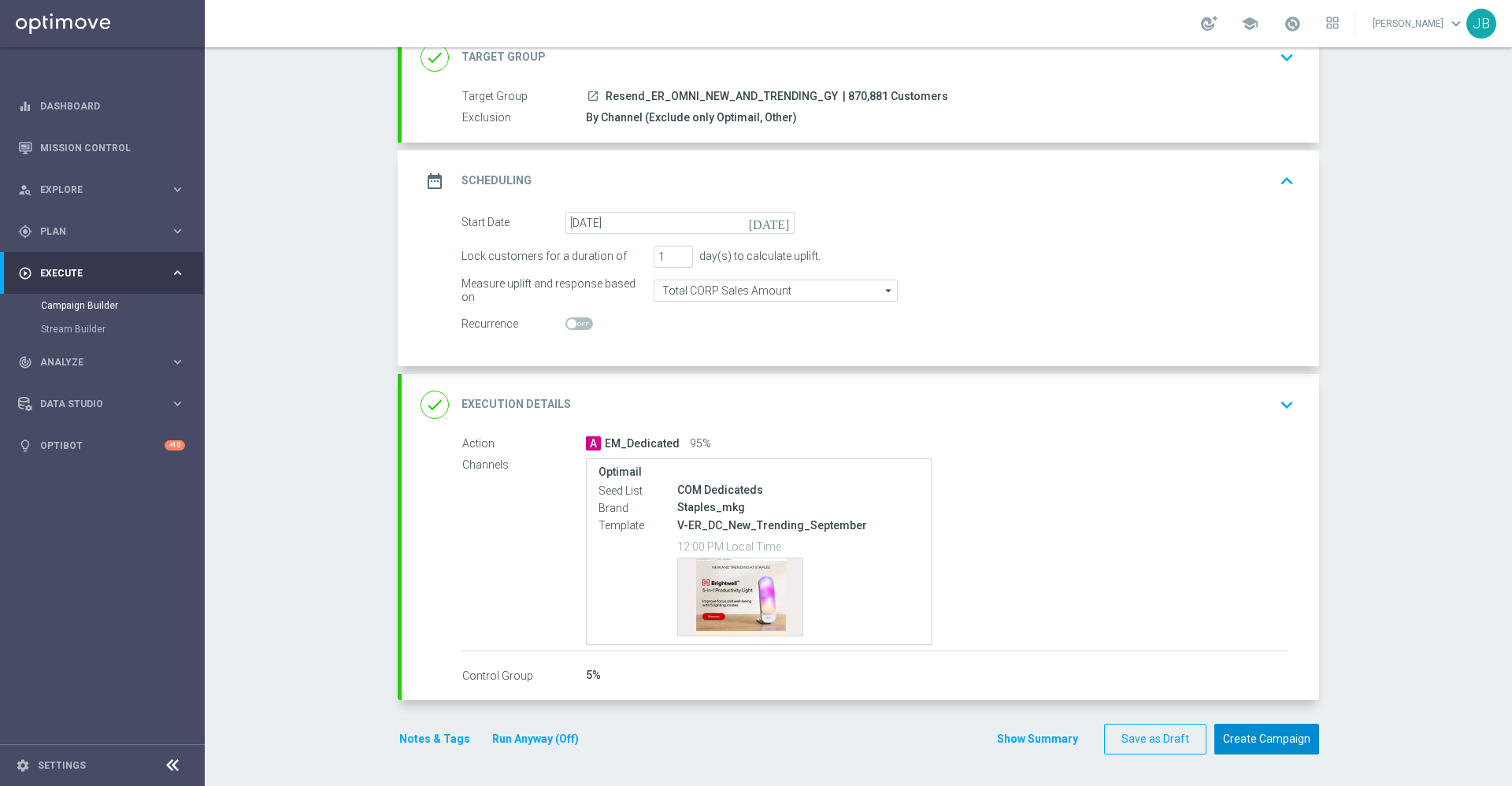
click at [1277, 734] on button "Create Campaign" at bounding box center [1267, 739] width 105 height 31
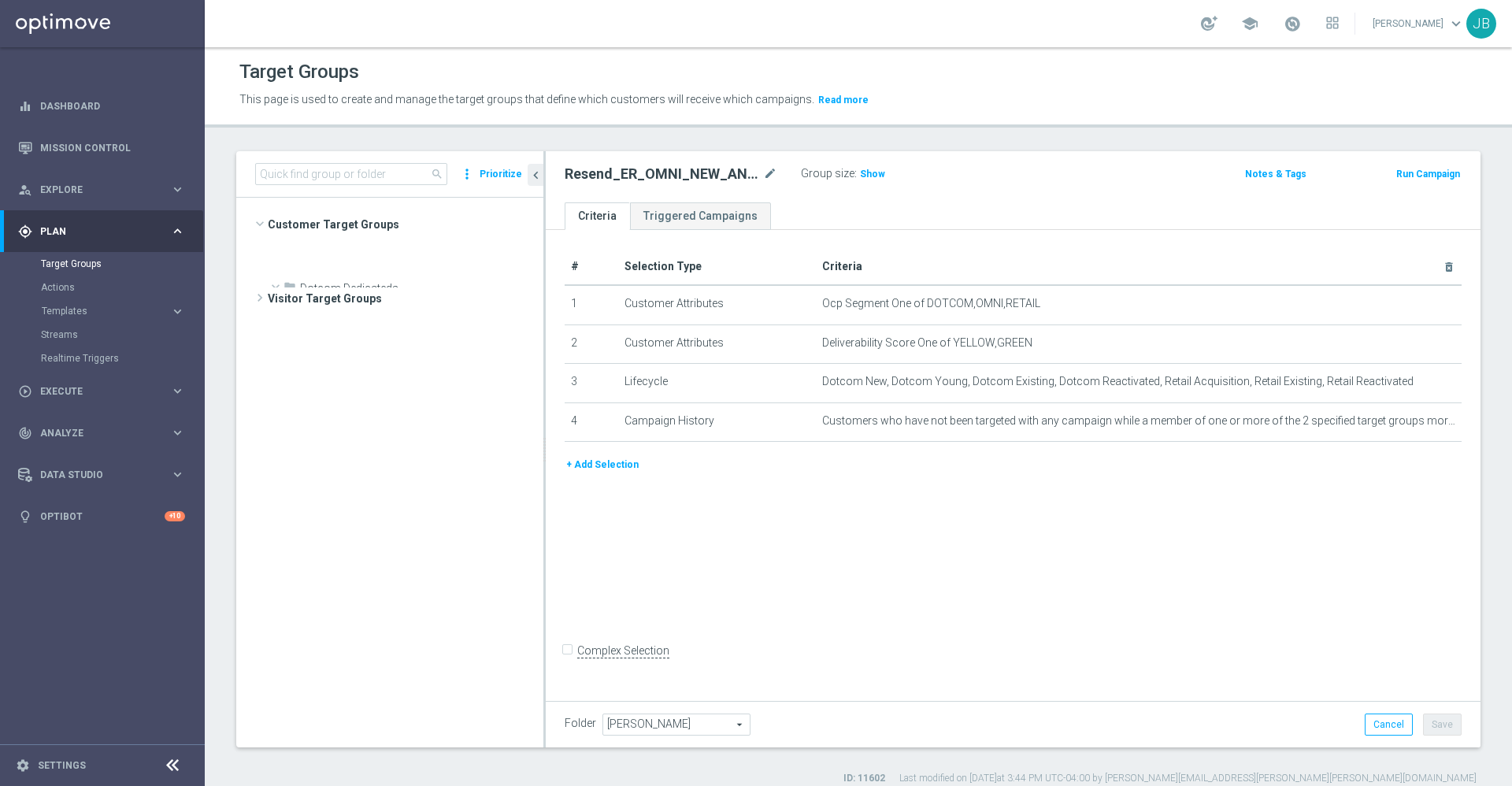
scroll to position [2757, 0]
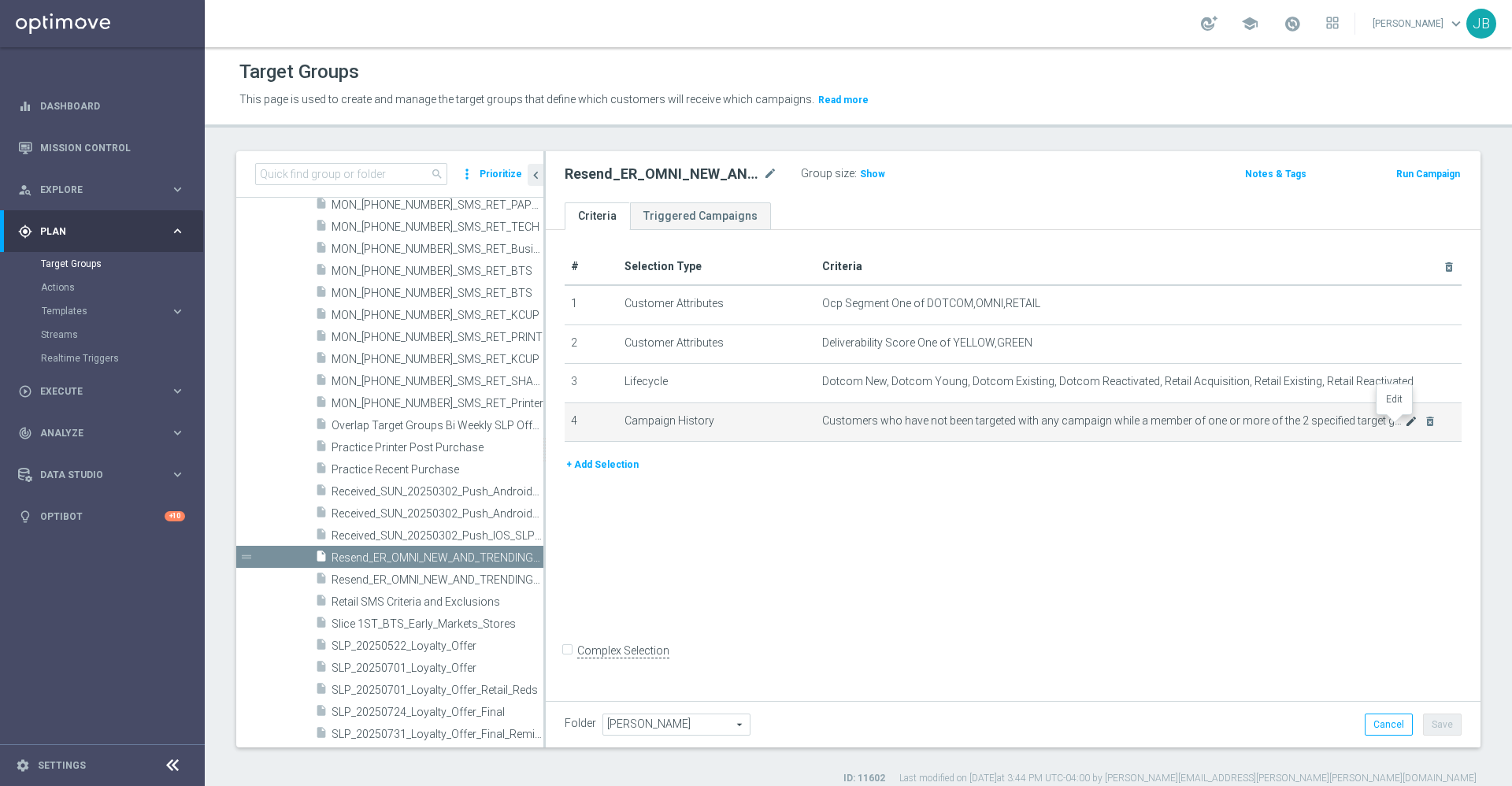
click at [1405, 423] on icon "mode_edit" at bounding box center [1411, 421] width 13 height 13
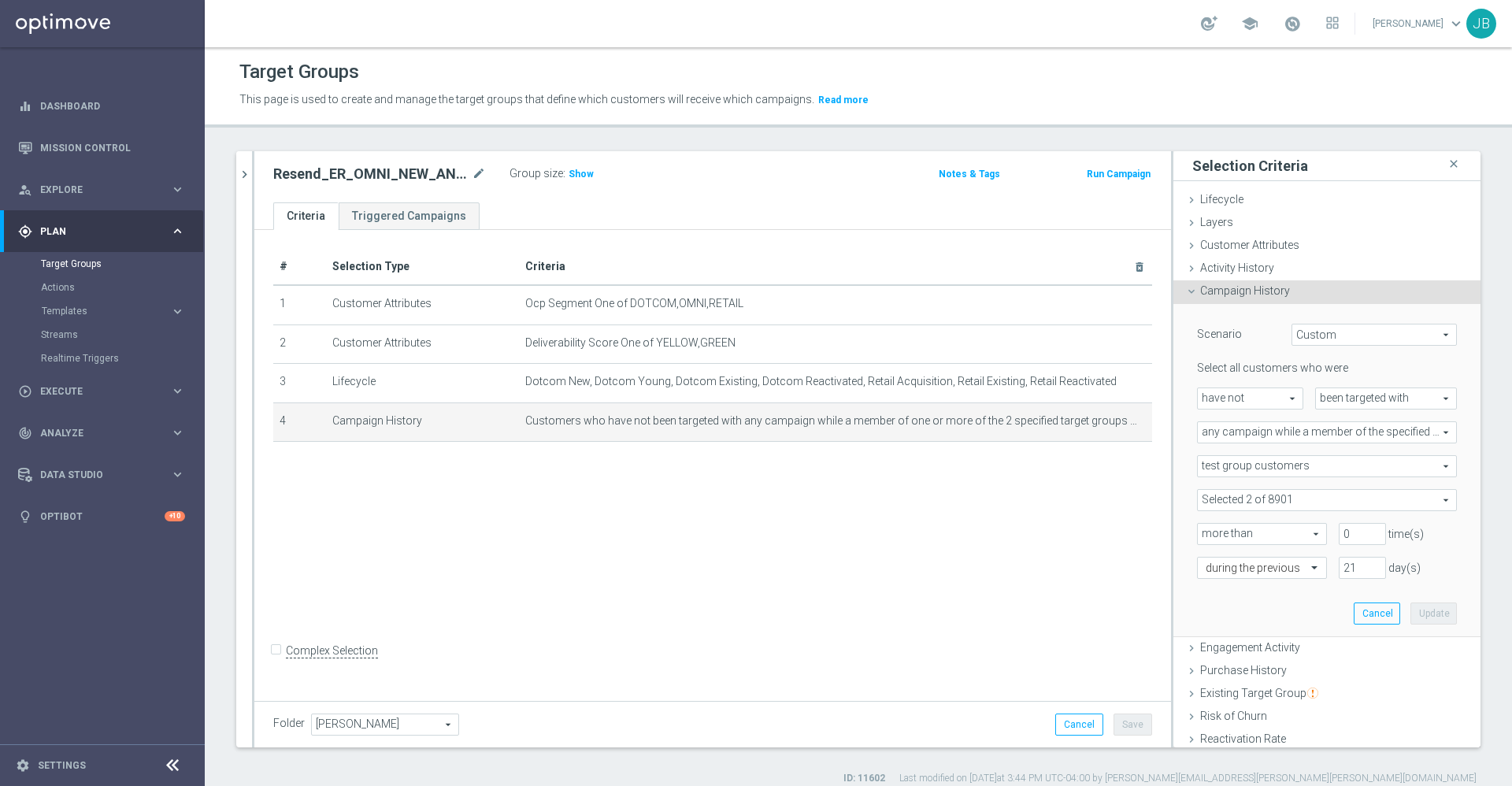
click at [1333, 499] on span at bounding box center [1327, 500] width 259 height 20
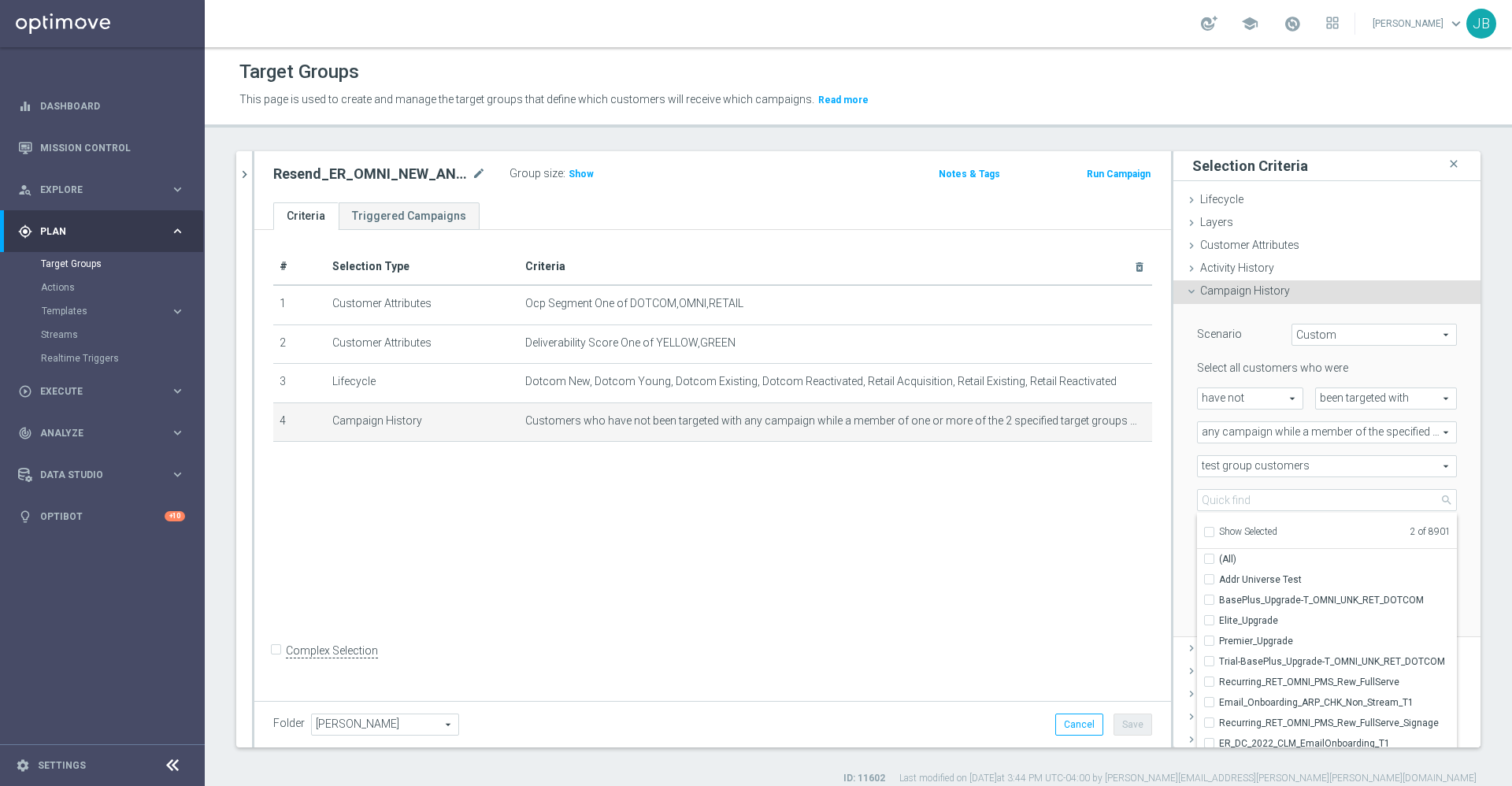
click at [1203, 529] on input "Show Selected" at bounding box center [1208, 534] width 11 height 11
checkbox input "true"
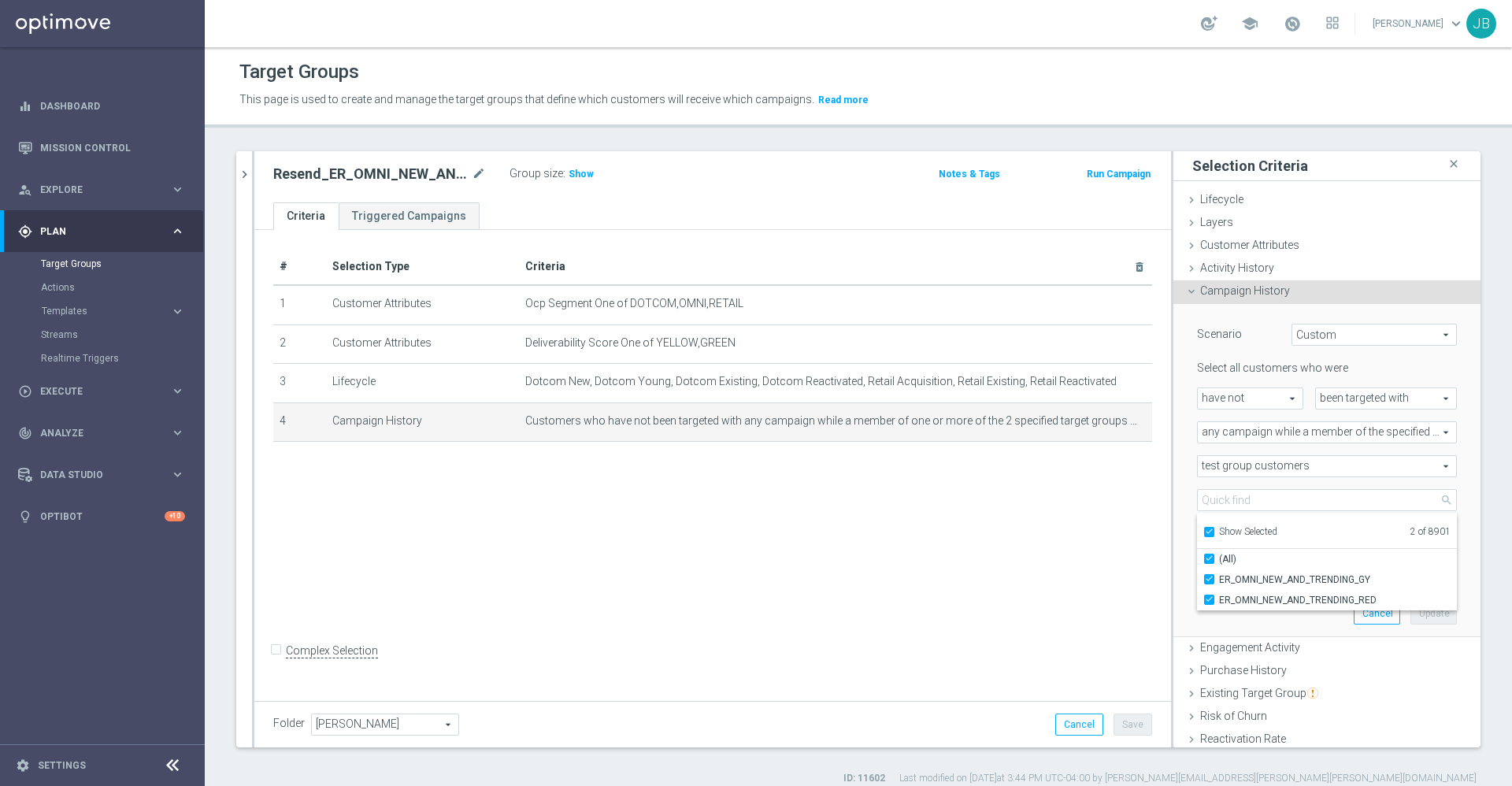
click at [1010, 566] on div "# Selection Type Criteria delete_forever 1 Customer Attributes Ocp Segment One …" at bounding box center [713, 462] width 917 height 466
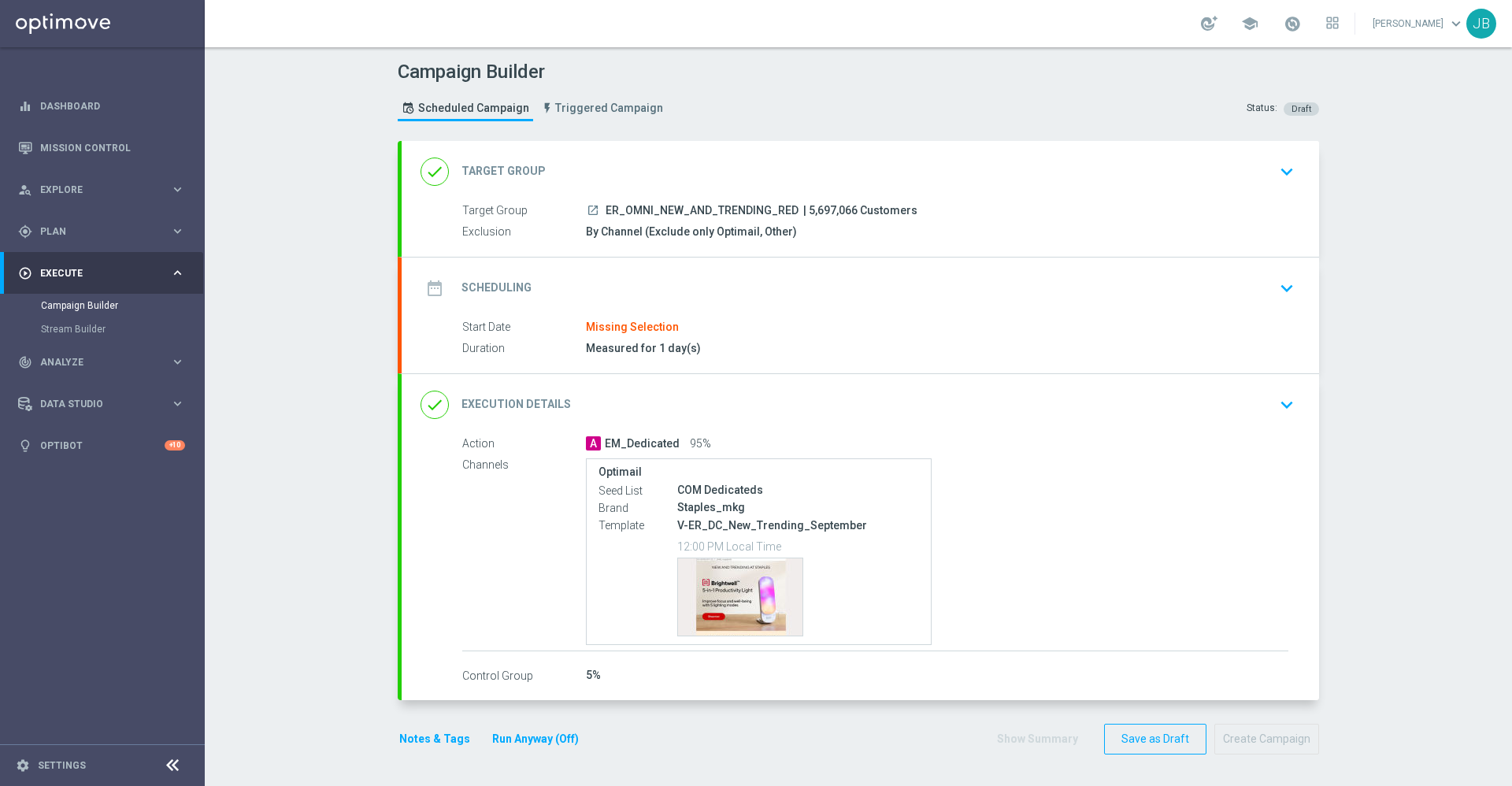
click at [519, 161] on div "done Target Group" at bounding box center [482, 171] width 125 height 28
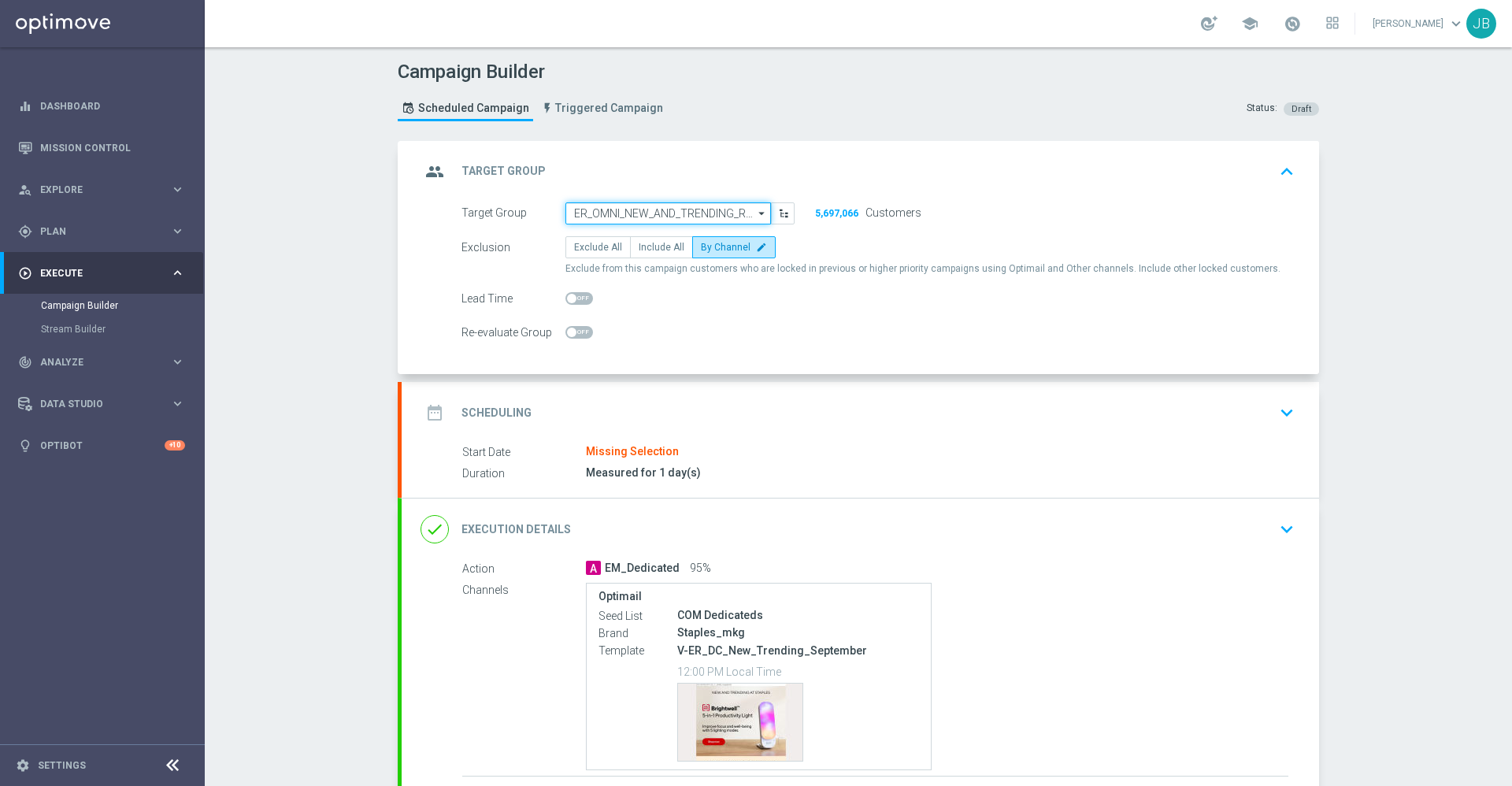
click at [660, 213] on input "ER_OMNI_NEW_AND_TRENDING_RED" at bounding box center [667, 213] width 205 height 22
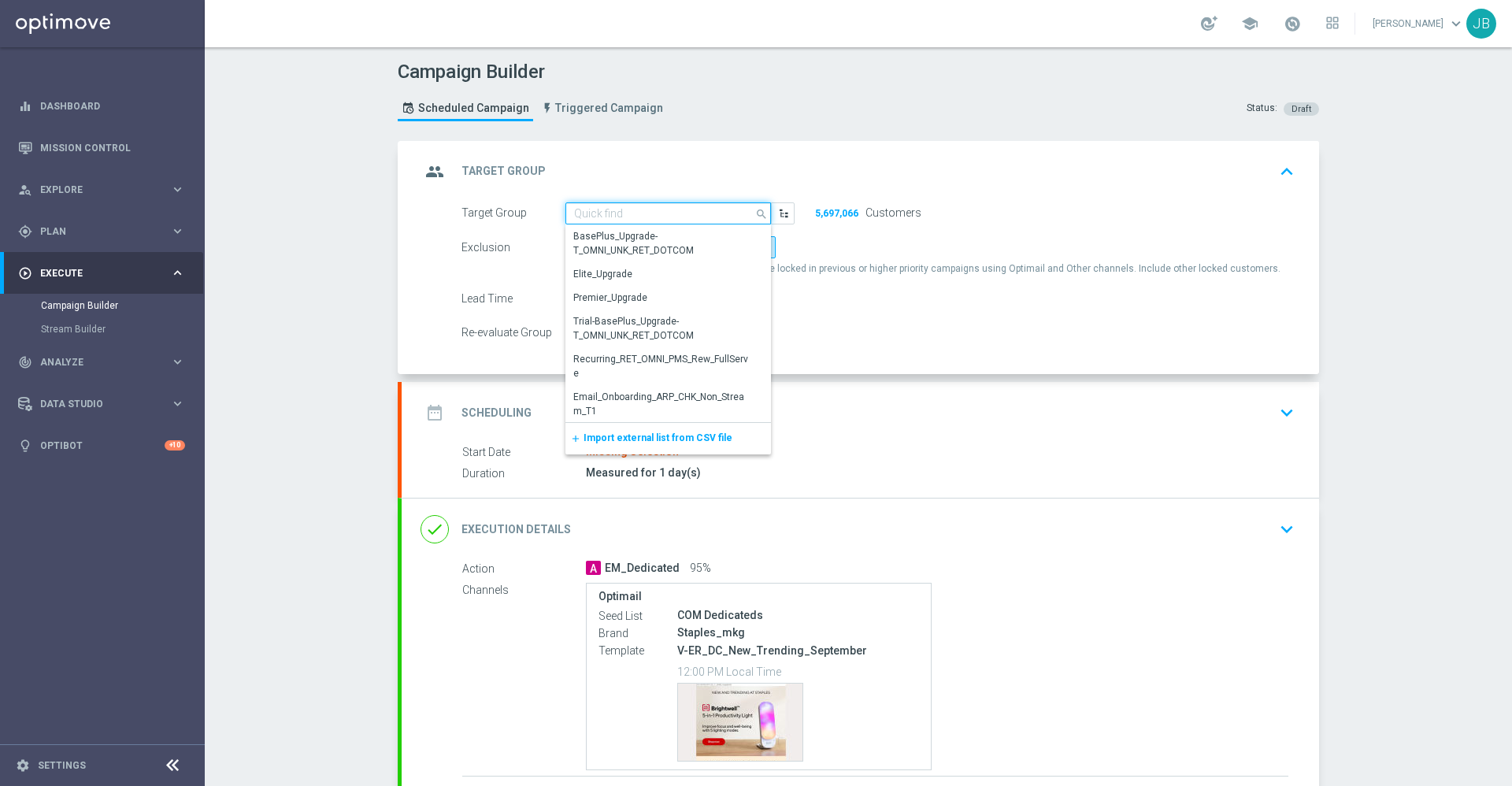
click at [660, 213] on input at bounding box center [667, 213] width 205 height 22
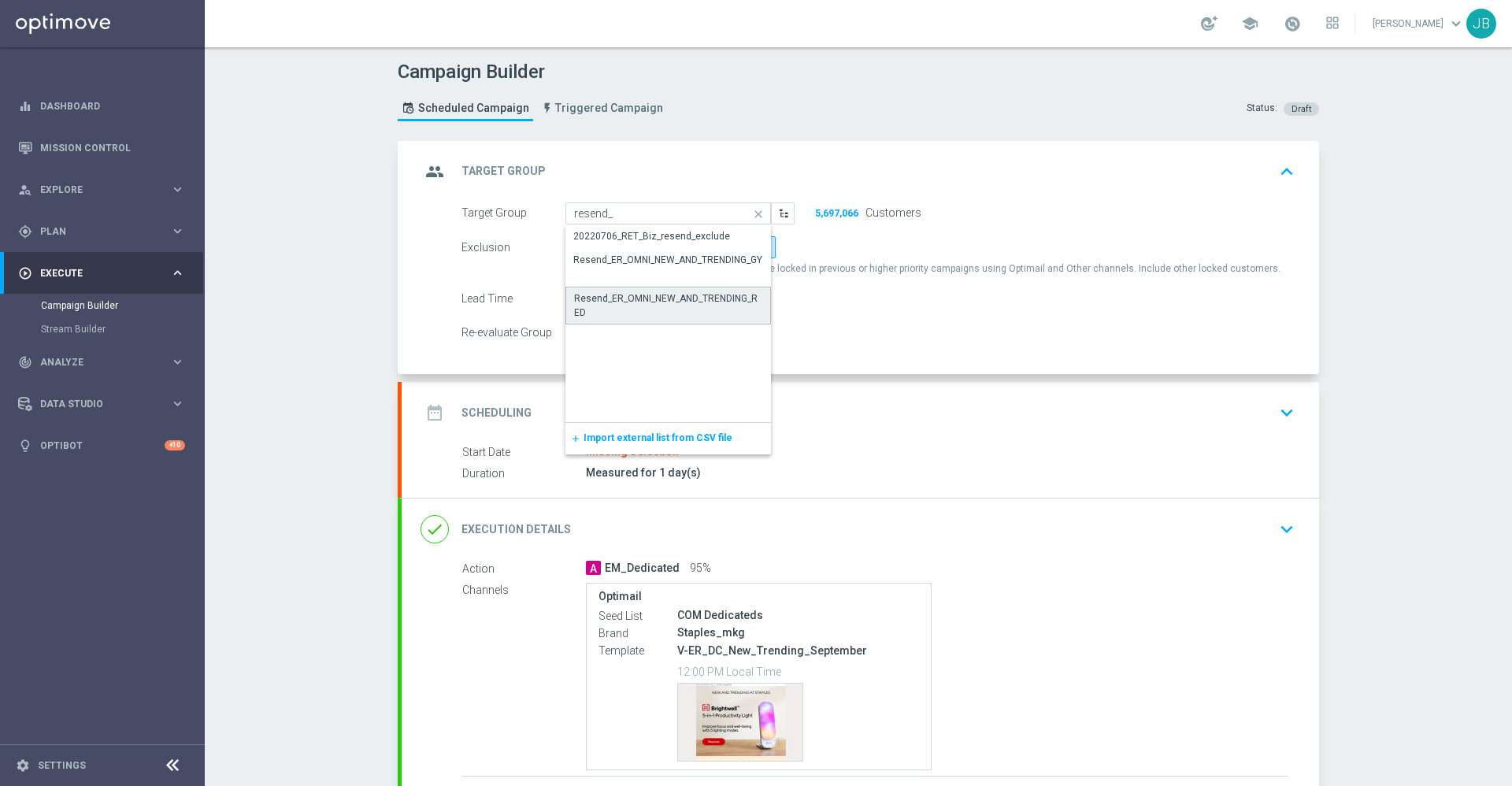
click at [684, 299] on div "Resend_ER_OMNI_NEW_AND_TRENDING_RED" at bounding box center [668, 305] width 189 height 28
type input "Resend_ER_OMNI_NEW_AND_TRENDING_RED"
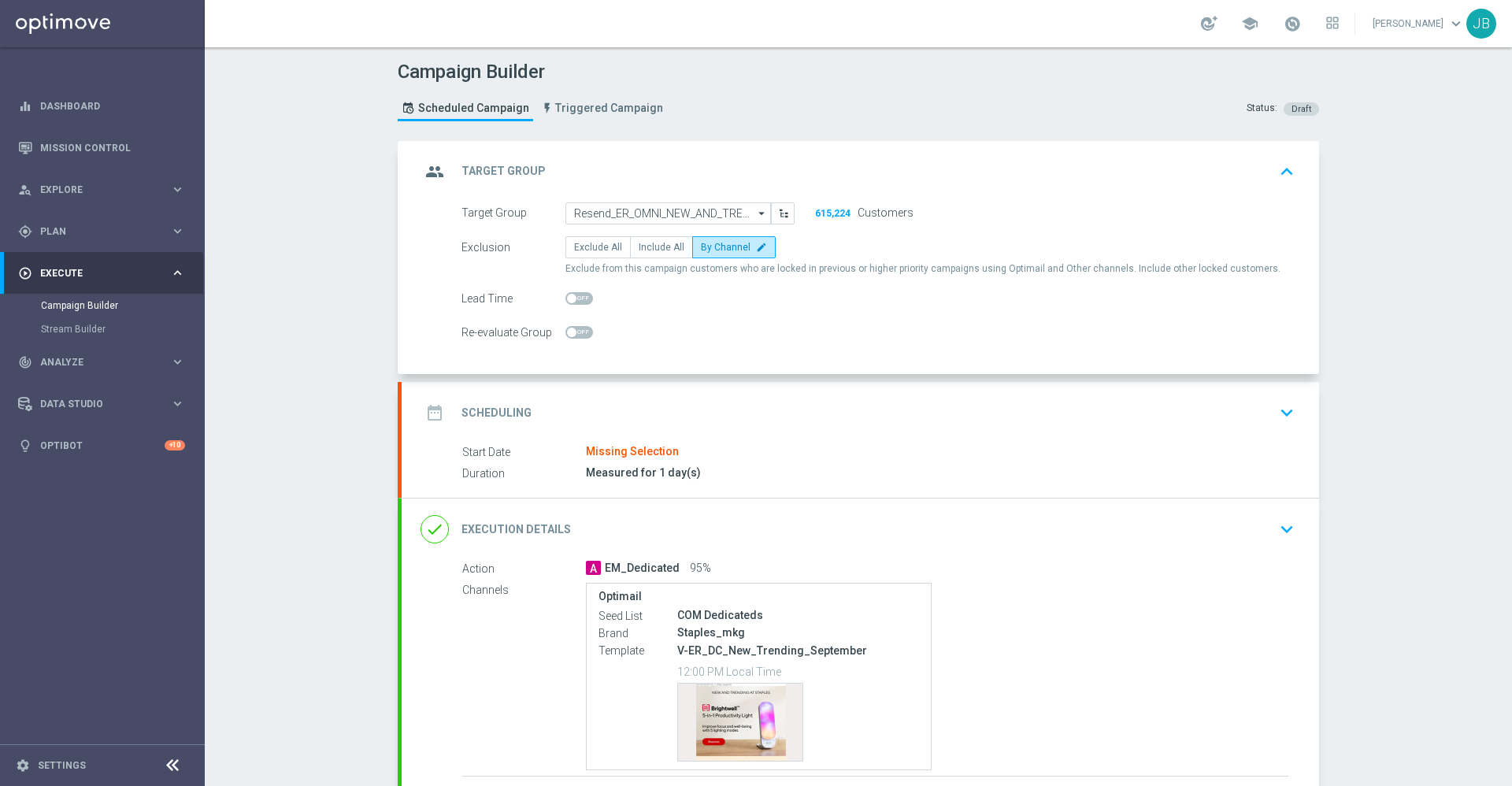
click at [505, 417] on h2 "Scheduling" at bounding box center [496, 412] width 70 height 15
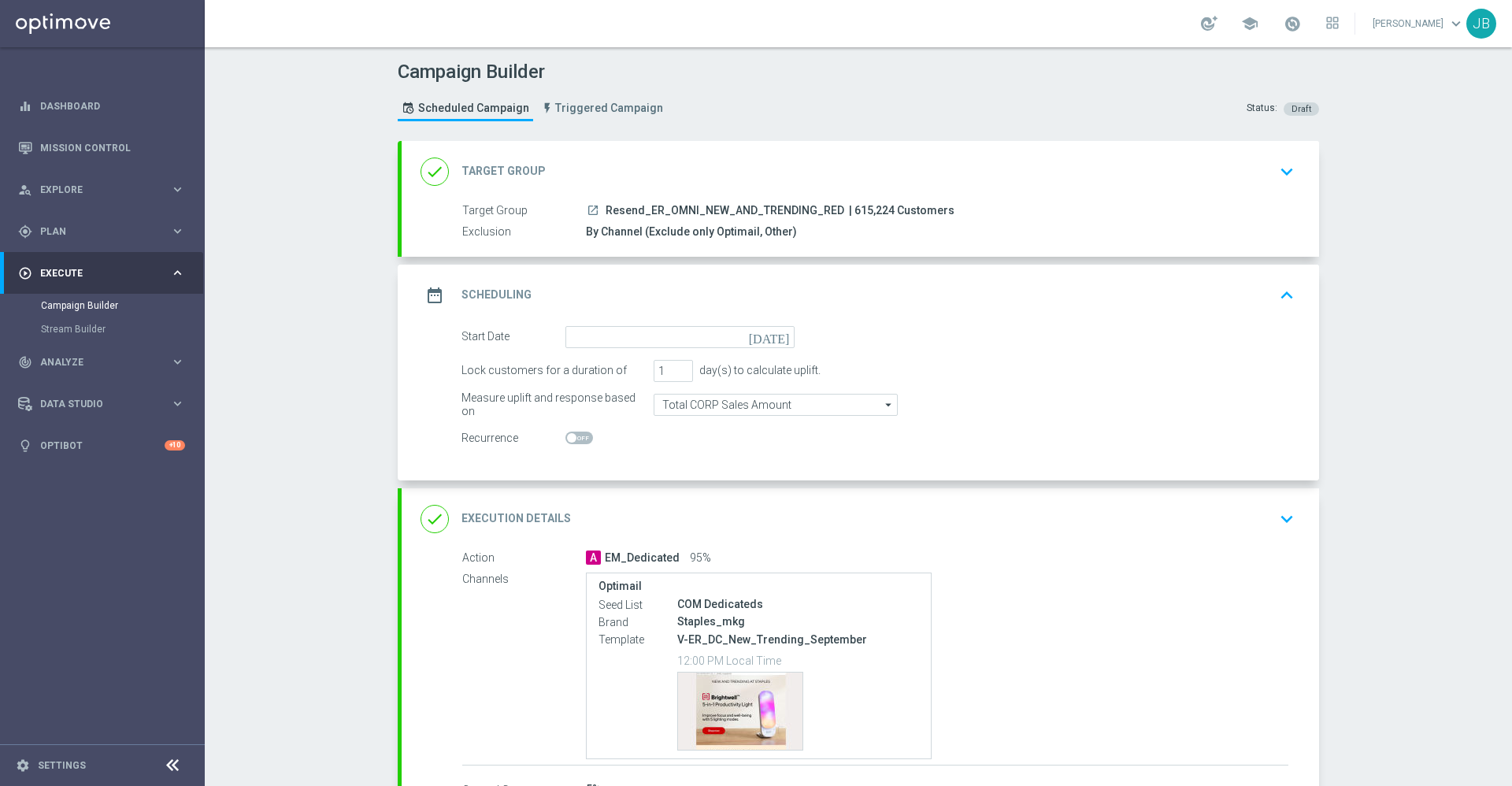
click at [775, 338] on icon "[DATE]" at bounding box center [772, 335] width 47 height 18
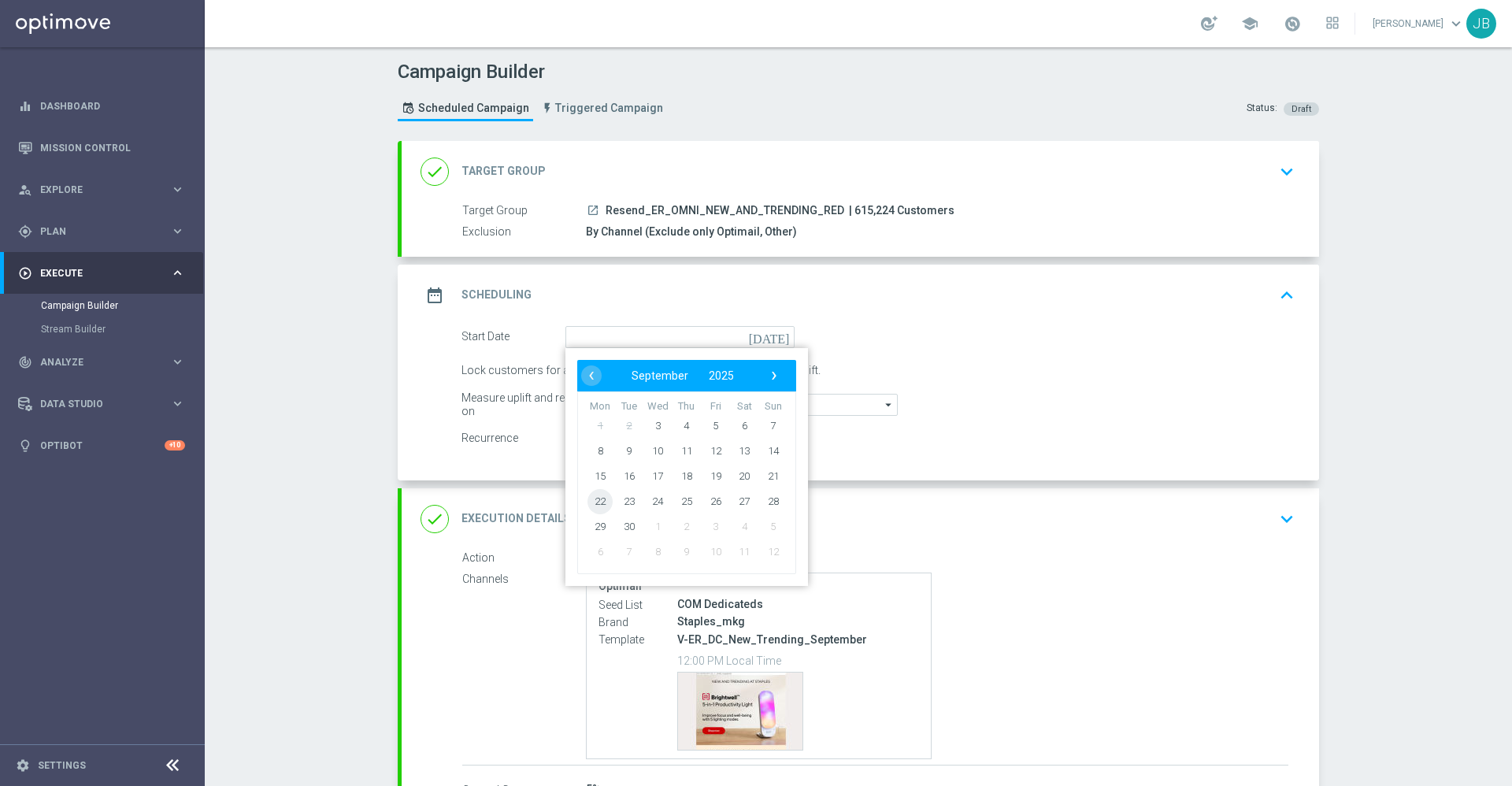
click at [598, 500] on span "22" at bounding box center [600, 501] width 25 height 25
type input "[DATE]"
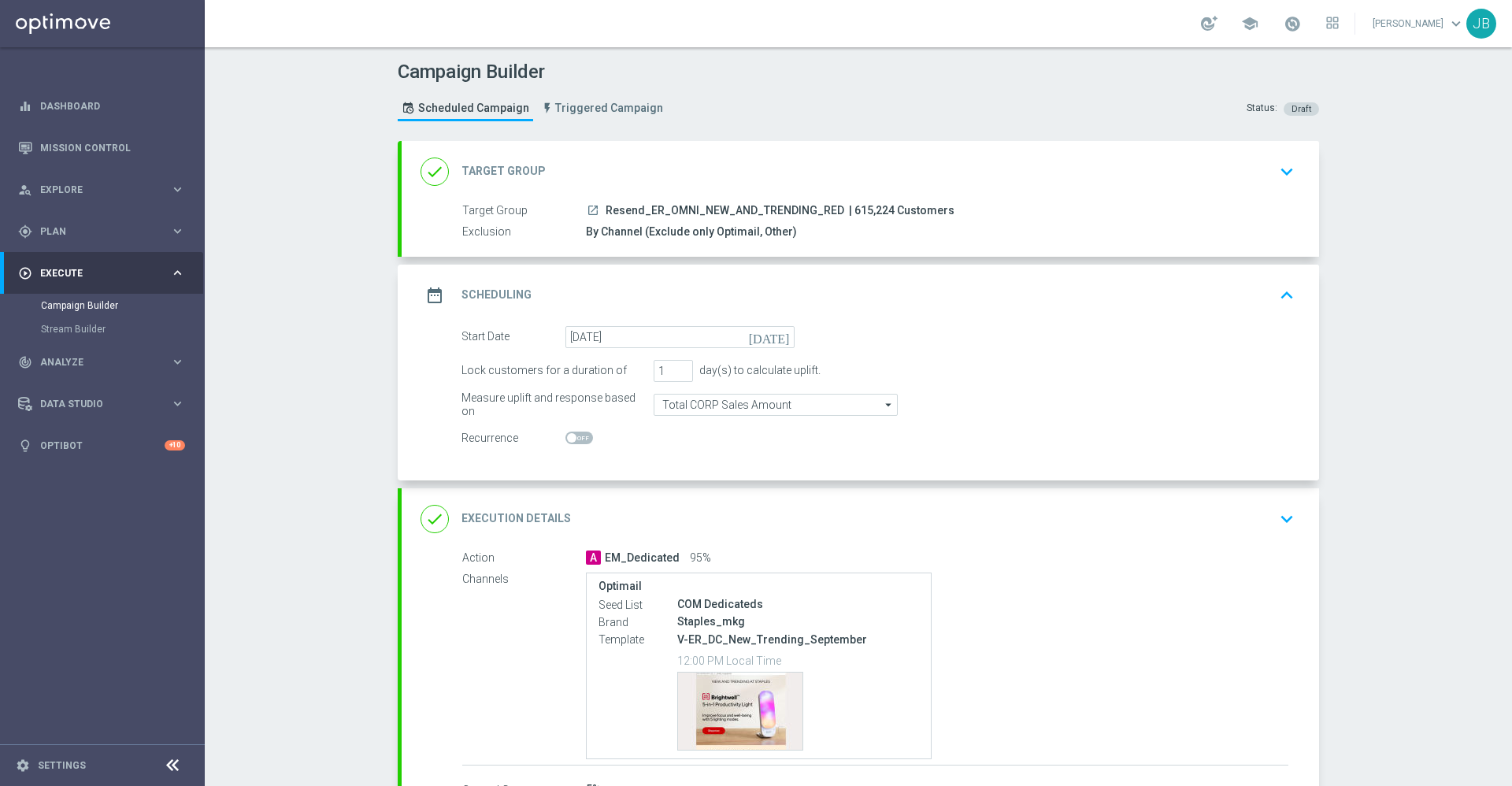
click at [499, 512] on h2 "Execution Details" at bounding box center [515, 518] width 110 height 15
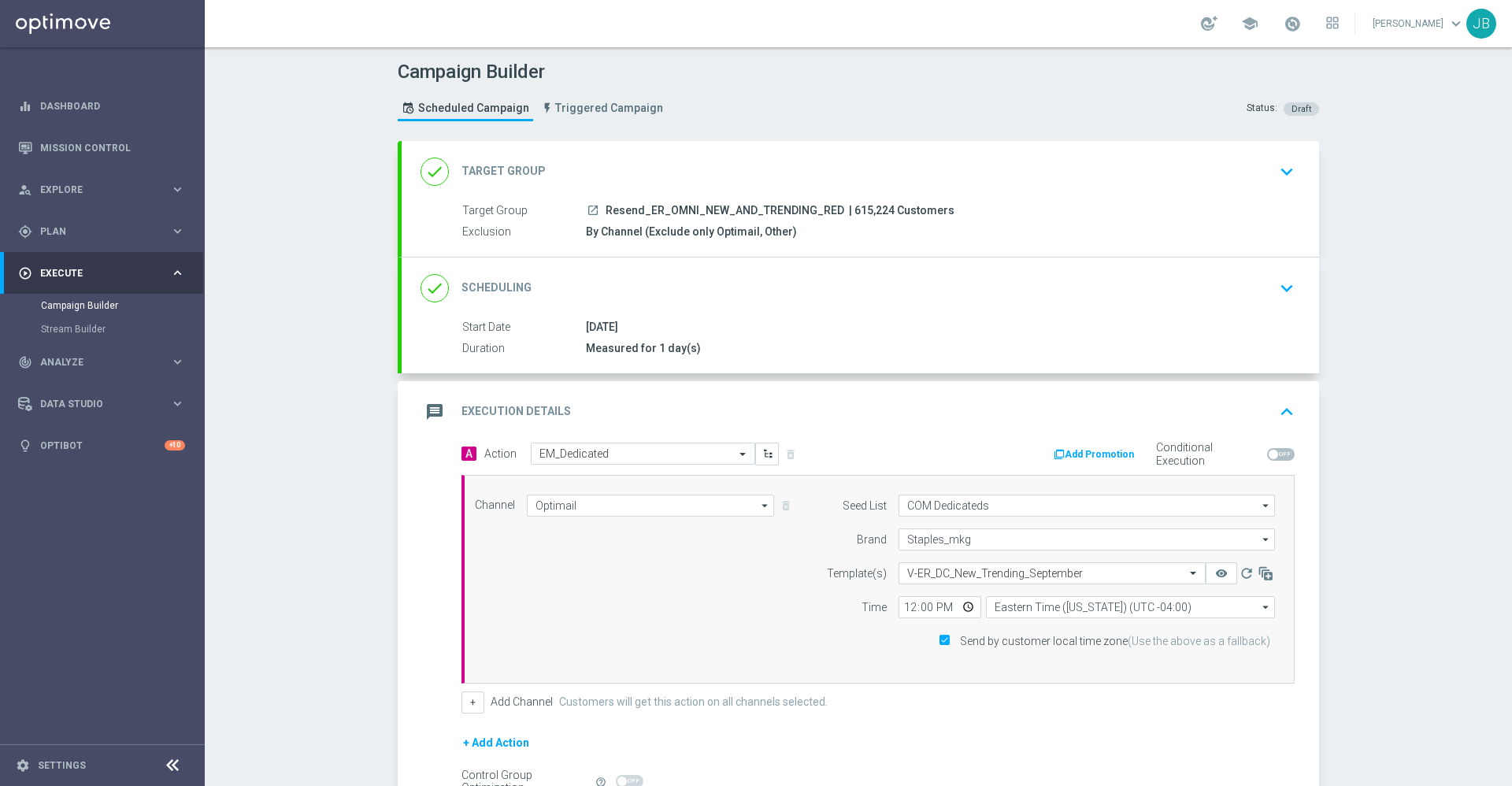
click at [512, 172] on h2 "Target Group" at bounding box center [503, 170] width 85 height 15
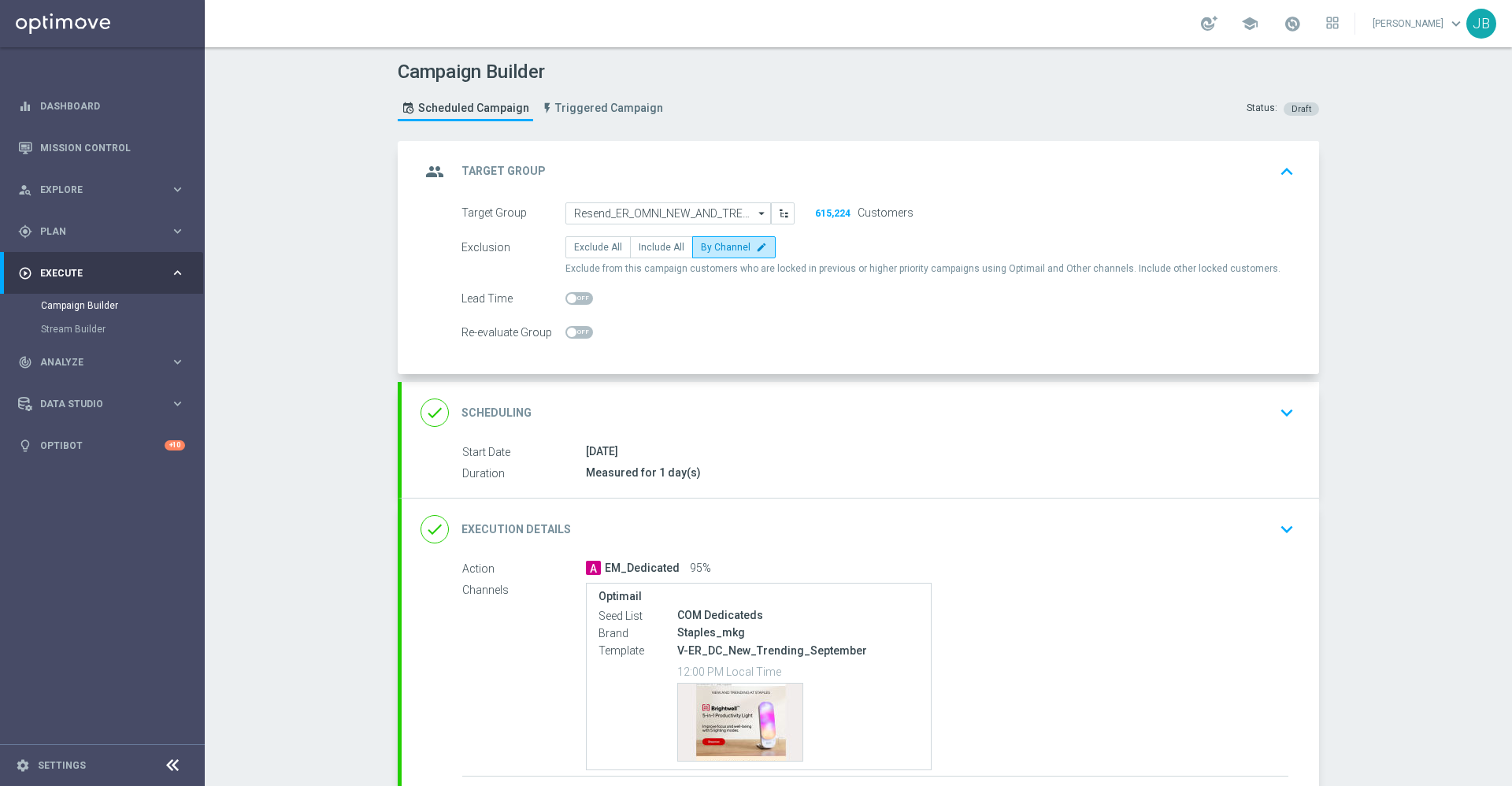
click at [493, 411] on h2 "Scheduling" at bounding box center [496, 412] width 70 height 15
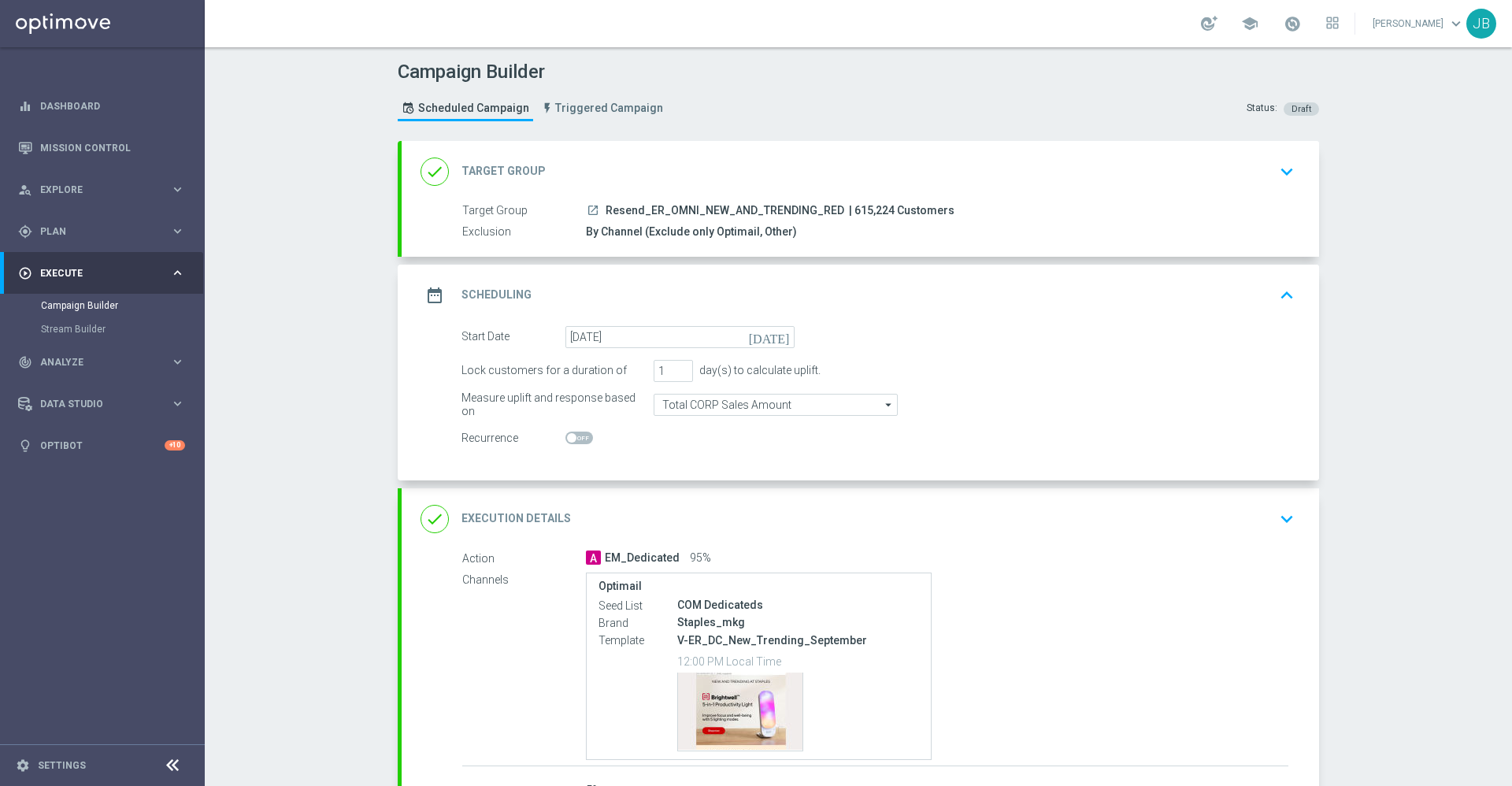
scroll to position [114, 0]
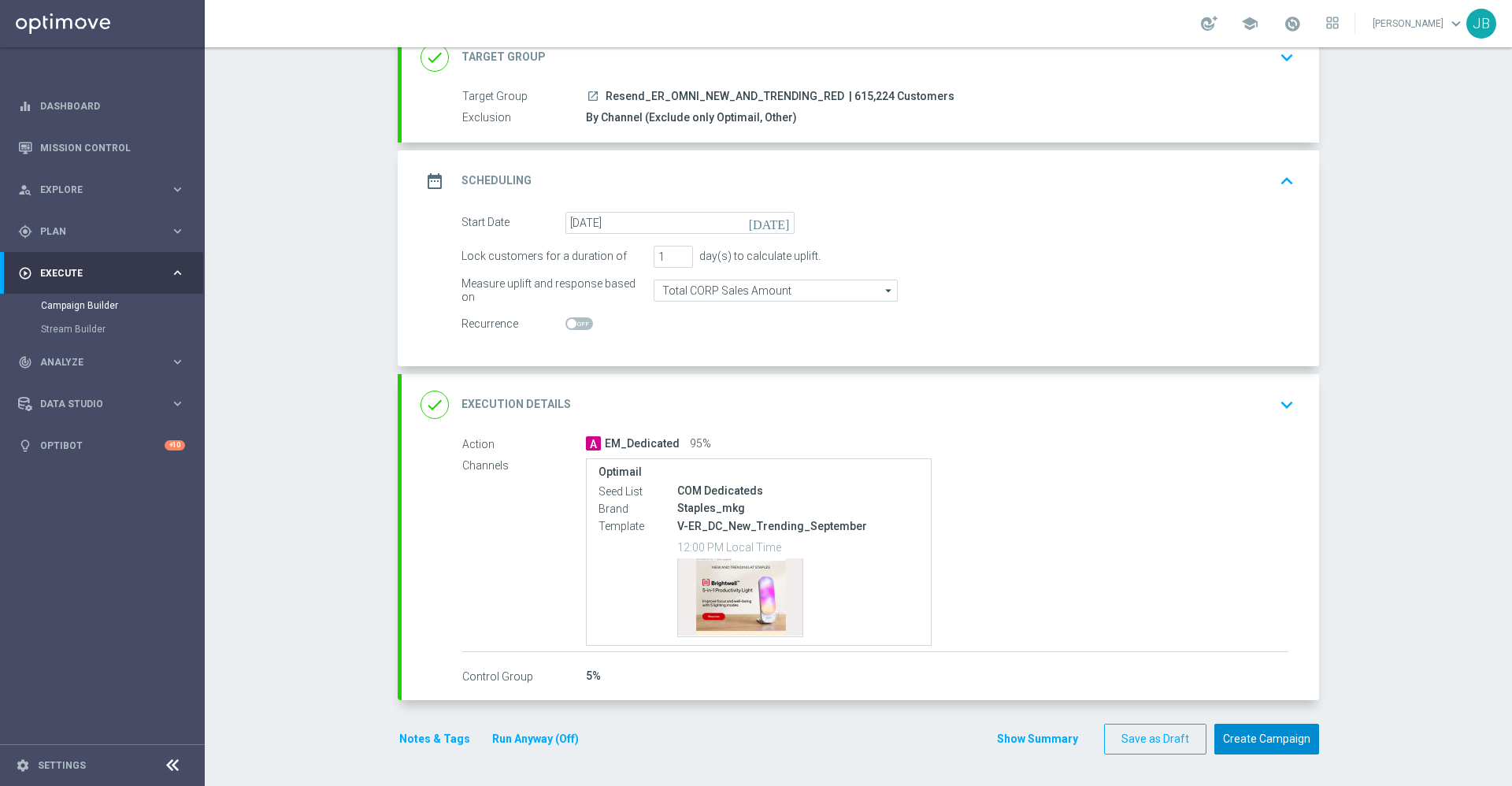
click at [1283, 732] on button "Create Campaign" at bounding box center [1267, 739] width 105 height 31
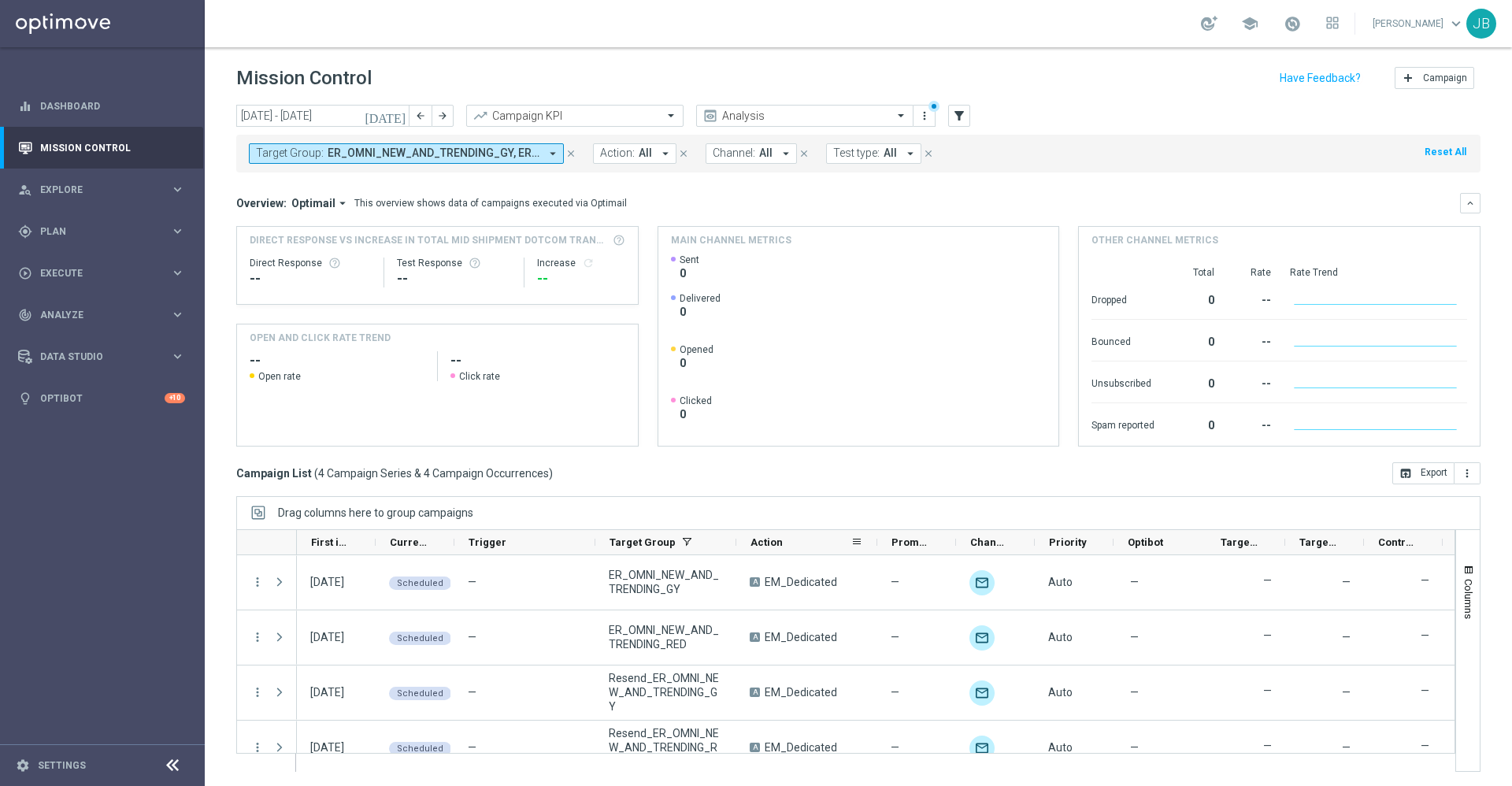
click at [736, 540] on div "Action" at bounding box center [806, 543] width 141 height 25
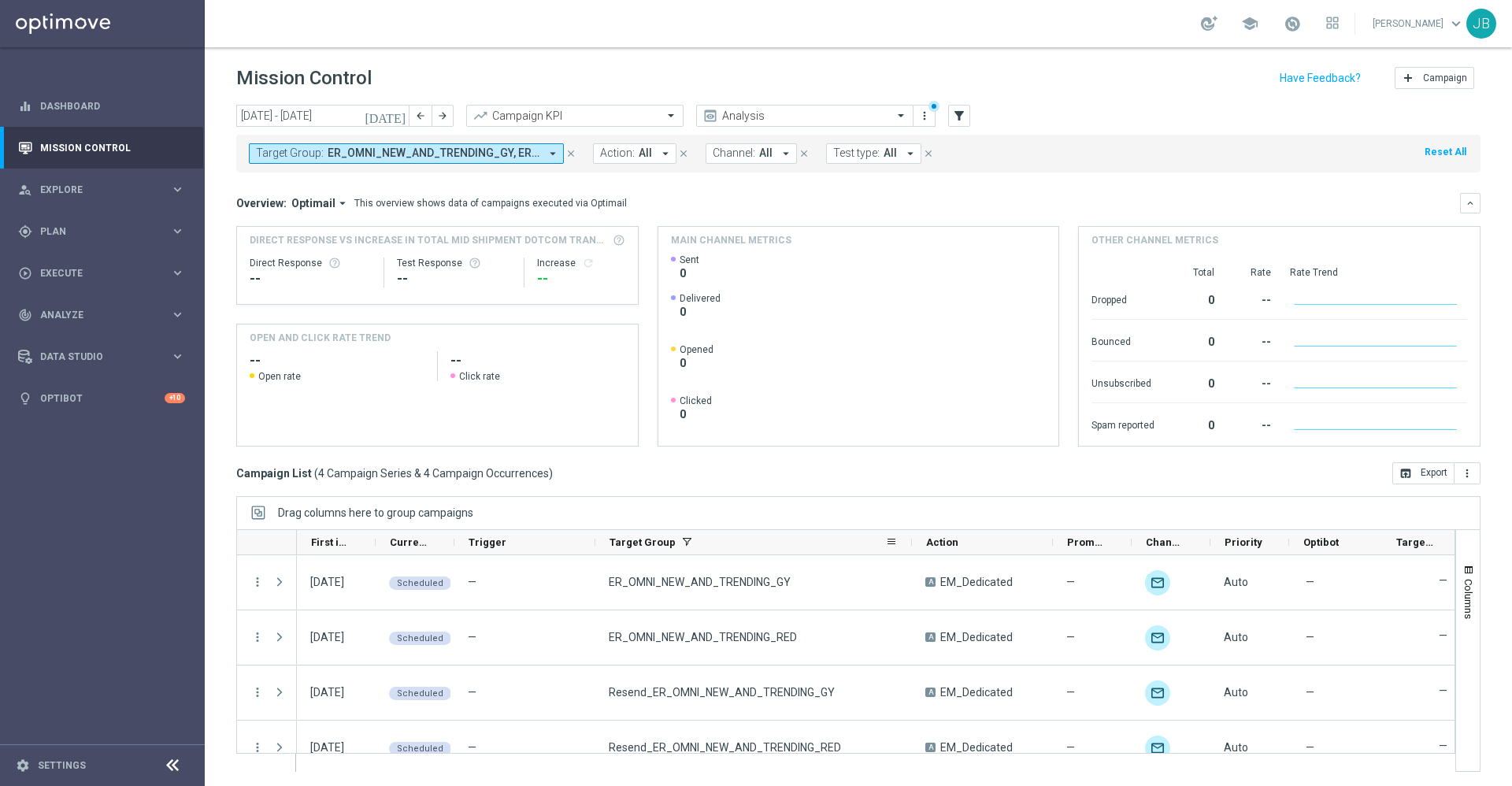
drag, startPoint x: 734, startPoint y: 543, endPoint x: 909, endPoint y: 542, distance: 175.0
click at [909, 542] on div at bounding box center [911, 542] width 6 height 24
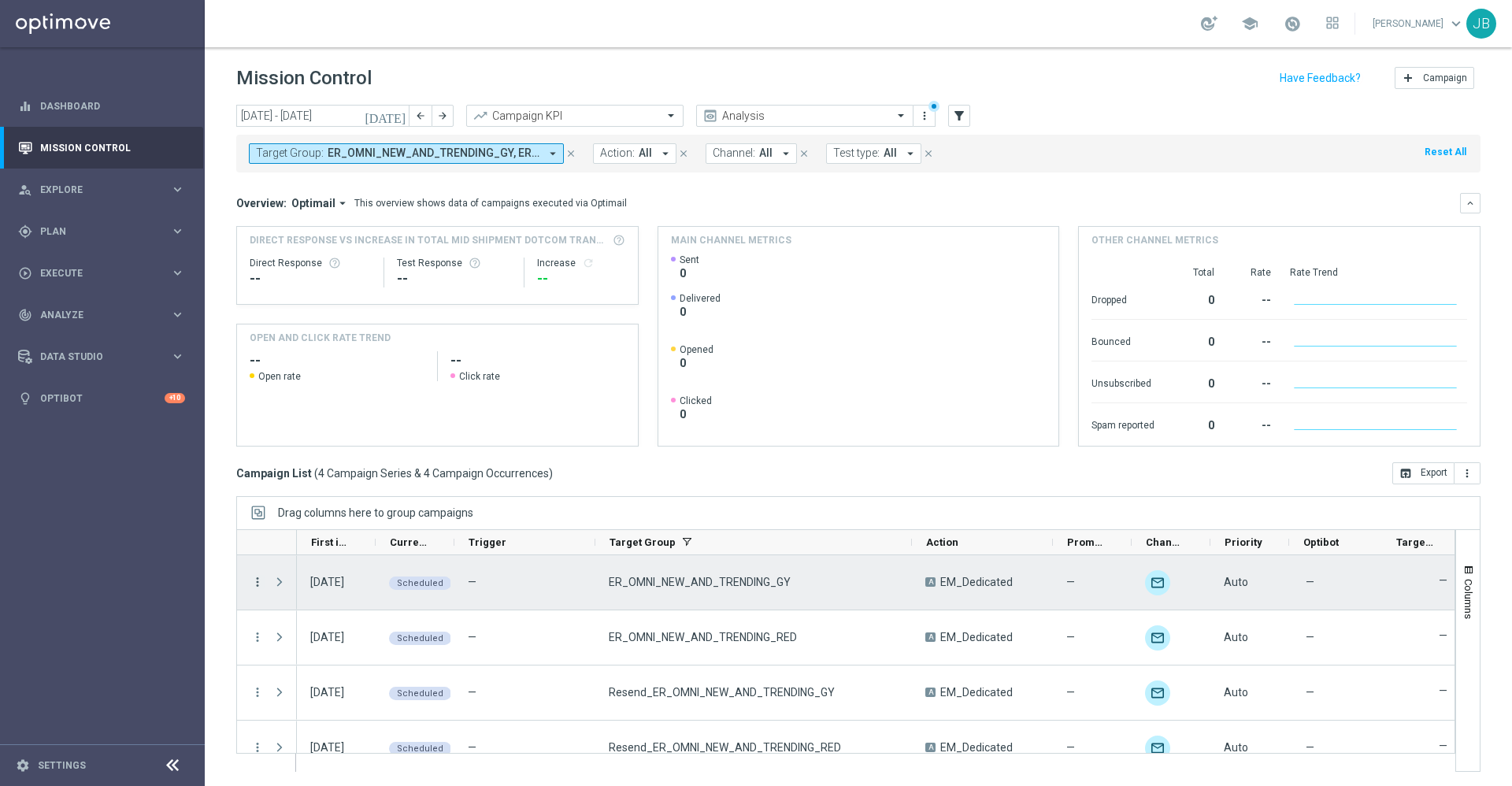
click at [255, 583] on icon "more_vert" at bounding box center [257, 582] width 15 height 15
click at [354, 589] on span "Campaign Details" at bounding box center [328, 590] width 80 height 11
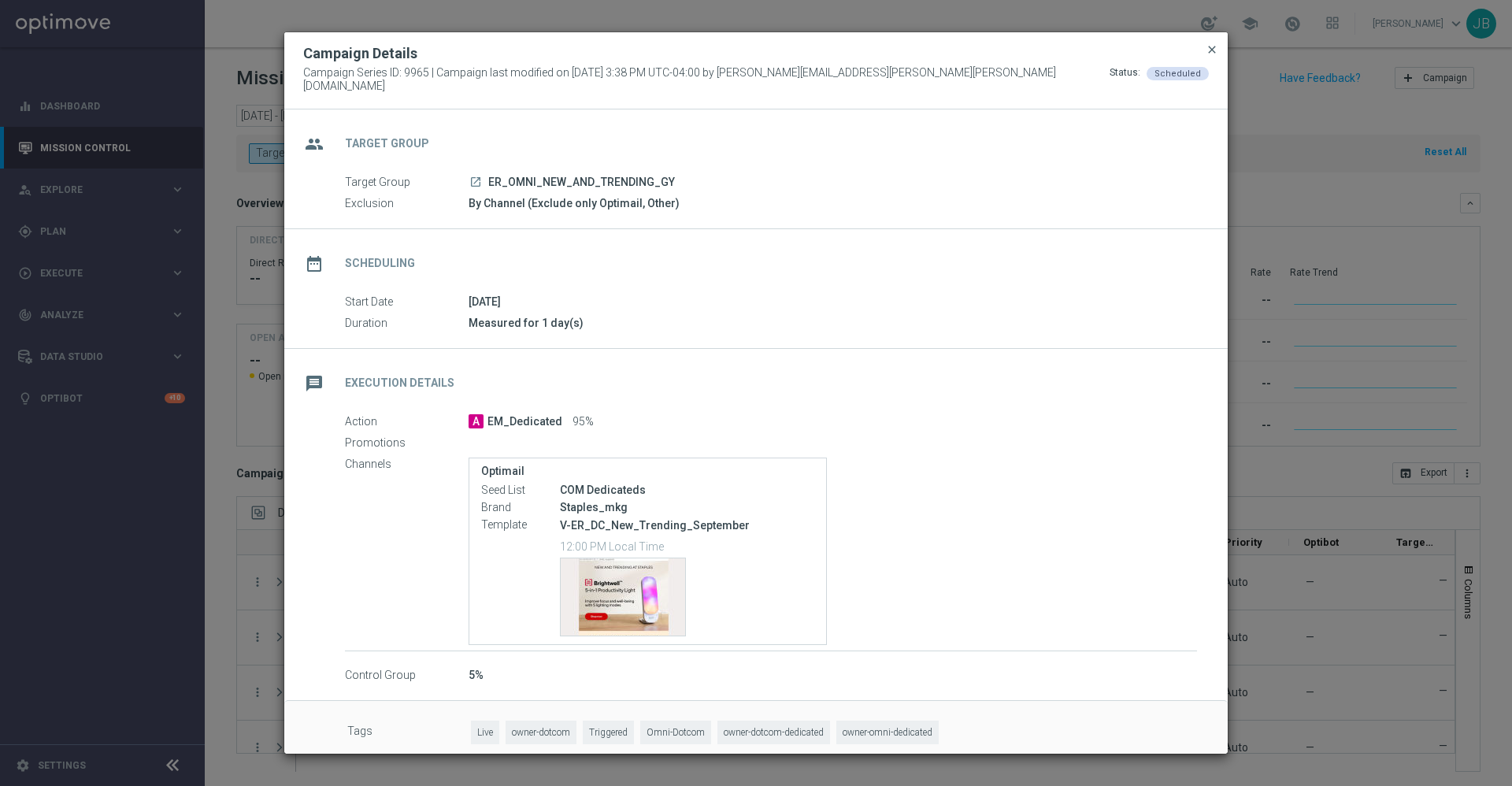
click at [1213, 52] on span "close" at bounding box center [1212, 50] width 13 height 13
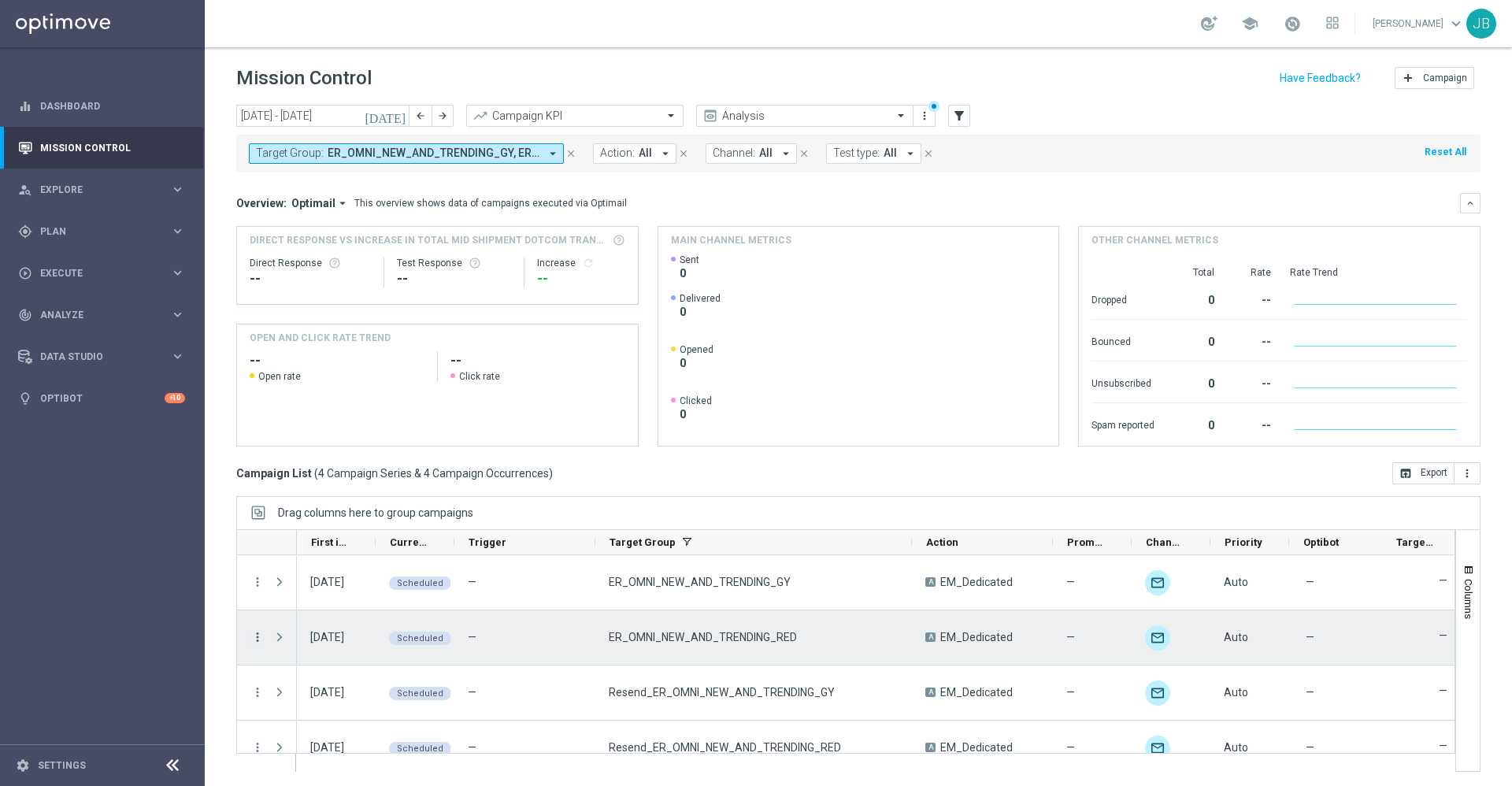
click at [259, 632] on icon "more_vert" at bounding box center [257, 637] width 15 height 15
click at [349, 474] on span "Campaign Details" at bounding box center [328, 472] width 80 height 11
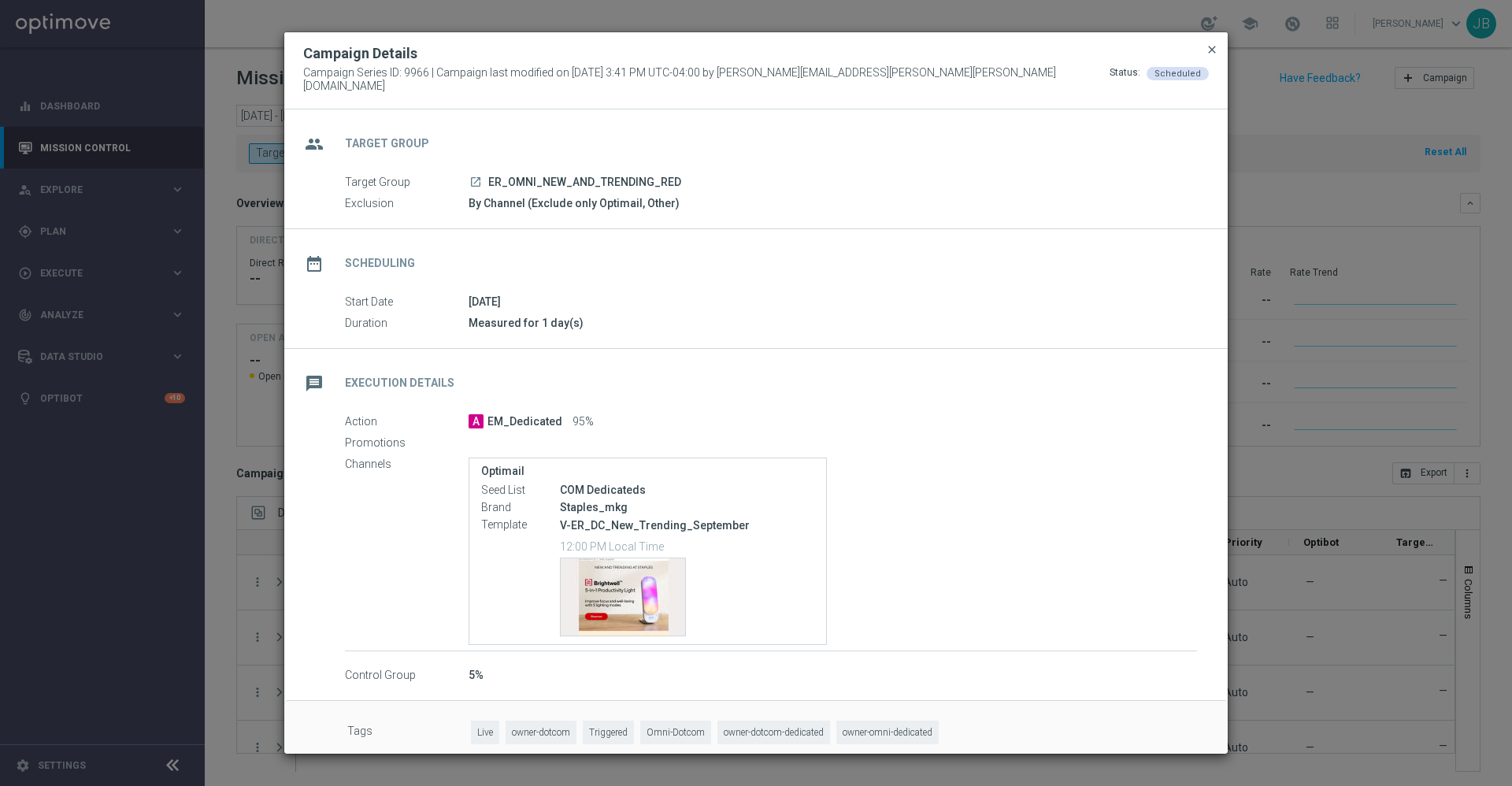
click at [1214, 54] on span "close" at bounding box center [1212, 50] width 13 height 13
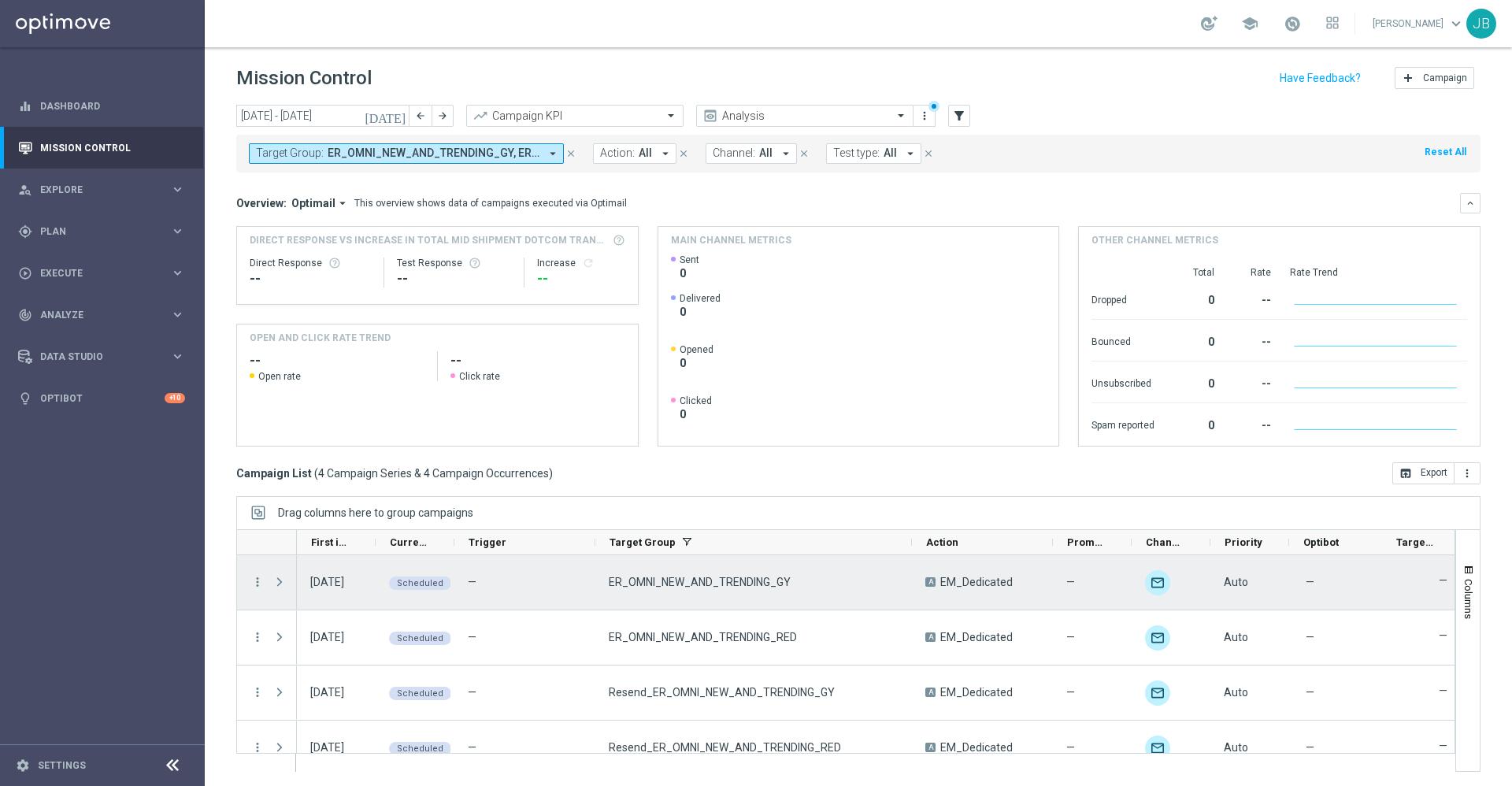
scroll to position [22, 0]
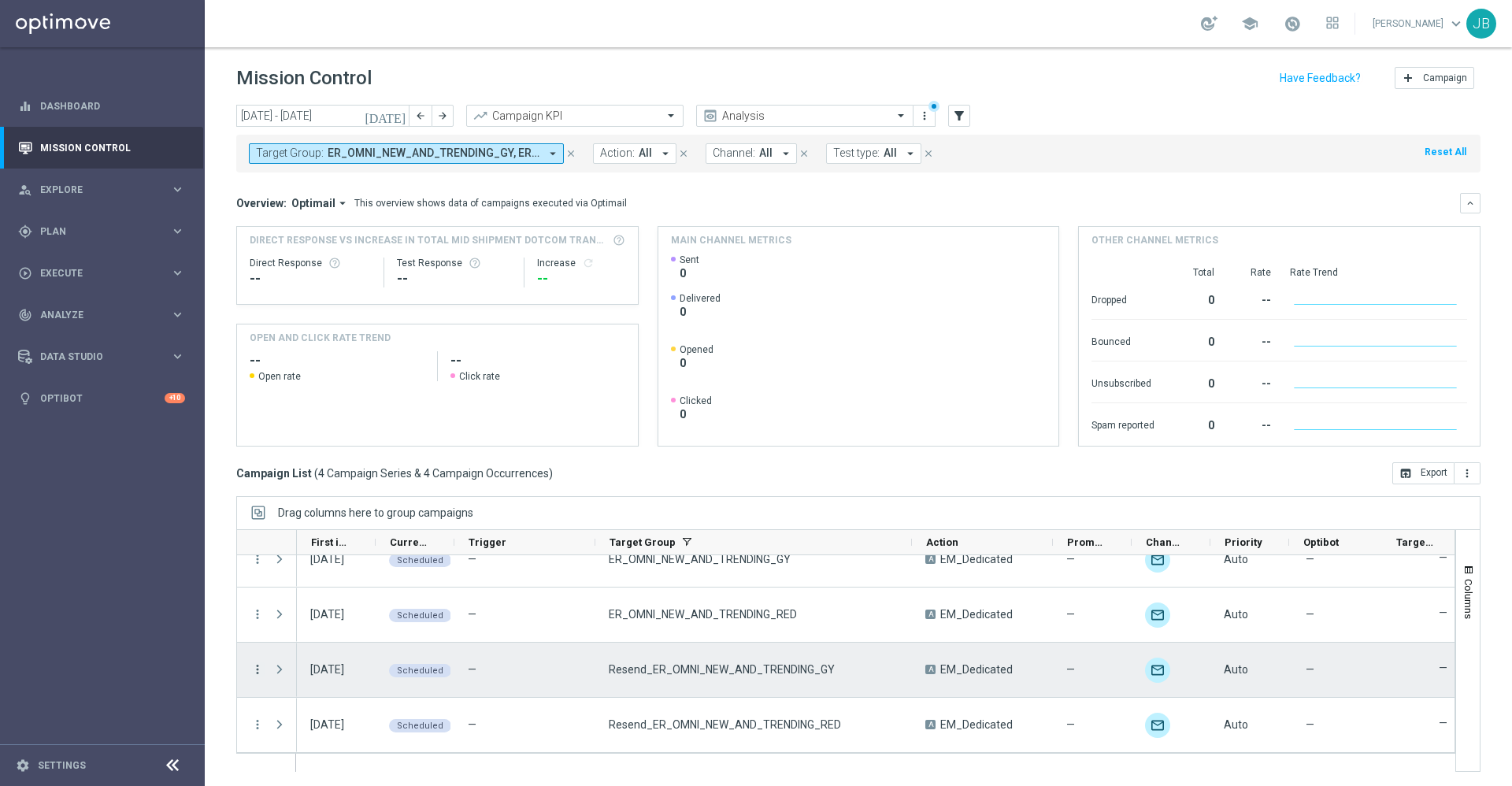
click at [255, 673] on icon "more_vert" at bounding box center [257, 669] width 15 height 15
click at [347, 502] on span "Campaign Details" at bounding box center [328, 504] width 80 height 11
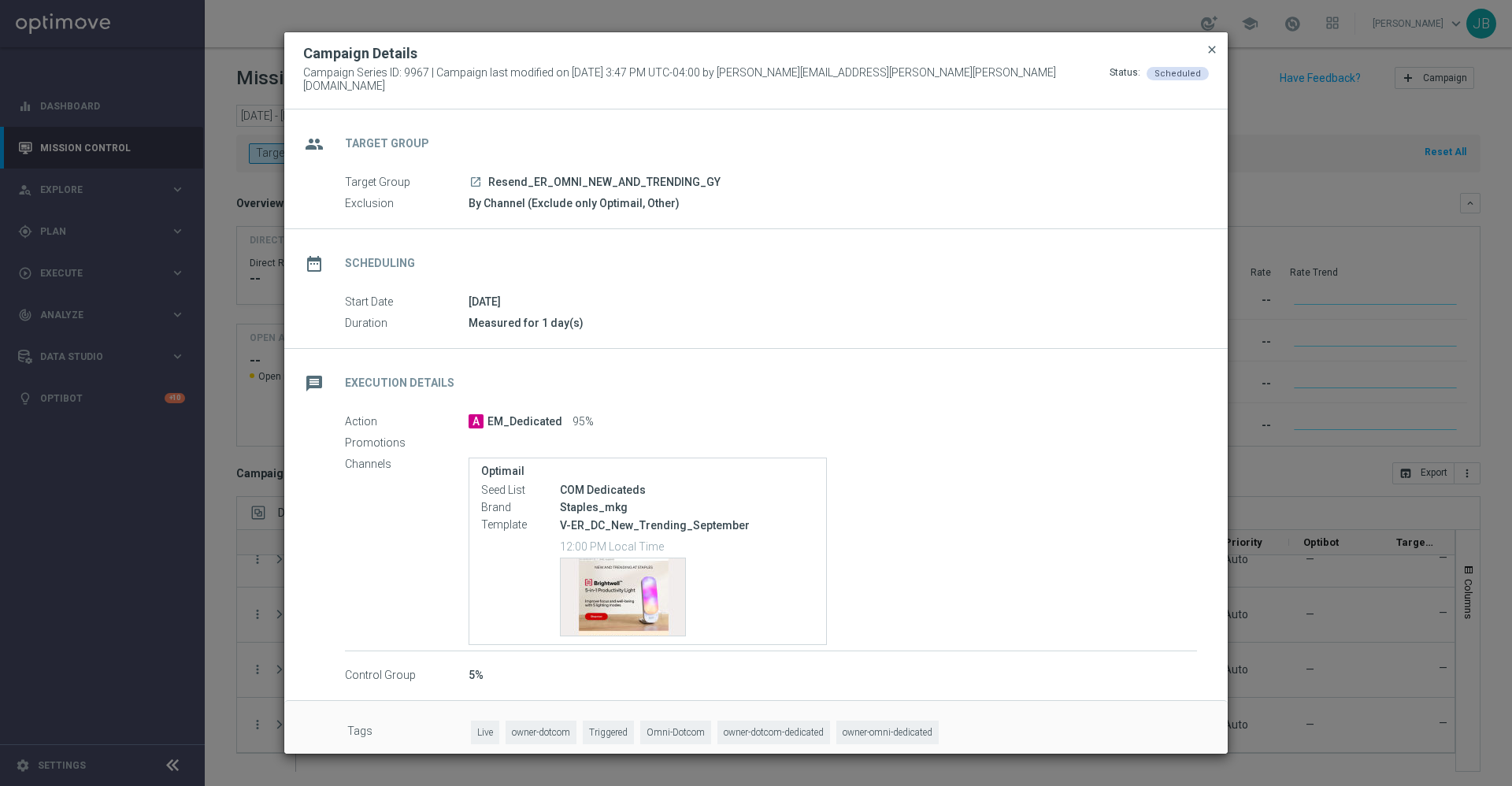
click at [1207, 55] on span "close" at bounding box center [1212, 50] width 13 height 13
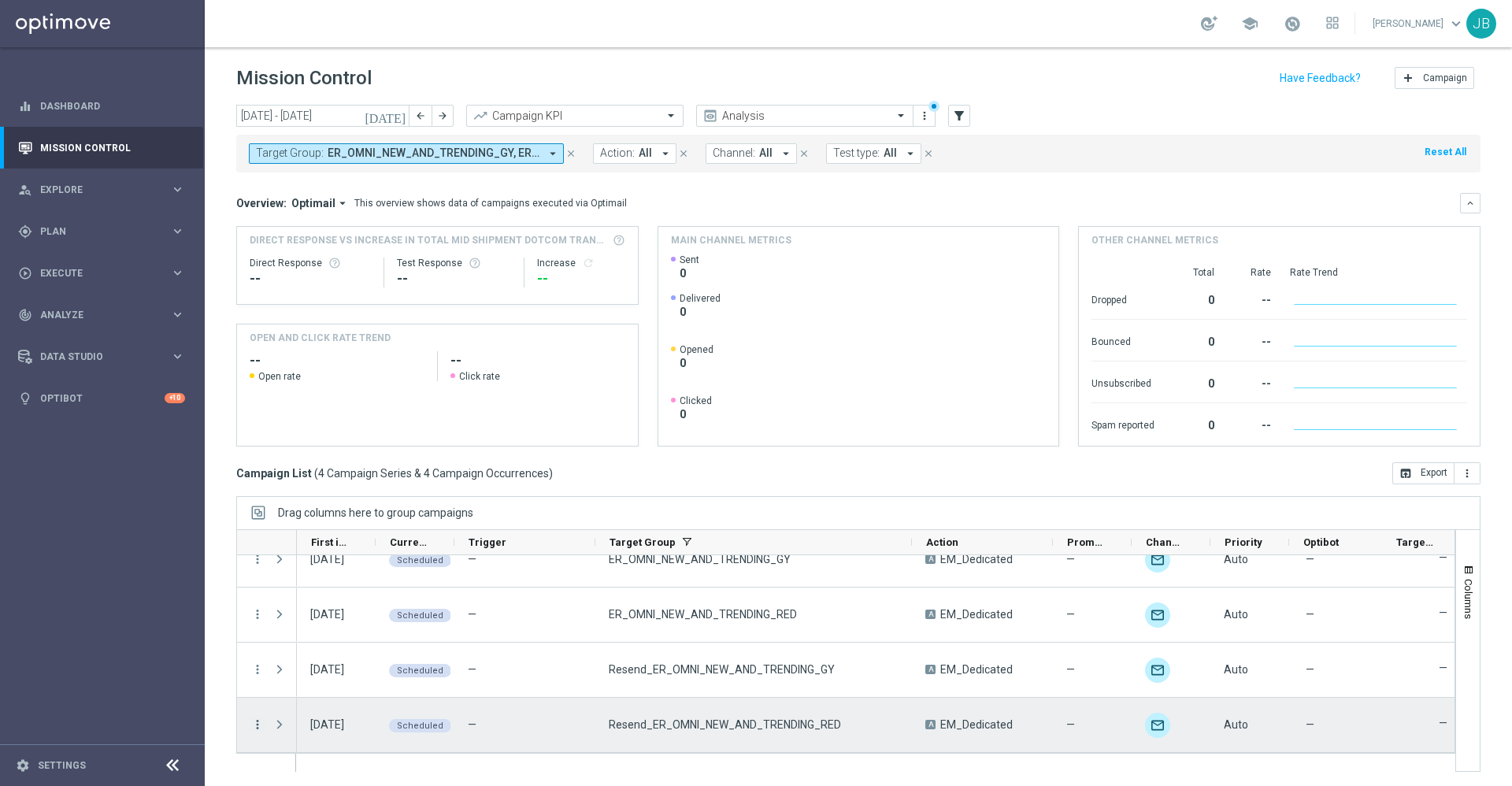
click at [260, 728] on icon "more_vert" at bounding box center [257, 725] width 15 height 15
drag, startPoint x: 338, startPoint y: 586, endPoint x: 311, endPoint y: 553, distance: 42.6
click at [311, 553] on div "list Campaign Details show_chart Campaign Metrics send Channel Metrics" at bounding box center [353, 630] width 177 height 174
click at [311, 553] on div "list Campaign Details" at bounding box center [353, 560] width 177 height 22
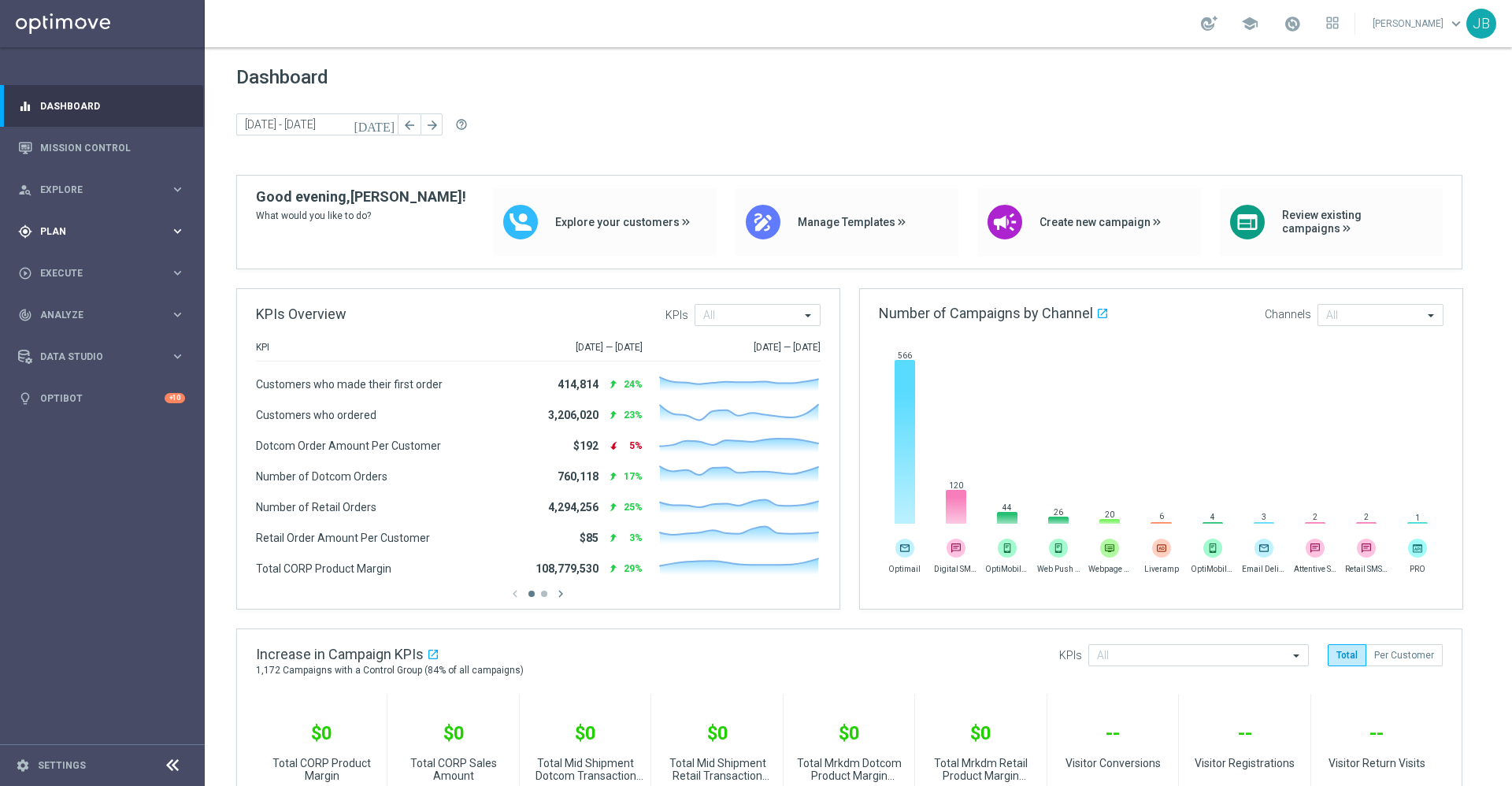
click at [92, 234] on span "Plan" at bounding box center [105, 232] width 130 height 10
click at [92, 258] on link "Target Groups" at bounding box center [102, 264] width 123 height 13
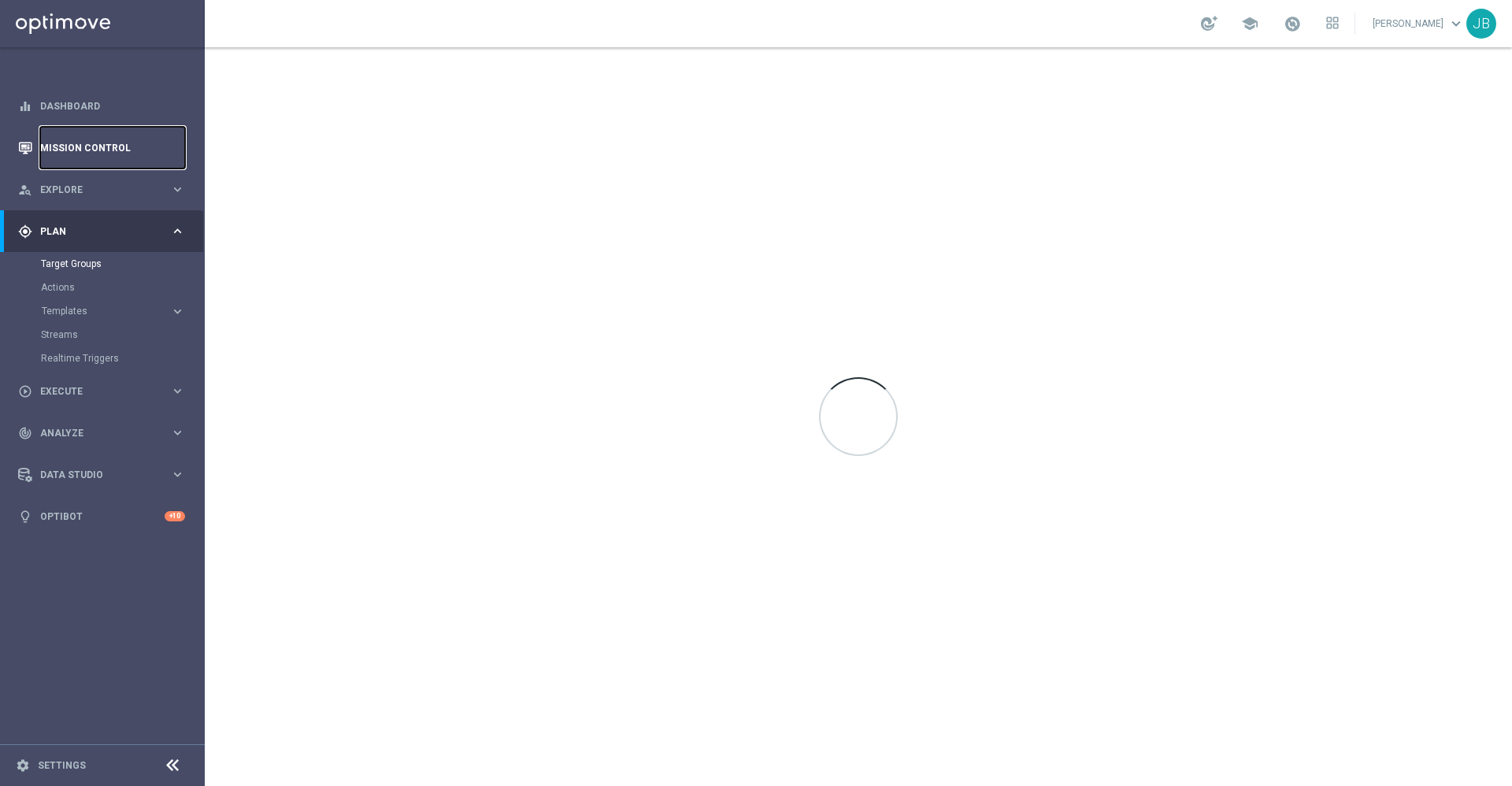
click at [97, 151] on link "Mission Control" at bounding box center [112, 147] width 145 height 42
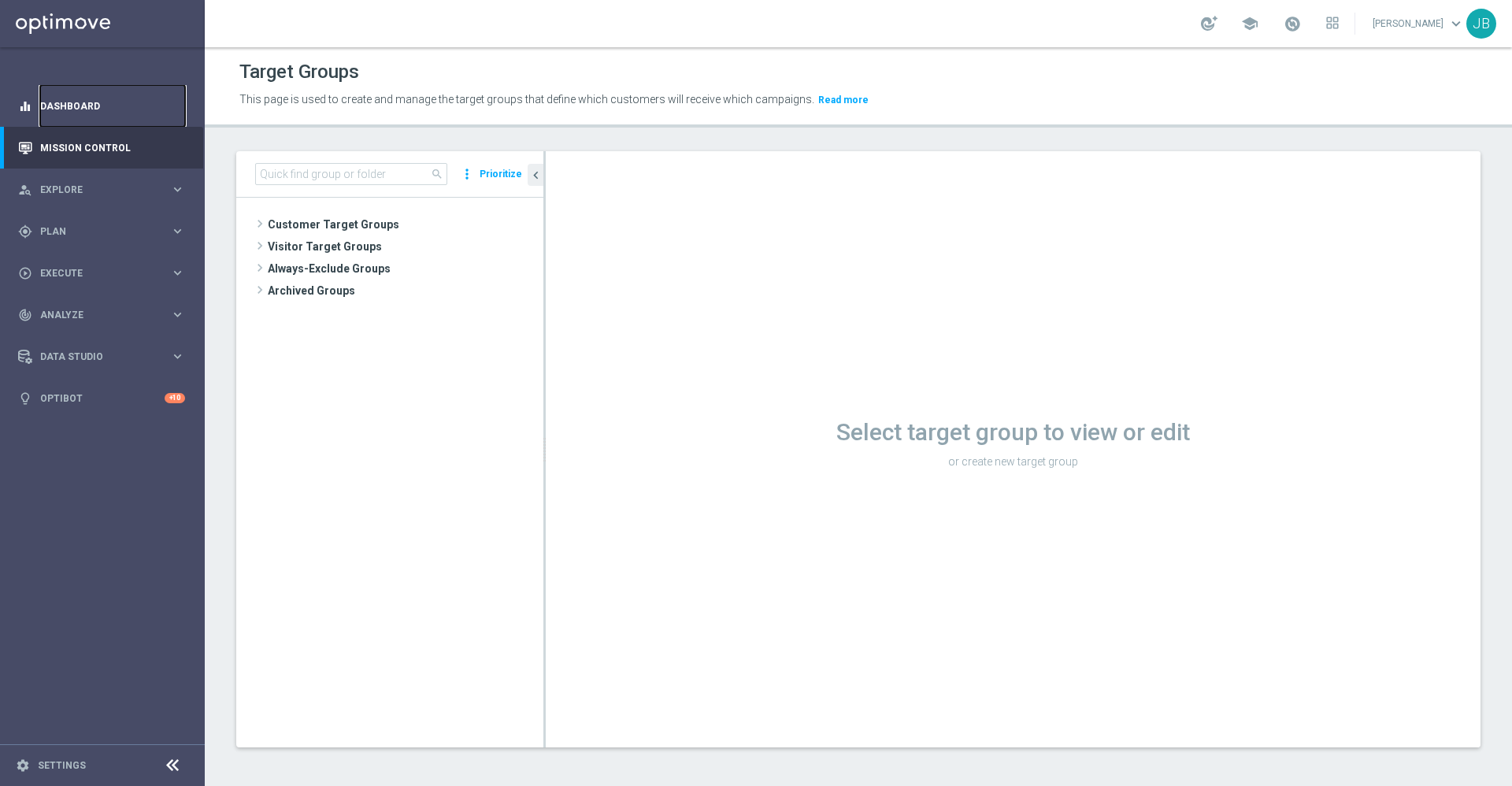
click at [118, 111] on link "Dashboard" at bounding box center [112, 105] width 145 height 42
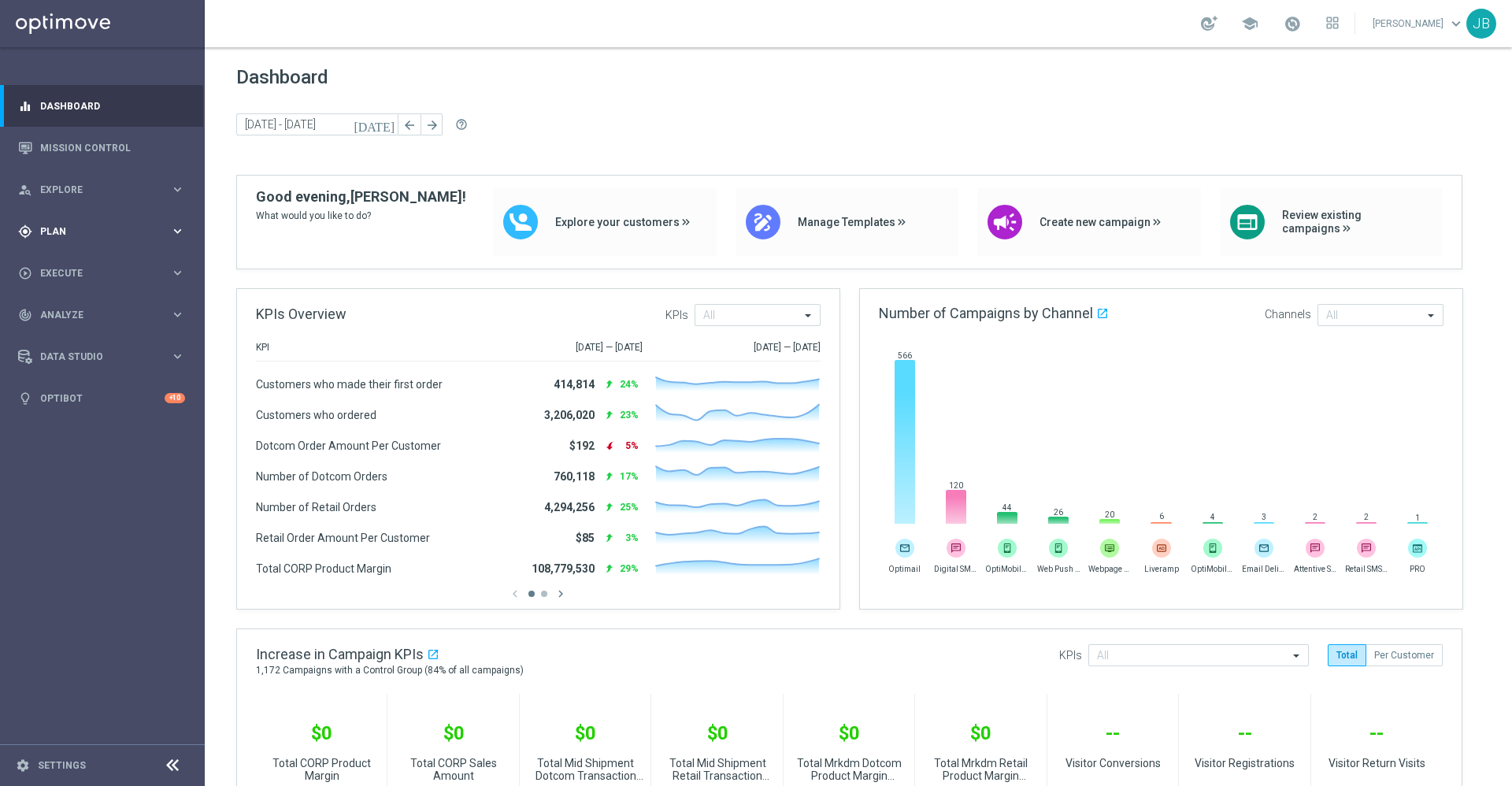
click at [89, 231] on span "Plan" at bounding box center [105, 232] width 130 height 10
click at [102, 151] on link "Mission Control" at bounding box center [112, 147] width 145 height 42
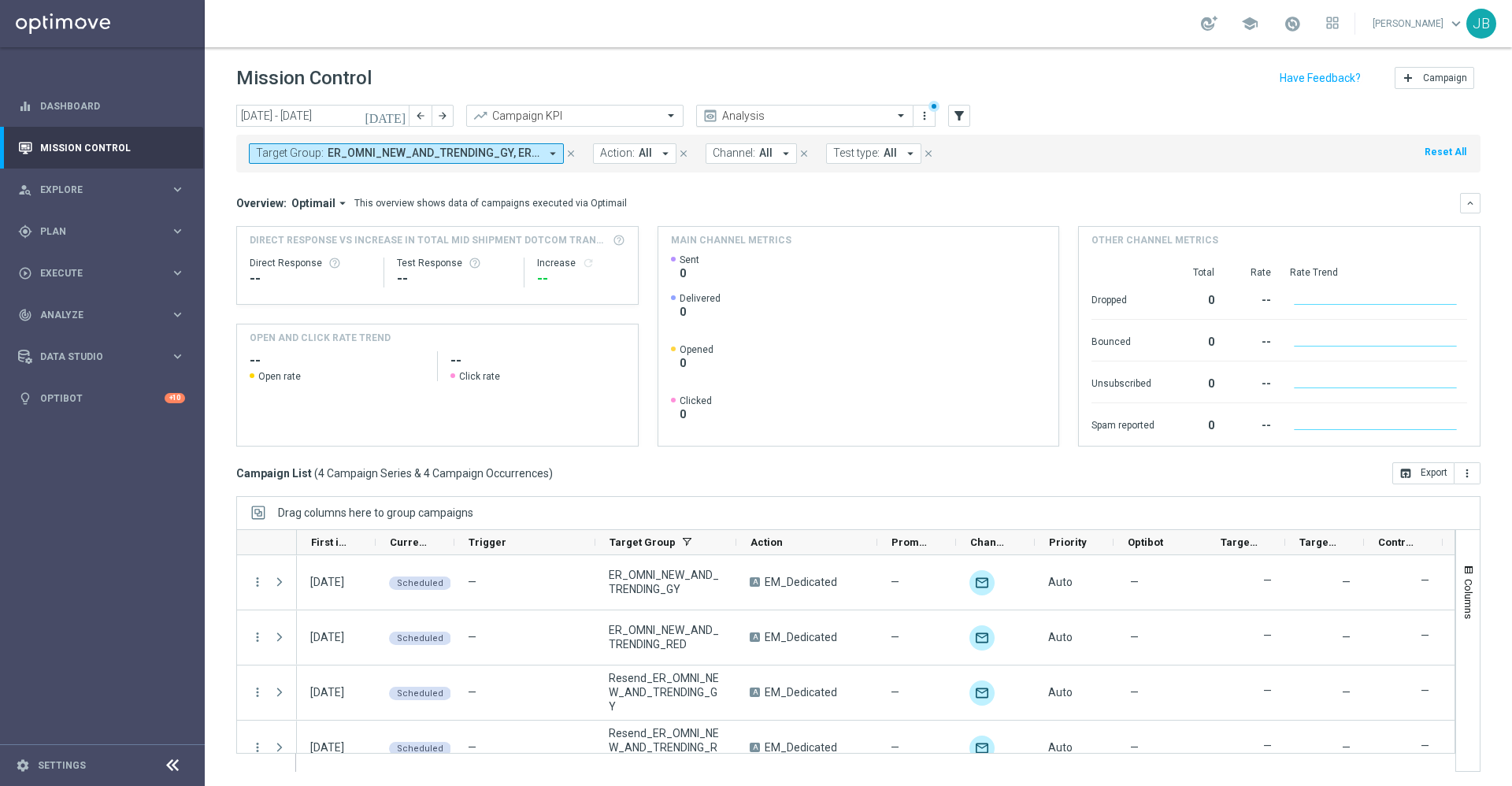
click at [797, 124] on div "Analysis" at bounding box center [804, 116] width 217 height 22
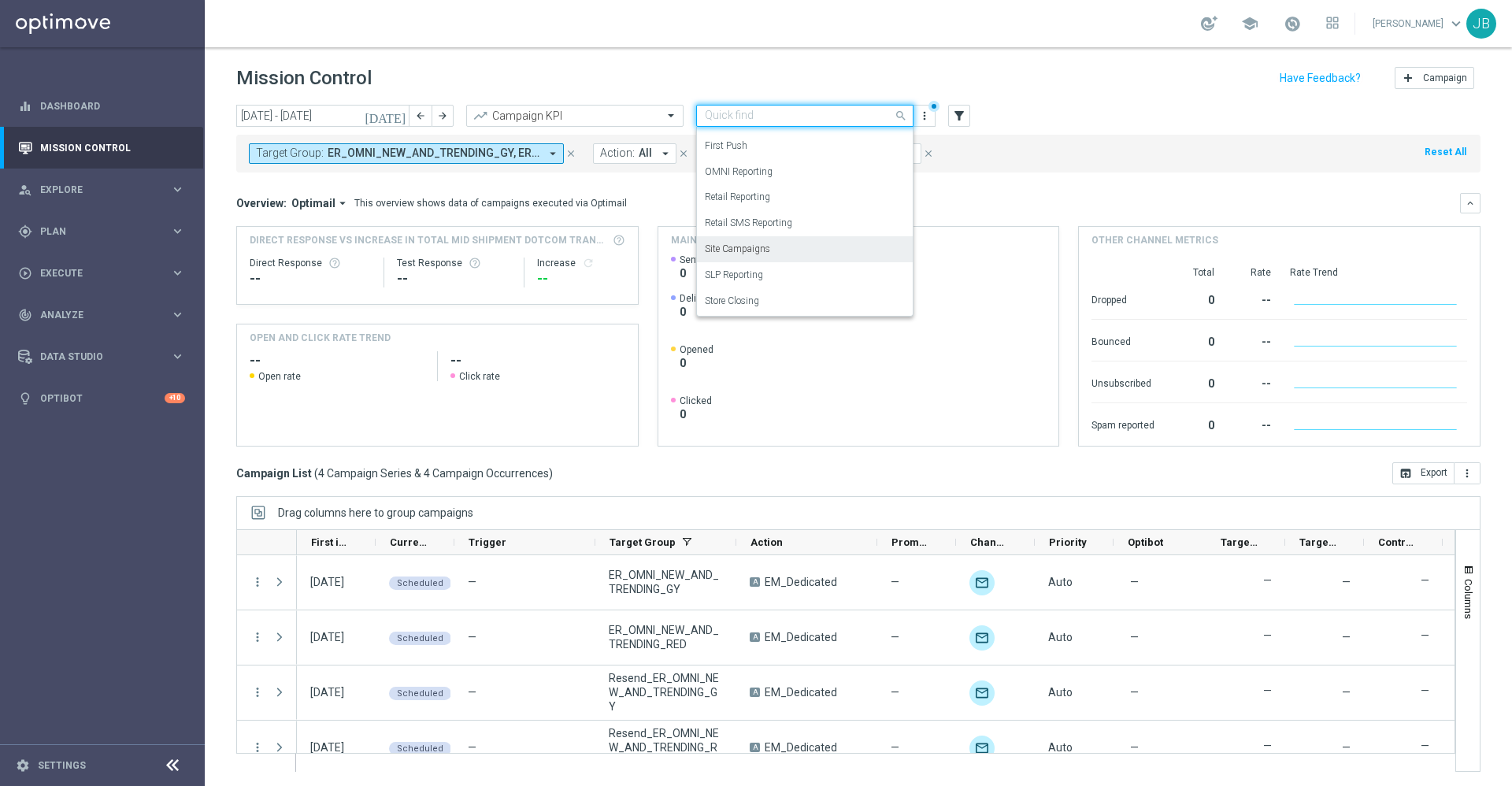
scroll to position [2, 0]
click at [776, 271] on div "SLP Reporting" at bounding box center [805, 273] width 200 height 26
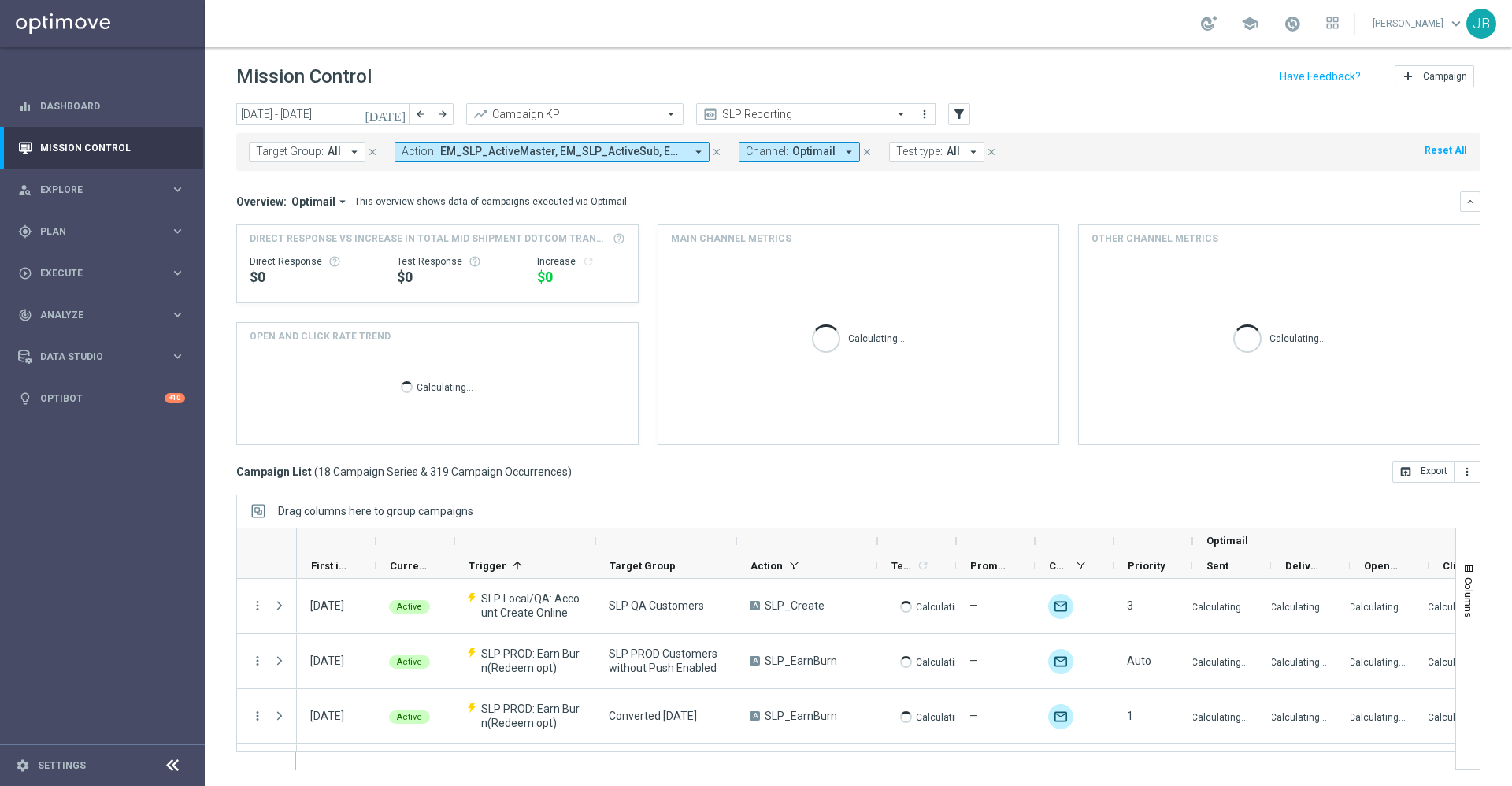
click at [401, 118] on icon "[DATE]" at bounding box center [386, 114] width 43 height 15
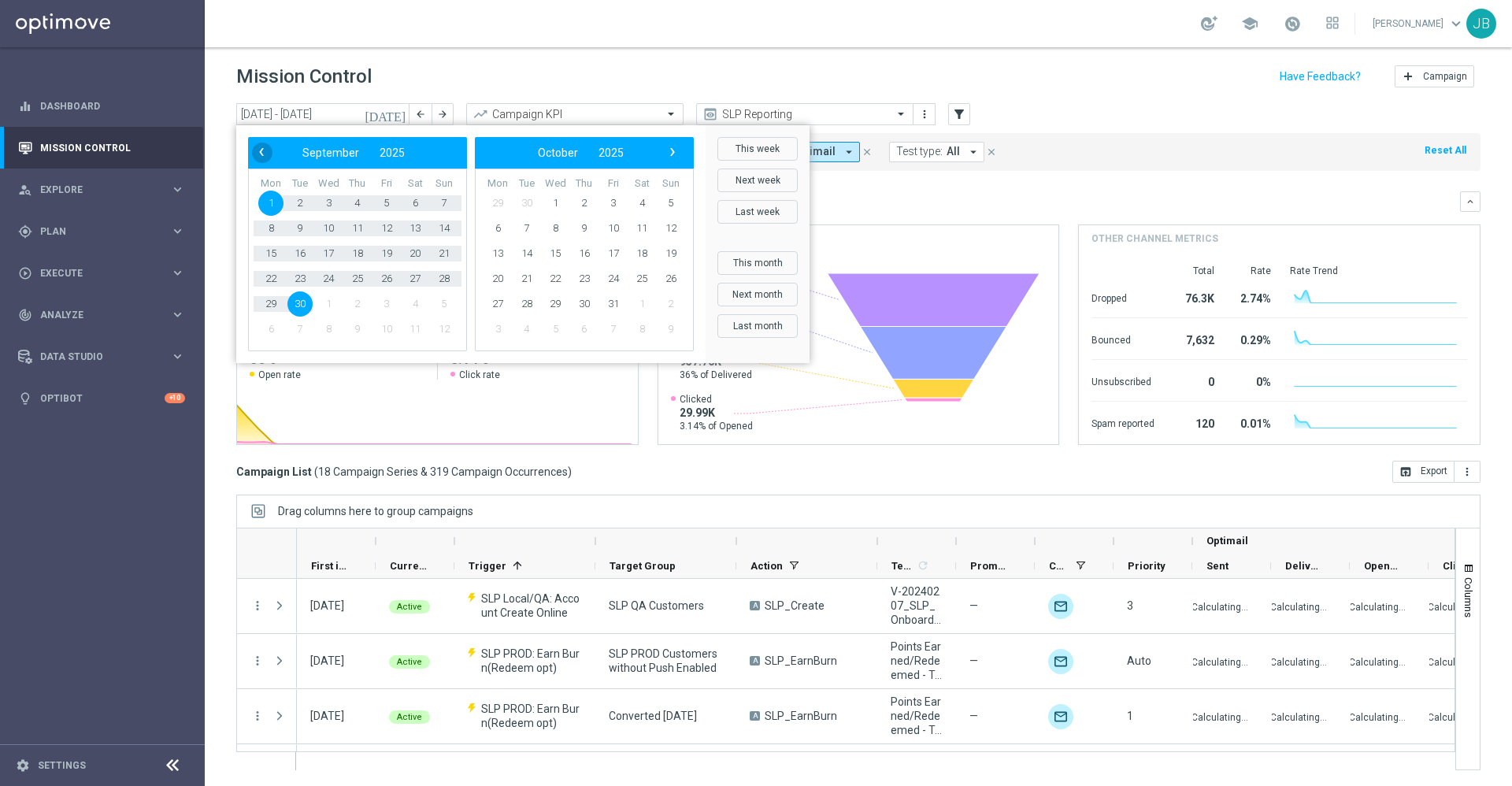
click at [263, 146] on span "‹" at bounding box center [261, 152] width 20 height 20
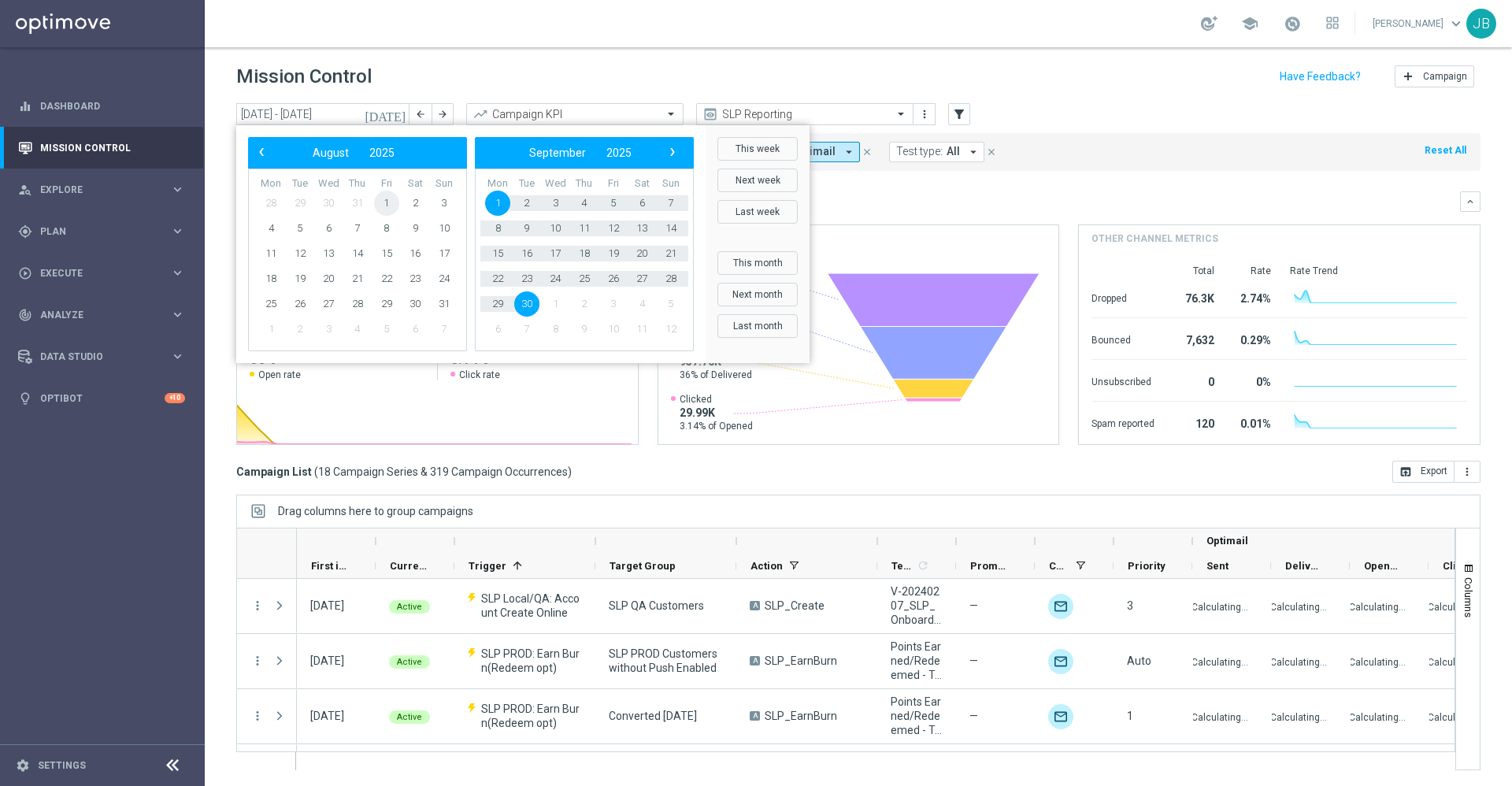
click at [387, 198] on span "1" at bounding box center [387, 203] width 25 height 25
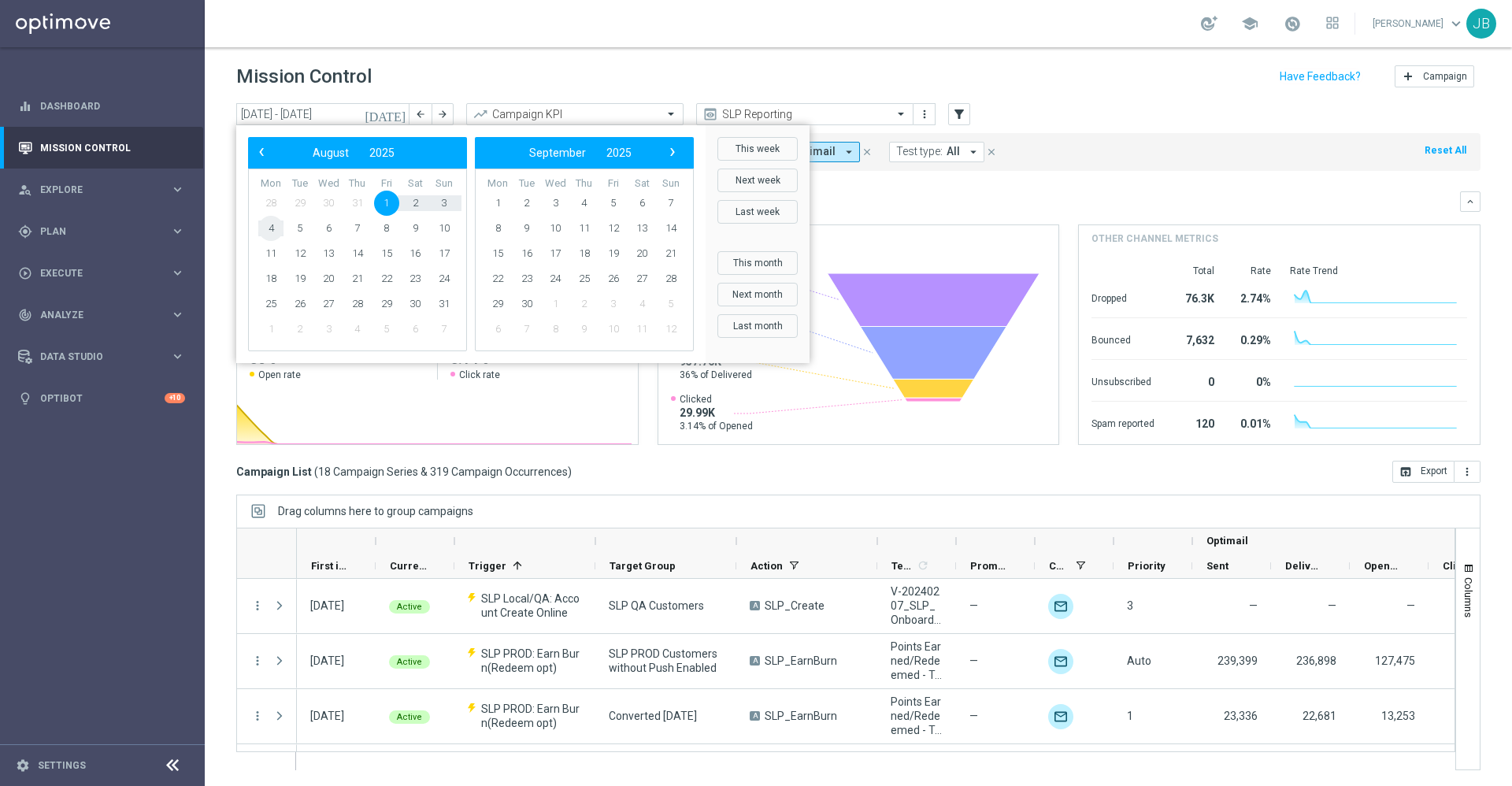
click at [273, 226] on span "4" at bounding box center [271, 229] width 25 height 25
type input "01 Aug 2025 - 04 Aug 2025"
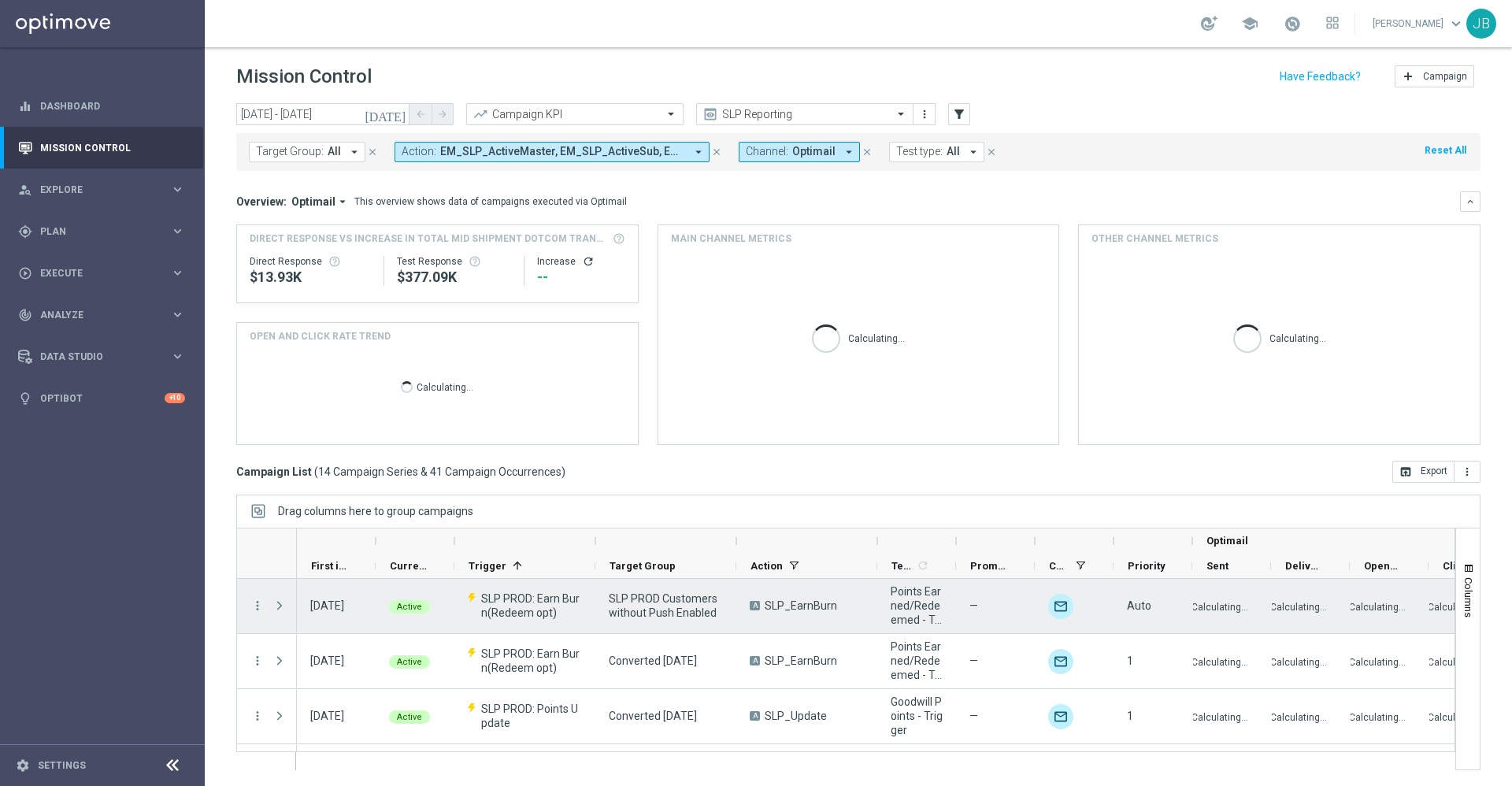
scroll to position [599, 0]
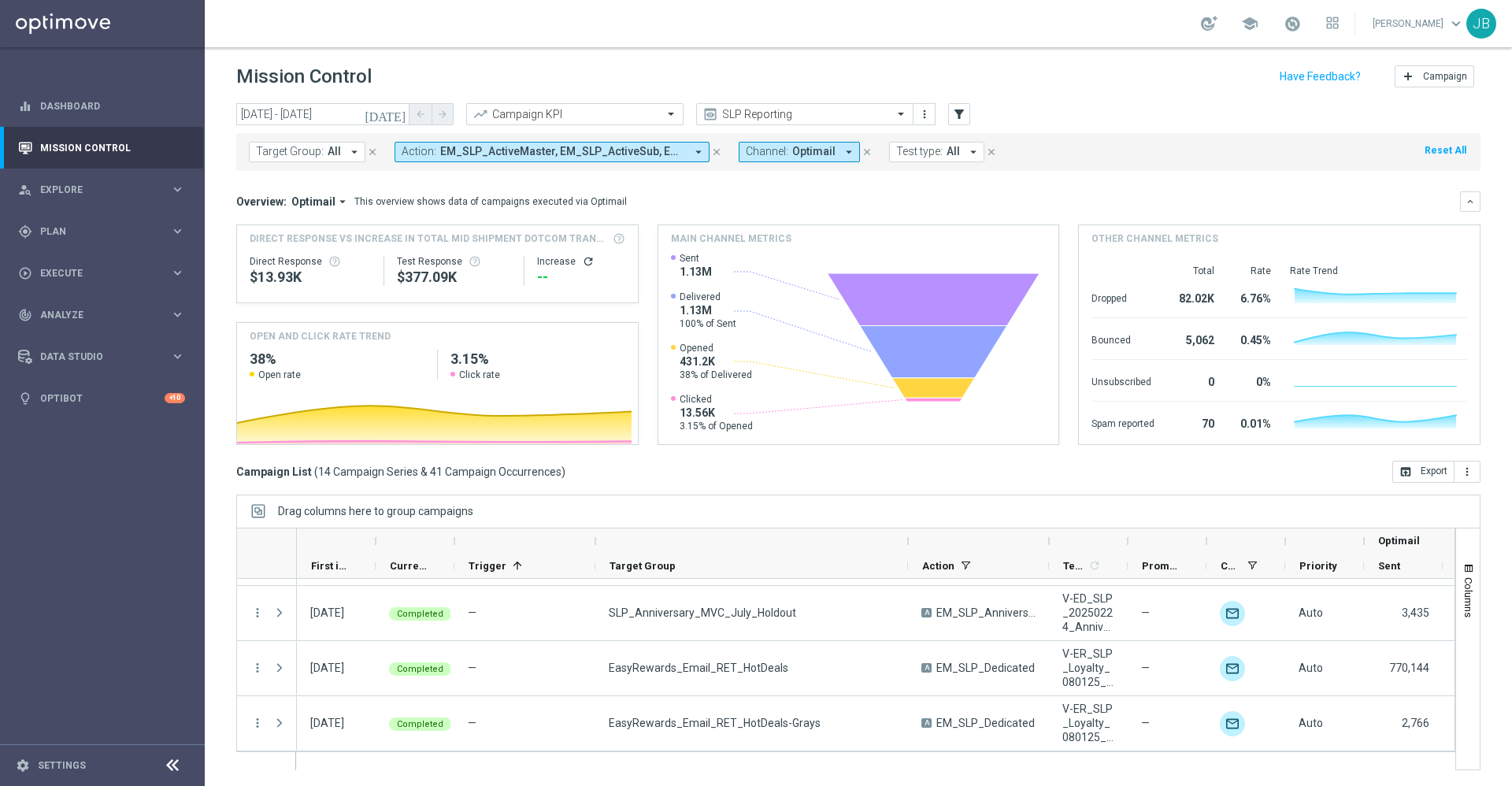
drag, startPoint x: 734, startPoint y: 538, endPoint x: 908, endPoint y: 542, distance: 174.0
click at [908, 542] on div at bounding box center [907, 541] width 6 height 25
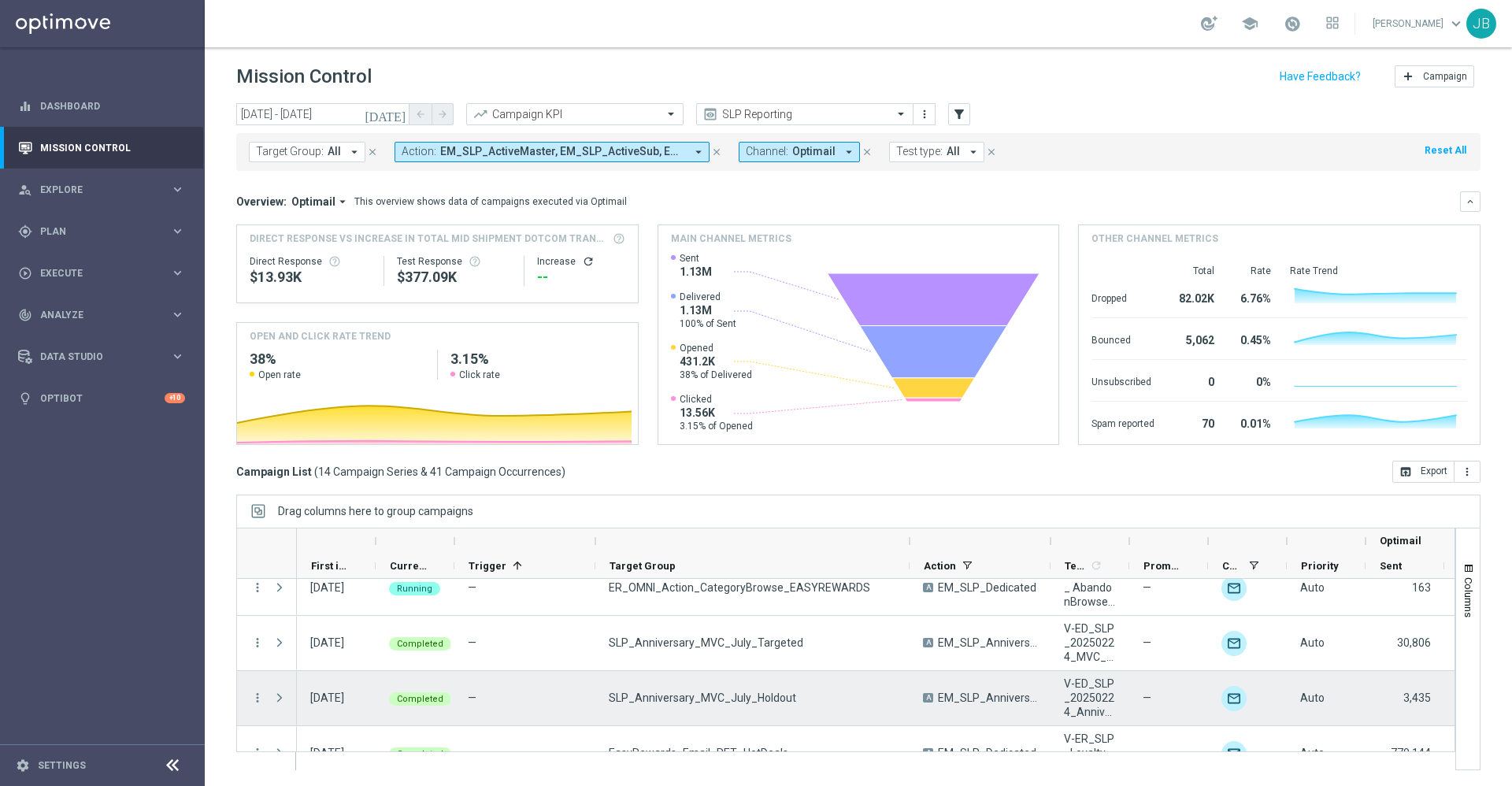
scroll to position [514, 0]
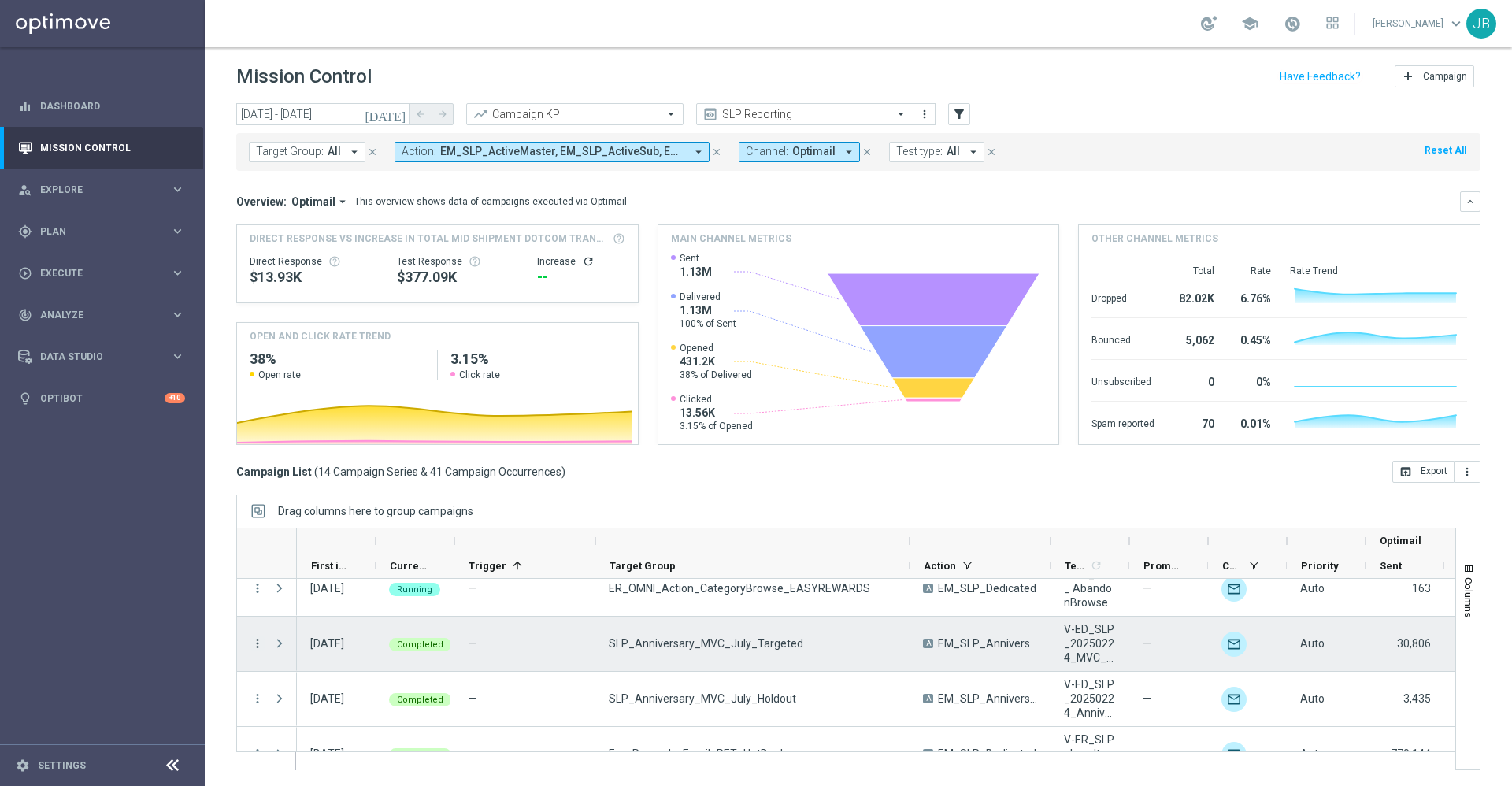
click at [254, 641] on icon "more_vert" at bounding box center [257, 643] width 15 height 15
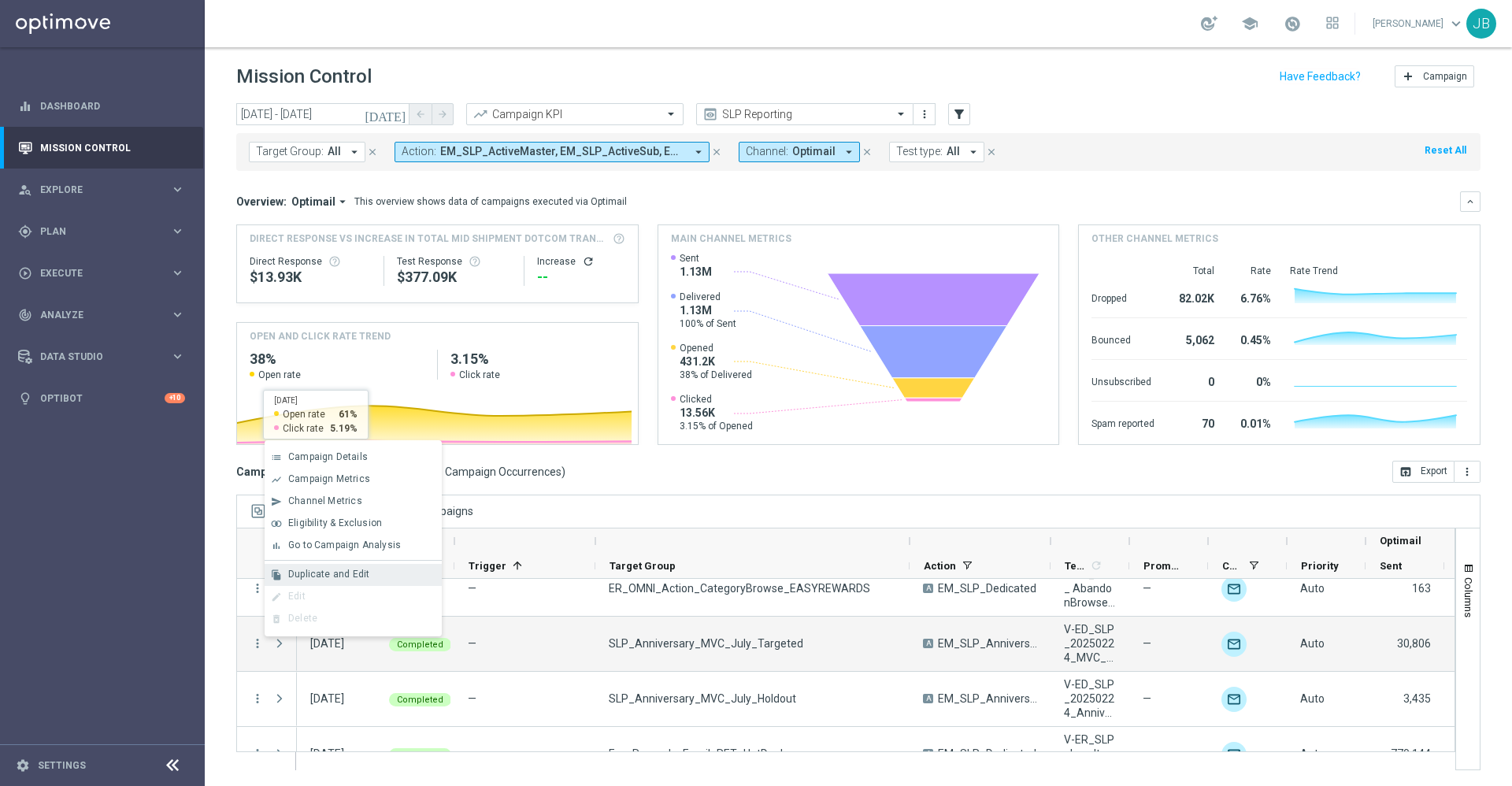
click at [342, 580] on div "Duplicate and Edit" at bounding box center [361, 574] width 147 height 11
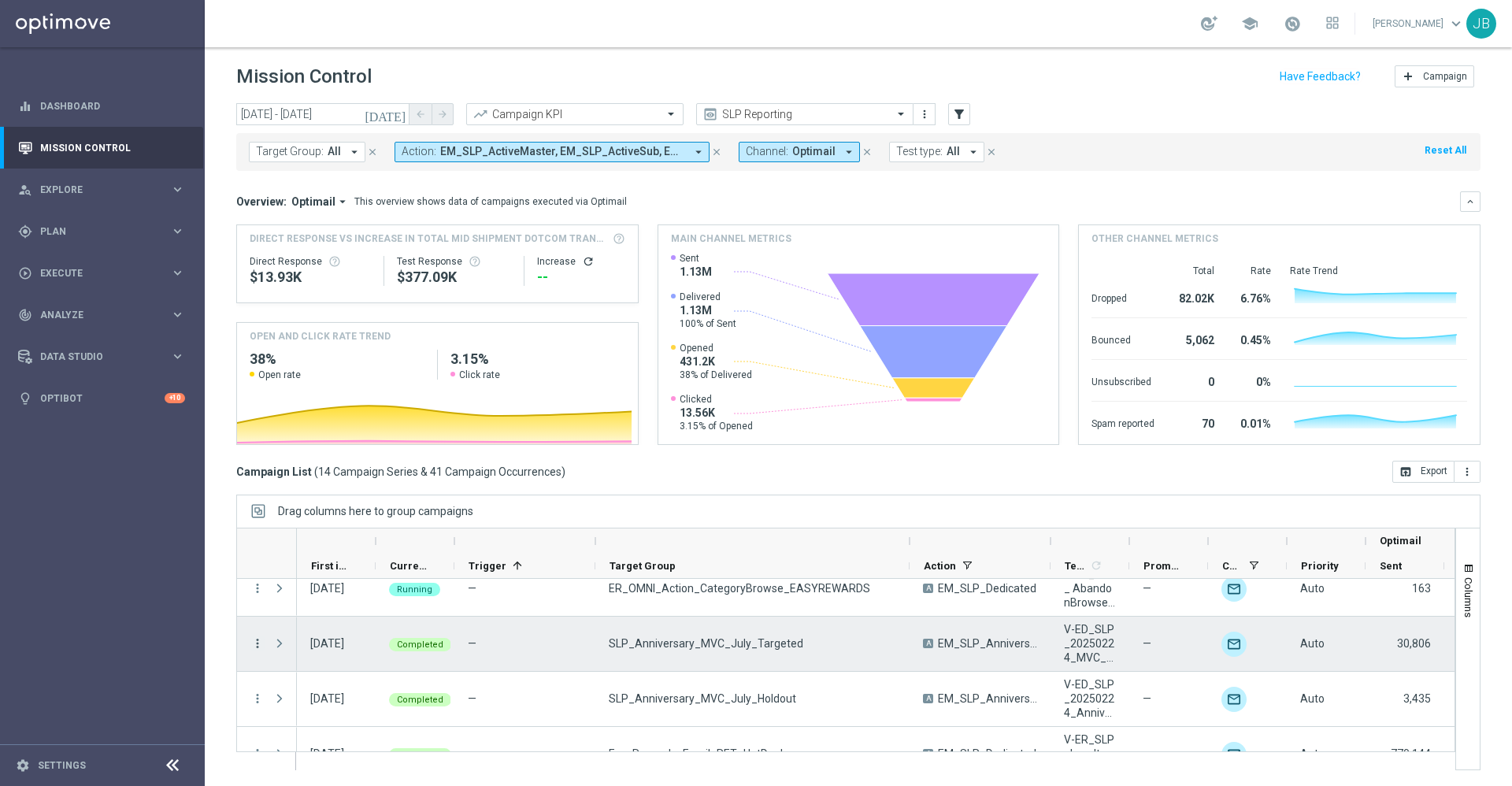
click at [259, 640] on icon "more_vert" at bounding box center [257, 643] width 15 height 15
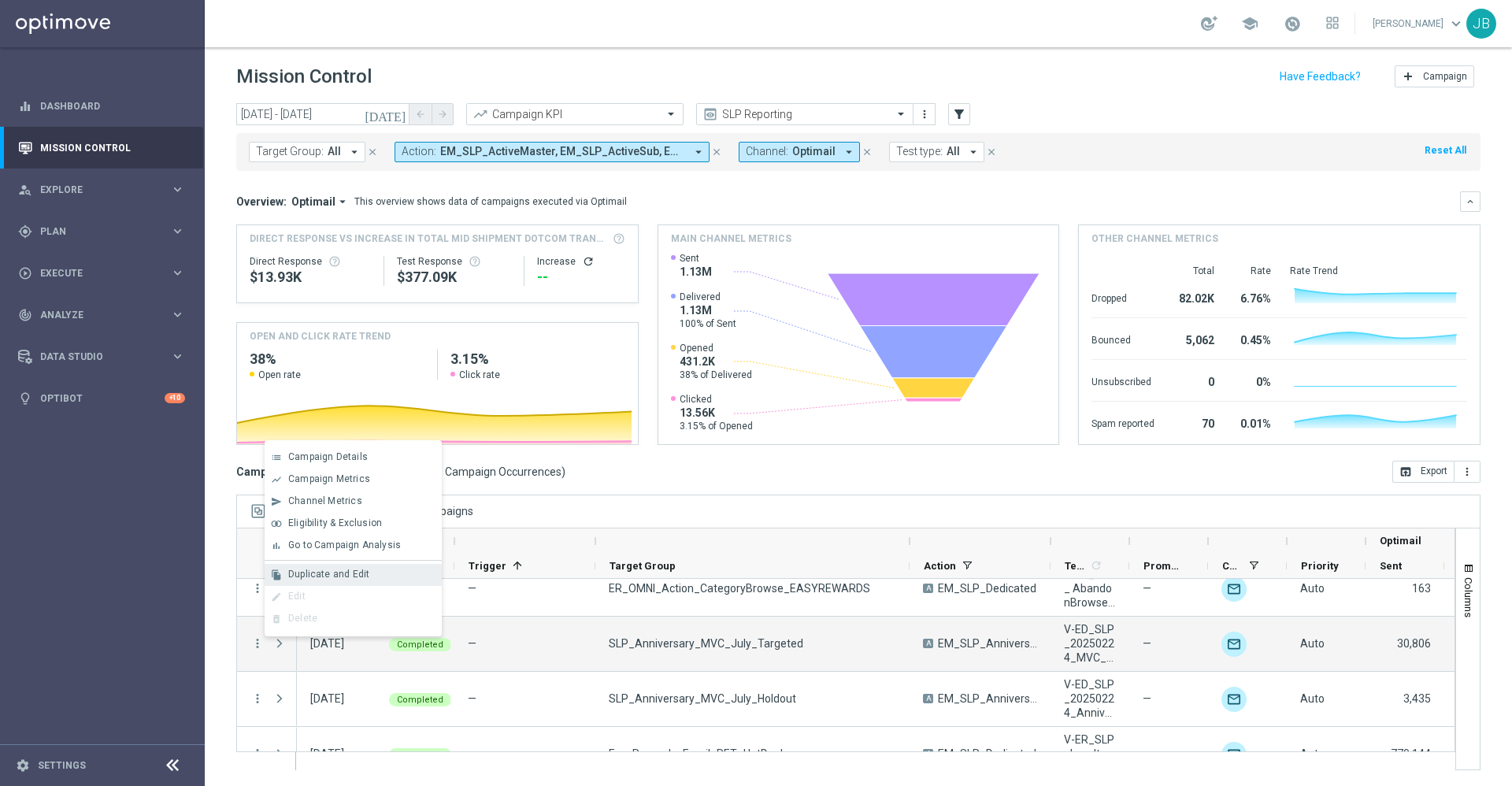
click at [343, 575] on span "Duplicate and Edit" at bounding box center [328, 574] width 81 height 11
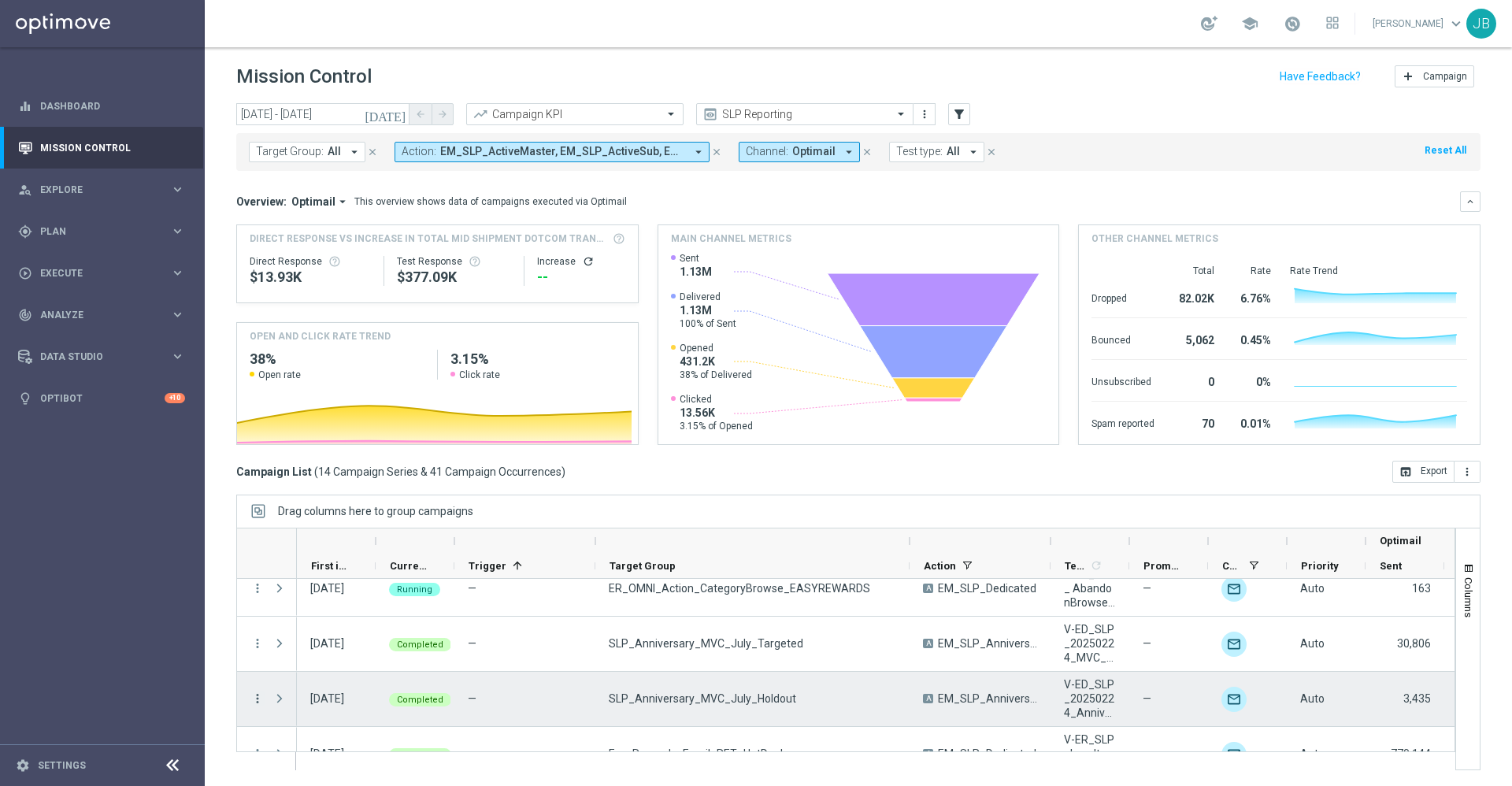
click at [253, 696] on icon "more_vert" at bounding box center [257, 698] width 15 height 15
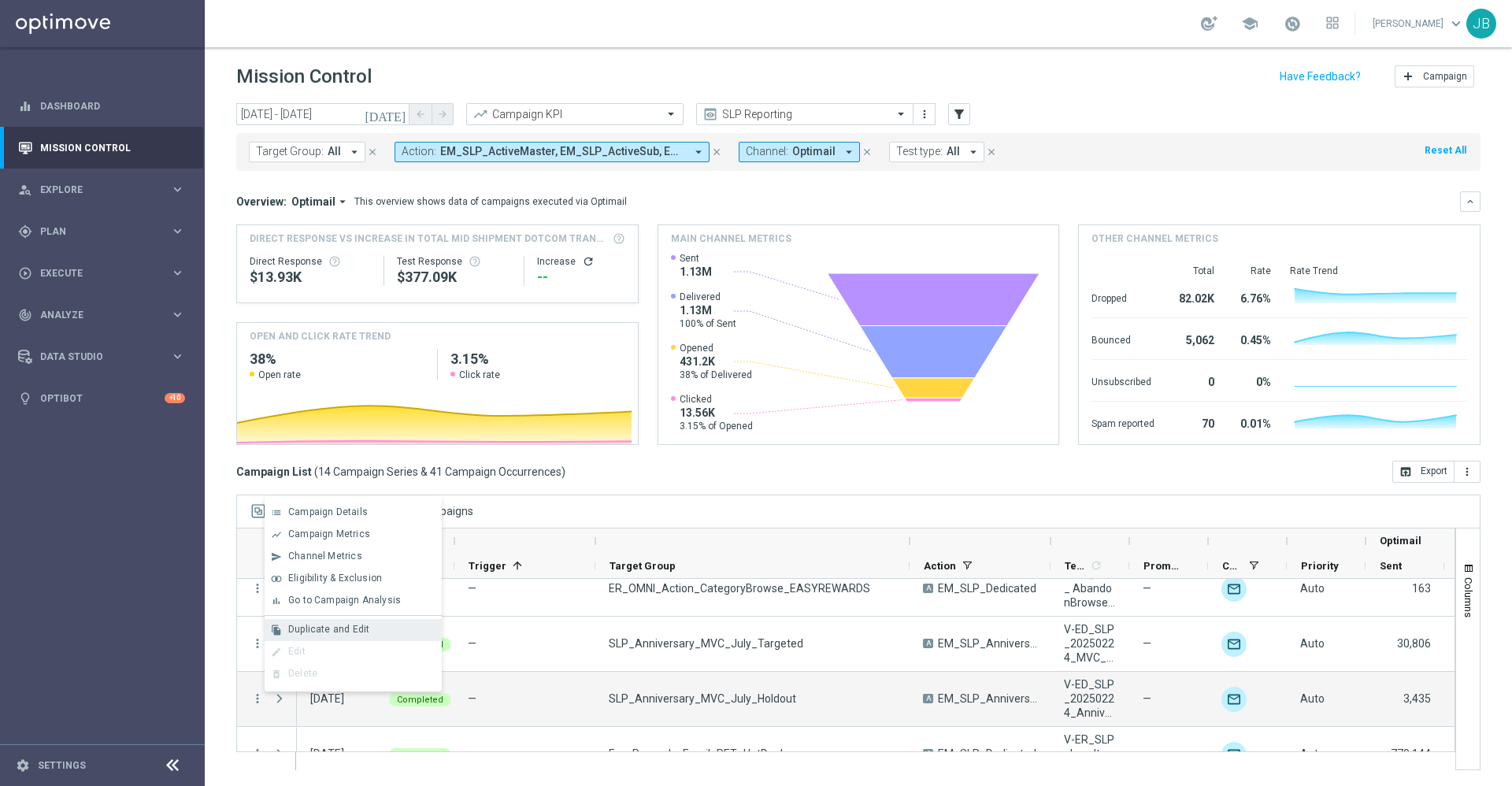
click at [310, 634] on span "Duplicate and Edit" at bounding box center [328, 628] width 81 height 11
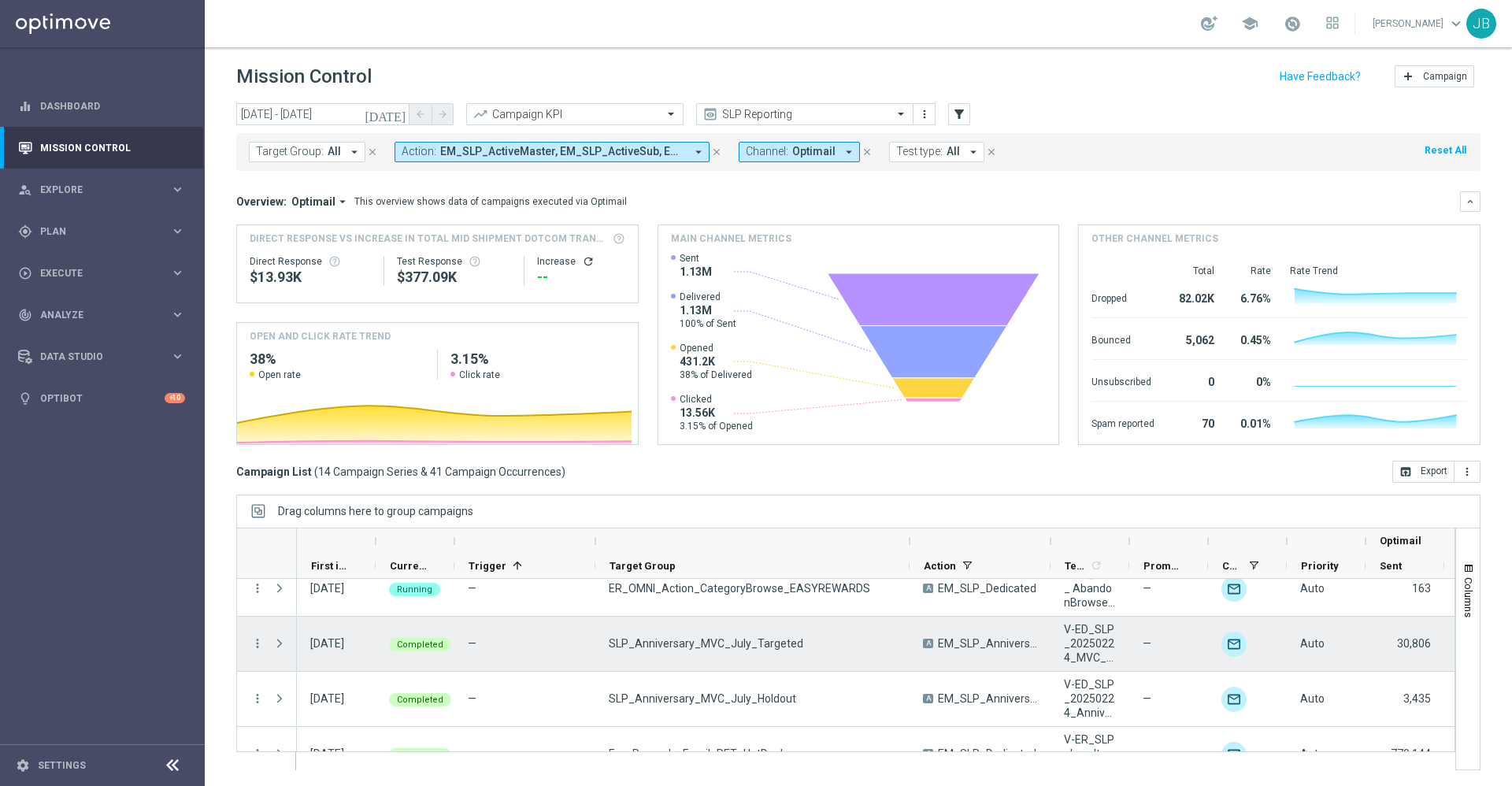
scroll to position [599, 0]
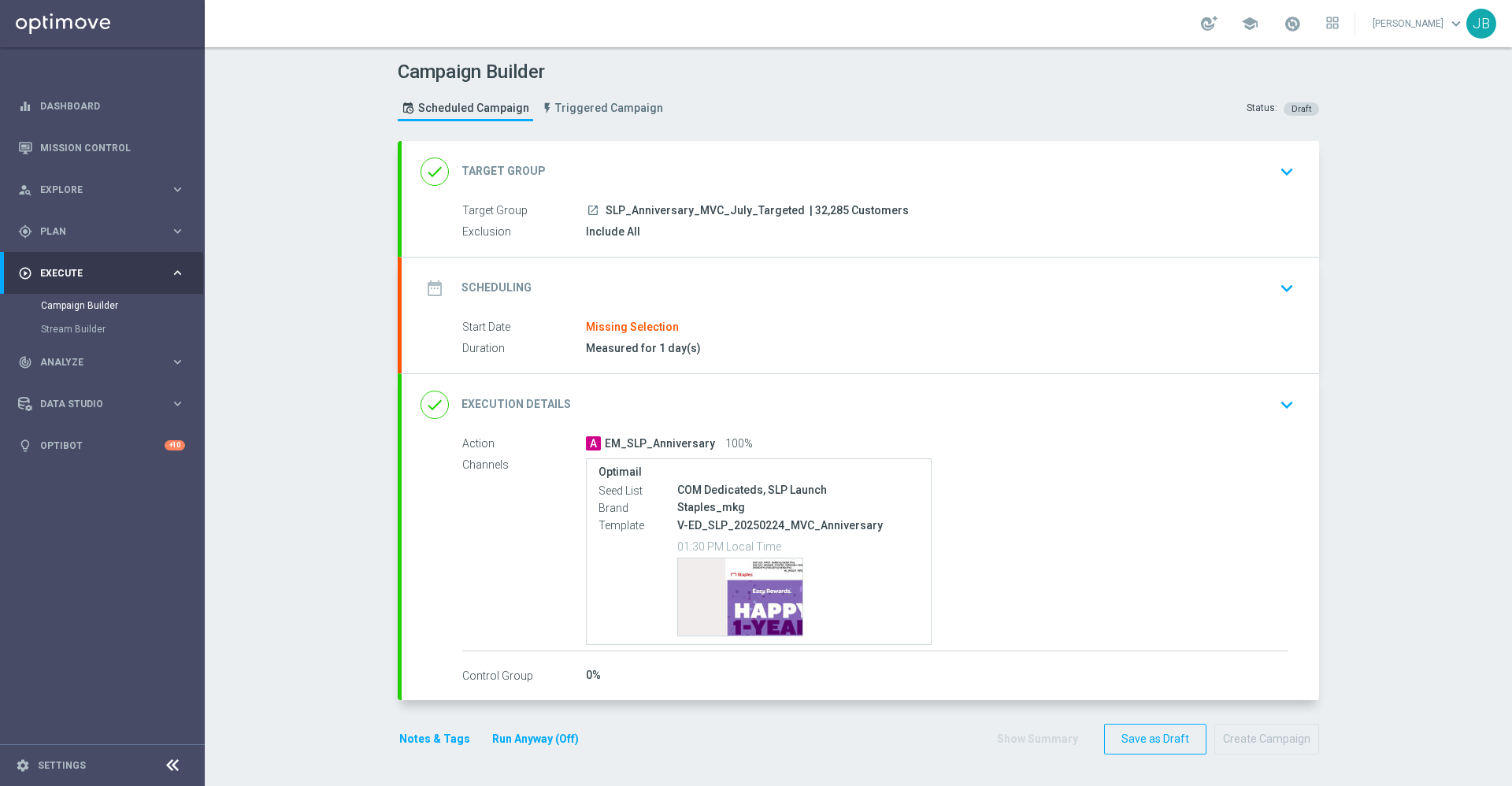
click at [528, 172] on h2 "Target Group" at bounding box center [503, 170] width 85 height 15
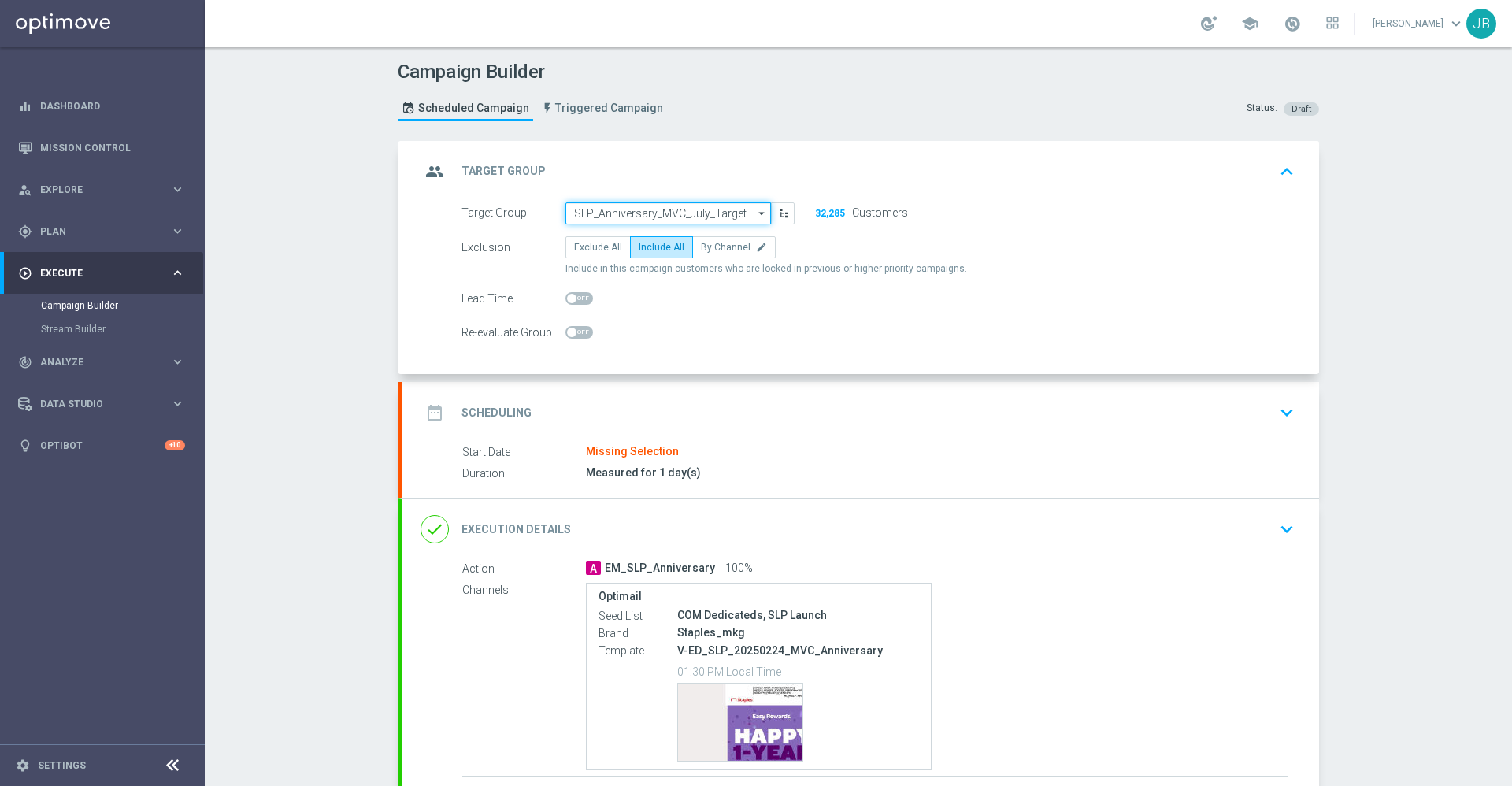
click at [689, 213] on input "SLP_Anniversary_MVC_July_Targeted" at bounding box center [667, 213] width 205 height 22
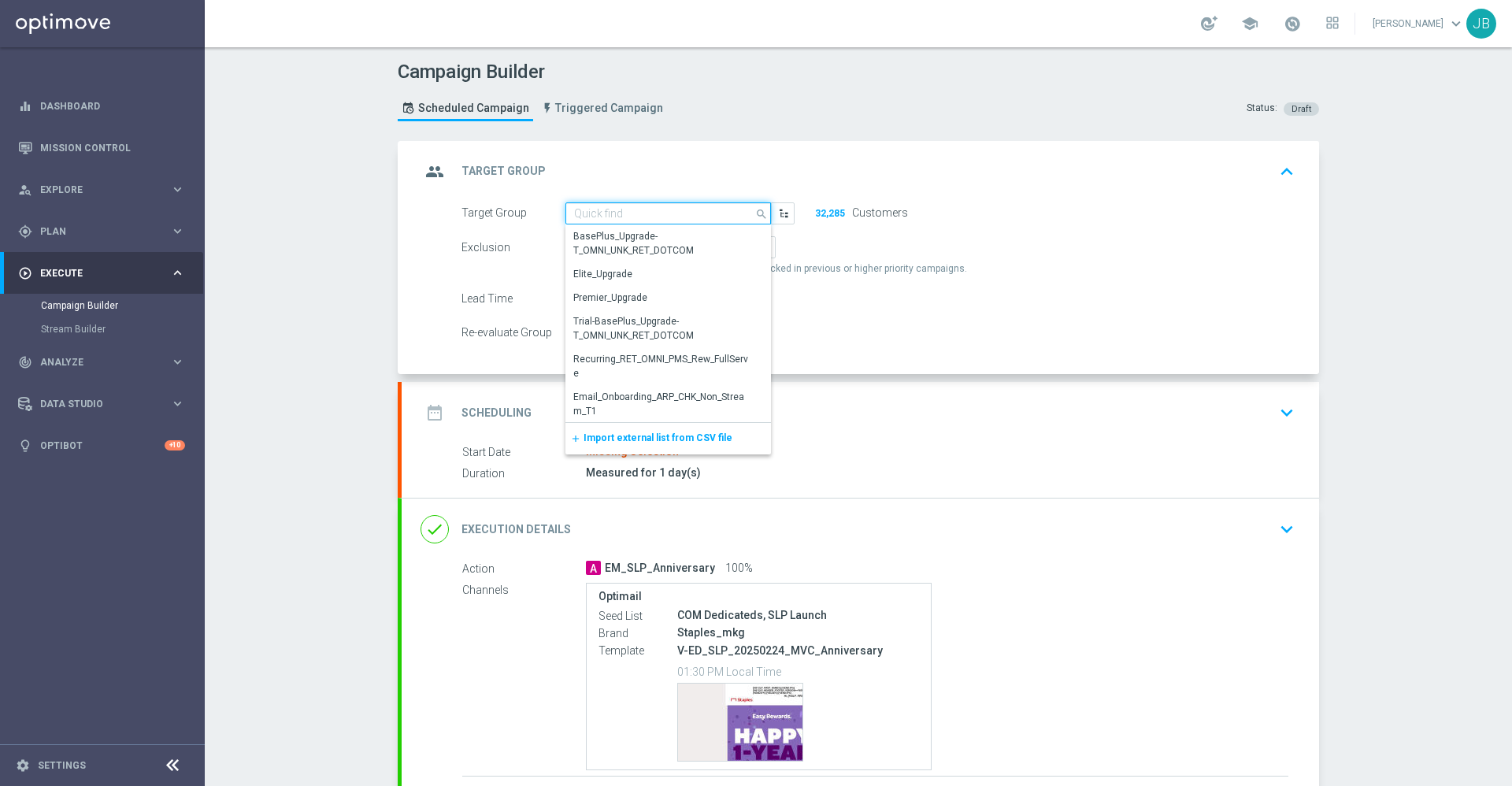
paste input "SLP_Anniversary_MVC_Aug_Targeted"
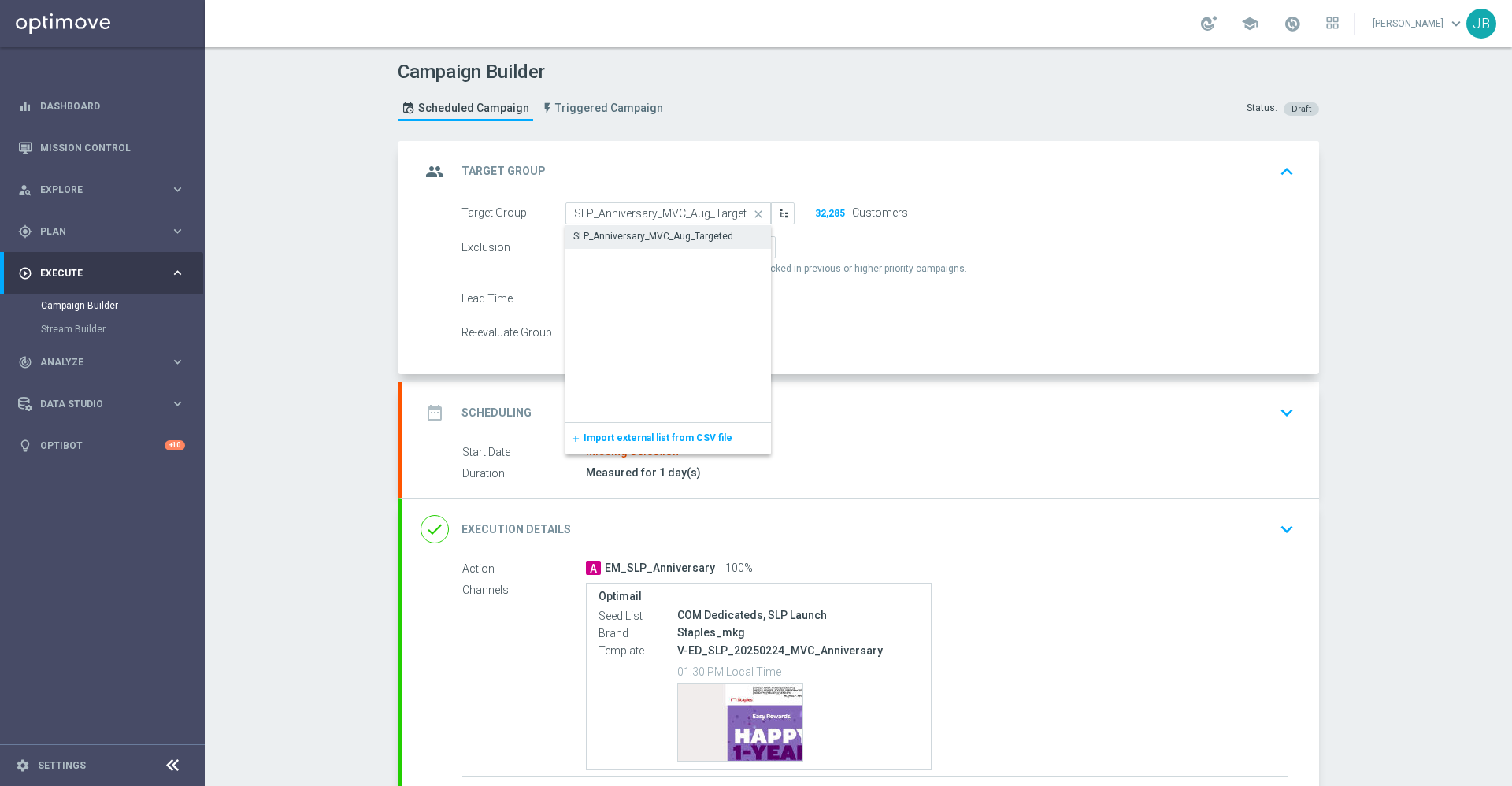
click at [679, 232] on div "SLP_Anniversary_MVC_Aug_Targeted" at bounding box center [652, 236] width 159 height 15
type input "SLP_Anniversary_MVC_Aug_Targeted"
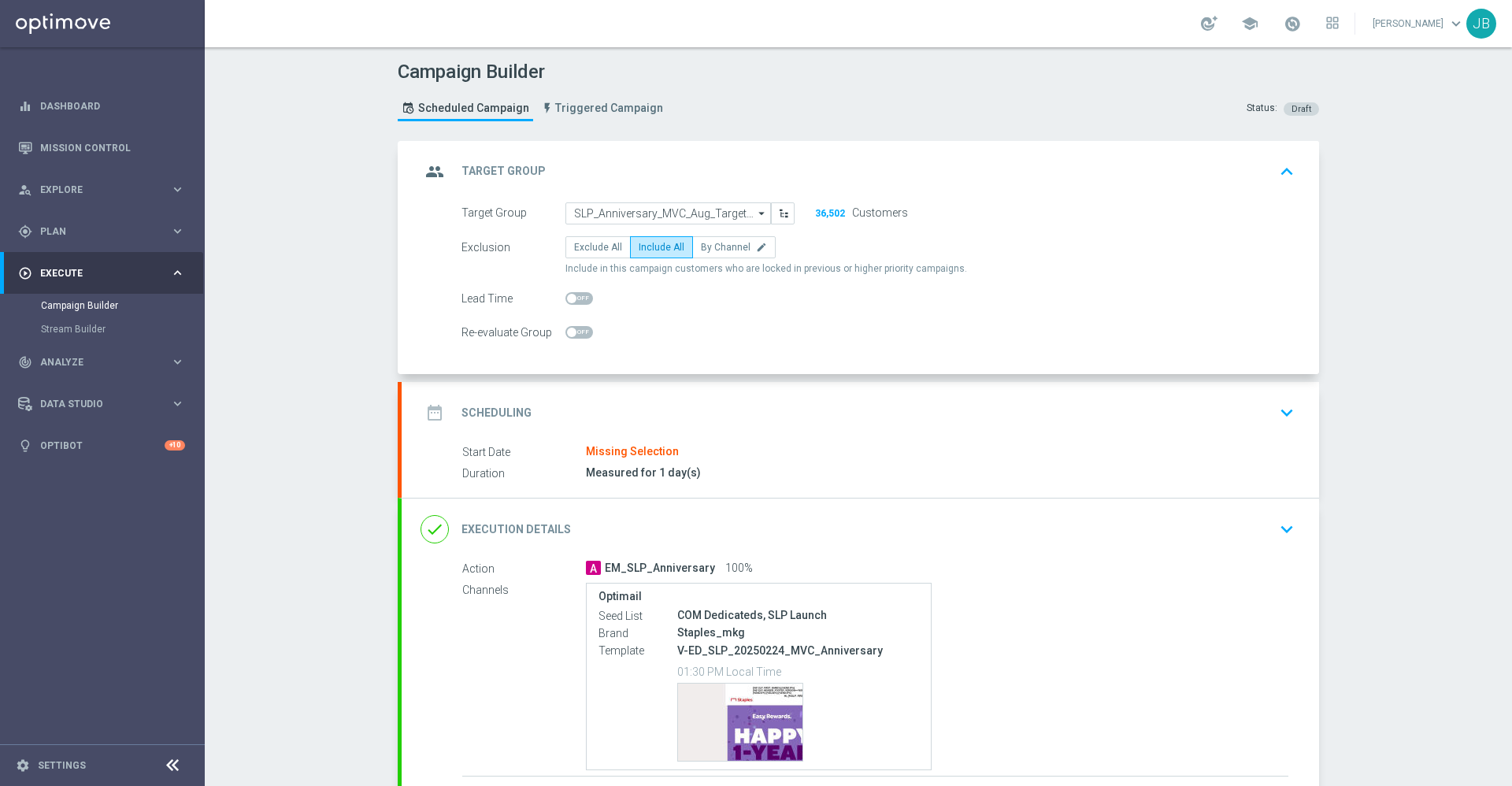
scroll to position [125, 0]
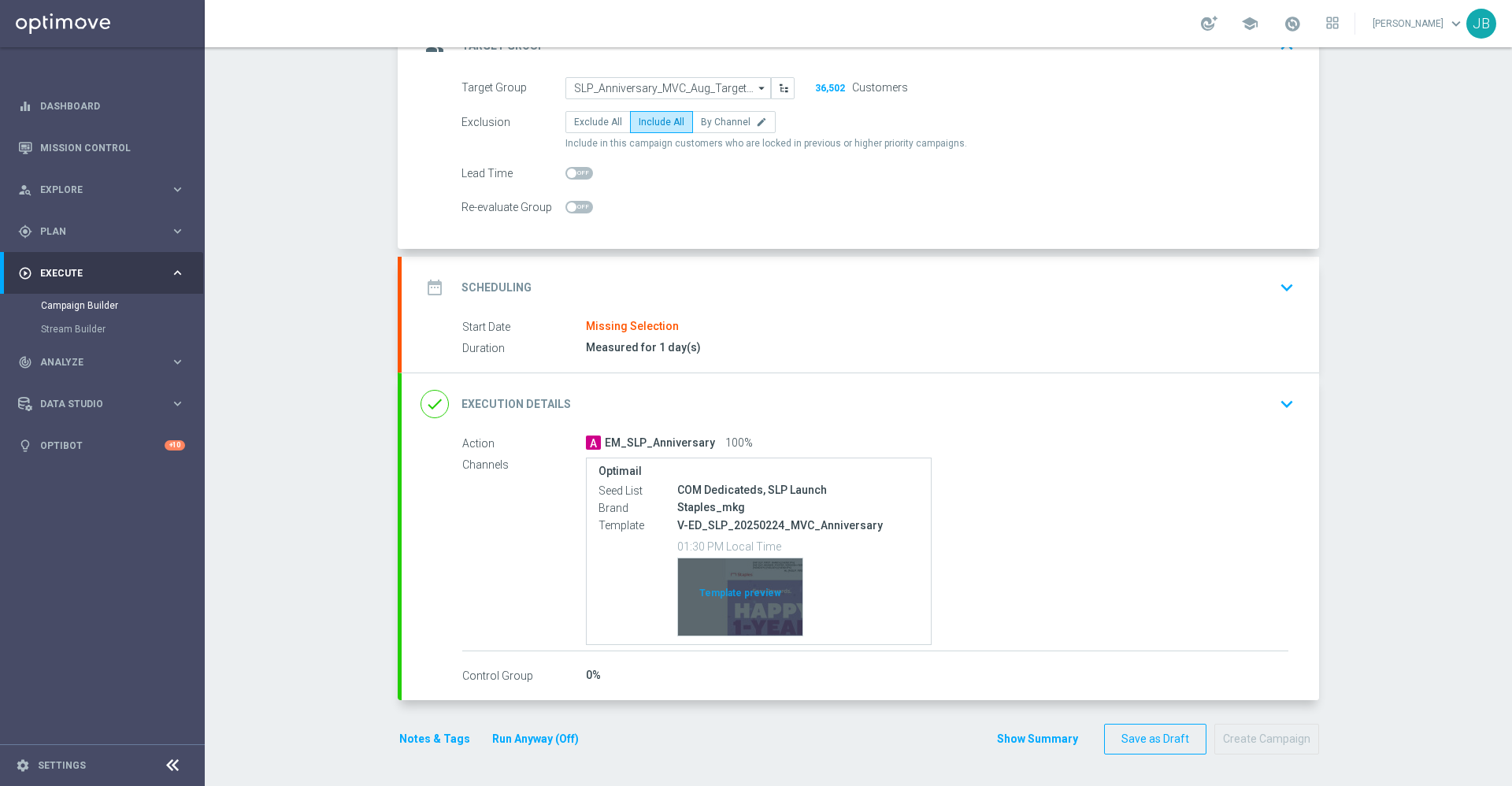
click at [724, 578] on div "Template preview" at bounding box center [740, 596] width 124 height 77
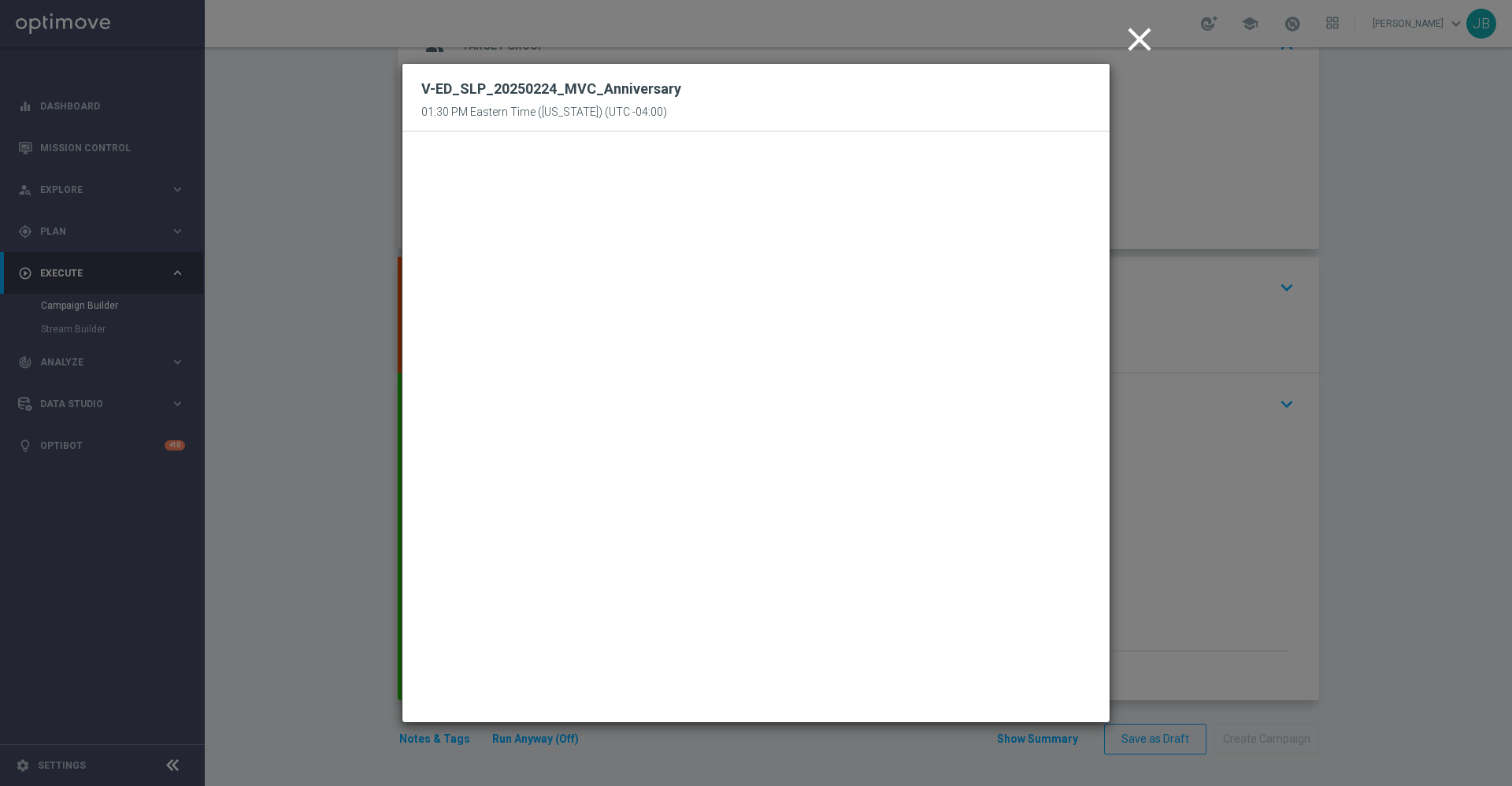
click at [1136, 42] on icon "close" at bounding box center [1139, 39] width 39 height 39
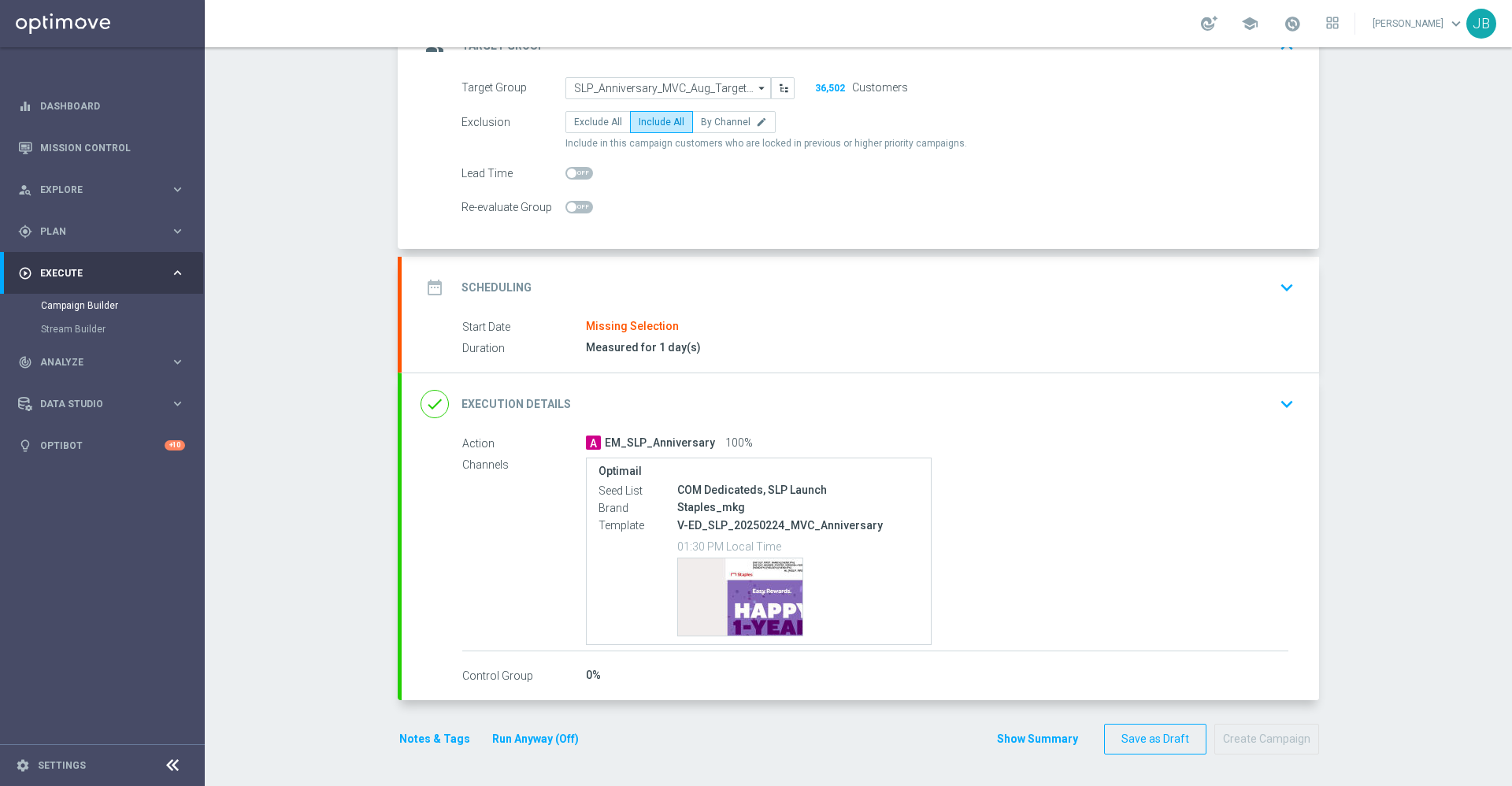
click at [503, 292] on h2 "Scheduling" at bounding box center [496, 287] width 70 height 15
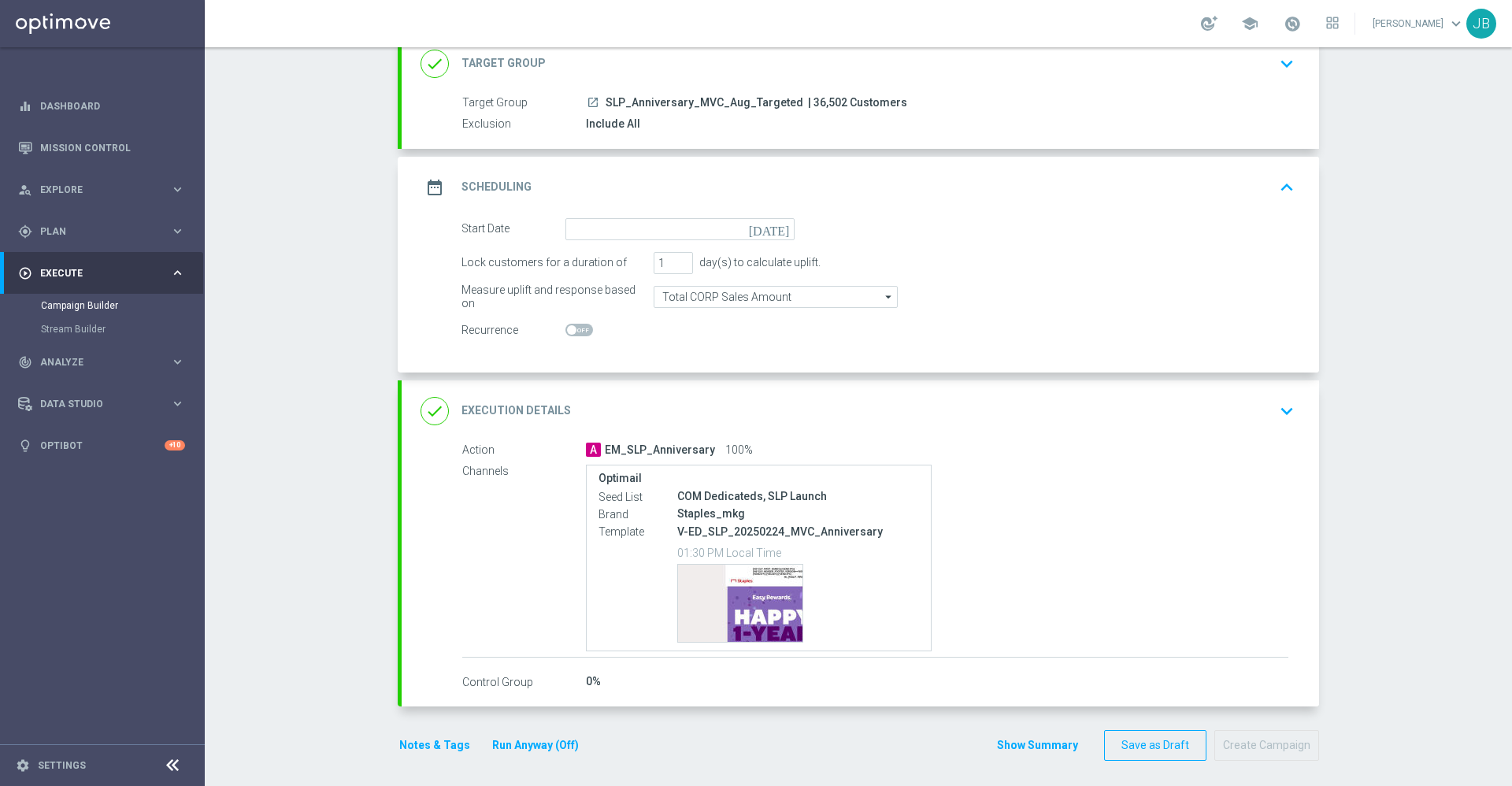
click at [768, 233] on icon "[DATE]" at bounding box center [772, 227] width 47 height 18
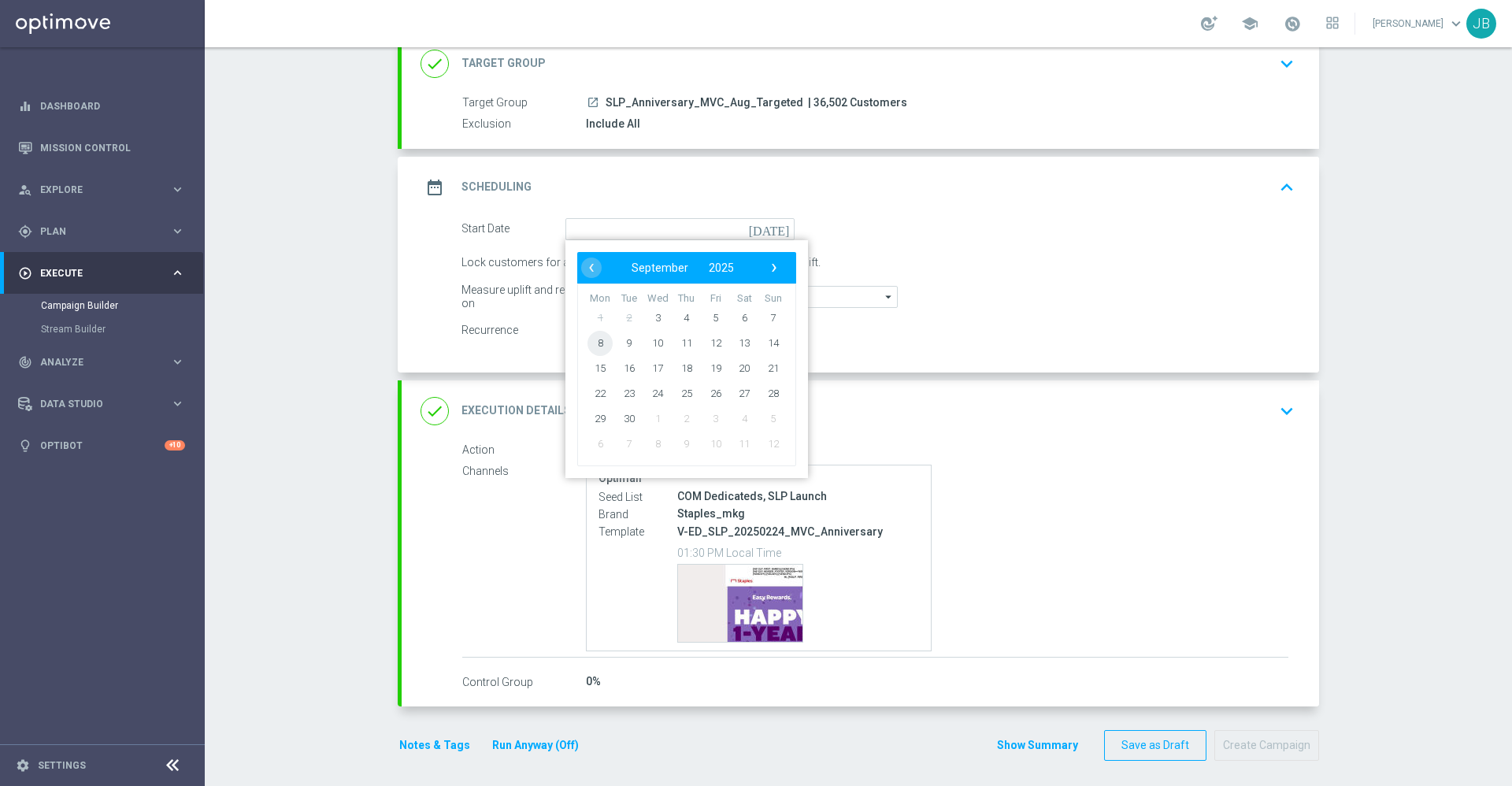
click at [593, 345] on span "8" at bounding box center [600, 342] width 25 height 25
type input "[DATE]"
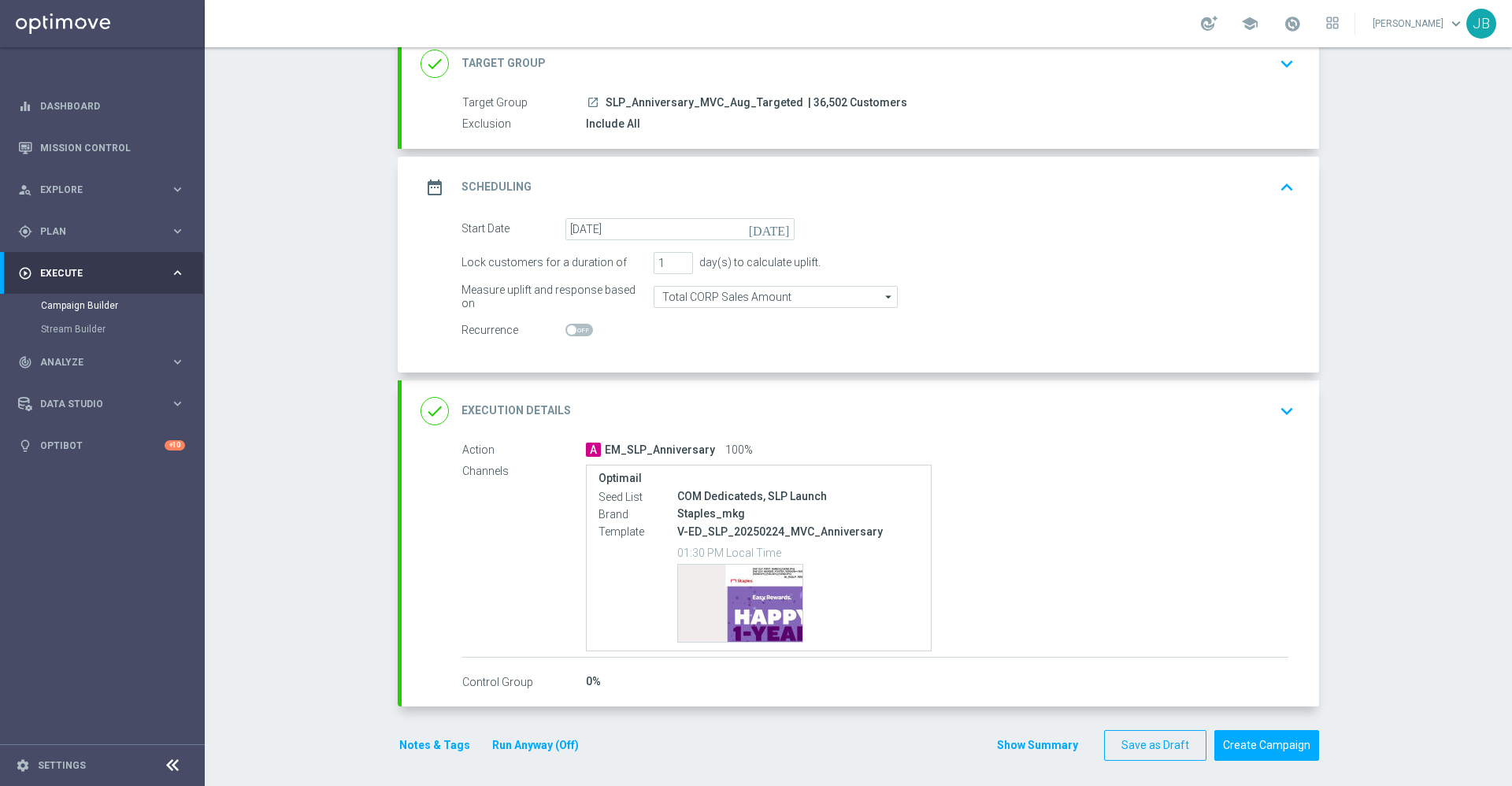
scroll to position [0, 0]
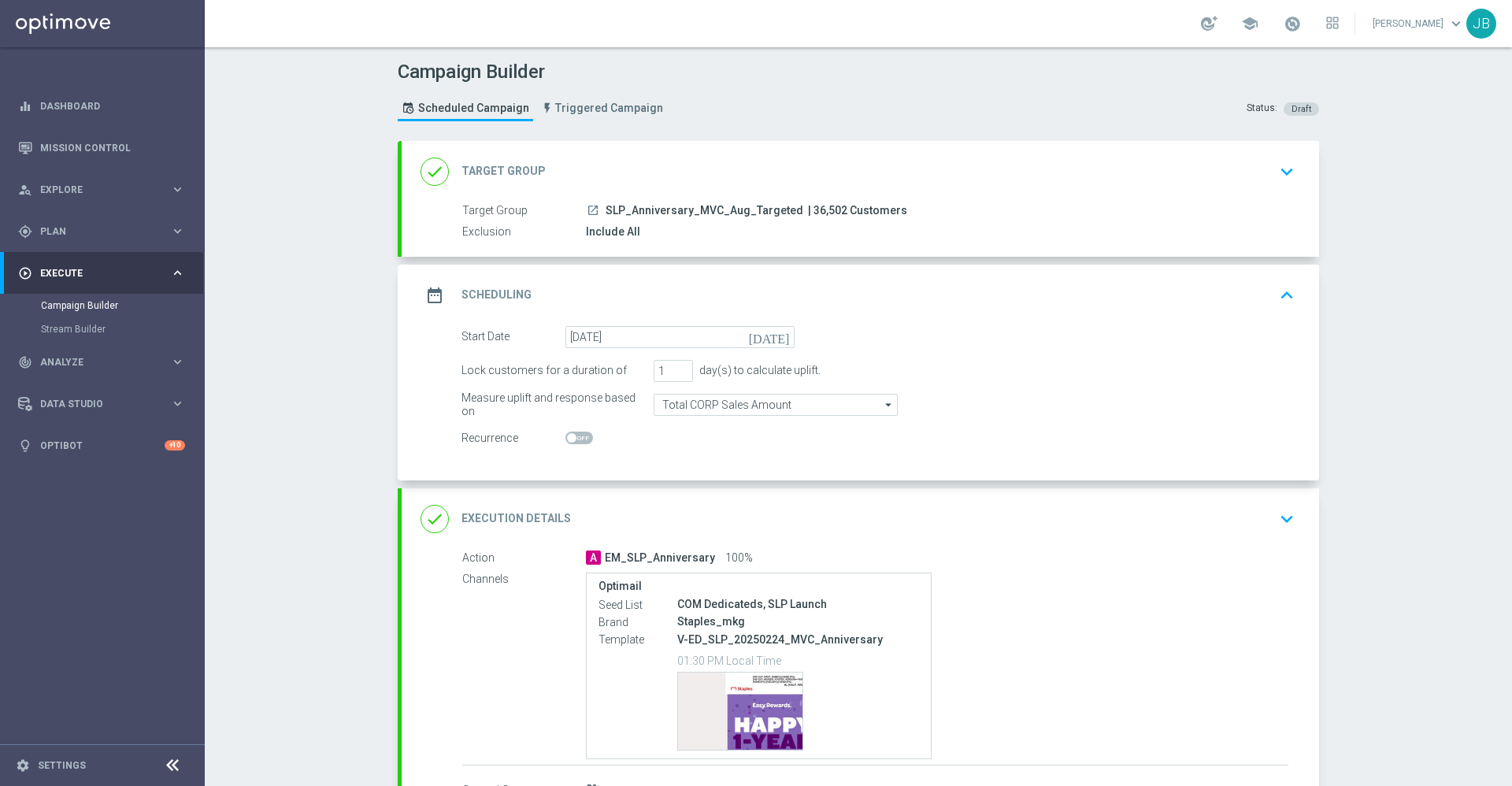
click at [513, 172] on h2 "Target Group" at bounding box center [503, 170] width 85 height 15
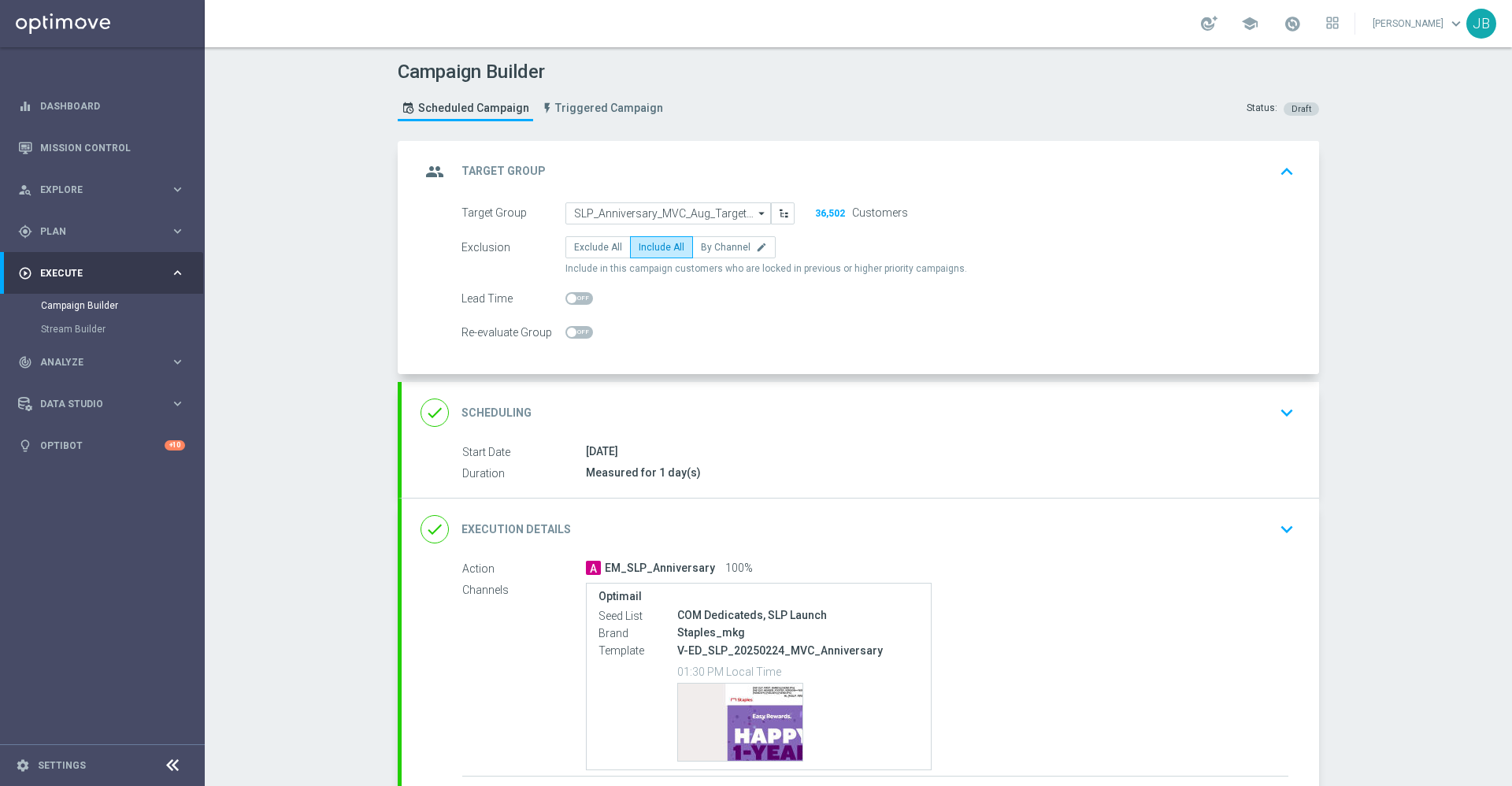
click at [505, 403] on div "done Scheduling" at bounding box center [475, 412] width 111 height 28
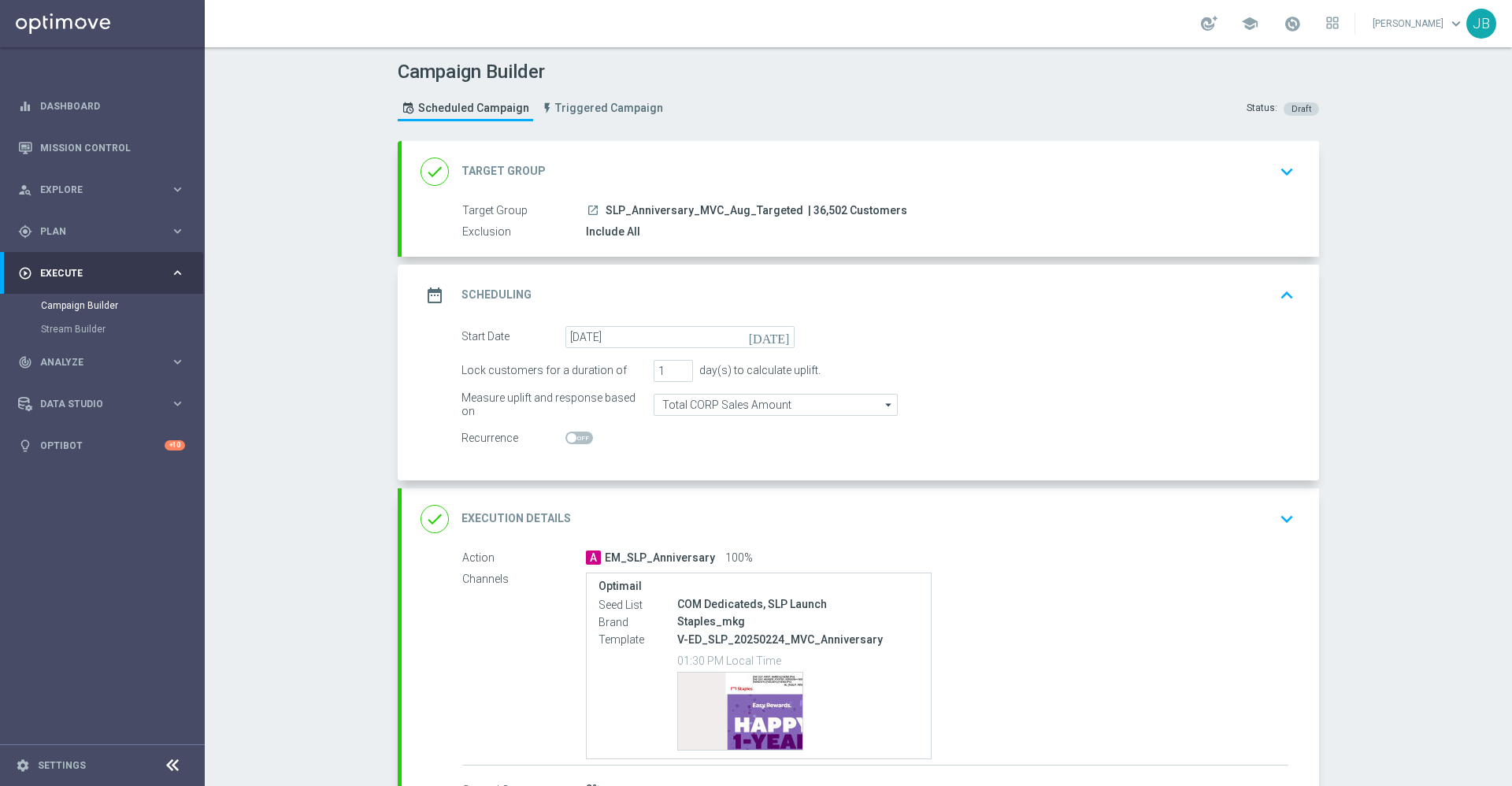
click at [491, 174] on h2 "Target Group" at bounding box center [503, 170] width 85 height 15
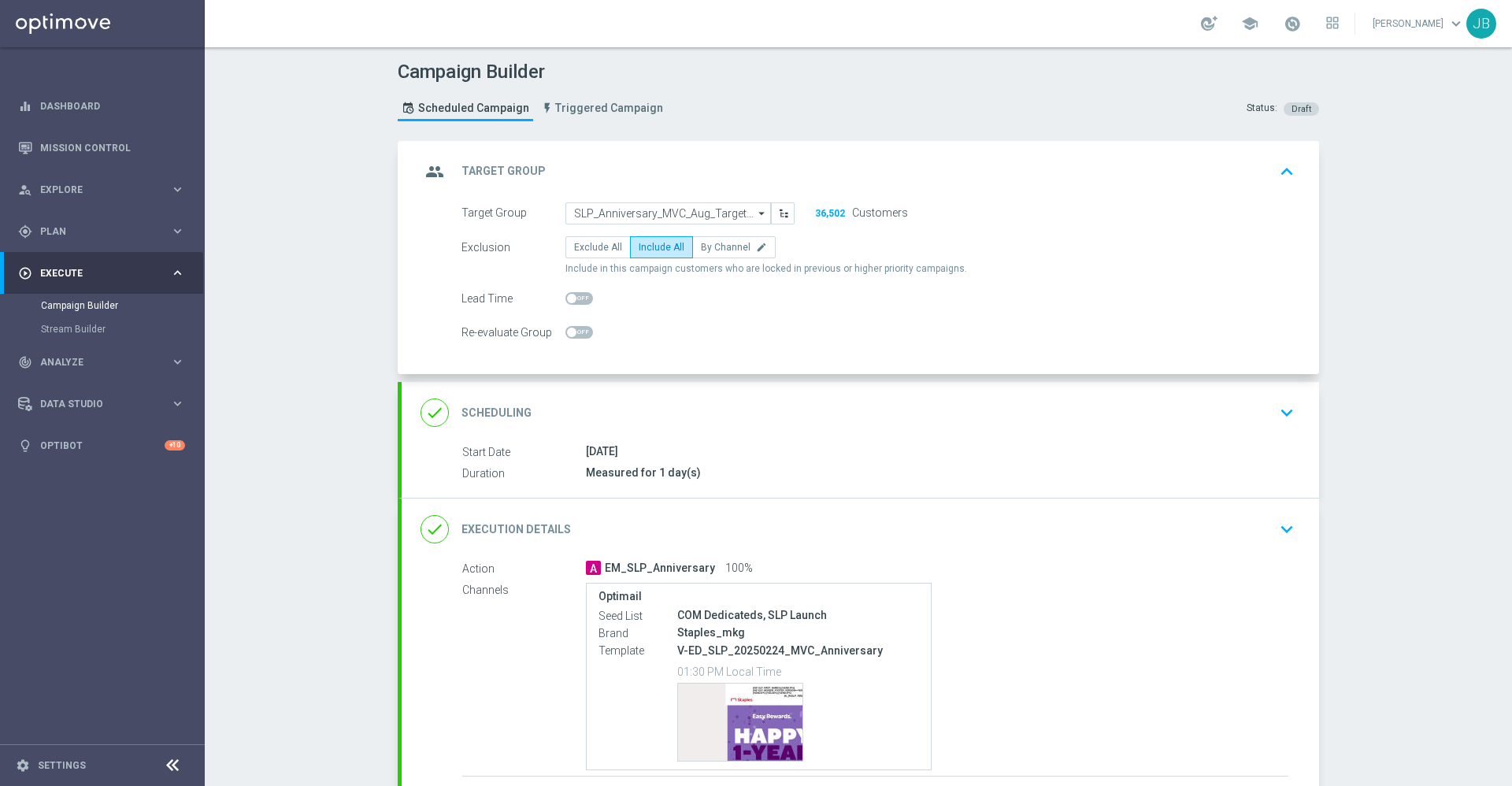
click at [502, 168] on h2 "Target Group" at bounding box center [503, 170] width 85 height 15
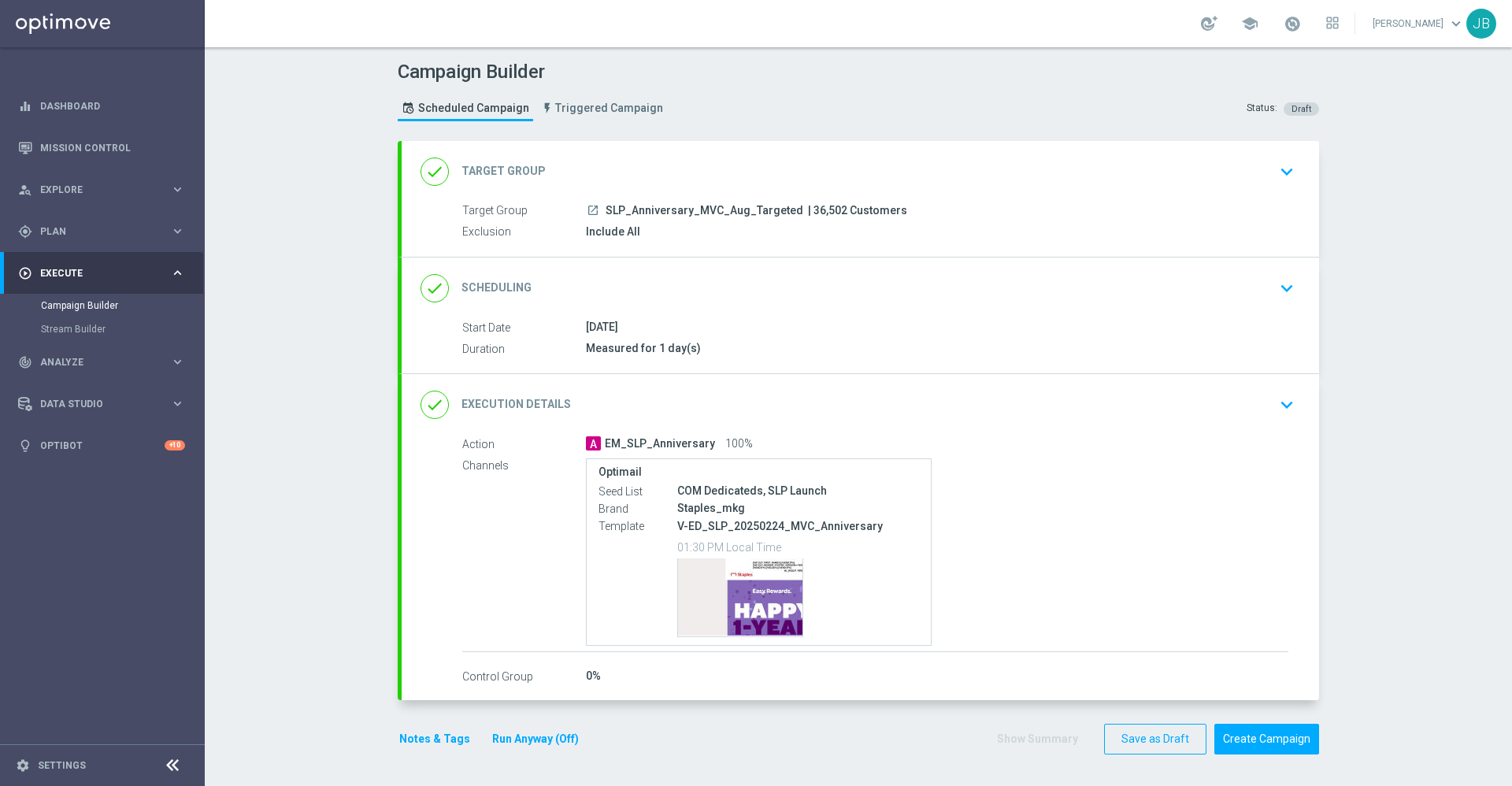
click at [508, 286] on h2 "Scheduling" at bounding box center [496, 287] width 70 height 15
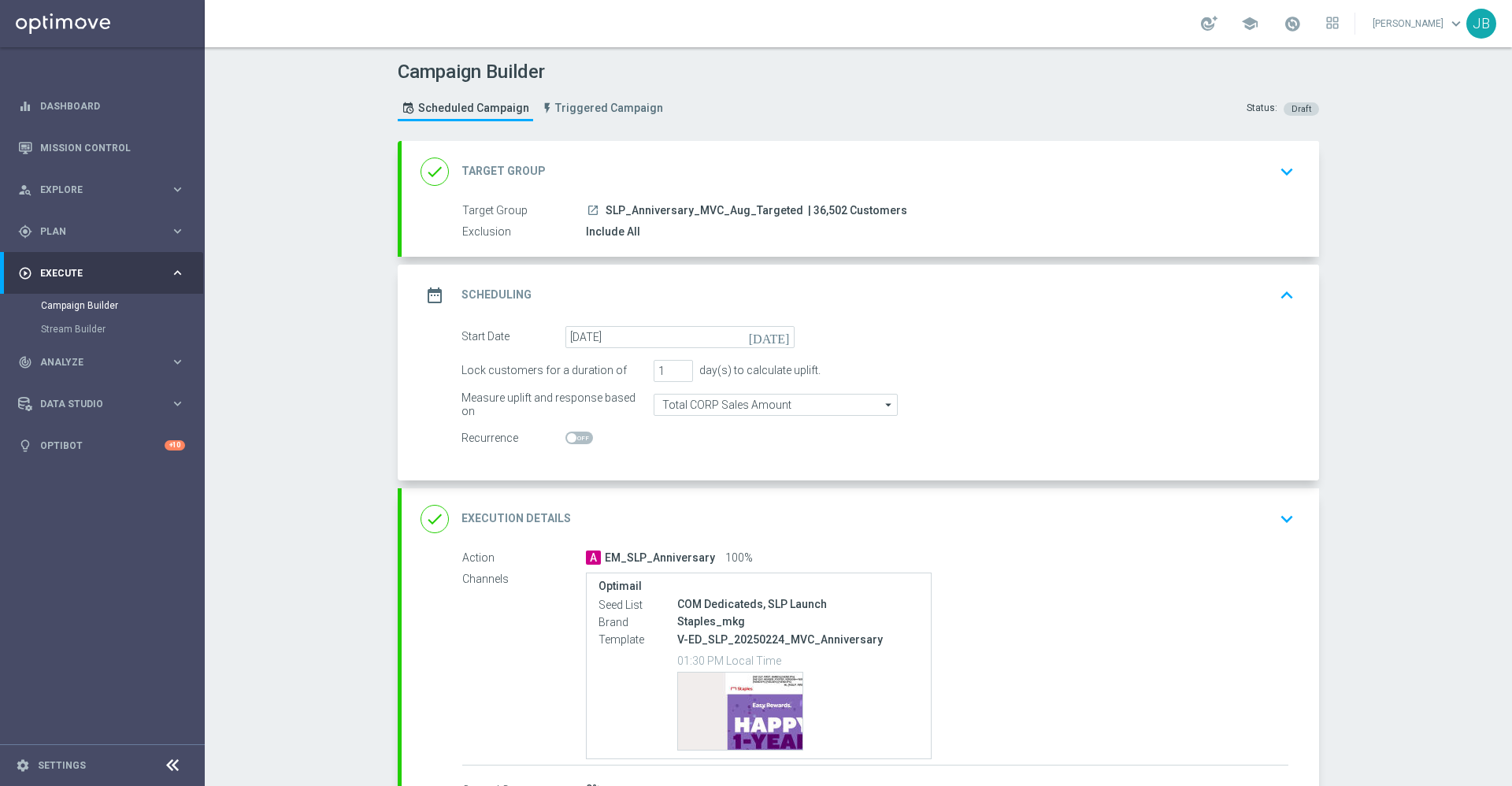
scroll to position [114, 0]
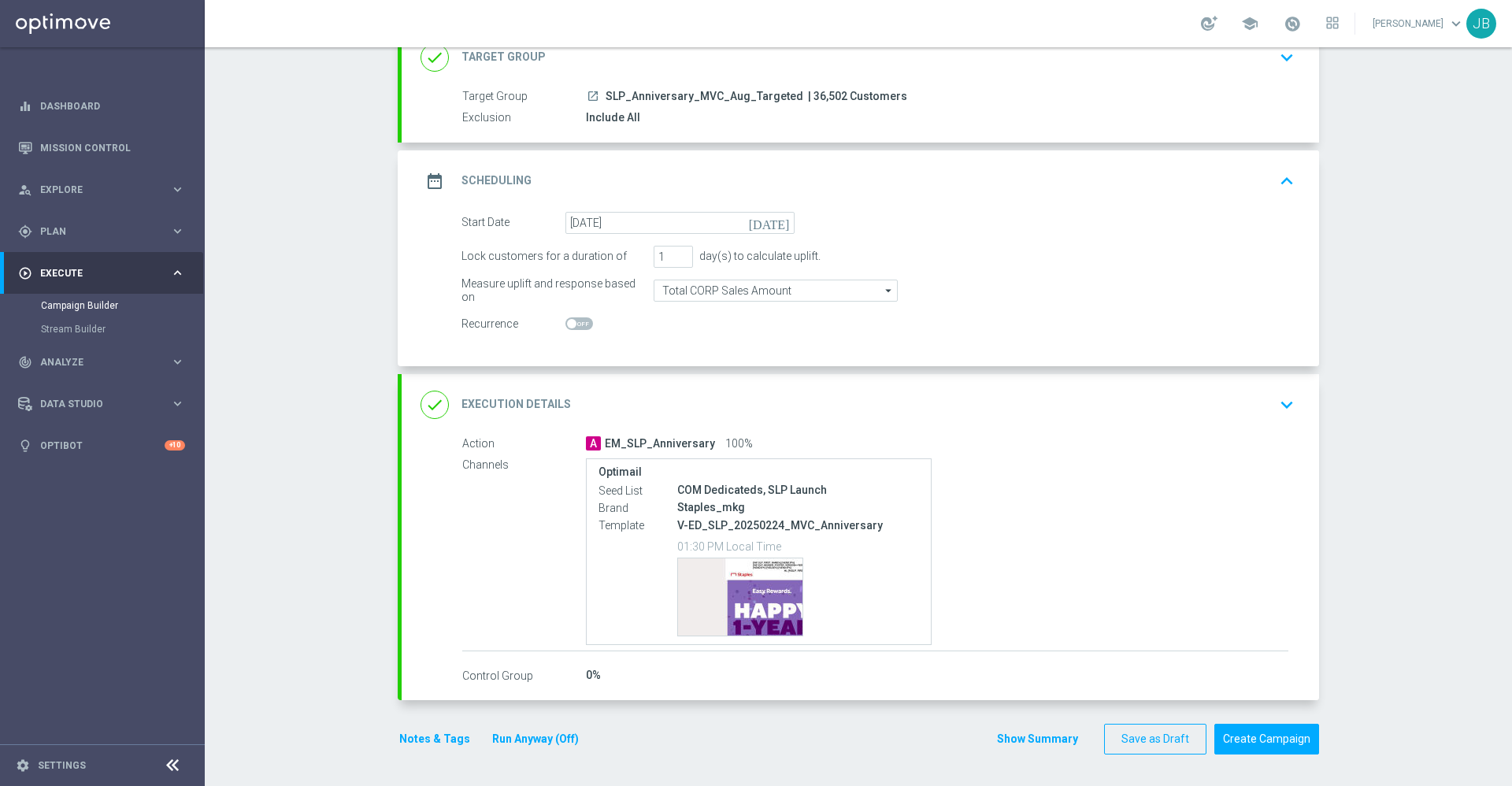
click at [523, 406] on h2 "Execution Details" at bounding box center [515, 404] width 110 height 15
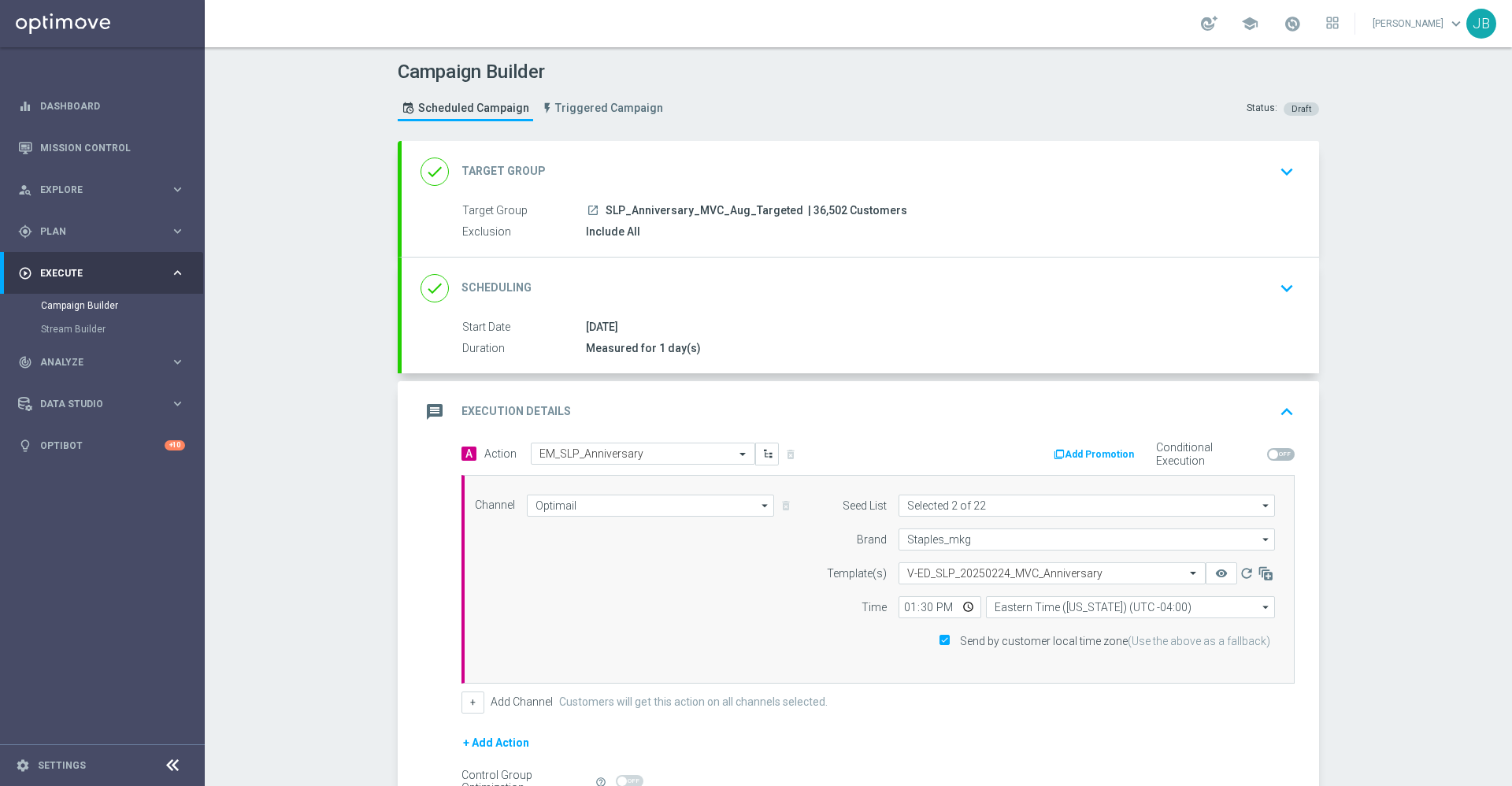
scroll to position [176, 0]
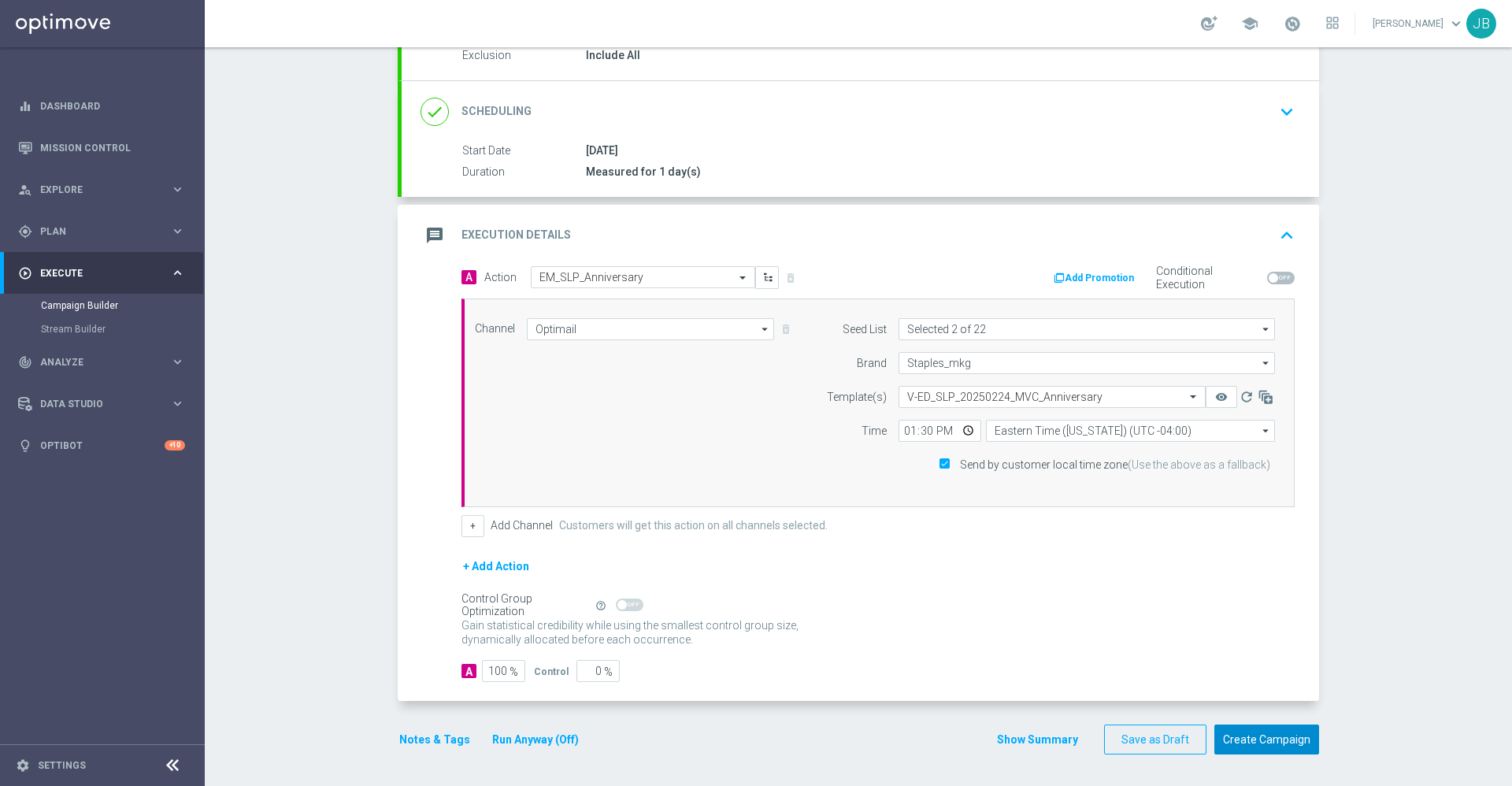
click at [1232, 743] on button "Create Campaign" at bounding box center [1267, 740] width 105 height 31
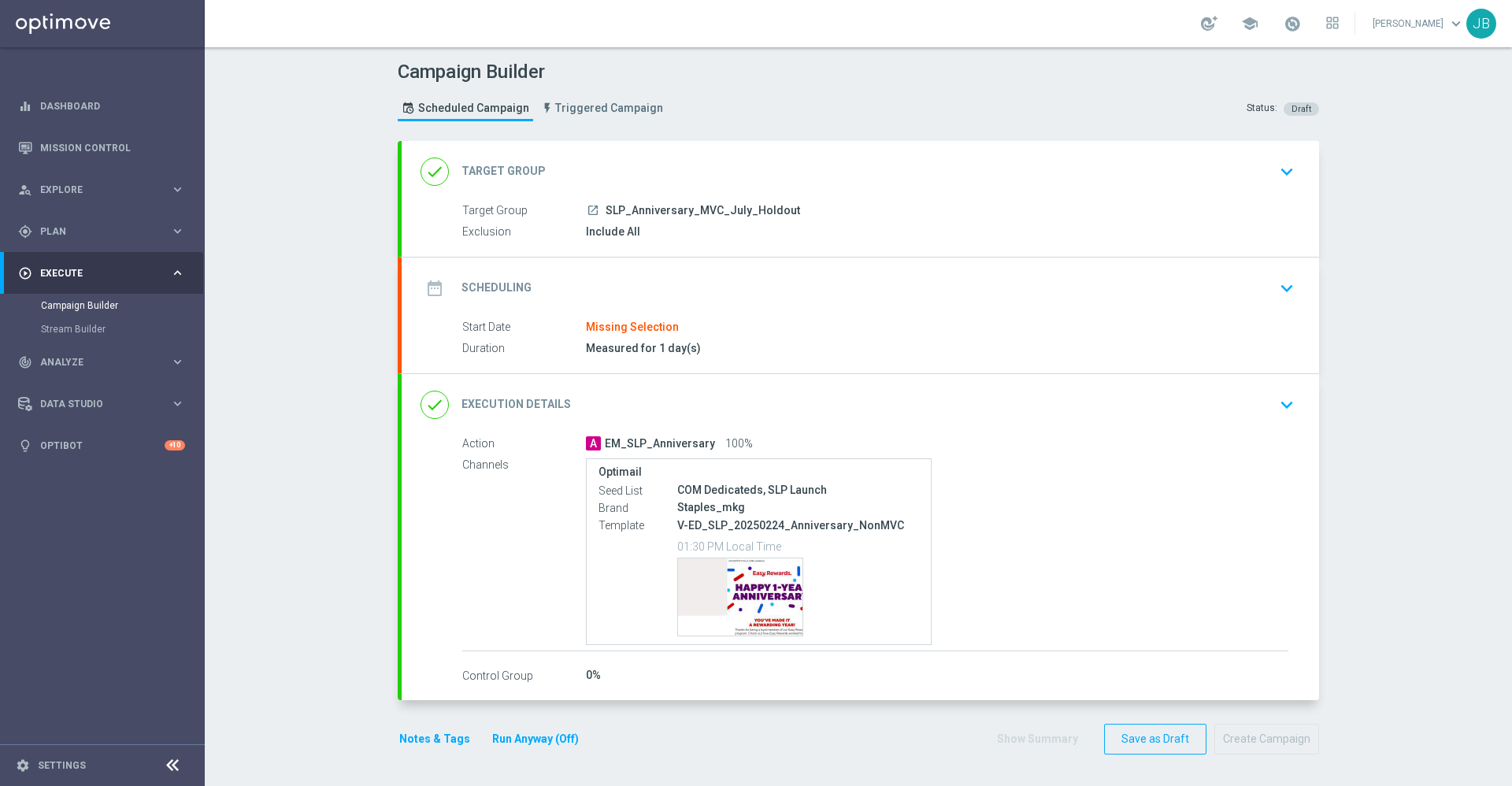
click at [515, 173] on h2 "Target Group" at bounding box center [503, 170] width 85 height 15
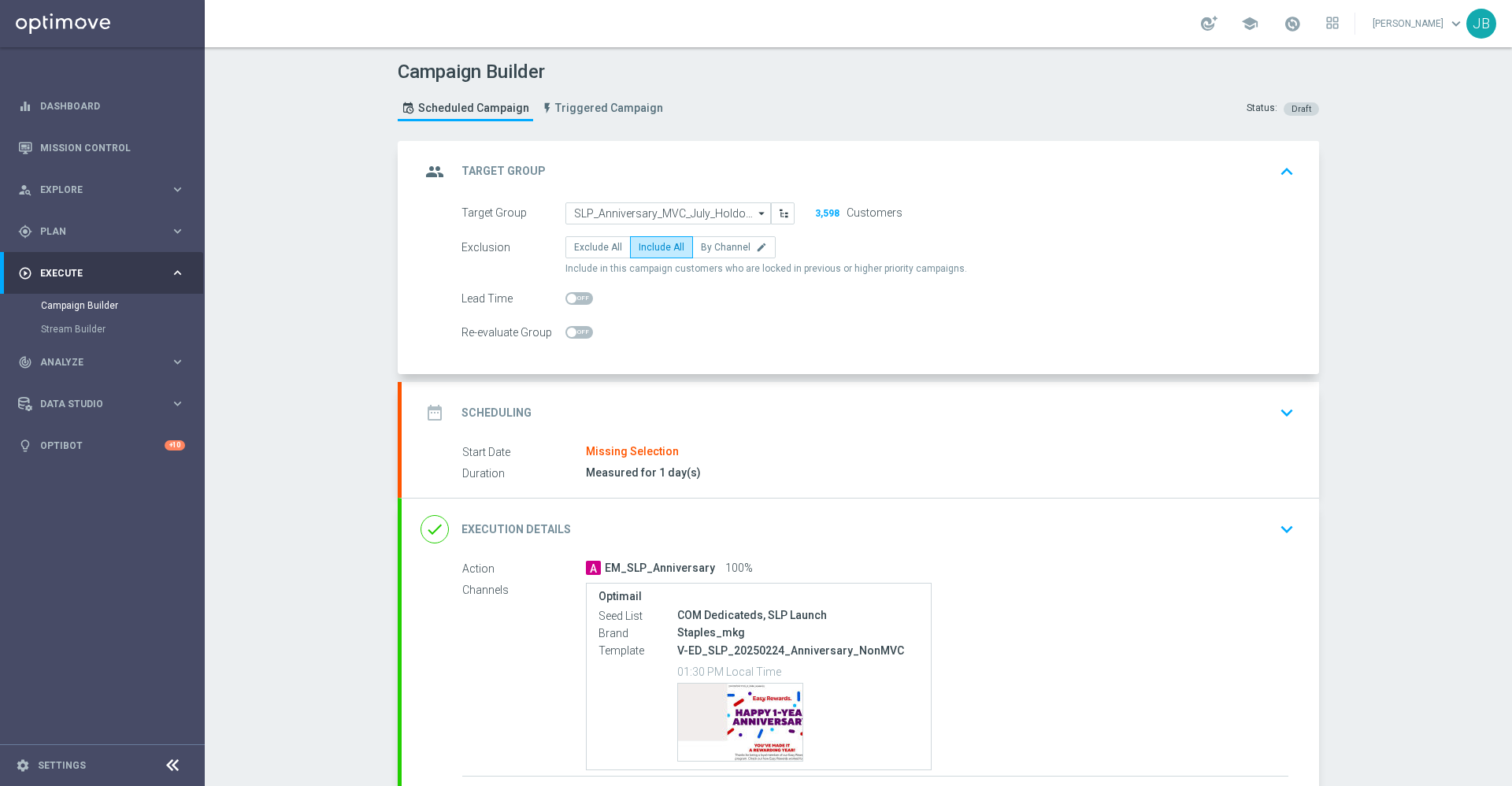
click at [640, 225] on form "Target Group SLP_Anniversary_MVC_July_Holdout SLP_Anniversary_MVC_July_Holdout …" at bounding box center [877, 273] width 833 height 142
click at [640, 216] on input "SLP_Anniversary_MVC_July_Holdout" at bounding box center [667, 213] width 205 height 22
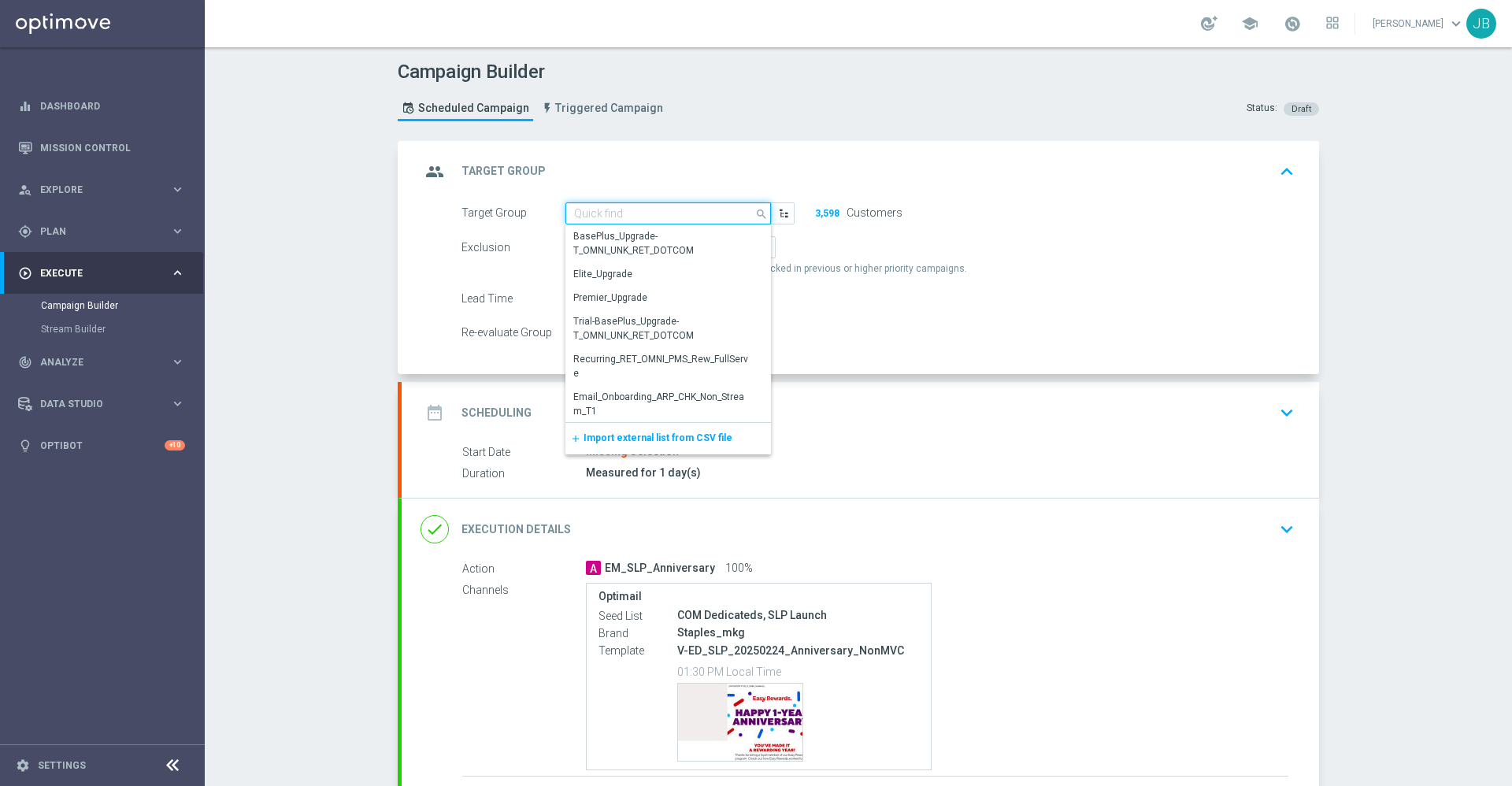
click at [640, 216] on input at bounding box center [667, 213] width 205 height 22
paste input "SLP_Anniversary_MVC_Aug_Holdout"
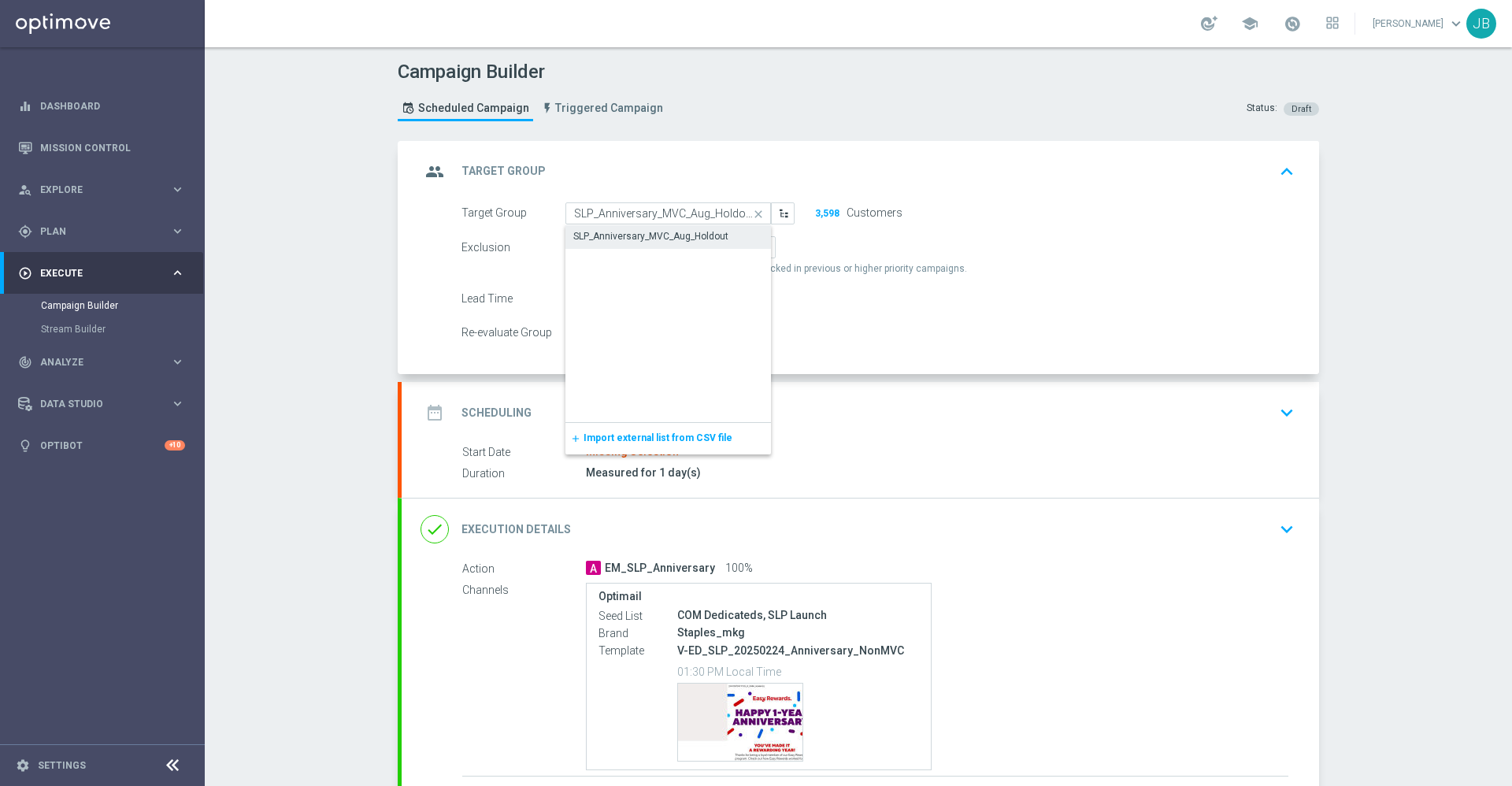
click at [648, 236] on div "SLP_Anniversary_MVC_Aug_Holdout" at bounding box center [651, 236] width 156 height 15
type input "SLP_Anniversary_MVC_Aug_Holdout"
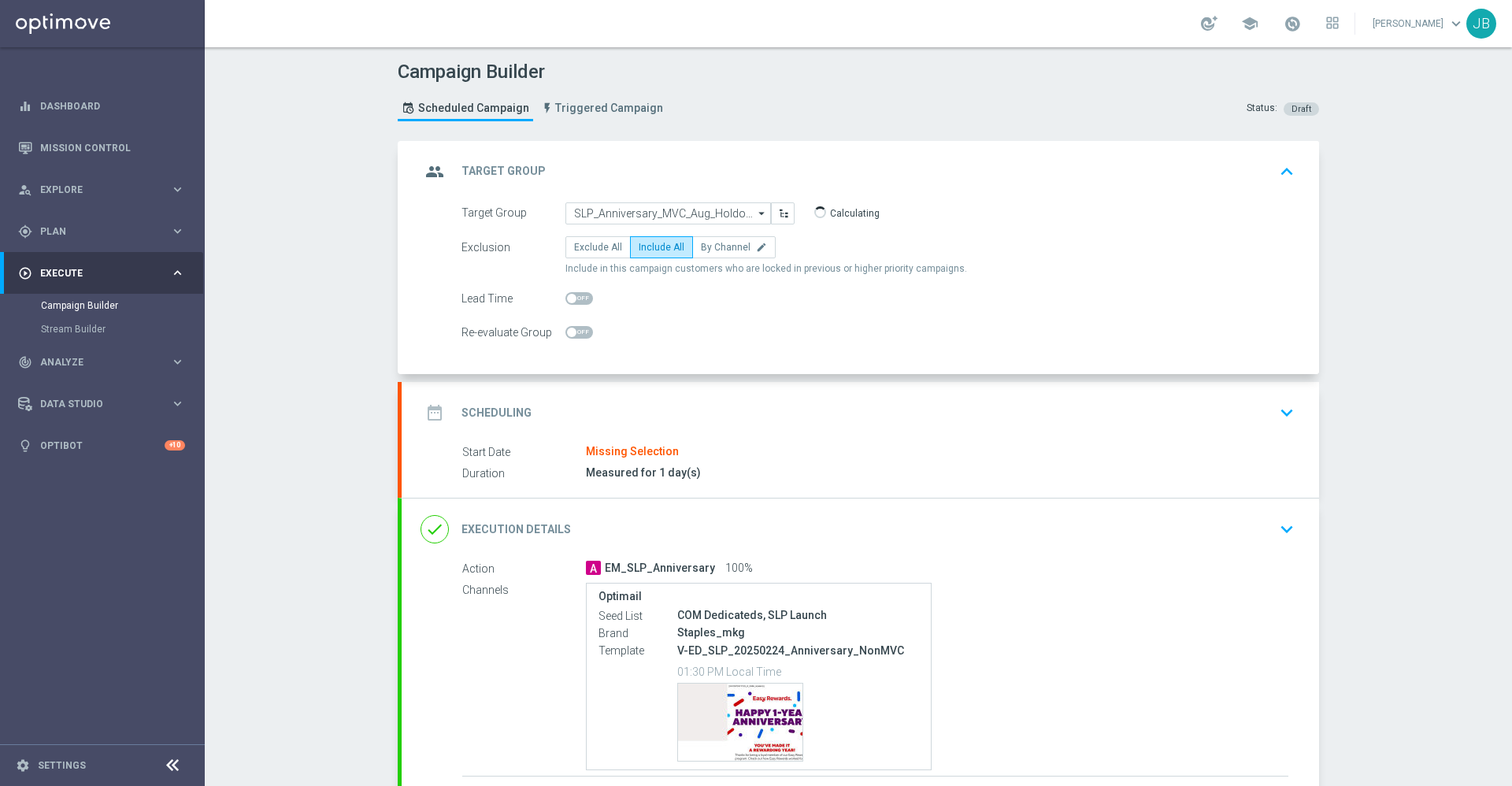
click at [500, 410] on h2 "Scheduling" at bounding box center [496, 412] width 70 height 15
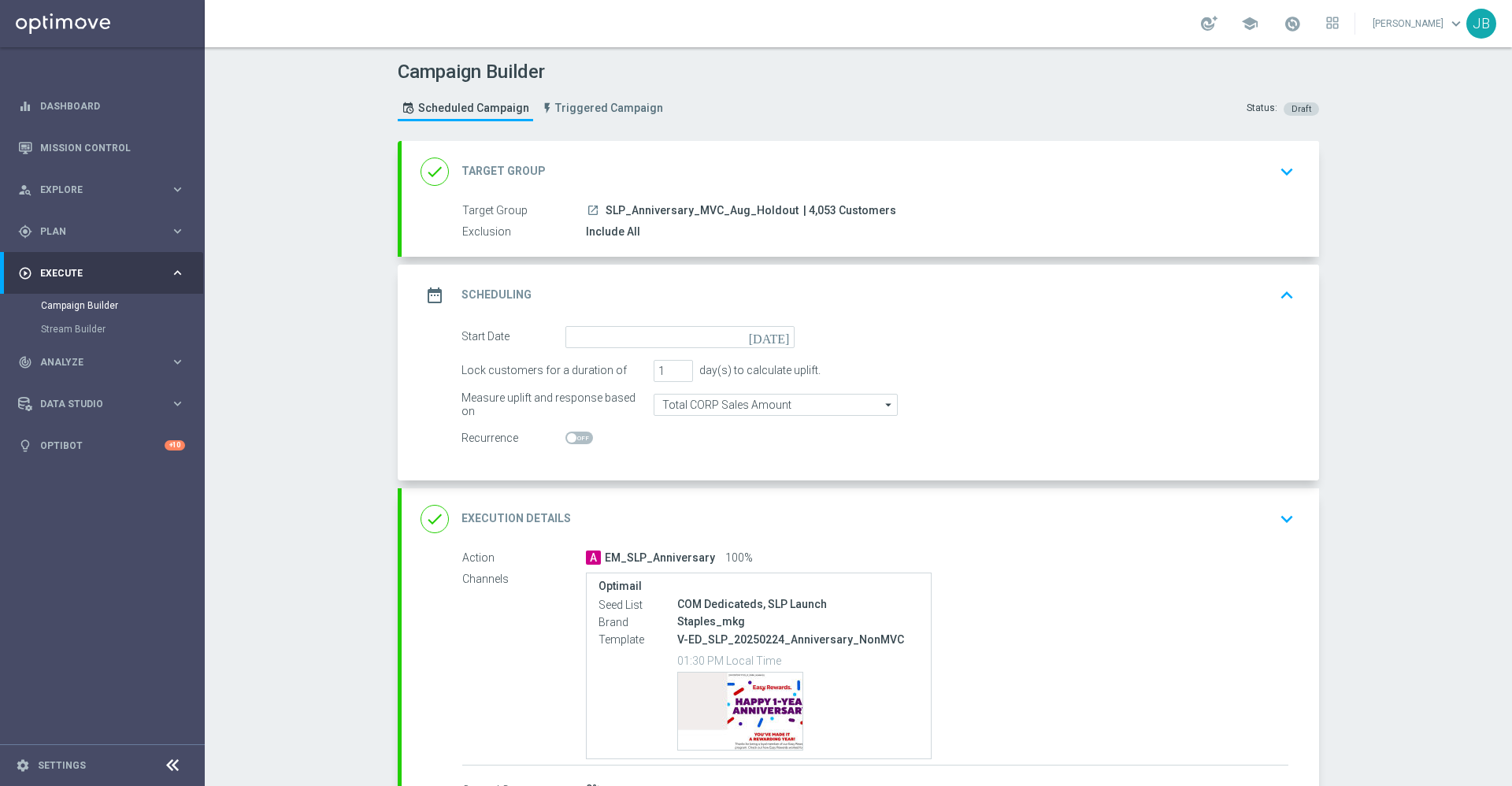
click at [772, 329] on icon "[DATE]" at bounding box center [772, 335] width 47 height 18
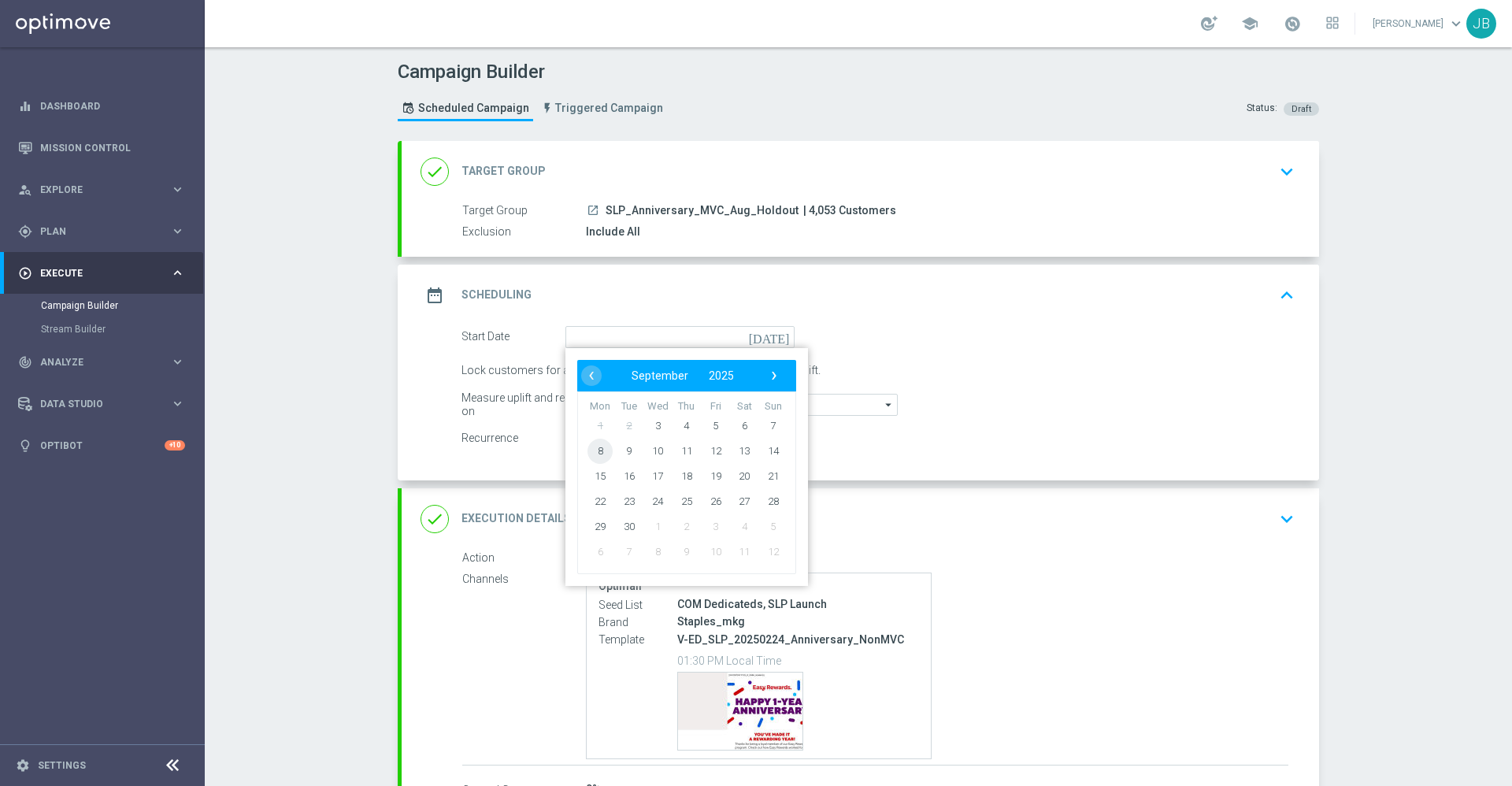
click at [589, 457] on span "8" at bounding box center [600, 450] width 25 height 25
type input "[DATE]"
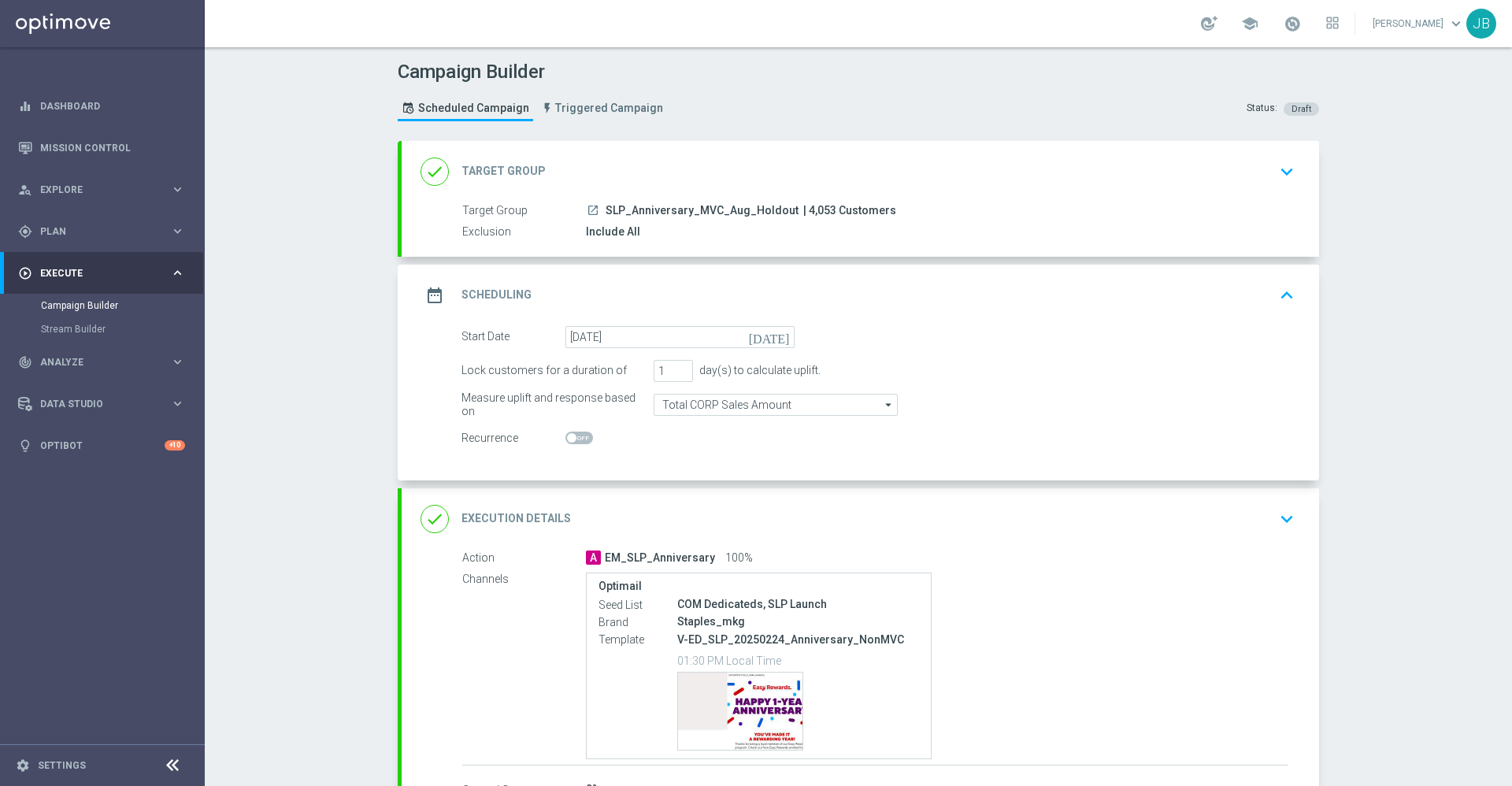
scroll to position [114, 0]
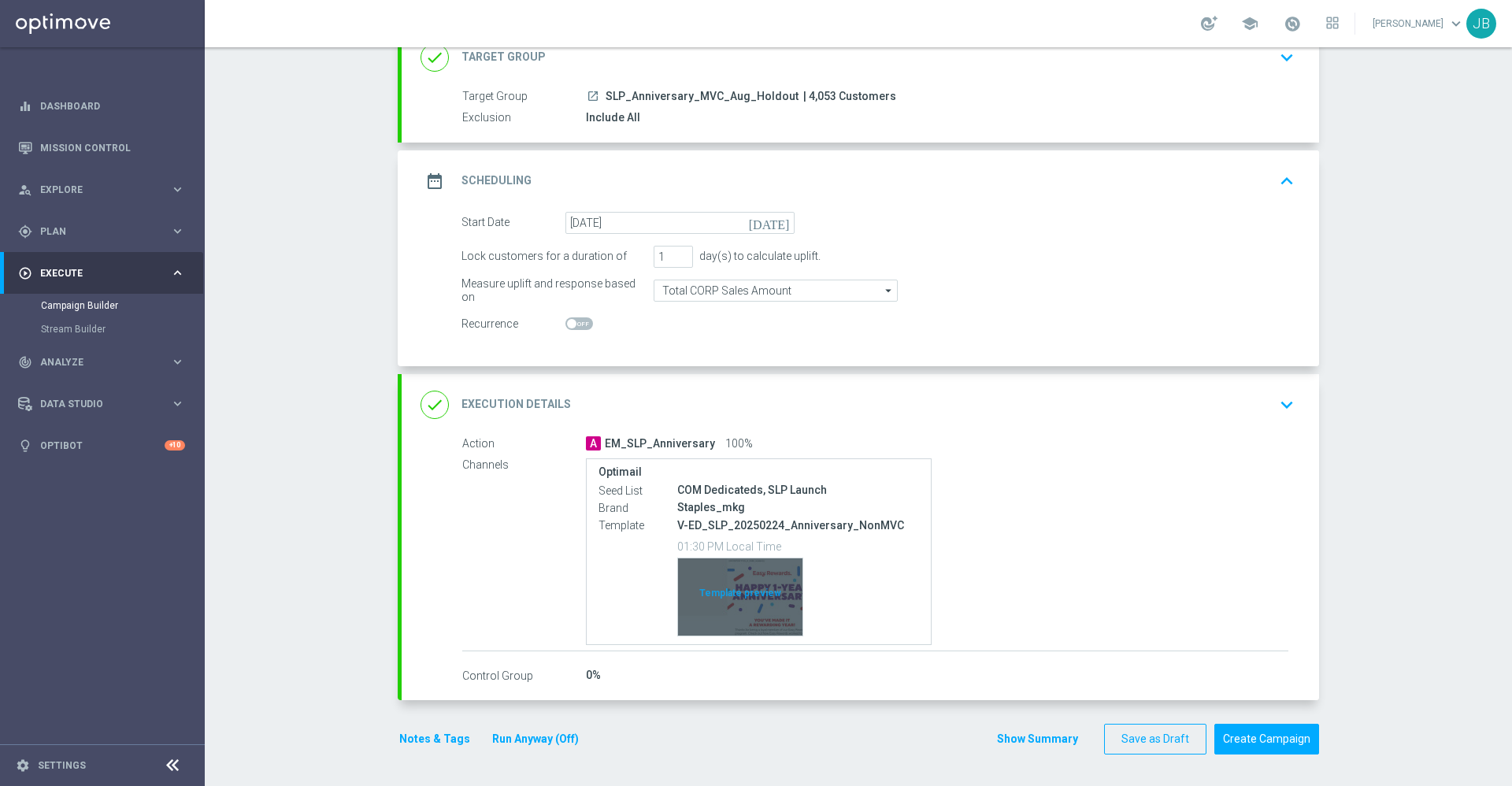
click at [721, 586] on div "Template preview" at bounding box center [740, 596] width 124 height 77
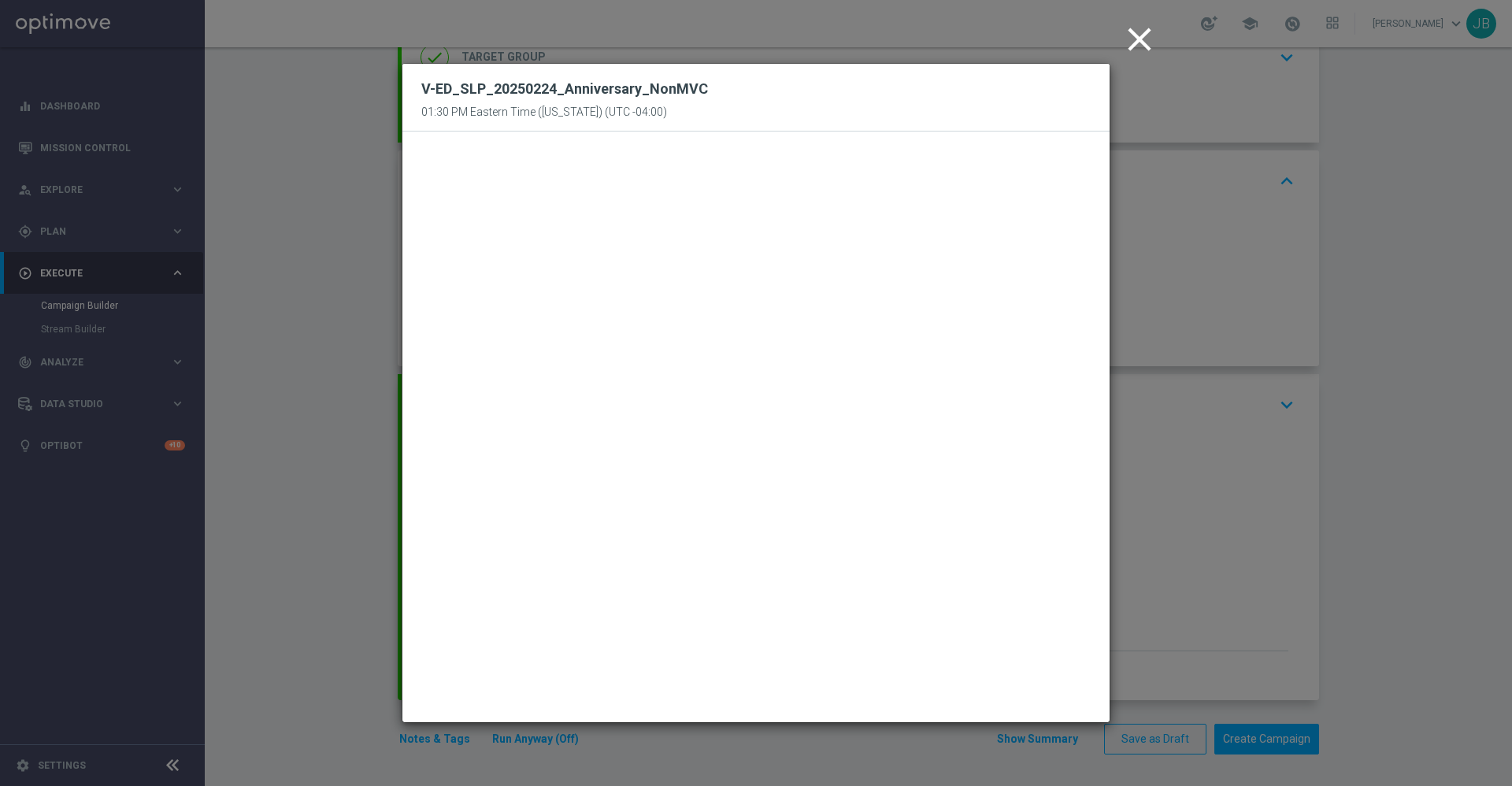
click at [1135, 44] on icon "close" at bounding box center [1139, 39] width 39 height 39
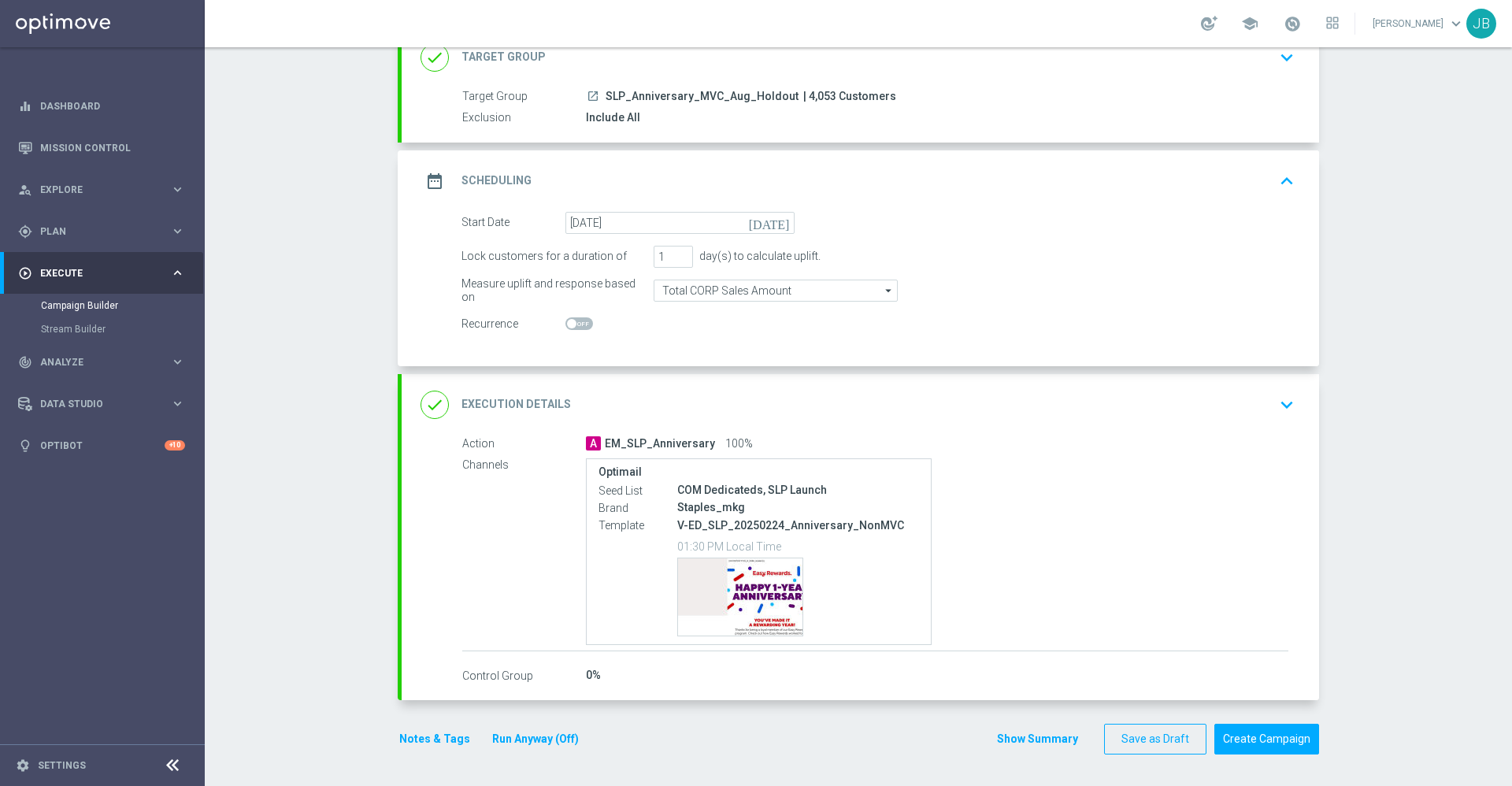
click at [407, 739] on button "Notes & Tags" at bounding box center [435, 739] width 74 height 19
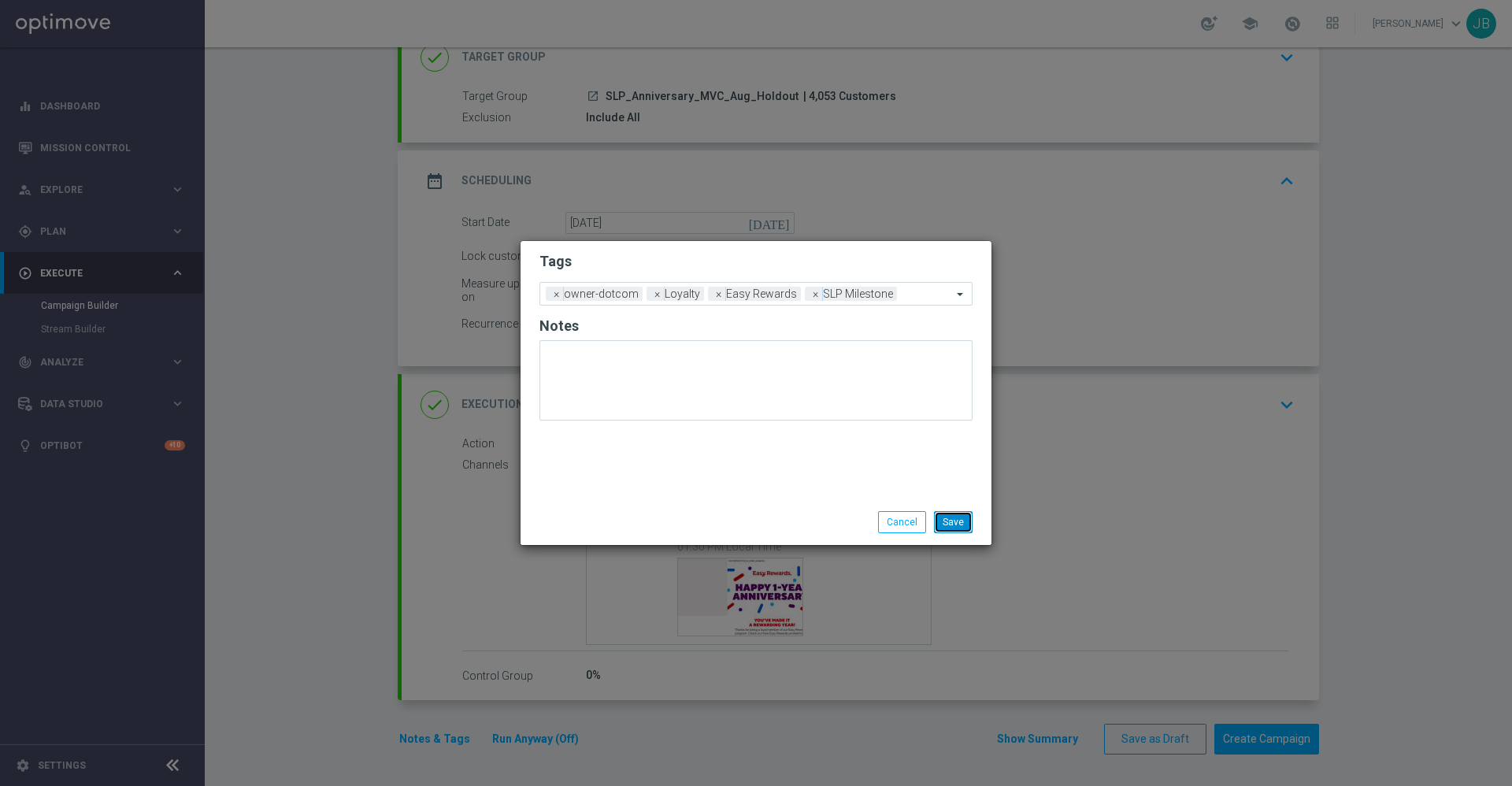
click at [959, 523] on button "Save" at bounding box center [953, 522] width 39 height 22
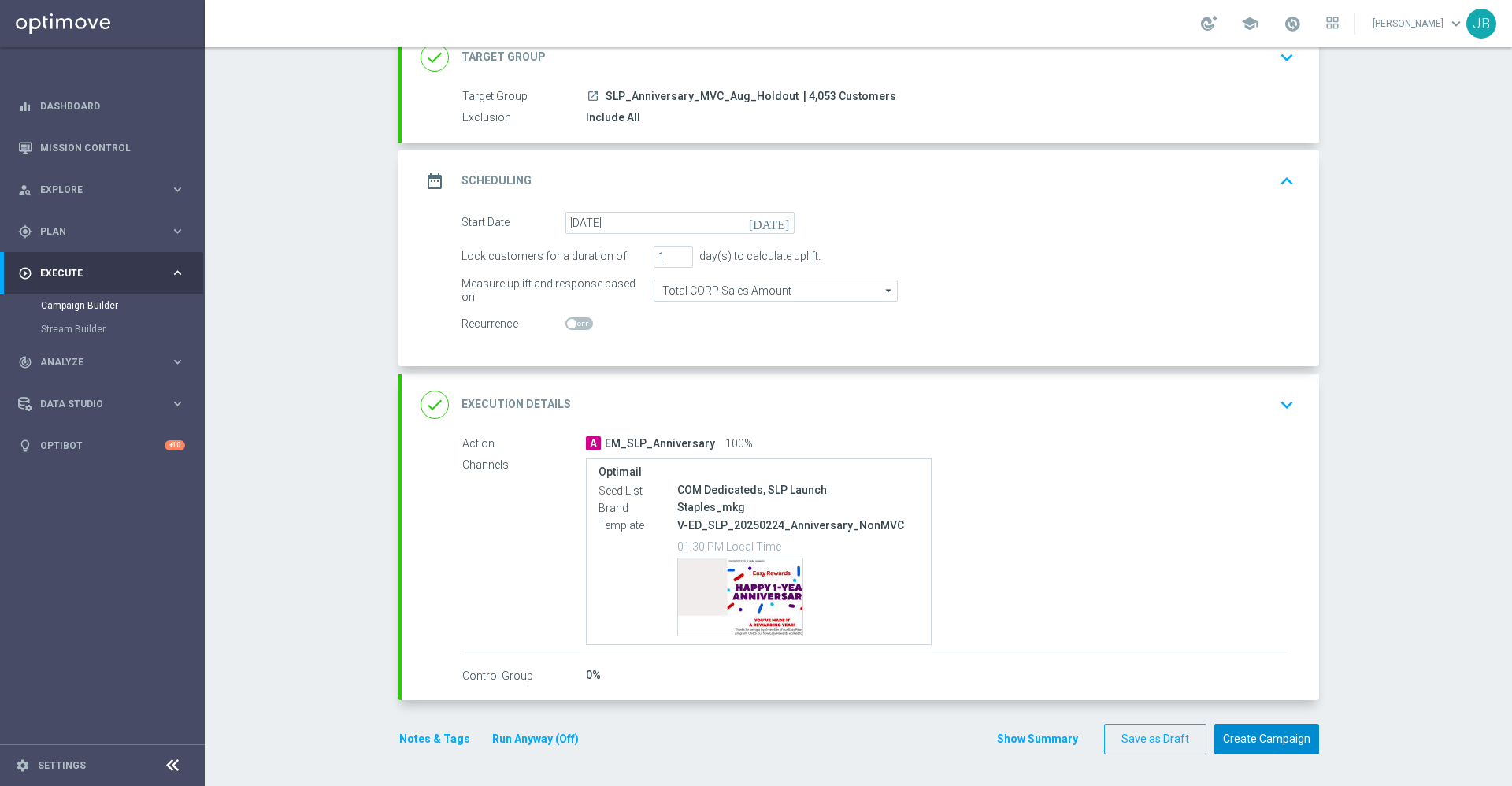
click at [1277, 738] on button "Create Campaign" at bounding box center [1267, 739] width 105 height 31
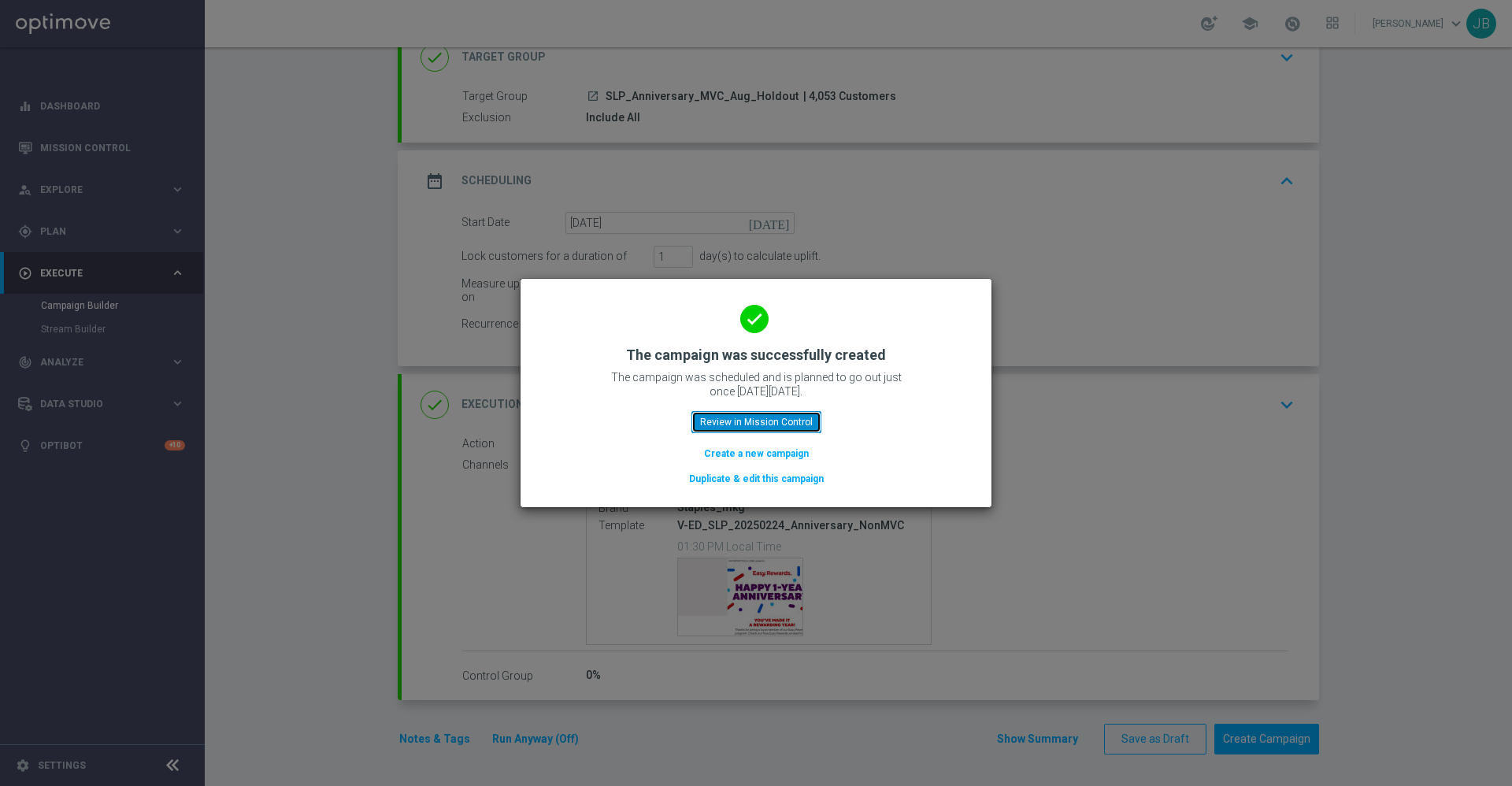
click at [774, 411] on button "Review in Mission Control" at bounding box center [756, 422] width 130 height 22
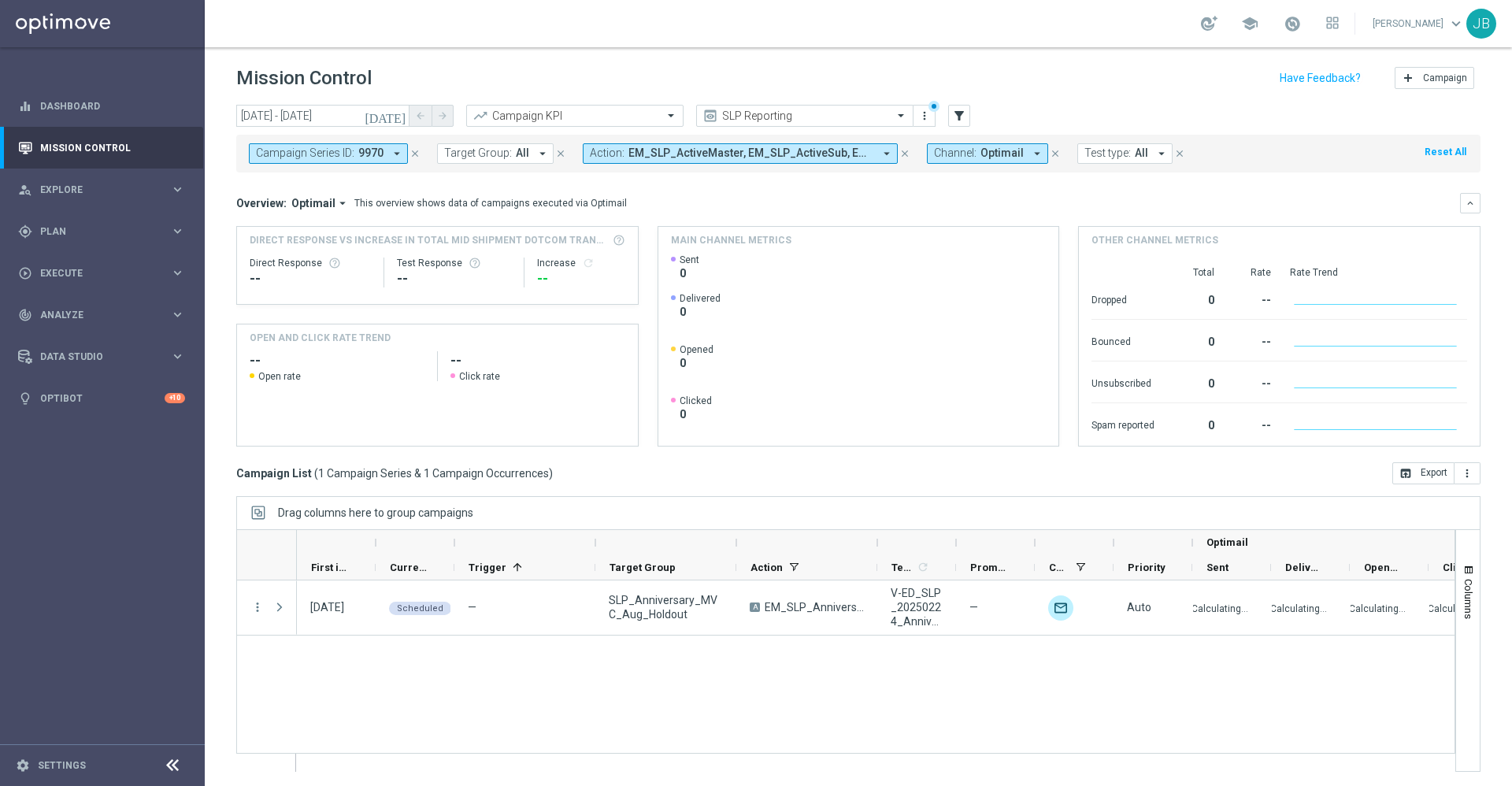
click at [398, 114] on icon "[DATE]" at bounding box center [386, 116] width 43 height 15
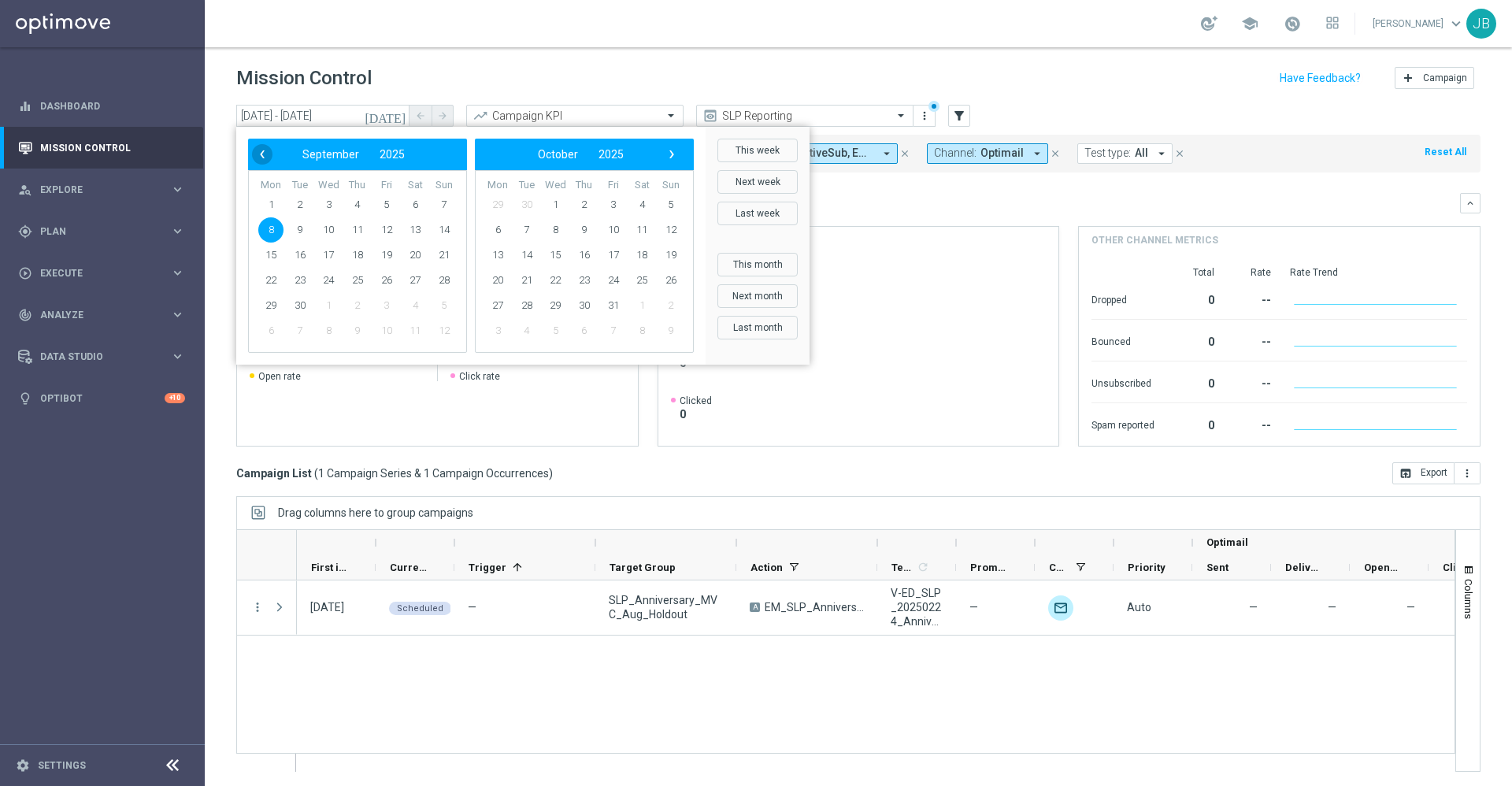
click at [269, 151] on span "‹" at bounding box center [262, 154] width 20 height 20
click at [668, 161] on span "›" at bounding box center [671, 154] width 20 height 20
click at [268, 203] on span "1" at bounding box center [271, 205] width 25 height 25
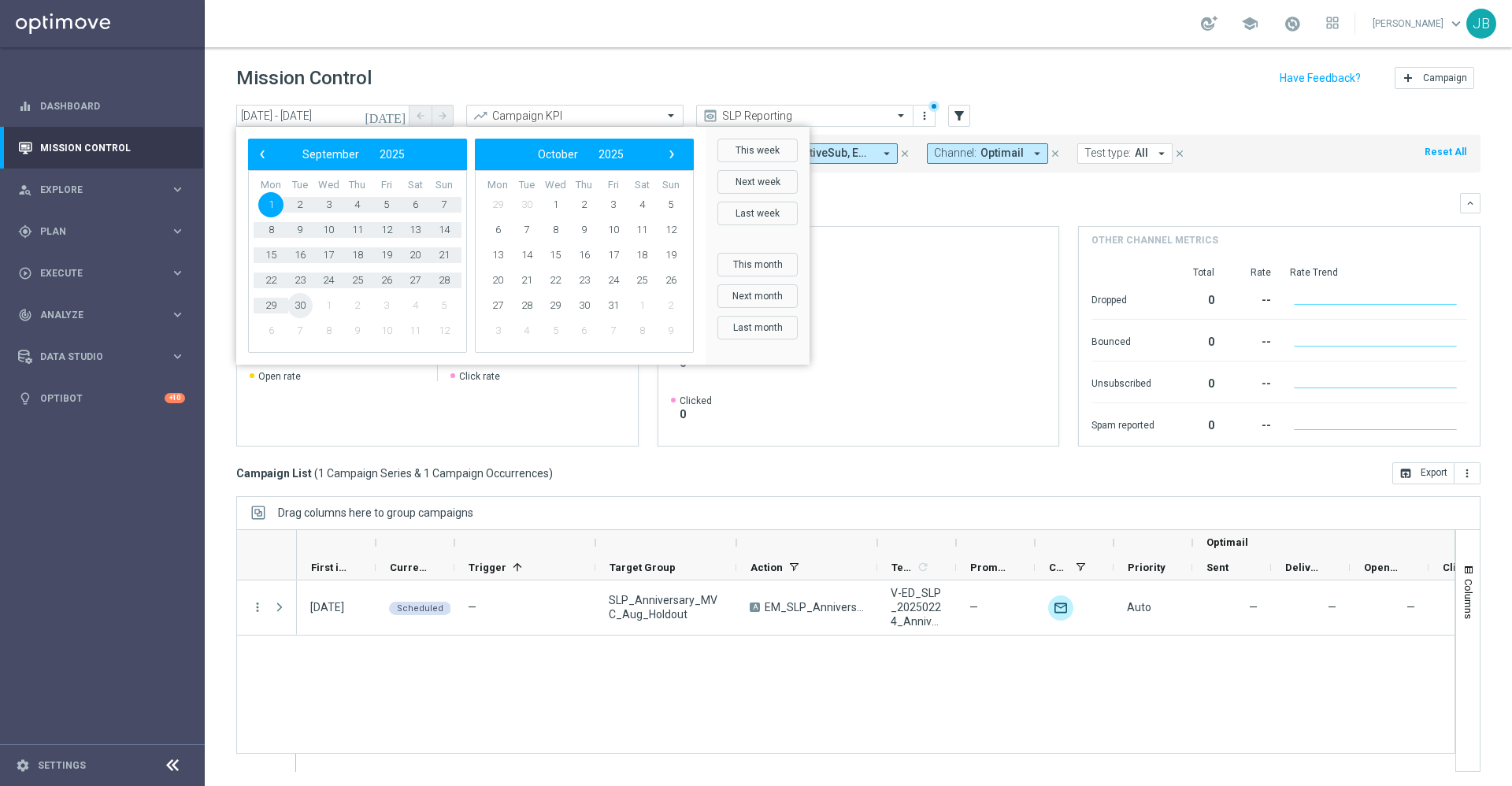
click at [304, 303] on span "30" at bounding box center [300, 305] width 25 height 25
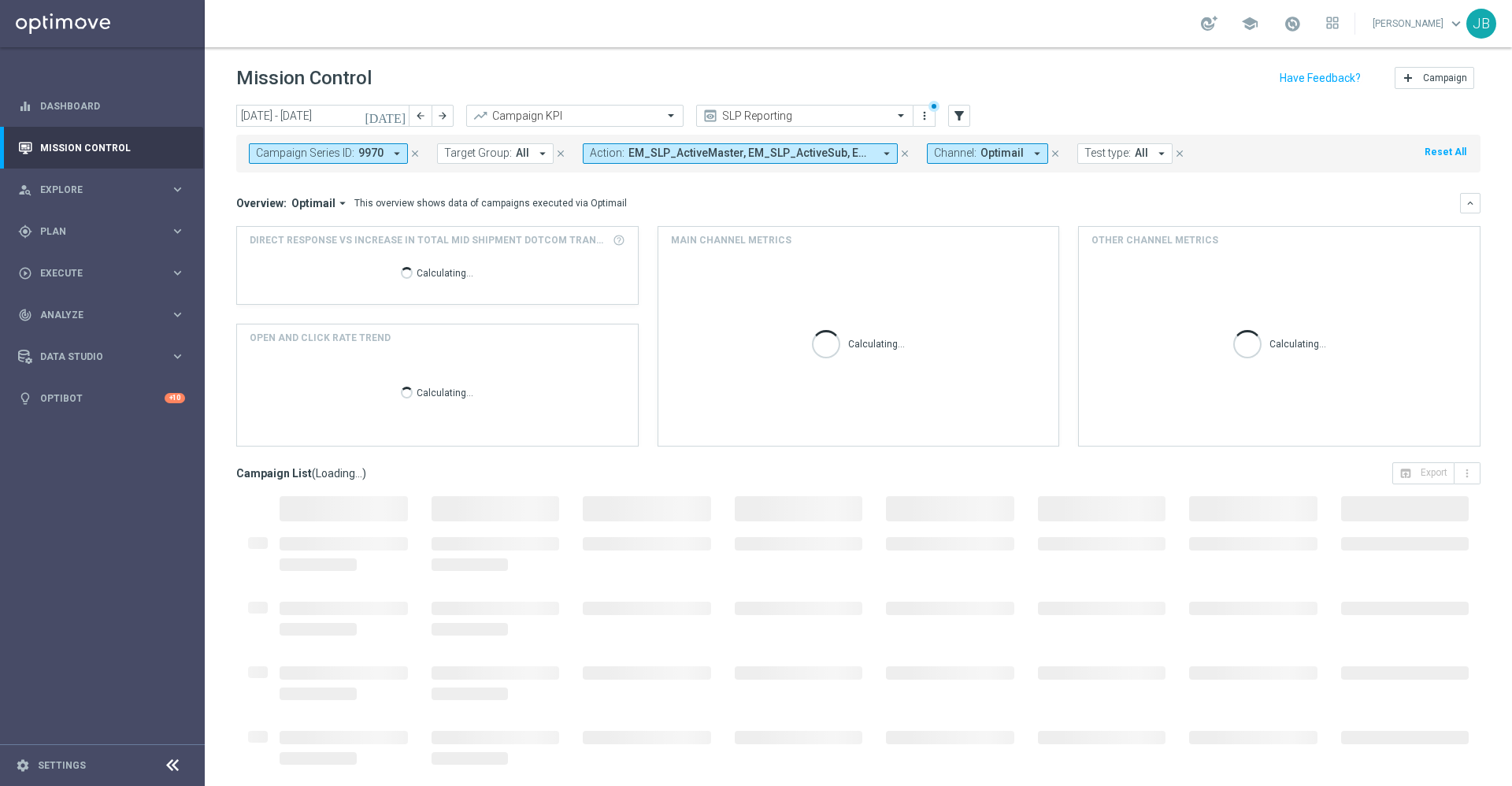
click at [412, 159] on icon "close" at bounding box center [414, 153] width 11 height 11
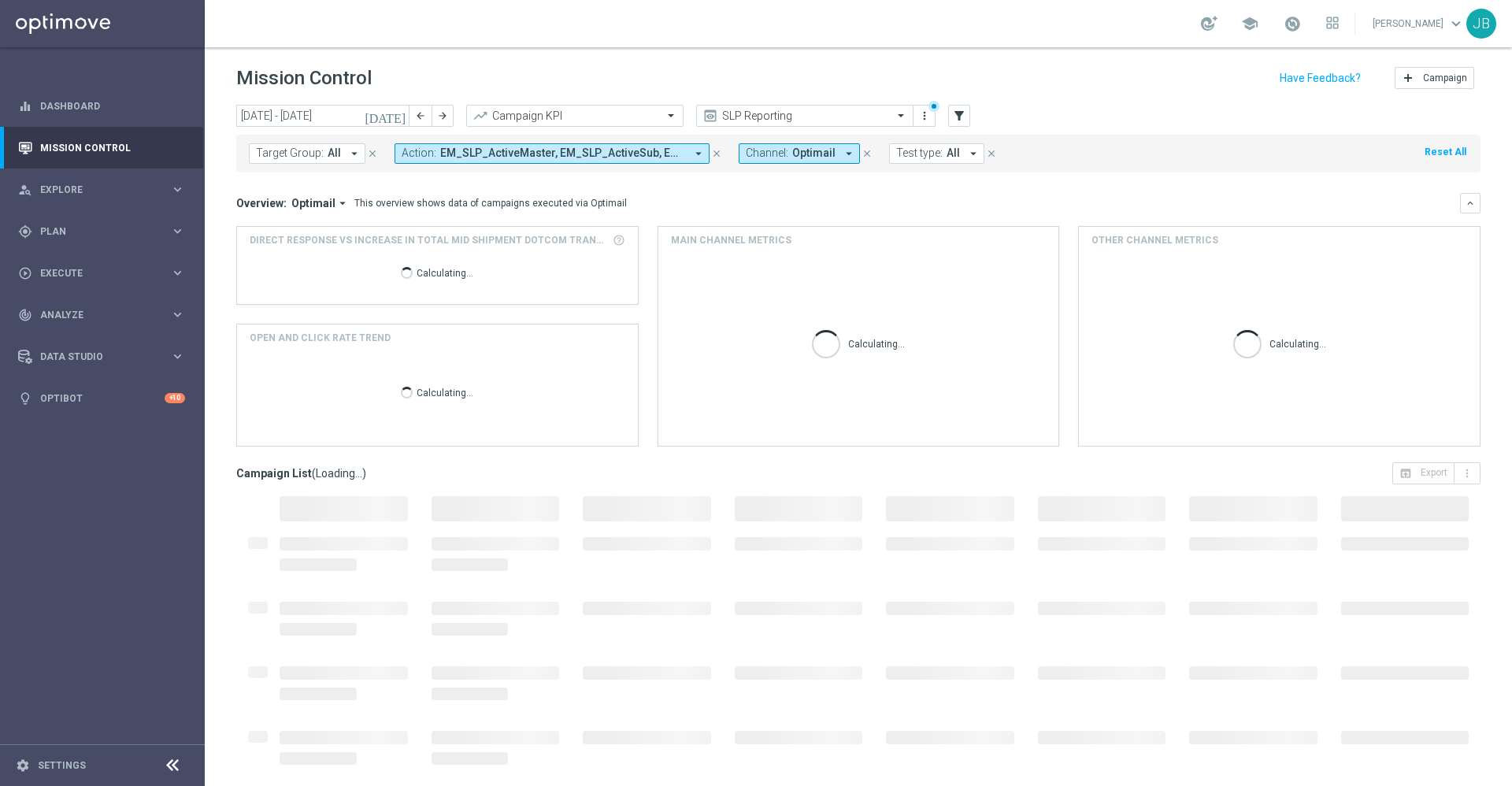
click at [403, 117] on icon "[DATE]" at bounding box center [386, 116] width 43 height 15
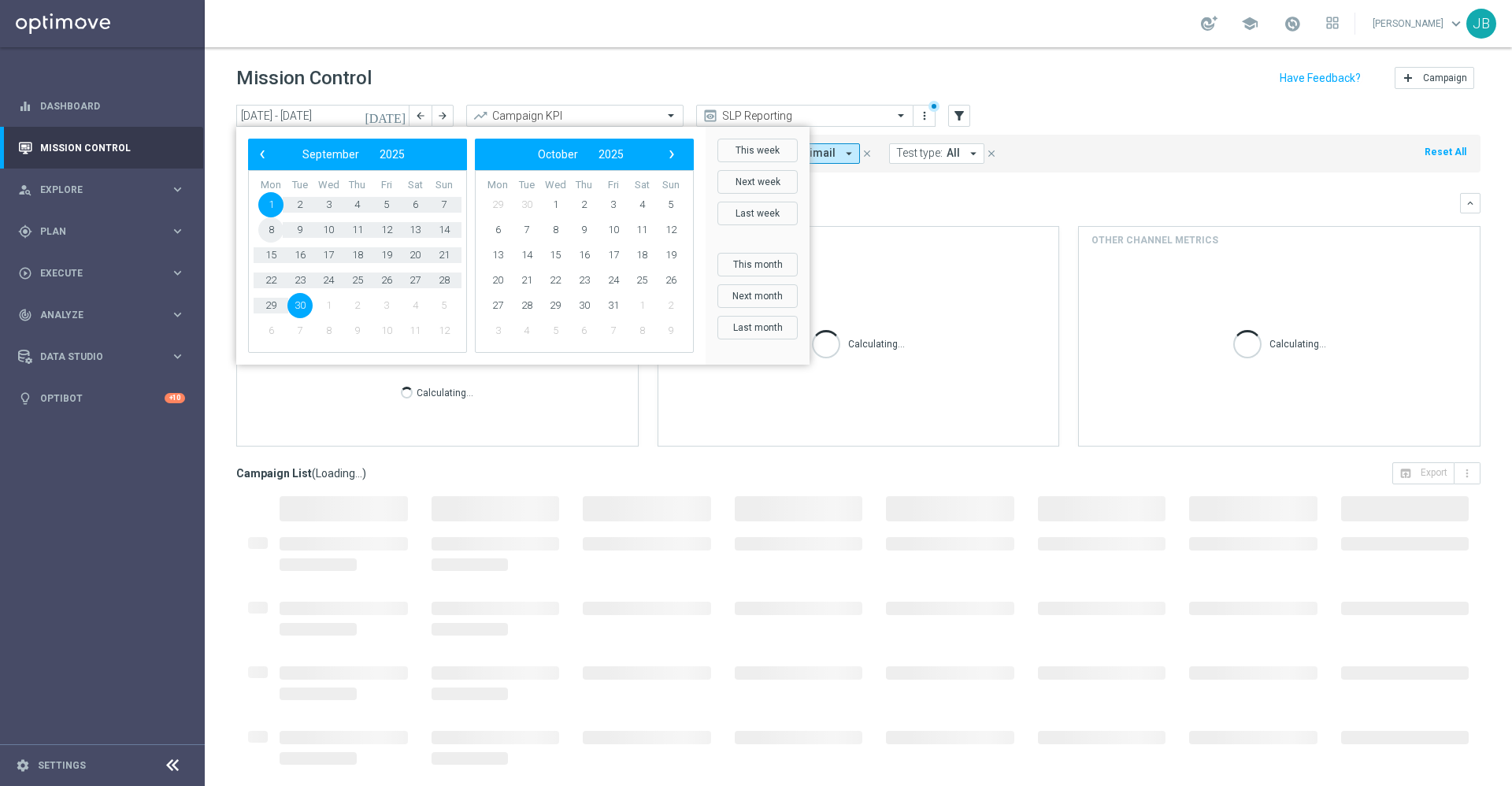
click at [274, 230] on span "8" at bounding box center [271, 230] width 25 height 25
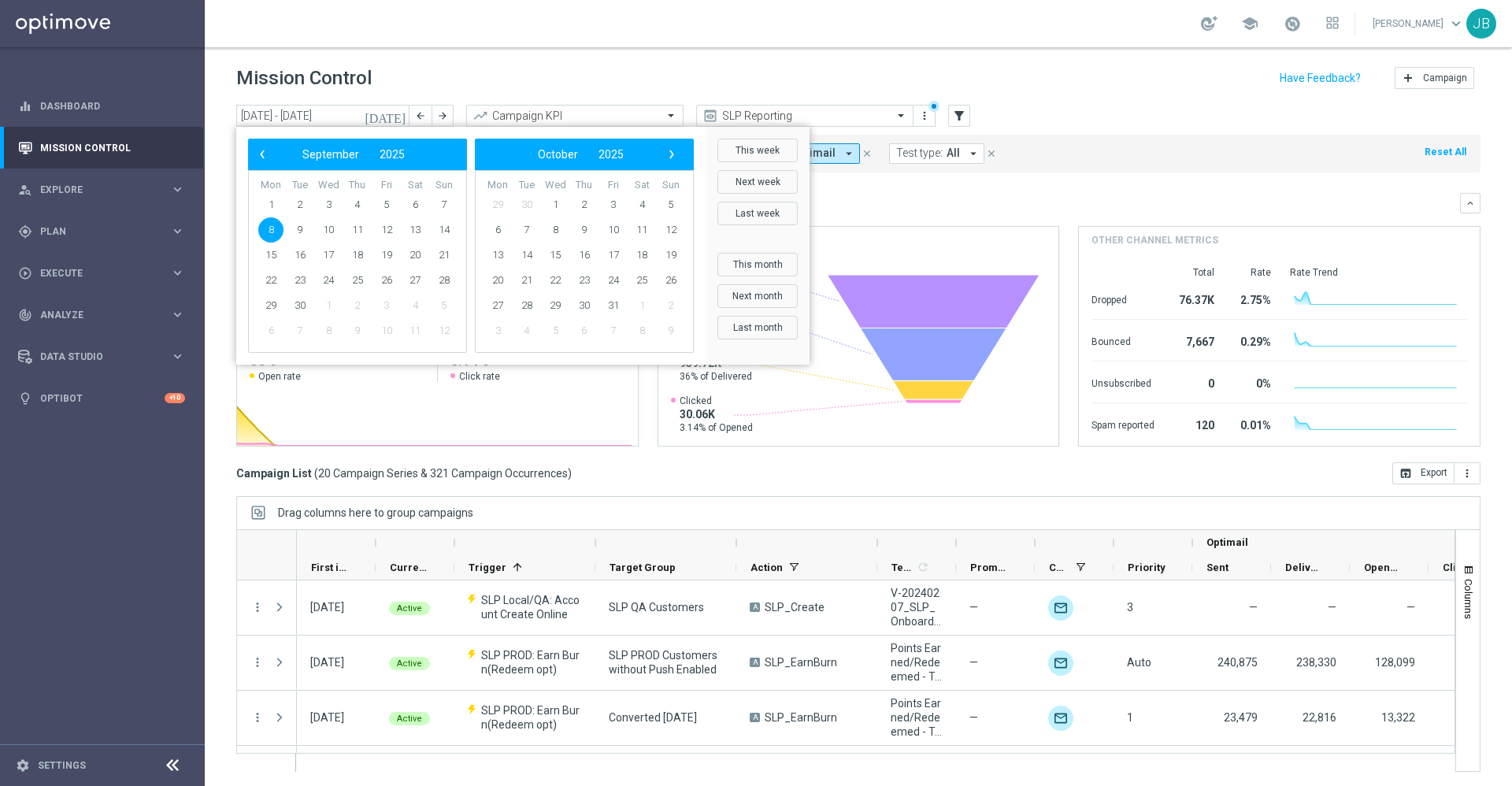
click at [1112, 196] on div "Overview: Optimail arrow_drop_down This overview shows data of campaigns execut…" at bounding box center [848, 203] width 1223 height 15
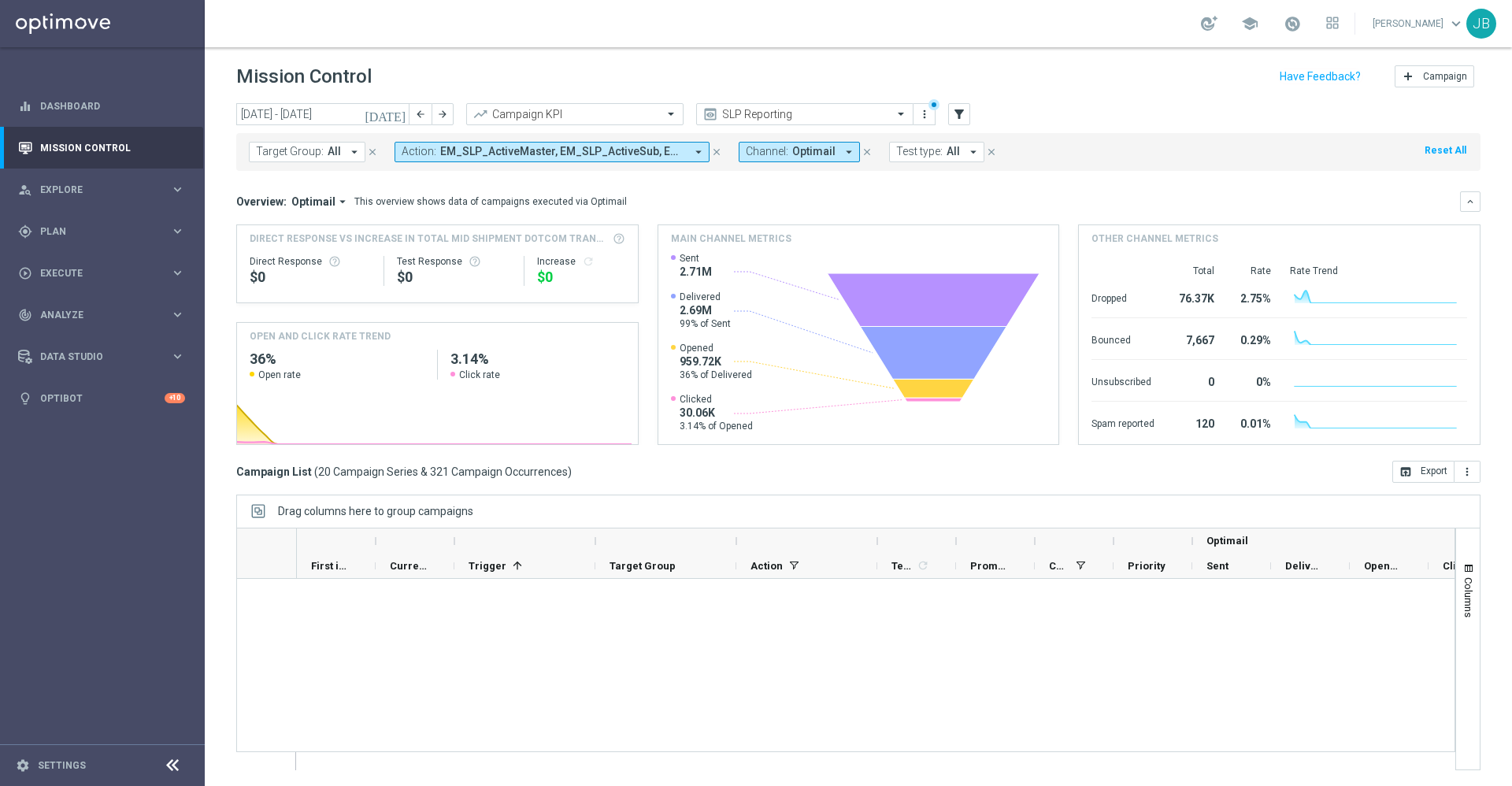
scroll to position [930, 0]
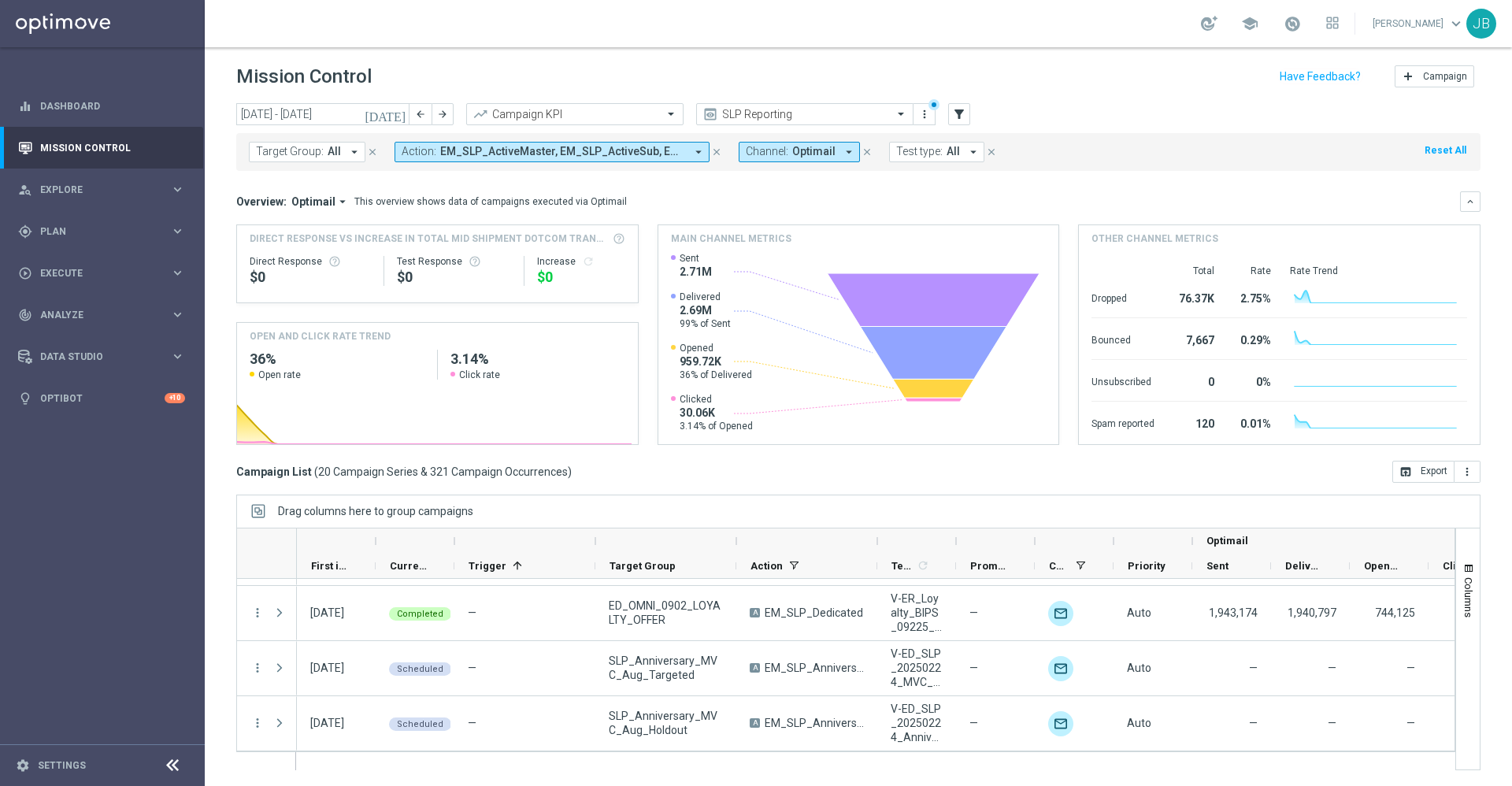
click at [733, 540] on div at bounding box center [736, 541] width 6 height 25
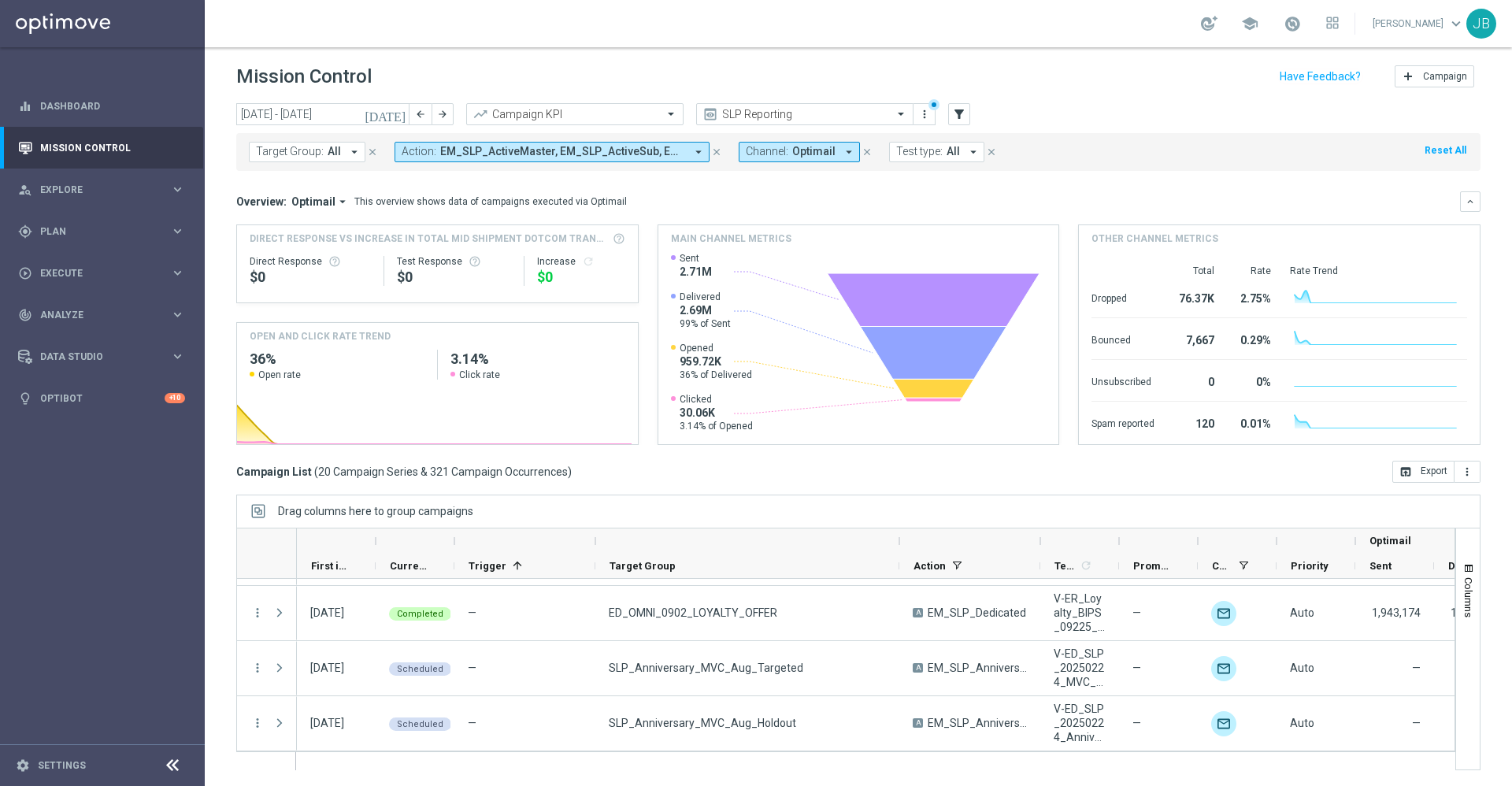
drag, startPoint x: 735, startPoint y: 541, endPoint x: 900, endPoint y: 553, distance: 165.4
click at [900, 553] on div "Optimail First in Range" at bounding box center [1024, 554] width 1456 height 51
click at [397, 117] on icon "[DATE]" at bounding box center [386, 114] width 43 height 15
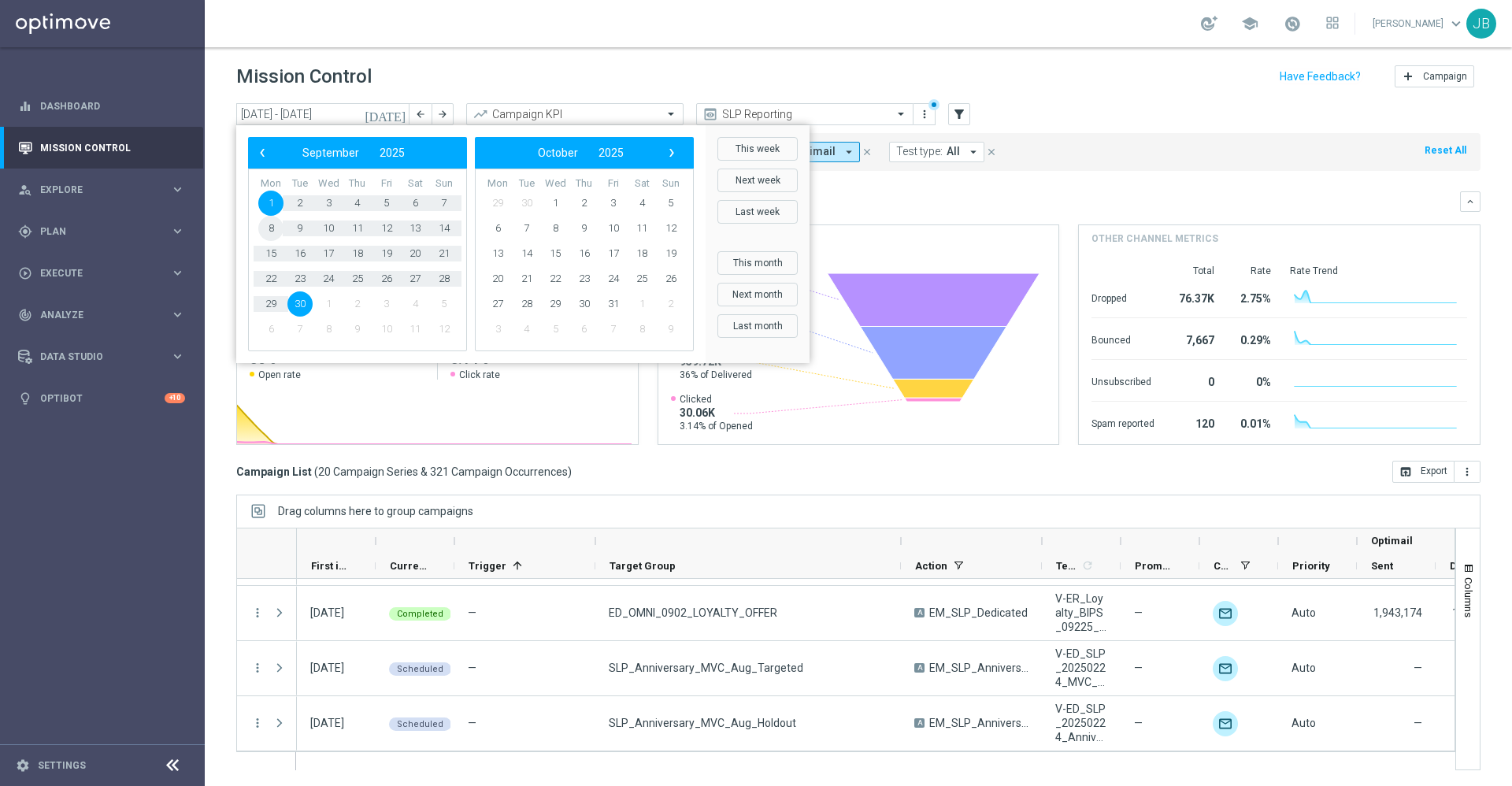
click at [271, 226] on span "8" at bounding box center [271, 229] width 25 height 25
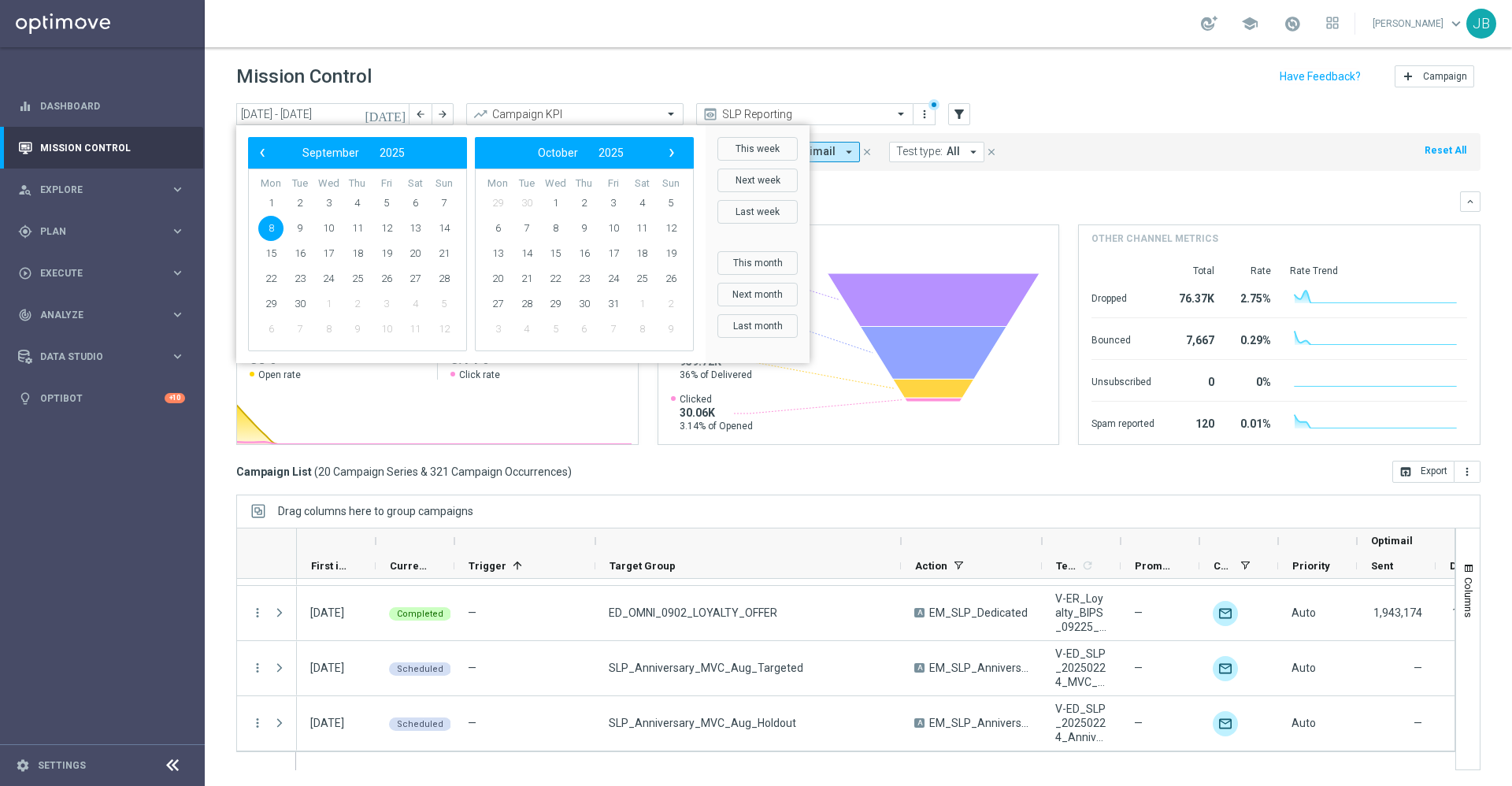
click at [271, 226] on span "8" at bounding box center [271, 229] width 25 height 25
type input "[DATE] - [DATE]"
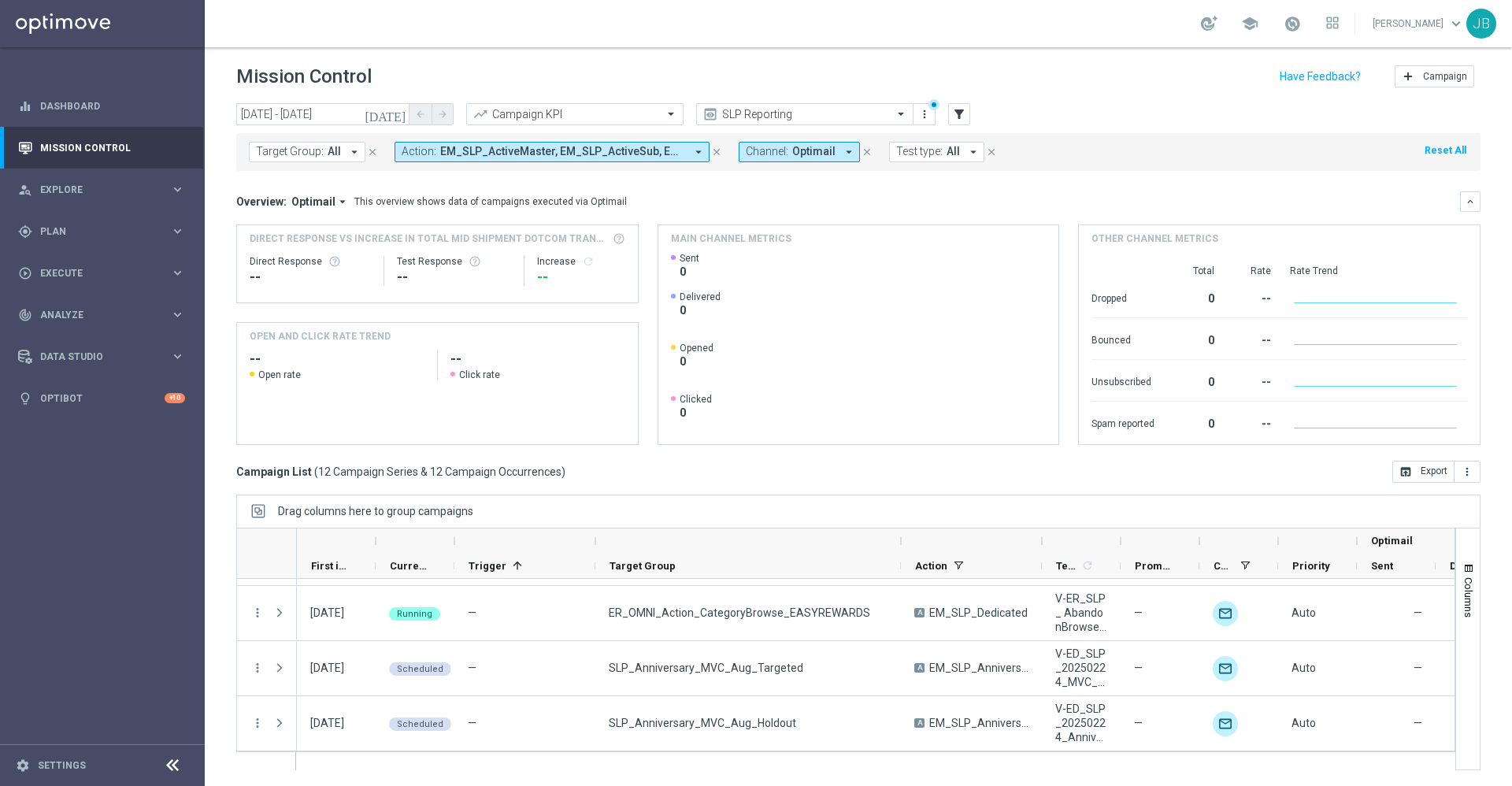
scroll to position [489, 0]
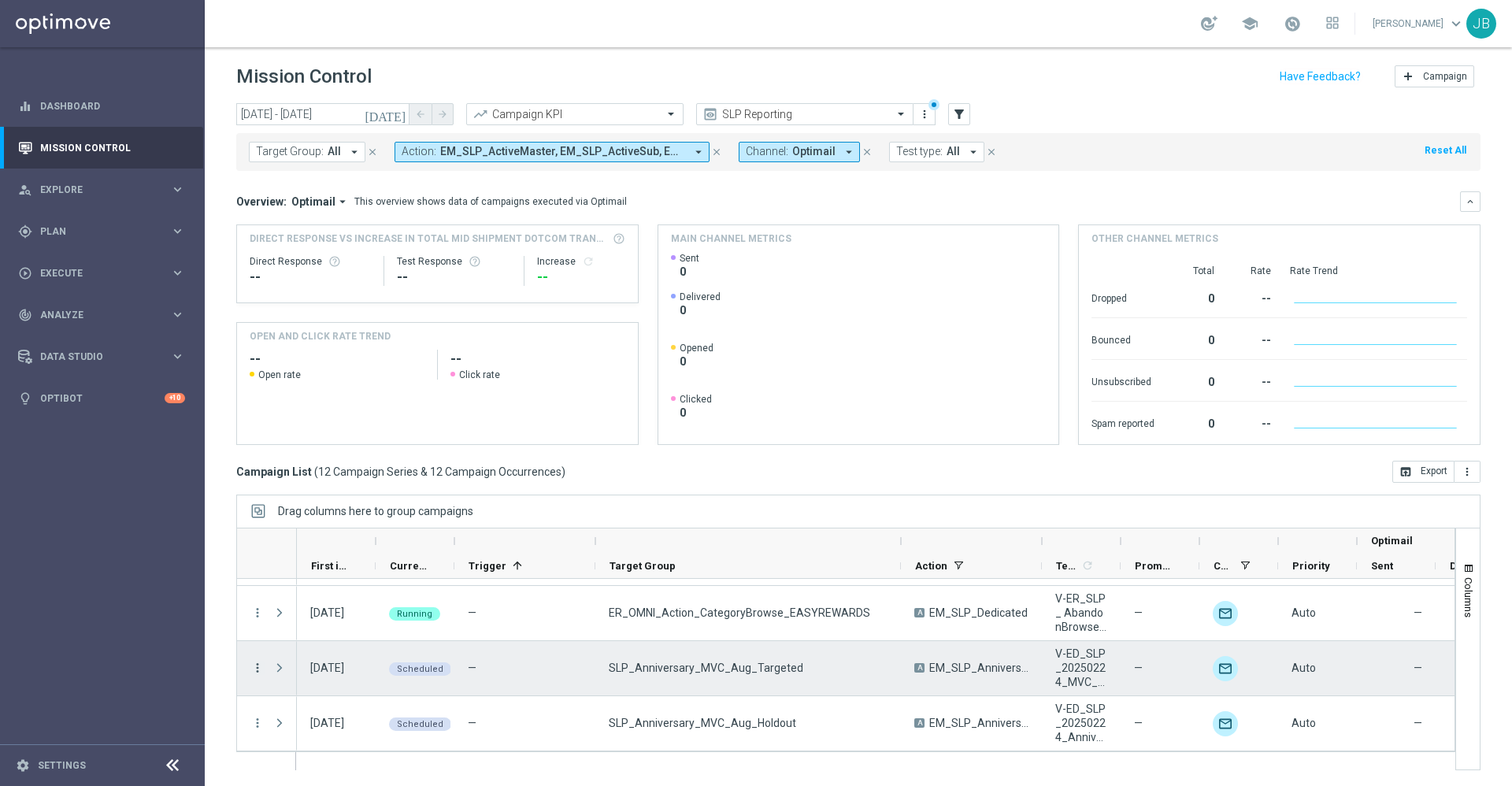
click at [258, 669] on icon "more_vert" at bounding box center [257, 667] width 15 height 15
click at [354, 506] on span "Campaign Details" at bounding box center [328, 503] width 80 height 11
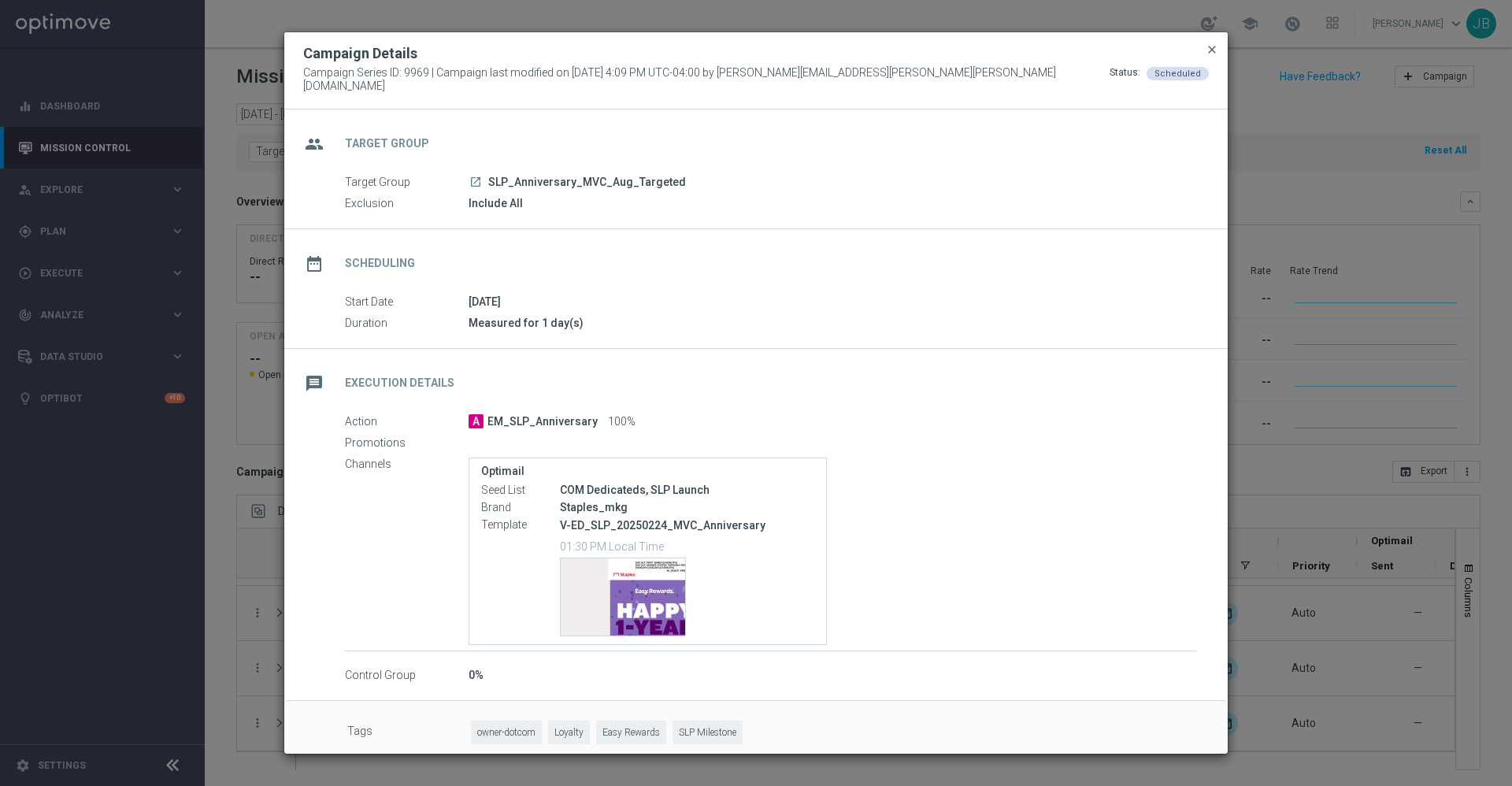
click at [1213, 54] on span "close" at bounding box center [1212, 50] width 13 height 13
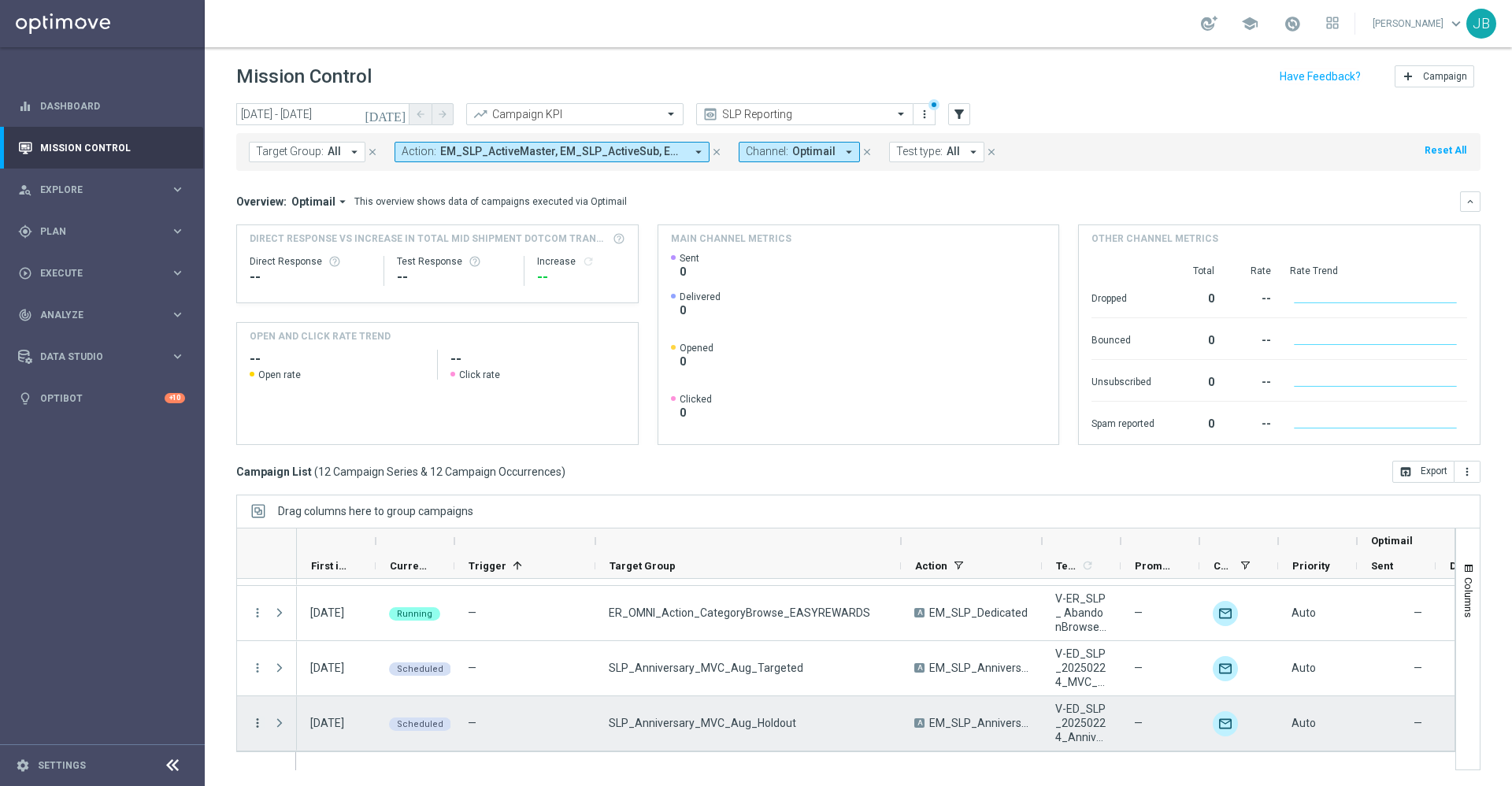
click at [252, 723] on icon "more_vert" at bounding box center [257, 723] width 15 height 15
click at [351, 560] on span "Campaign Details" at bounding box center [328, 557] width 80 height 11
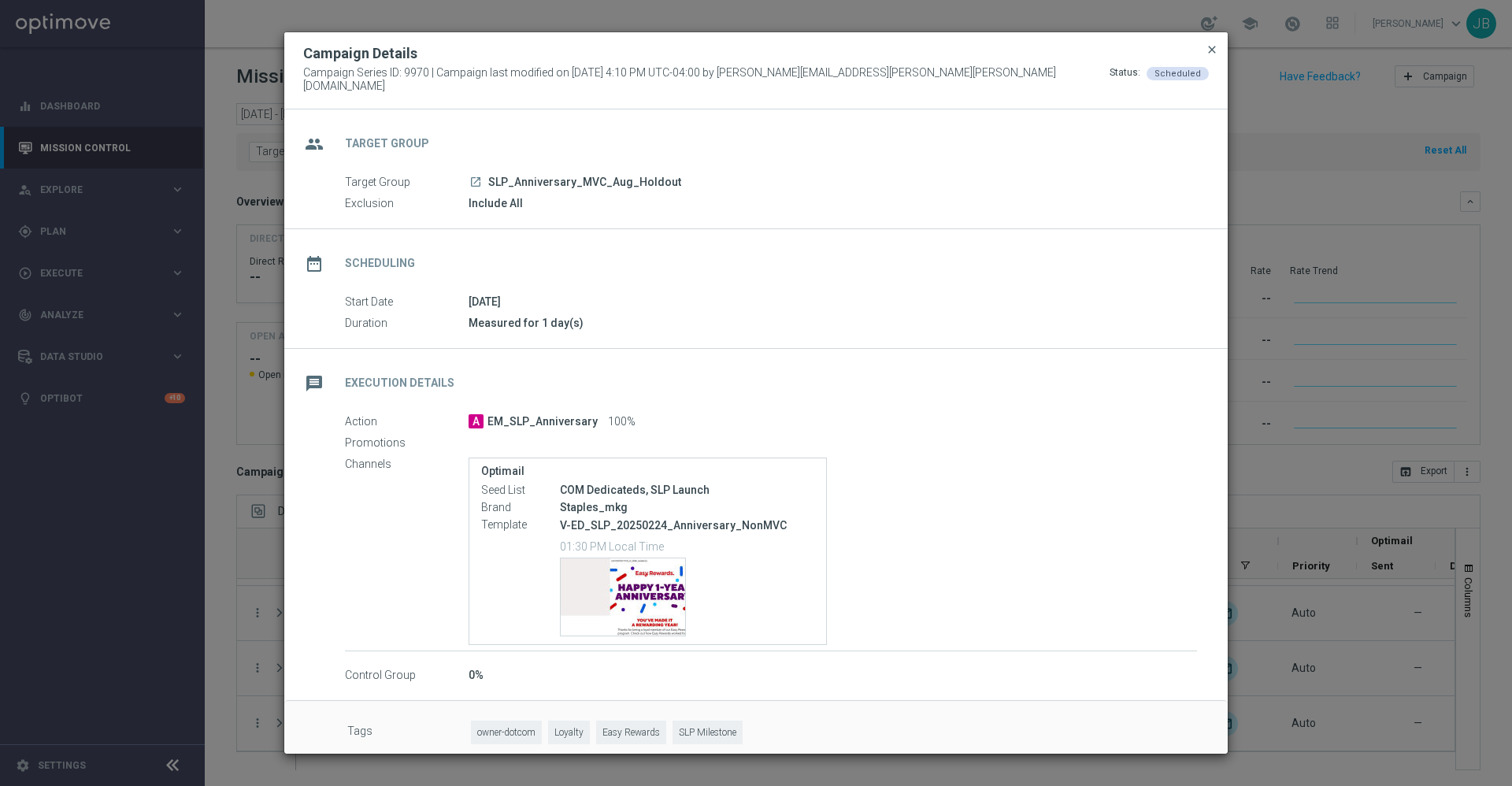
click at [1213, 55] on span "close" at bounding box center [1212, 50] width 13 height 13
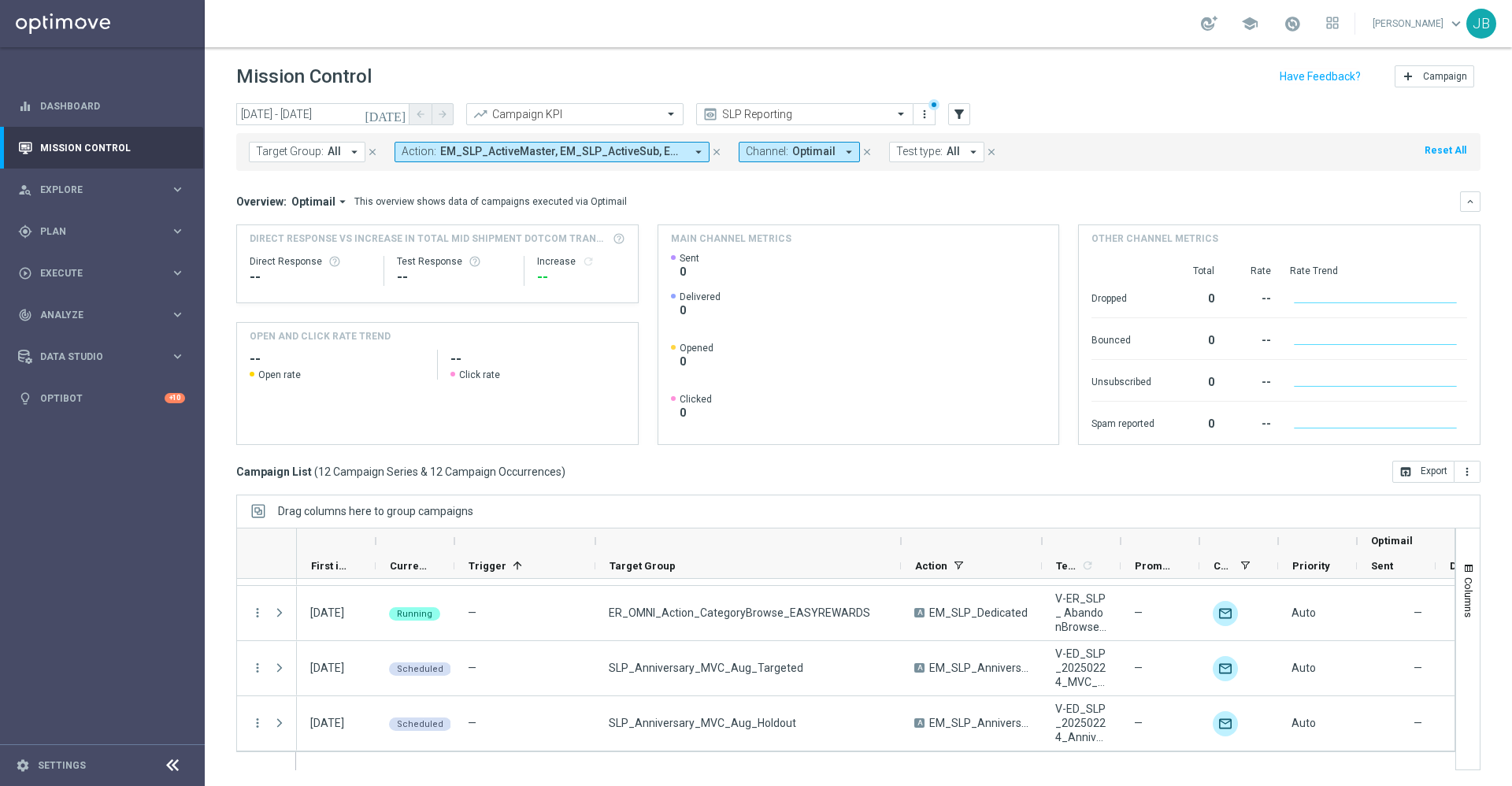
click at [343, 155] on button "Target Group: All arrow_drop_down" at bounding box center [307, 152] width 117 height 20
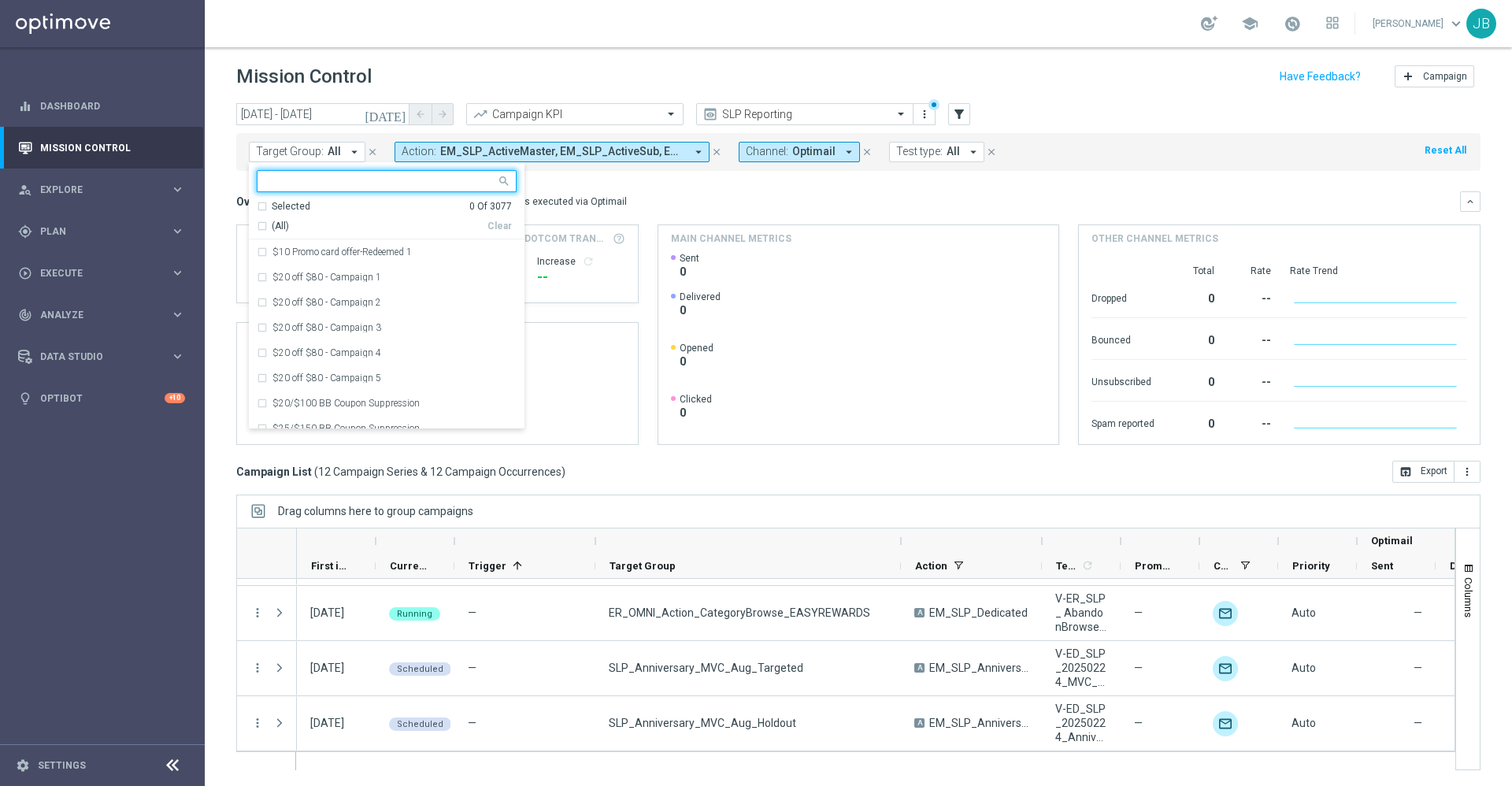
click at [344, 181] on input "text" at bounding box center [380, 182] width 230 height 14
type input "i"
paste input "D_Omni_Inactv_Accounts"
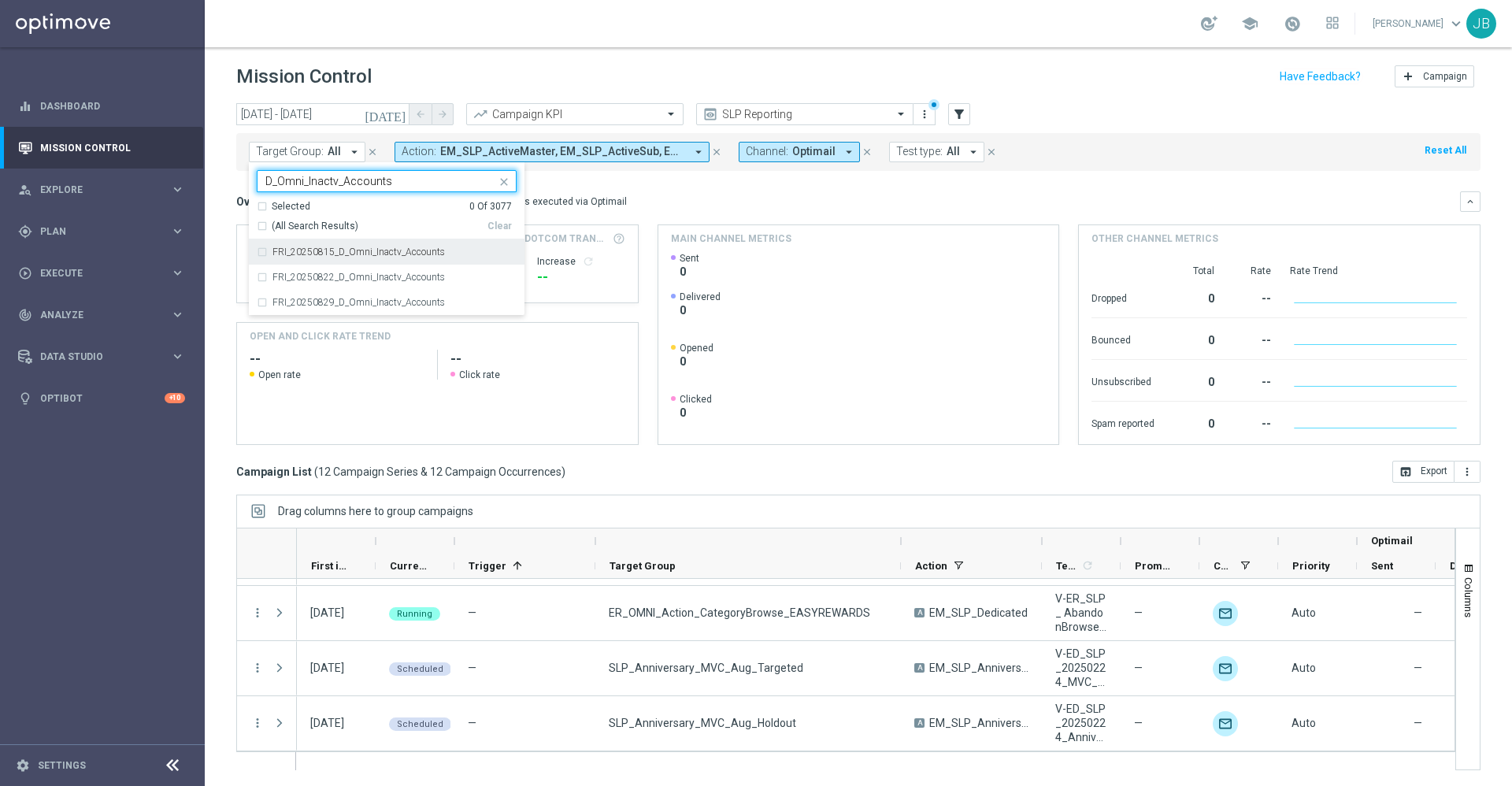
click at [408, 254] on label "FRI_20250815_D_Omni_Inactv_Accounts" at bounding box center [358, 252] width 172 height 10
type input "D_Omni_Inactv_Accounts"
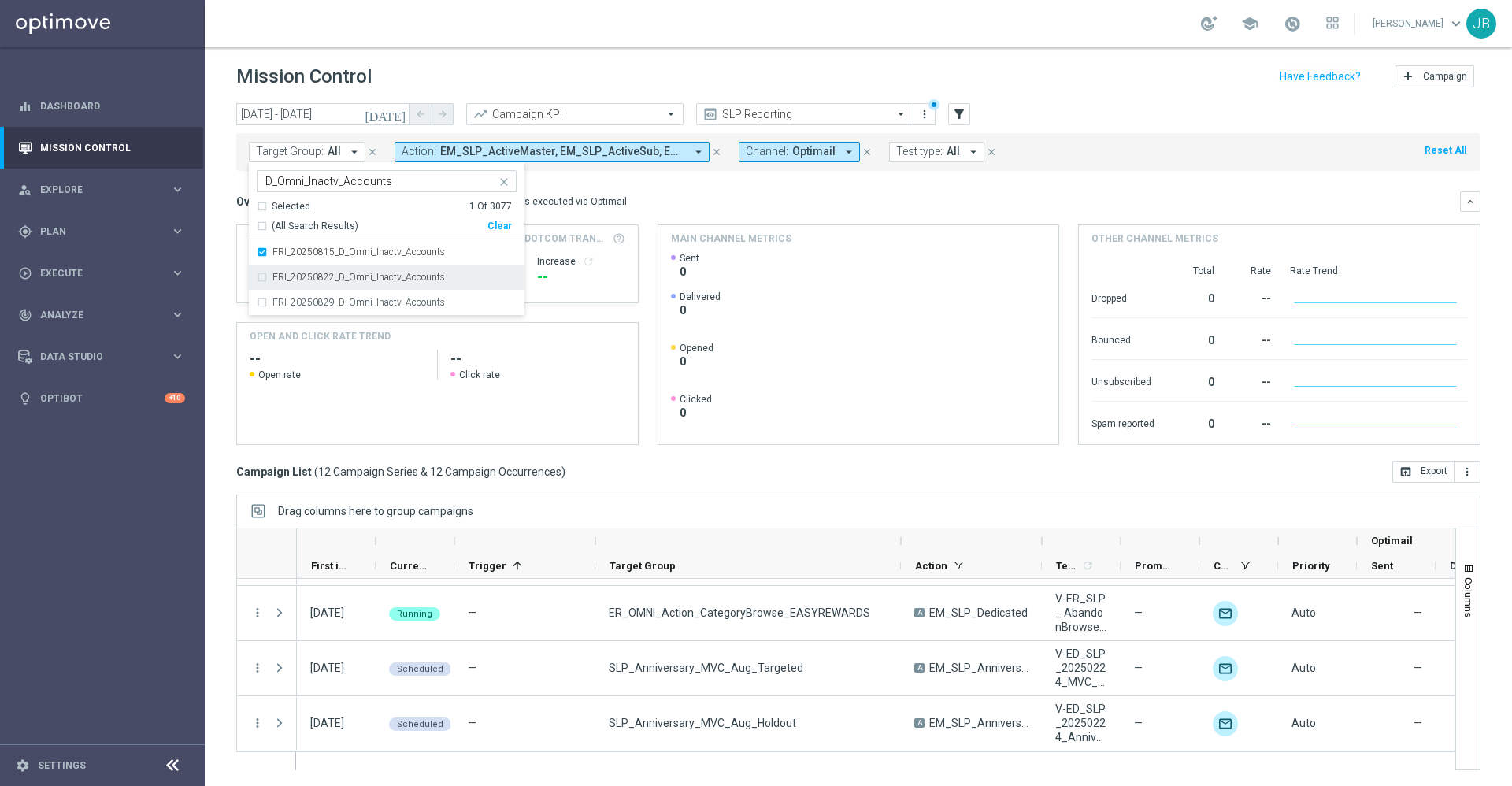
click at [390, 282] on div "FRI_20250822_D_Omni_Inactv_Accounts" at bounding box center [386, 277] width 260 height 25
click at [390, 304] on label "FRI_20250829_D_Omni_Inactv_Accounts" at bounding box center [358, 303] width 172 height 10
click at [697, 190] on mini-dashboard "Overview: Optimail arrow_drop_down This overview shows data of campaigns execut…" at bounding box center [858, 316] width 1244 height 290
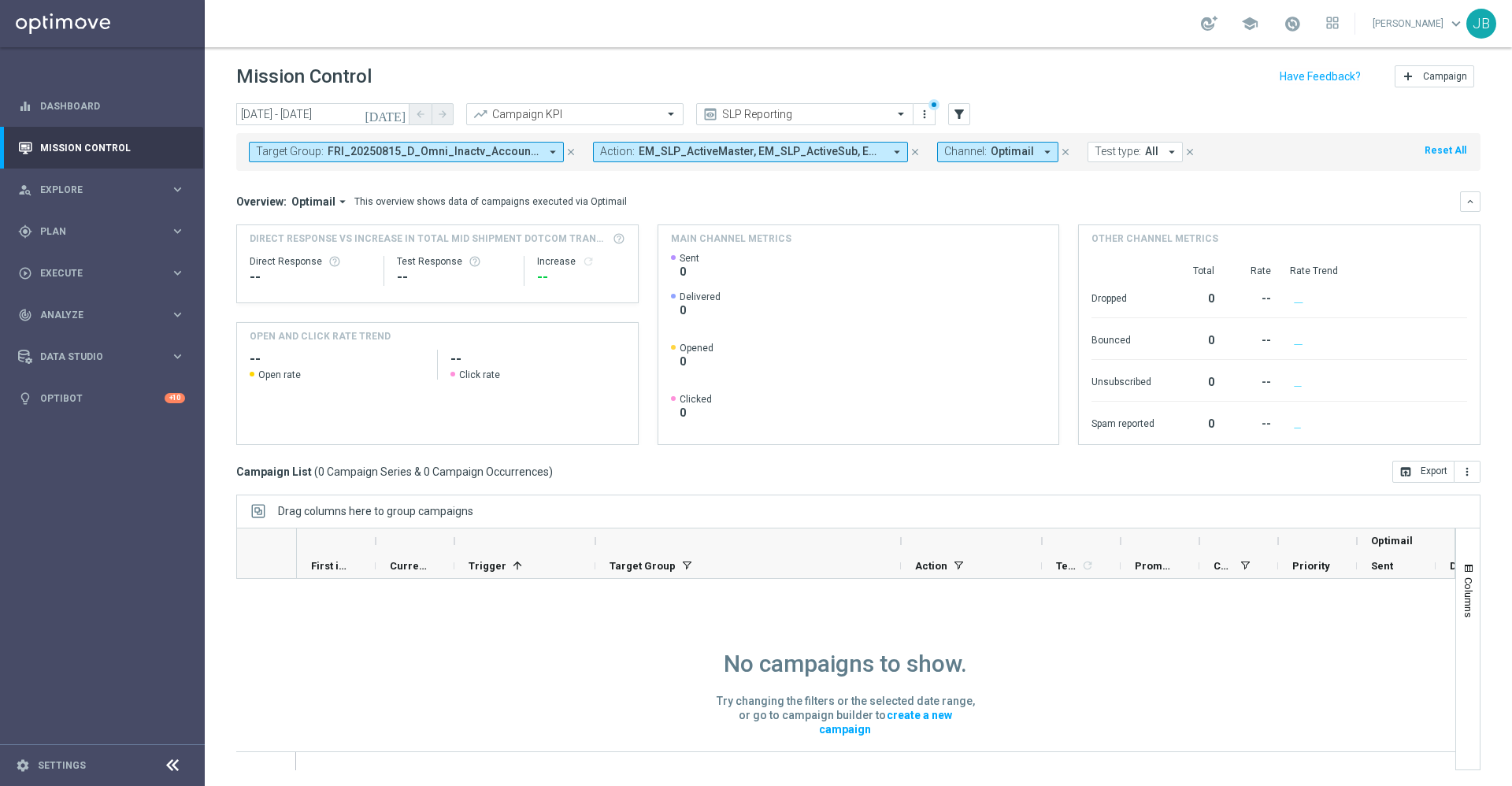
scroll to position [1, 0]
click at [783, 109] on input "text" at bounding box center [789, 115] width 168 height 14
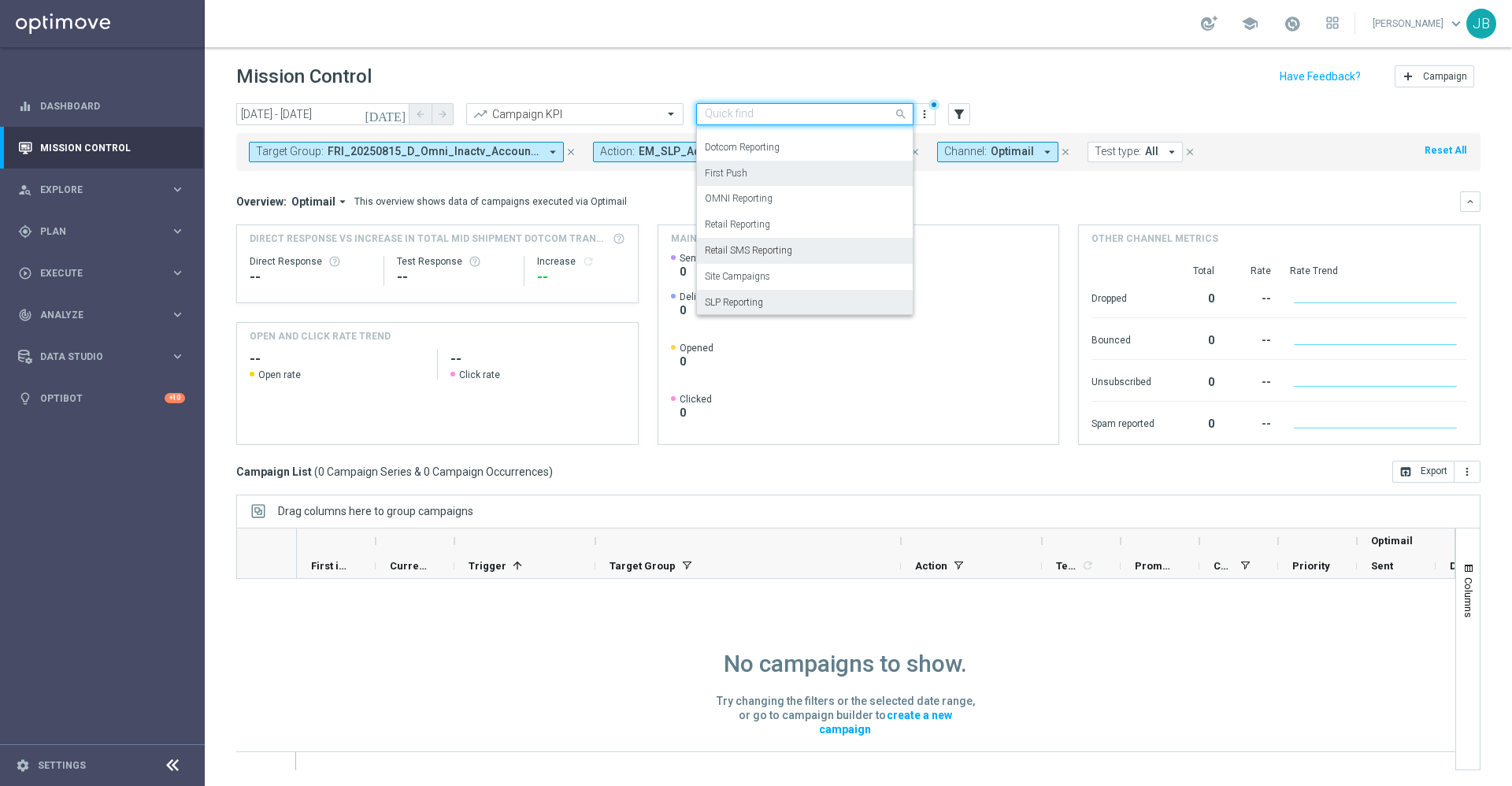
scroll to position [175, 0]
click at [760, 173] on label "OMNI Reporting" at bounding box center [739, 170] width 68 height 14
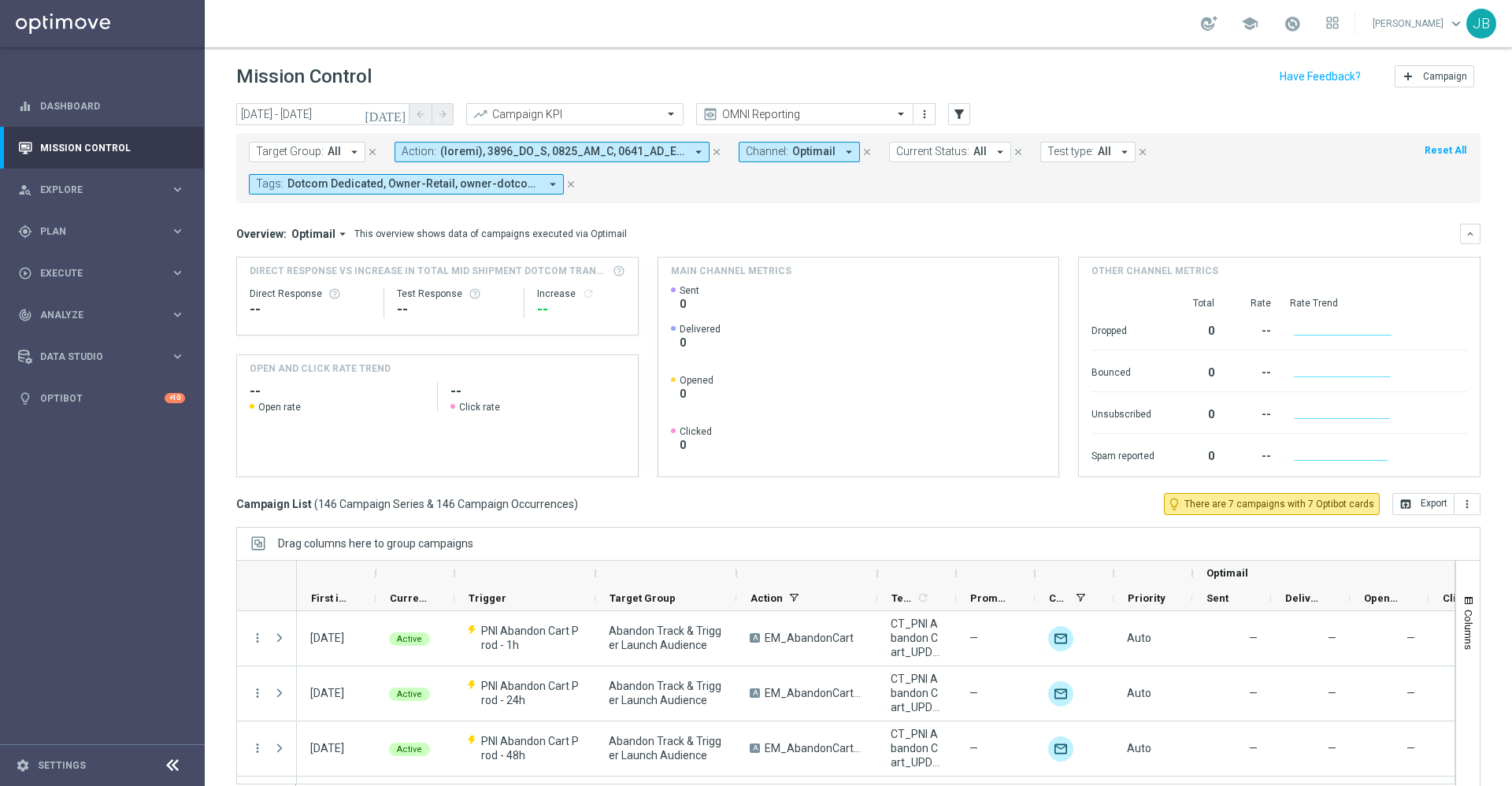
scroll to position [34, 0]
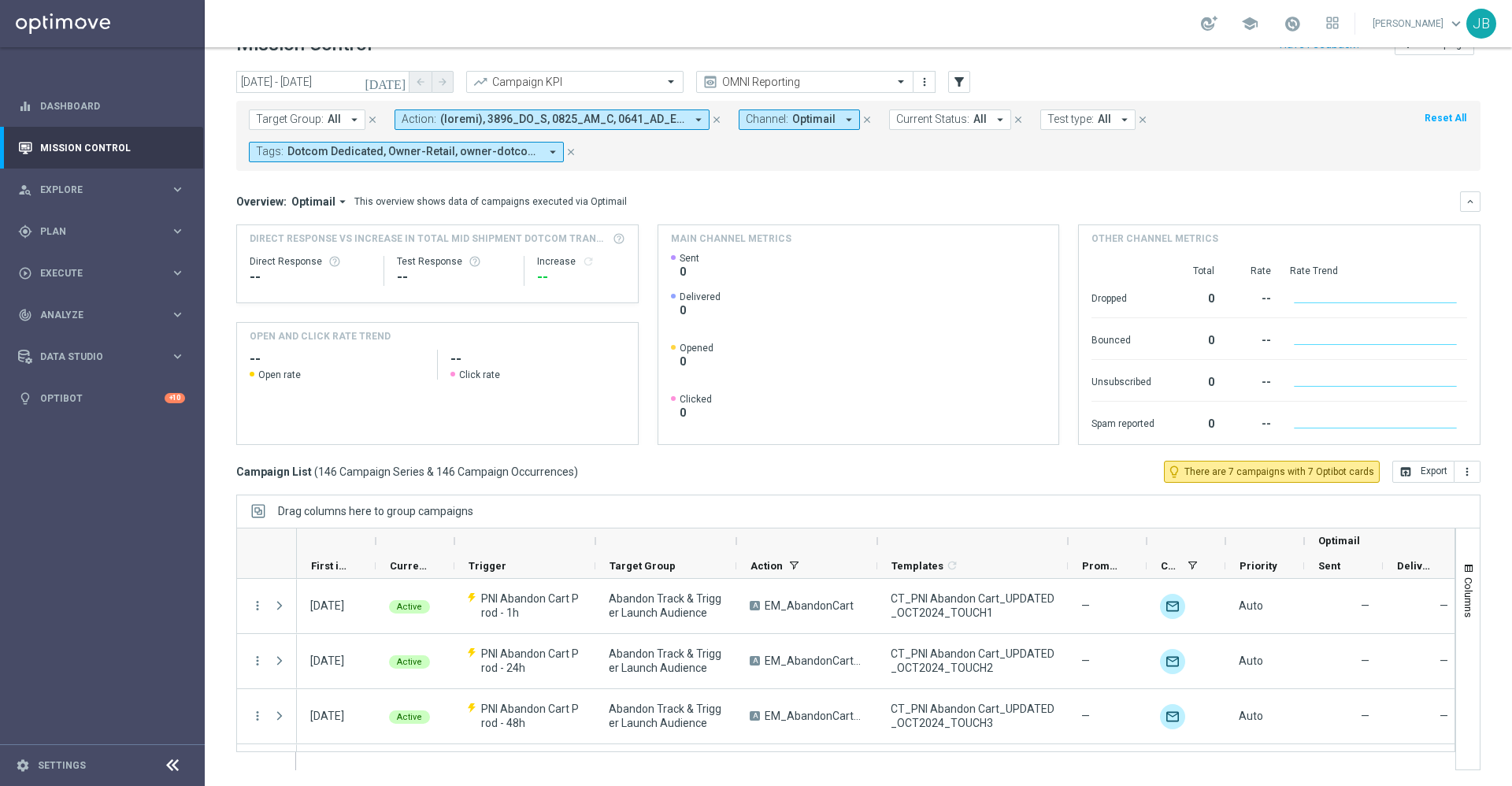
drag, startPoint x: 957, startPoint y: 540, endPoint x: 1089, endPoint y: 529, distance: 132.5
click at [1071, 529] on div at bounding box center [1068, 541] width 6 height 25
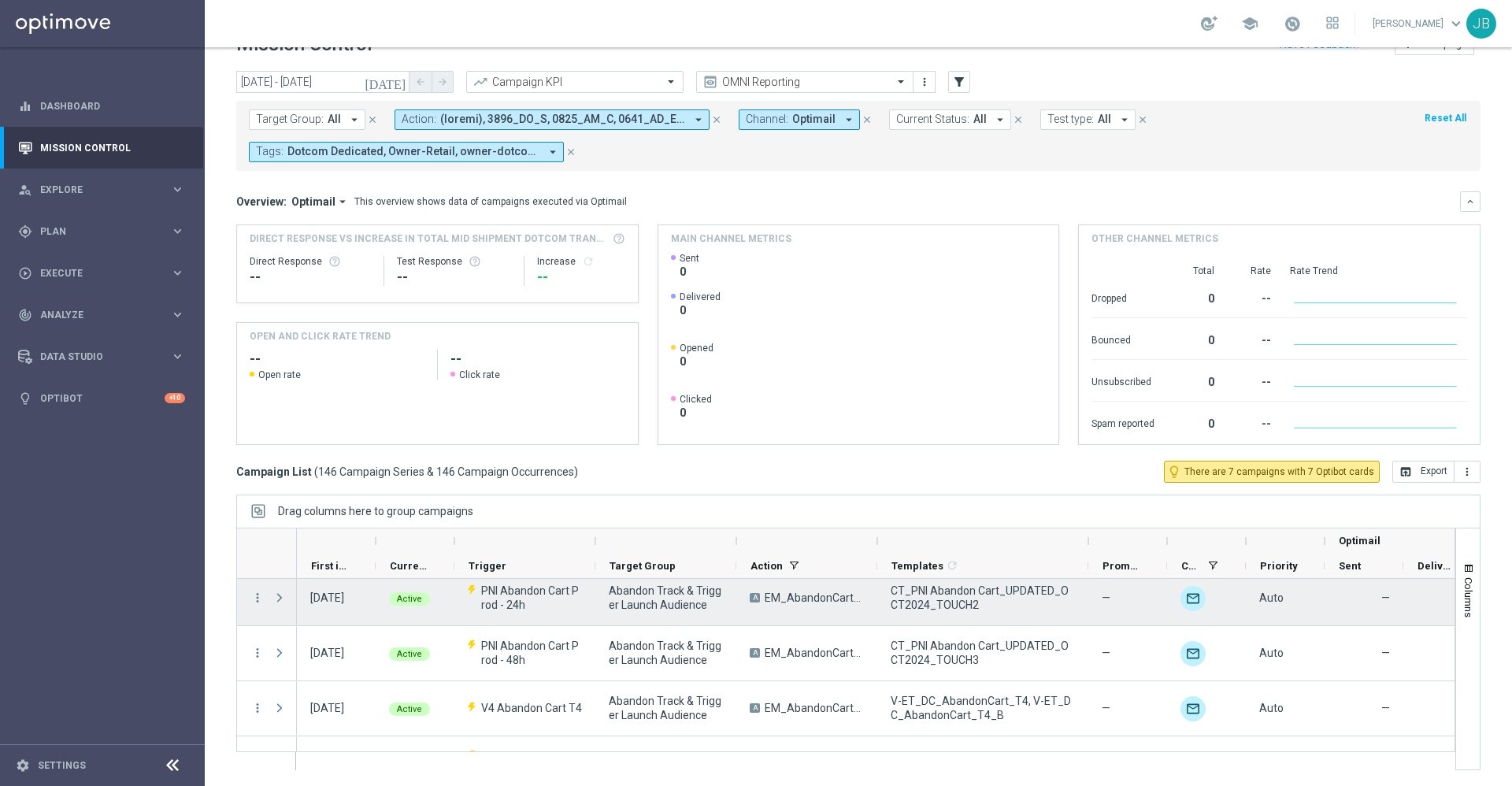
scroll to position [0, 0]
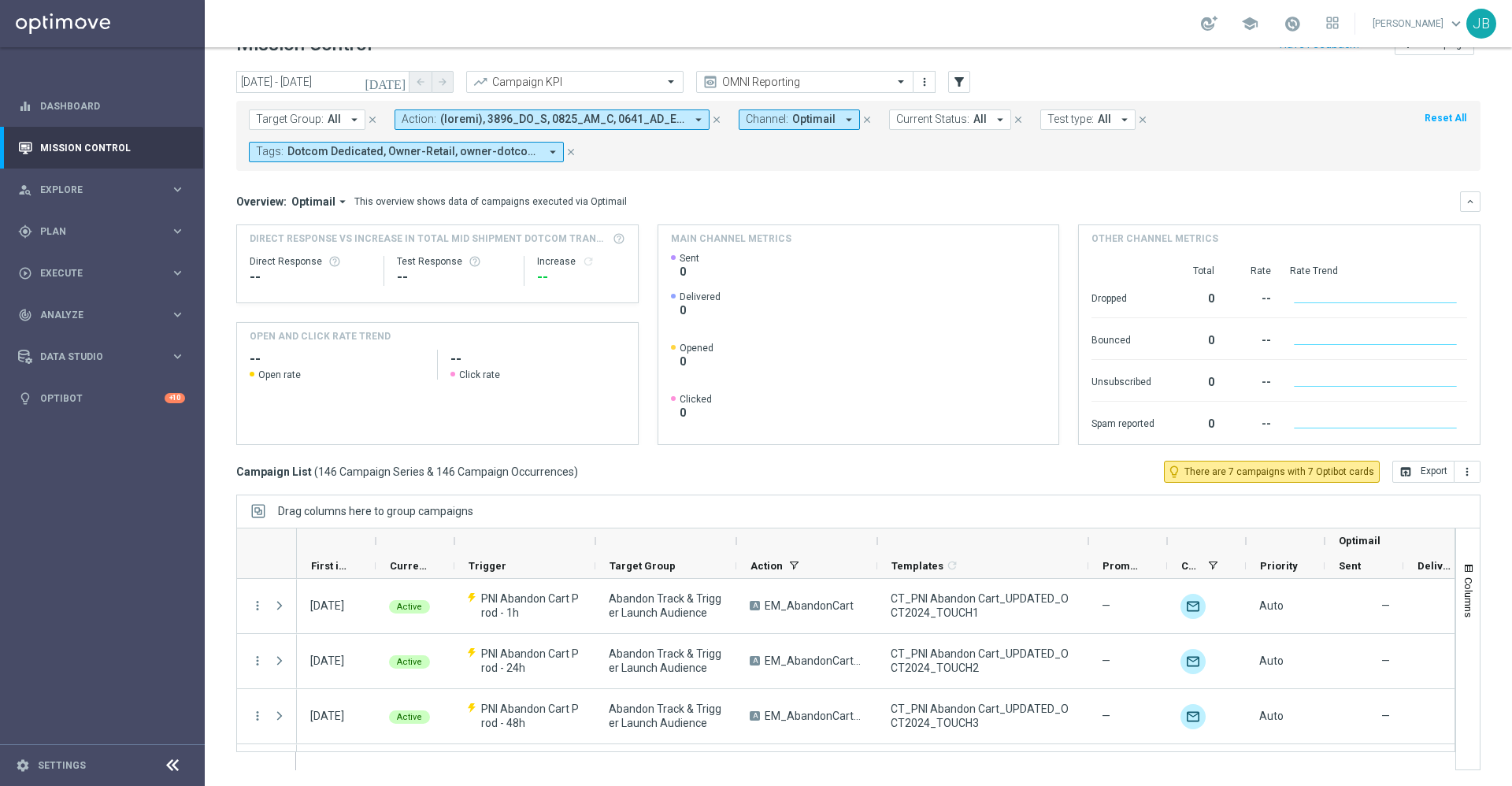
click at [328, 120] on span "All" at bounding box center [334, 120] width 14 height 14
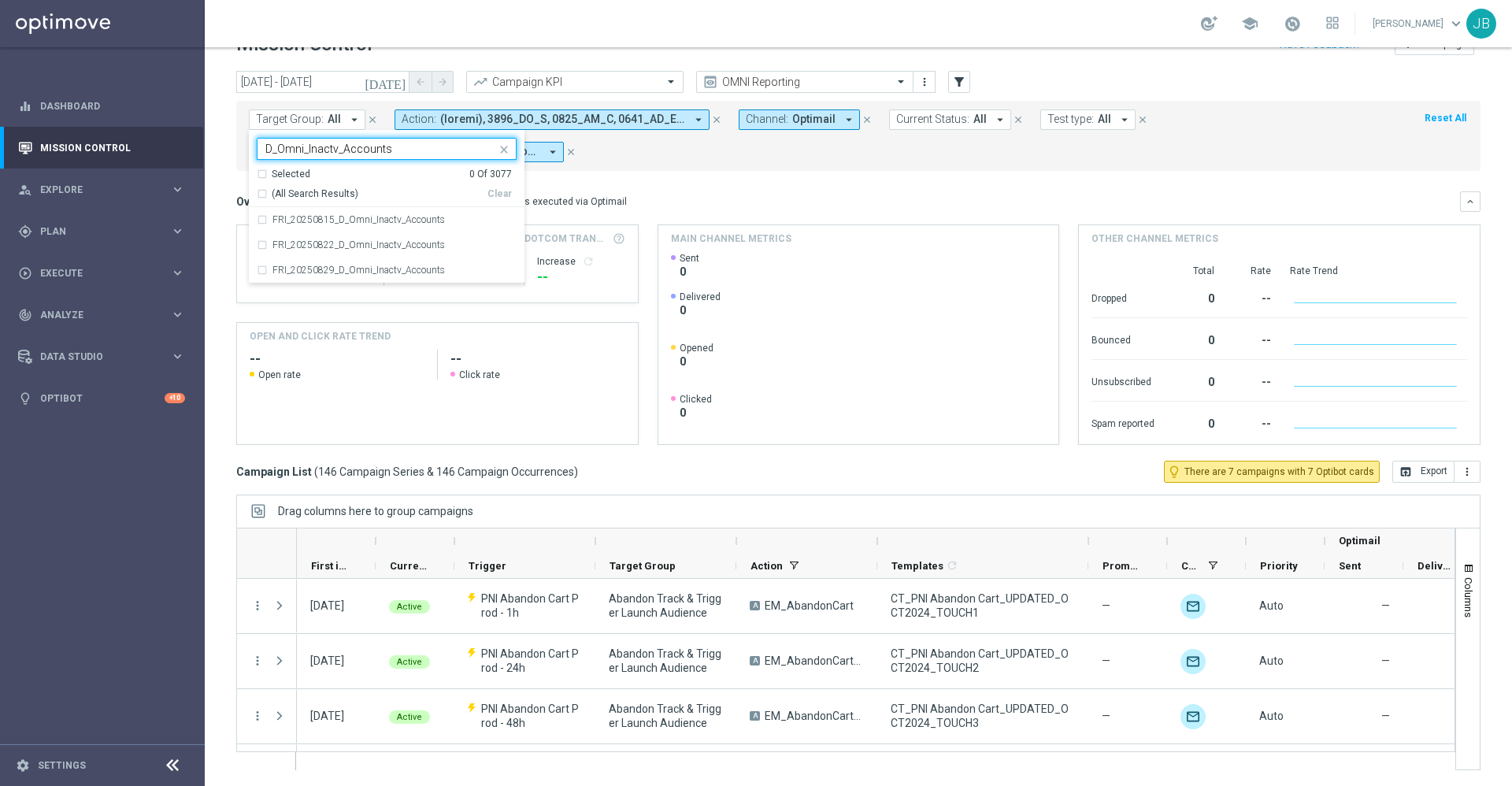
click at [259, 194] on div "(All Search Results)" at bounding box center [371, 195] width 230 height 14
type input "D_Omni_Inactv_Accounts"
click at [740, 190] on mini-dashboard "Overview: Optimail arrow_drop_down This overview shows data of campaigns execut…" at bounding box center [858, 316] width 1244 height 290
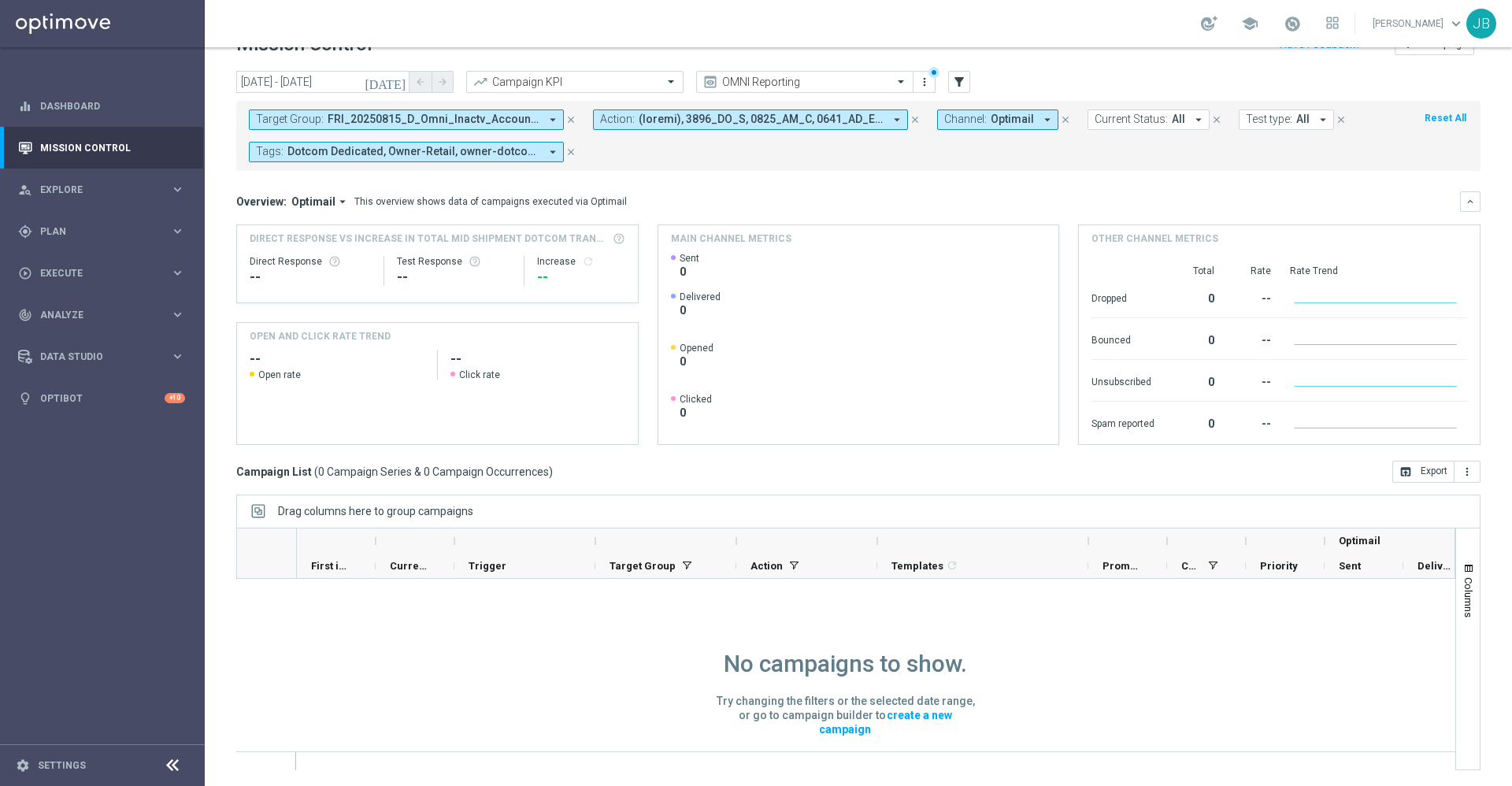
click at [394, 78] on icon "[DATE]" at bounding box center [386, 82] width 43 height 15
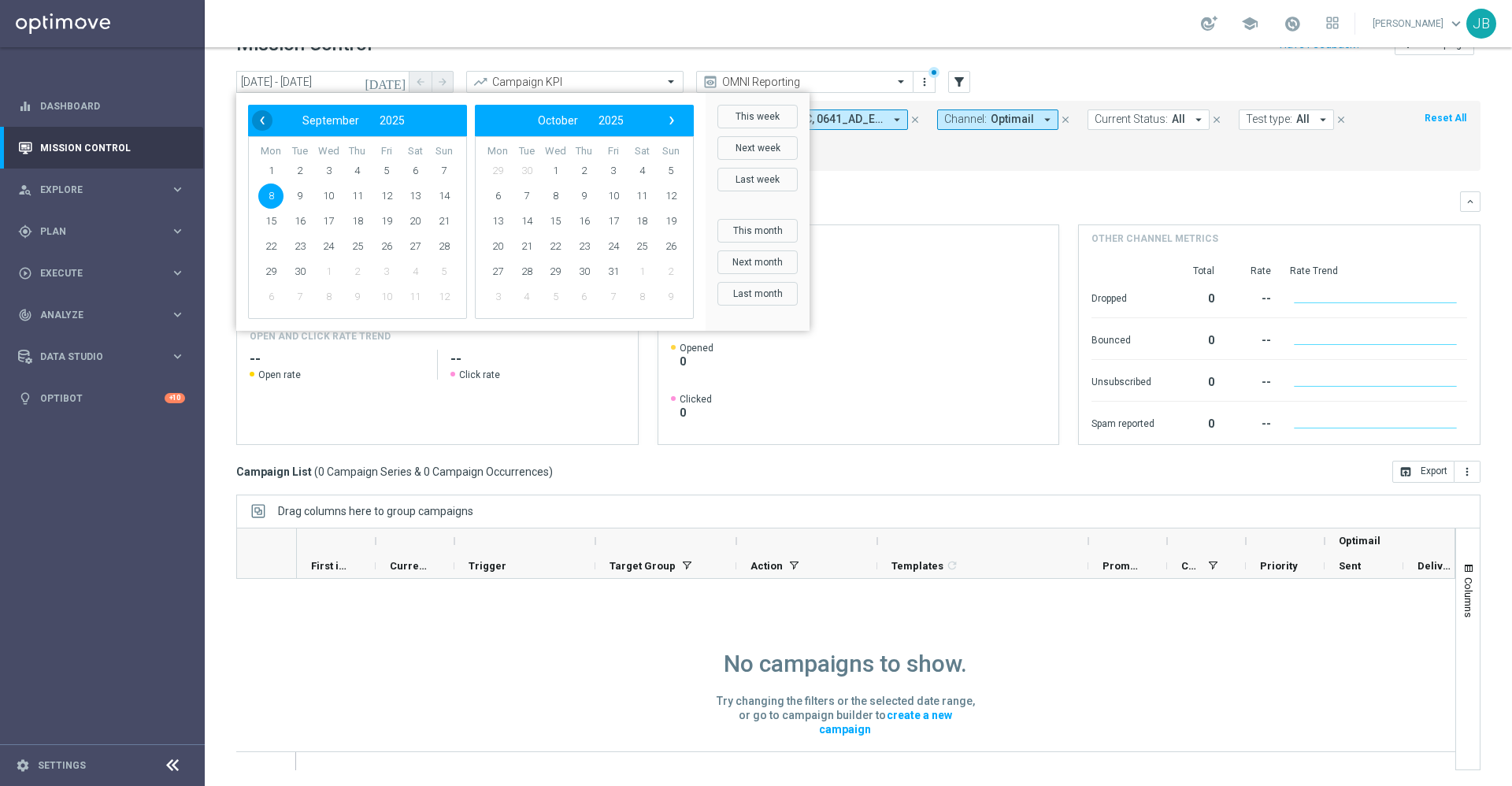
click at [264, 122] on span "‹" at bounding box center [262, 120] width 20 height 20
click at [264, 123] on span "‹" at bounding box center [262, 120] width 20 height 20
click at [307, 170] on span "1" at bounding box center [300, 171] width 25 height 25
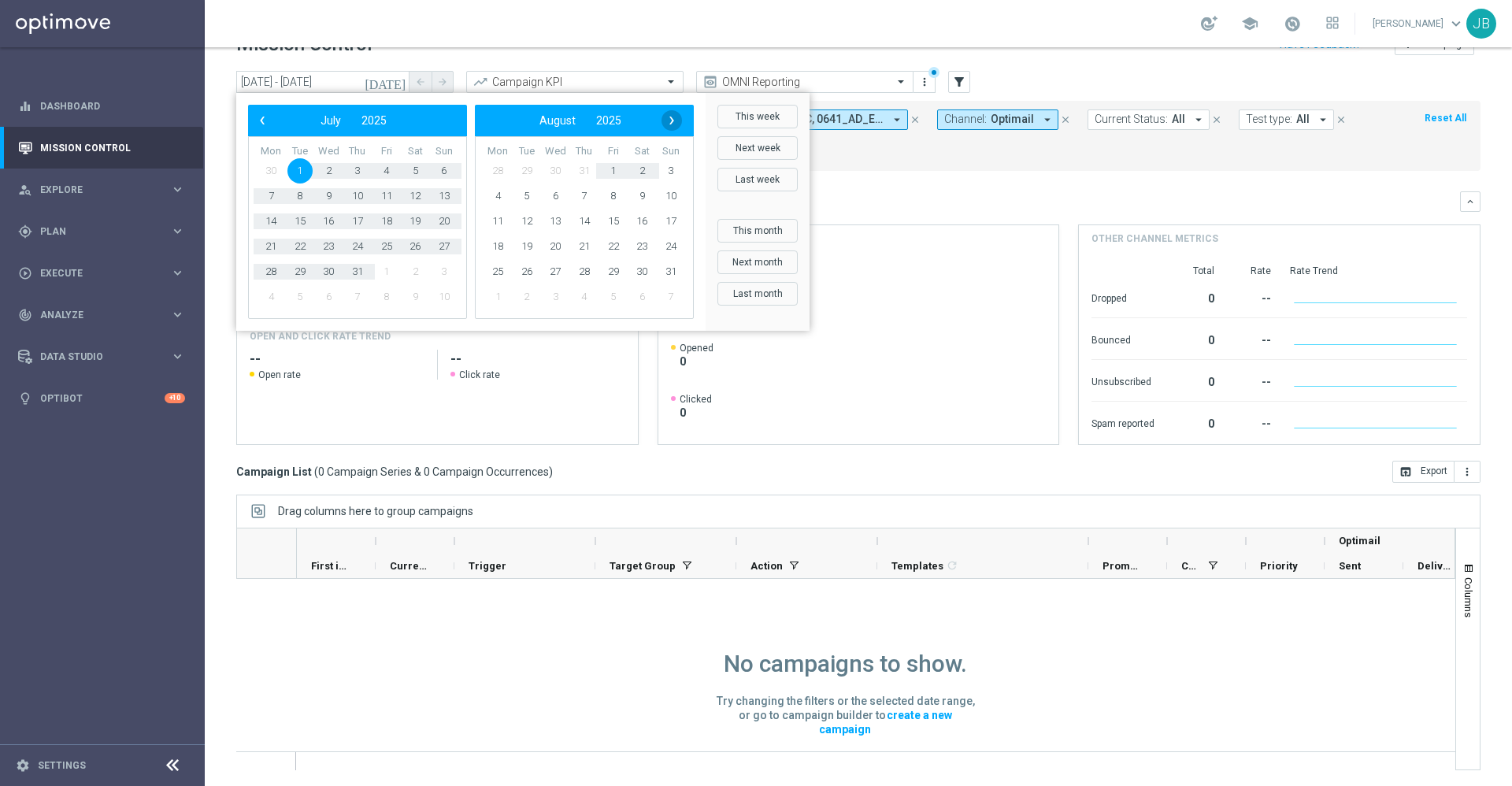
click at [677, 114] on span "›" at bounding box center [671, 120] width 20 height 20
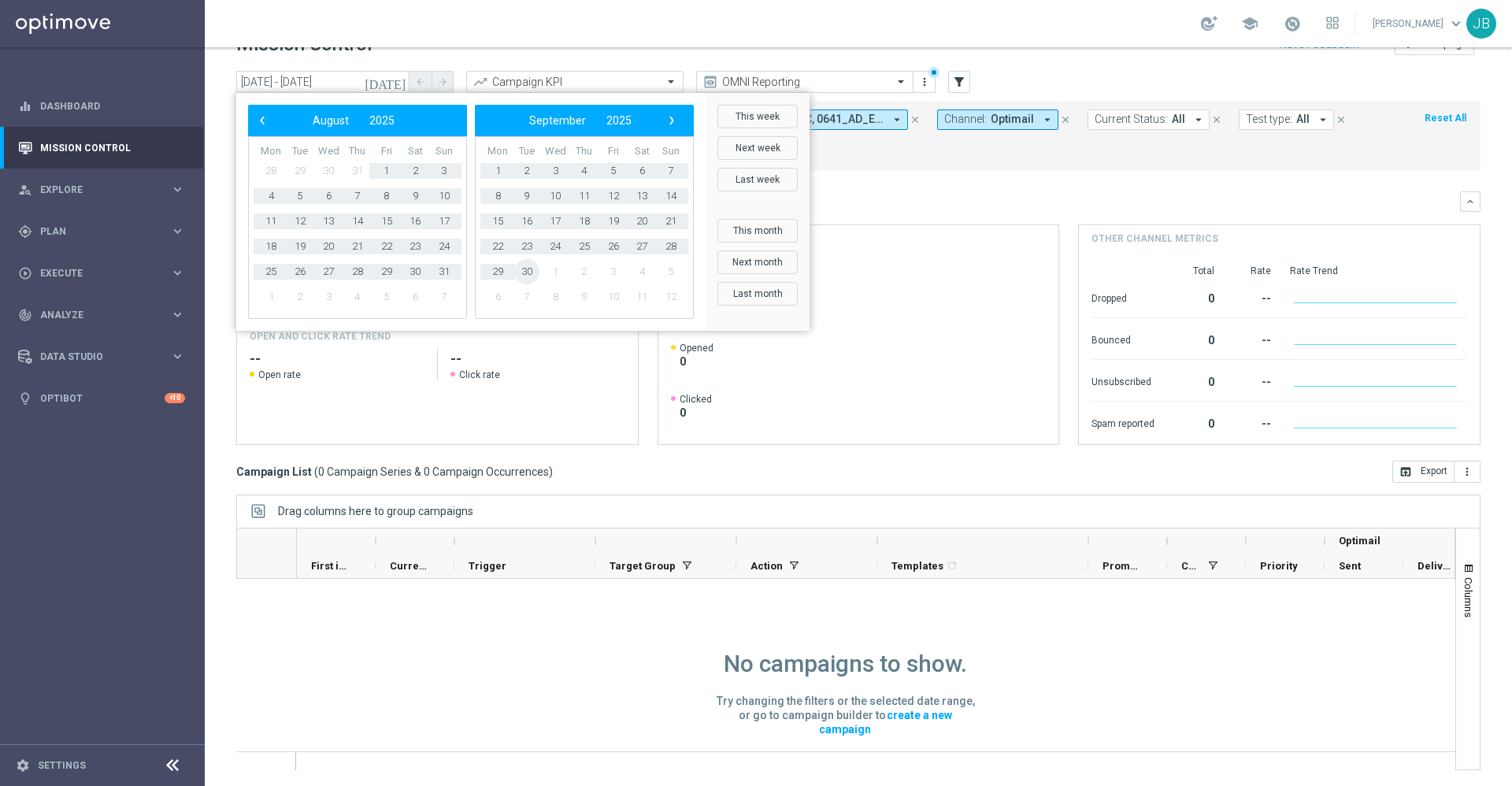
click at [519, 274] on span "30" at bounding box center [527, 271] width 25 height 25
type input "[DATE] - [DATE]"
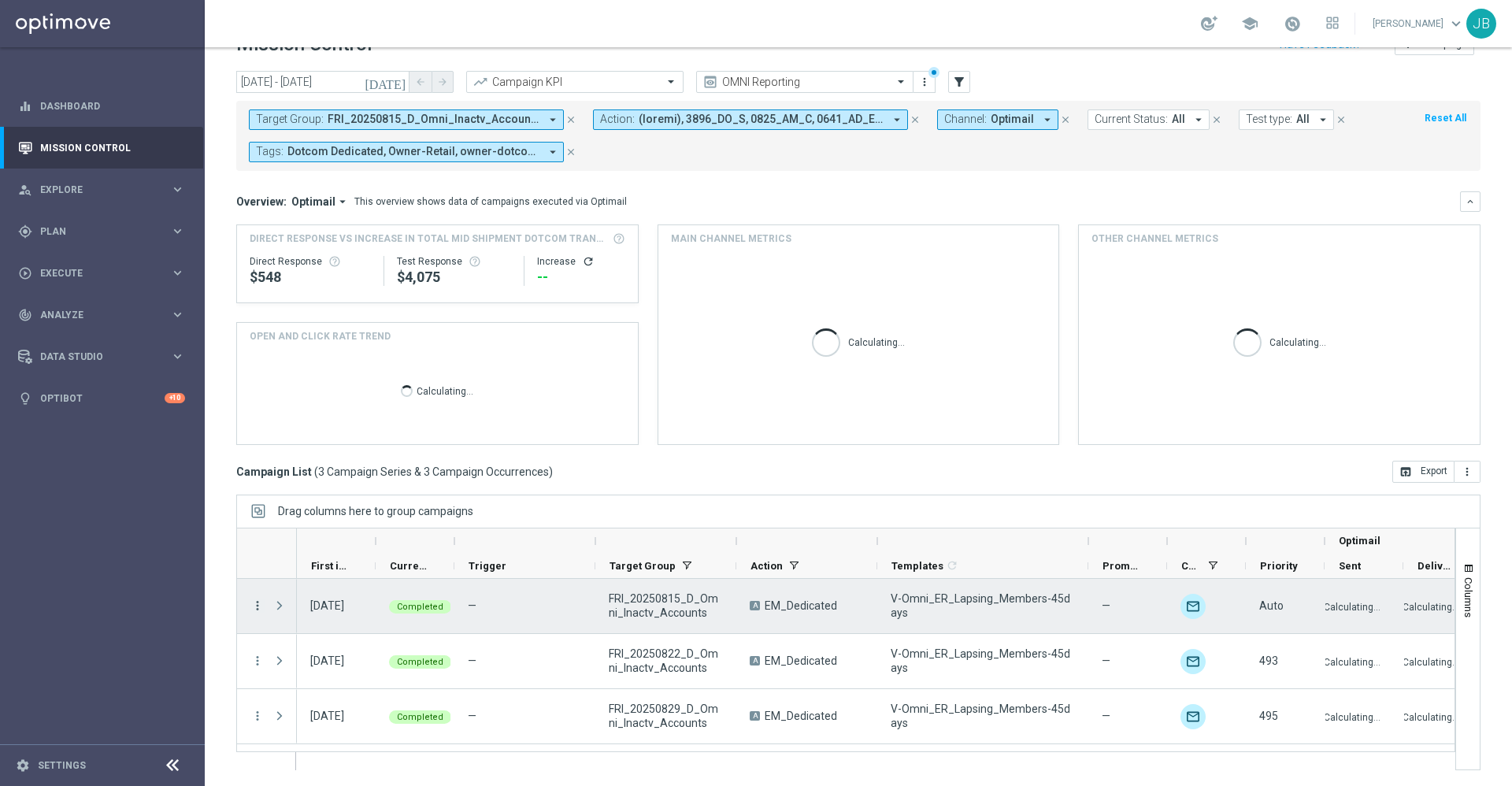
click at [258, 610] on icon "more_vert" at bounding box center [257, 605] width 15 height 15
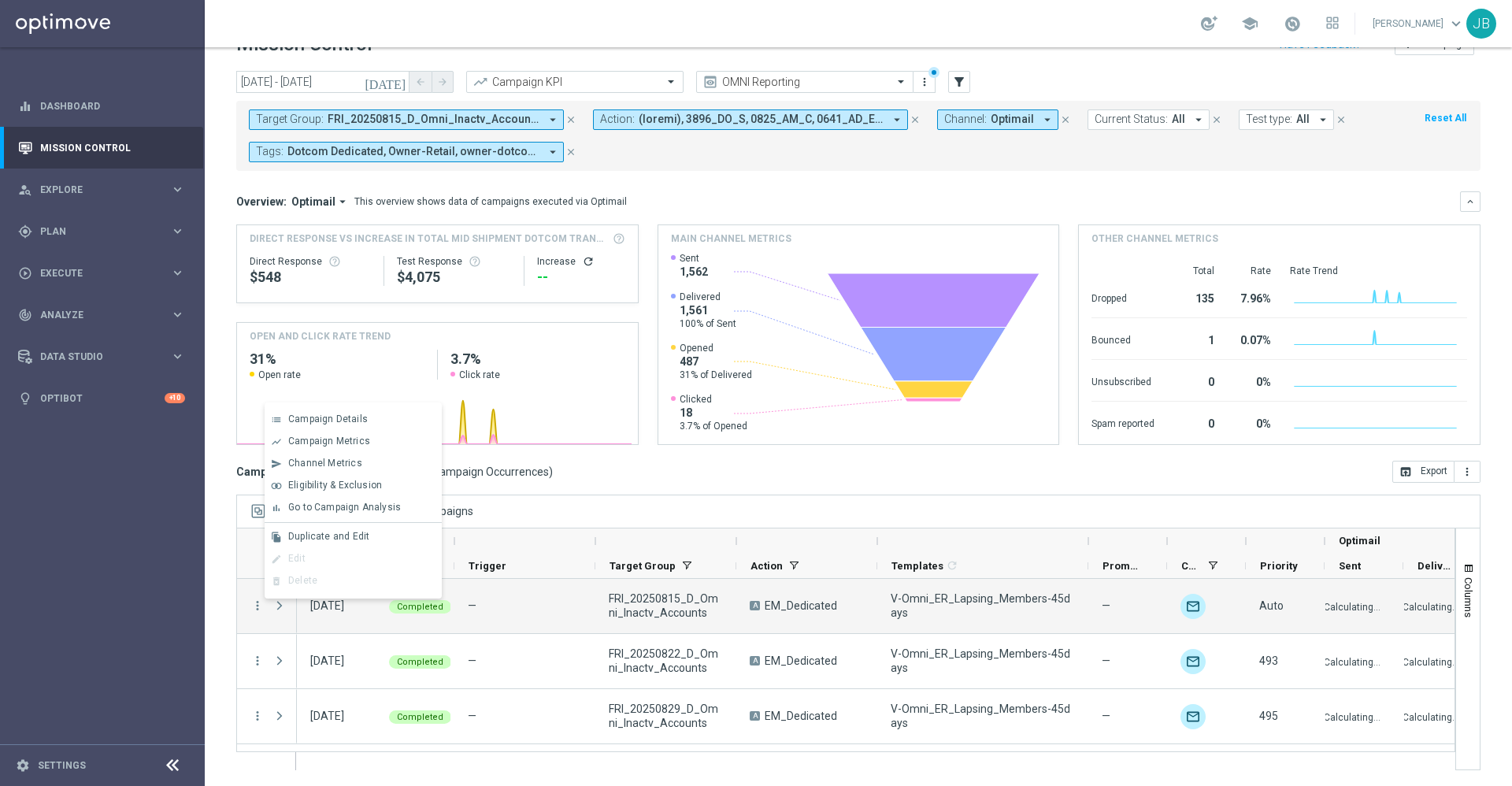
click at [651, 499] on div "Drag columns here to group campaigns" at bounding box center [858, 512] width 1244 height 33
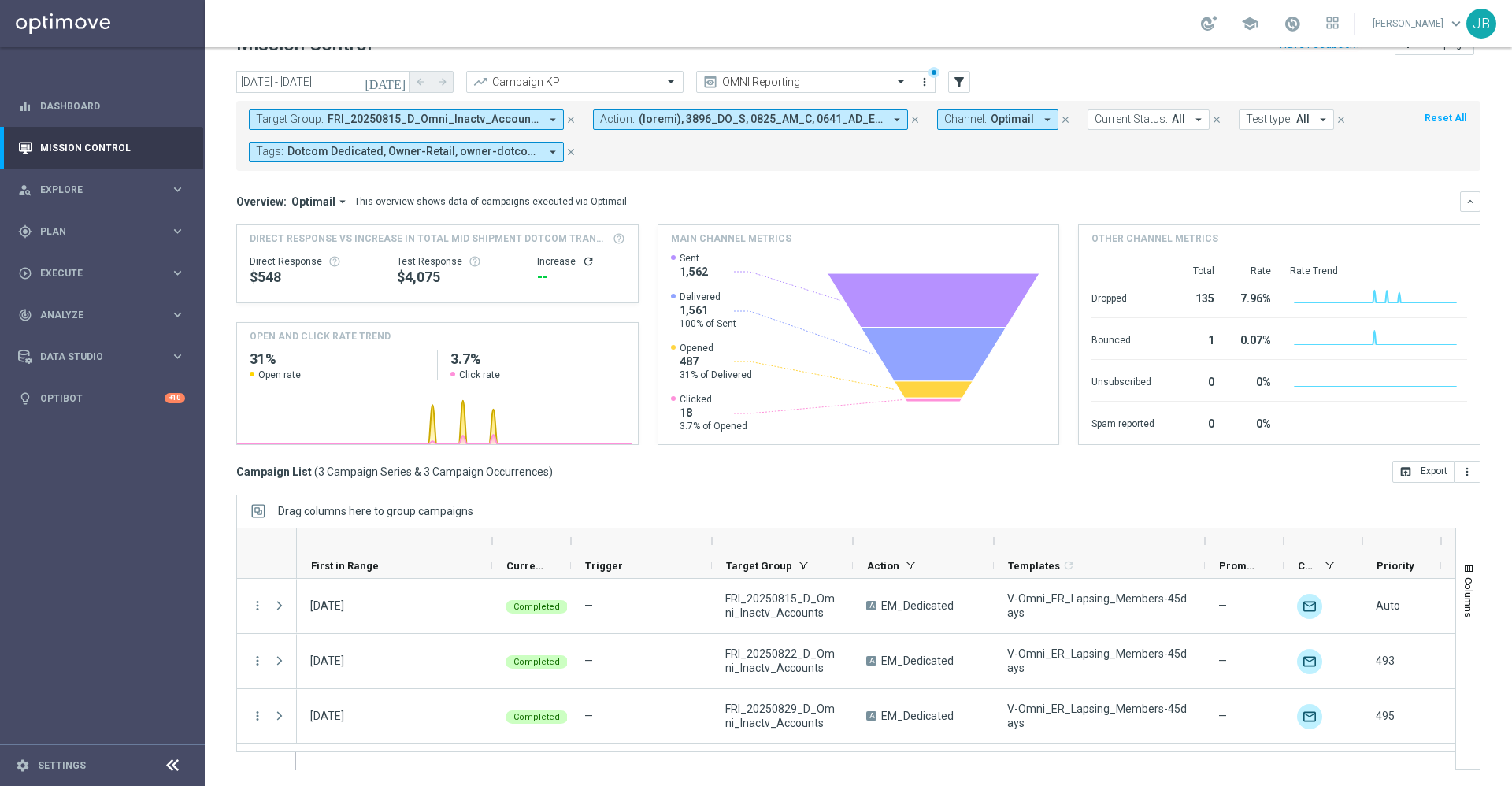
drag, startPoint x: 375, startPoint y: 540, endPoint x: 502, endPoint y: 534, distance: 127.1
click at [495, 534] on div at bounding box center [492, 541] width 6 height 25
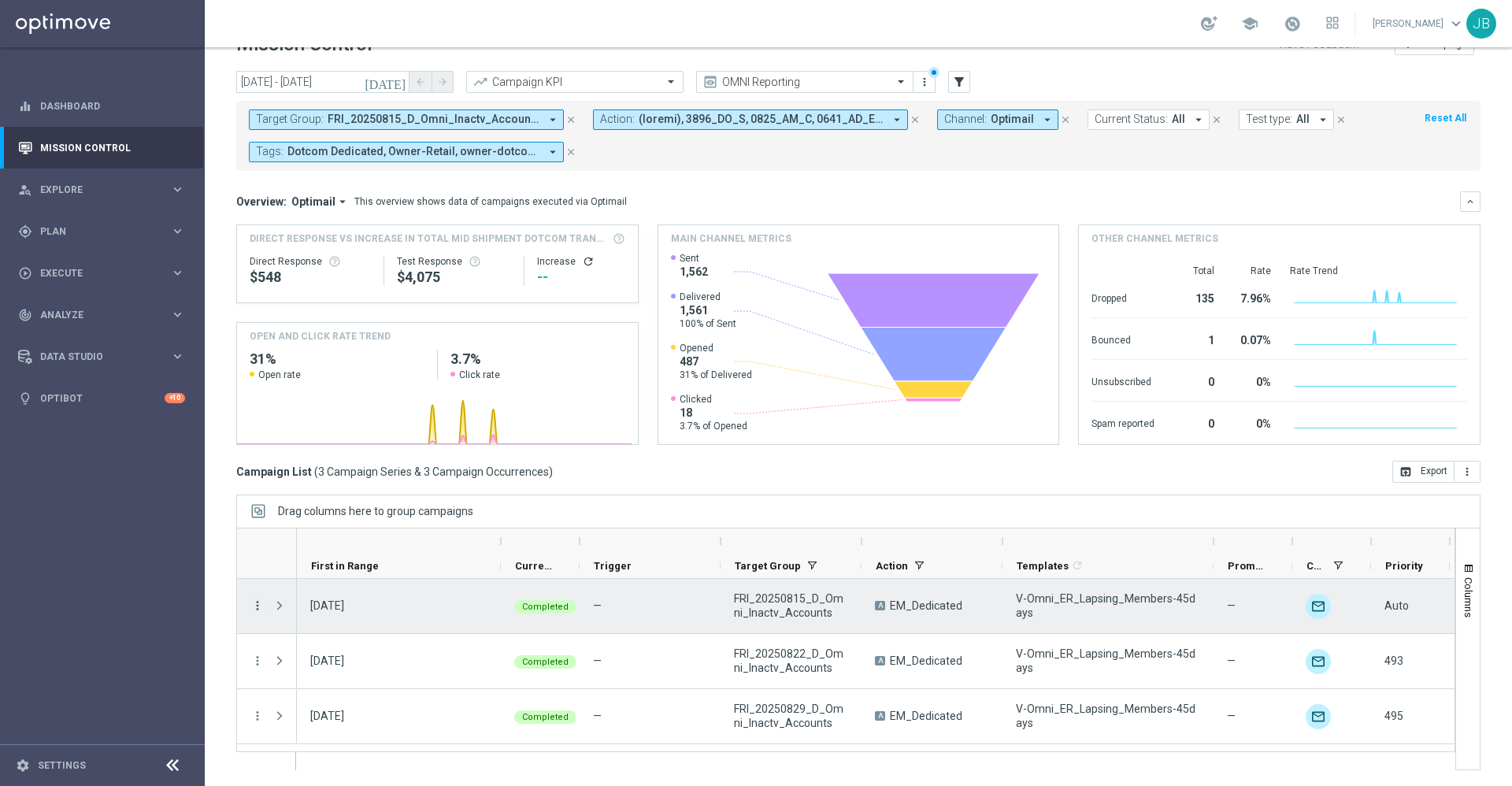
click at [259, 605] on icon "more_vert" at bounding box center [257, 605] width 15 height 15
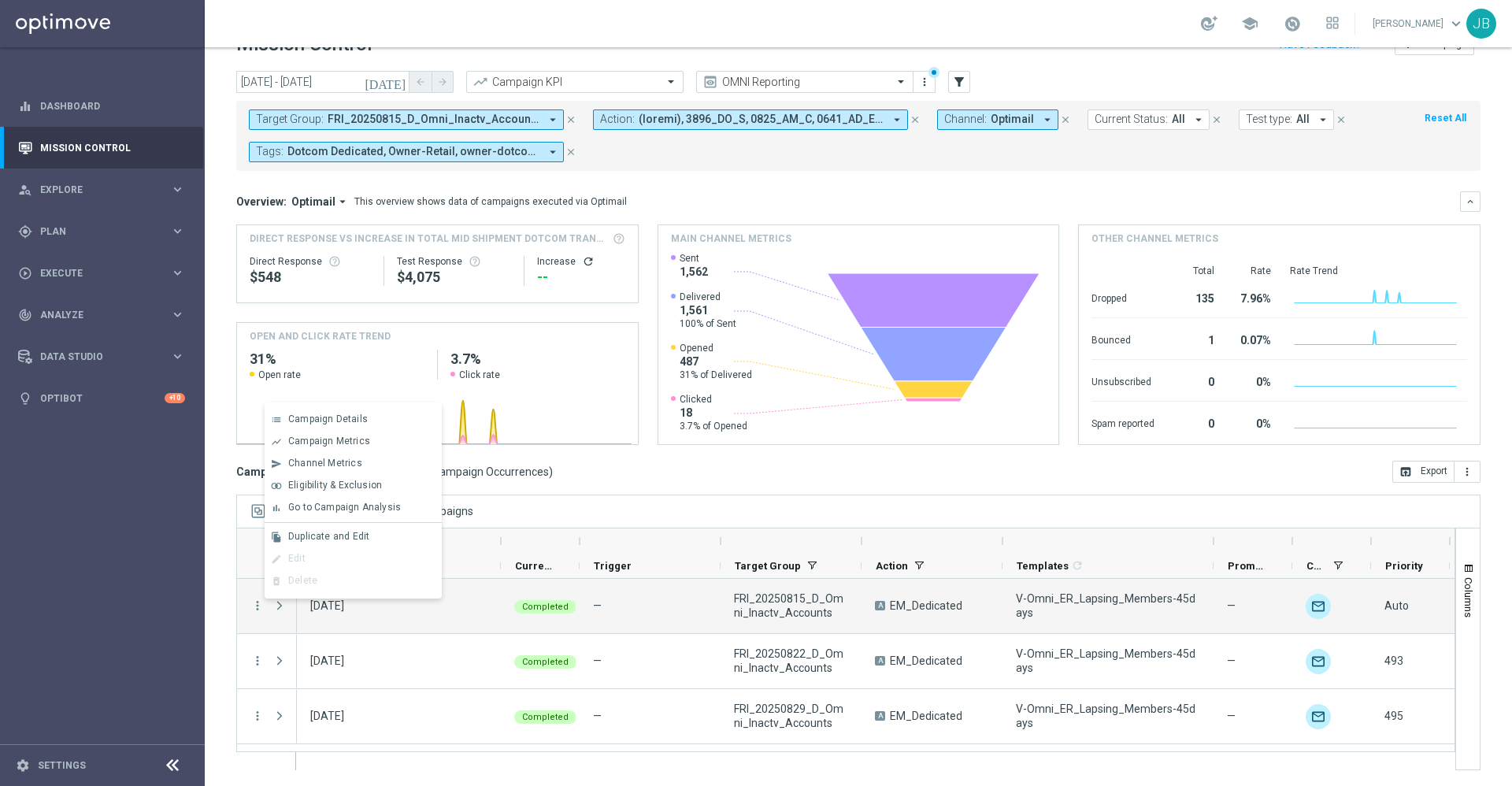
click at [660, 476] on div "Campaign List ( 3 Campaign Series & 3 Campaign Occurrences ) open_in_browser Ex…" at bounding box center [858, 472] width 1244 height 22
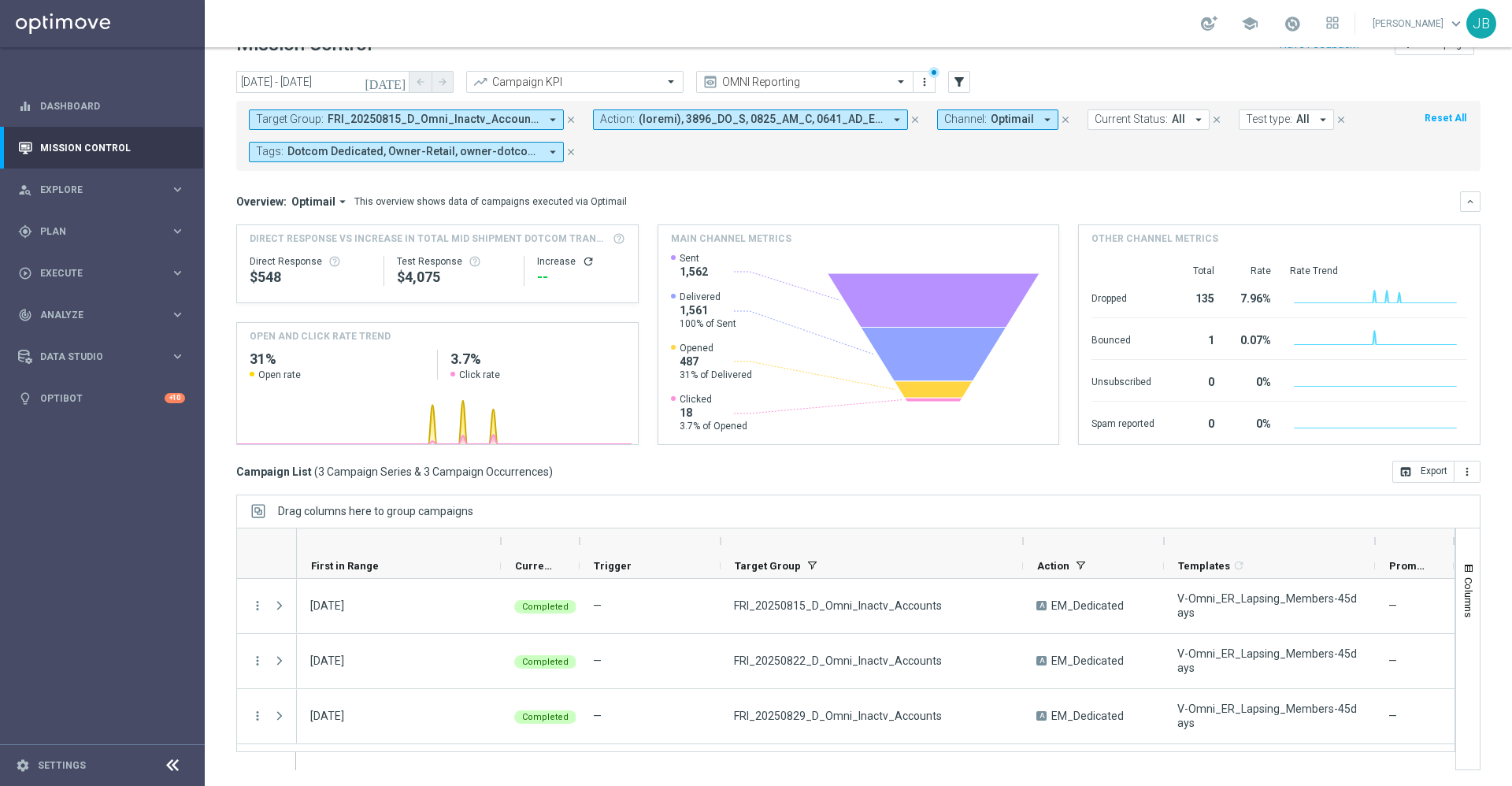
drag, startPoint x: 861, startPoint y: 540, endPoint x: 1023, endPoint y: 536, distance: 162.0
click at [1023, 536] on div at bounding box center [1023, 541] width 6 height 25
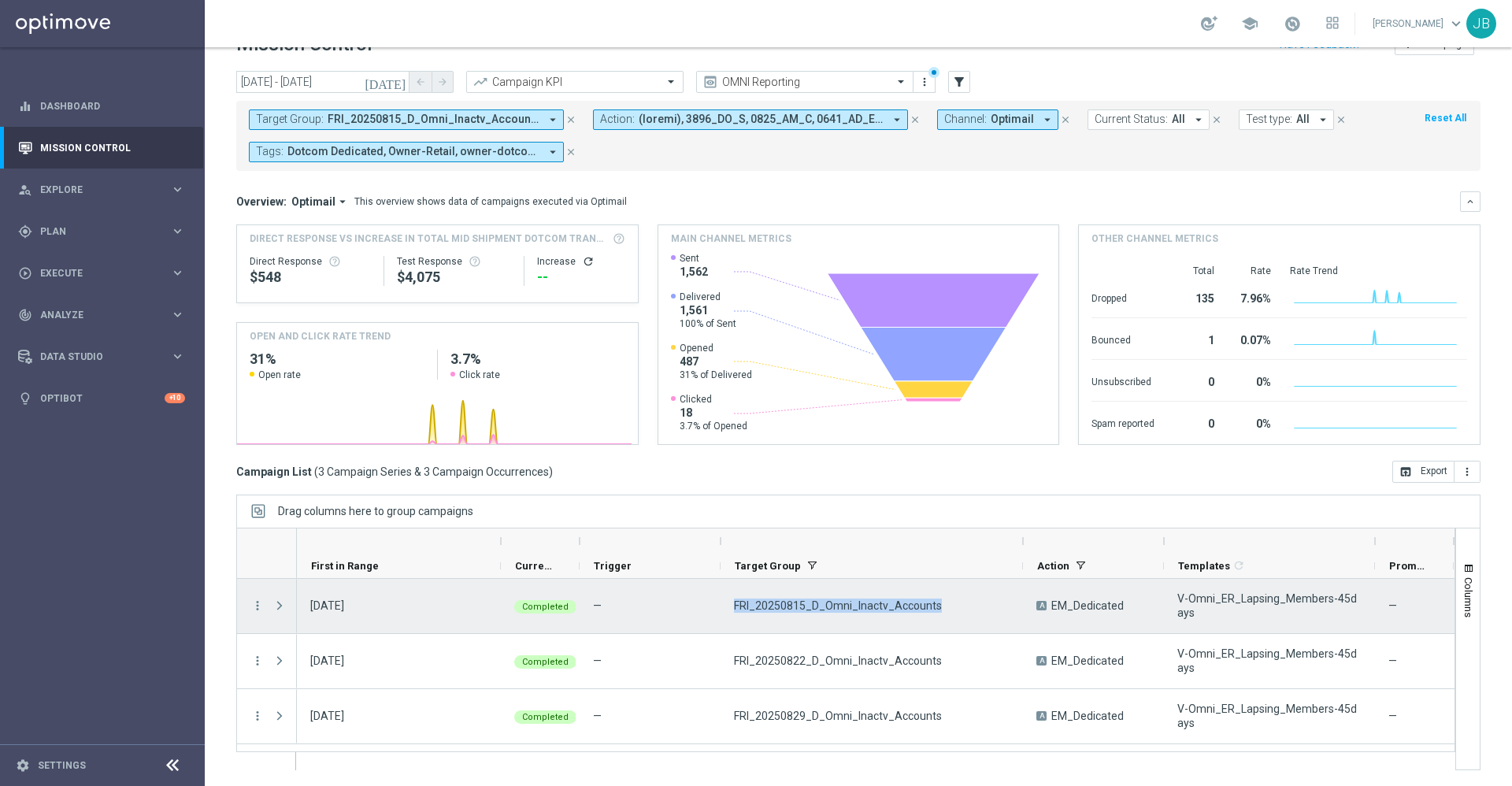
drag, startPoint x: 937, startPoint y: 601, endPoint x: 726, endPoint y: 600, distance: 211.0
click at [726, 600] on div "FRI_20250815_D_Omni_Inactv_Accounts" at bounding box center [871, 606] width 302 height 54
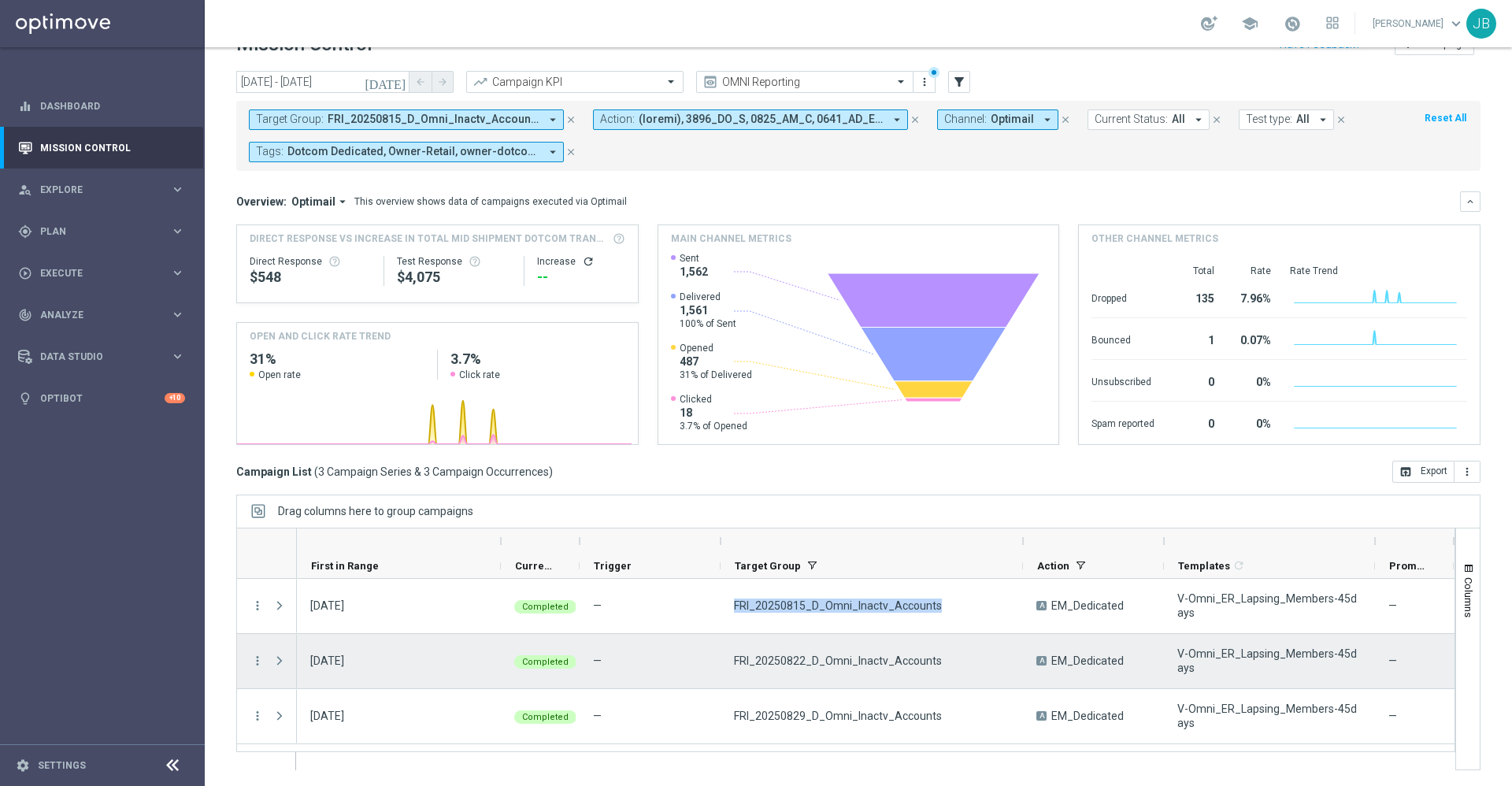
click at [909, 643] on div "FRI_20250822_D_Omni_Inactv_Accounts" at bounding box center [871, 661] width 302 height 54
drag, startPoint x: 935, startPoint y: 656, endPoint x: 721, endPoint y: 648, distance: 214.1
click at [721, 648] on div "FRI_20250822_D_Omni_Inactv_Accounts" at bounding box center [871, 661] width 302 height 54
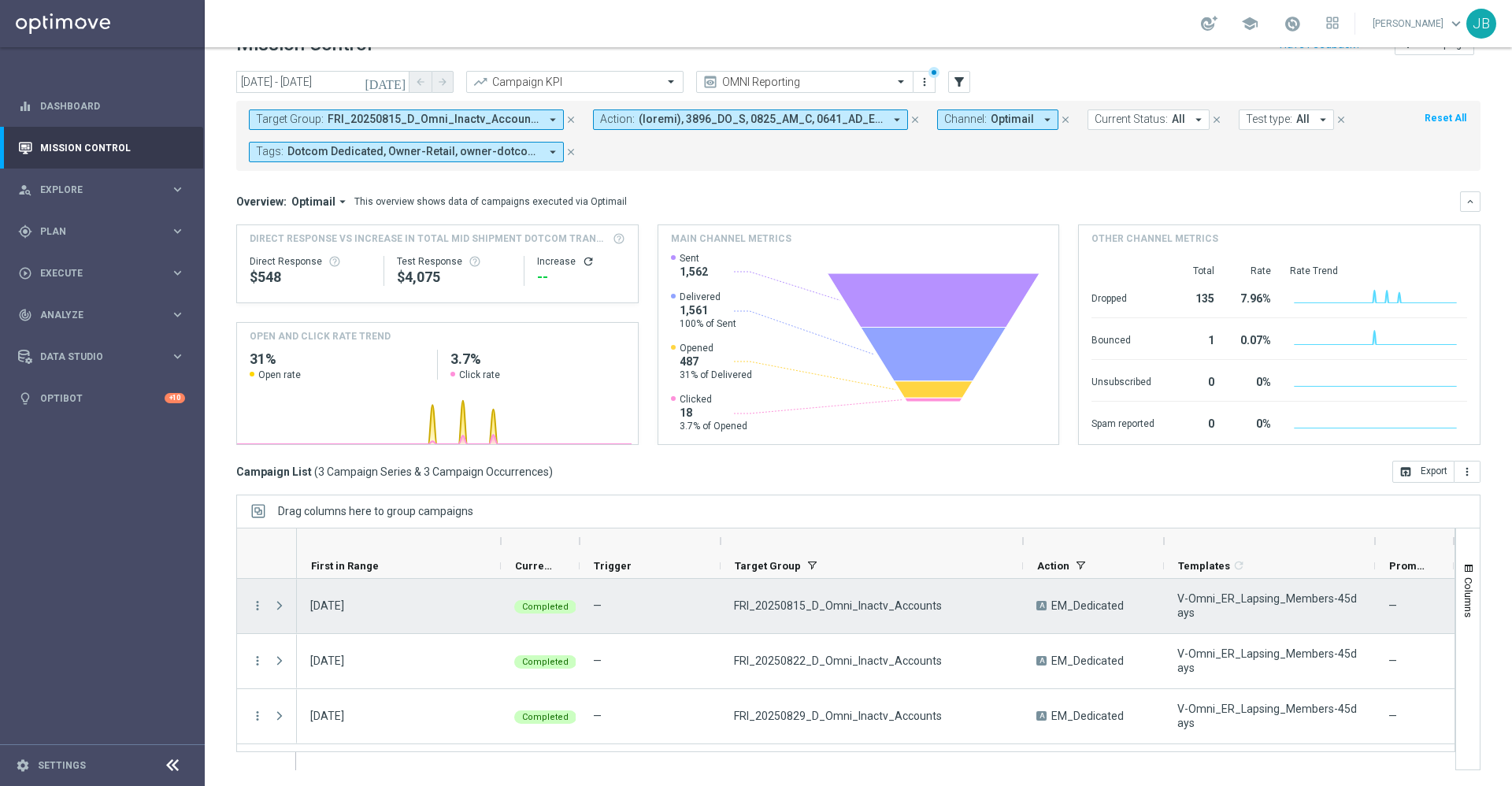
click at [939, 611] on div "FRI_20250815_D_Omni_Inactv_Accounts" at bounding box center [871, 606] width 302 height 54
drag, startPoint x: 935, startPoint y: 607, endPoint x: 809, endPoint y: 602, distance: 126.1
click at [809, 602] on div "FRI_20250815_D_Omni_Inactv_Accounts" at bounding box center [871, 606] width 302 height 54
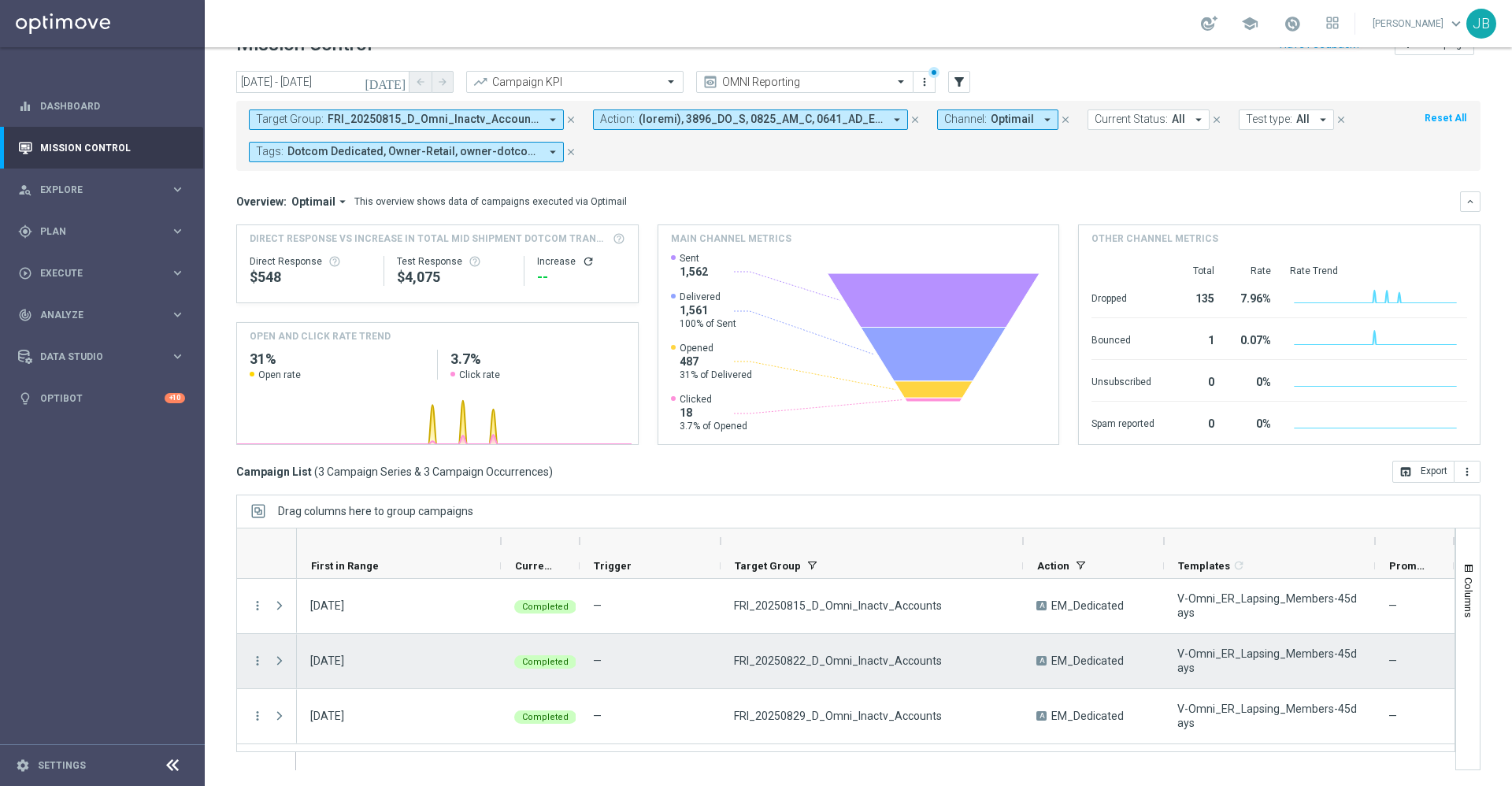
click at [916, 664] on span "FRI_20250822_D_Omni_Inactv_Accounts" at bounding box center [838, 661] width 208 height 15
drag, startPoint x: 933, startPoint y: 661, endPoint x: 812, endPoint y: 662, distance: 121.0
click at [812, 662] on div "FRI_20250822_D_Omni_Inactv_Accounts" at bounding box center [871, 661] width 302 height 54
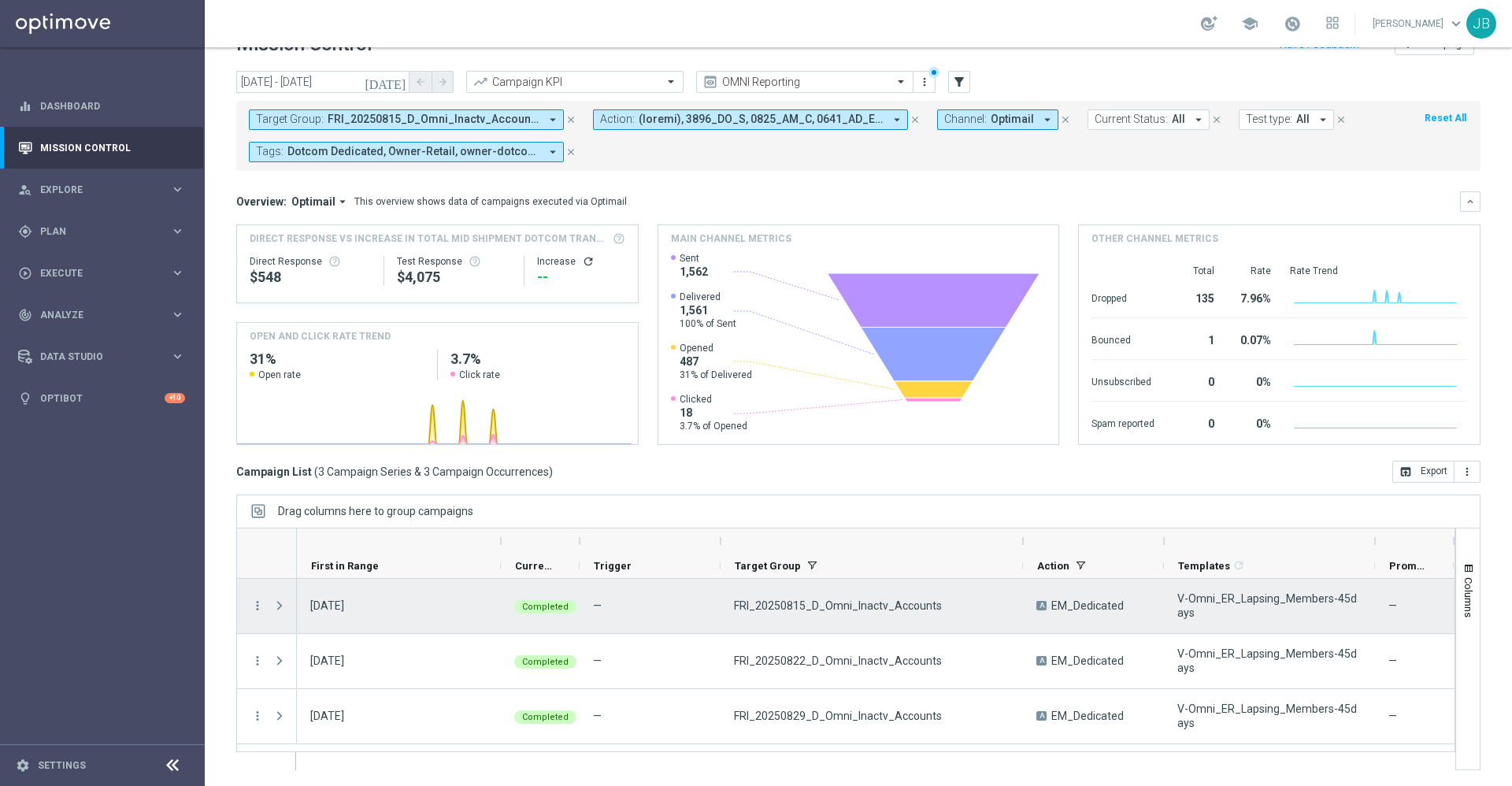
click at [939, 602] on div "FRI_20250815_D_Omni_Inactv_Accounts" at bounding box center [871, 606] width 302 height 54
drag, startPoint x: 939, startPoint y: 602, endPoint x: 885, endPoint y: 606, distance: 54.1
click at [885, 606] on div "FRI_20250815_D_Omni_Inactv_Accounts" at bounding box center [871, 606] width 302 height 54
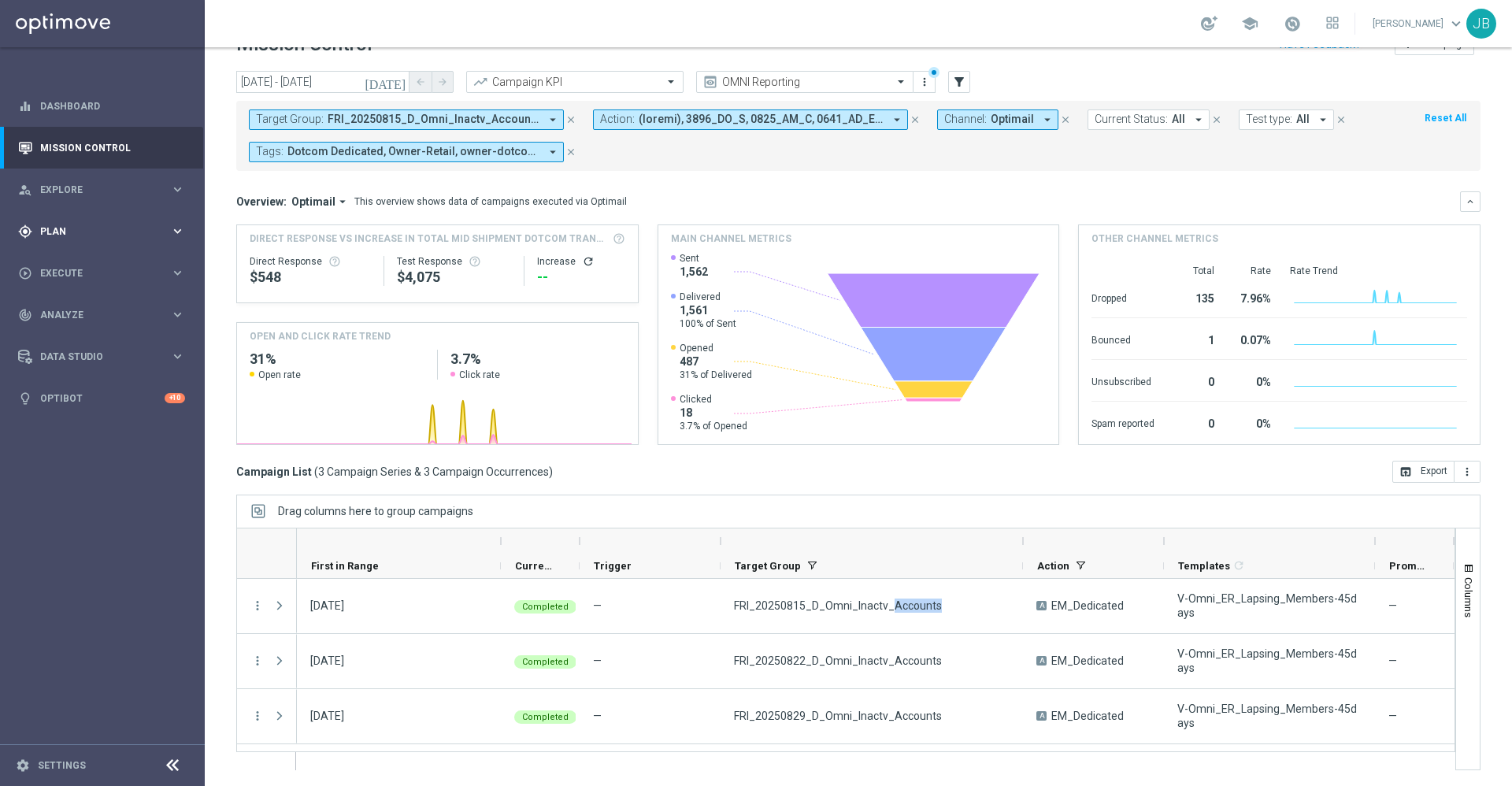
click at [98, 218] on div "gps_fixed Plan keyboard_arrow_right" at bounding box center [101, 231] width 203 height 42
click at [100, 260] on link "Target Groups" at bounding box center [102, 264] width 123 height 13
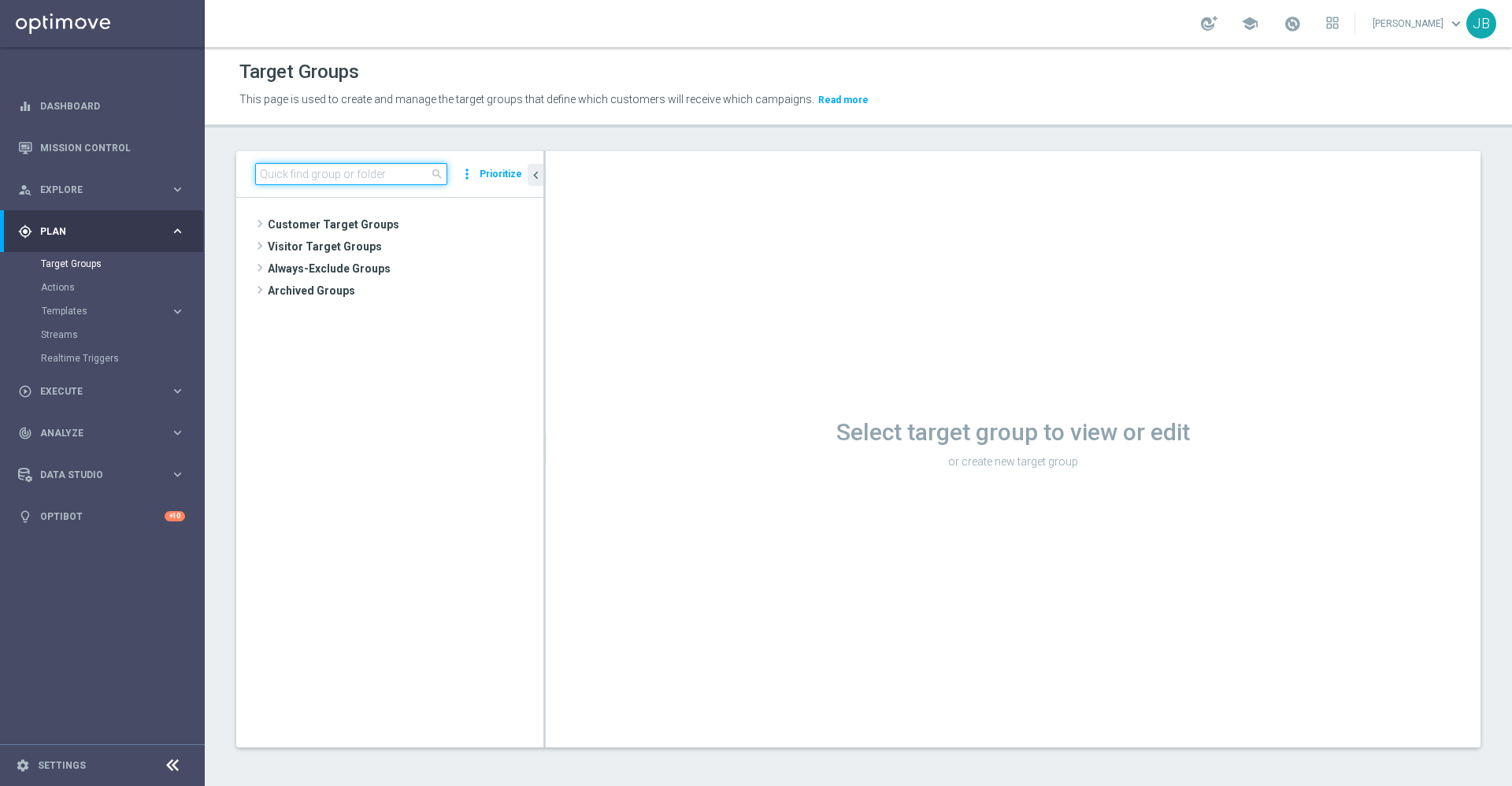
click at [370, 170] on input at bounding box center [351, 174] width 193 height 22
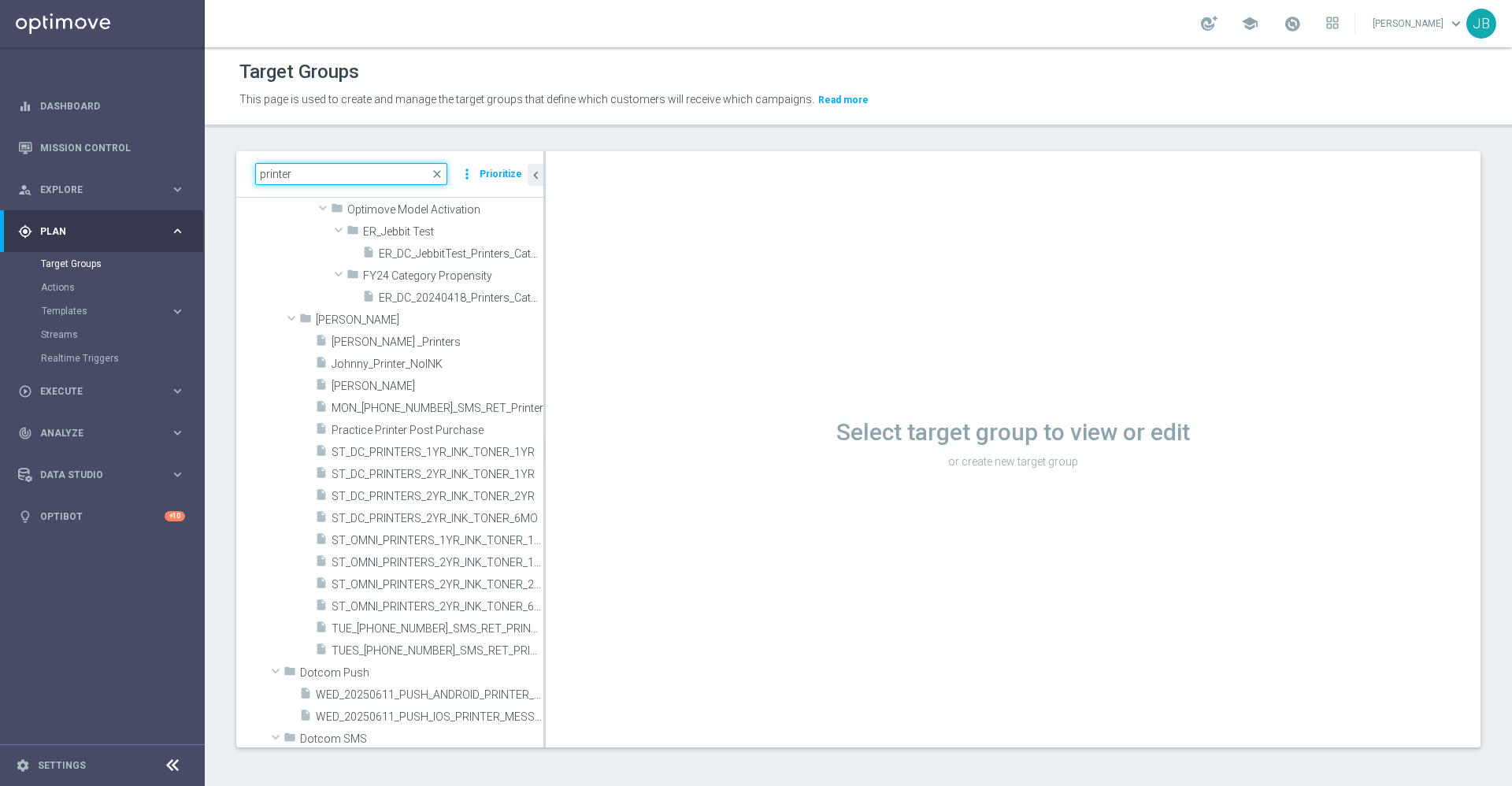
scroll to position [411, 0]
type input "printer"
click at [400, 602] on span "ST_OMNI_PRINTERS_2YR_INK_TONER_6MO" at bounding box center [419, 609] width 176 height 14
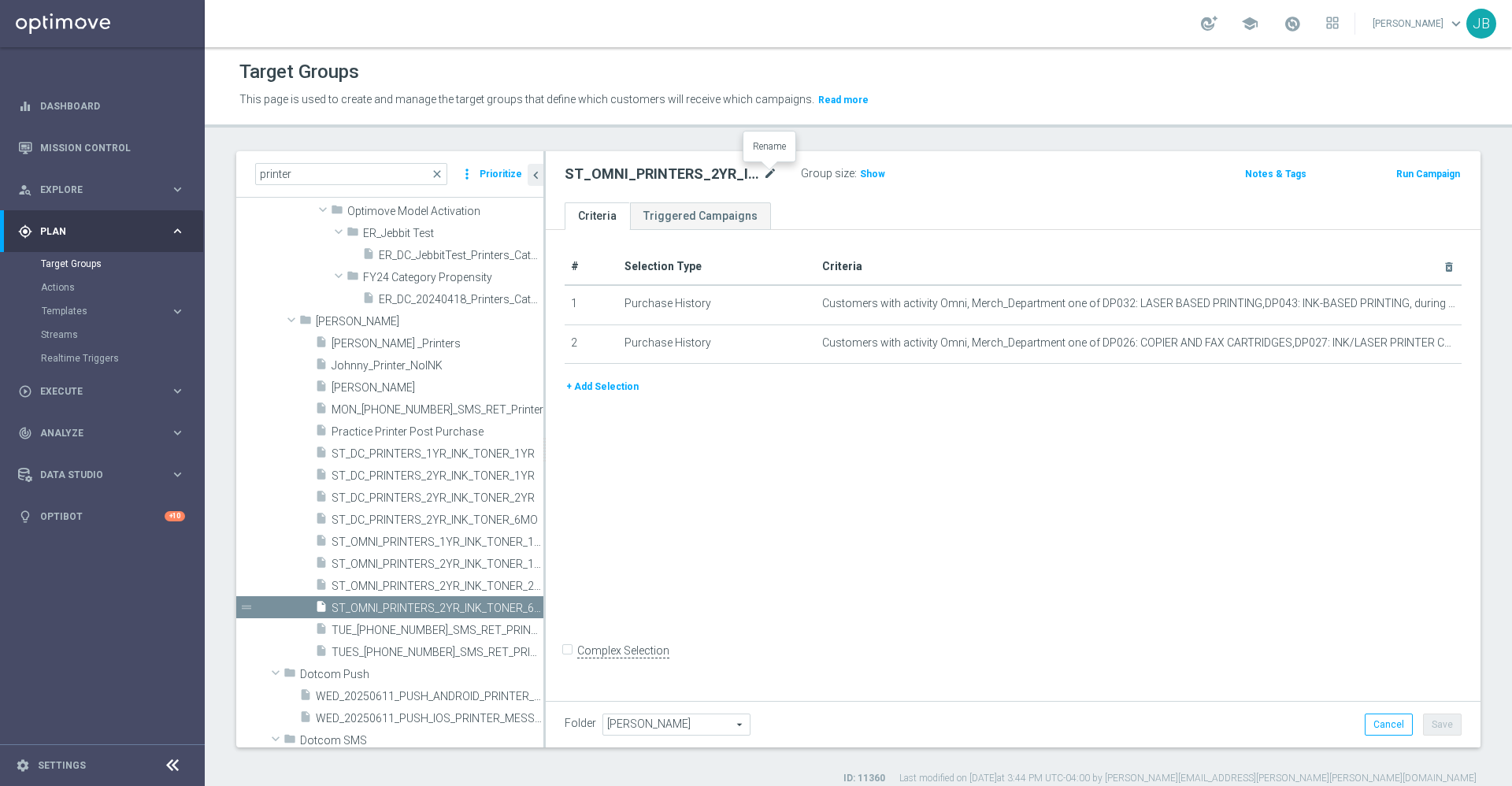
click at [767, 180] on icon "mode_edit" at bounding box center [770, 173] width 15 height 18
click at [898, 205] on ul "Criteria Triggered Campaigns" at bounding box center [1012, 216] width 934 height 27
click at [417, 582] on span "ST_OMNI_PRINTERS_2YR_INK_TONER_2YR" at bounding box center [419, 587] width 176 height 14
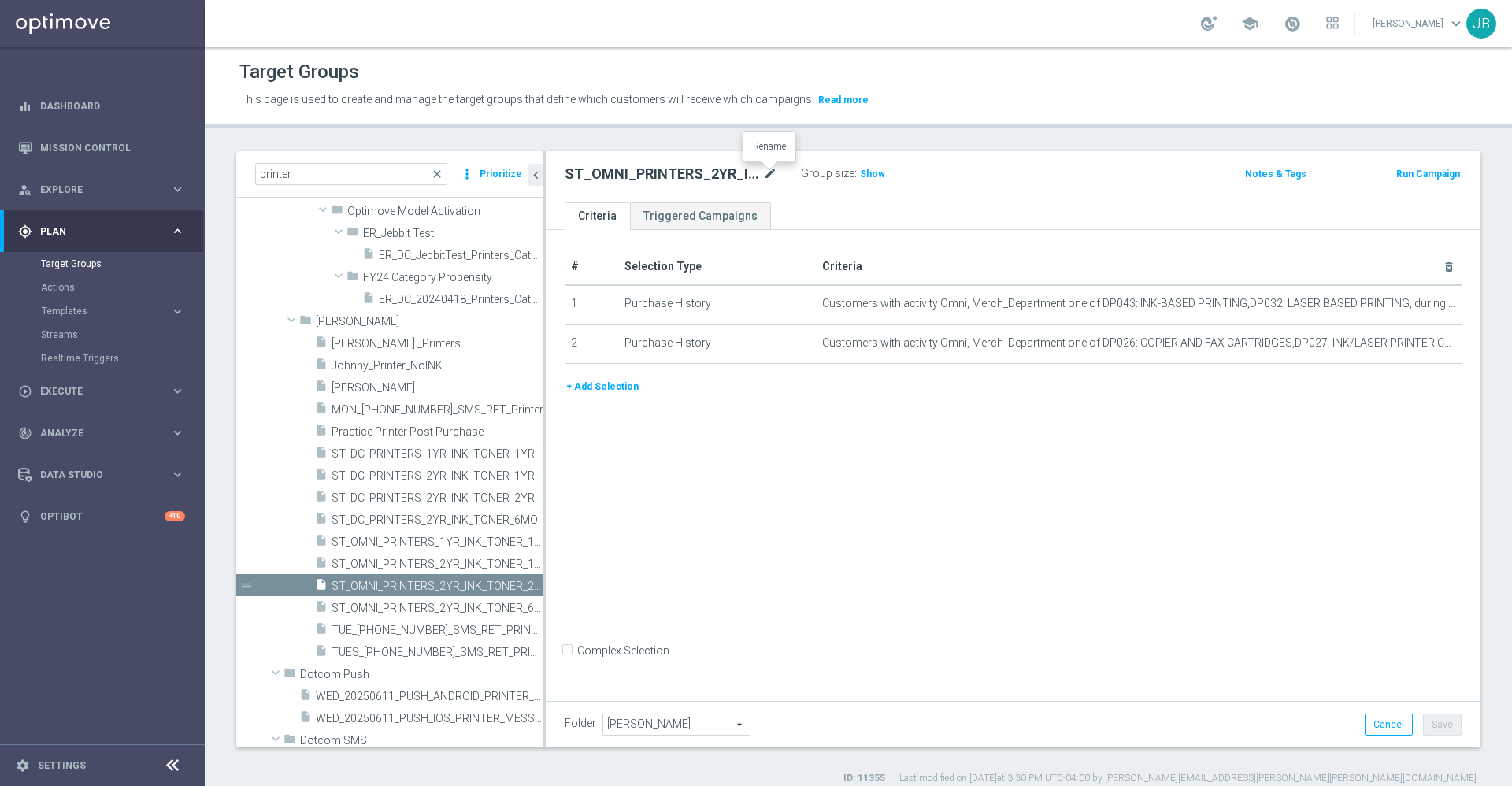
click at [769, 172] on icon "mode_edit" at bounding box center [770, 173] width 15 height 18
click at [838, 210] on ul "Criteria Triggered Campaigns" at bounding box center [1012, 216] width 934 height 27
click at [424, 566] on span "ST_OMNI_PRINTERS_2YR_INK_TONER_1YR" at bounding box center [419, 564] width 176 height 14
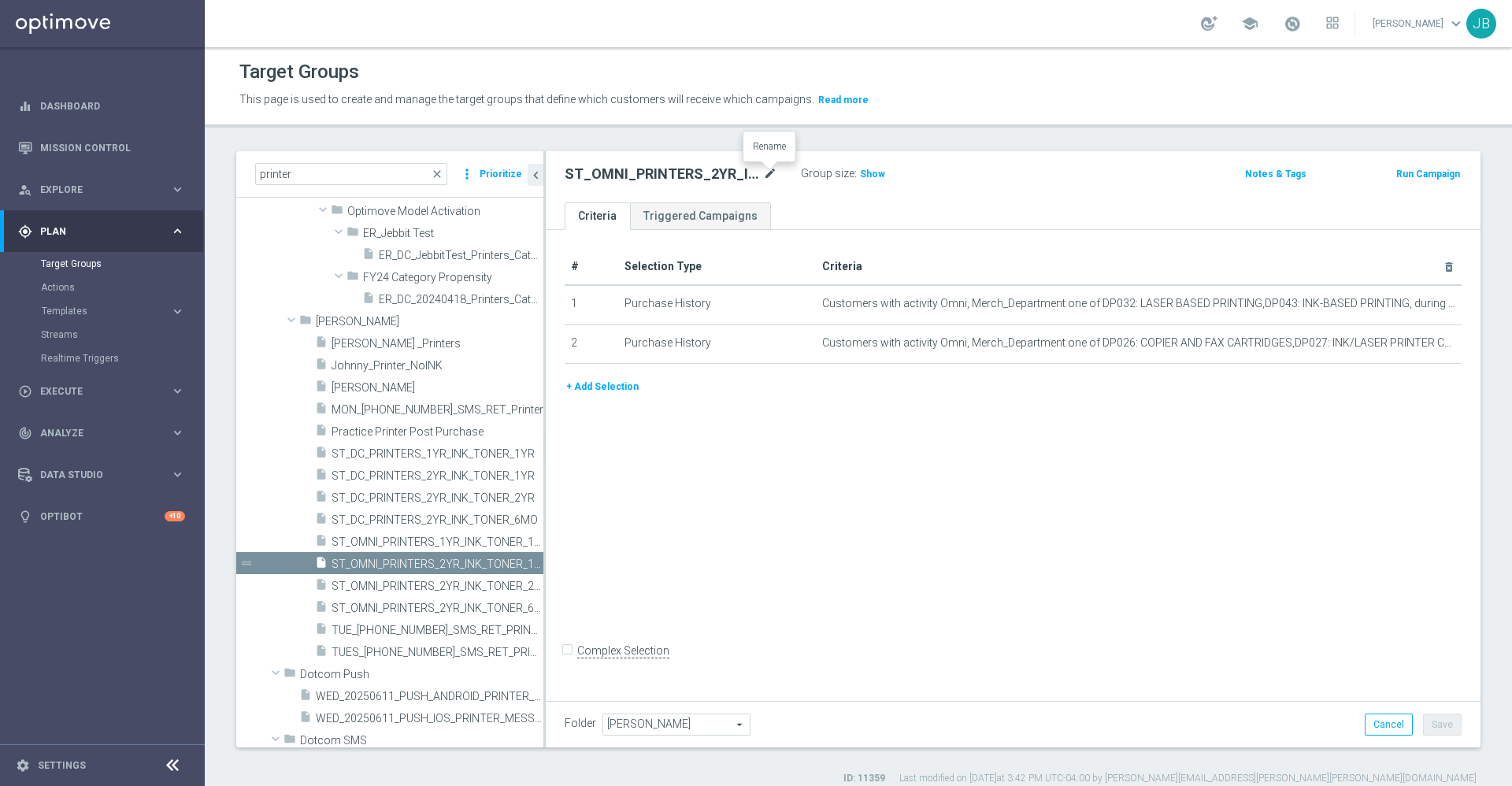
click at [767, 176] on icon "mode_edit" at bounding box center [770, 173] width 15 height 18
click at [830, 198] on div "ST_OMNI_PRINTERS_2YR_INK_TONER_1YR Group size : Show Notes & Tags Run Campaign" at bounding box center [1012, 176] width 934 height 52
click at [862, 173] on span "Show" at bounding box center [872, 173] width 25 height 11
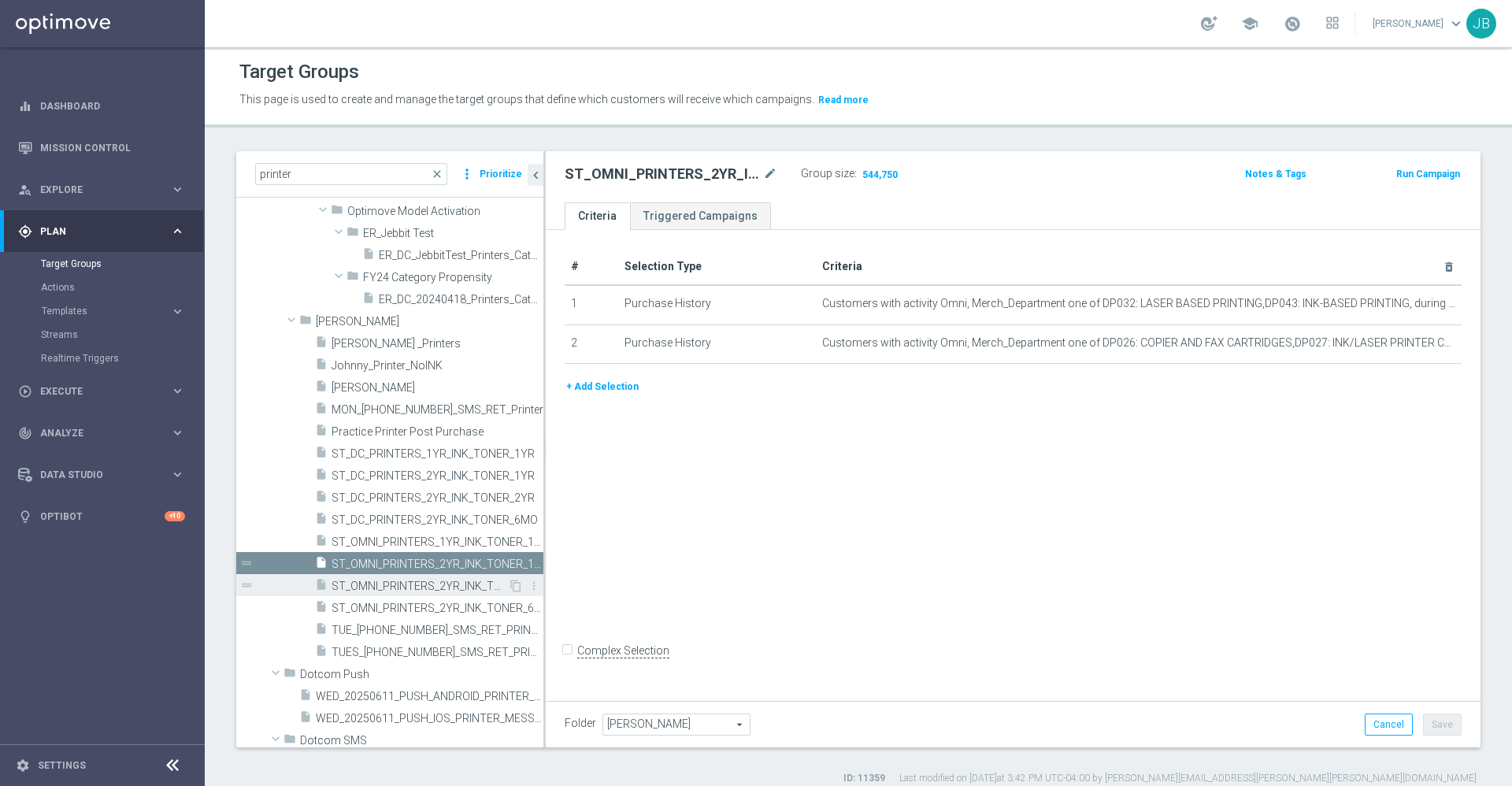
click at [453, 586] on span "ST_OMNI_PRINTERS_2YR_INK_TONER_2YR" at bounding box center [419, 587] width 176 height 14
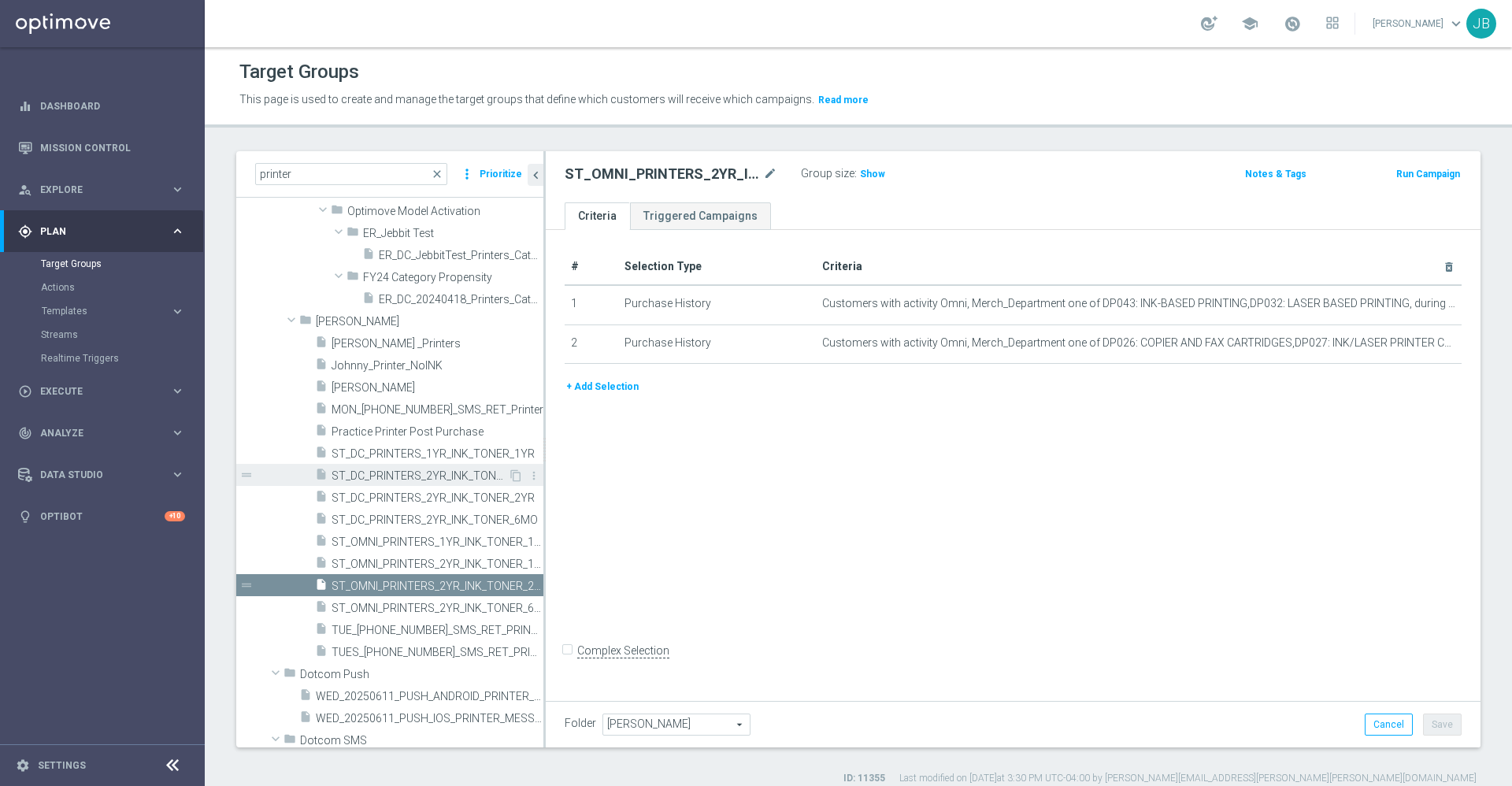
click at [417, 474] on span "ST_DC_PRINTERS_2YR_INK_TONER_1YR" at bounding box center [419, 477] width 176 height 14
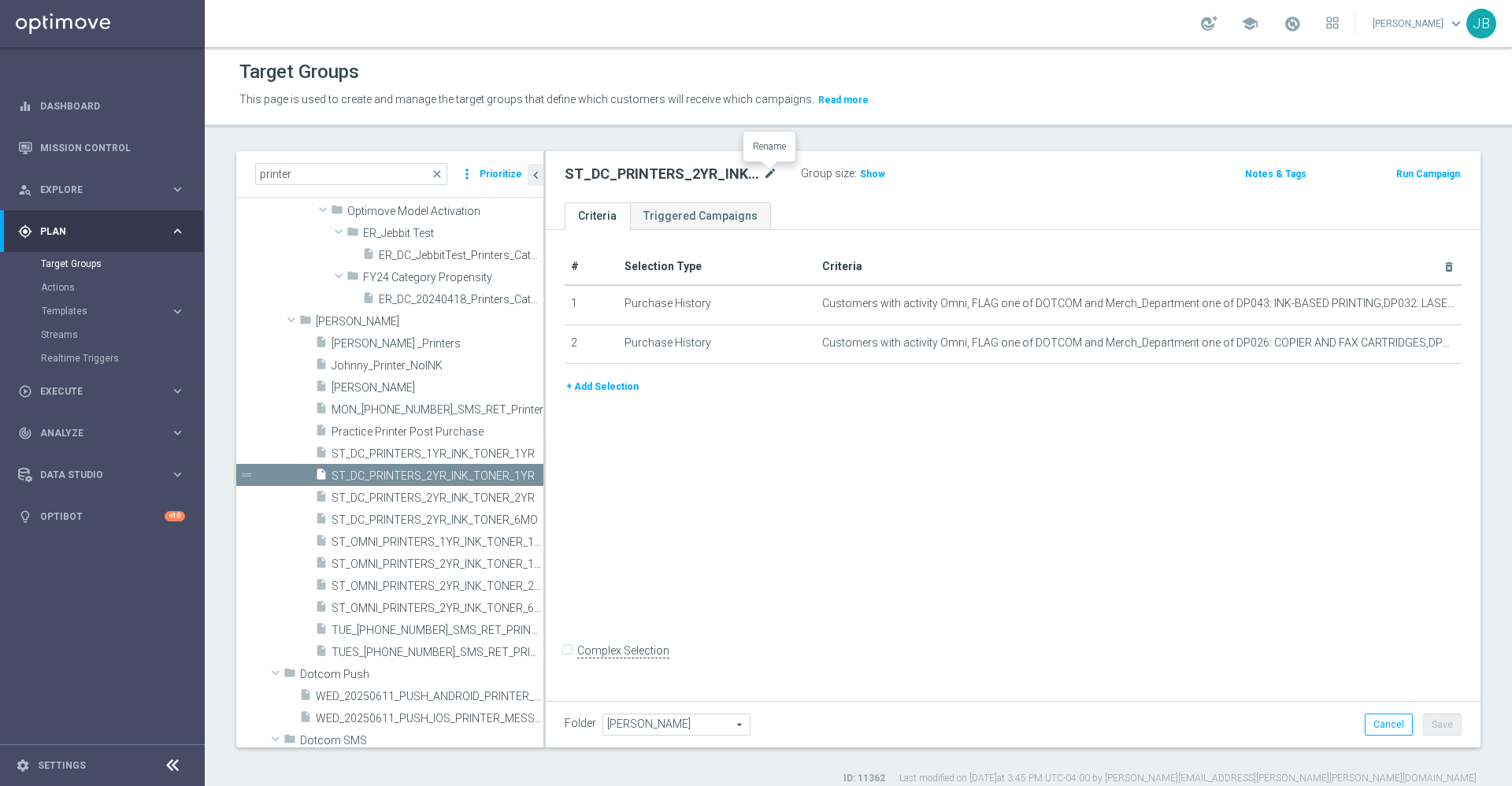
click at [770, 176] on icon "mode_edit" at bounding box center [770, 173] width 15 height 18
click at [799, 481] on div "# Selection Type Criteria delete_forever 1 Purchase History Customers with acti…" at bounding box center [1012, 462] width 934 height 466
click at [863, 173] on span "Show" at bounding box center [872, 173] width 25 height 11
